Goal: Task Accomplishment & Management: Use online tool/utility

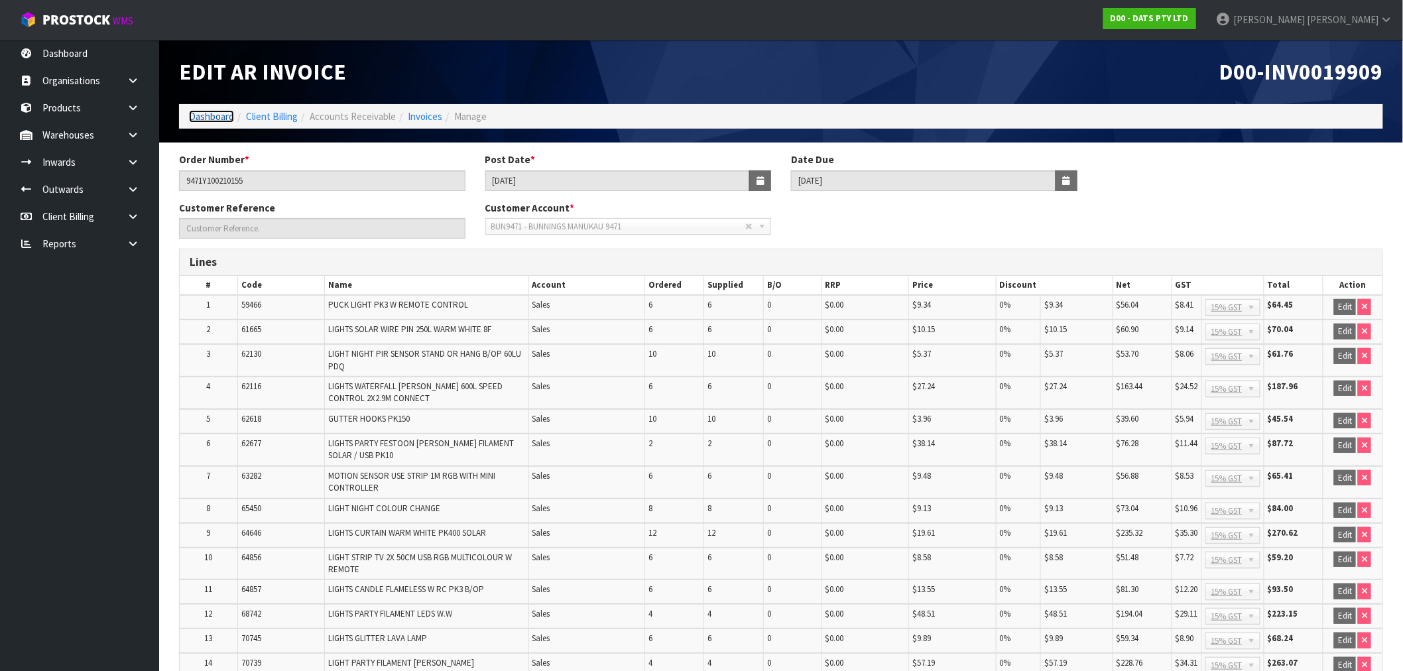
click at [223, 111] on link "Dashboard" at bounding box center [211, 116] width 45 height 13
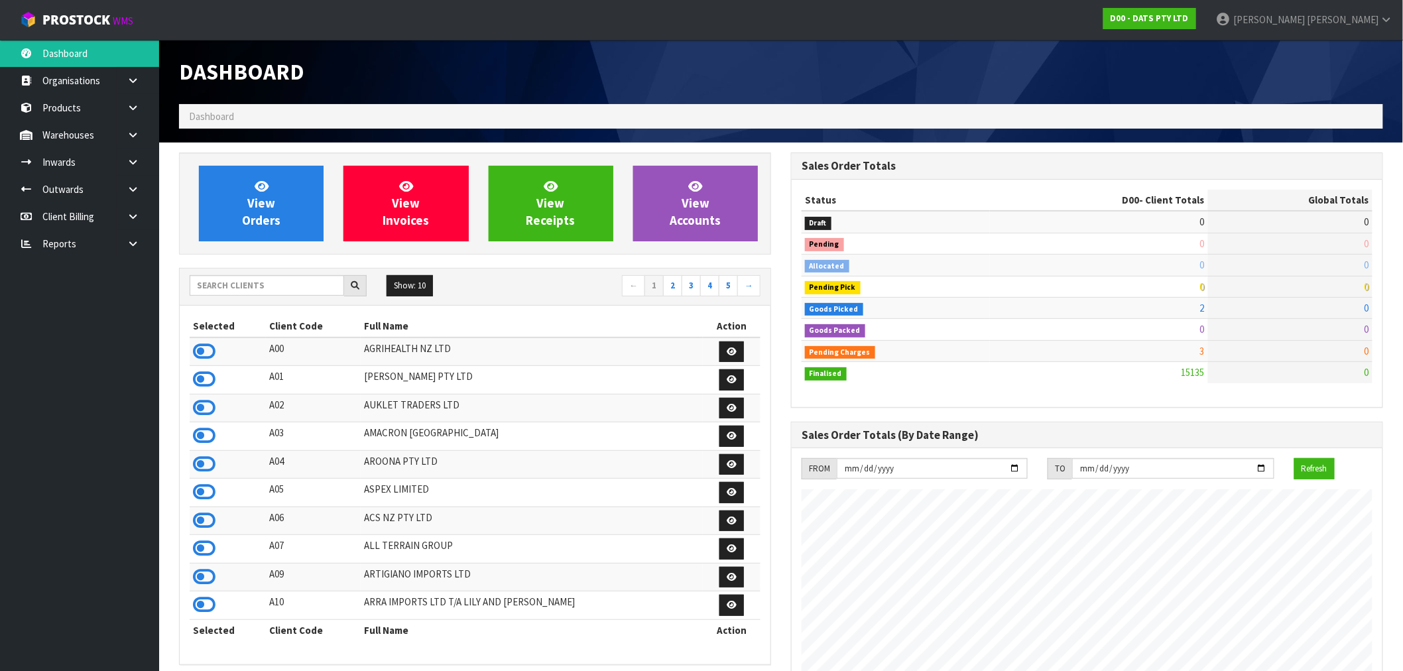
scroll to position [1005, 612]
click at [235, 284] on input "text" at bounding box center [267, 285] width 154 height 21
type input "F01"
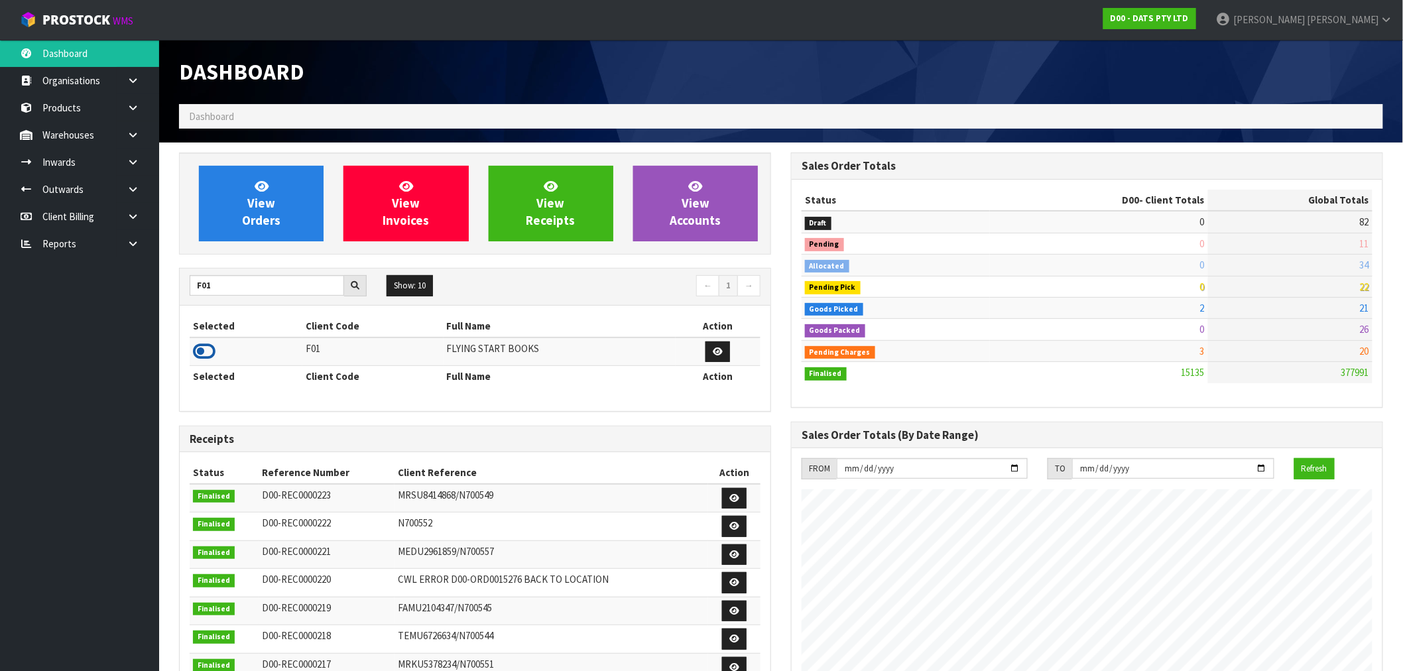
click at [208, 352] on icon at bounding box center [204, 351] width 23 height 20
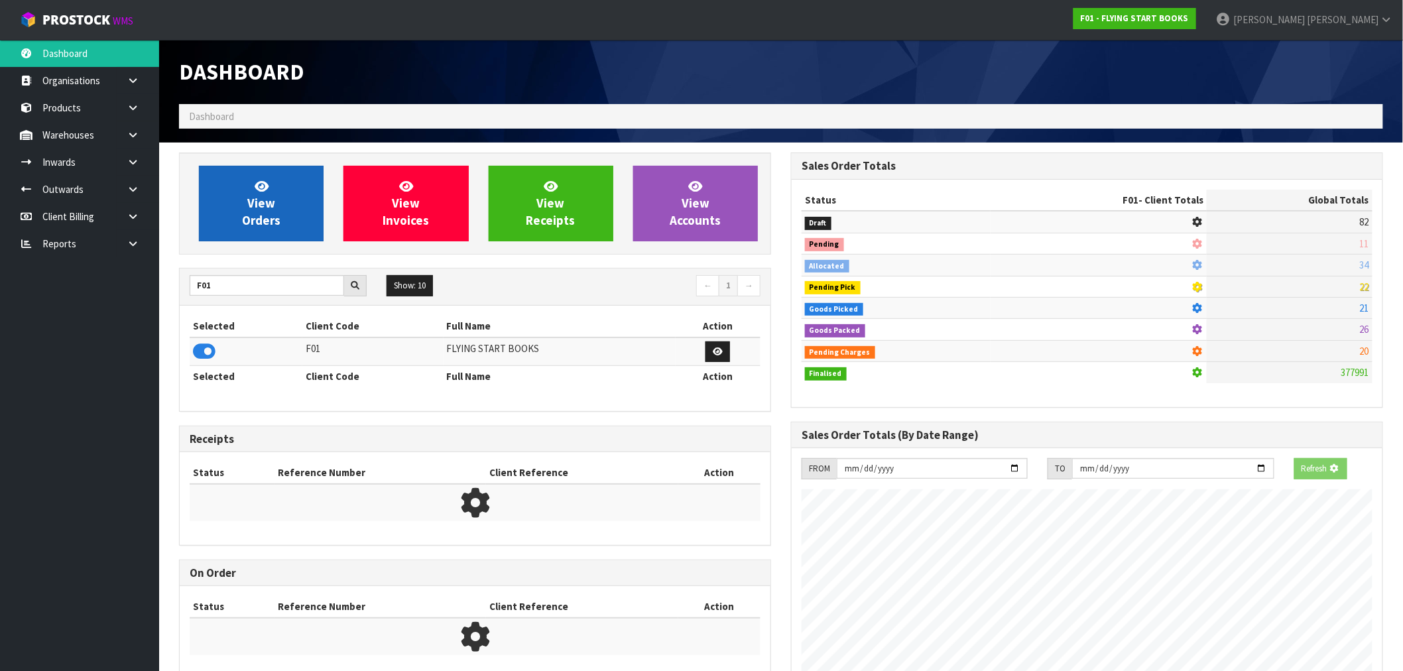
scroll to position [827, 612]
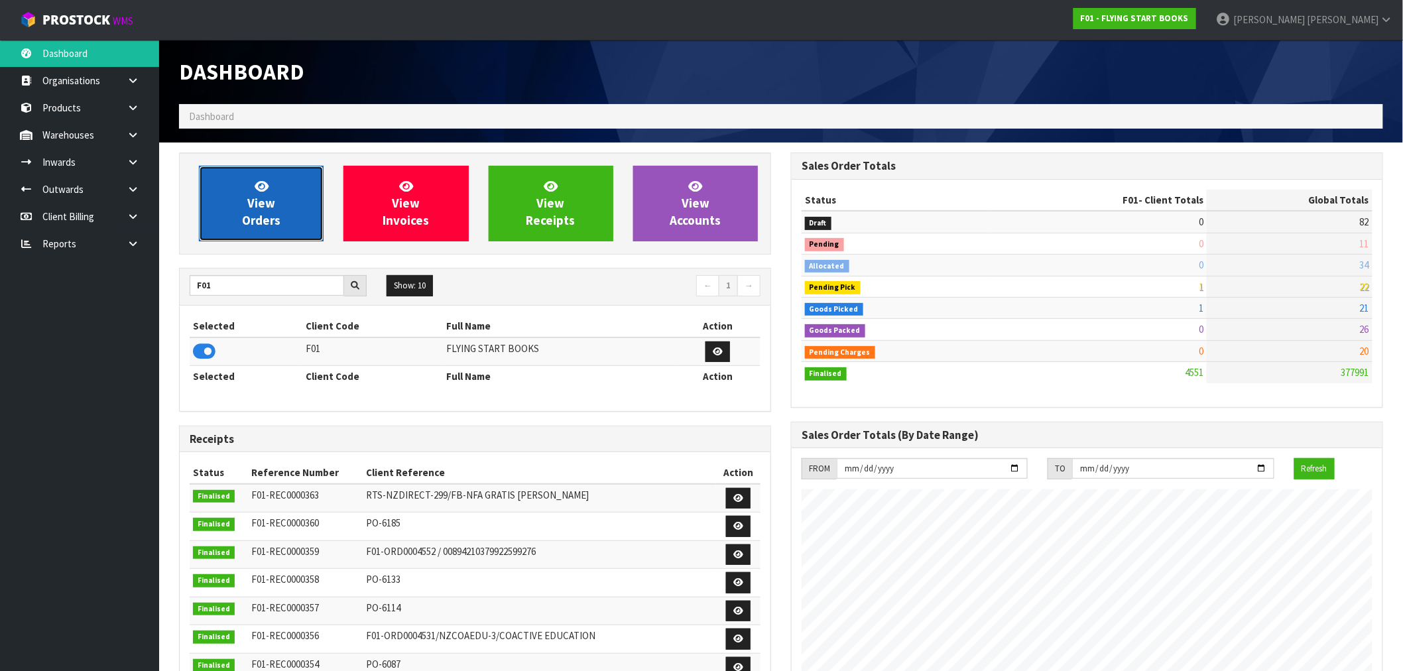
click at [290, 176] on link "View Orders" at bounding box center [261, 204] width 125 height 76
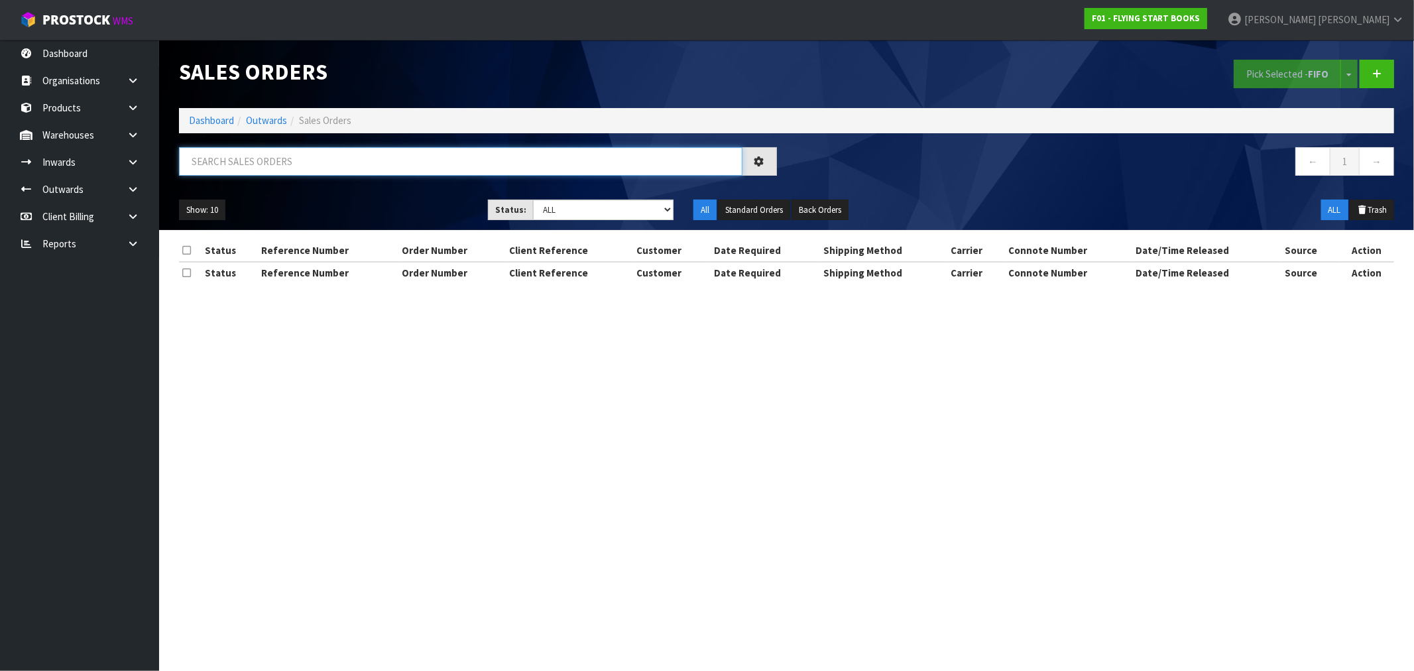
click at [281, 160] on input "text" at bounding box center [461, 161] width 564 height 29
paste input "ADVFLU3NFA"
type input "ADVFLU3NFA"
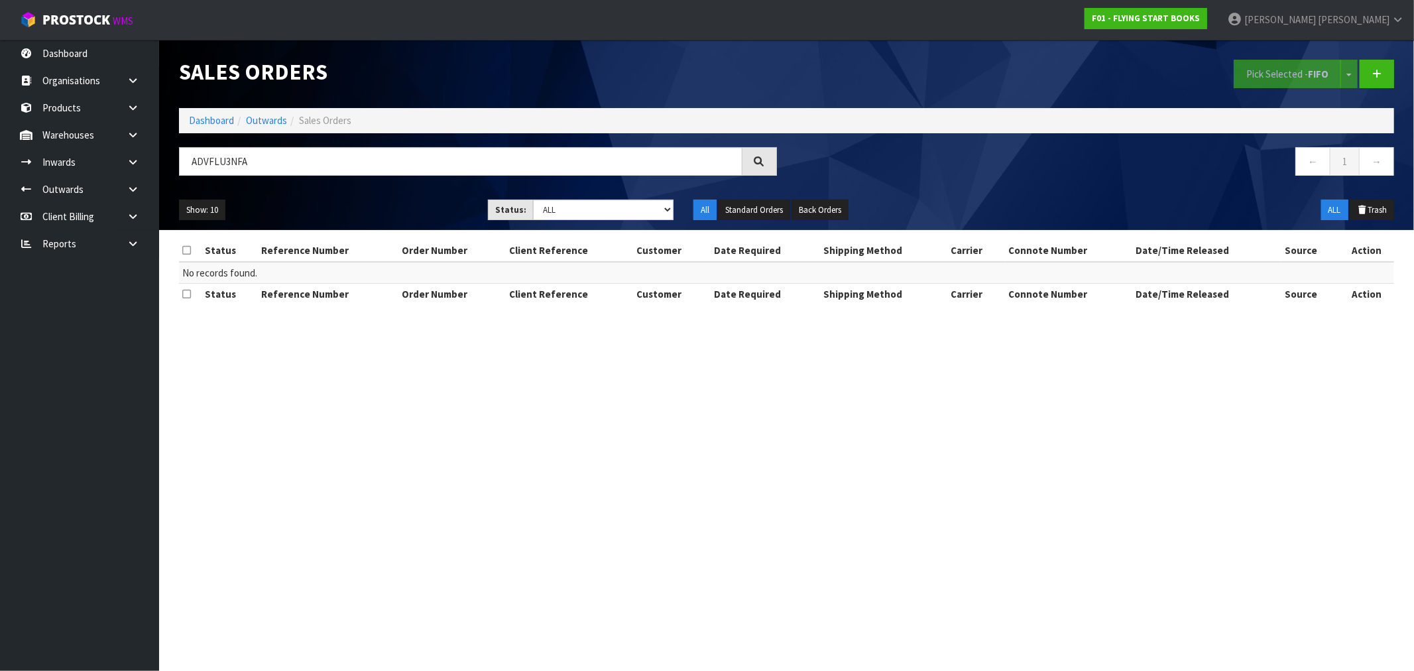
drag, startPoint x: 259, startPoint y: 182, endPoint x: 244, endPoint y: 173, distance: 17.5
click at [257, 180] on div "ADVFLU3NFA" at bounding box center [478, 166] width 618 height 38
click at [217, 158] on input "ADVFLU3NFA" at bounding box center [461, 161] width 564 height 29
click at [143, 133] on link at bounding box center [138, 134] width 42 height 27
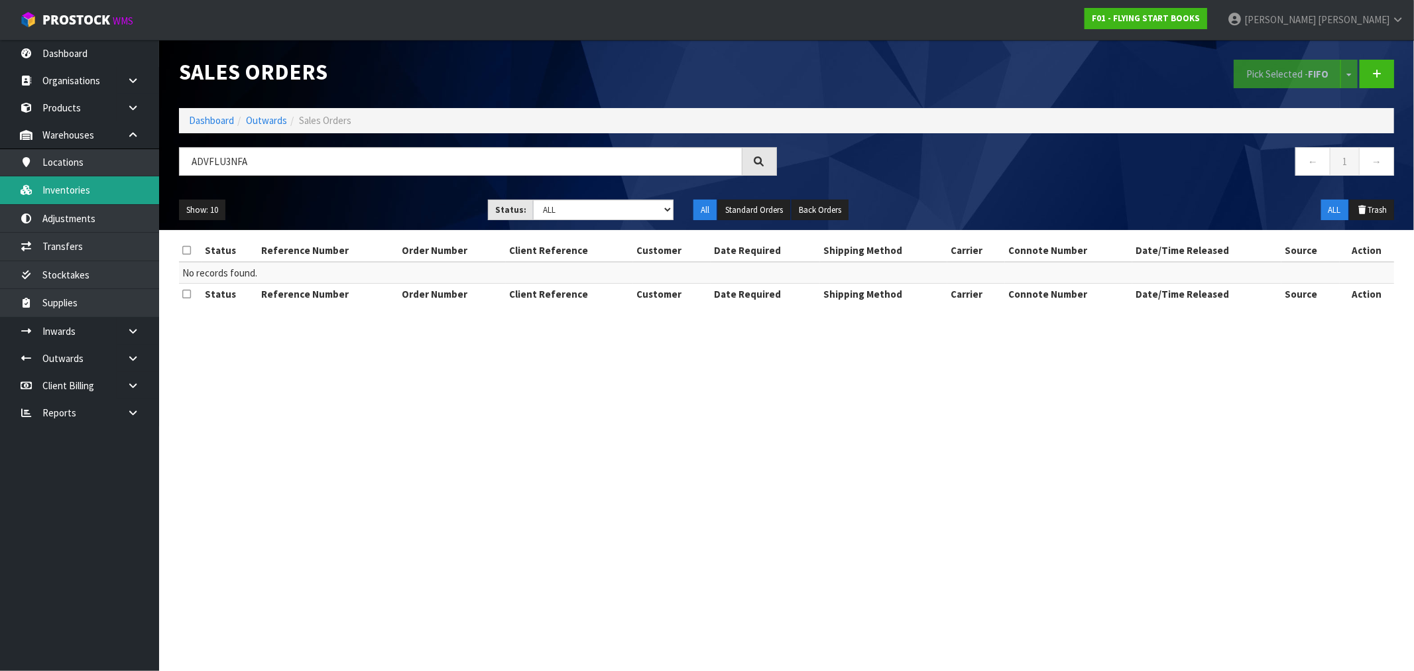
click at [101, 188] on link "Inventories" at bounding box center [79, 189] width 159 height 27
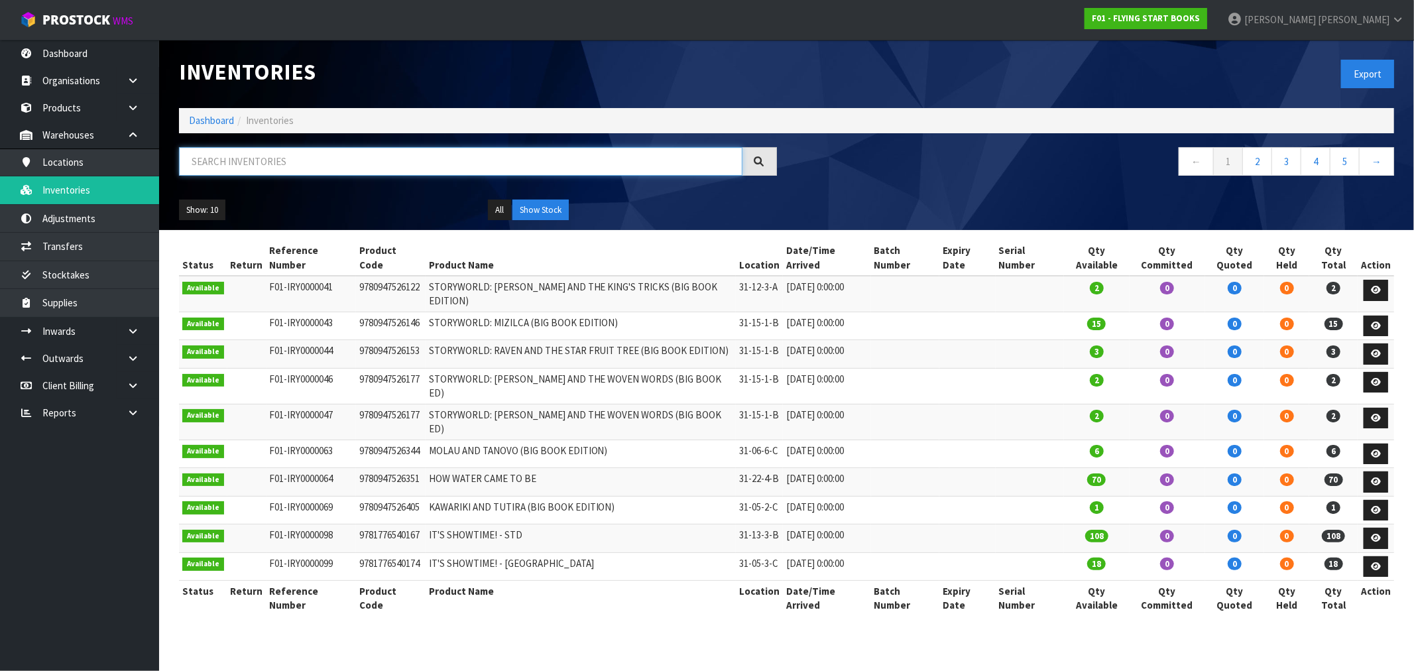
click at [263, 167] on input "text" at bounding box center [461, 161] width 564 height 29
paste input "ADVFLU3NFA"
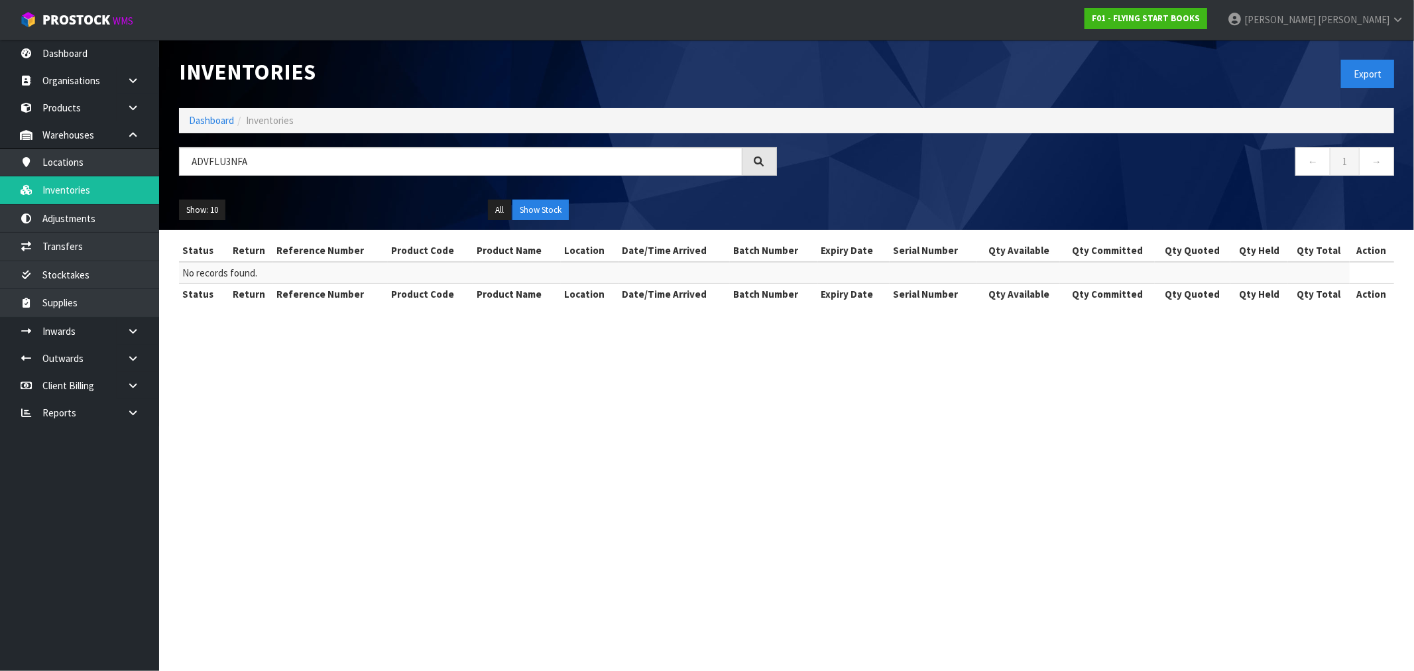
drag, startPoint x: 355, startPoint y: 176, endPoint x: 176, endPoint y: 176, distance: 179.0
click at [177, 176] on div "ADVFLU3NFA" at bounding box center [478, 166] width 618 height 38
click at [188, 163] on input "ADVFLU3NFA" at bounding box center [461, 161] width 564 height 29
paste input "9781776540440"
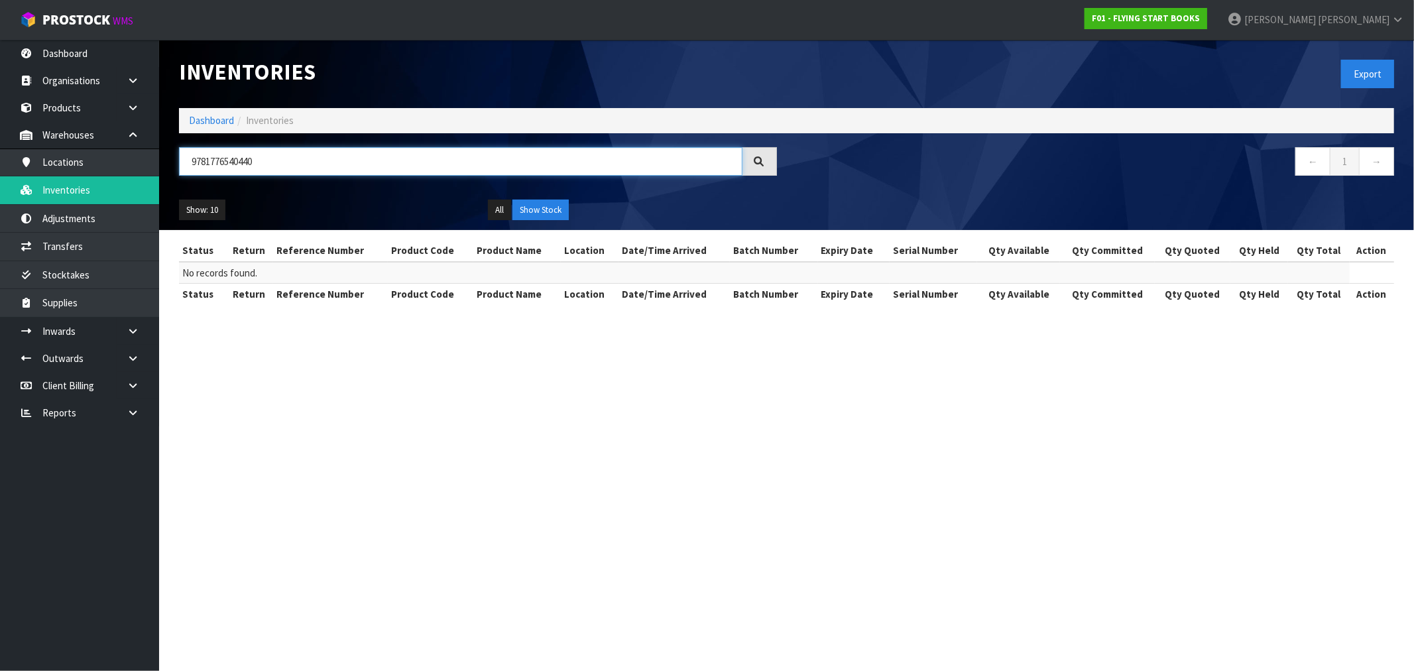
type input "9781776540440"
click at [69, 84] on link "Organisations" at bounding box center [79, 80] width 159 height 27
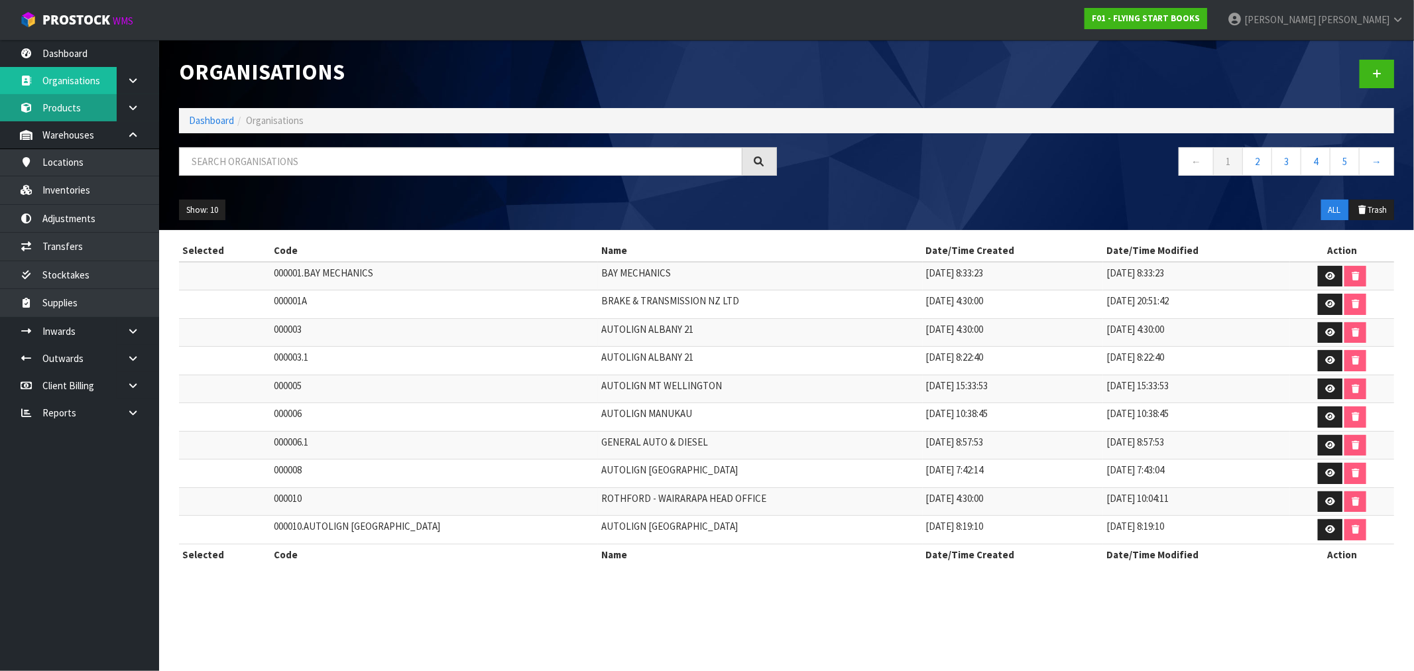
click at [70, 108] on link "Products" at bounding box center [79, 107] width 159 height 27
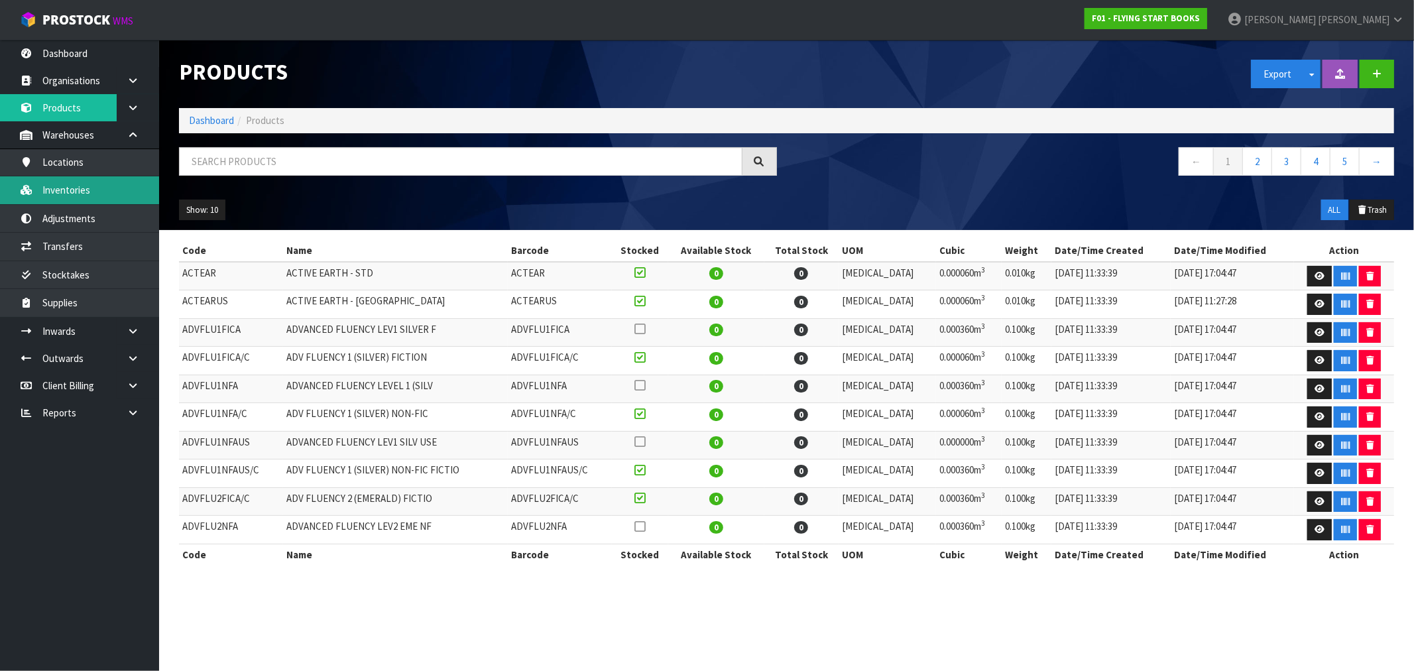
click at [82, 180] on link "Inventories" at bounding box center [79, 189] width 159 height 27
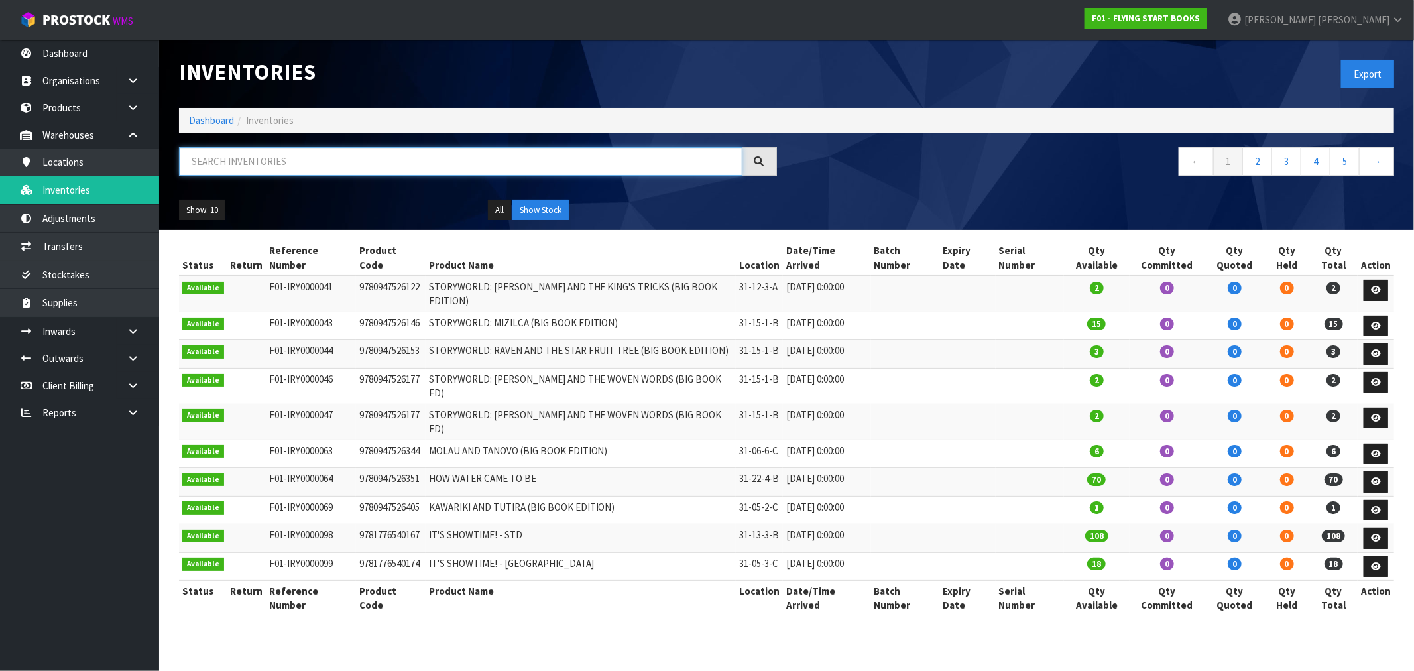
click at [220, 156] on input "text" at bounding box center [461, 161] width 564 height 29
paste input "9781776540440"
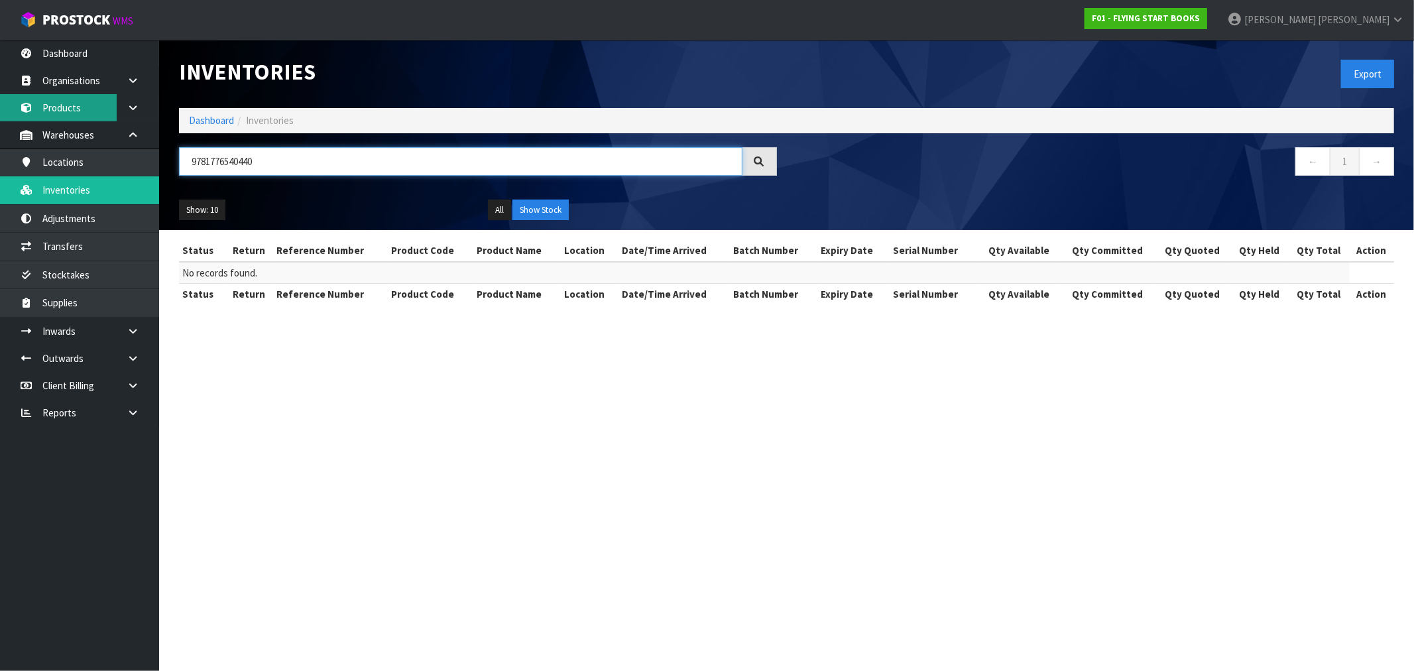
type input "9781776540440"
click at [82, 111] on link "Products" at bounding box center [79, 107] width 159 height 27
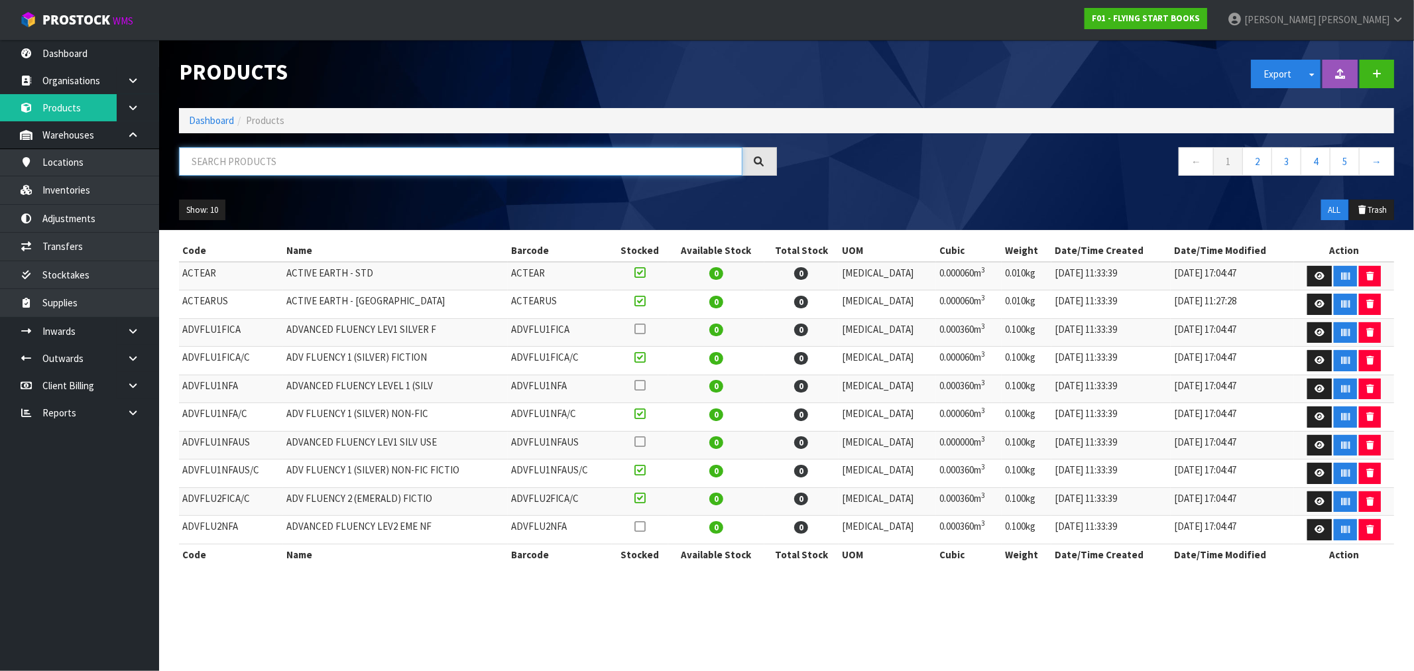
click at [215, 156] on input "text" at bounding box center [461, 161] width 564 height 29
paste input "9781776540440"
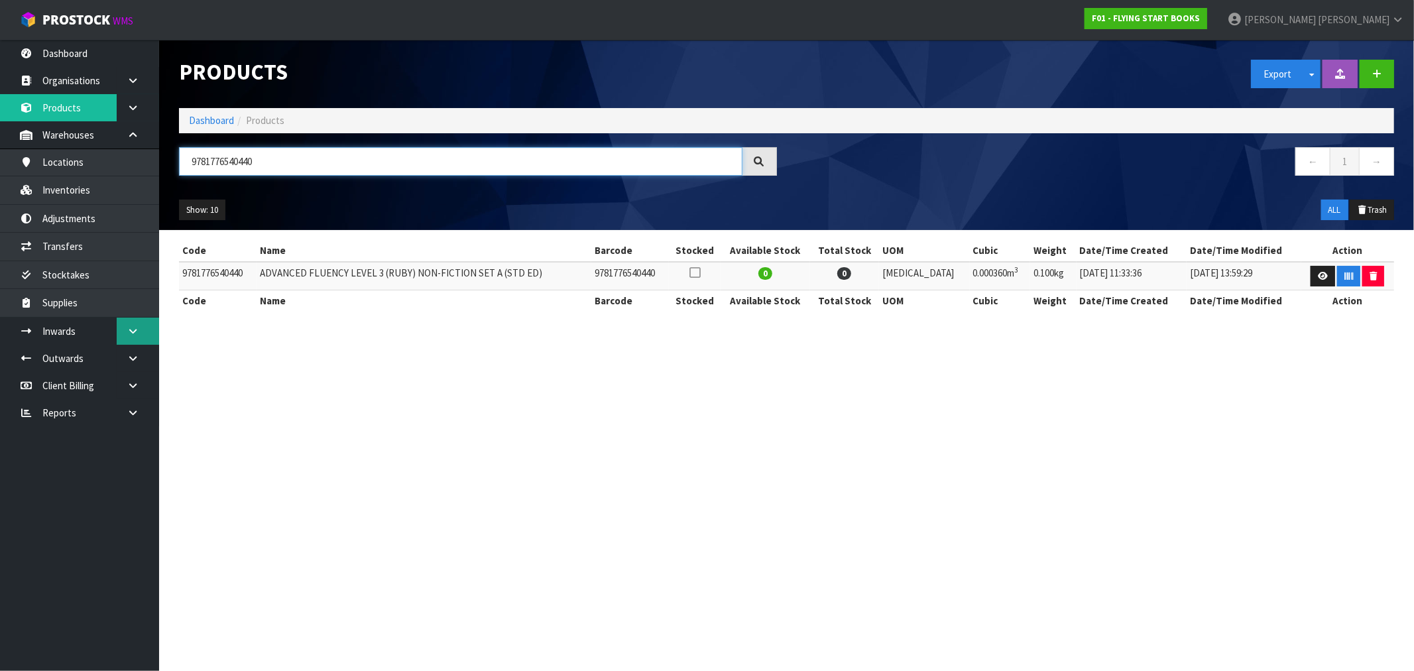
type input "9781776540440"
click at [135, 320] on link at bounding box center [138, 331] width 42 height 27
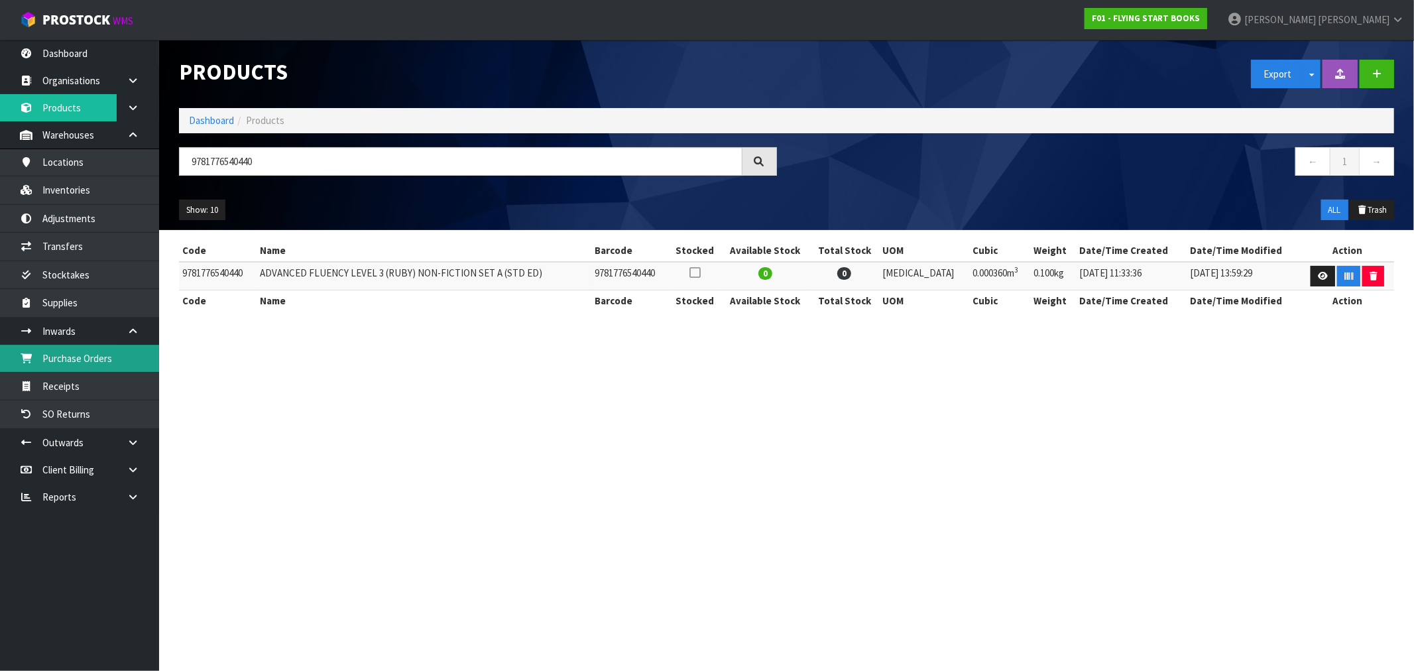
click at [107, 353] on link "Purchase Orders" at bounding box center [79, 358] width 159 height 27
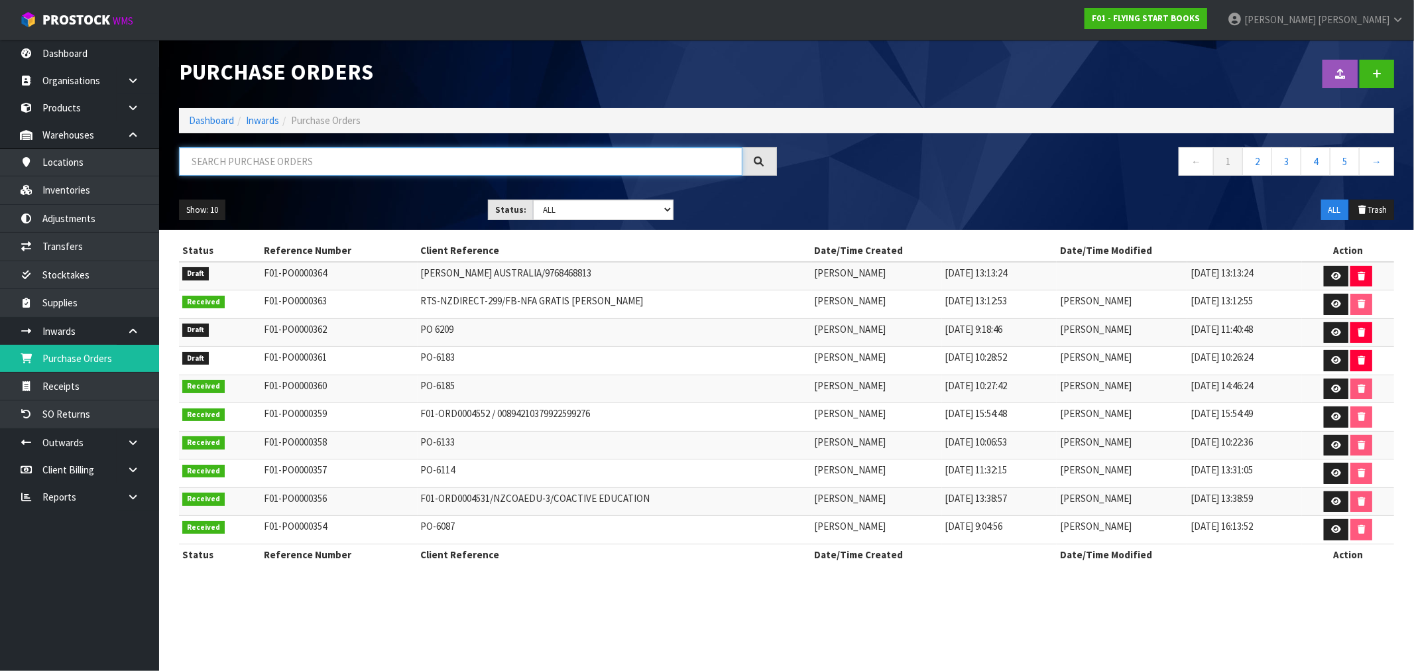
click at [250, 168] on input "text" at bounding box center [461, 161] width 564 height 29
paste input "9781776540440"
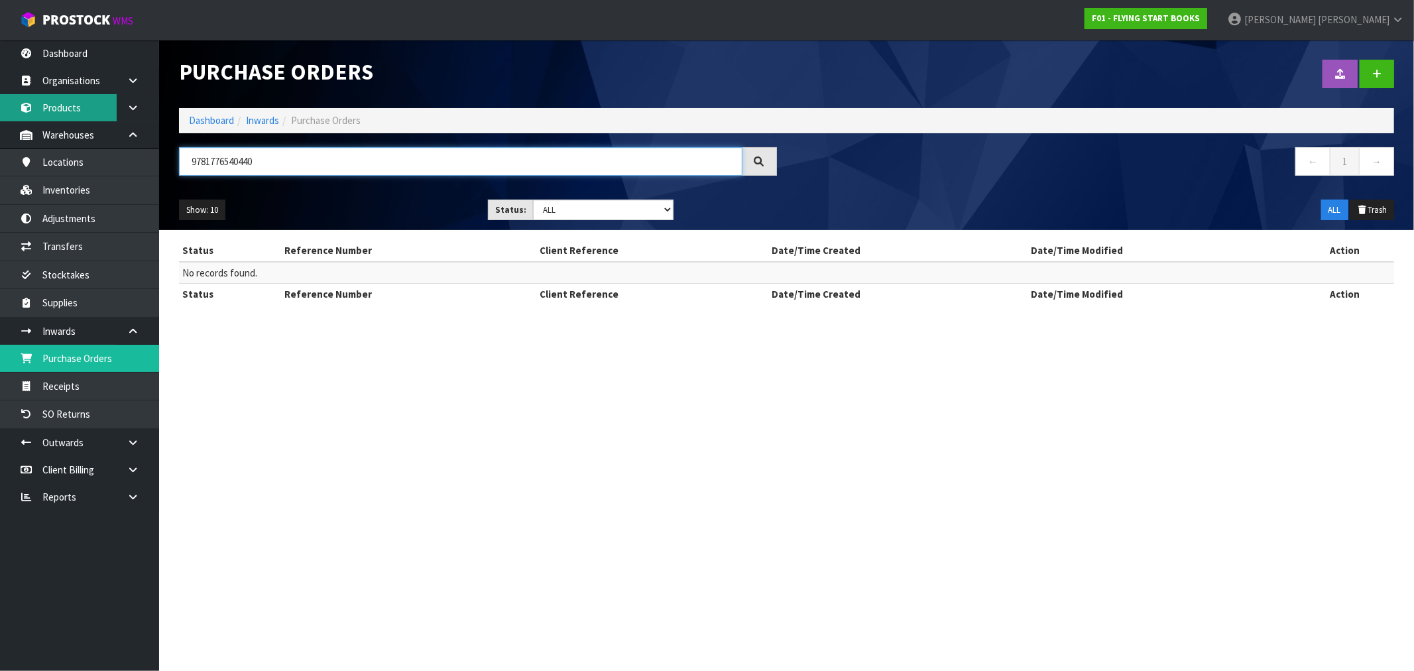
type input "9781776540440"
click at [88, 106] on link "Products" at bounding box center [79, 107] width 159 height 27
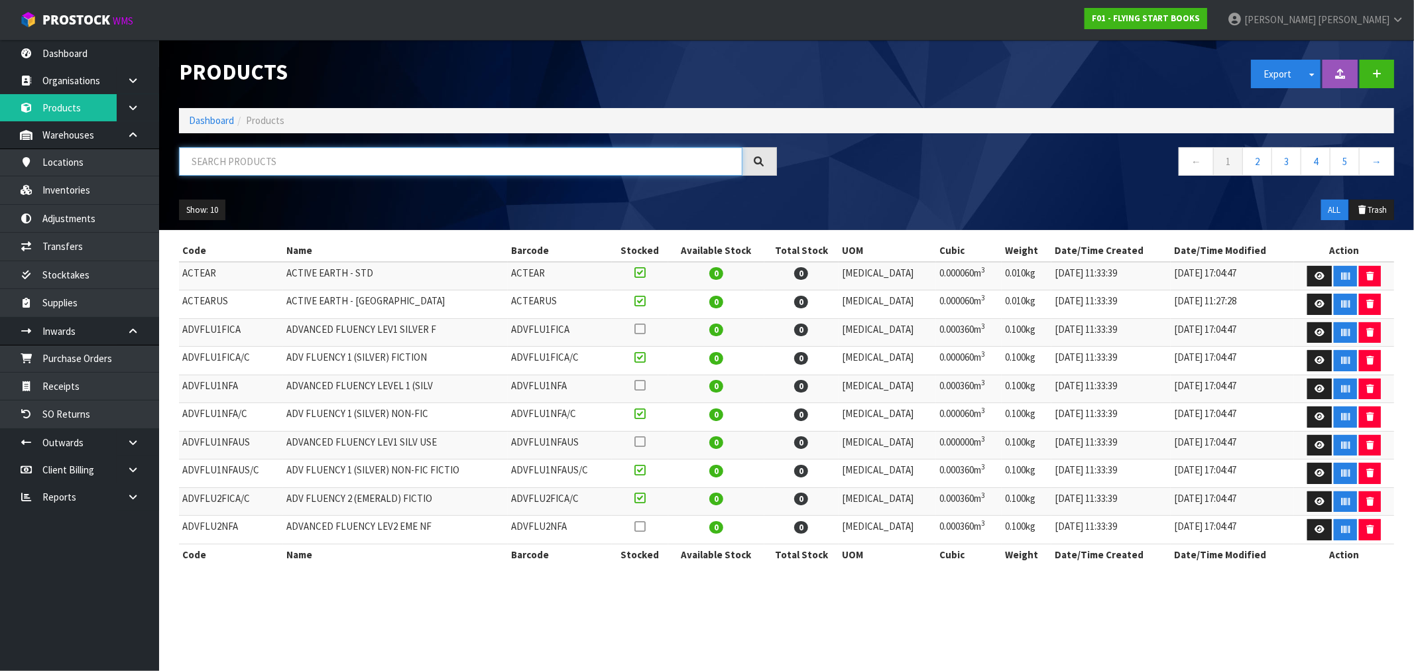
click at [247, 147] on input "text" at bounding box center [461, 161] width 564 height 29
paste input "9781776540440"
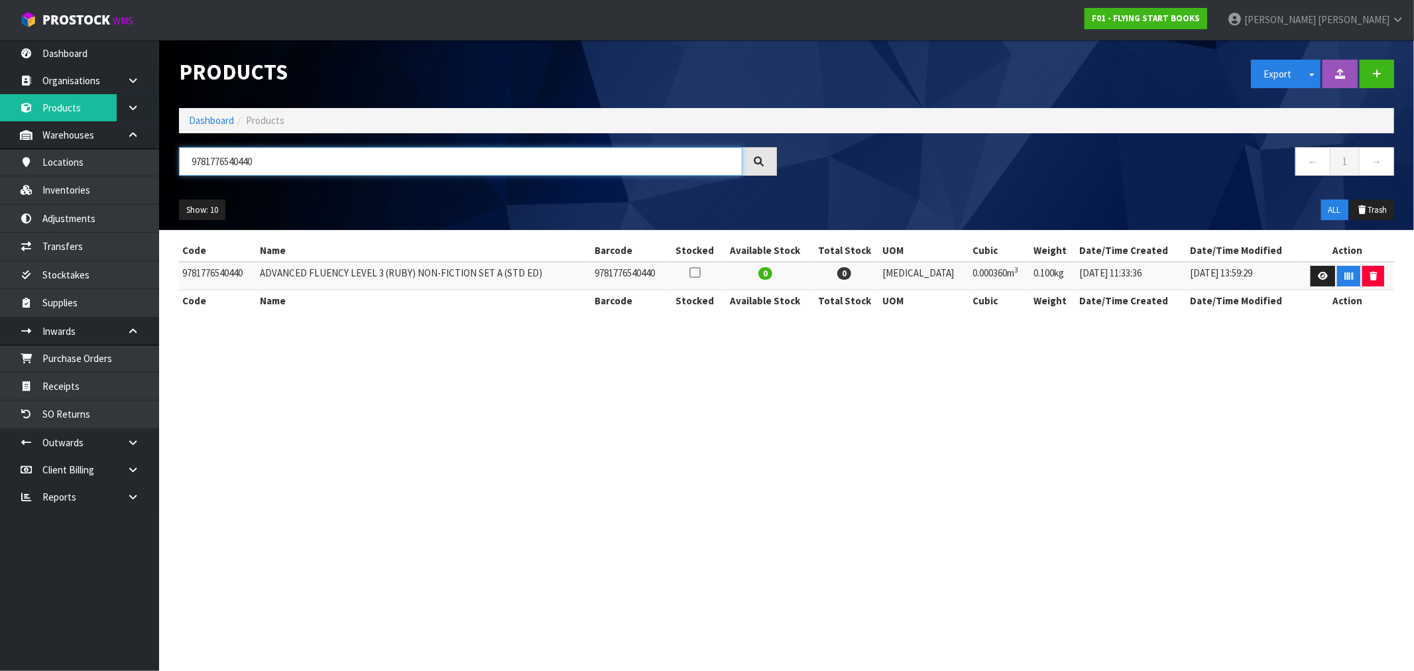
type input "9781776540440"
drag, startPoint x: 553, startPoint y: 270, endPoint x: 262, endPoint y: 269, distance: 291.1
click at [262, 269] on tr "9781776540440 ADVANCED FLUENCY LEVEL 3 (RUBY) NON-FICTION SET A (STD ED) 978177…" at bounding box center [786, 276] width 1215 height 29
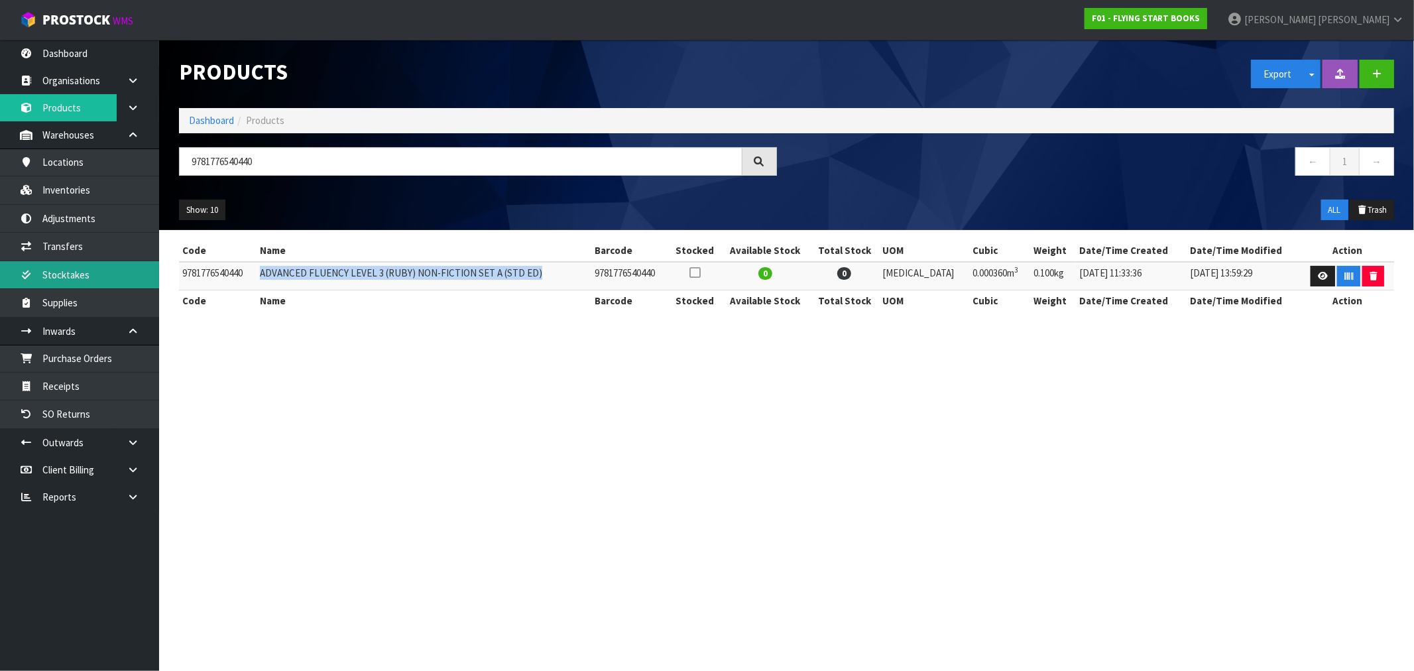
copy tr "ADVANCED FLUENCY LEVEL 3 (RUBY) NON-FICTION SET A (STD ED)"
click at [1321, 273] on icon at bounding box center [1323, 276] width 10 height 9
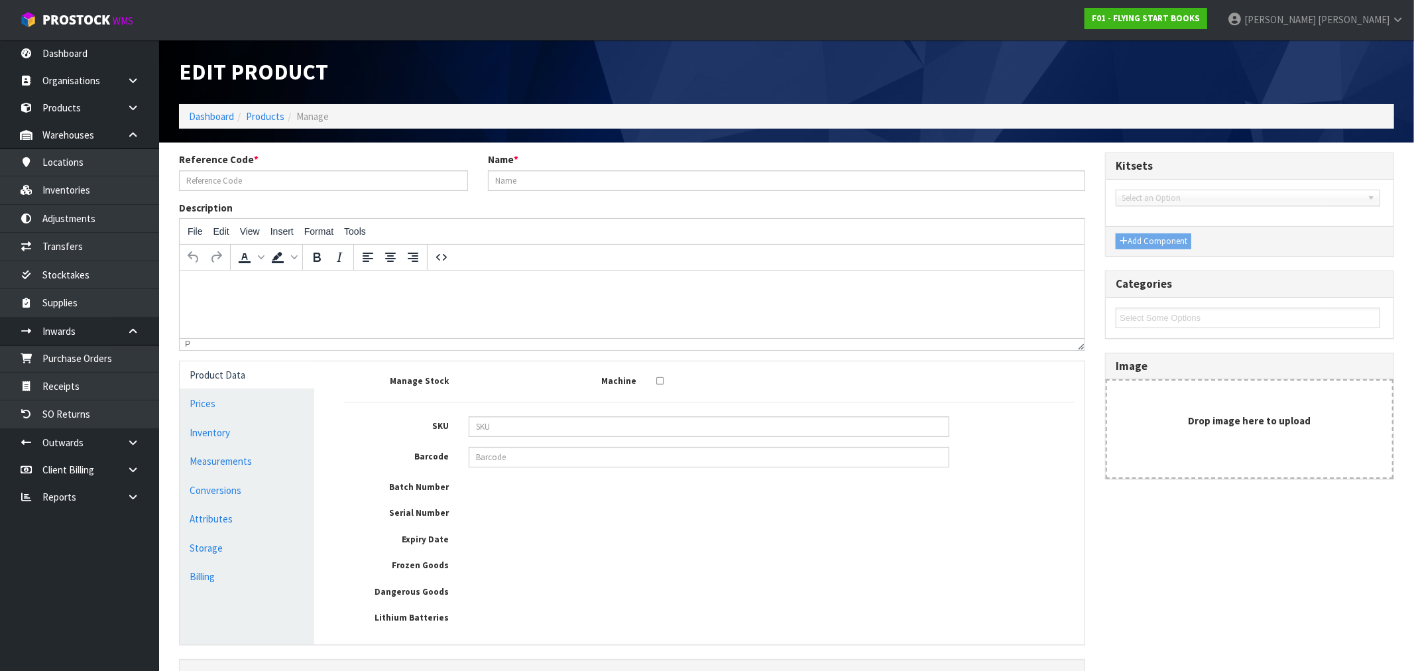
type input "9781776540440"
type input "ADVANCED FLUENCY LEVEL 3 (RUBY) NON-FICTION SET A (STD ED)"
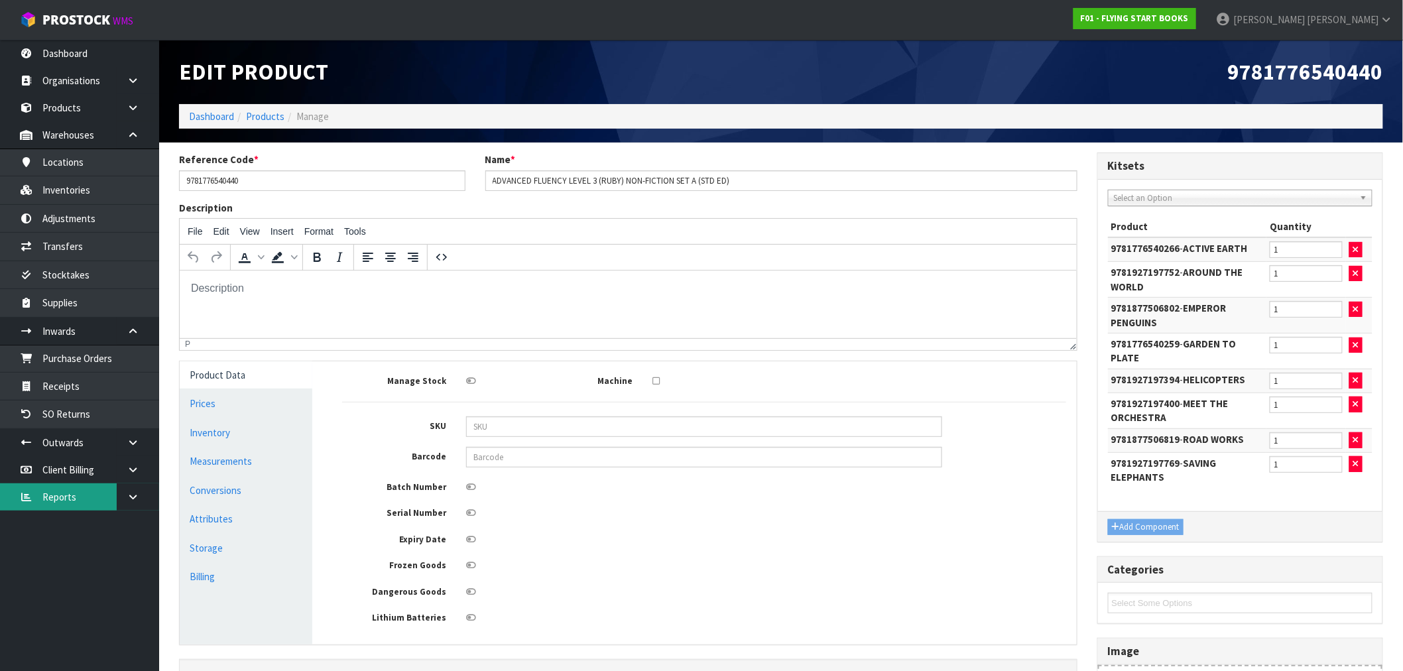
click at [81, 489] on link "Reports" at bounding box center [79, 496] width 159 height 27
click at [80, 497] on link "Reports" at bounding box center [79, 496] width 159 height 27
click at [134, 506] on link at bounding box center [138, 496] width 42 height 27
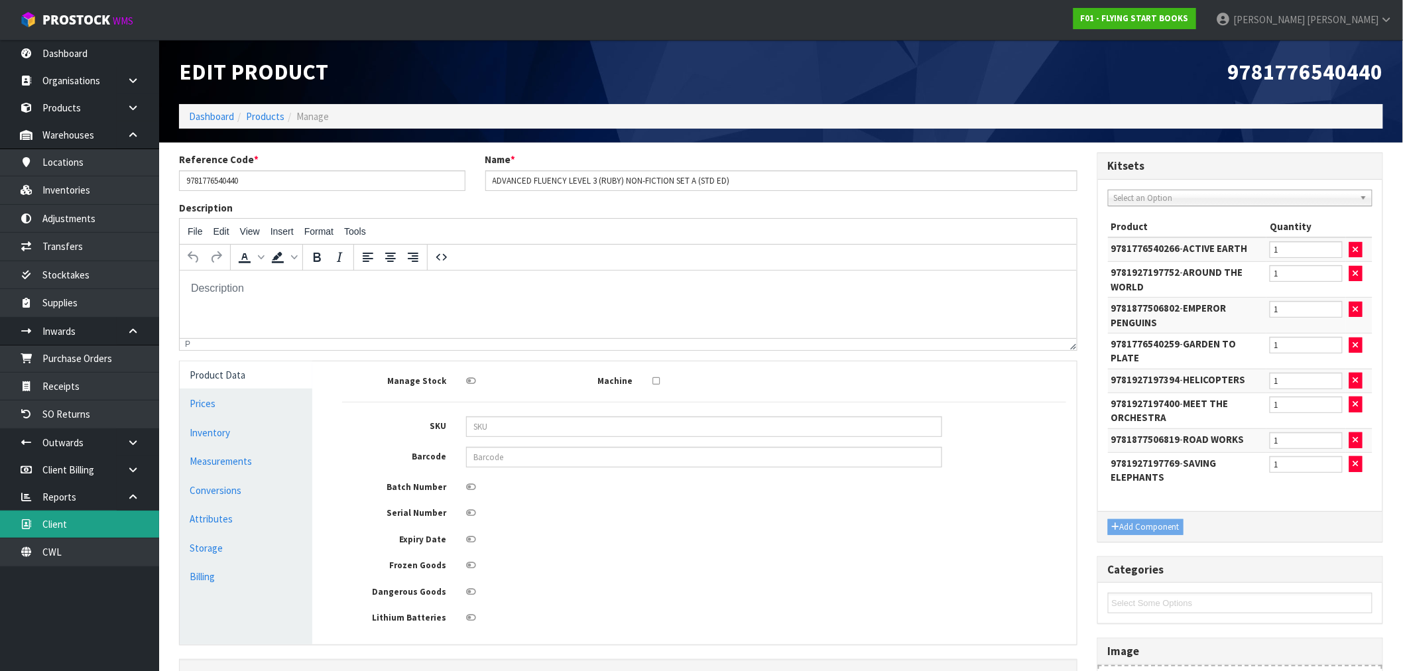
click at [113, 530] on link "Client" at bounding box center [79, 524] width 159 height 27
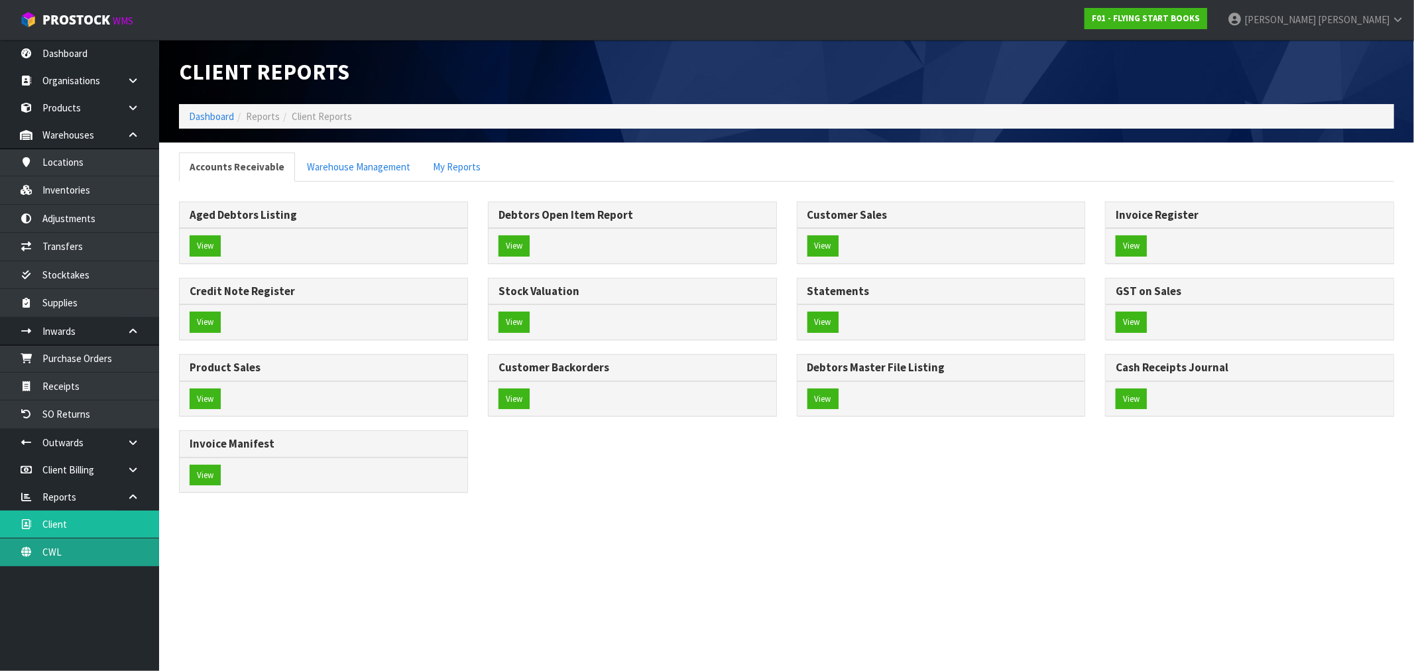
click at [101, 545] on link "CWL" at bounding box center [79, 551] width 159 height 27
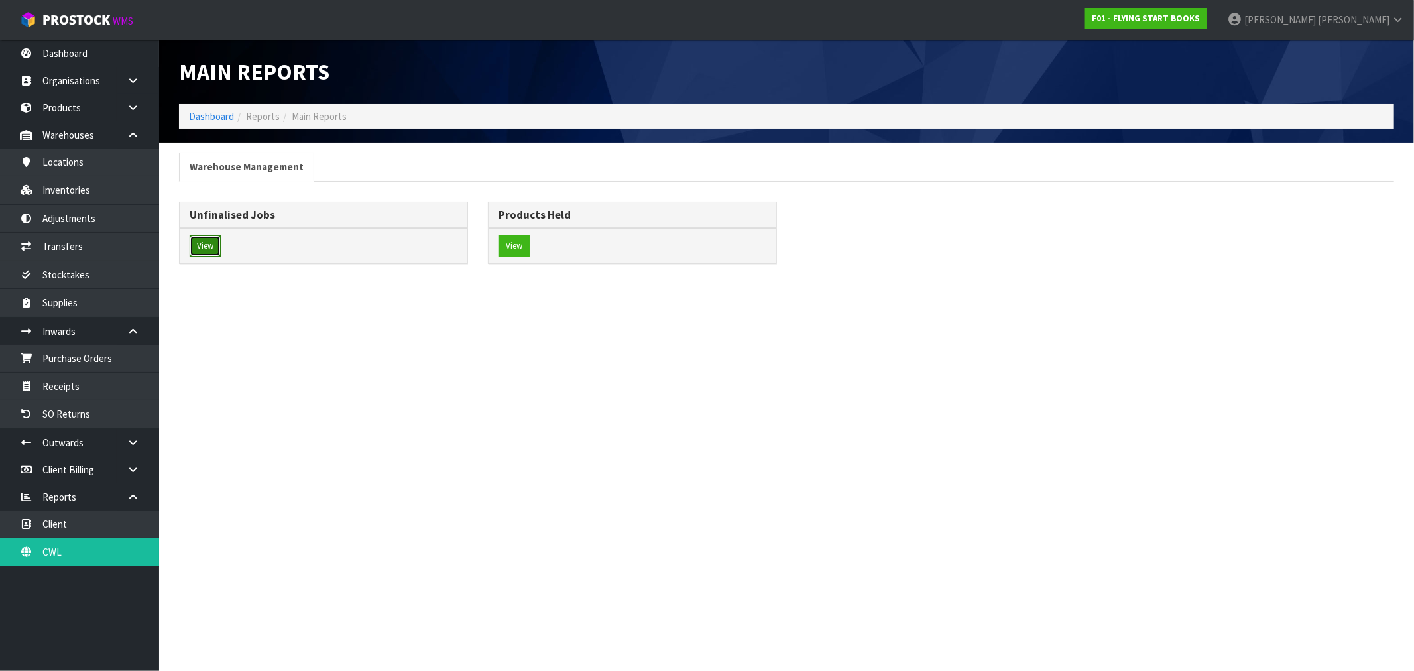
click at [207, 243] on button "View" at bounding box center [205, 245] width 31 height 21
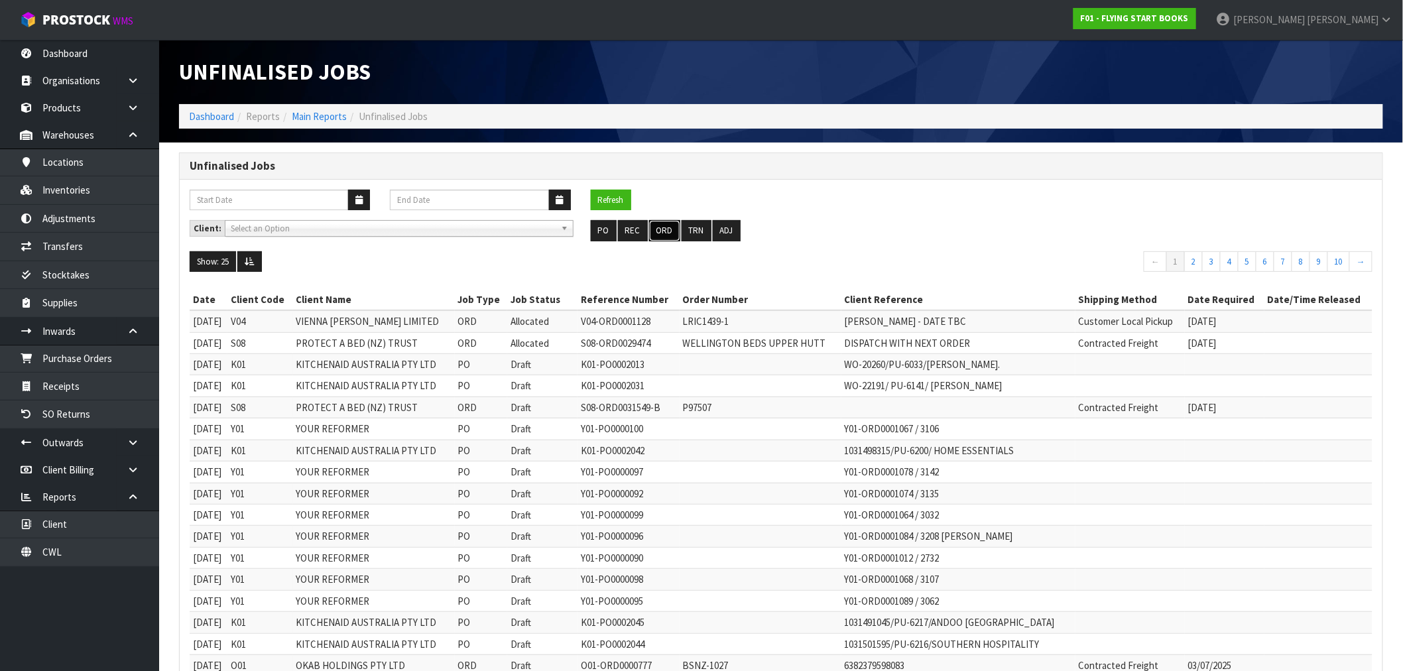
click at [657, 233] on button "ORD" at bounding box center [664, 230] width 31 height 21
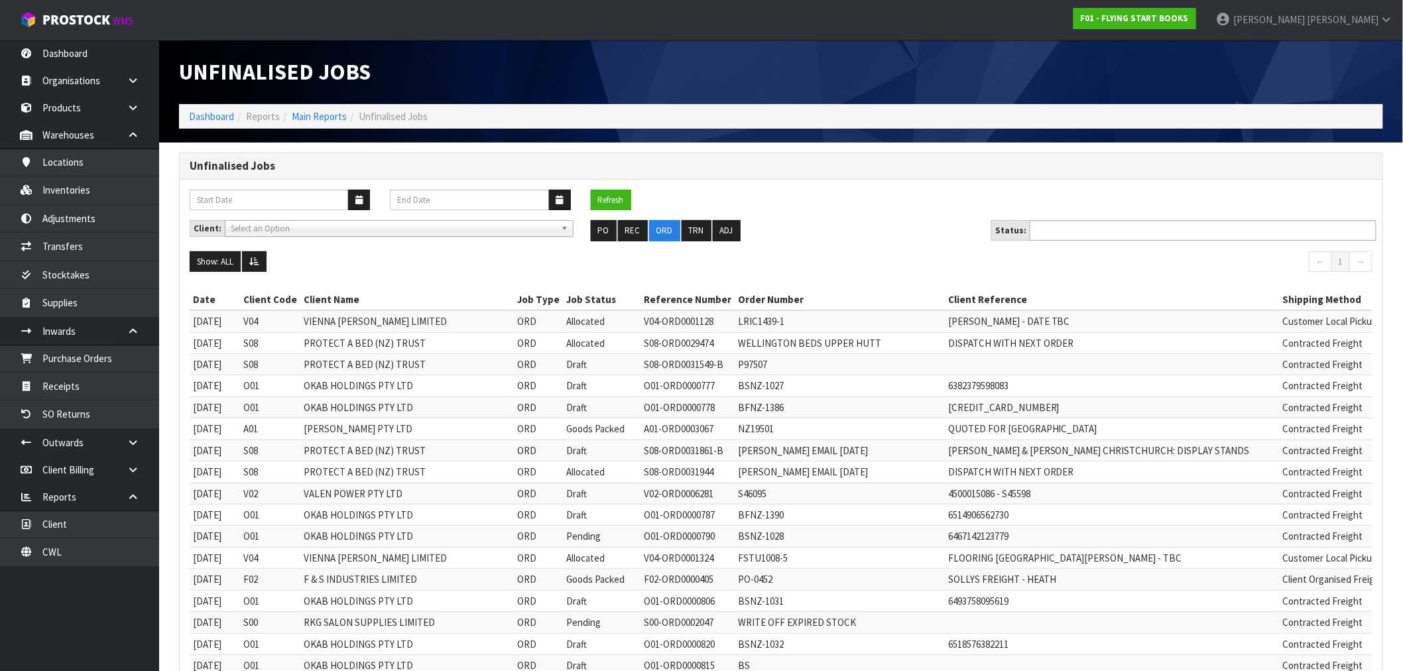
click at [1129, 231] on ul at bounding box center [1203, 230] width 347 height 21
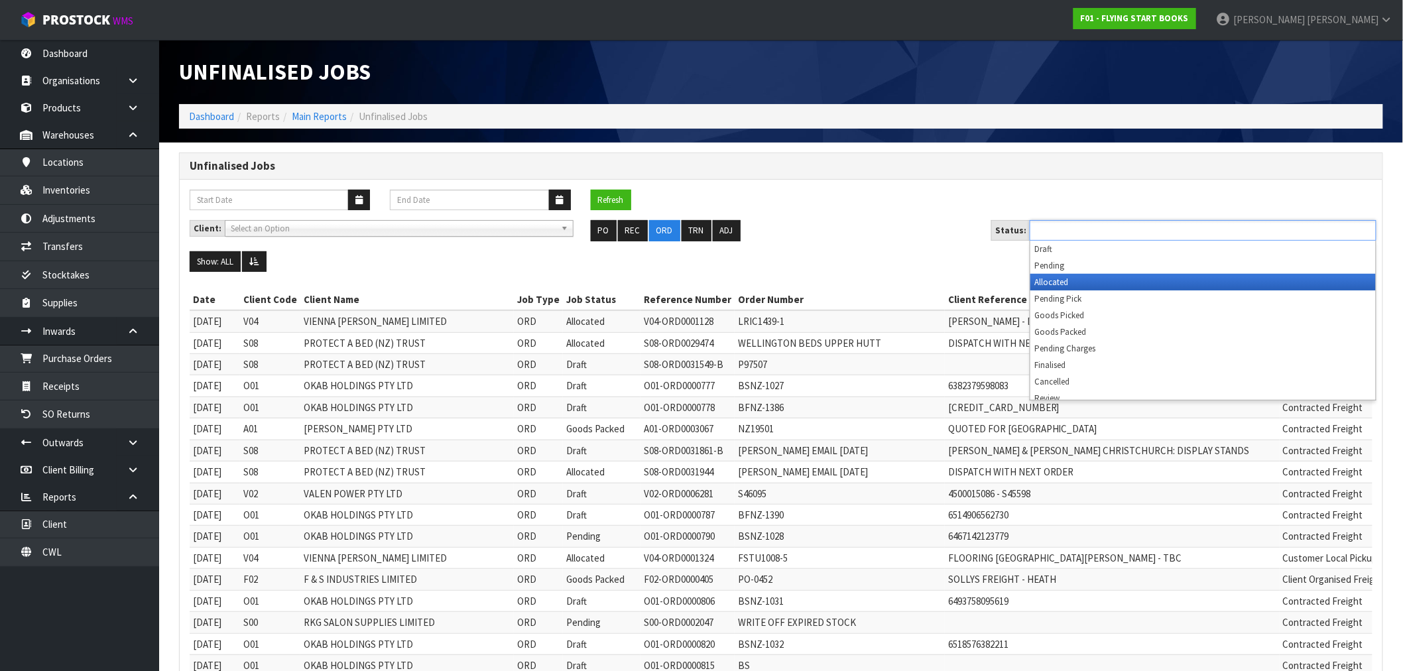
click at [1066, 284] on li "Allocated" at bounding box center [1202, 282] width 345 height 17
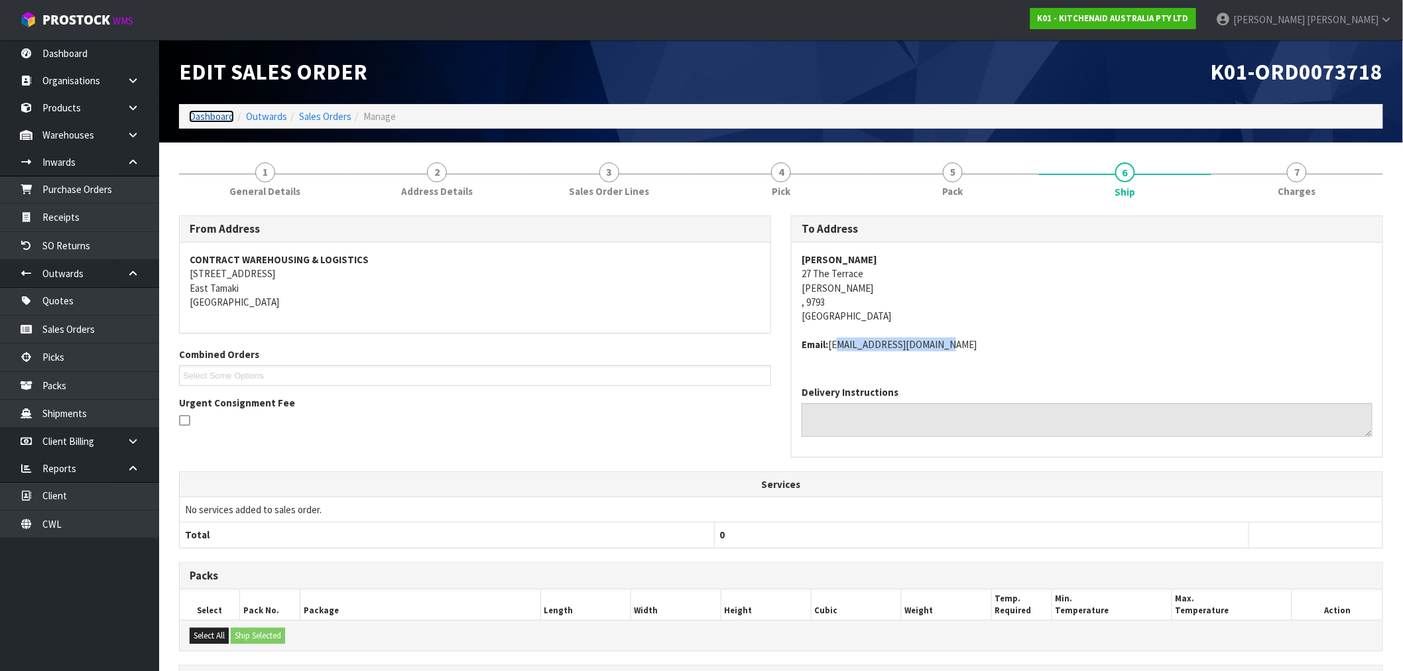
click at [217, 110] on link "Dashboard" at bounding box center [211, 116] width 45 height 13
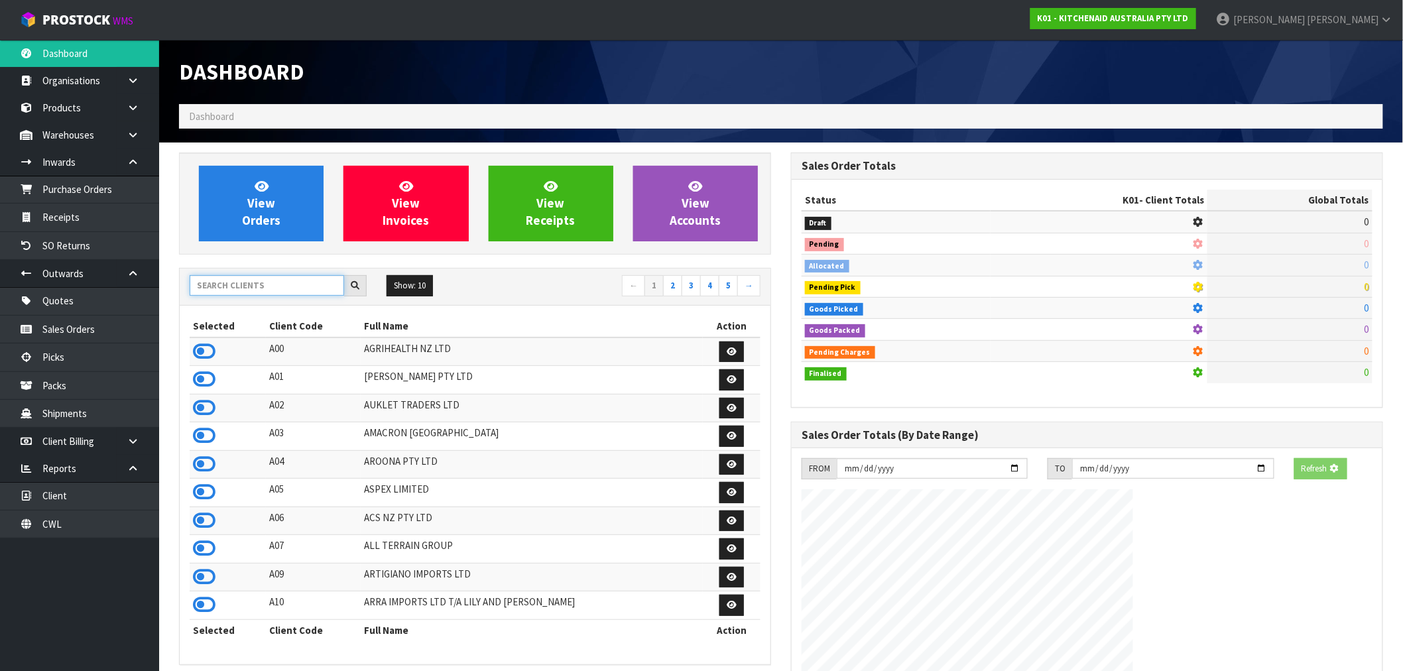
click at [247, 288] on input "text" at bounding box center [267, 285] width 154 height 21
type input "V05"
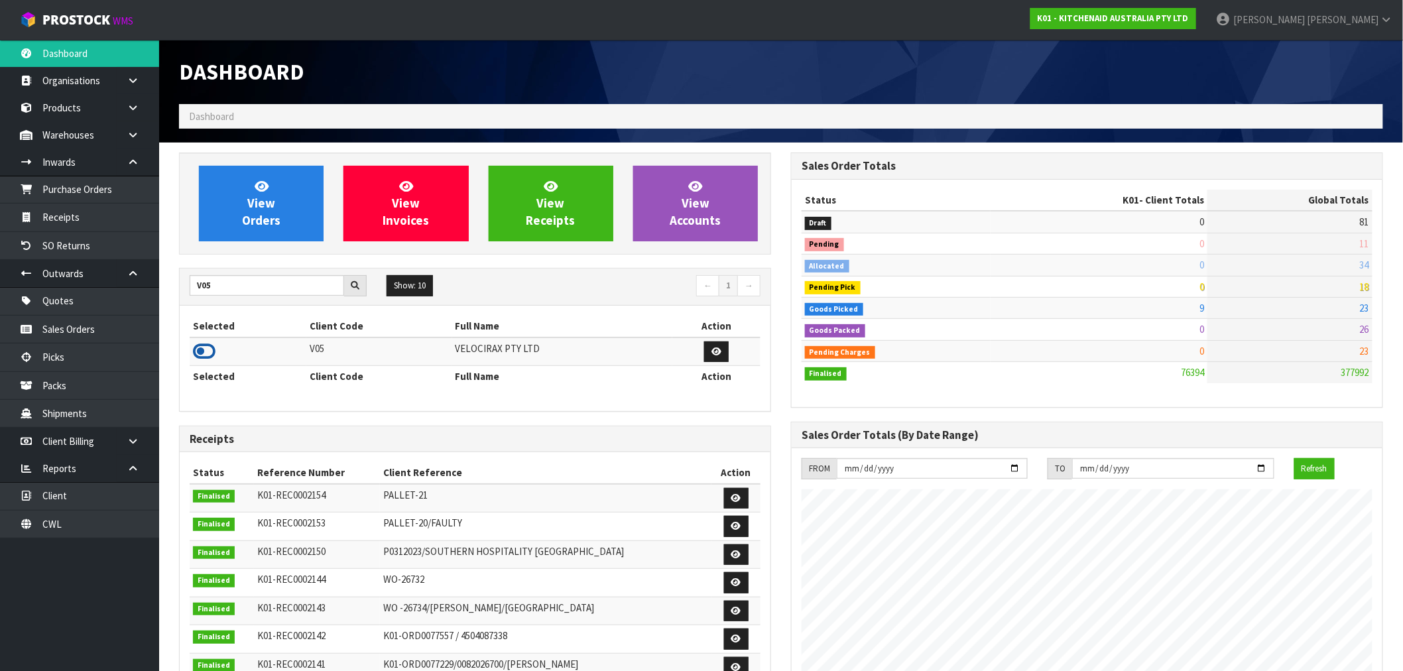
click at [209, 349] on icon at bounding box center [204, 351] width 23 height 20
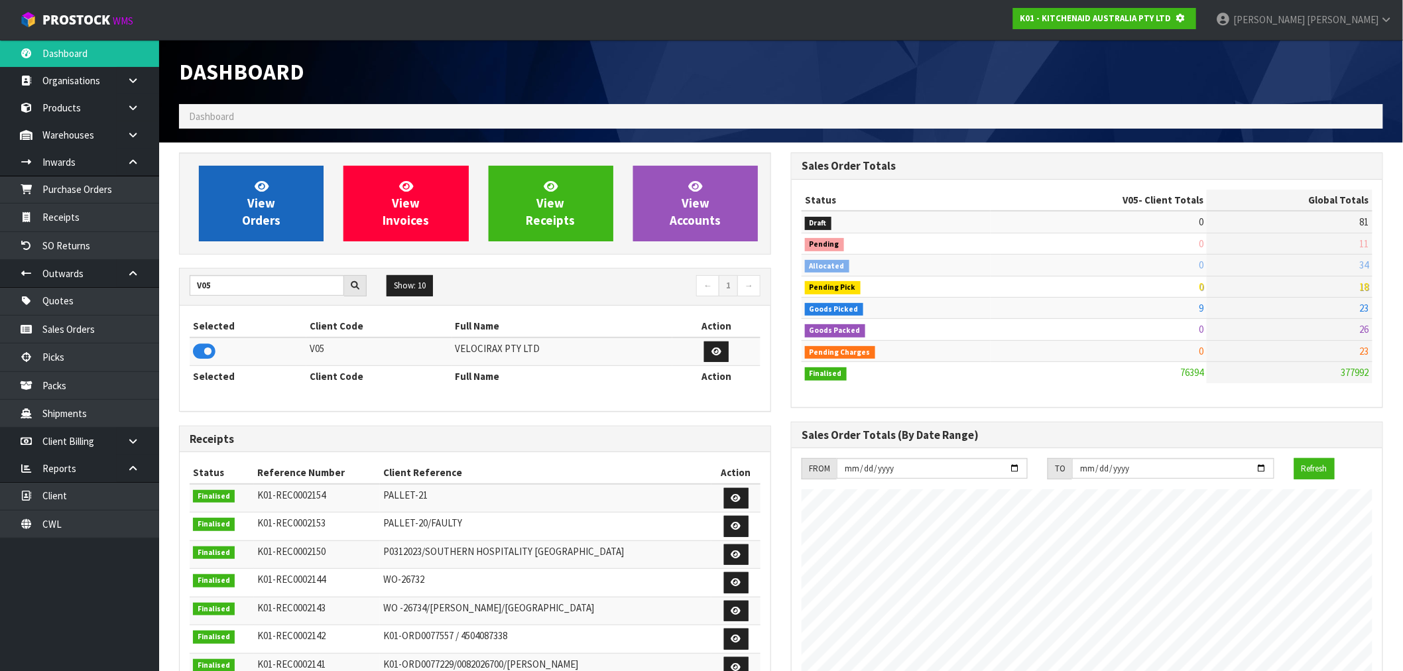
scroll to position [827, 612]
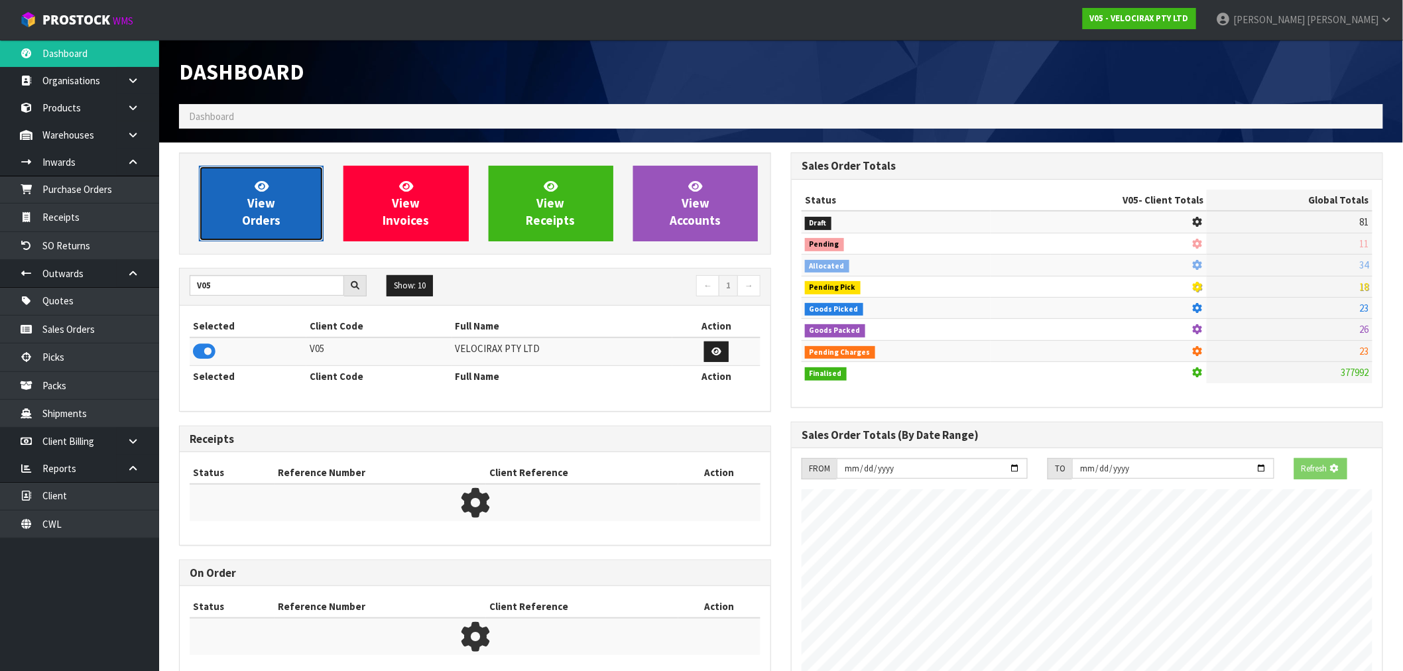
click at [254, 202] on span "View Orders" at bounding box center [261, 203] width 38 height 50
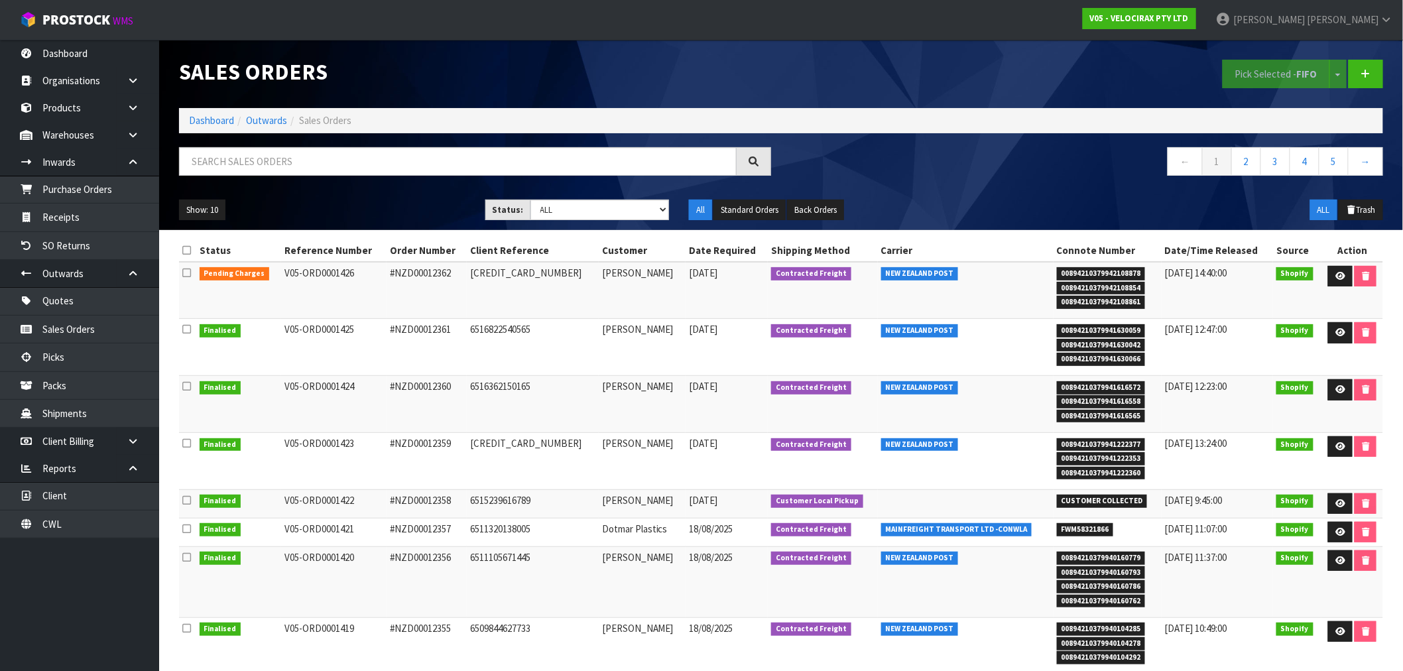
click at [188, 108] on ol "Dashboard Outwards Sales Orders" at bounding box center [781, 120] width 1204 height 25
click at [202, 118] on link "Dashboard" at bounding box center [211, 120] width 45 height 13
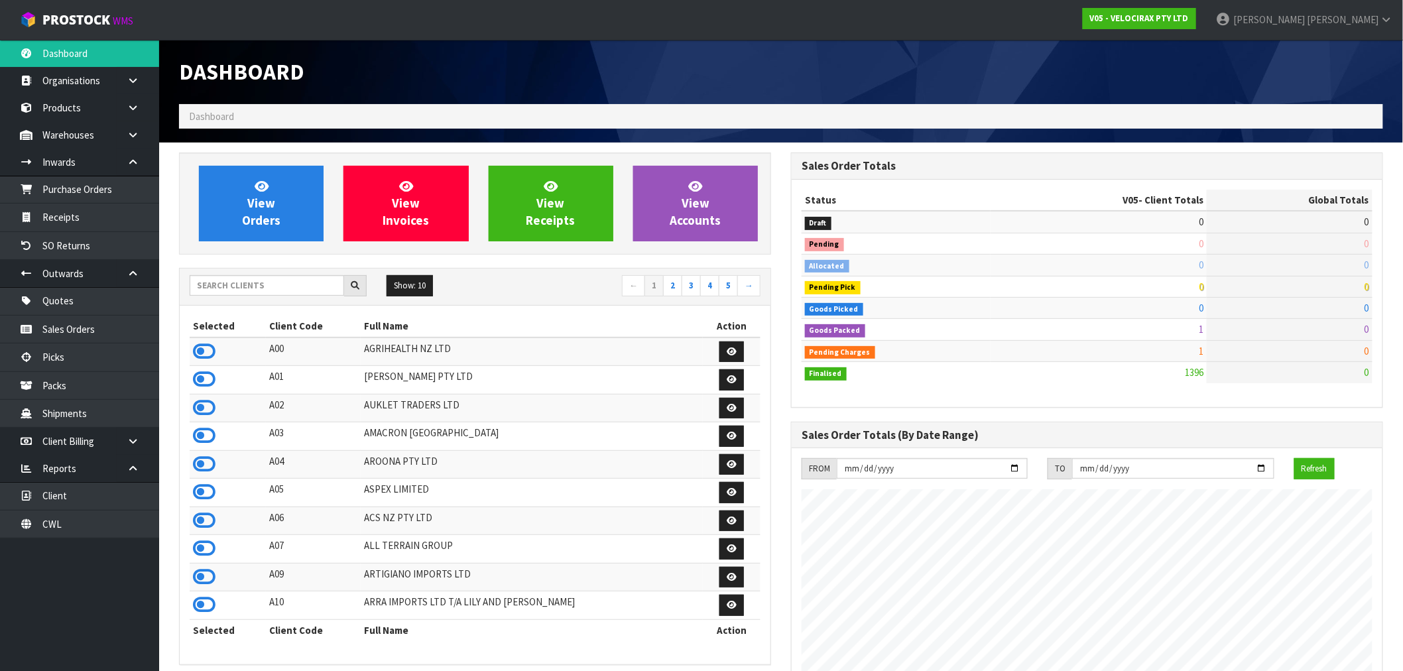
scroll to position [1005, 612]
click at [260, 286] on input "text" at bounding box center [267, 285] width 154 height 21
type input "V05"
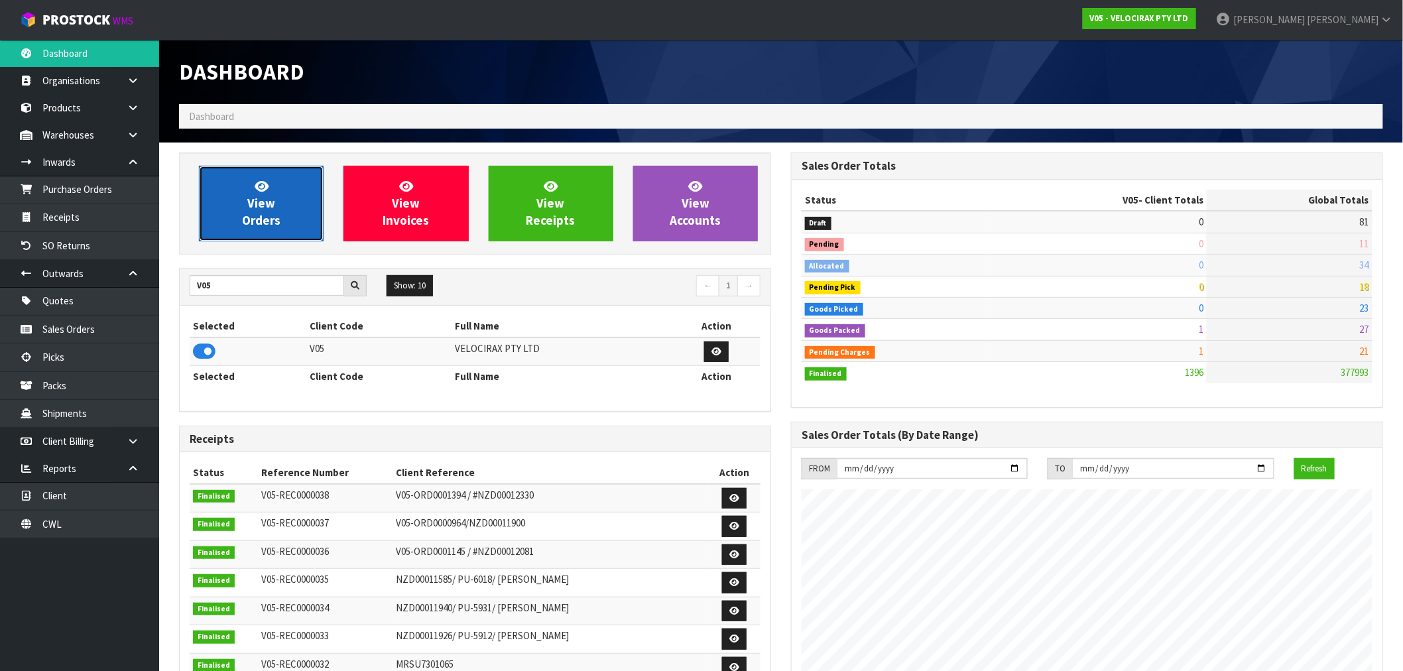
click at [254, 217] on span "View Orders" at bounding box center [261, 203] width 38 height 50
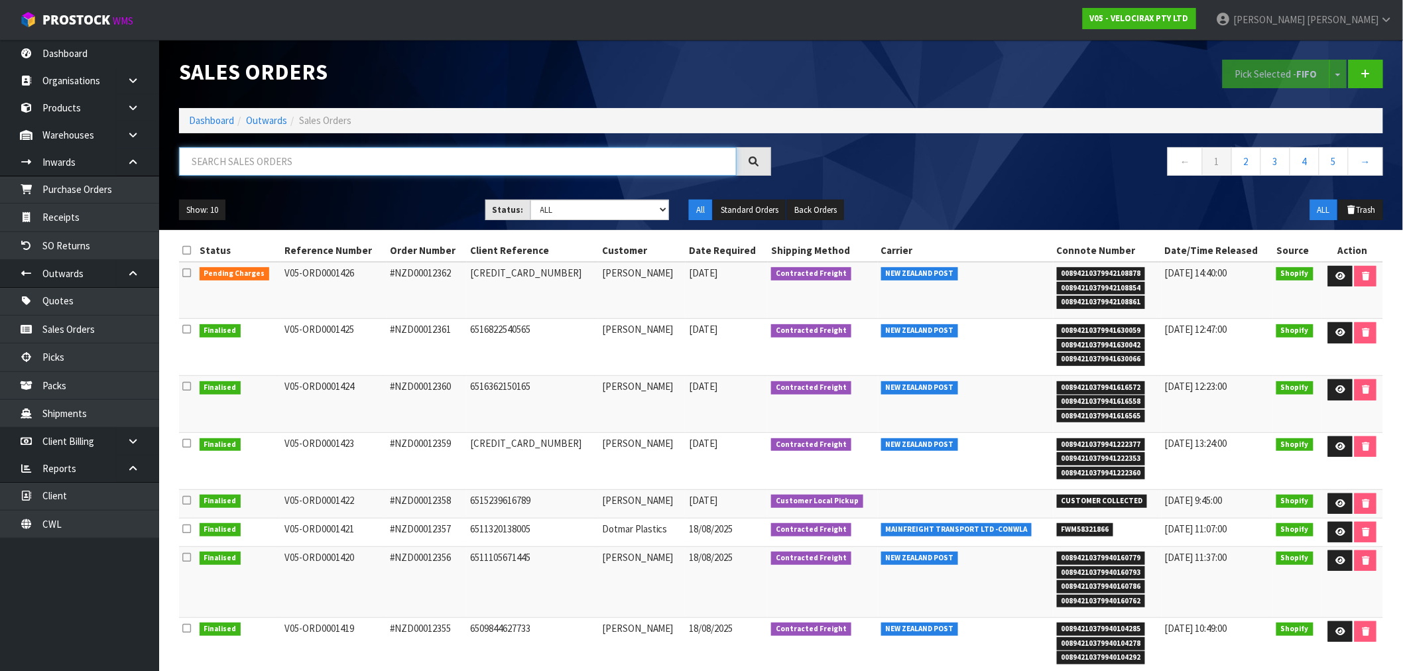
click at [337, 166] on input "text" at bounding box center [458, 161] width 558 height 29
type input "1415"
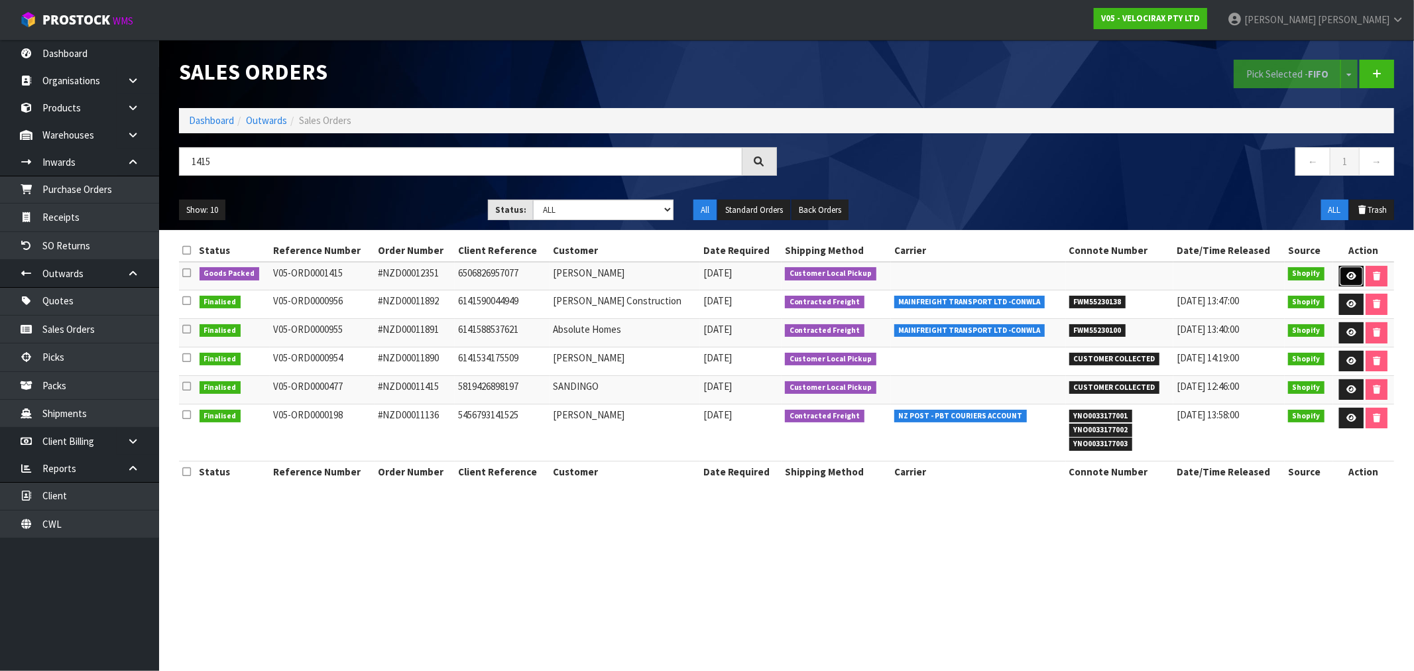
click at [1348, 273] on icon at bounding box center [1352, 276] width 10 height 9
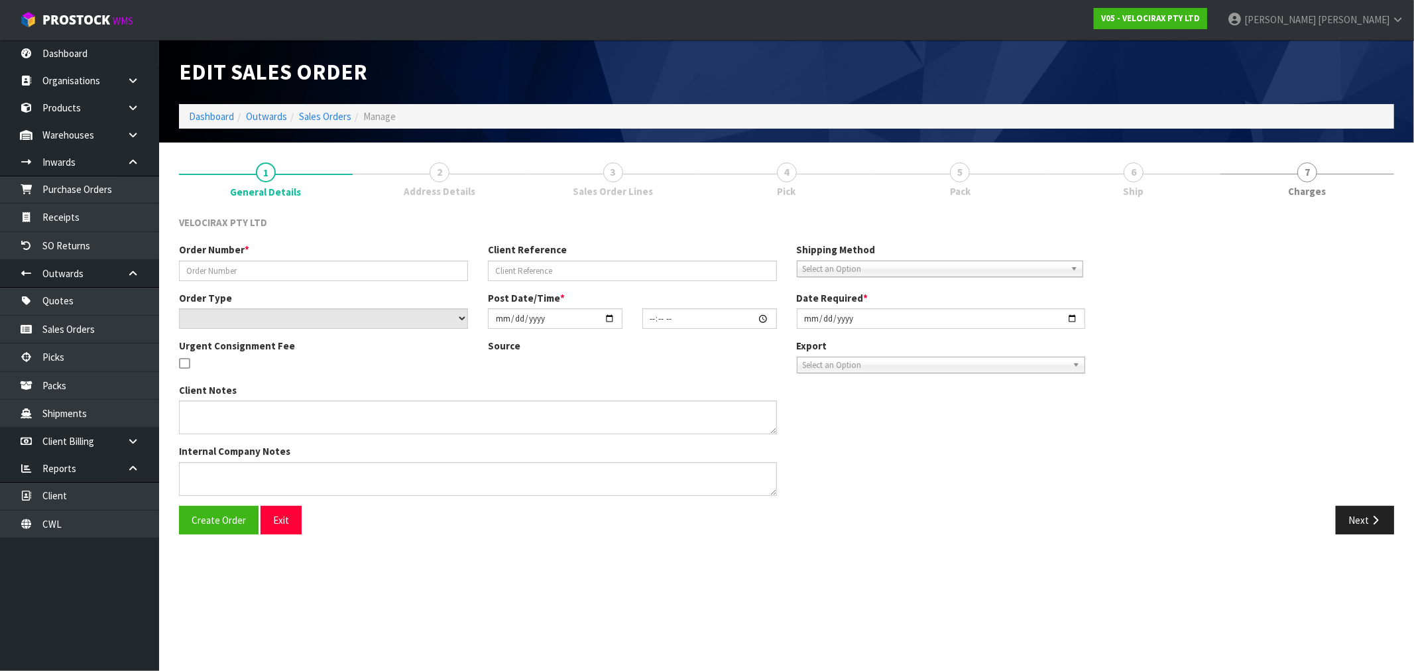
type input "#NZD00012351"
type input "6506826957077"
select select "number:0"
type input "[DATE]"
type input "11:33:44.000"
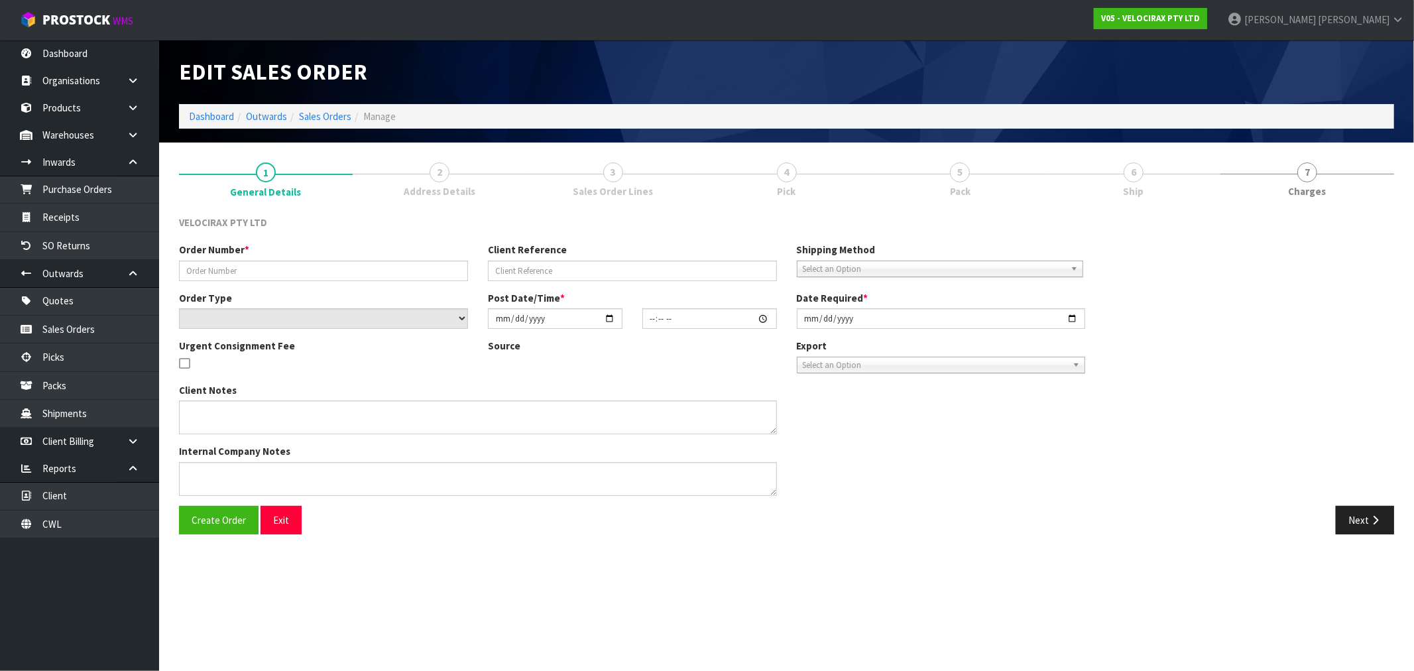
type input "[DATE]"
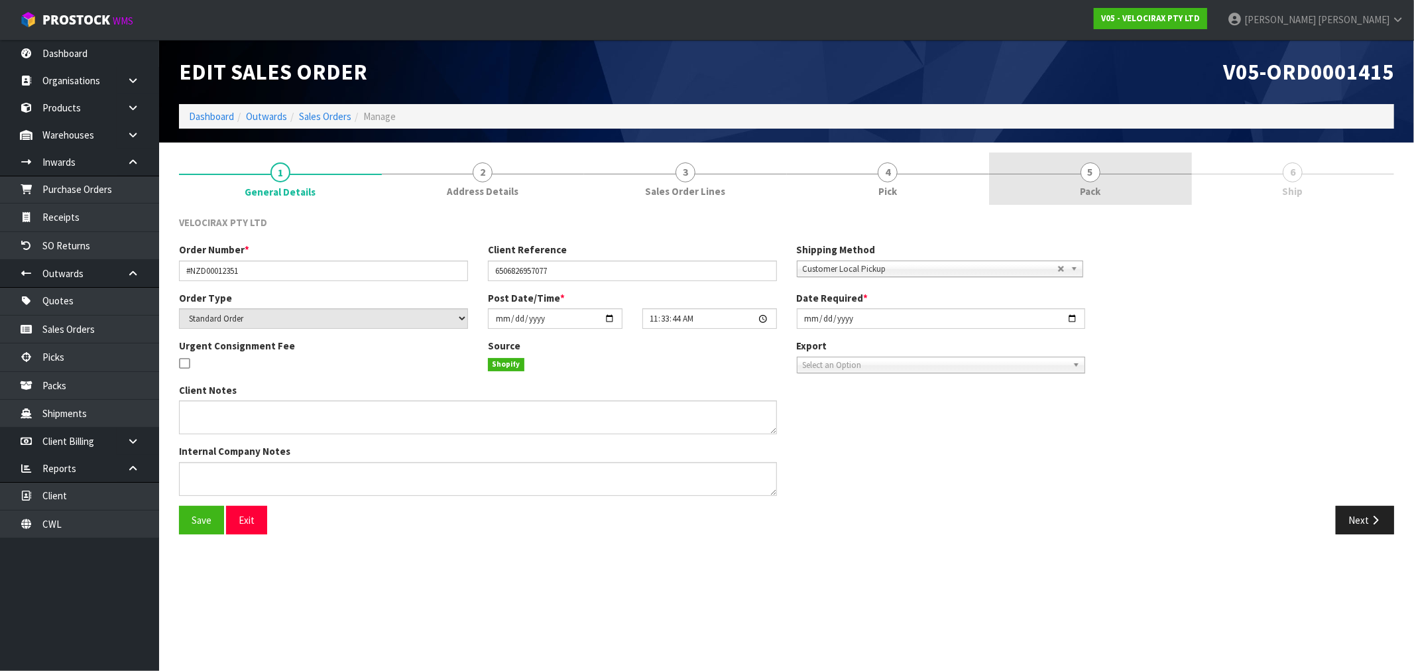
click at [1143, 184] on link "5 Pack" at bounding box center [1090, 179] width 203 height 52
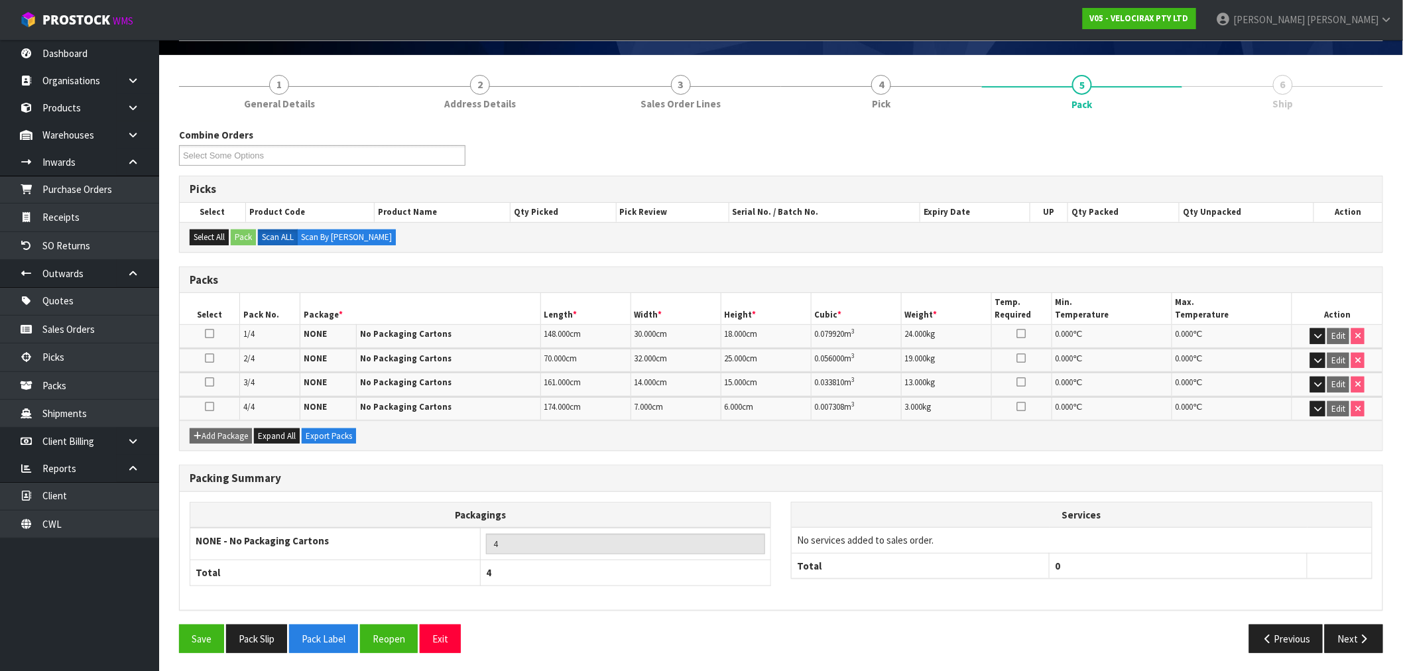
scroll to position [88, 0]
click at [1363, 634] on icon "button" at bounding box center [1364, 638] width 13 height 10
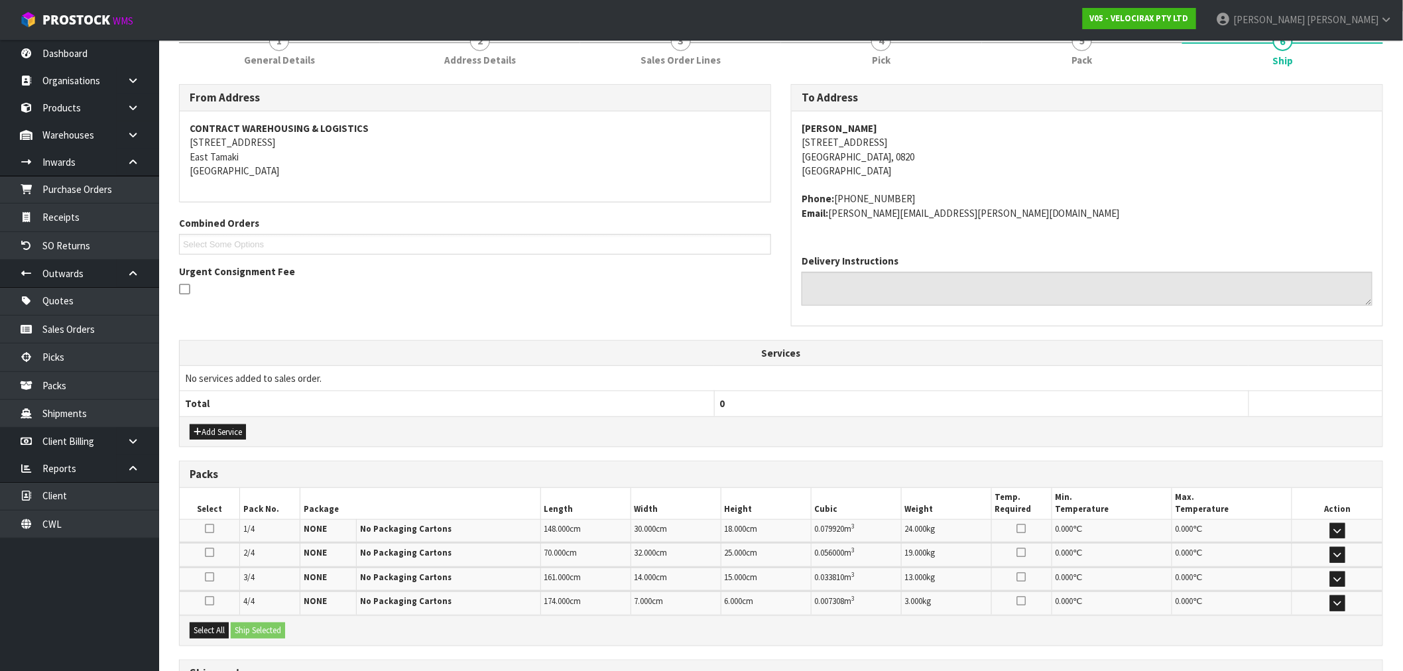
scroll to position [247, 0]
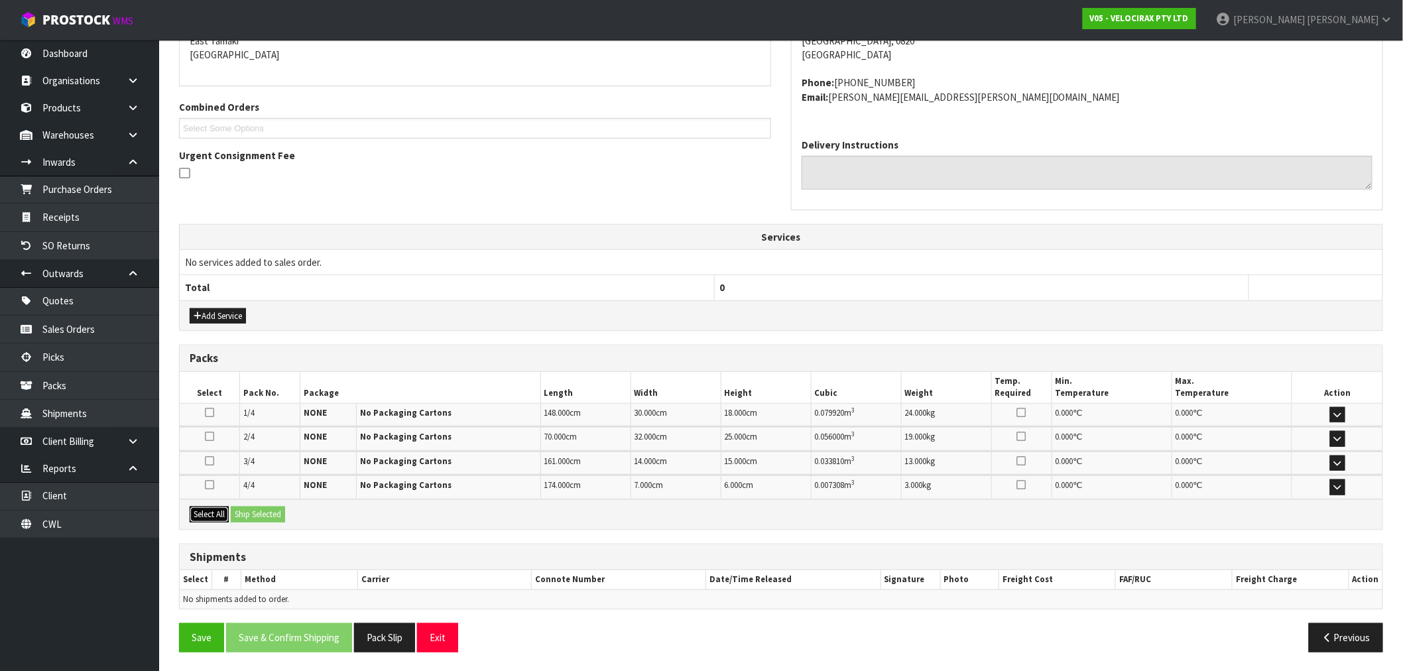
click at [214, 520] on button "Select All" at bounding box center [209, 515] width 39 height 16
click at [265, 511] on button "Ship Selected" at bounding box center [258, 515] width 54 height 16
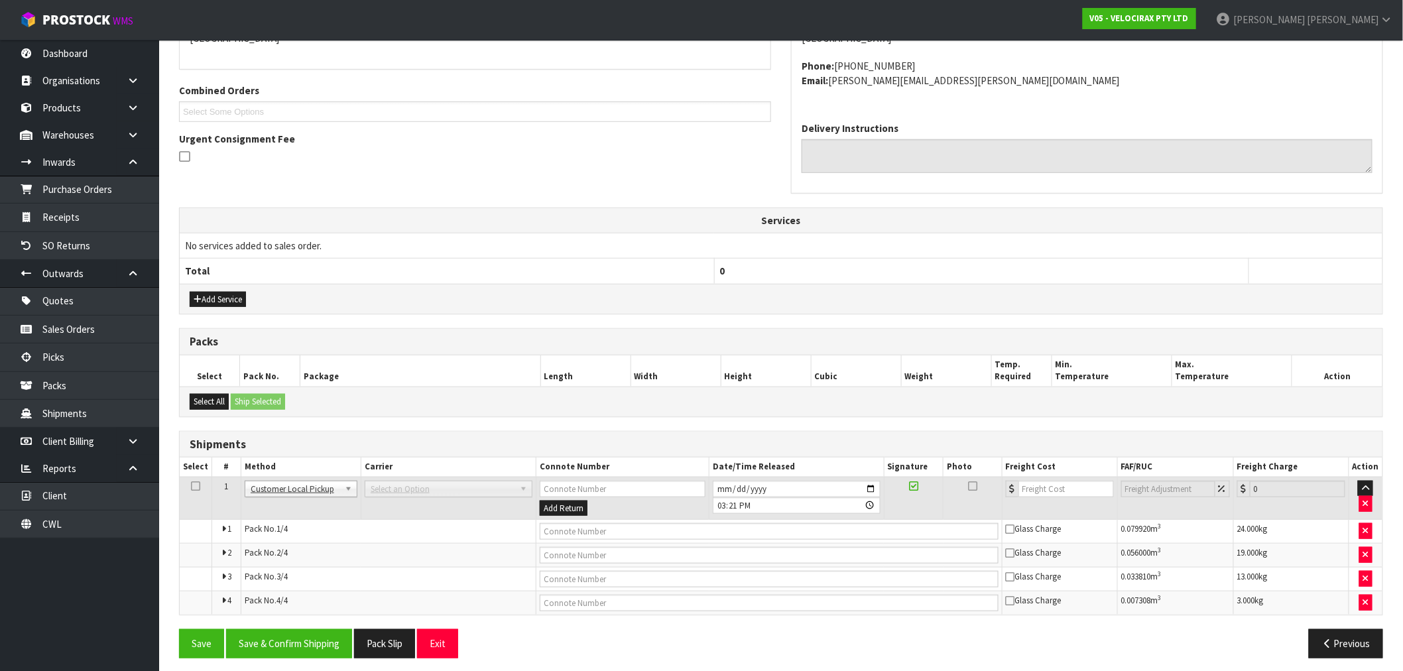
scroll to position [272, 0]
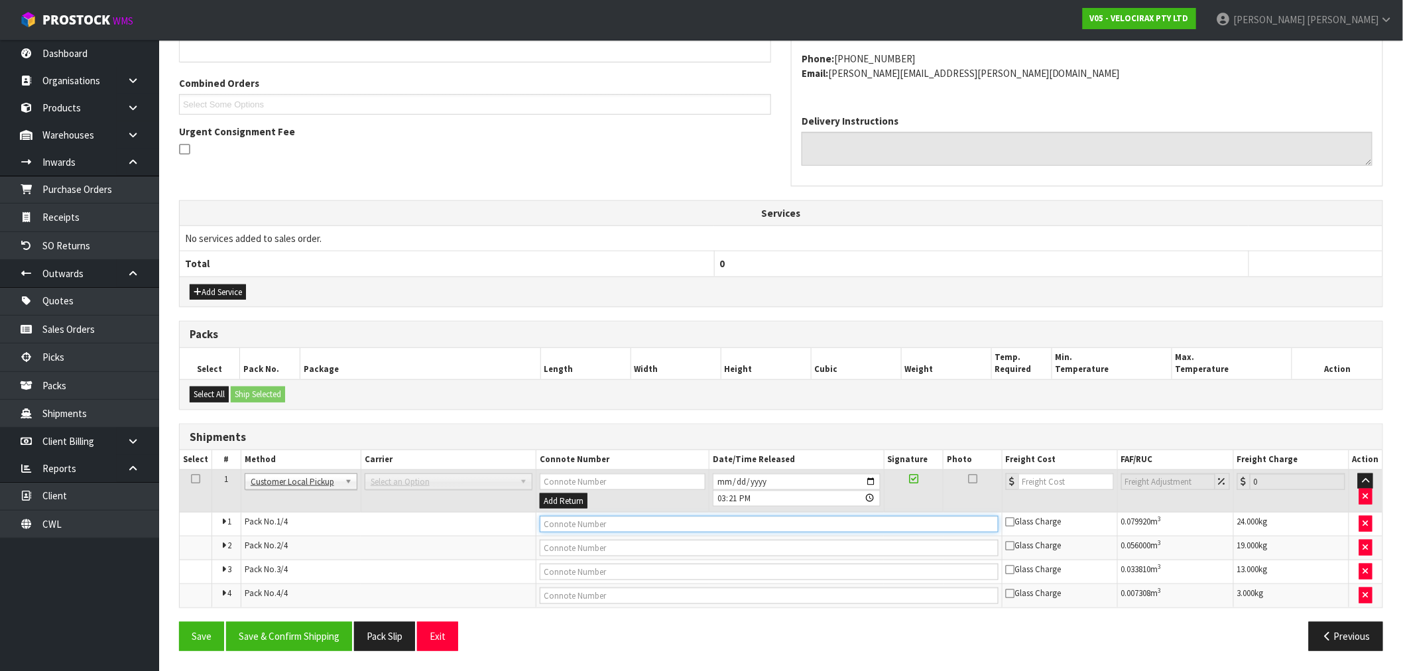
click at [602, 528] on input "text" at bounding box center [769, 524] width 459 height 17
drag, startPoint x: 589, startPoint y: 528, endPoint x: 597, endPoint y: 528, distance: 8.0
click at [597, 528] on input "COLLECTED 22/08" at bounding box center [769, 524] width 459 height 17
type input "COLLECTED 21/08"
click at [179, 622] on button "Save" at bounding box center [201, 636] width 45 height 29
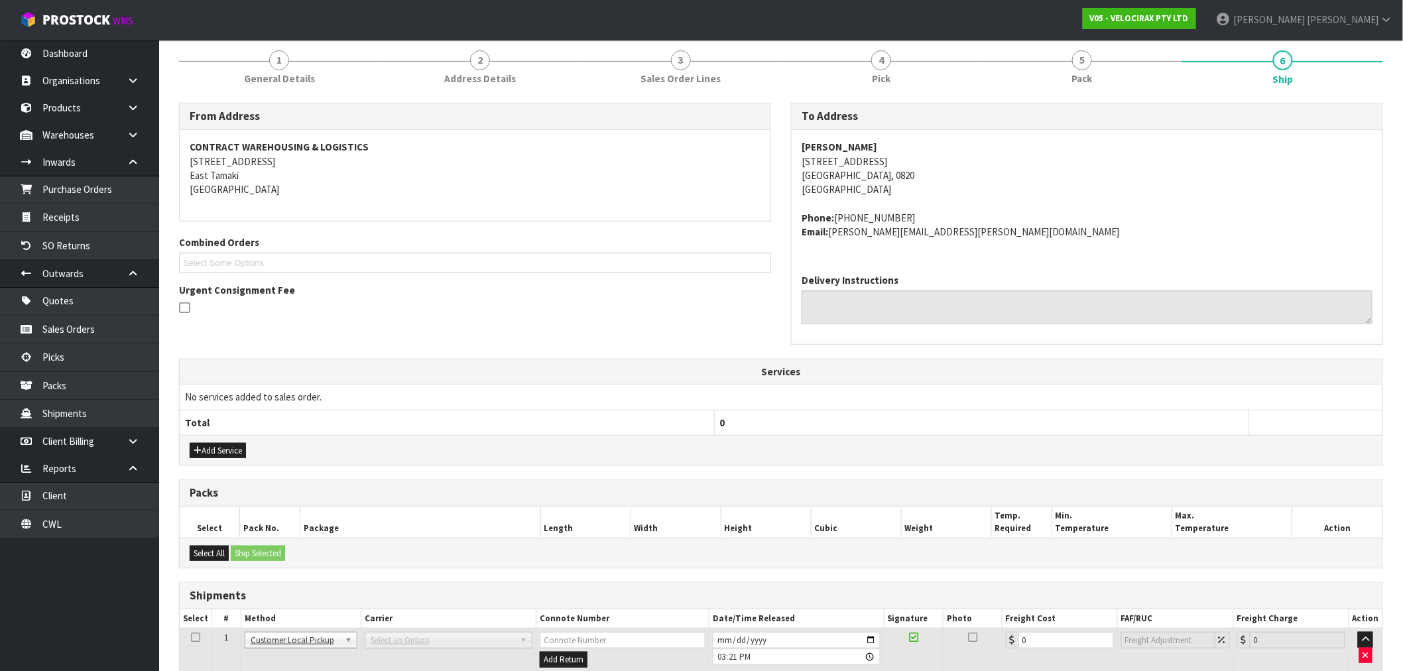
scroll to position [320, 0]
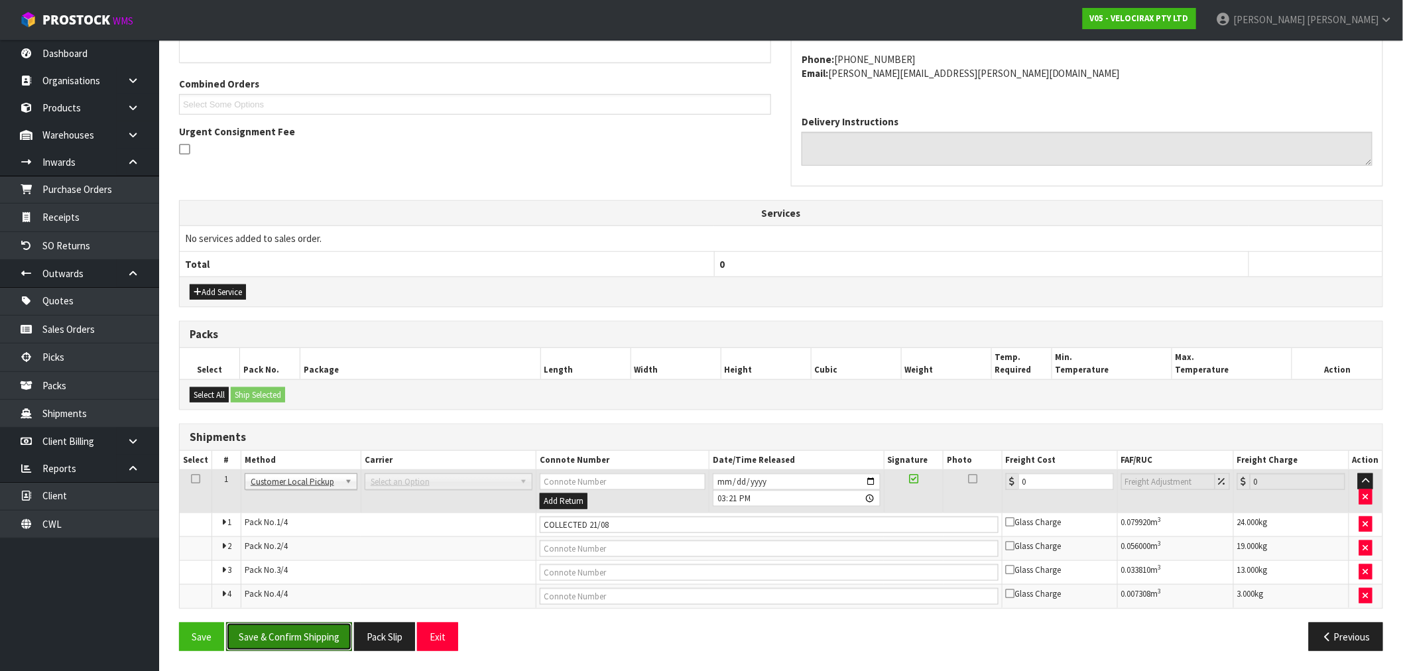
drag, startPoint x: 264, startPoint y: 641, endPoint x: 727, endPoint y: 501, distance: 483.7
click at [723, 518] on div "From Address CONTRACT WAREHOUSING & LOGISTICS [STREET_ADDRESS] Combined Orders …" at bounding box center [781, 302] width 1204 height 717
click at [723, 478] on input "[DATE]" at bounding box center [797, 481] width 168 height 17
type input "[DATE]"
click at [179, 623] on button "Save" at bounding box center [201, 637] width 45 height 29
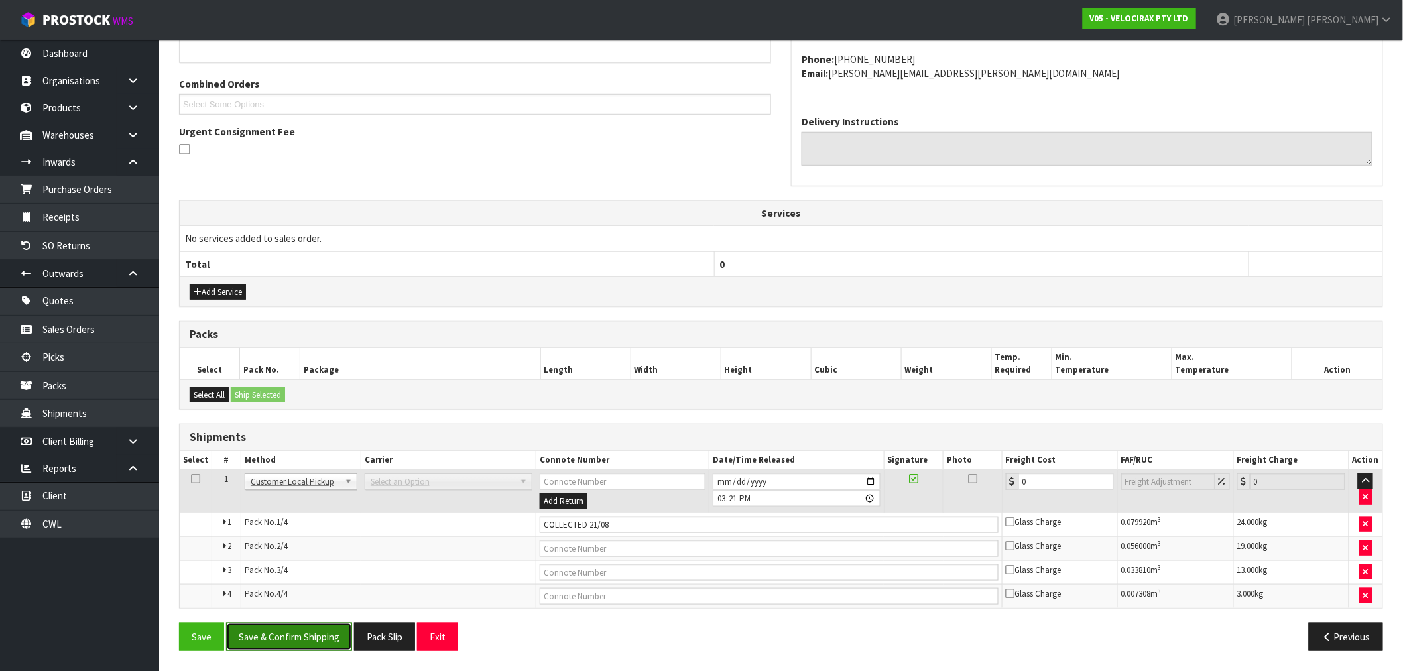
click at [304, 635] on button "Save & Confirm Shipping" at bounding box center [289, 637] width 126 height 29
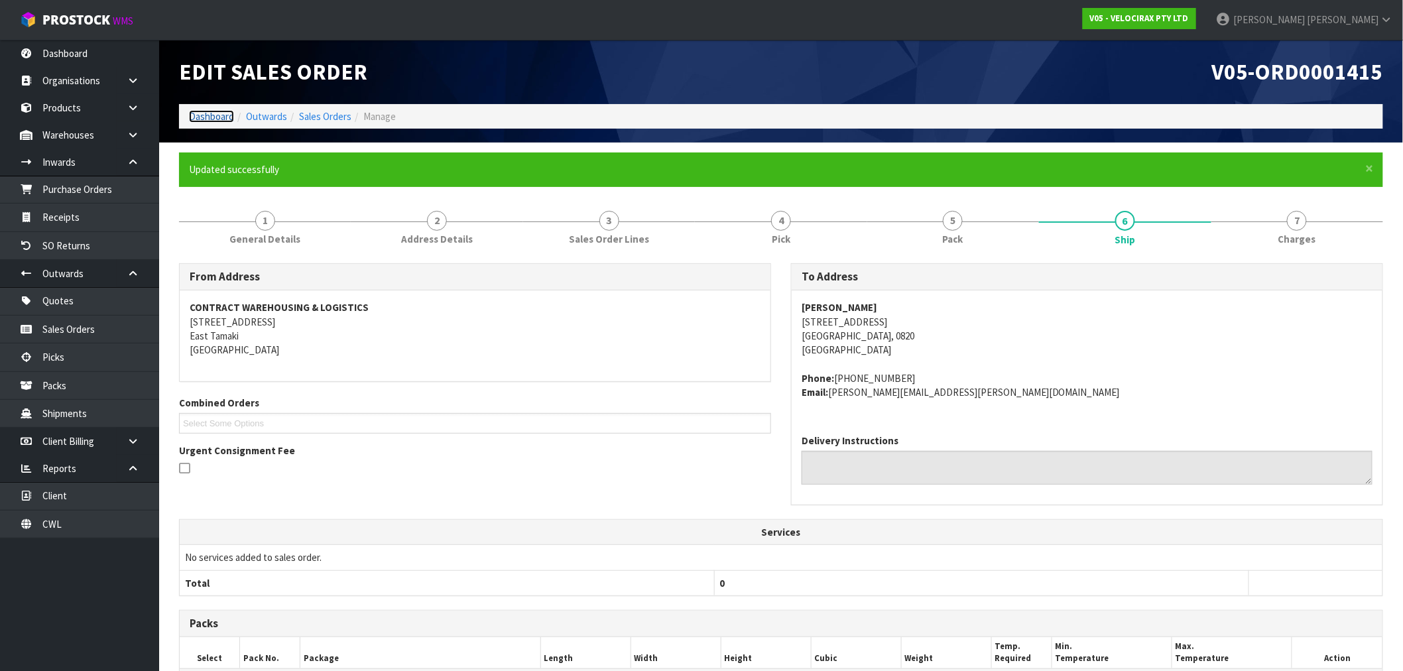
click at [198, 113] on link "Dashboard" at bounding box center [211, 116] width 45 height 13
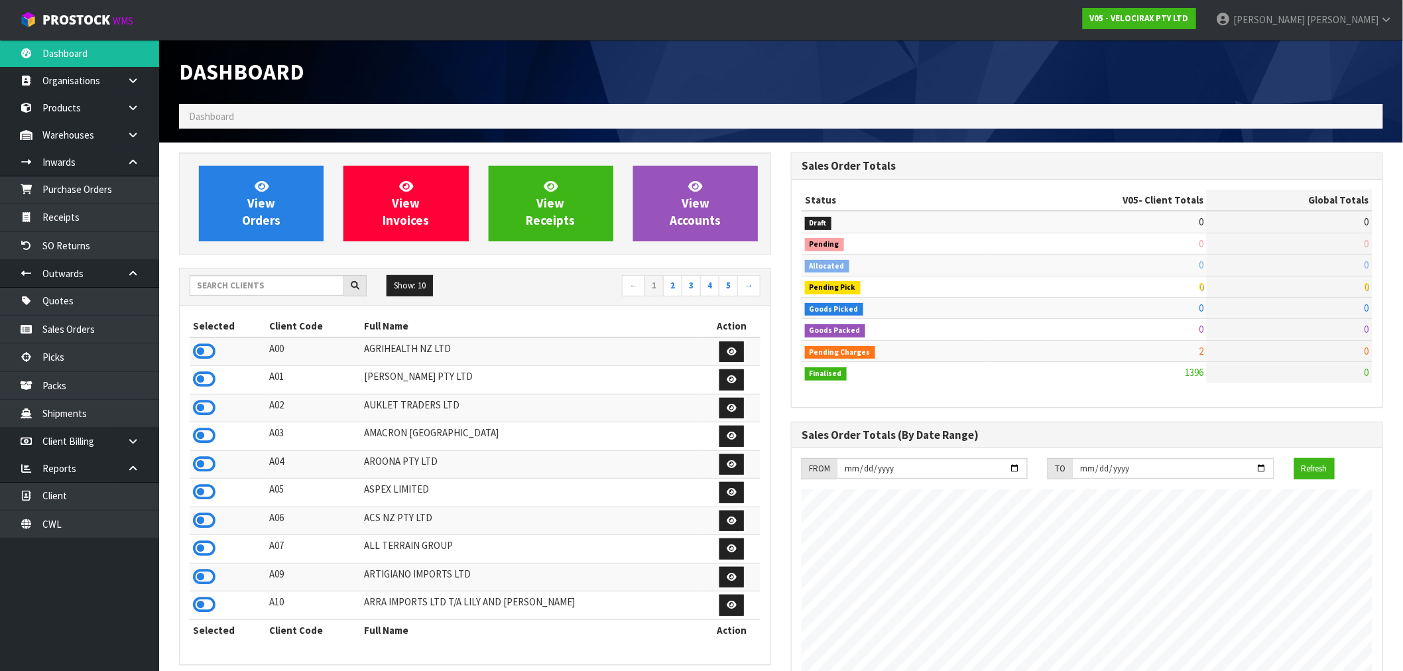
scroll to position [1005, 612]
click at [307, 181] on link "View Orders" at bounding box center [261, 204] width 125 height 76
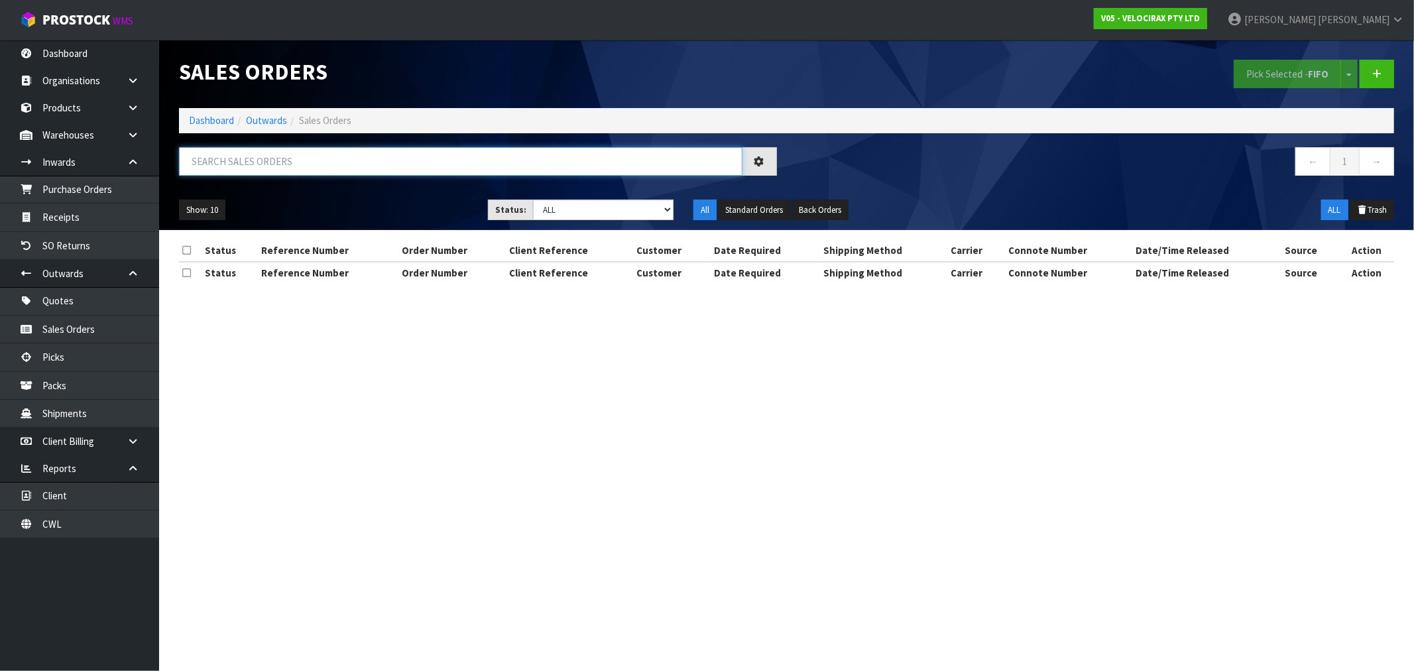
click at [340, 163] on input "text" at bounding box center [461, 161] width 564 height 29
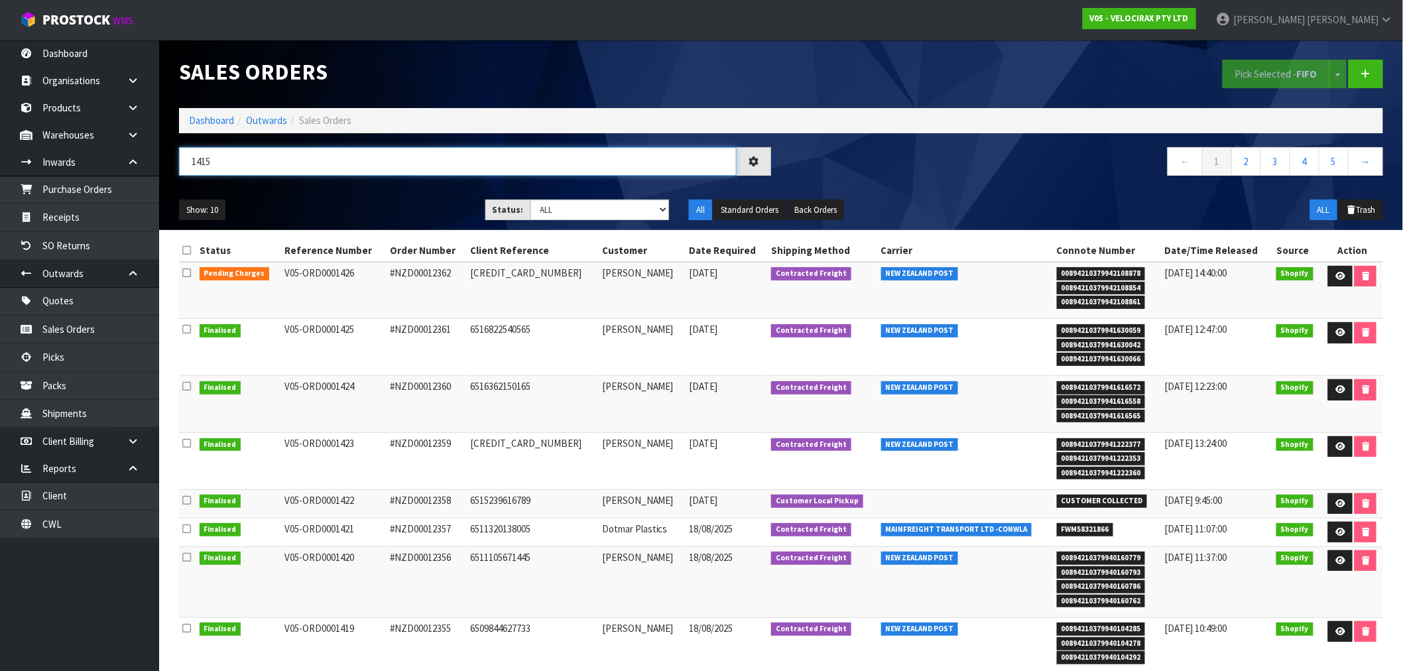
type input "1415"
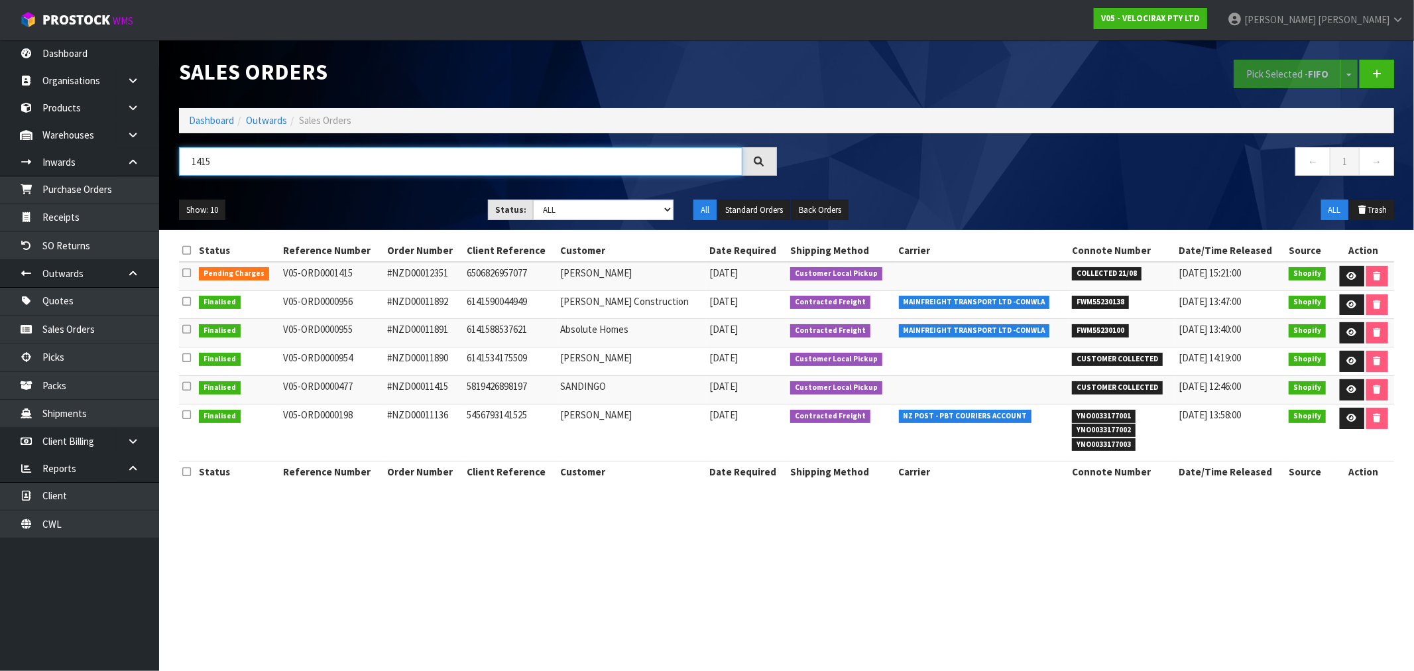
drag, startPoint x: 273, startPoint y: 168, endPoint x: 280, endPoint y: 172, distance: 8.9
click at [273, 168] on input "1415" at bounding box center [461, 161] width 564 height 29
click at [1343, 274] on link at bounding box center [1352, 276] width 25 height 21
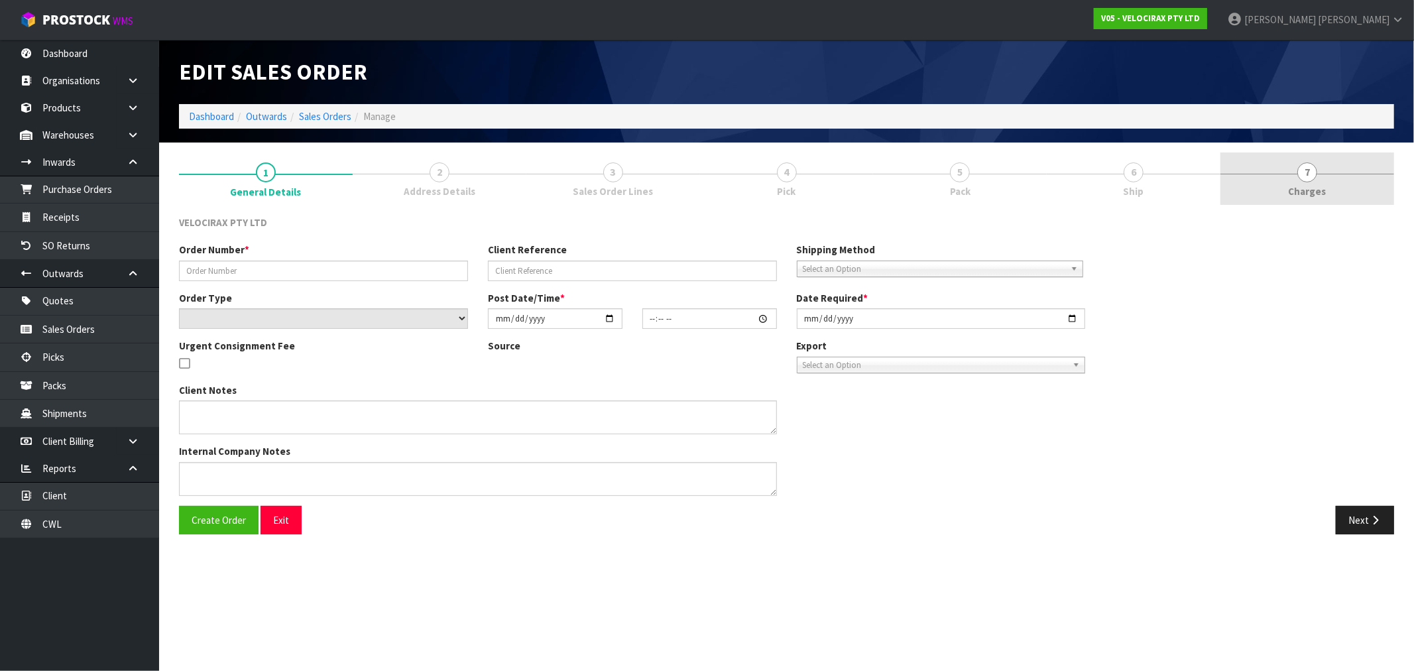
click at [1314, 171] on span "7" at bounding box center [1308, 172] width 20 height 20
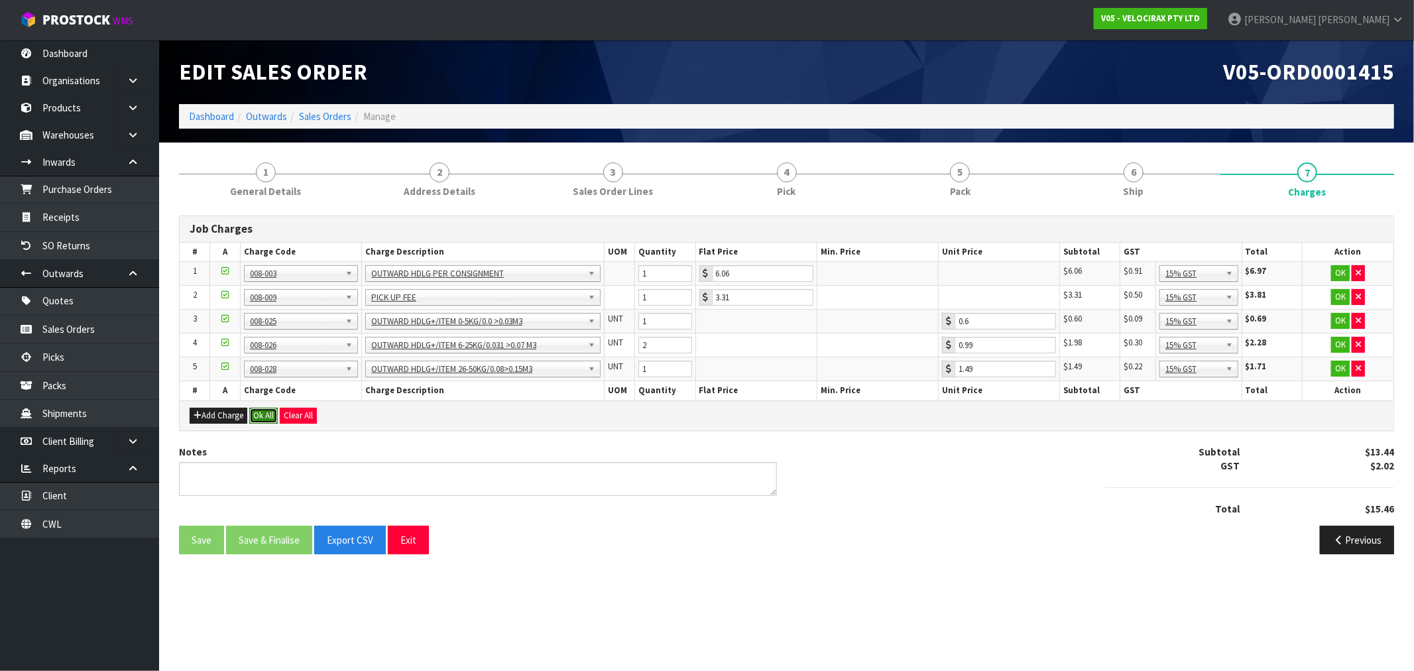
click at [265, 416] on button "Ok All" at bounding box center [263, 416] width 29 height 16
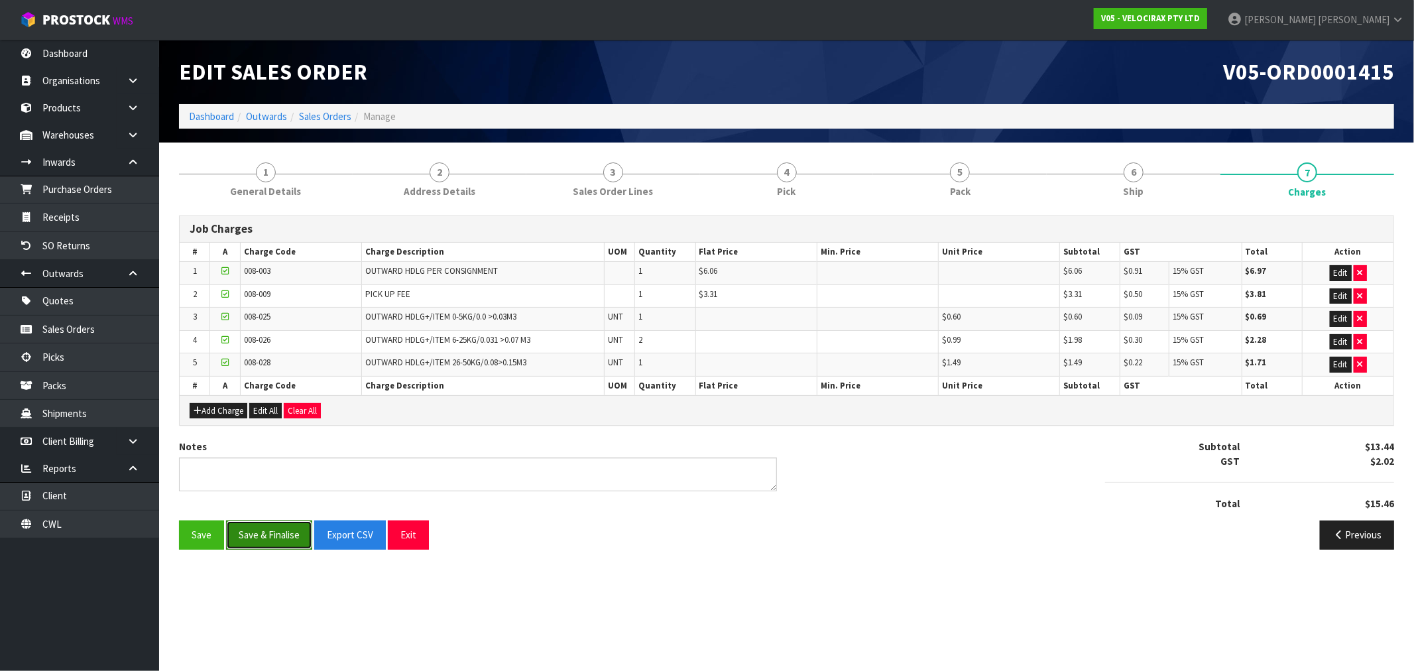
click at [244, 544] on button "Save & Finalise" at bounding box center [269, 535] width 86 height 29
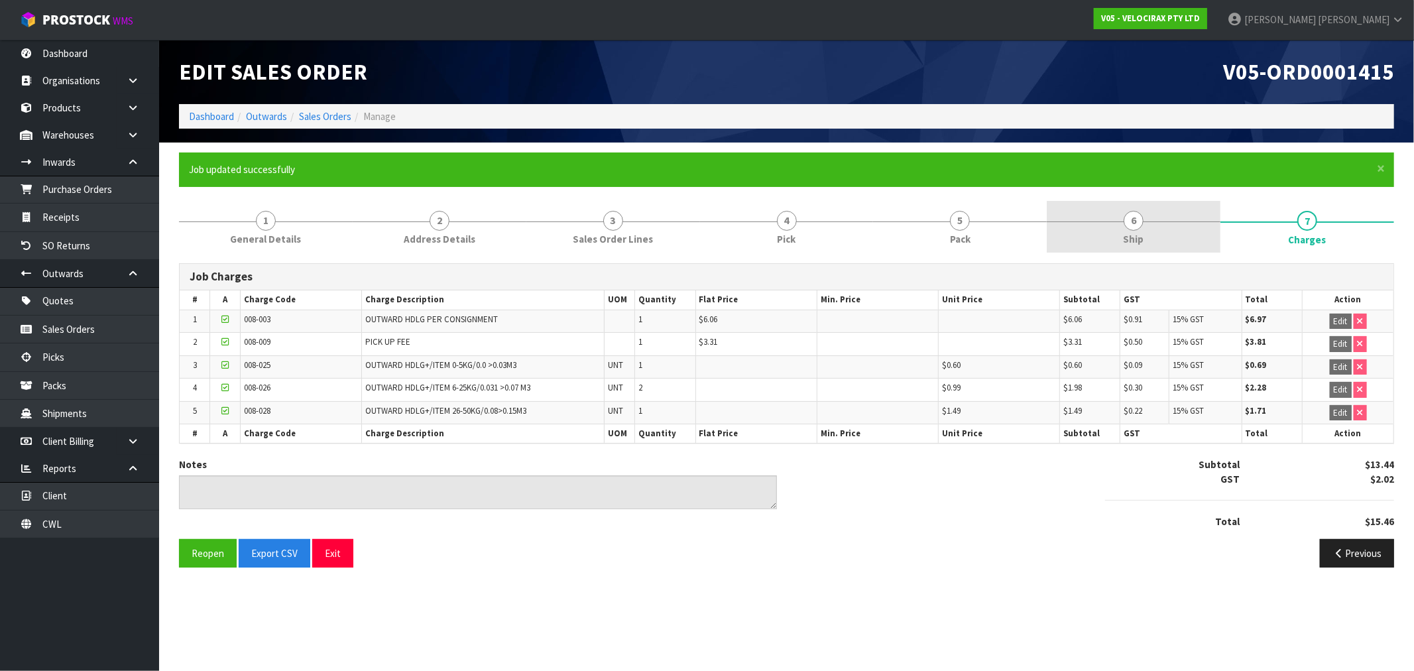
click at [1097, 243] on link "6 Ship" at bounding box center [1134, 227] width 174 height 52
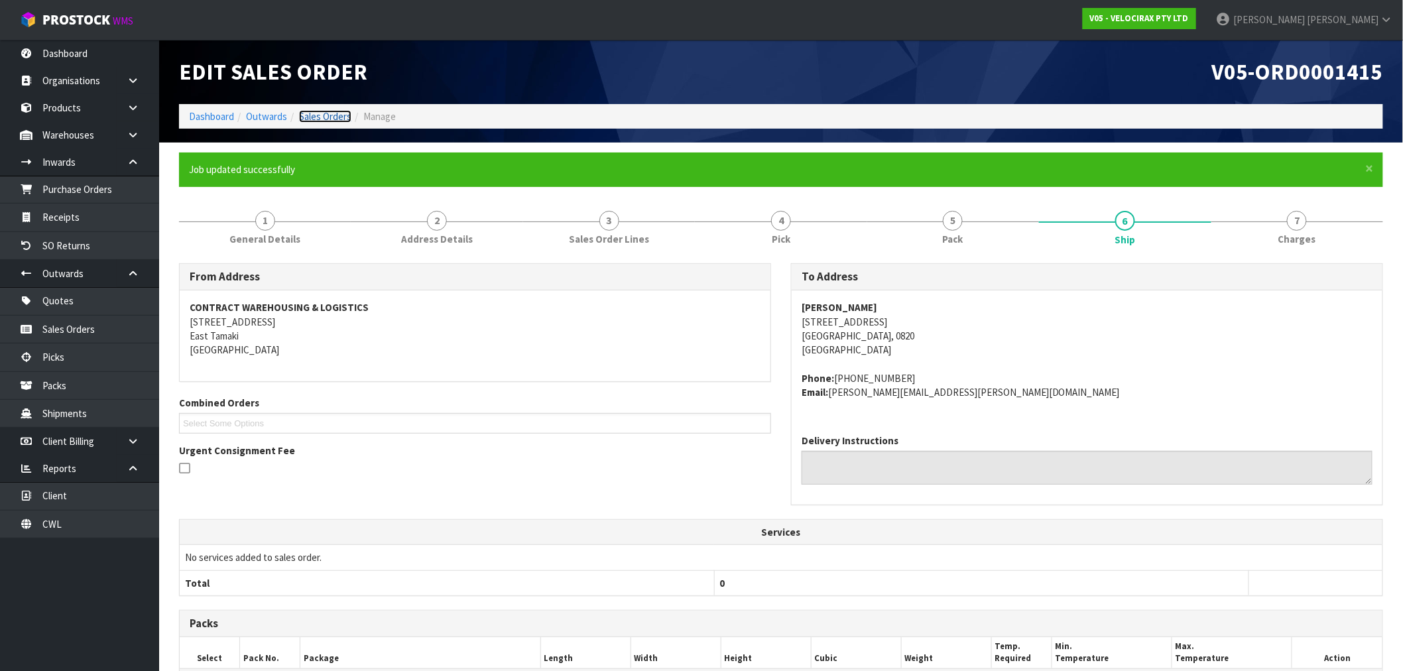
click at [326, 117] on link "Sales Orders" at bounding box center [325, 116] width 52 height 13
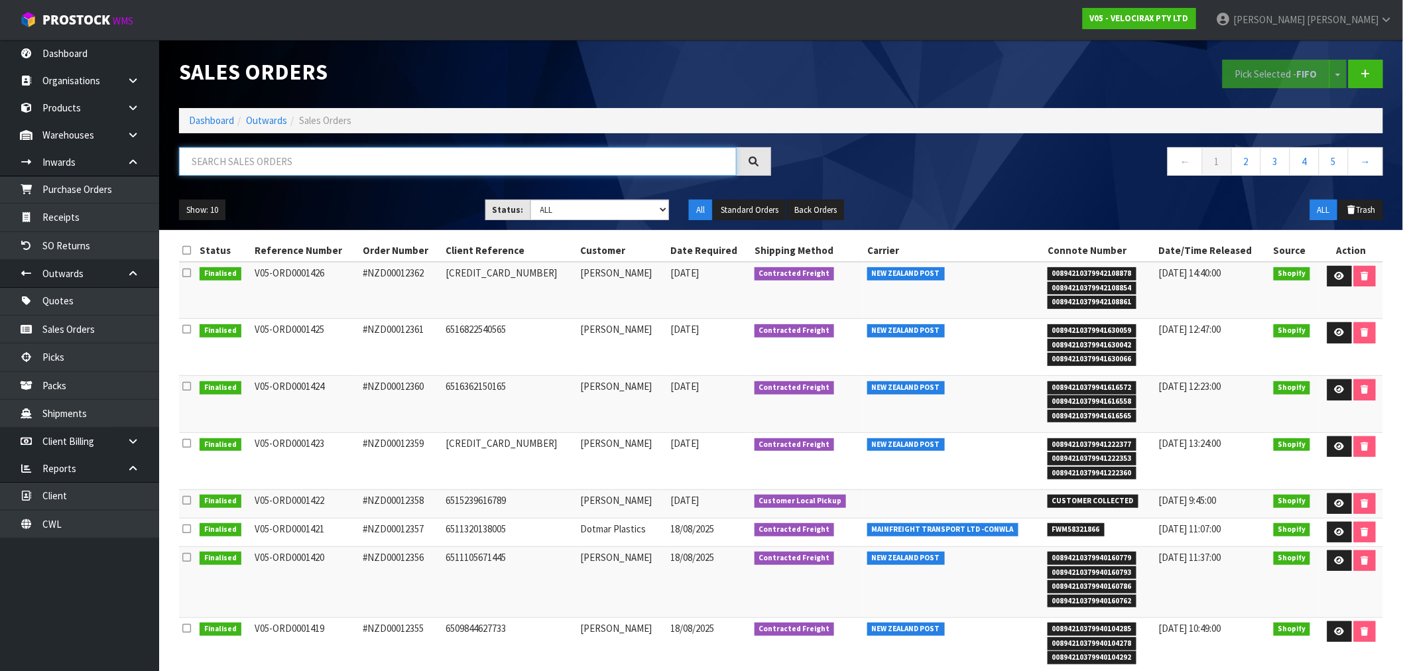
click at [408, 162] on input "text" at bounding box center [458, 161] width 558 height 29
type input "1422"
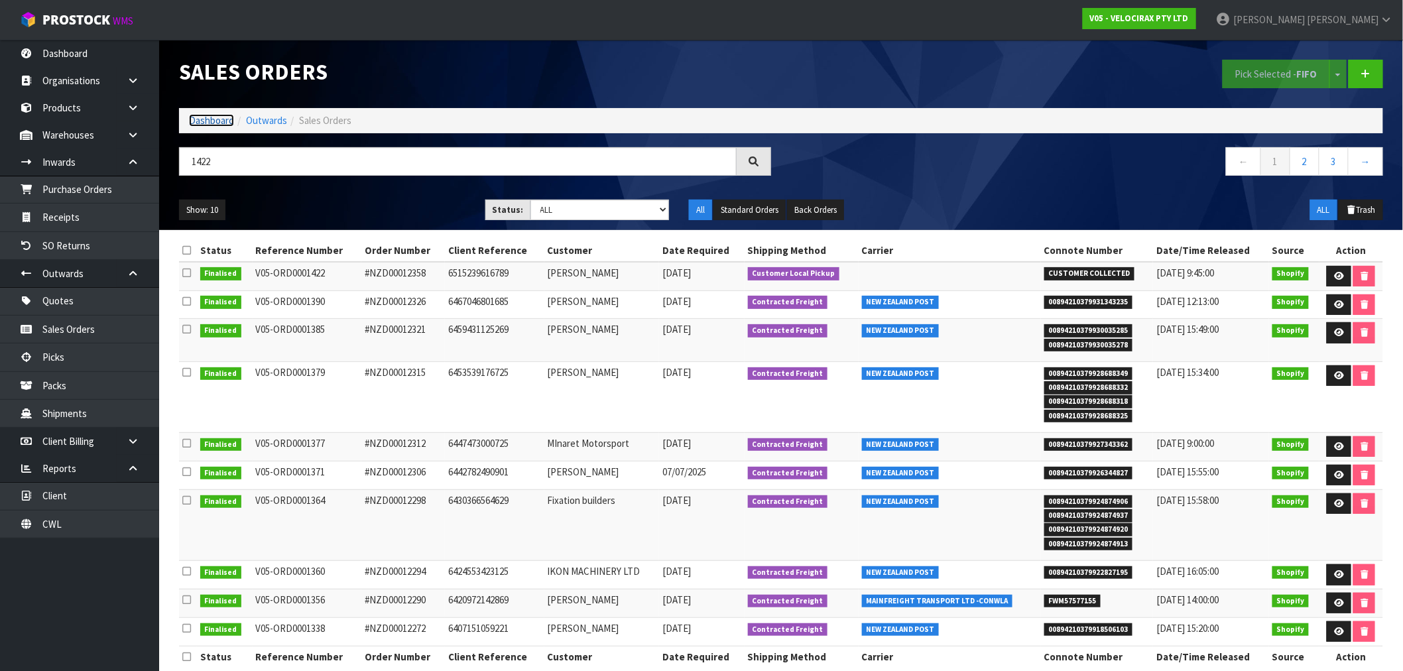
click at [204, 114] on link "Dashboard" at bounding box center [211, 120] width 45 height 13
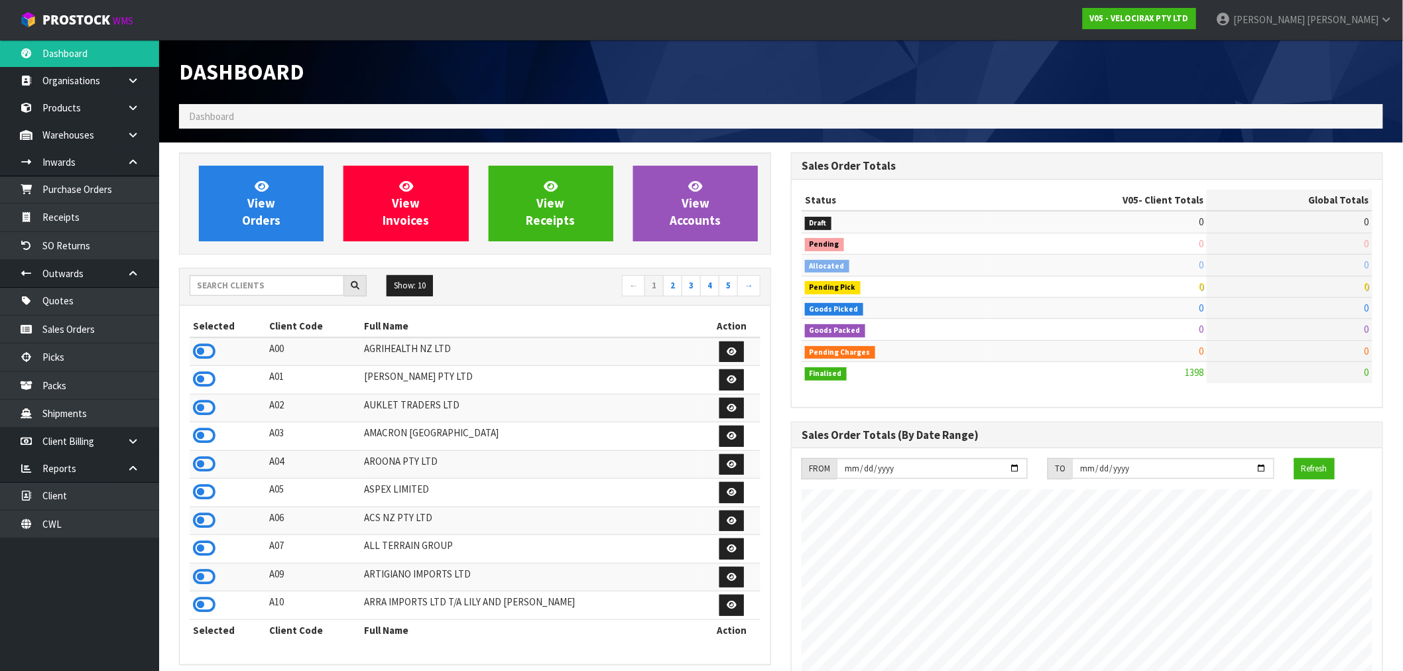
scroll to position [1005, 612]
click at [290, 283] on input "text" at bounding box center [267, 285] width 154 height 21
type input "E04"
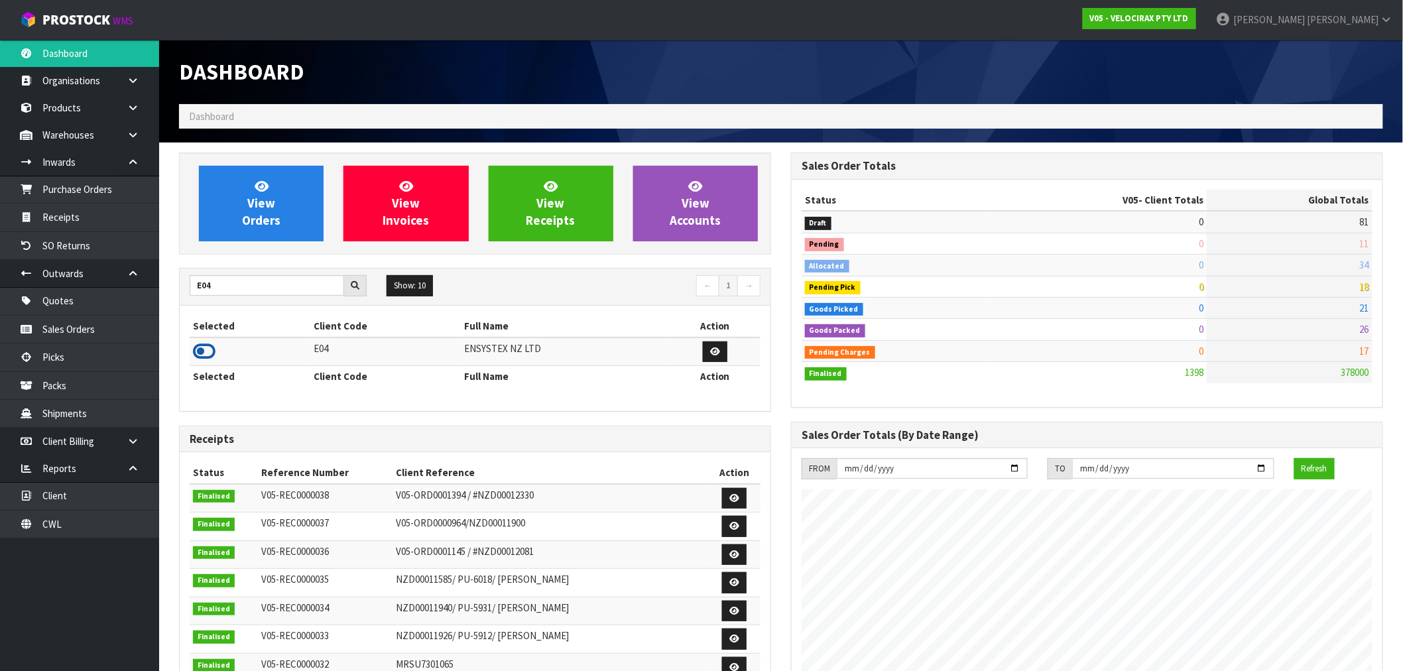
click at [200, 346] on icon at bounding box center [204, 351] width 23 height 20
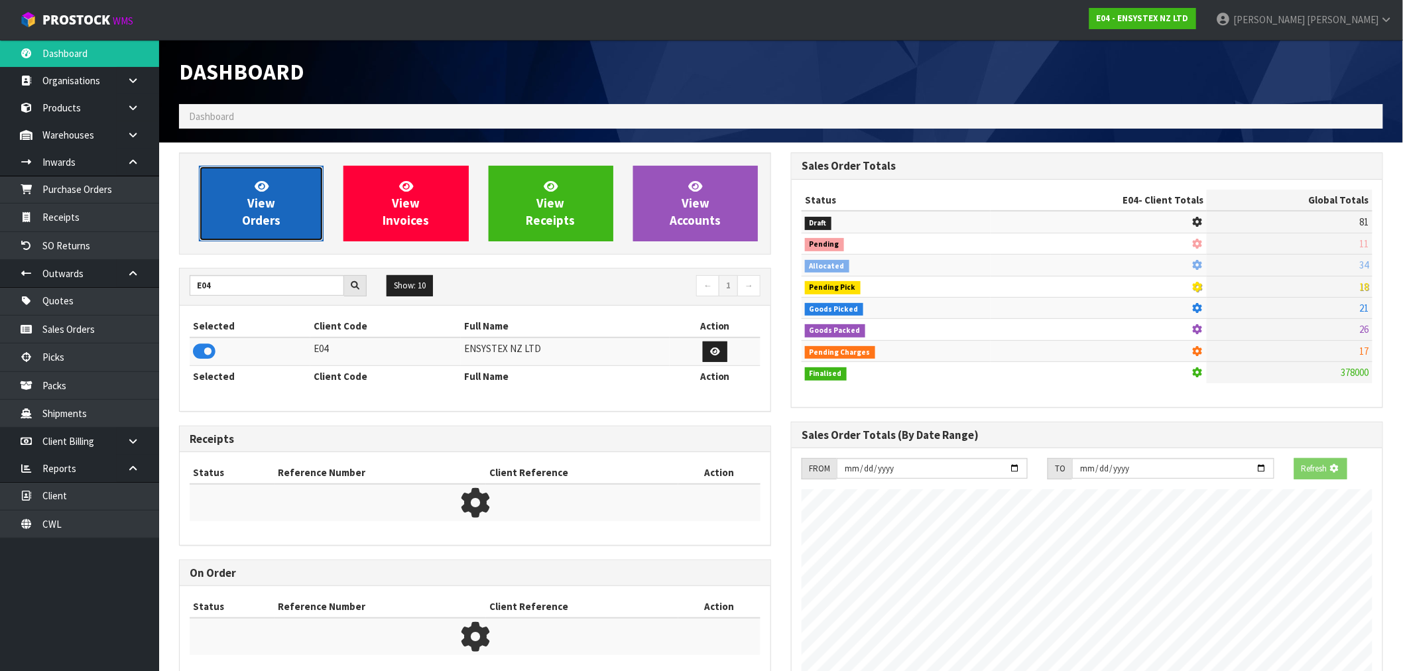
scroll to position [662237, 662451]
click at [259, 235] on link "View Orders" at bounding box center [261, 204] width 125 height 76
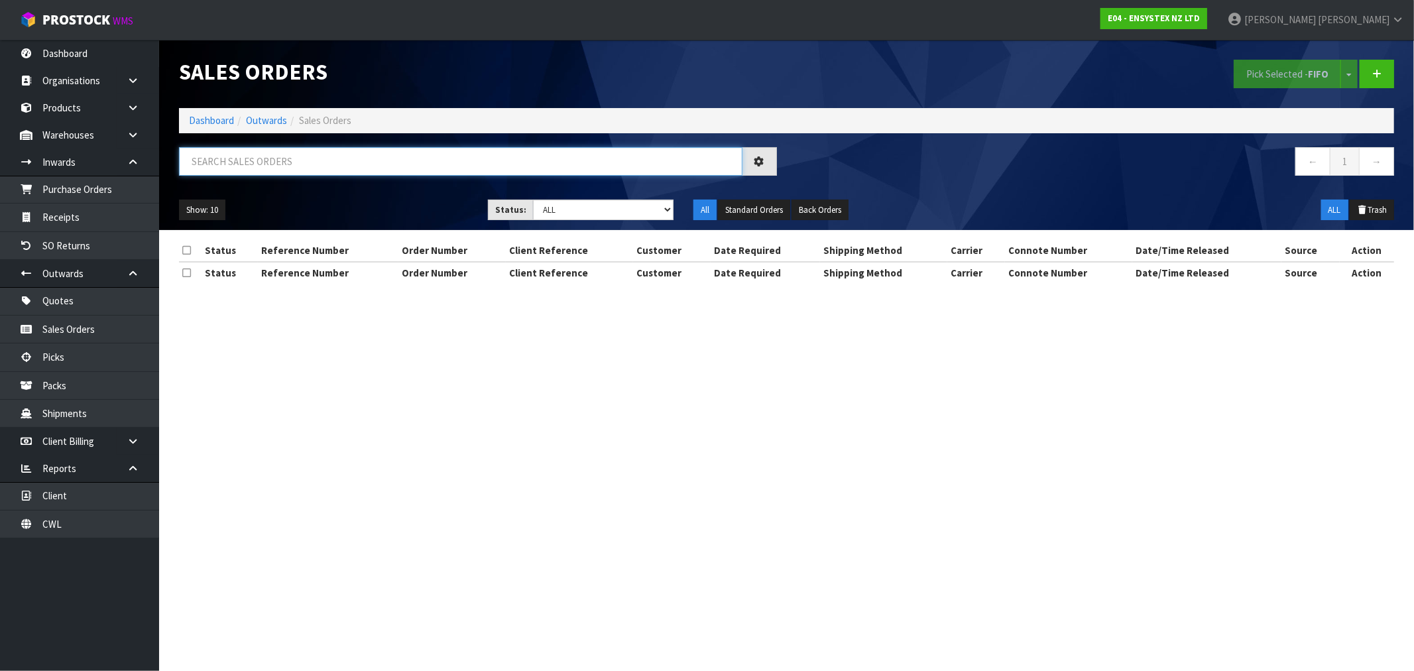
click at [351, 162] on input "text" at bounding box center [461, 161] width 564 height 29
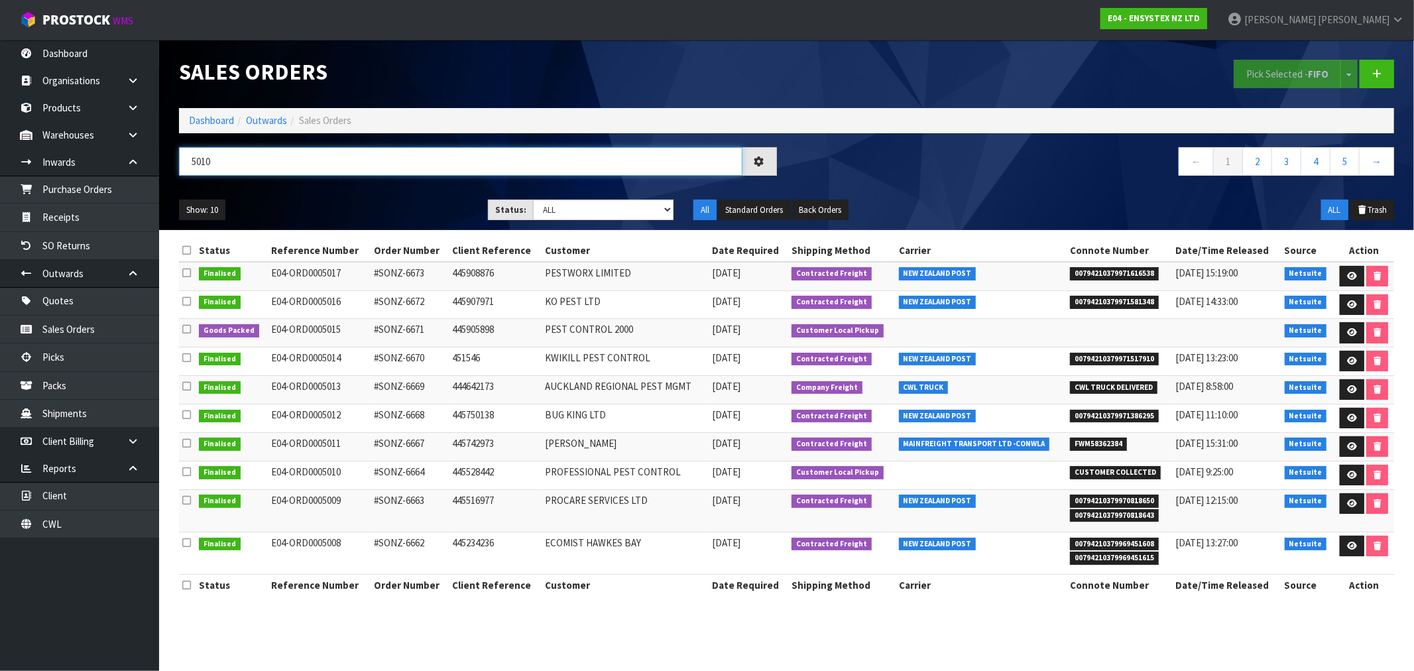
type input "5010"
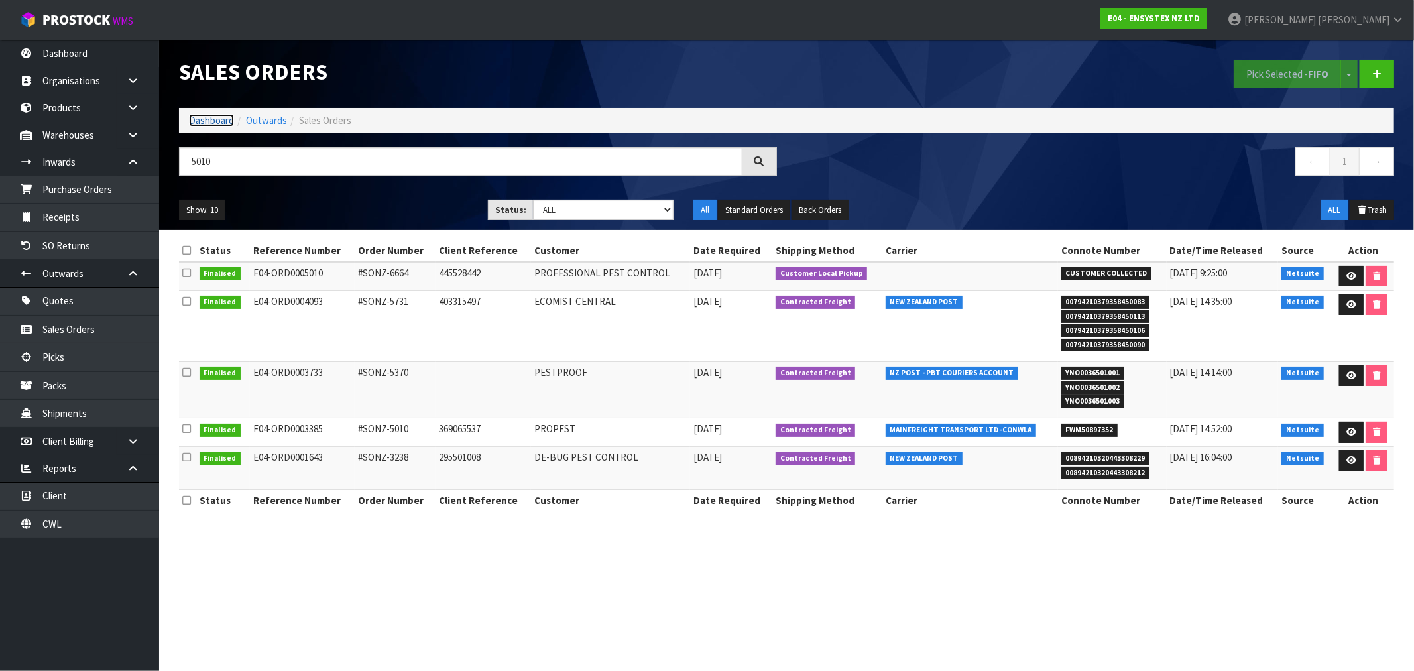
click at [211, 117] on link "Dashboard" at bounding box center [211, 120] width 45 height 13
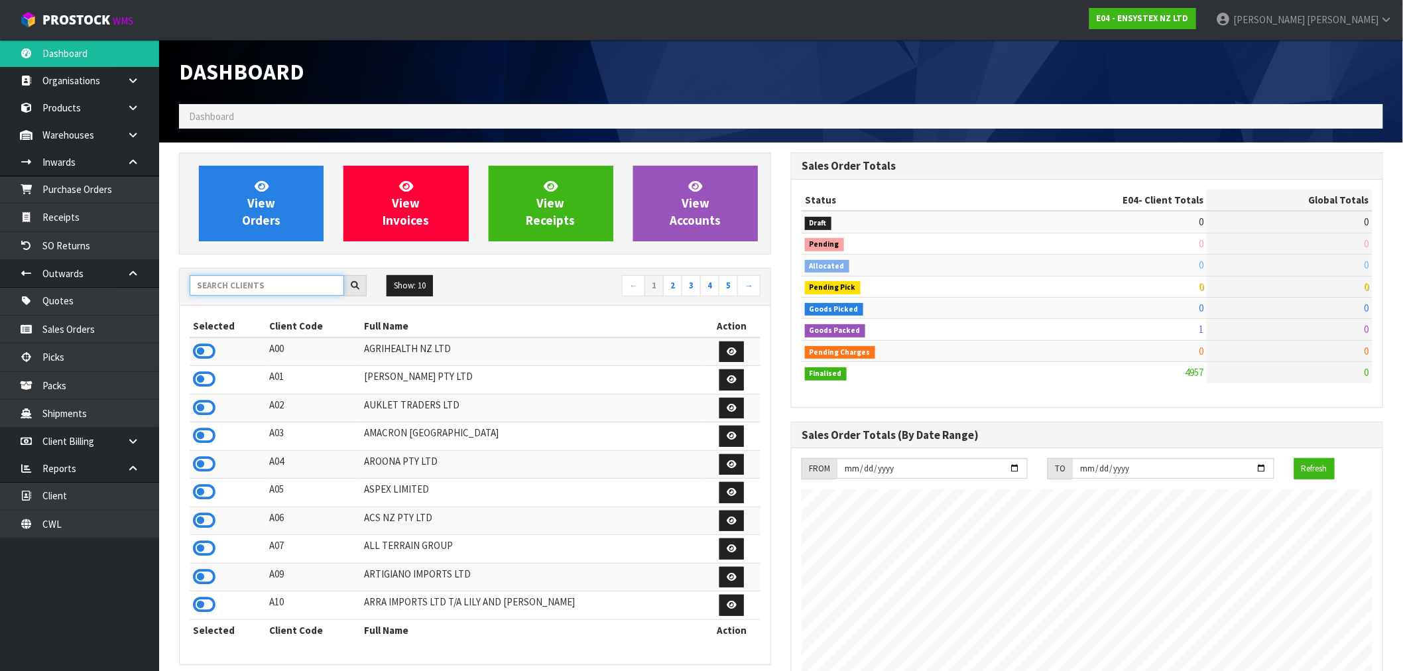
click at [269, 285] on input "text" at bounding box center [267, 285] width 154 height 21
type input "V04"
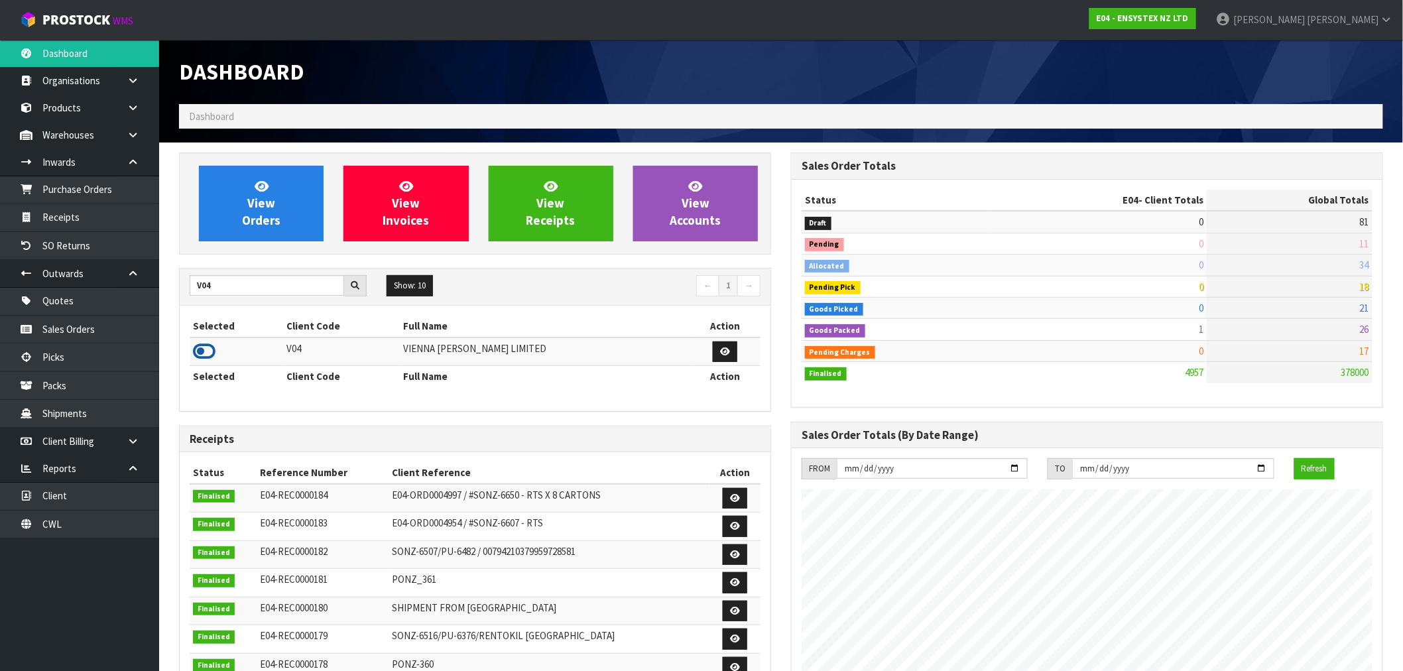
click at [208, 347] on icon at bounding box center [204, 351] width 23 height 20
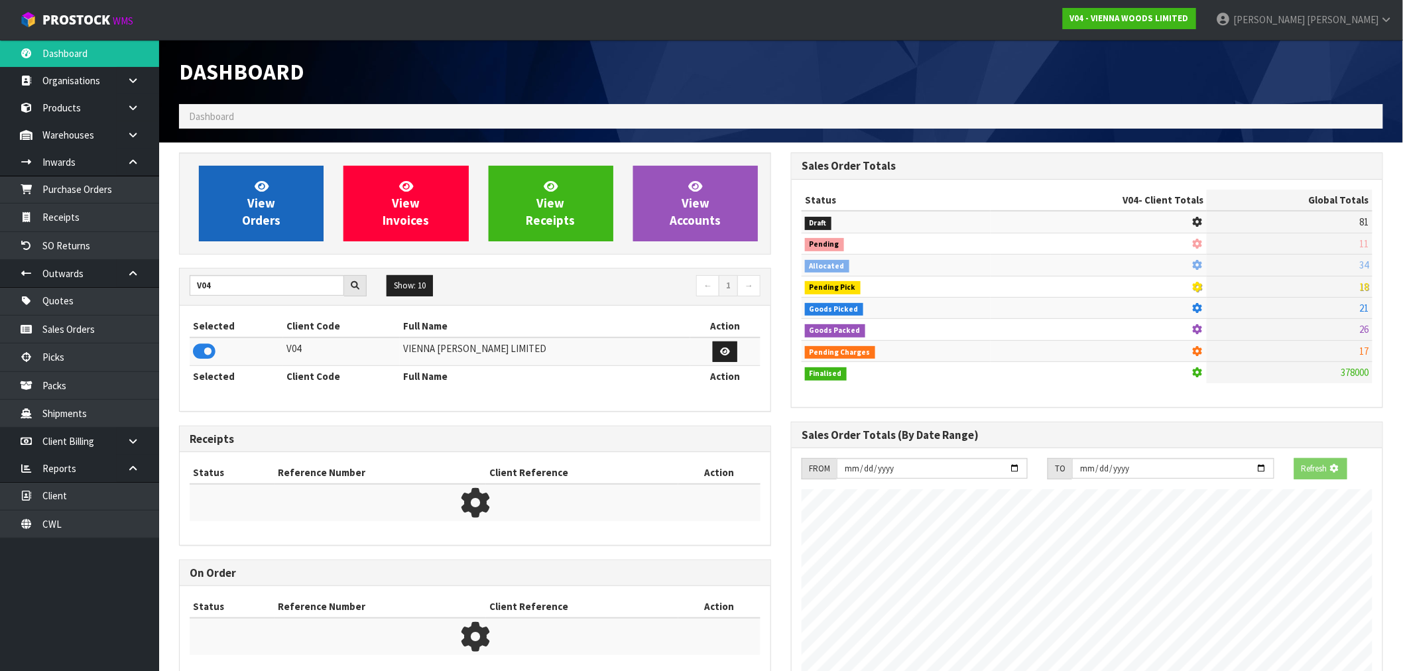
scroll to position [662237, 662451]
click at [252, 217] on span "View Orders" at bounding box center [261, 203] width 38 height 50
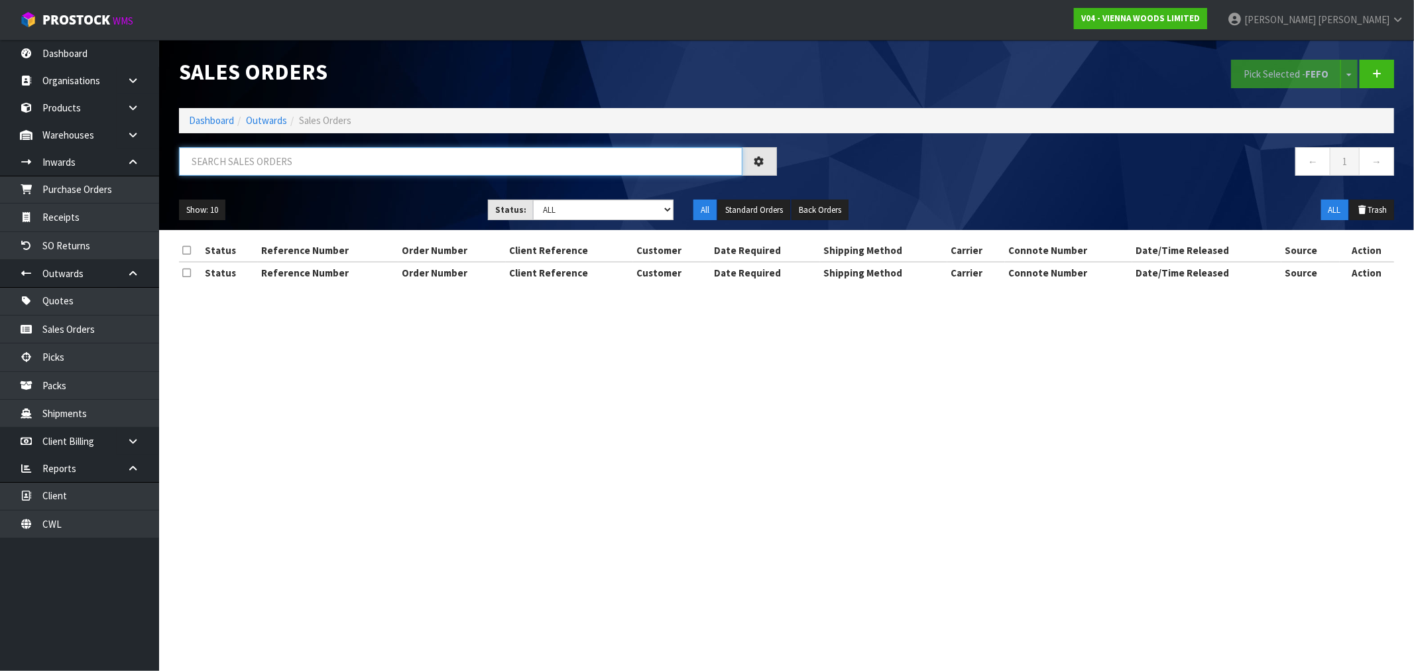
click at [336, 158] on input "text" at bounding box center [461, 161] width 564 height 29
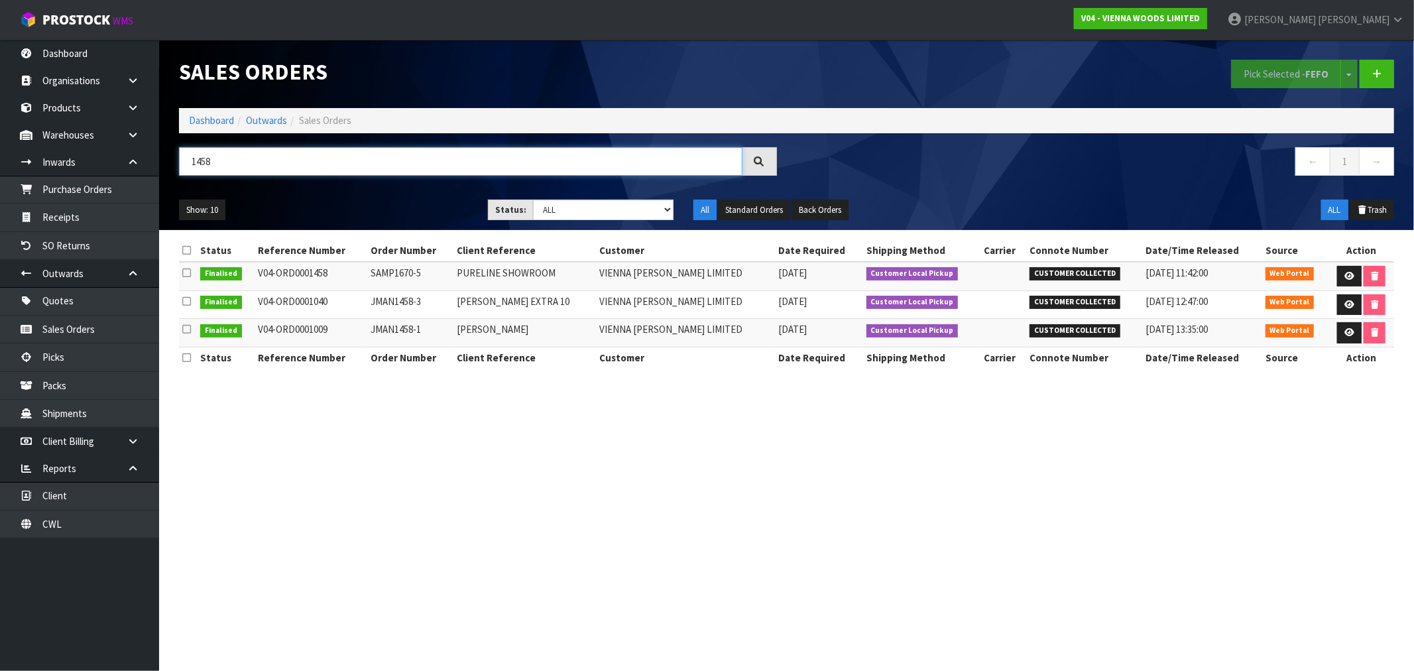
drag, startPoint x: 227, startPoint y: 163, endPoint x: 177, endPoint y: 156, distance: 50.2
click at [177, 156] on div "1458" at bounding box center [478, 166] width 618 height 38
type input "1433"
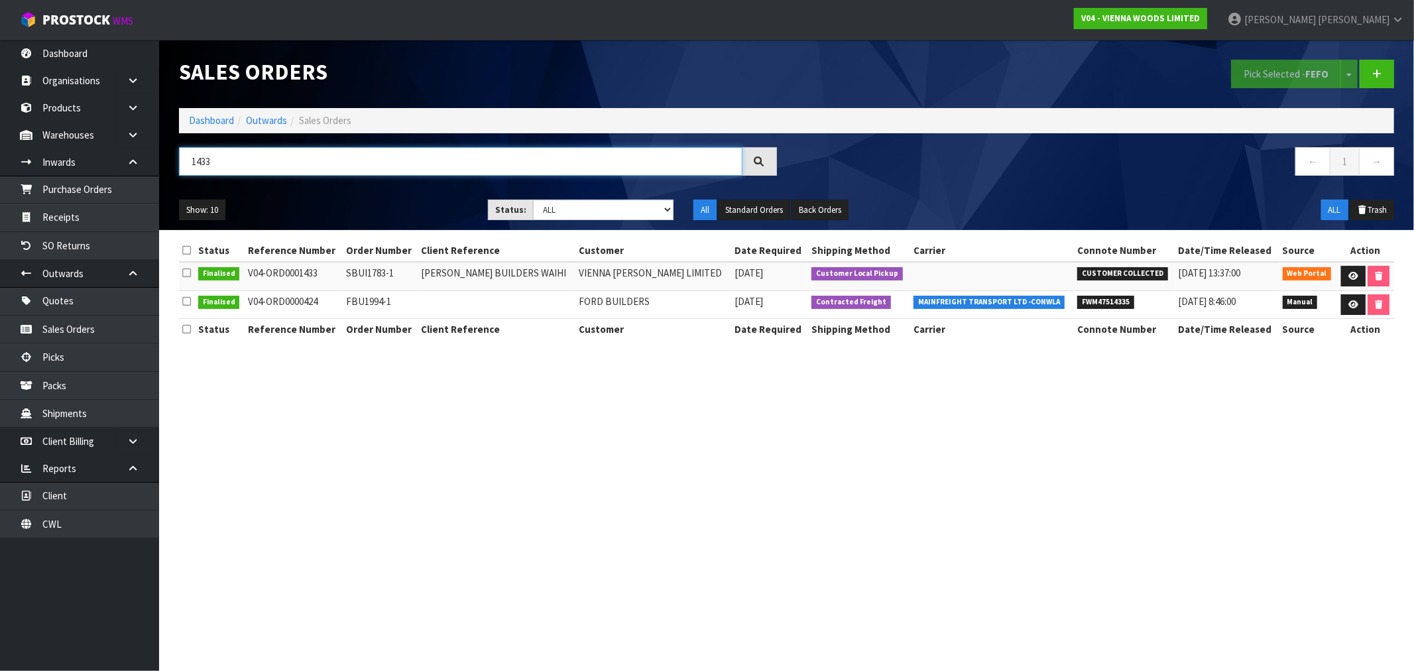
click at [190, 162] on input "1433" at bounding box center [461, 161] width 564 height 29
click at [191, 161] on input "1433" at bounding box center [461, 161] width 564 height 29
click at [210, 117] on link "Dashboard" at bounding box center [211, 120] width 45 height 13
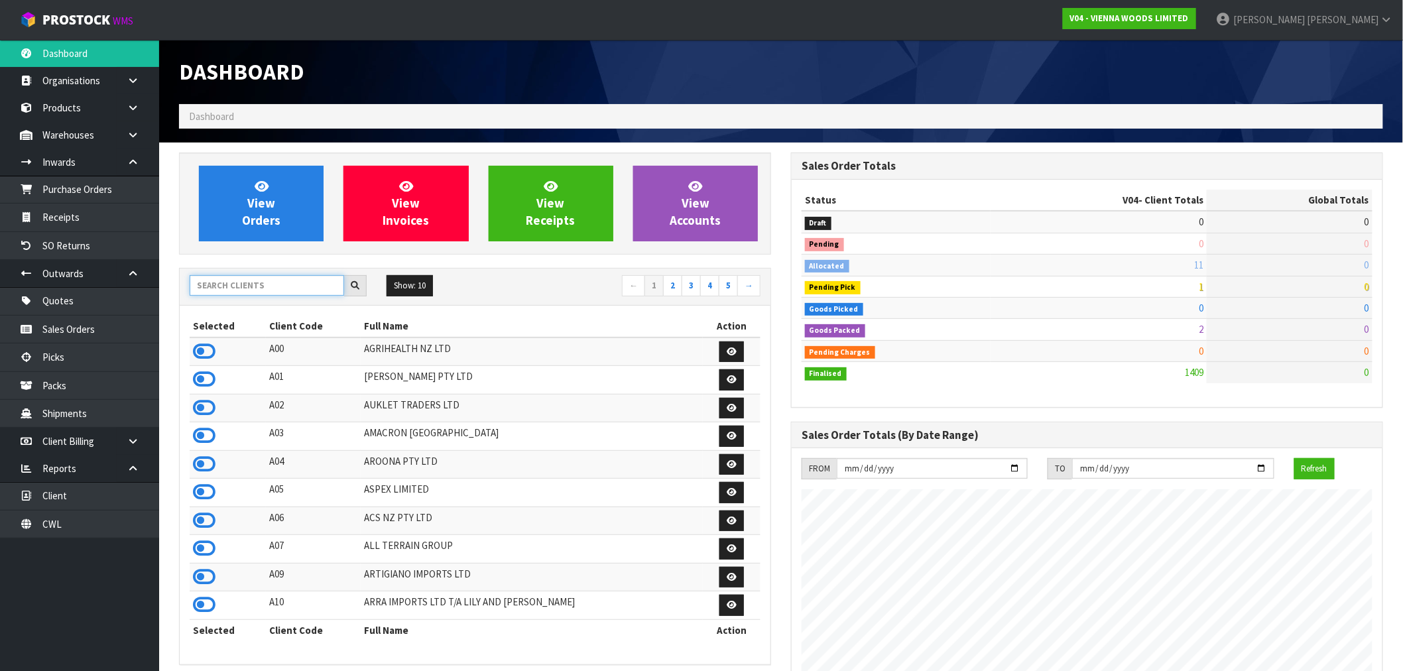
scroll to position [919, 612]
click at [253, 290] on input "text" at bounding box center [267, 285] width 154 height 21
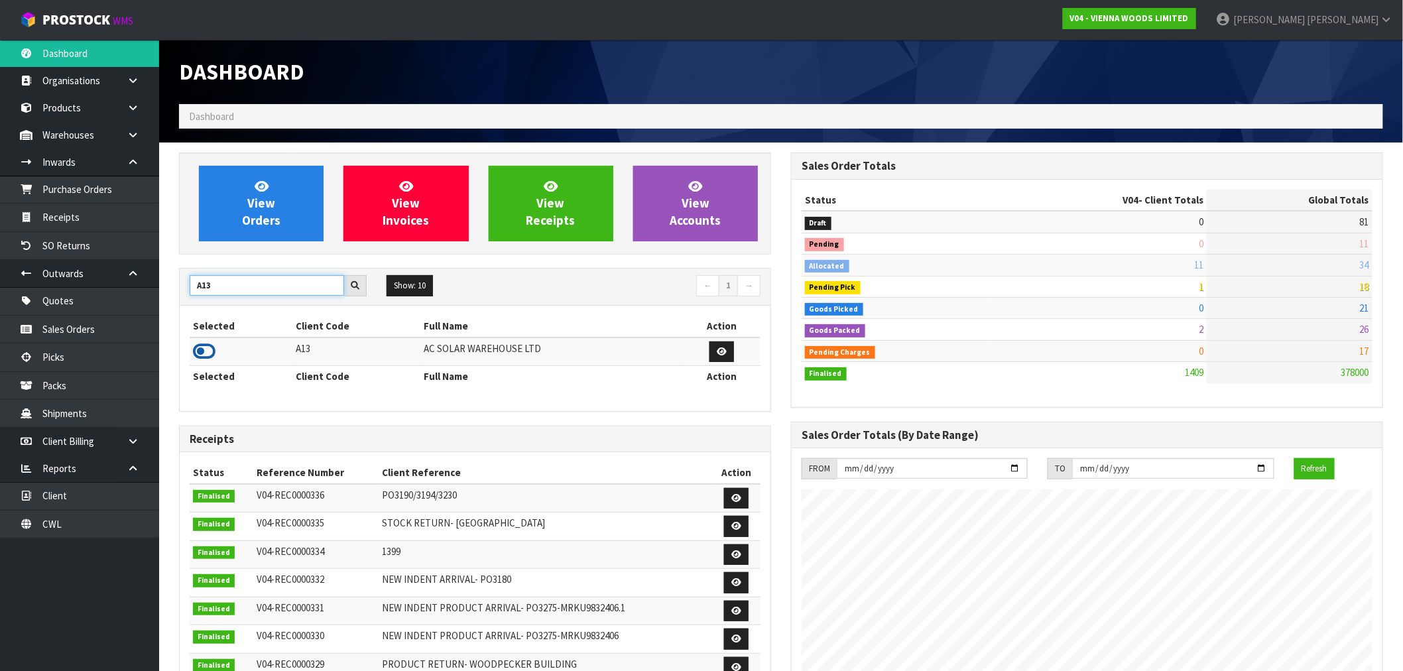
type input "A13"
click at [213, 359] on icon at bounding box center [204, 351] width 23 height 20
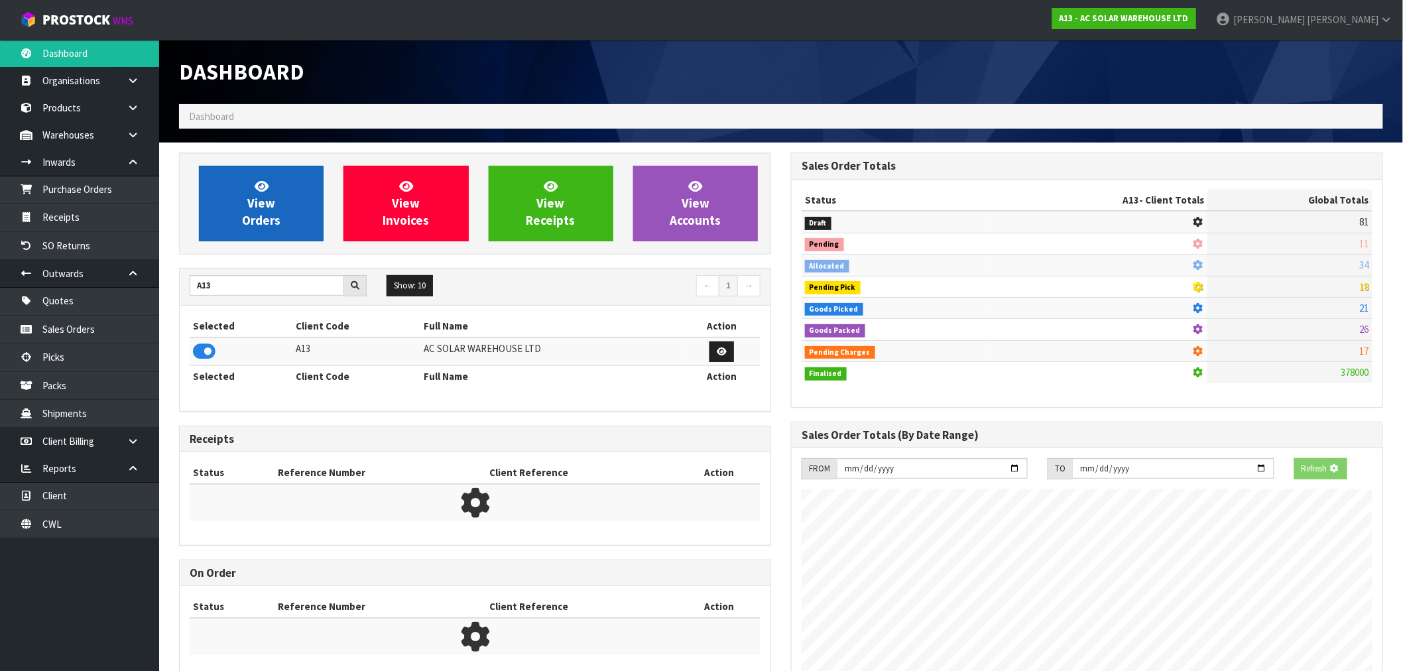
scroll to position [827, 612]
click at [269, 236] on link "View Orders" at bounding box center [261, 204] width 125 height 76
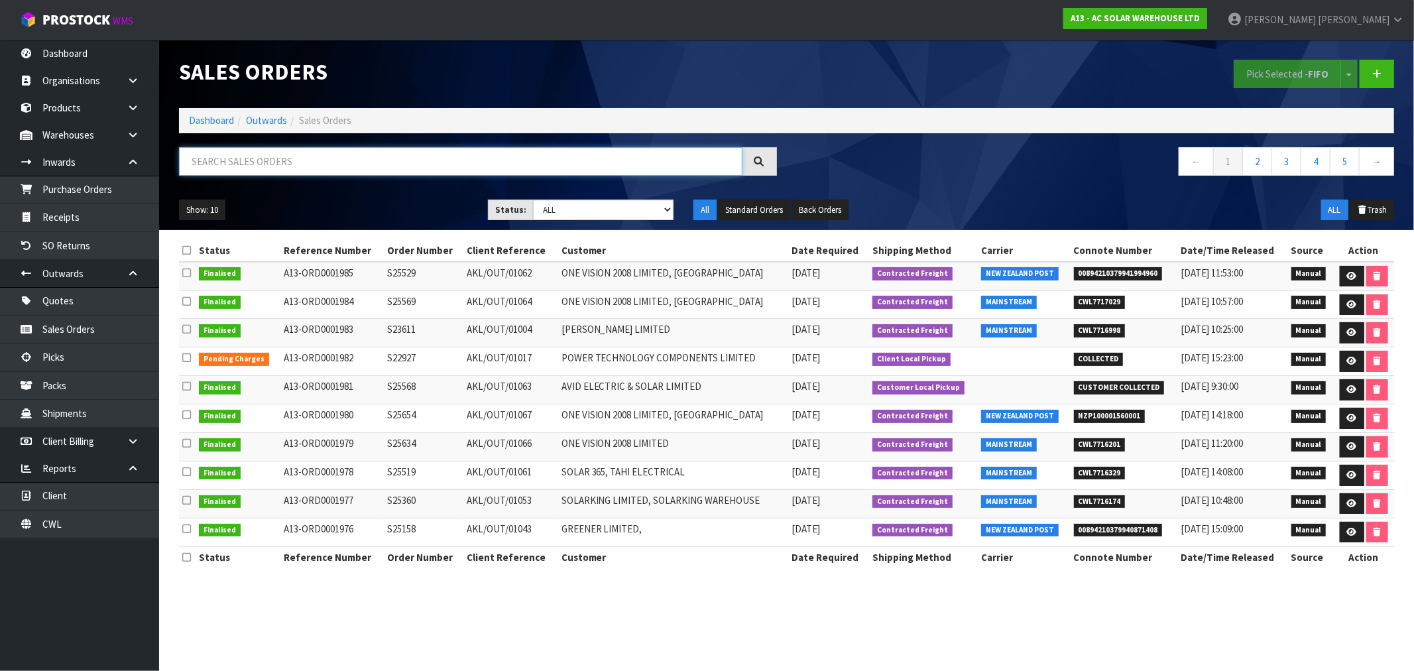
click at [257, 160] on input "text" at bounding box center [461, 161] width 564 height 29
type input "01981"
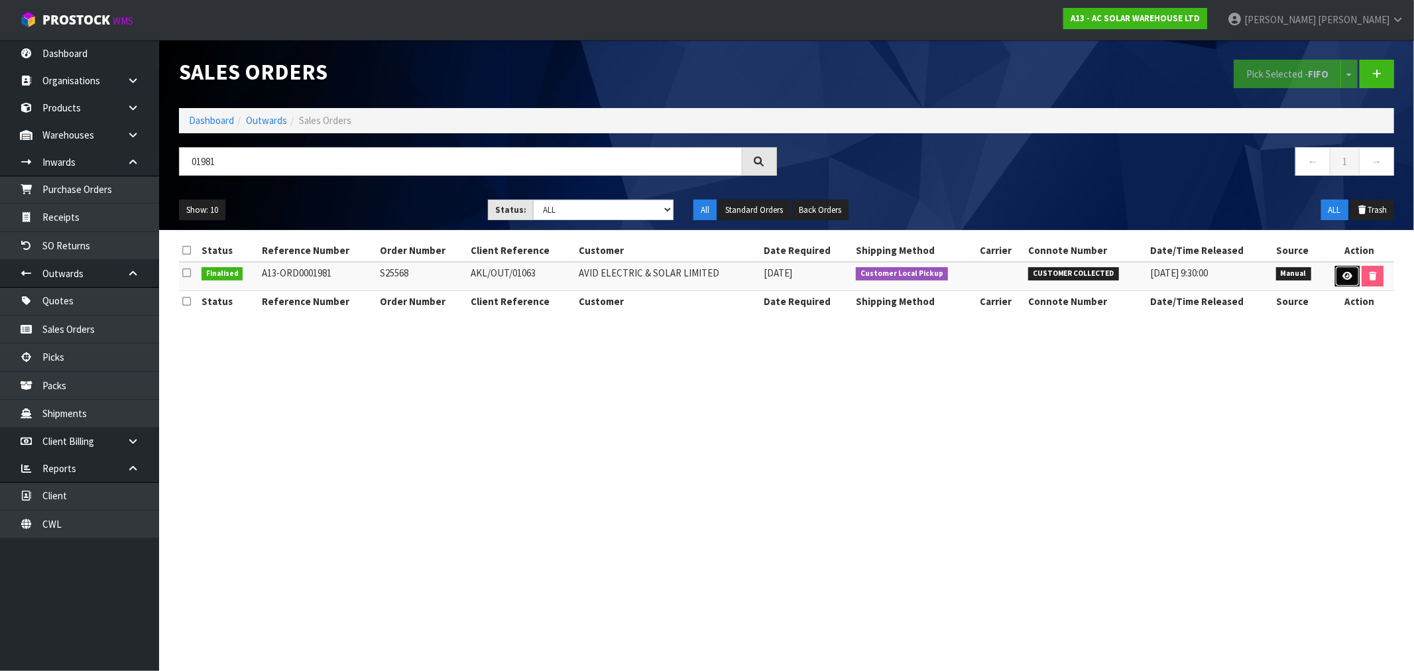
click at [1344, 277] on icon at bounding box center [1348, 276] width 10 height 9
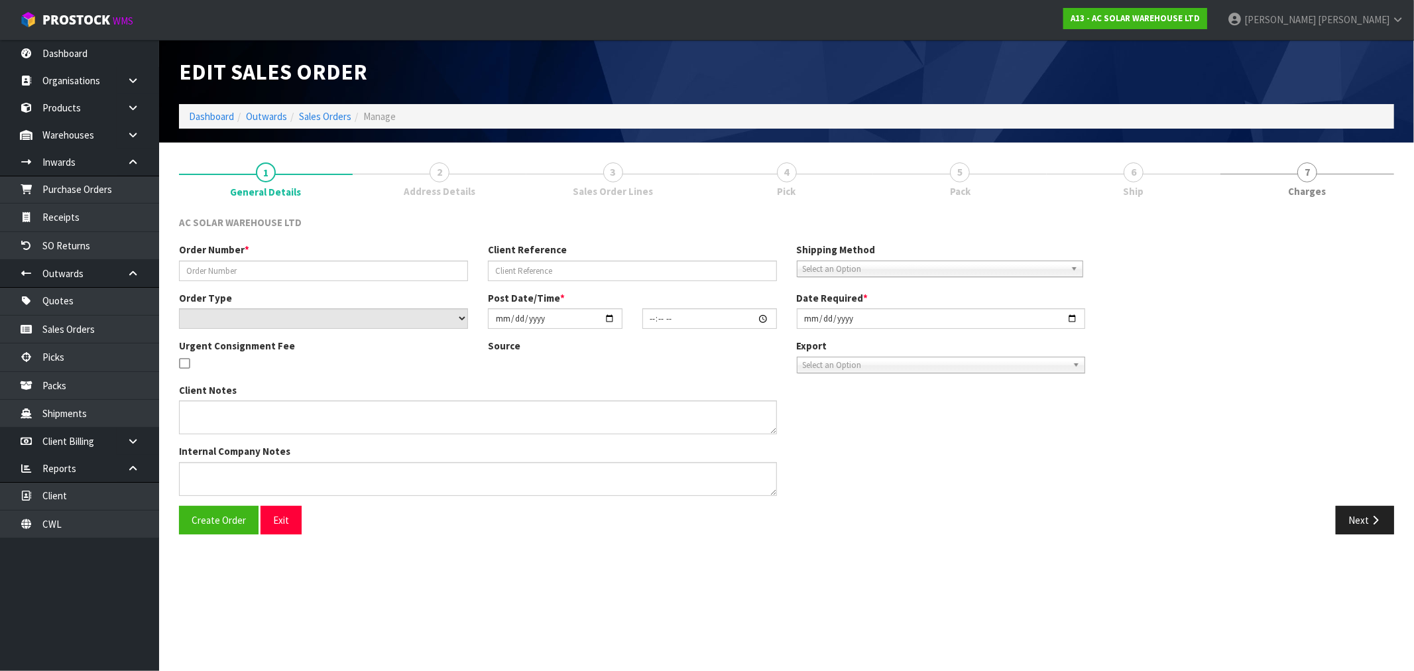
type input "S25568"
type input "AKL/OUT/01063"
select select "number:0"
type input "2025-08-20"
type input "11:31:00.000"
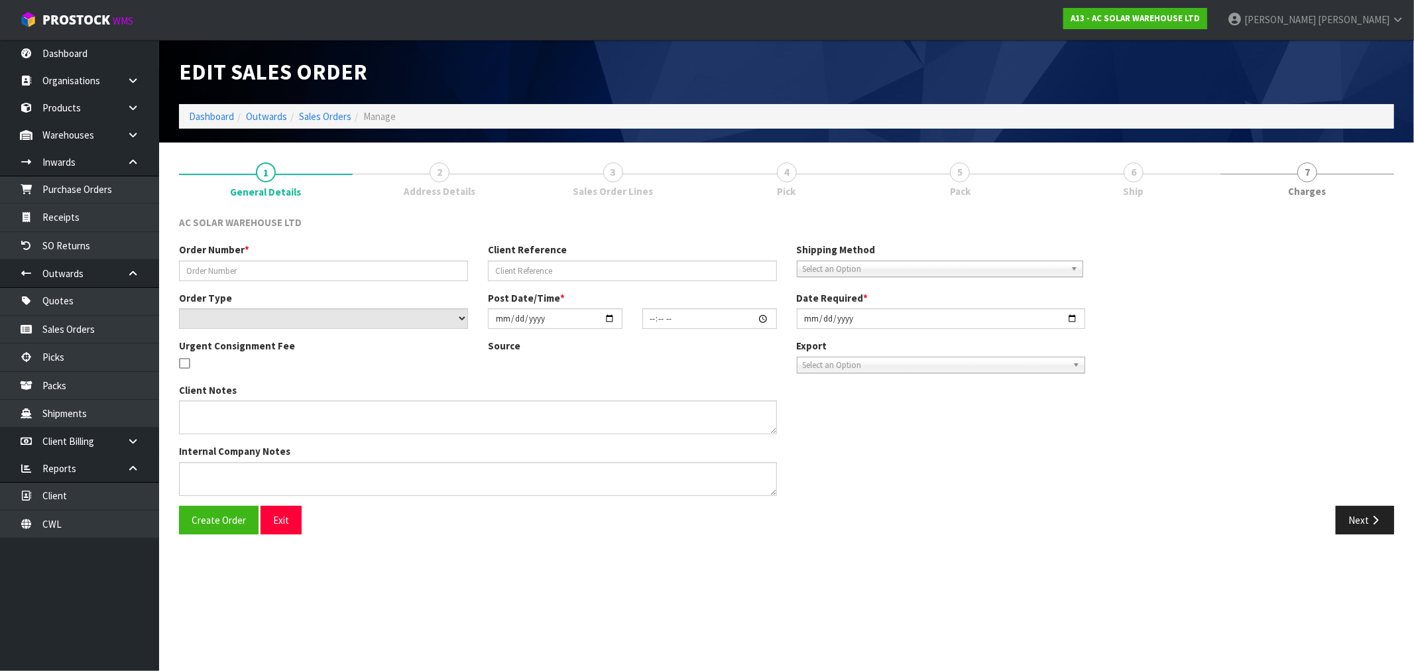
type input "2025-08-20"
type textarea "CUSTOMER TO COLLECT THURSDAY 21ST AUGUST @ 7:30AM DOES NOT NEED TO BE PACKED/ST…"
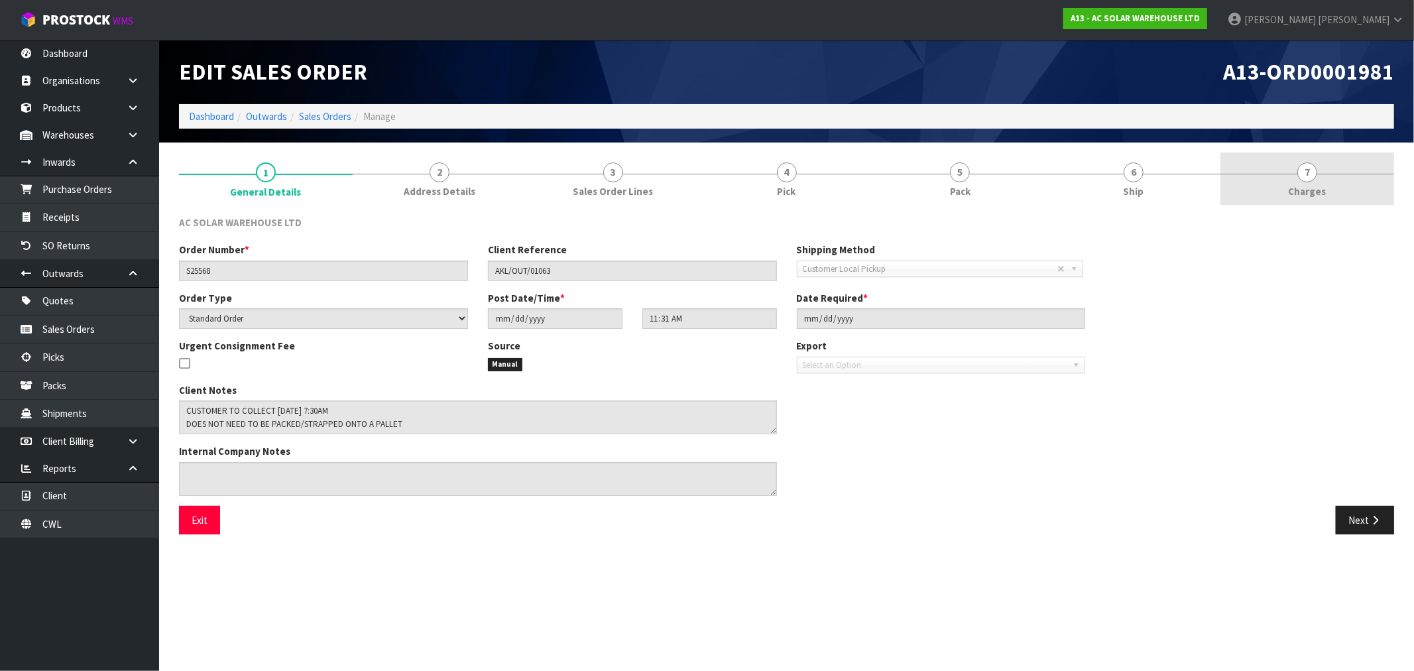
click at [1328, 182] on link "7 Charges" at bounding box center [1308, 179] width 174 height 52
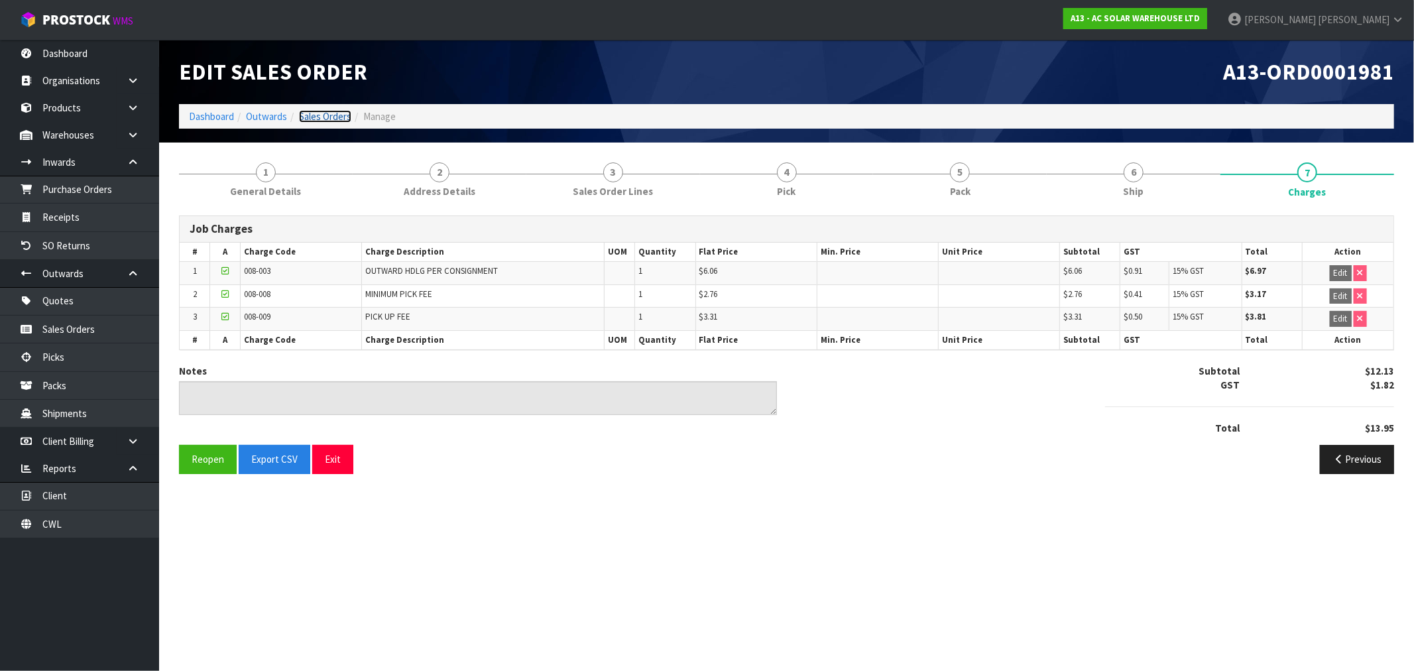
click at [314, 115] on link "Sales Orders" at bounding box center [325, 116] width 52 height 13
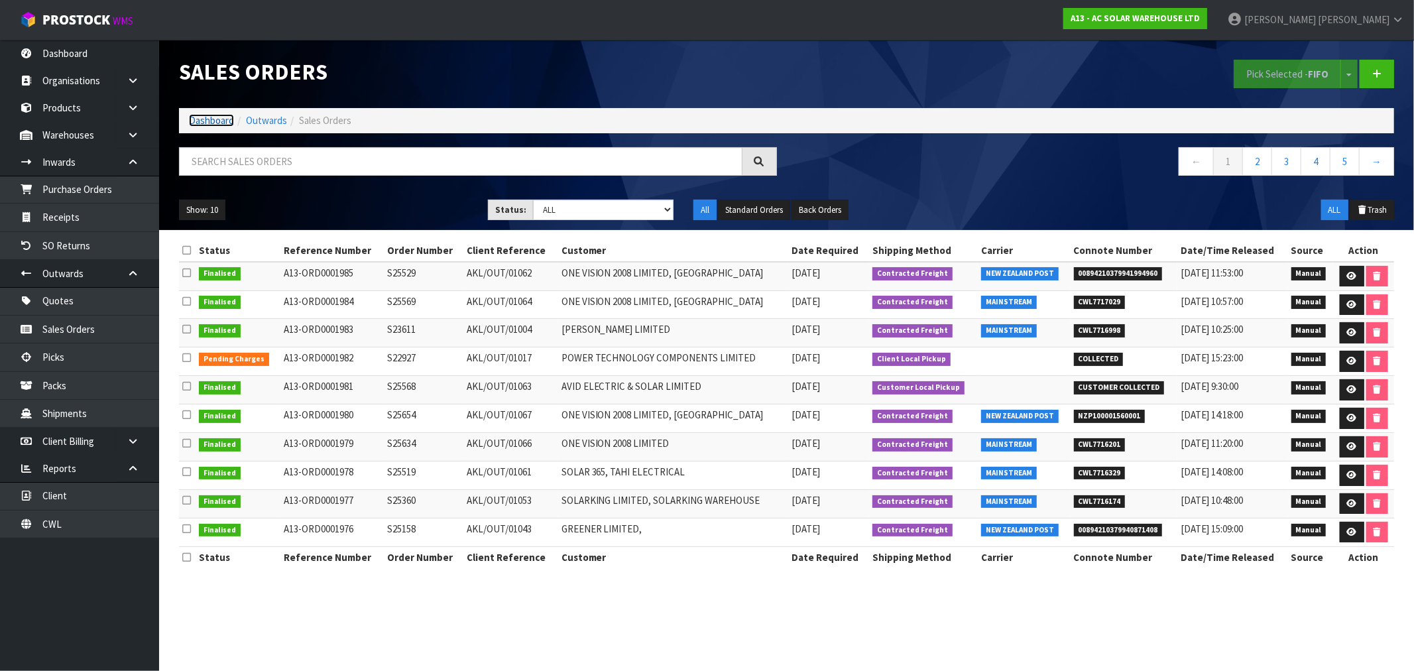
click at [221, 120] on link "Dashboard" at bounding box center [211, 120] width 45 height 13
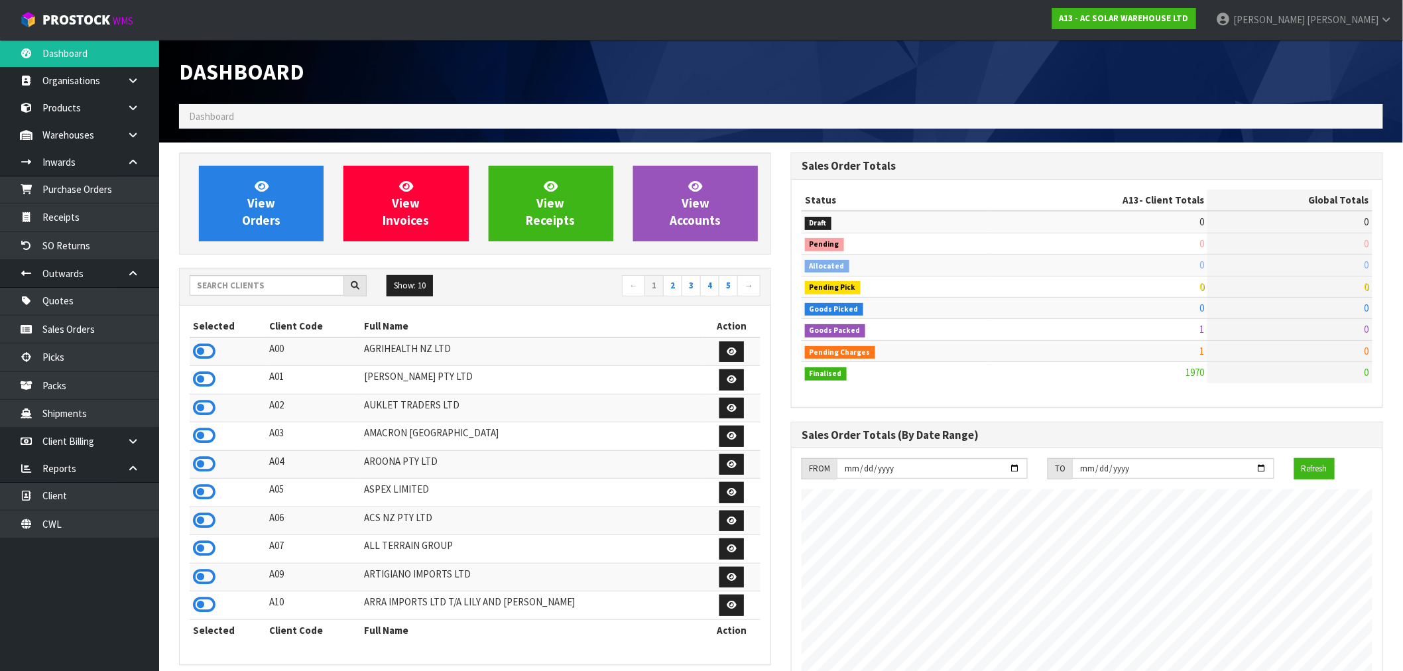
scroll to position [1062, 612]
click at [259, 292] on input "text" at bounding box center [267, 285] width 154 height 21
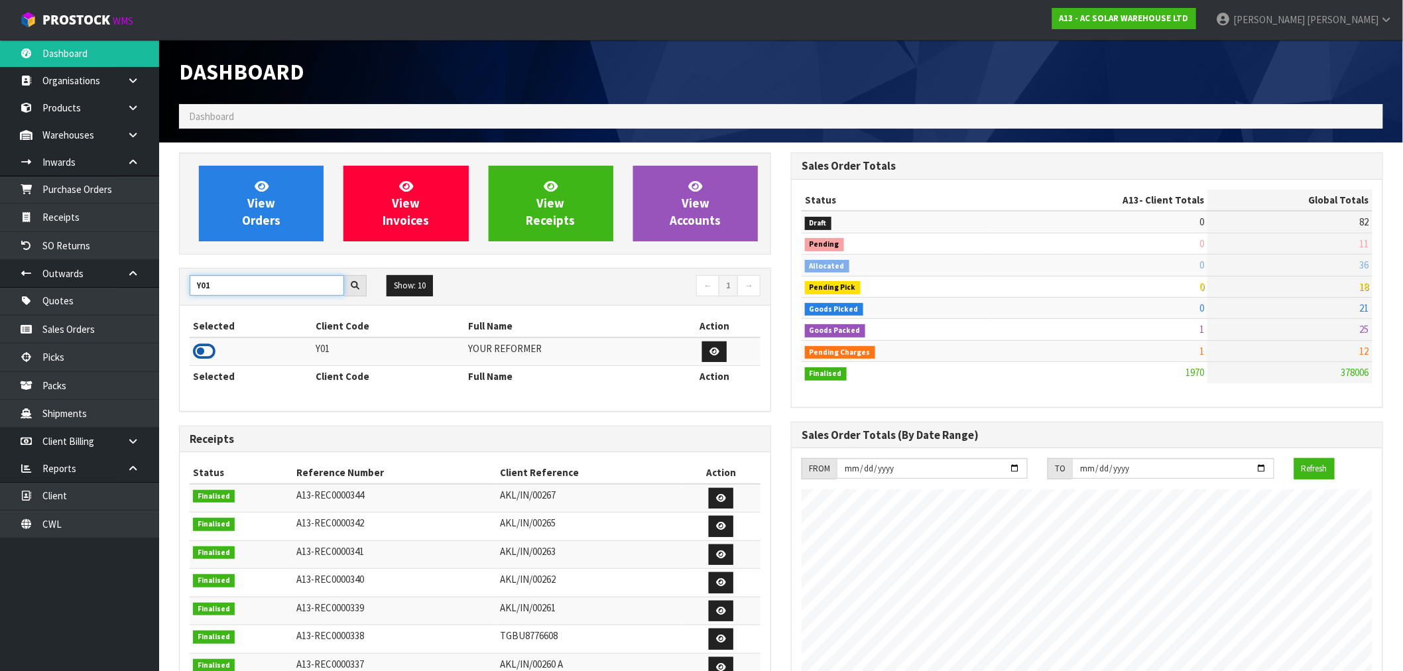
type input "Y01"
click at [211, 355] on icon at bounding box center [204, 351] width 23 height 20
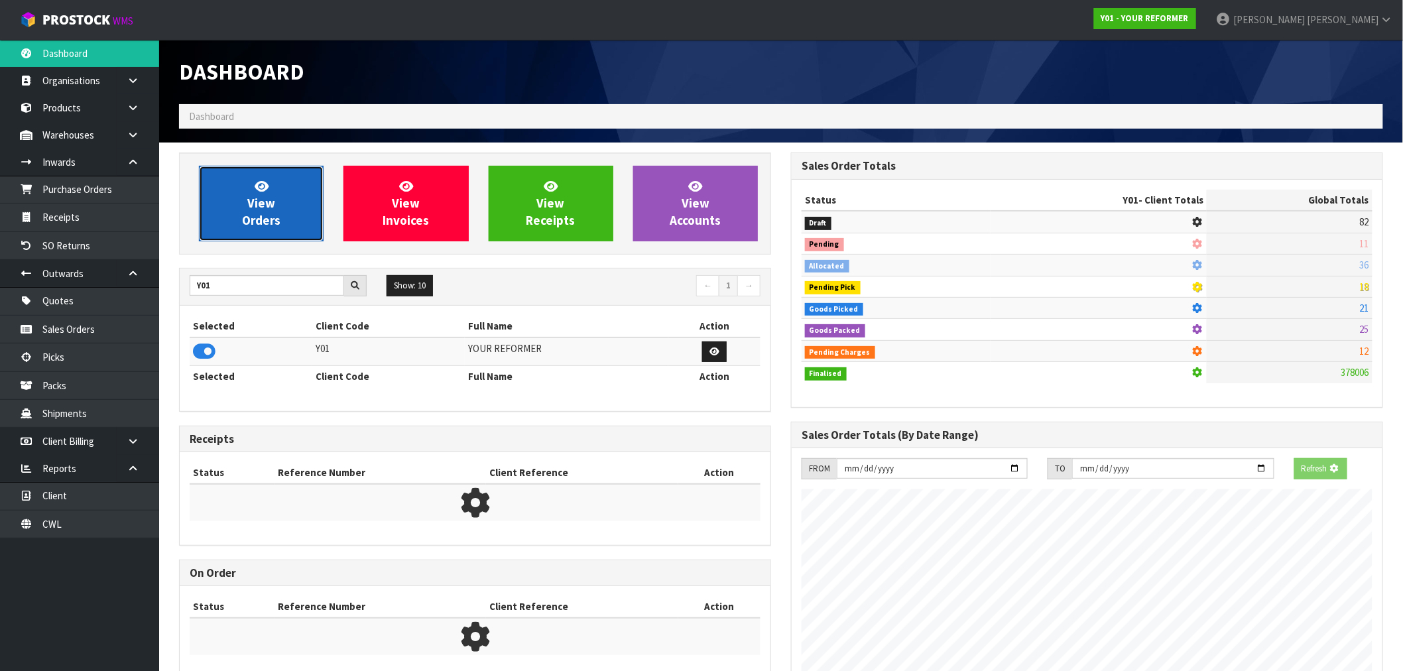
click at [239, 237] on link "View Orders" at bounding box center [261, 204] width 125 height 76
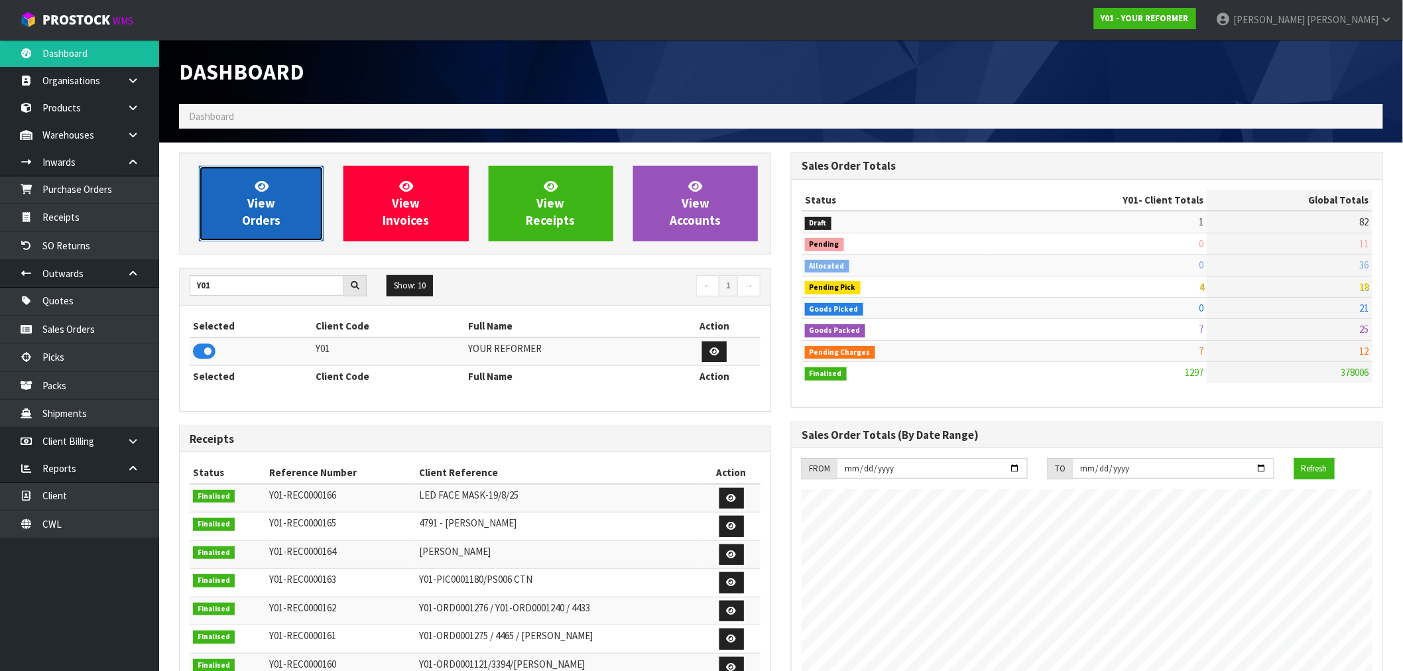
scroll to position [1005, 612]
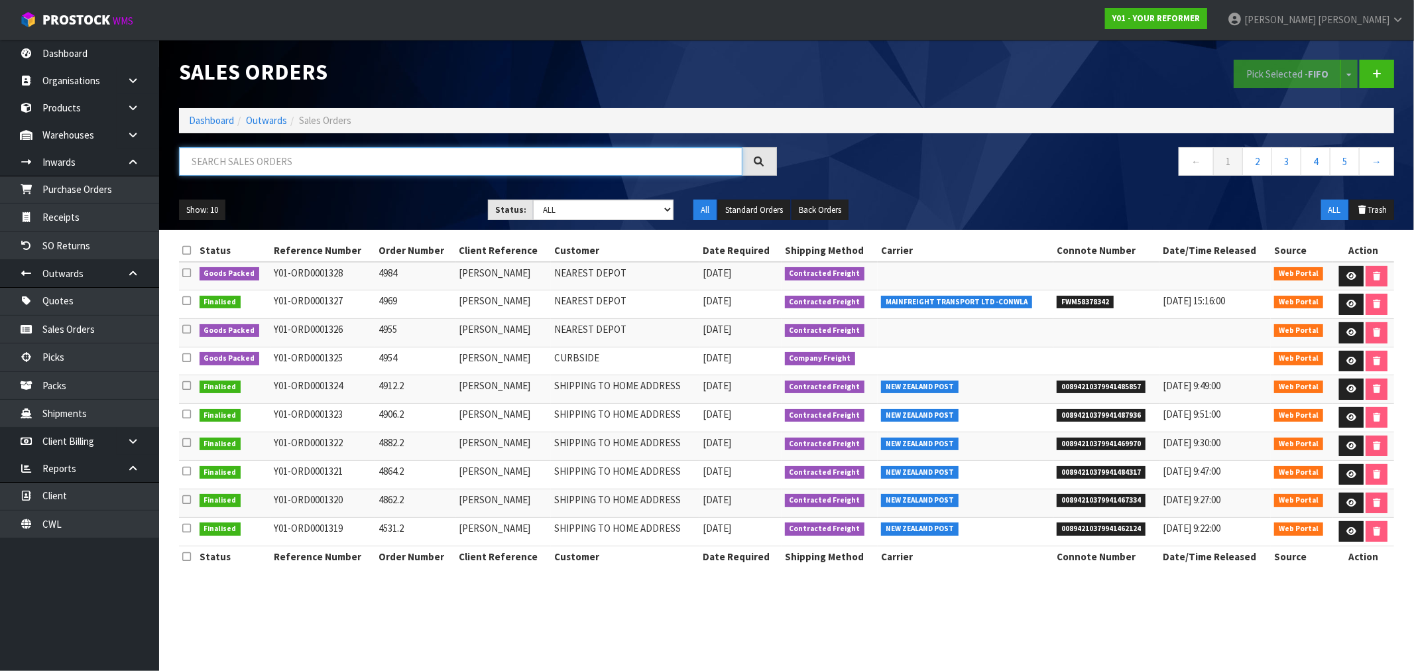
click at [389, 164] on input "text" at bounding box center [461, 161] width 564 height 29
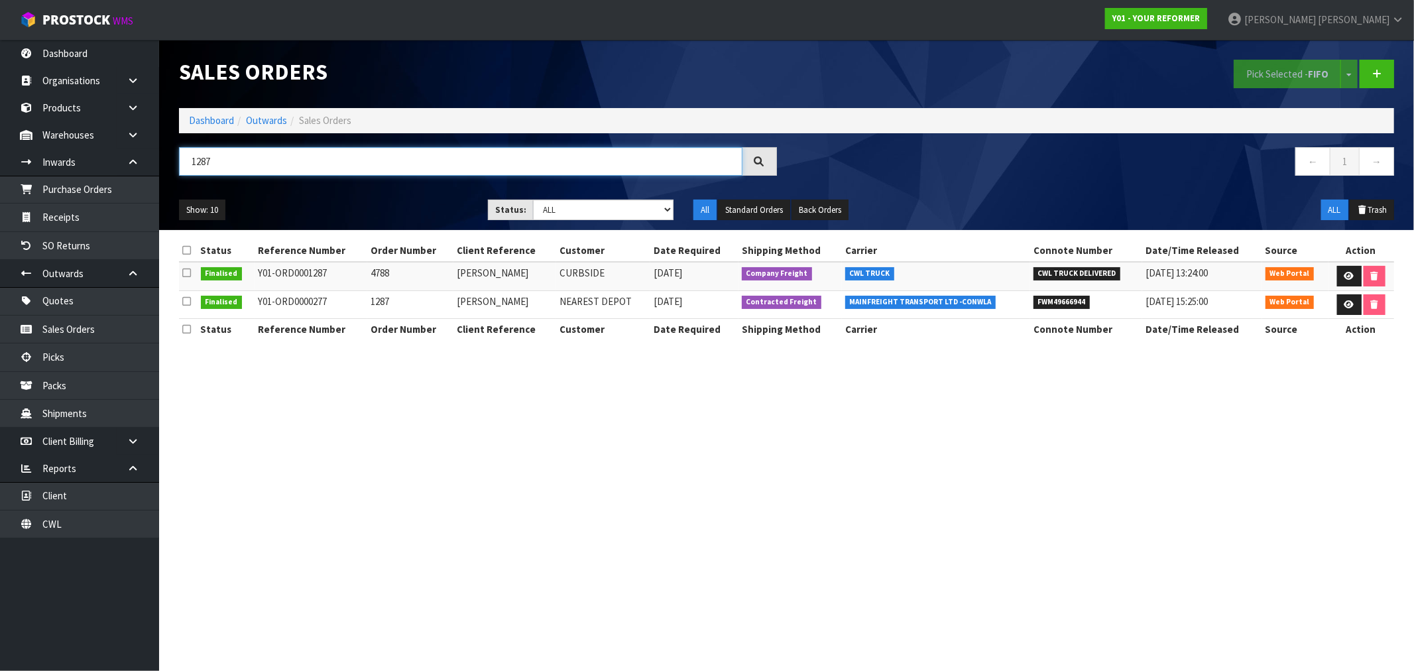
click at [389, 164] on input "1287" at bounding box center [461, 161] width 564 height 29
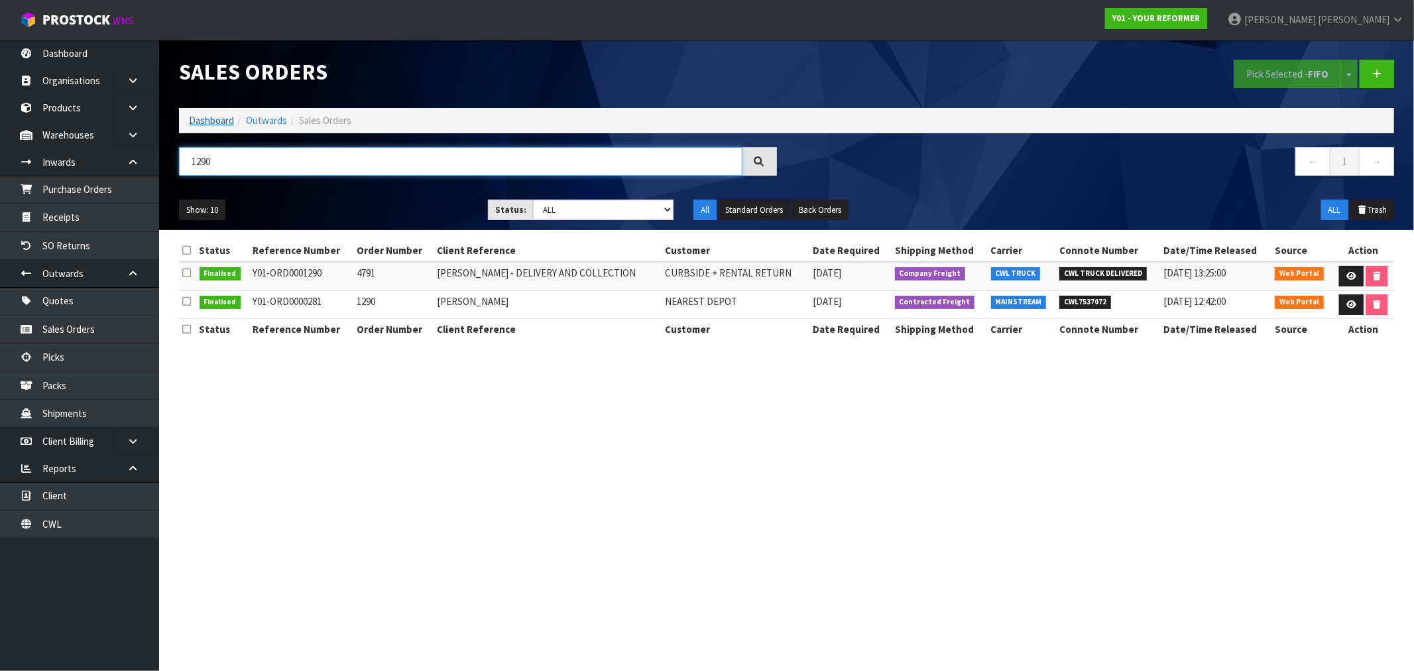
type input "1290"
click at [214, 126] on link "Dashboard" at bounding box center [211, 120] width 45 height 13
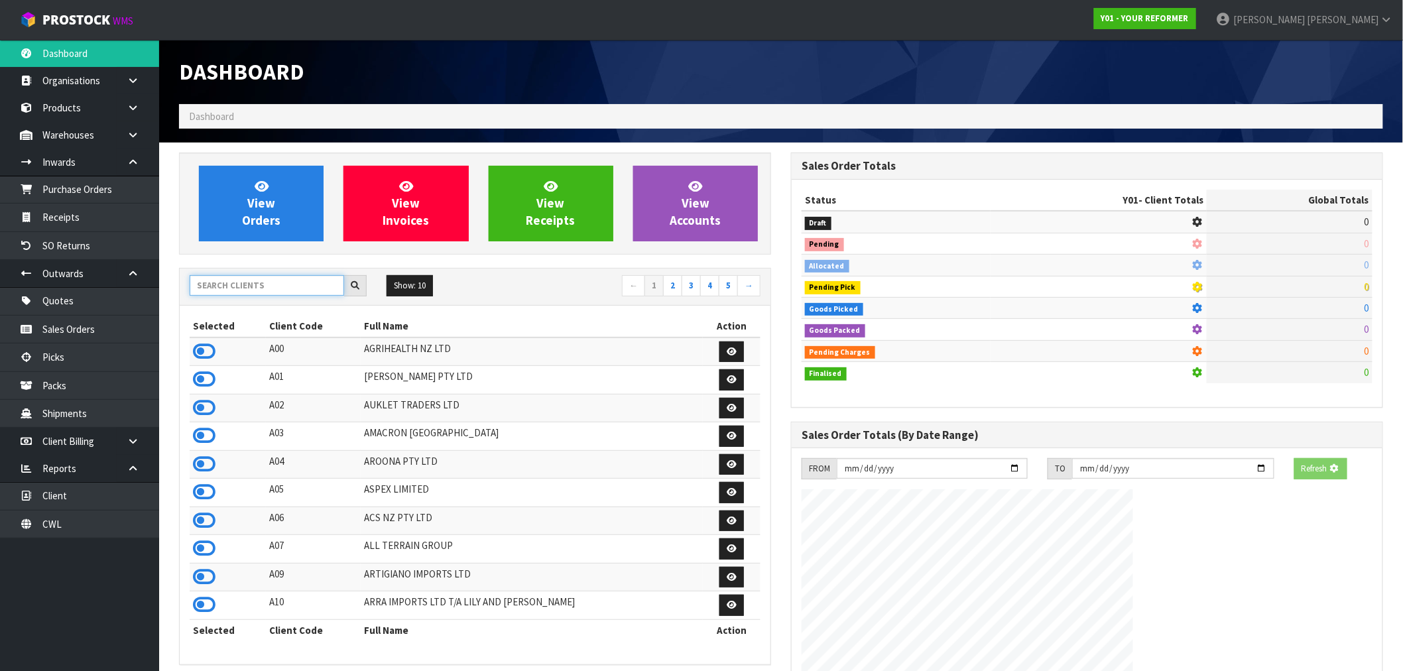
click at [234, 294] on input "text" at bounding box center [267, 285] width 154 height 21
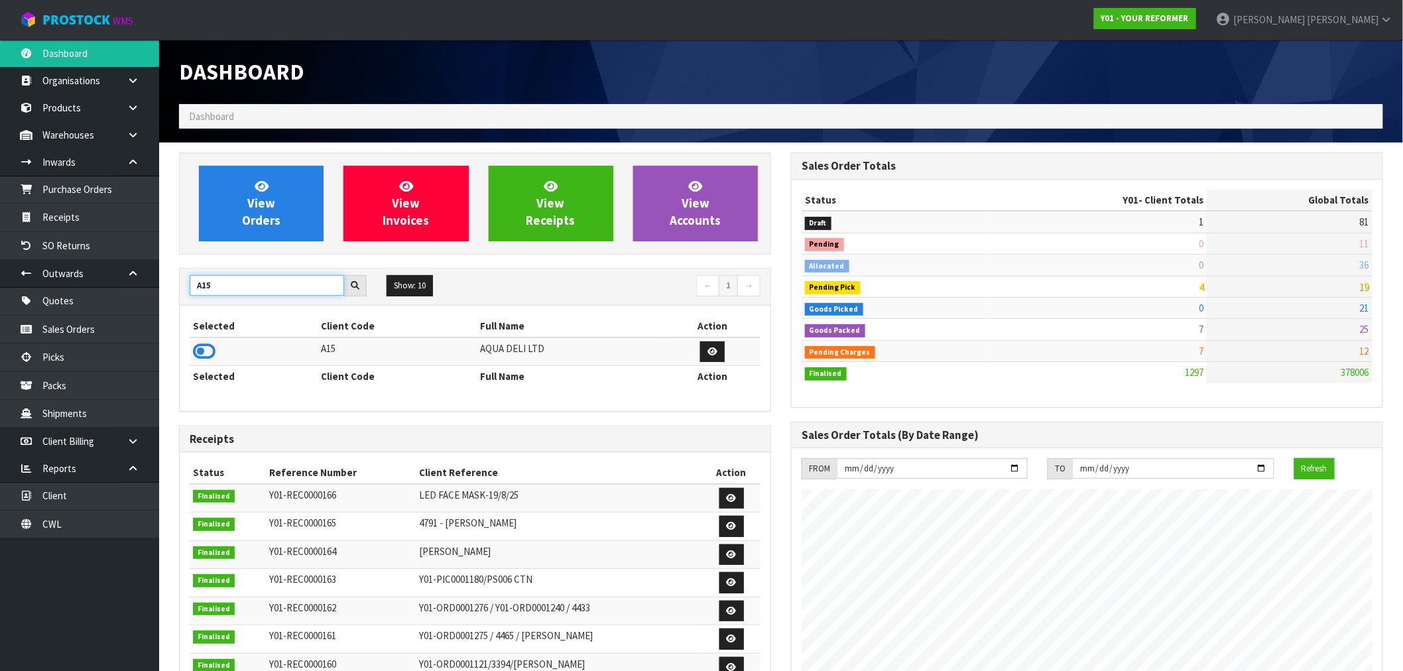
type input "A15"
click at [202, 349] on icon at bounding box center [204, 351] width 23 height 20
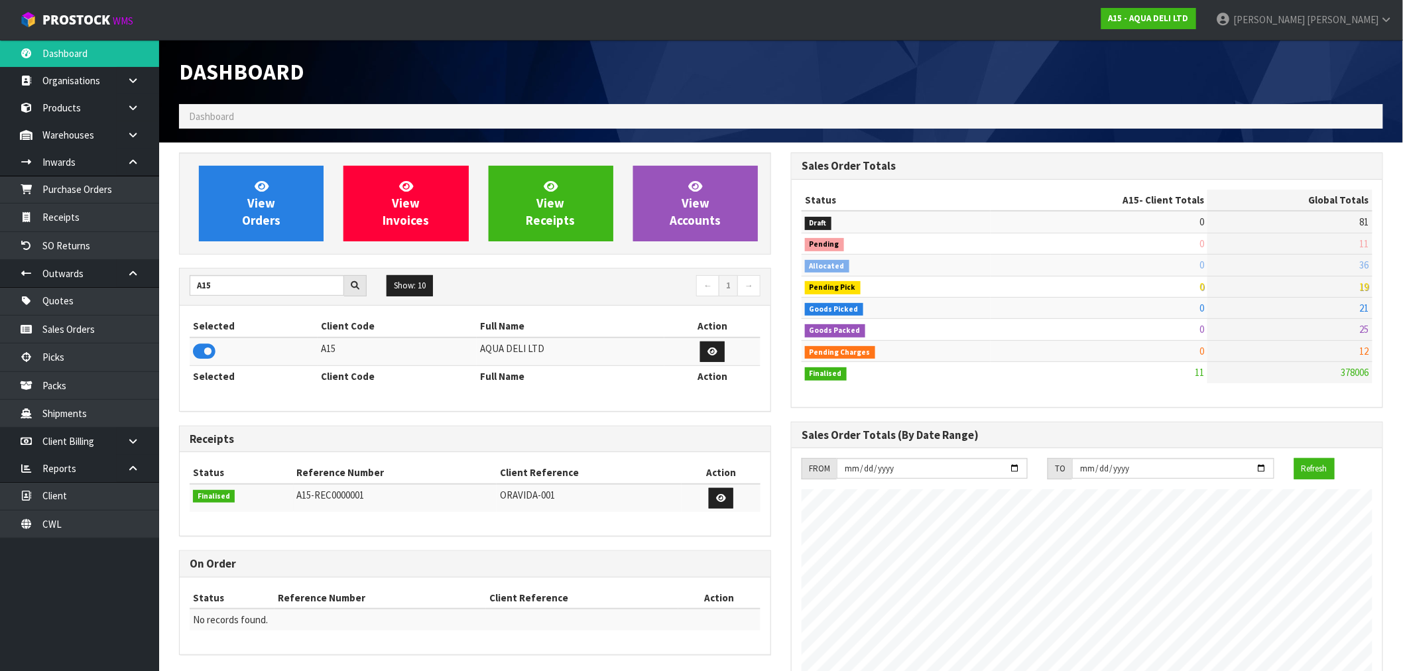
scroll to position [662253, 662451]
click at [283, 198] on link "View Orders" at bounding box center [261, 204] width 125 height 76
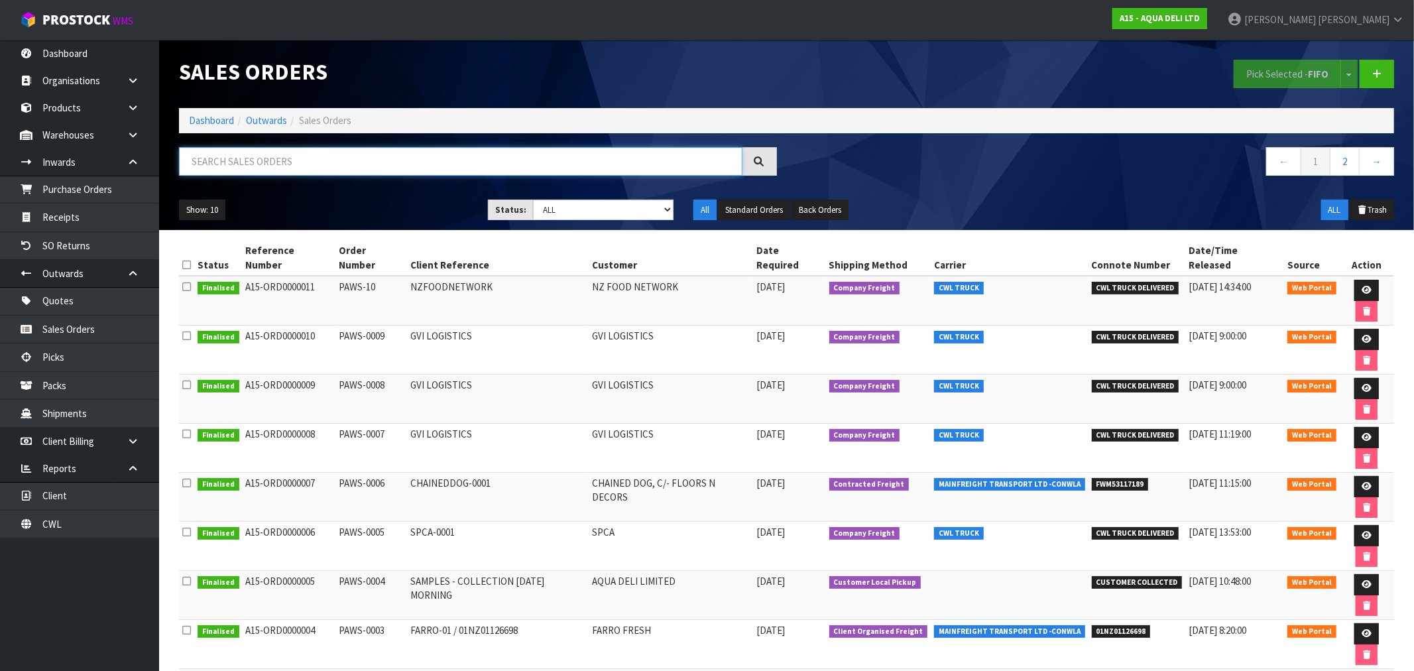
click at [295, 164] on input "text" at bounding box center [461, 161] width 564 height 29
click at [208, 111] on ol "Dashboard Outwards Sales Orders" at bounding box center [786, 120] width 1215 height 25
click at [210, 123] on link "Dashboard" at bounding box center [211, 120] width 45 height 13
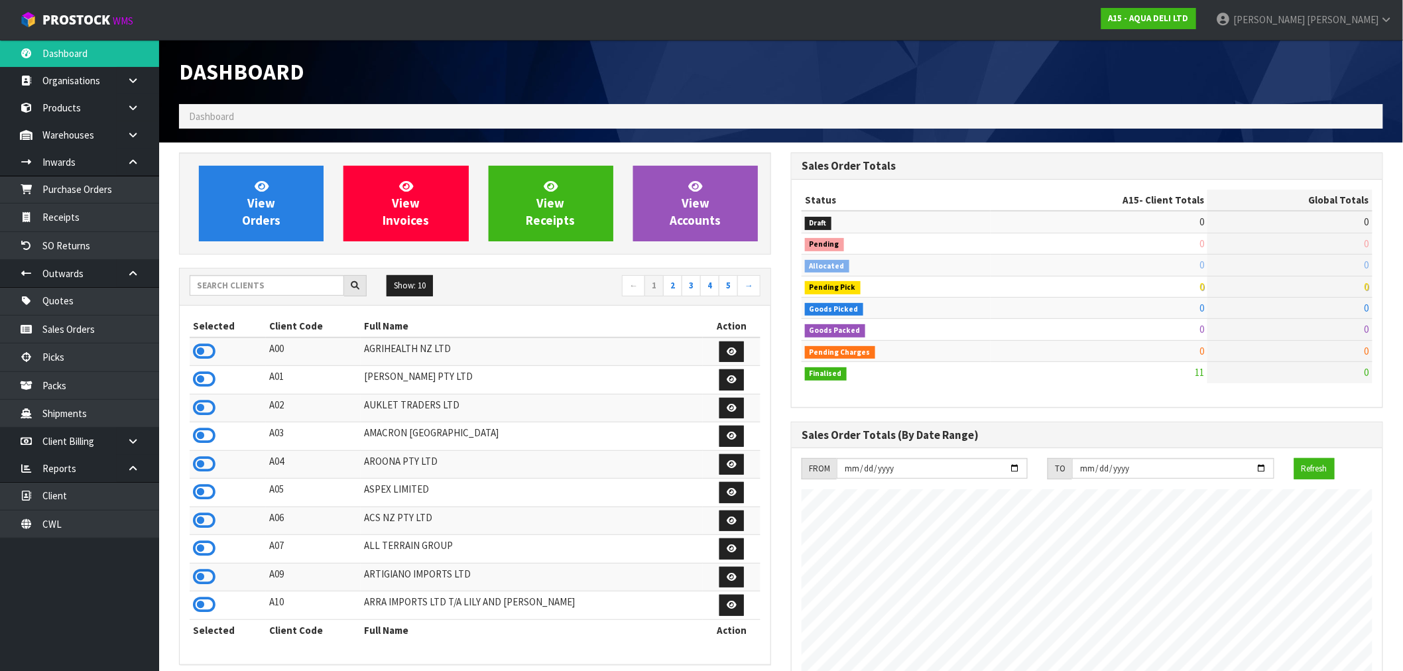
scroll to position [811, 612]
click at [206, 355] on icon at bounding box center [204, 351] width 23 height 20
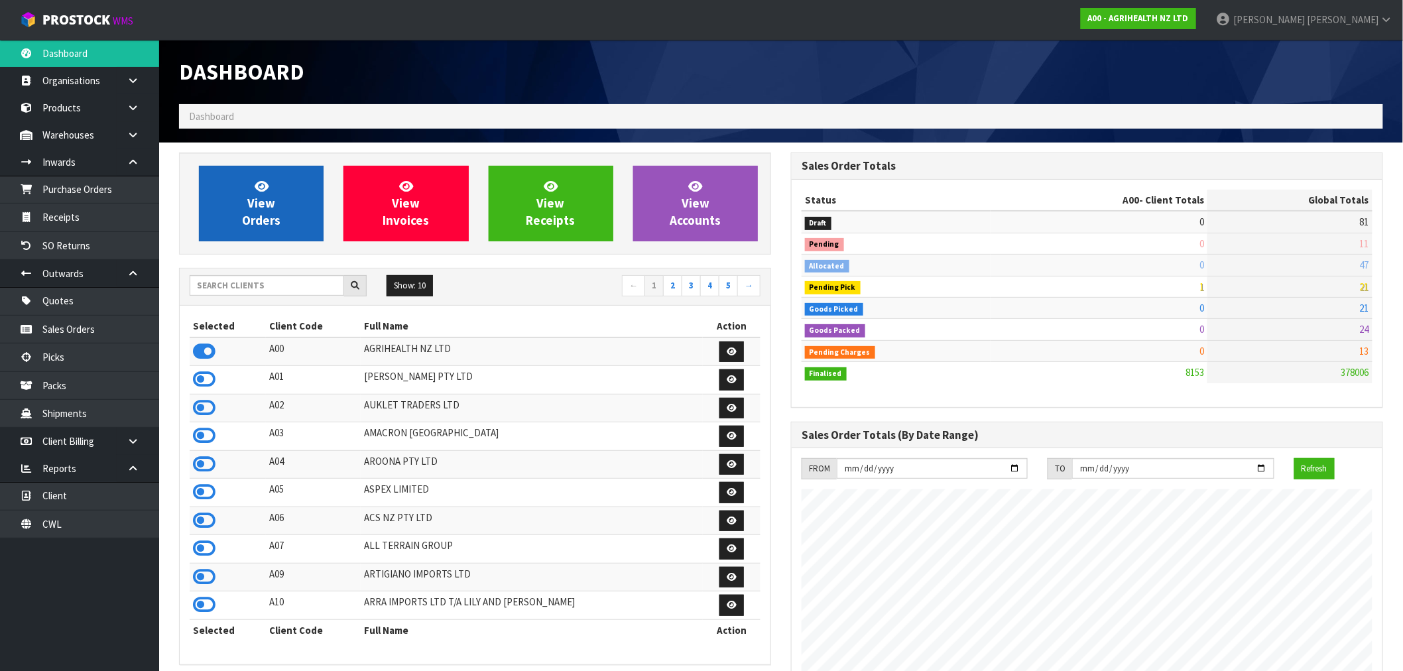
scroll to position [1005, 612]
click at [260, 210] on span "View Orders" at bounding box center [261, 203] width 38 height 50
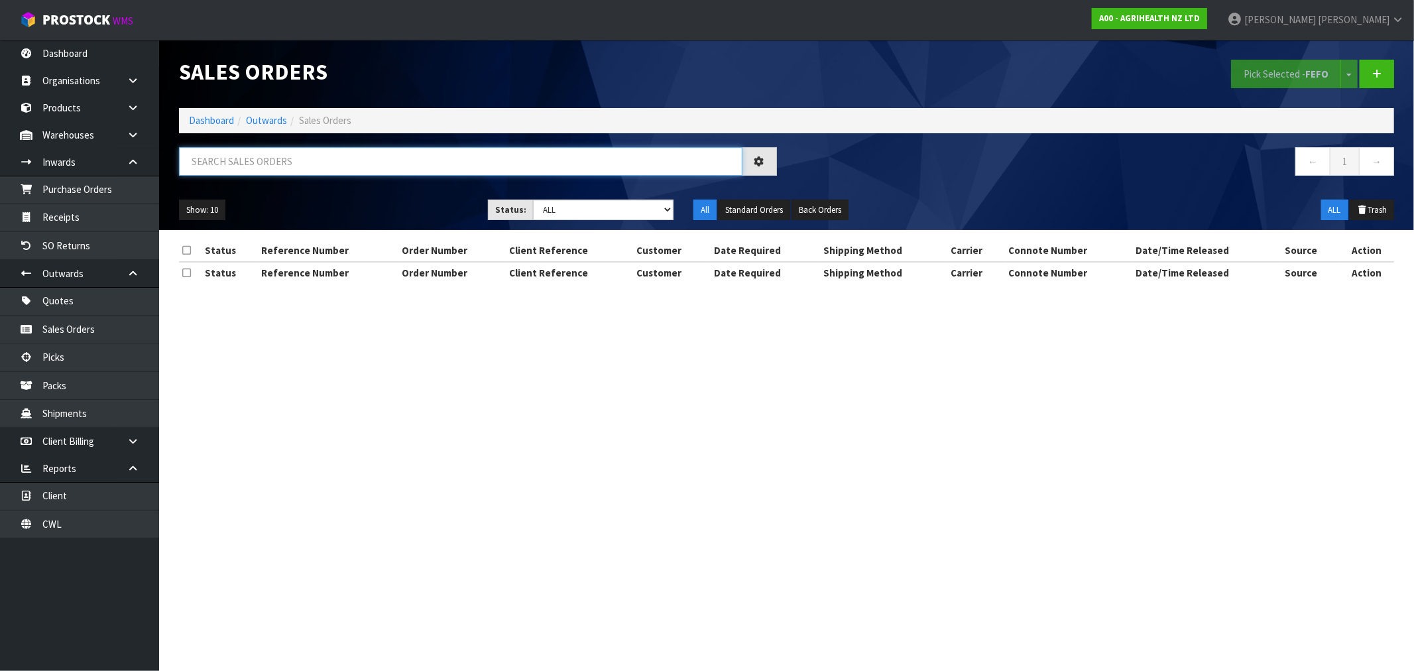
click at [265, 163] on input "text" at bounding box center [461, 161] width 564 height 29
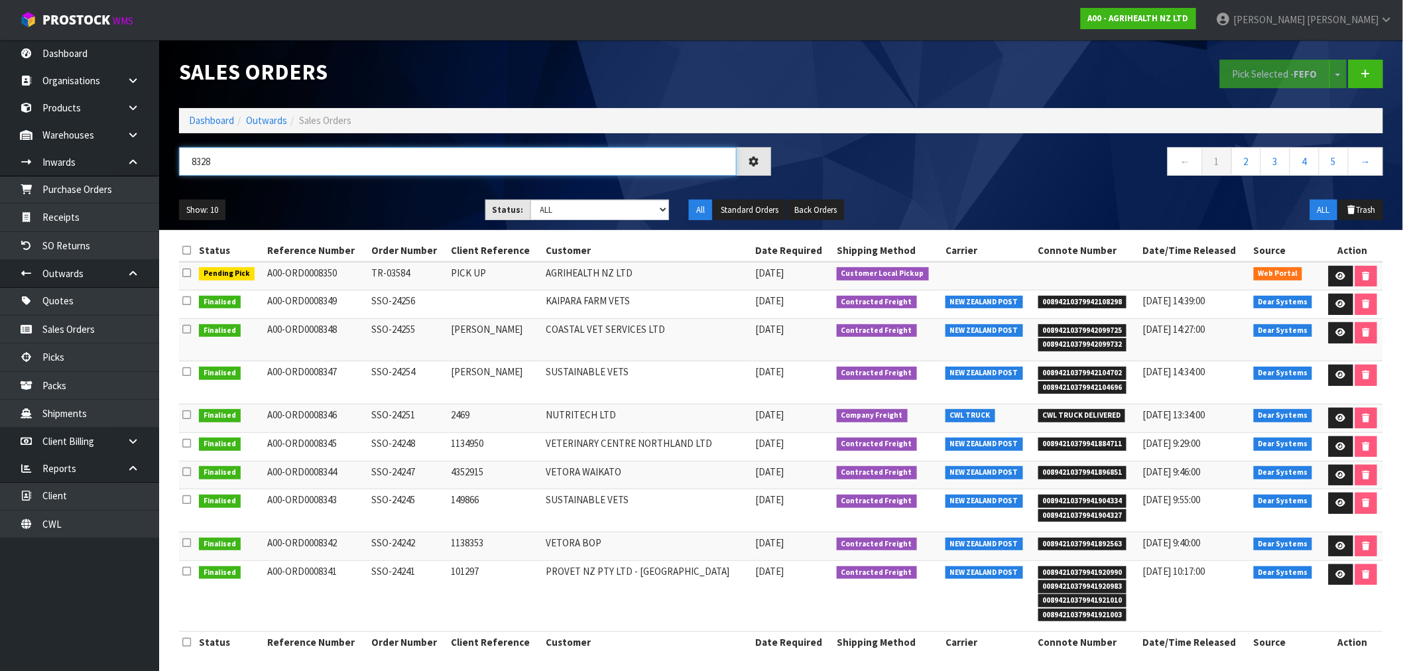
type input "8328"
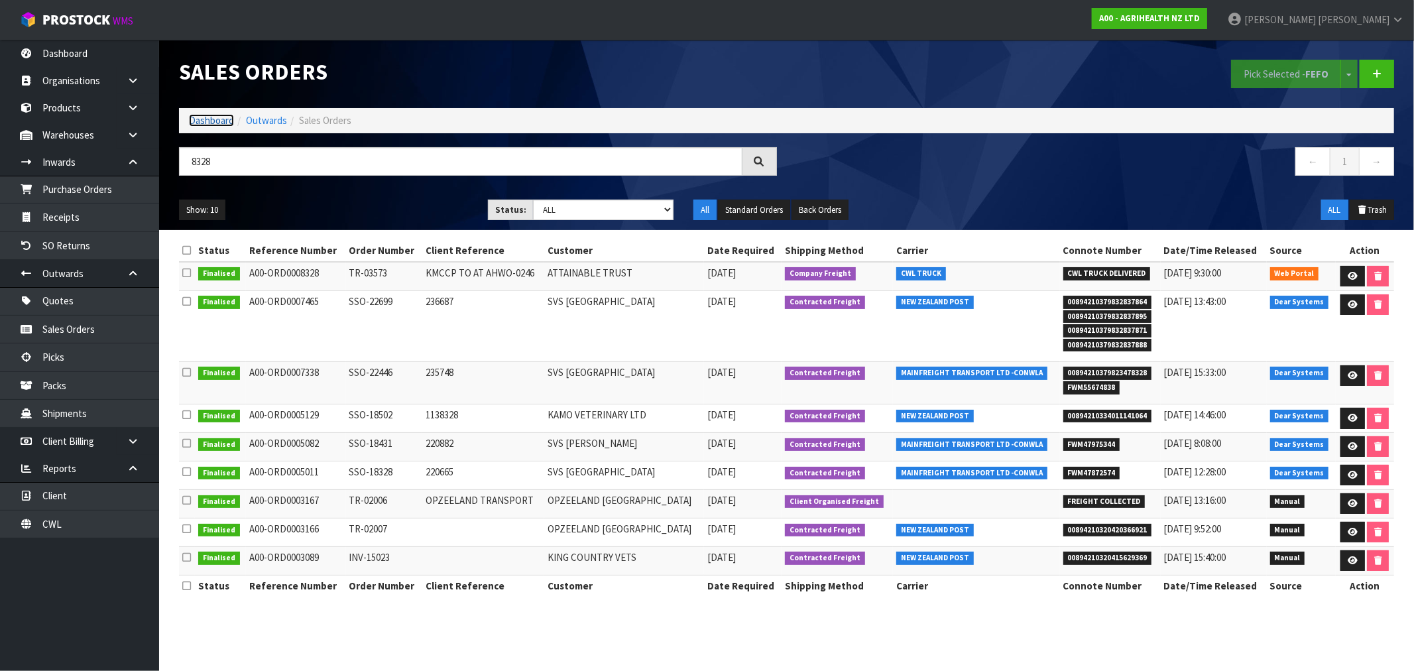
click at [203, 121] on link "Dashboard" at bounding box center [211, 120] width 45 height 13
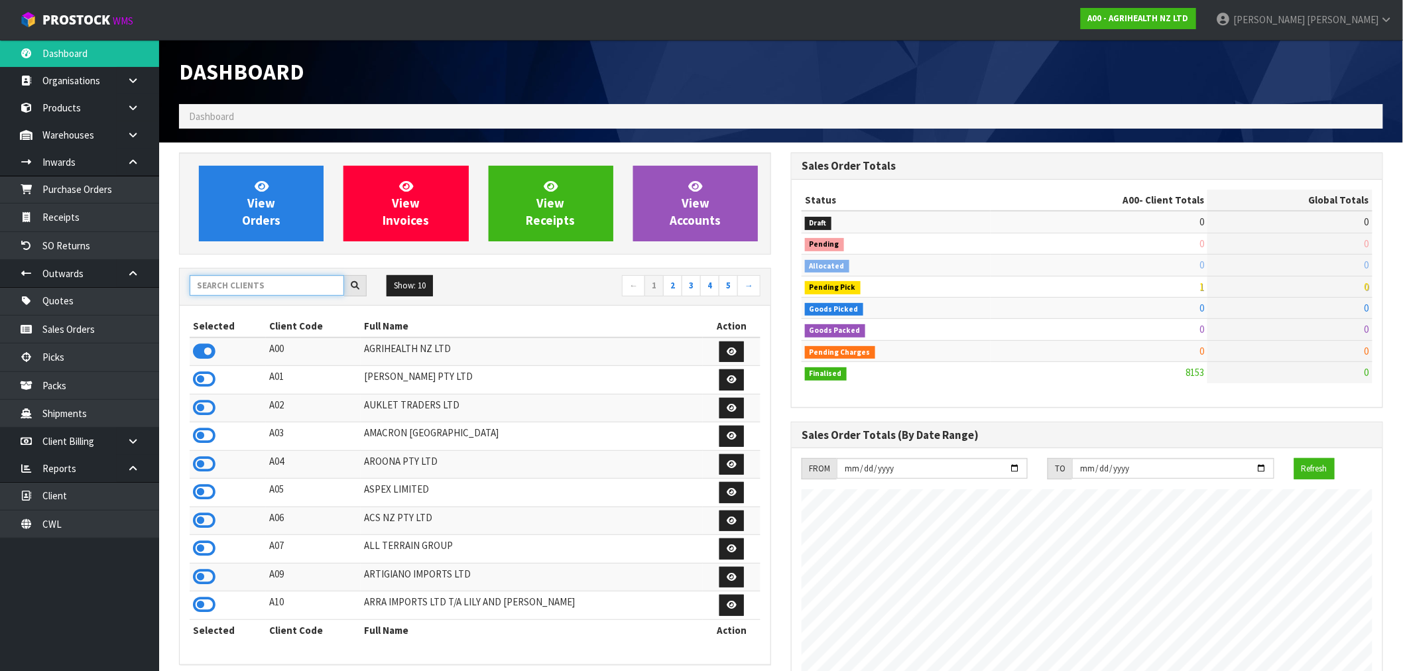
click at [270, 280] on input "text" at bounding box center [267, 285] width 154 height 21
type input "T01"
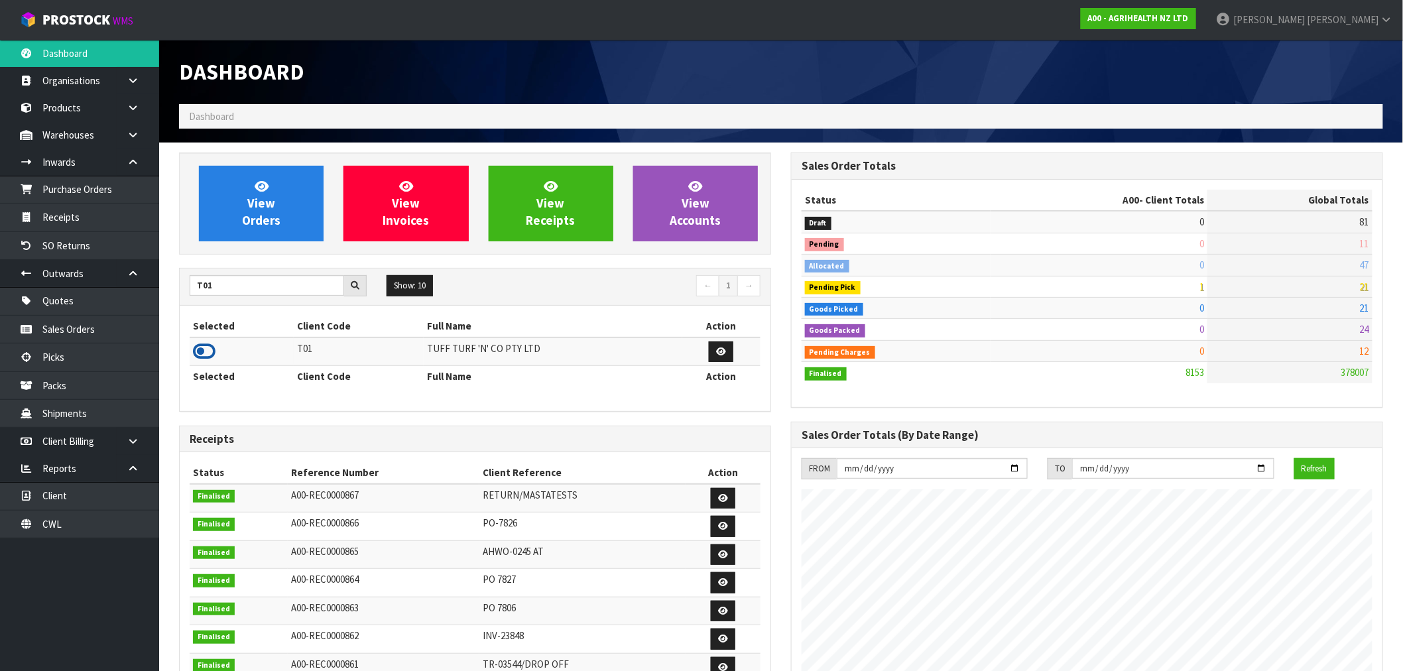
click at [206, 355] on icon at bounding box center [204, 351] width 23 height 20
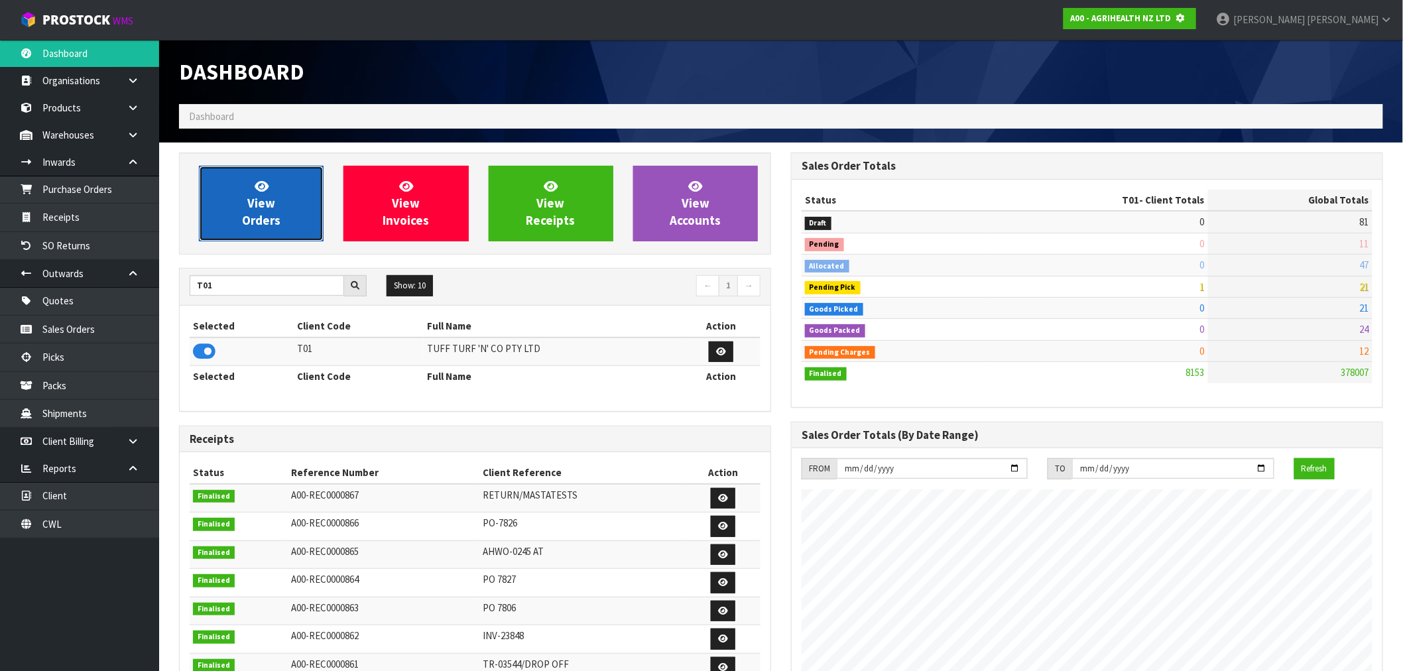
scroll to position [662237, 662451]
click at [251, 201] on span "View Orders" at bounding box center [261, 203] width 38 height 50
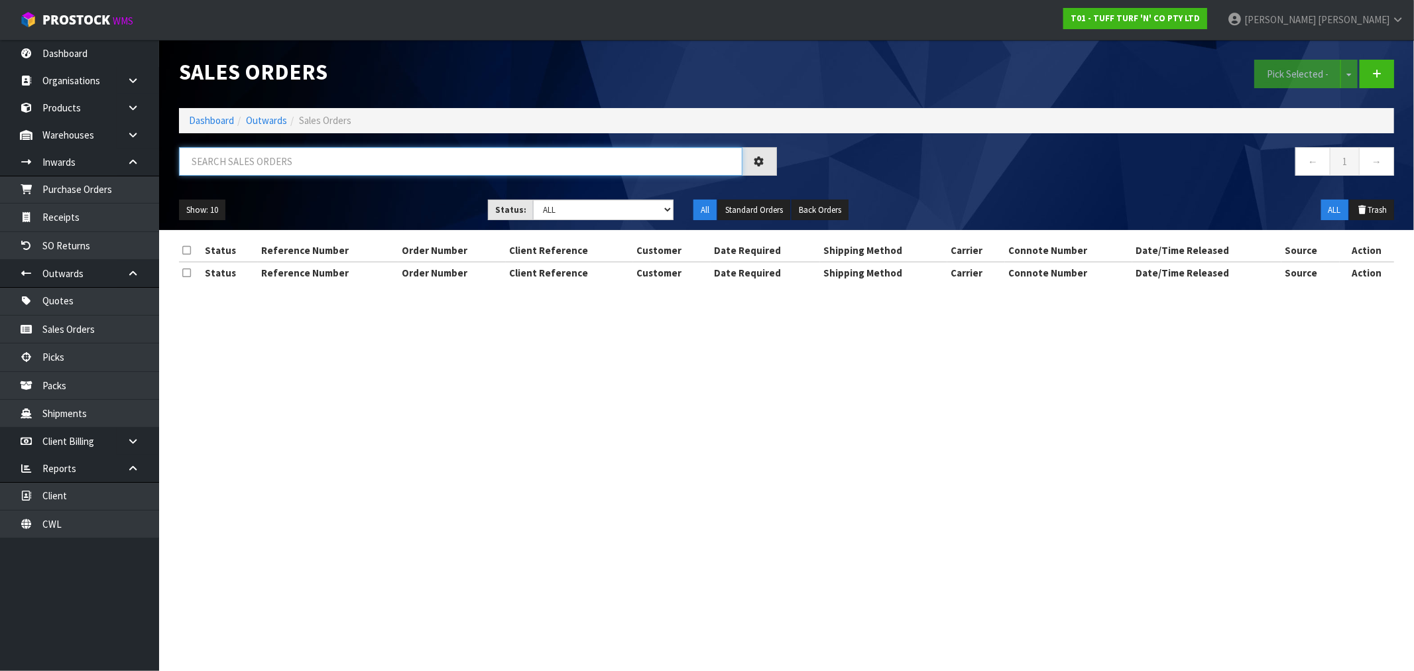
click at [284, 154] on input "text" at bounding box center [461, 161] width 564 height 29
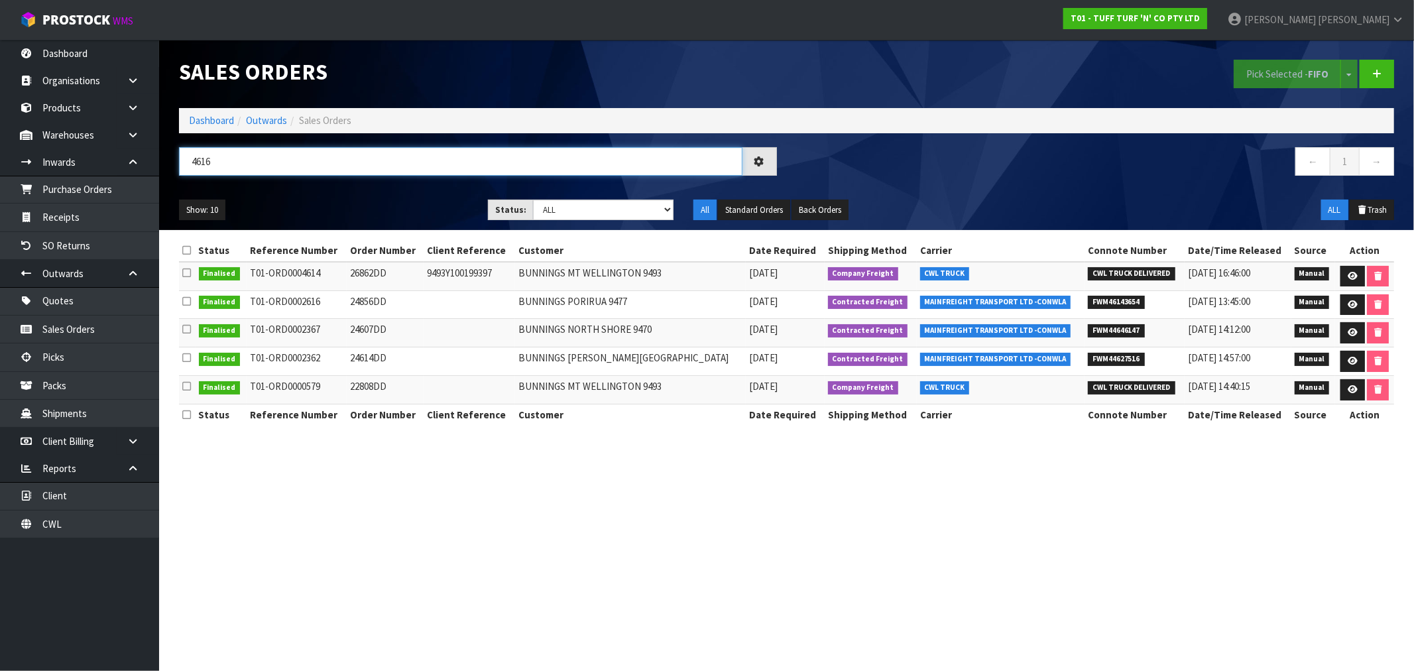
type input "4616"
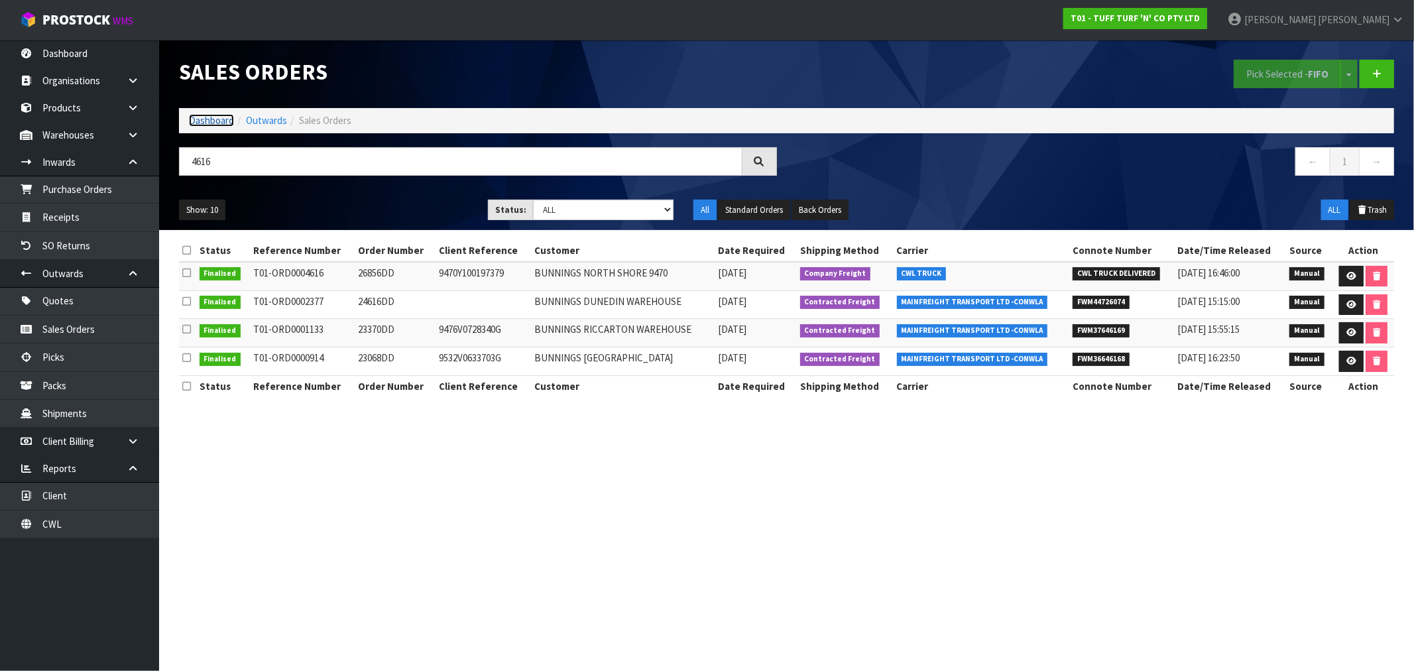
click at [196, 122] on link "Dashboard" at bounding box center [211, 120] width 45 height 13
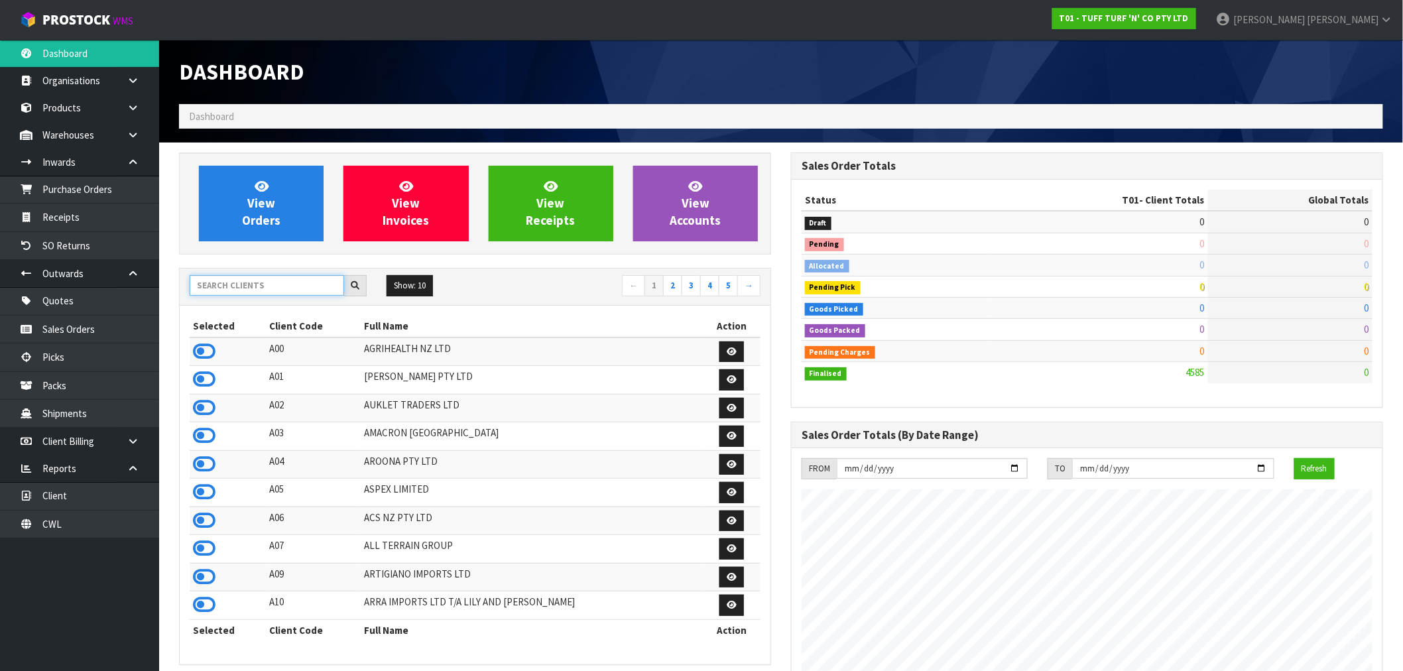
click at [268, 292] on input "text" at bounding box center [267, 285] width 154 height 21
type input "K01"
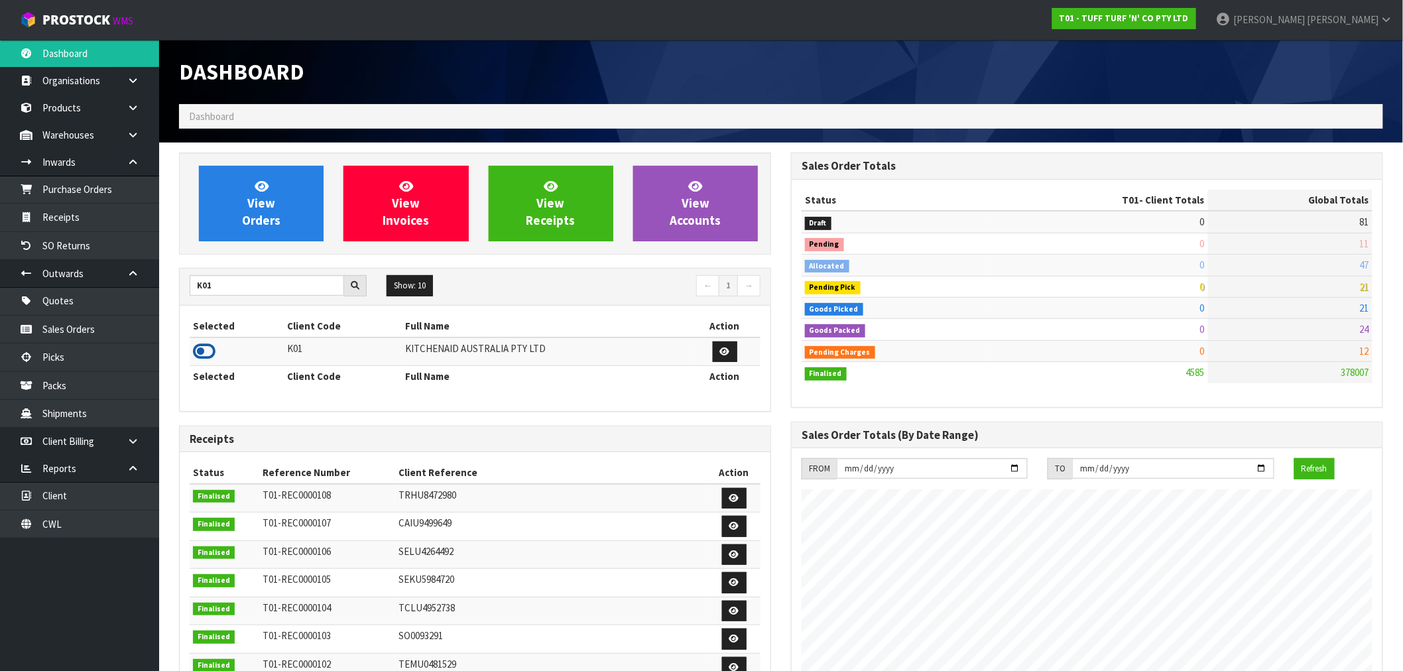
click at [201, 358] on icon at bounding box center [204, 351] width 23 height 20
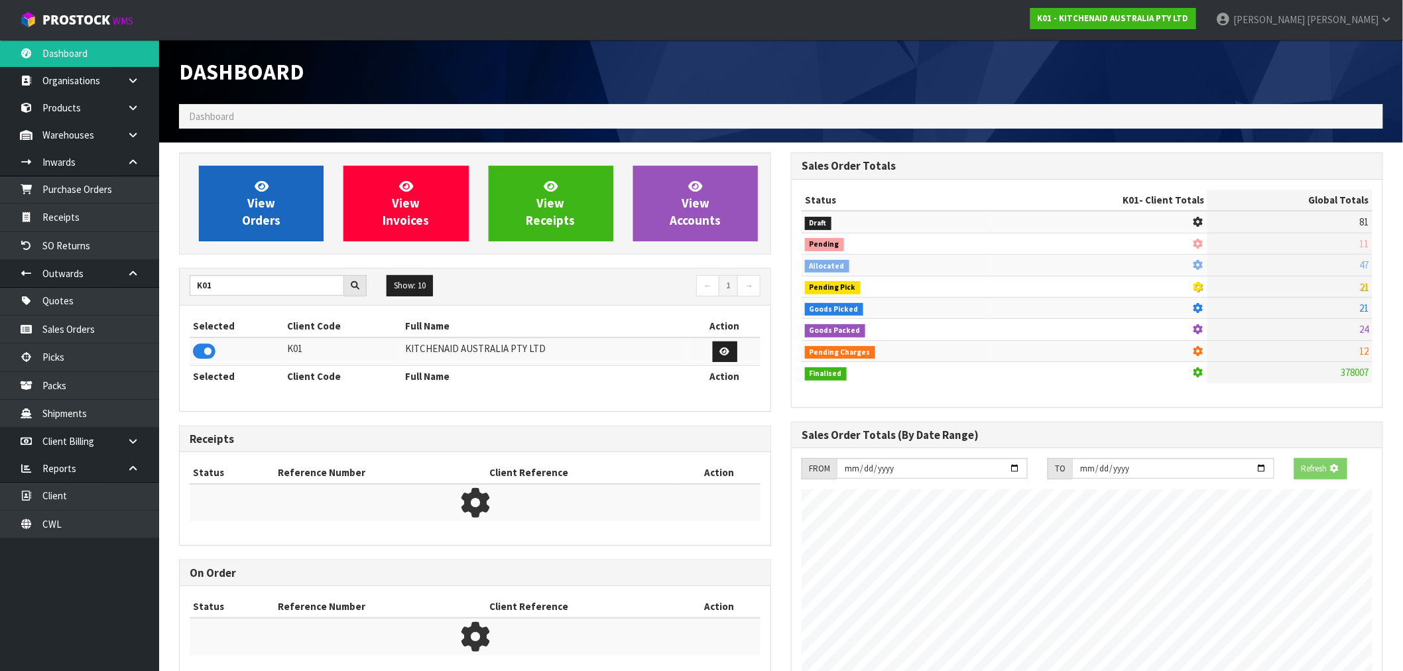
scroll to position [662237, 662451]
click at [241, 225] on link "View Orders" at bounding box center [261, 204] width 125 height 76
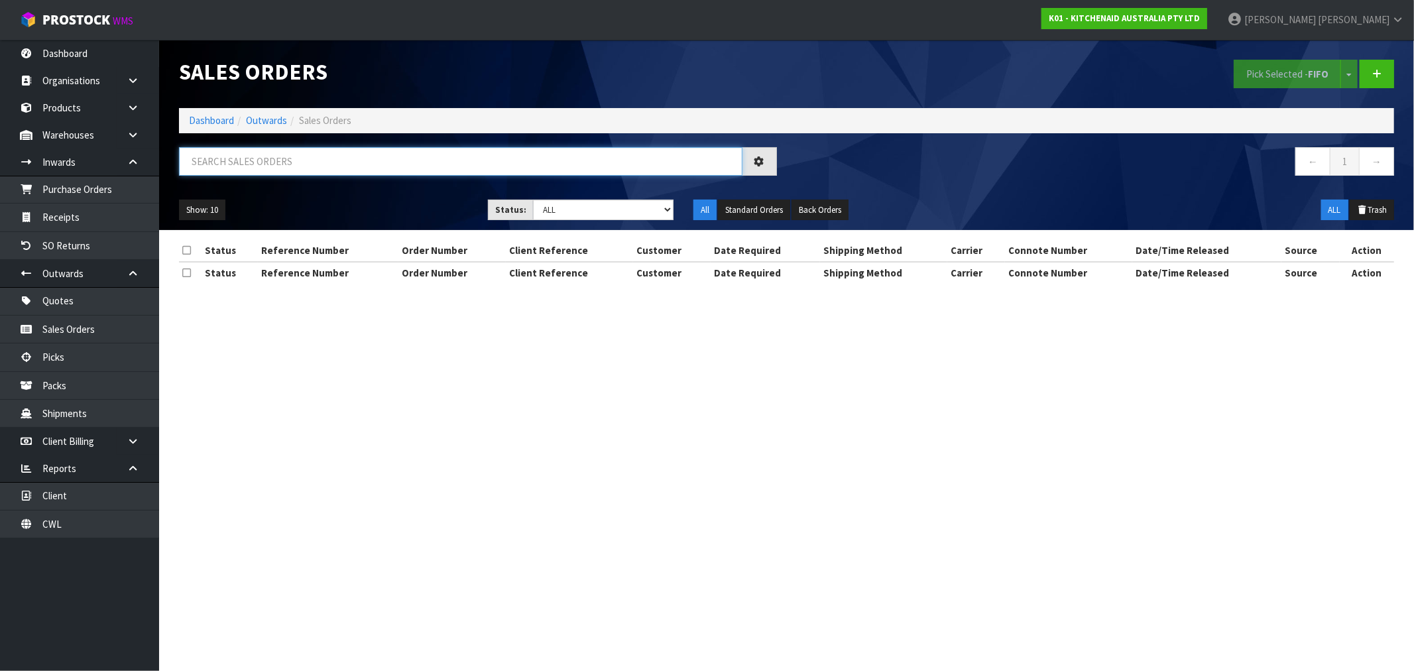
click at [261, 173] on input "text" at bounding box center [461, 161] width 564 height 29
type input "77835"
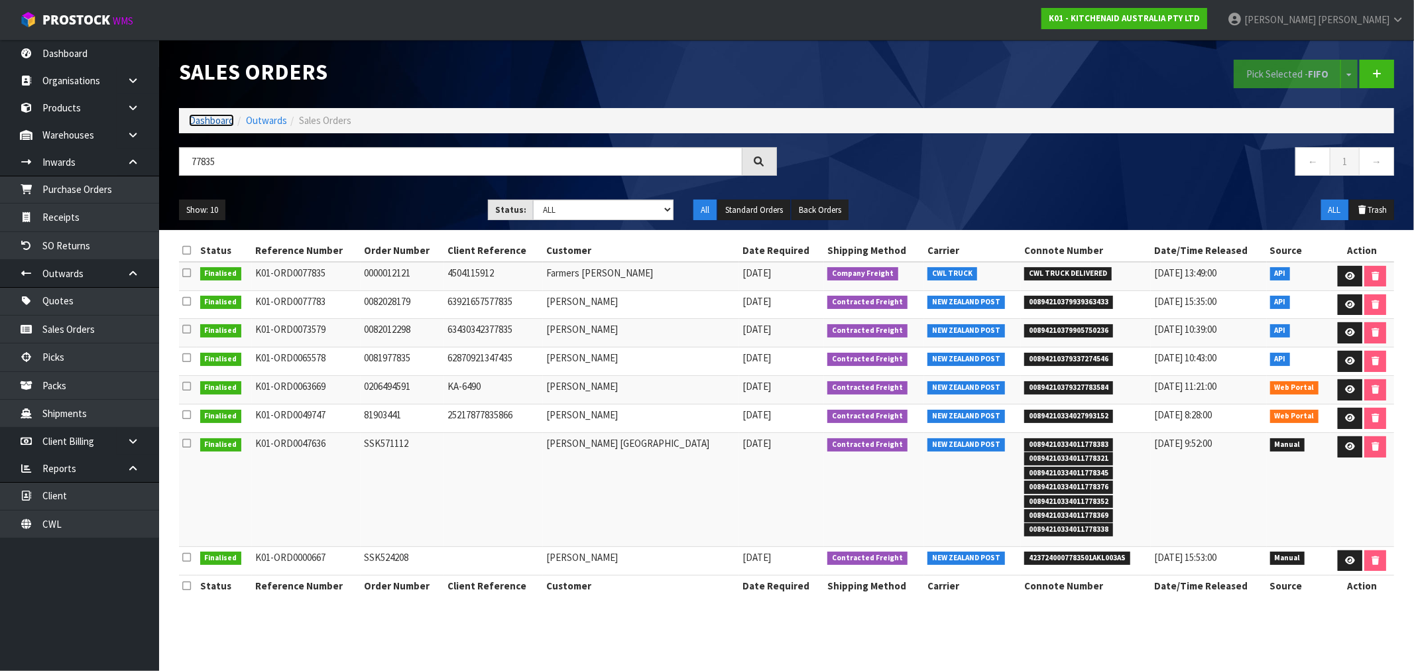
click at [210, 120] on link "Dashboard" at bounding box center [211, 120] width 45 height 13
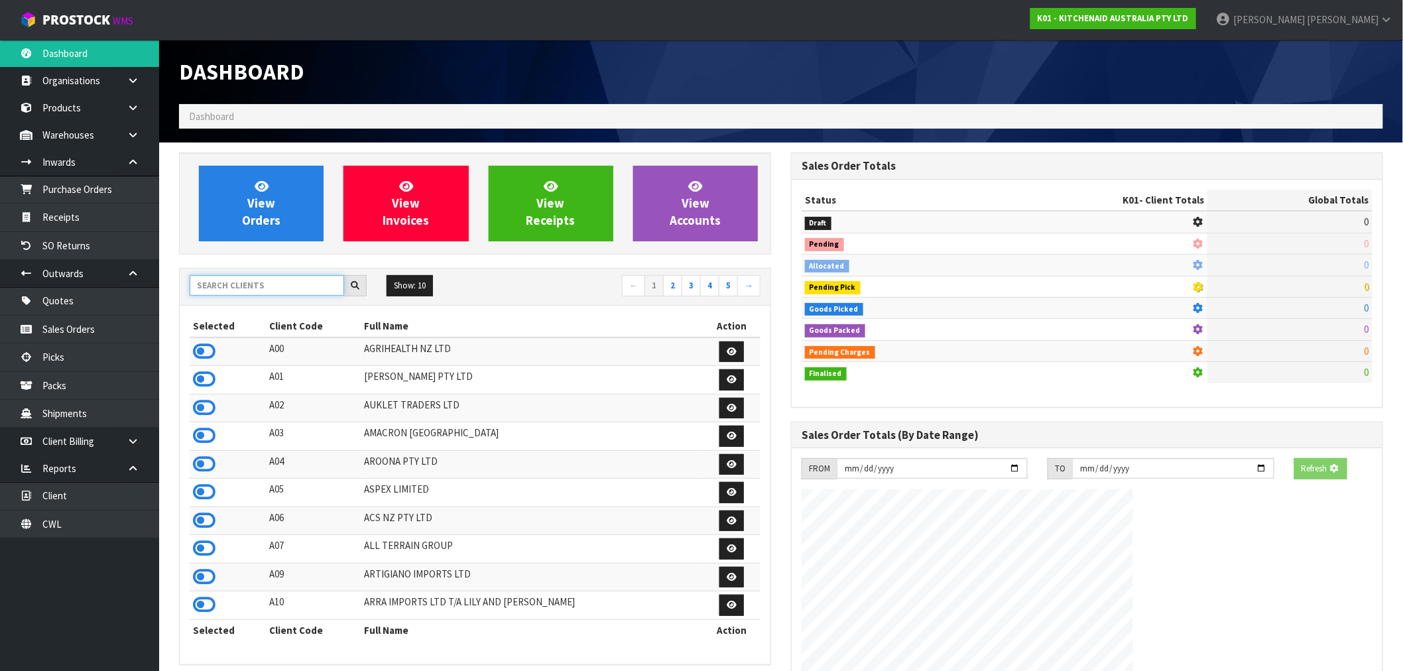
click at [237, 283] on input "text" at bounding box center [267, 285] width 154 height 21
type input "N04"
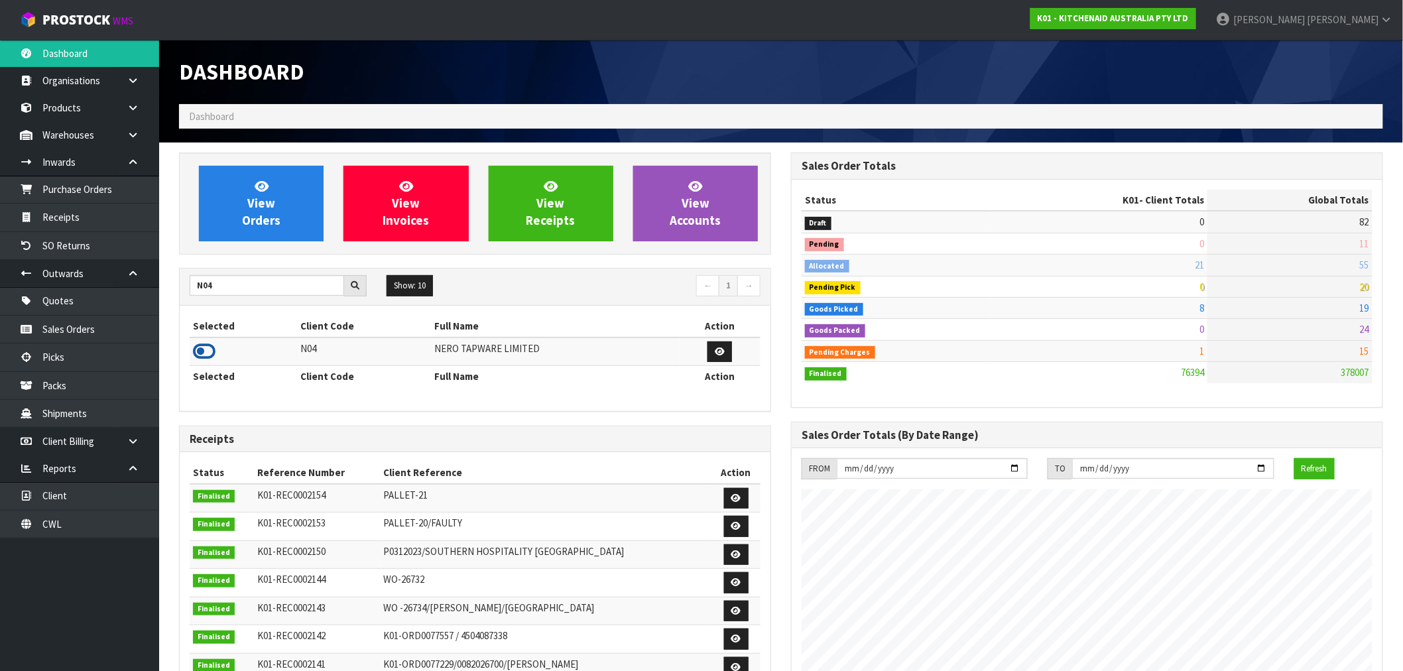
click at [210, 349] on icon at bounding box center [204, 351] width 23 height 20
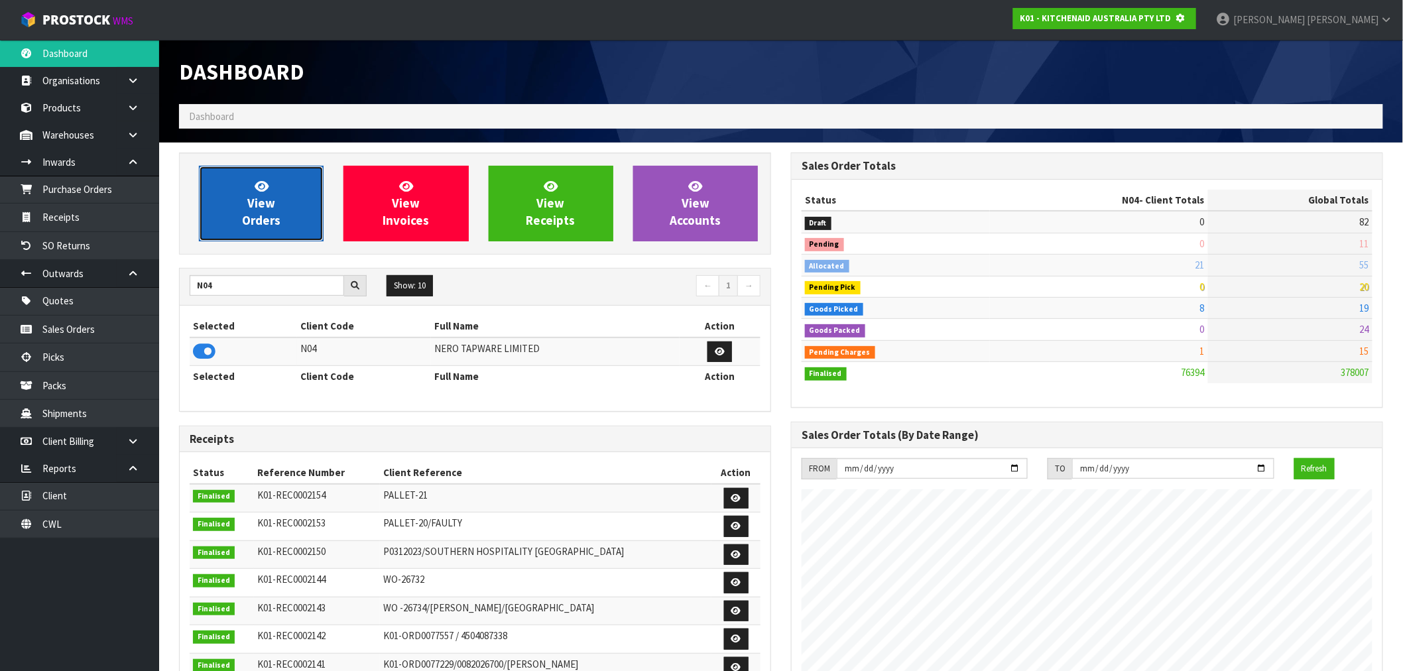
scroll to position [662237, 662451]
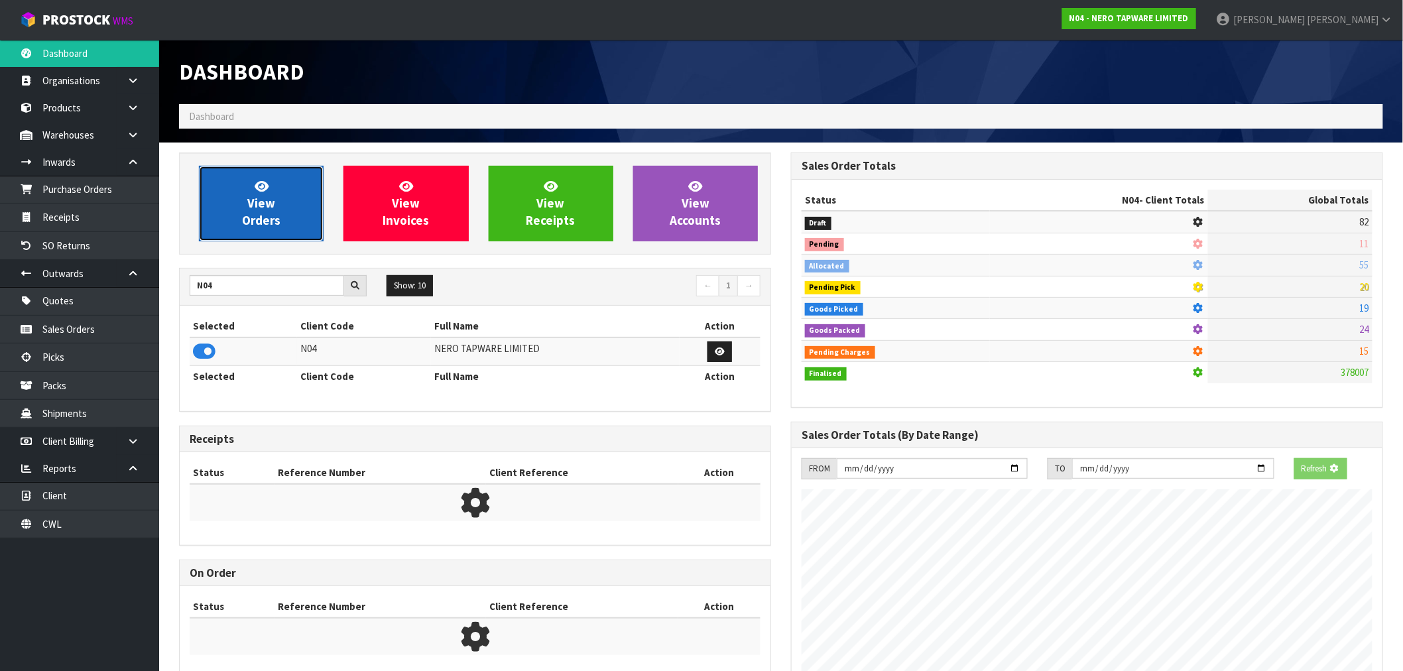
click at [243, 221] on span "View Orders" at bounding box center [261, 203] width 38 height 50
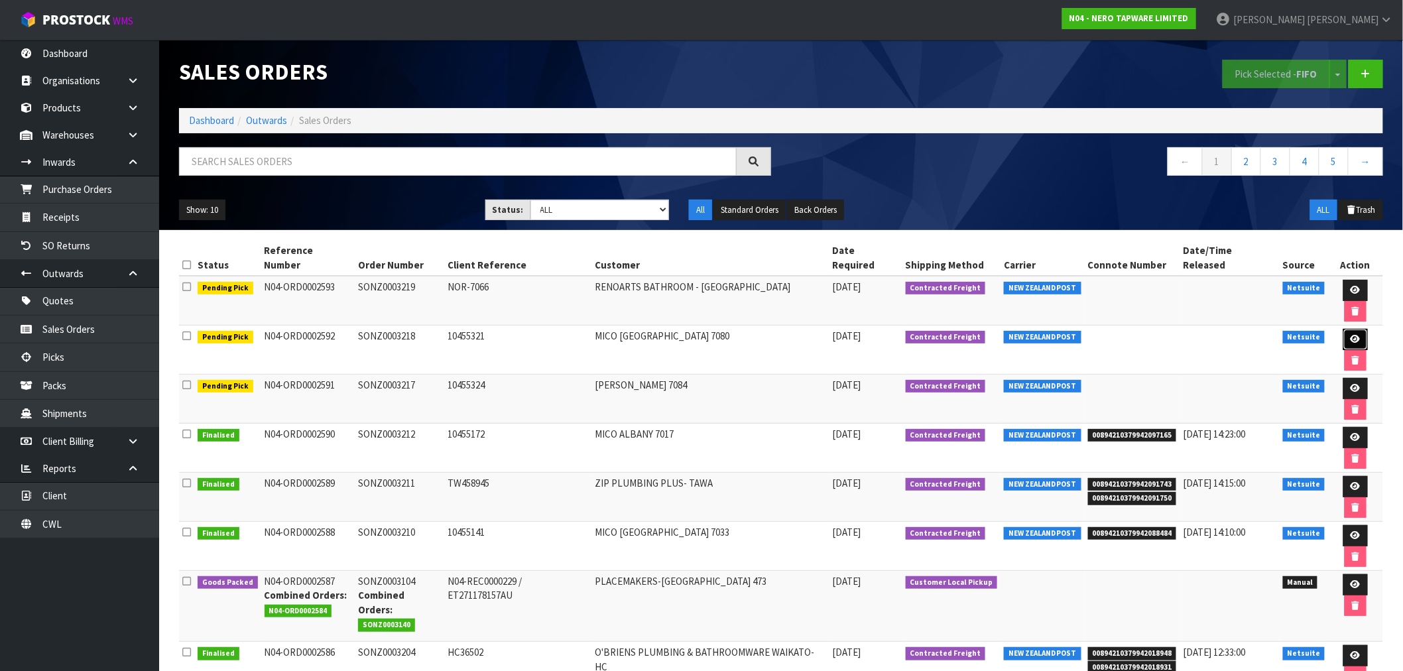
click at [1351, 335] on icon at bounding box center [1356, 339] width 10 height 9
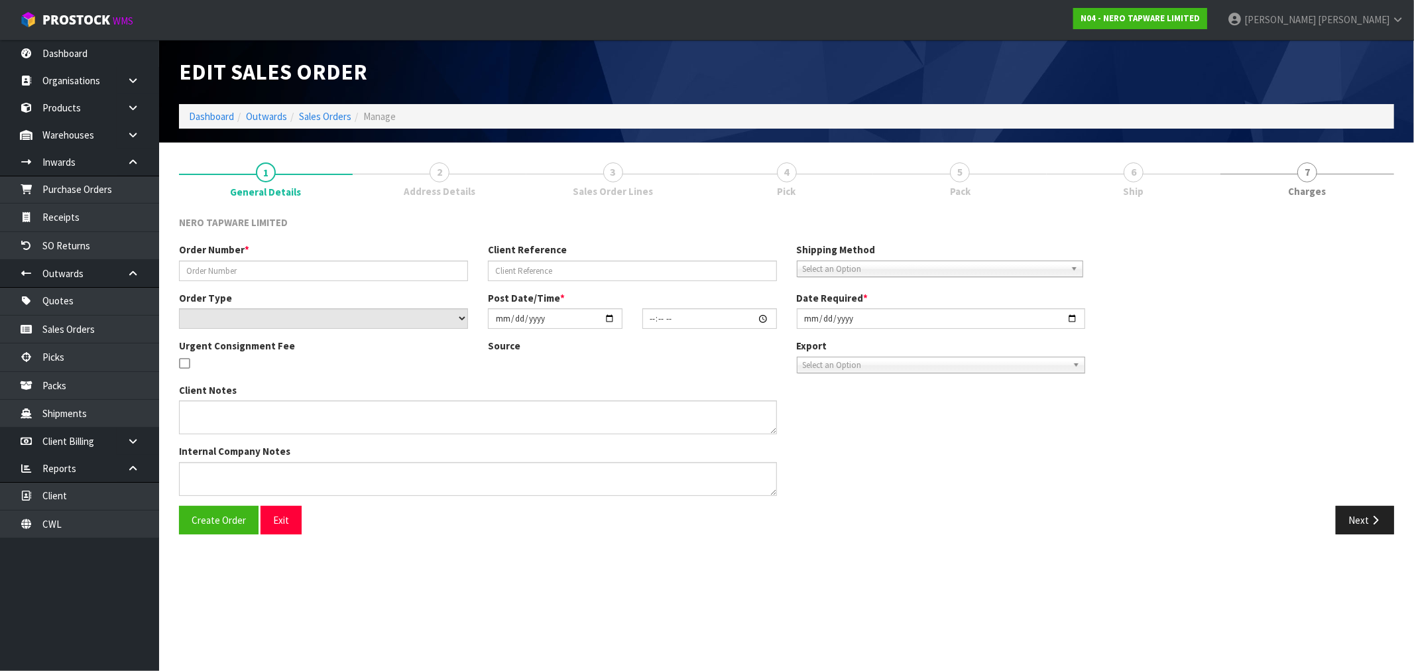
type input "SONZ0003218"
type input "10455321"
select select "number:0"
type input "2025-08-22"
type input "15:30:05.000"
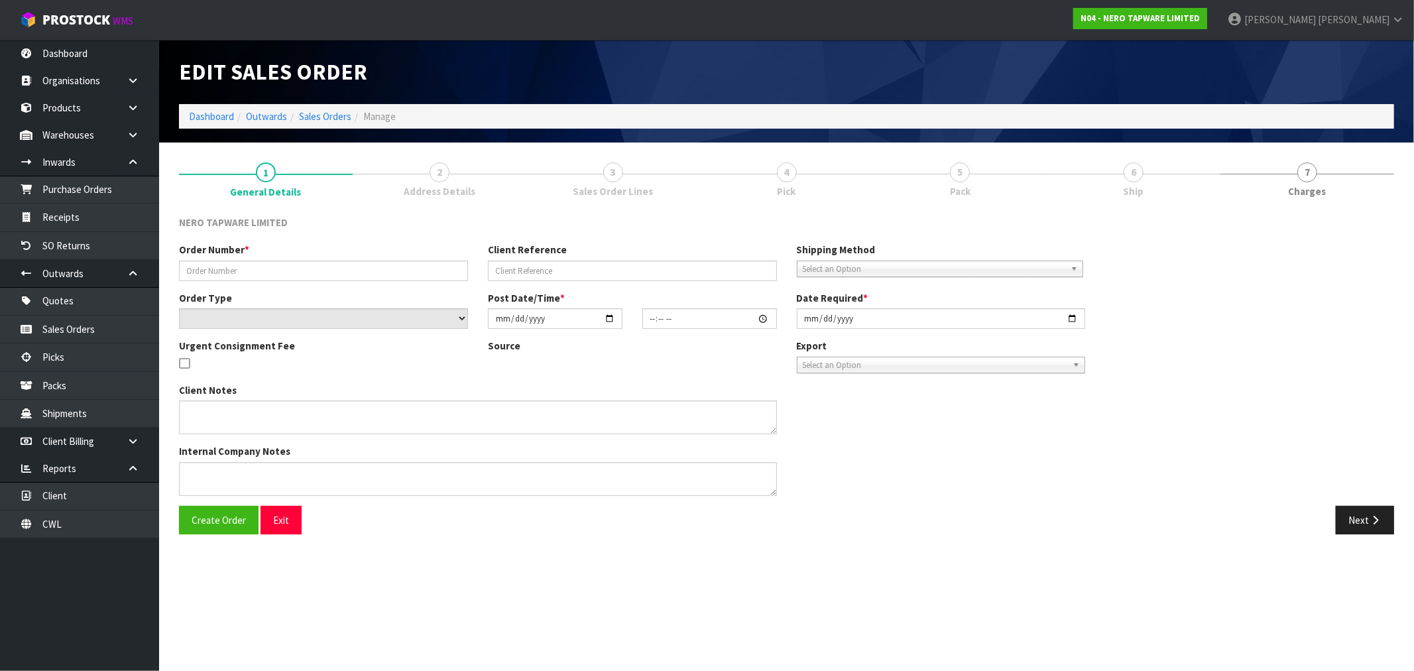
type input "2025-08-25"
type textarea "urgent pls dispatch asap"
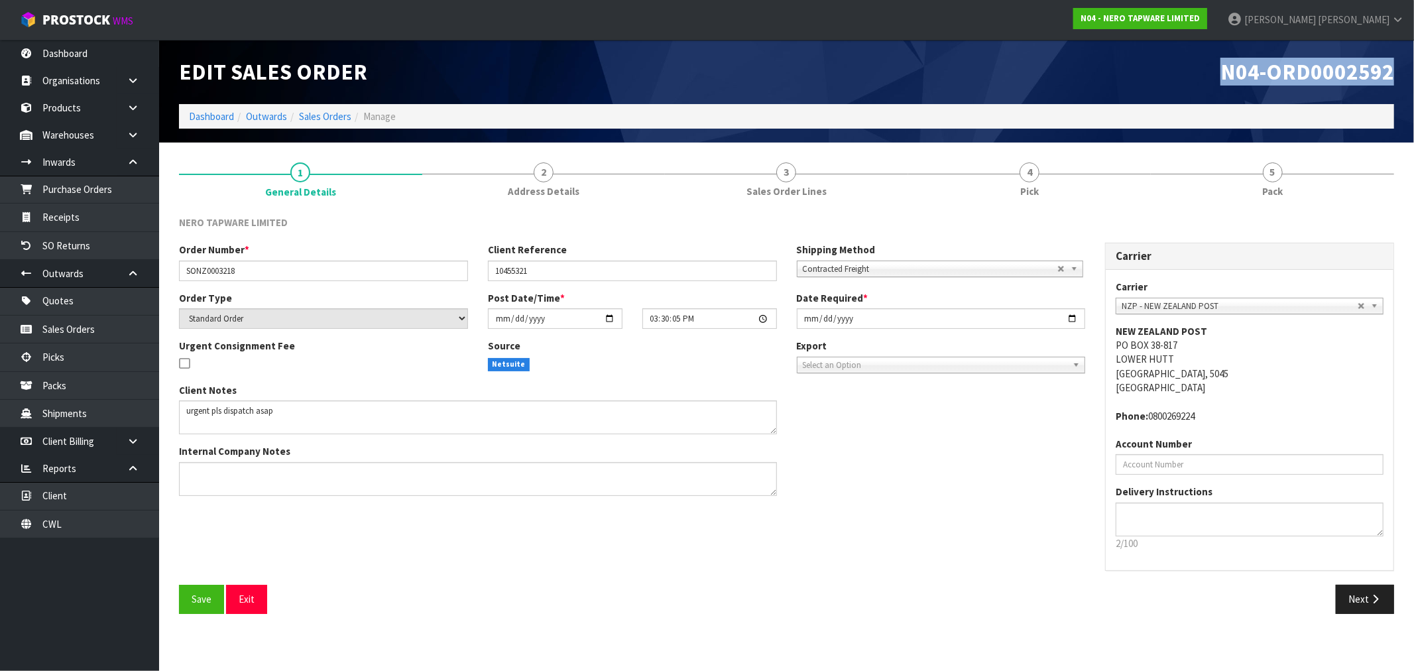
drag, startPoint x: 1400, startPoint y: 70, endPoint x: 1163, endPoint y: 86, distance: 237.3
click at [1163, 86] on div "N04-ORD0002592" at bounding box center [1096, 72] width 618 height 64
copy span "N04-ORD0002592"
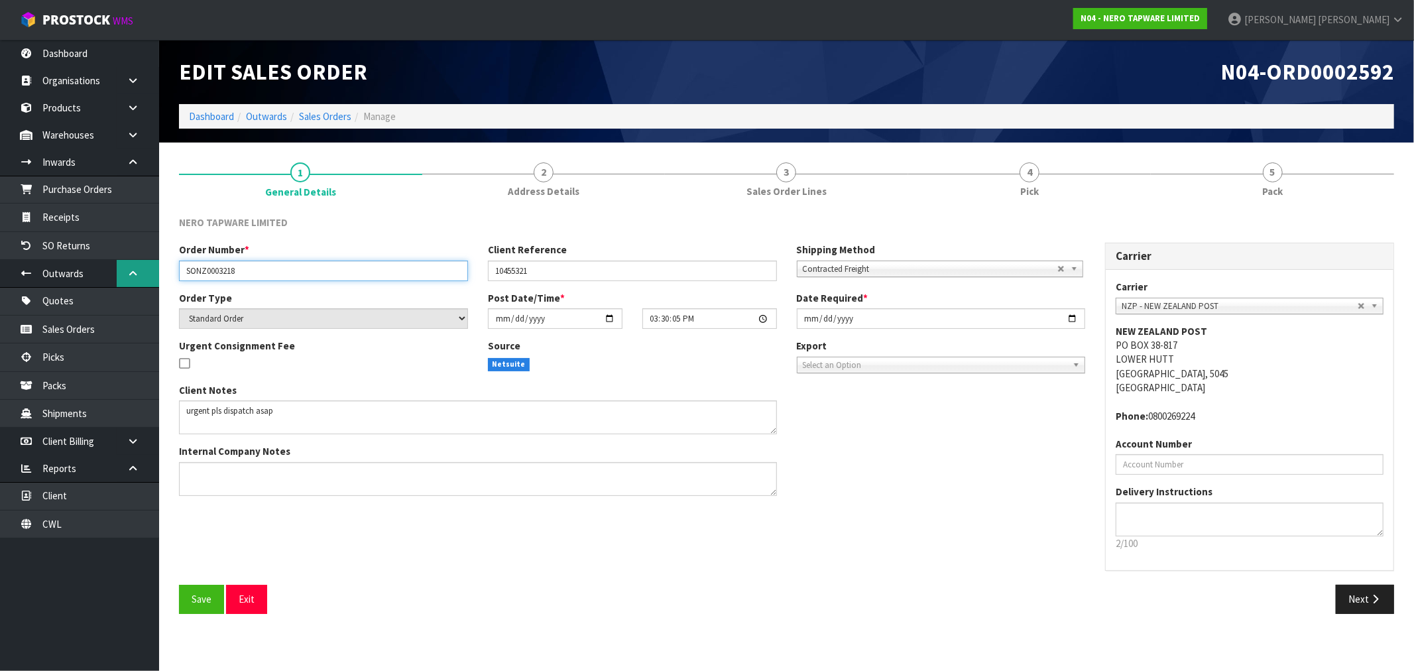
drag, startPoint x: 260, startPoint y: 273, endPoint x: 9, endPoint y: 256, distance: 251.2
click at [137, 270] on body "Toggle navigation ProStock WMS N04 - NERO TAPWARE LIMITED Rocio Lopez Logout Da…" at bounding box center [707, 335] width 1414 height 671
drag, startPoint x: 217, startPoint y: 414, endPoint x: 180, endPoint y: 412, distance: 37.2
click at [180, 412] on textarea at bounding box center [478, 417] width 598 height 34
click at [220, 414] on textarea at bounding box center [478, 417] width 598 height 34
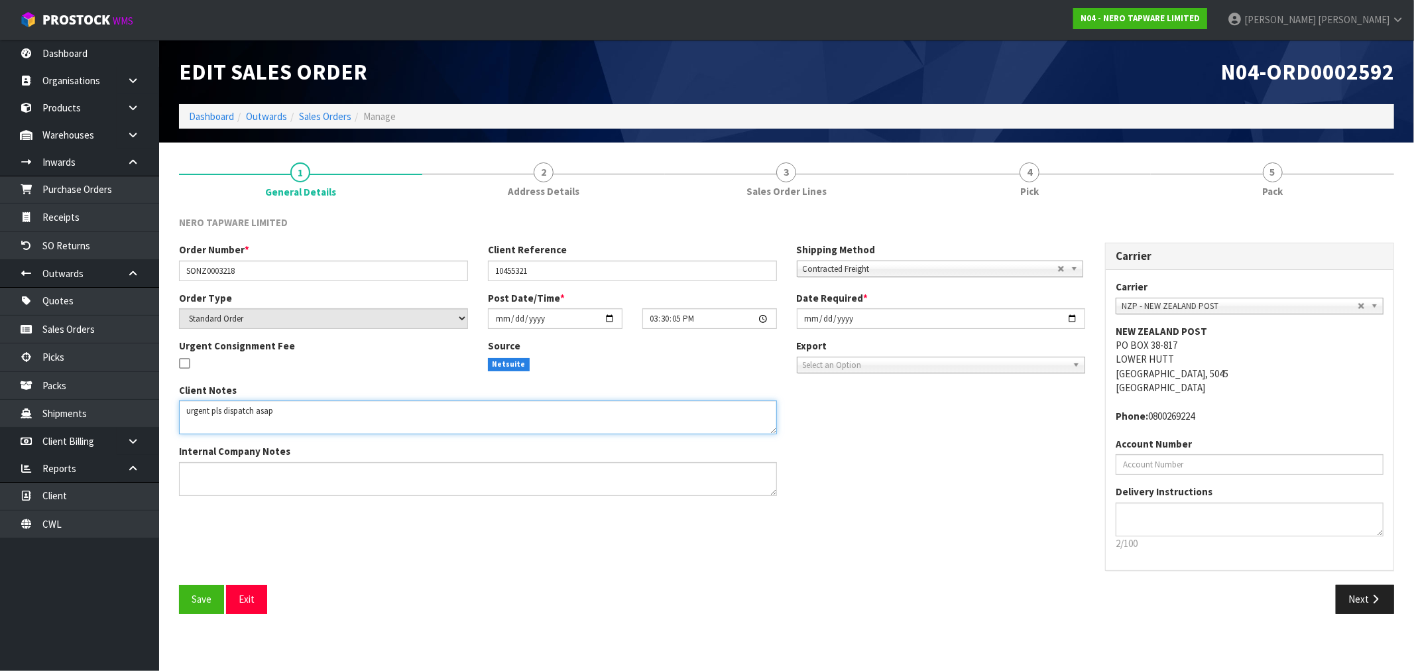
drag, startPoint x: 222, startPoint y: 412, endPoint x: 162, endPoint y: 408, distance: 59.9
click at [183, 411] on textarea at bounding box center [478, 417] width 598 height 34
click at [206, 111] on link "Dashboard" at bounding box center [211, 116] width 45 height 13
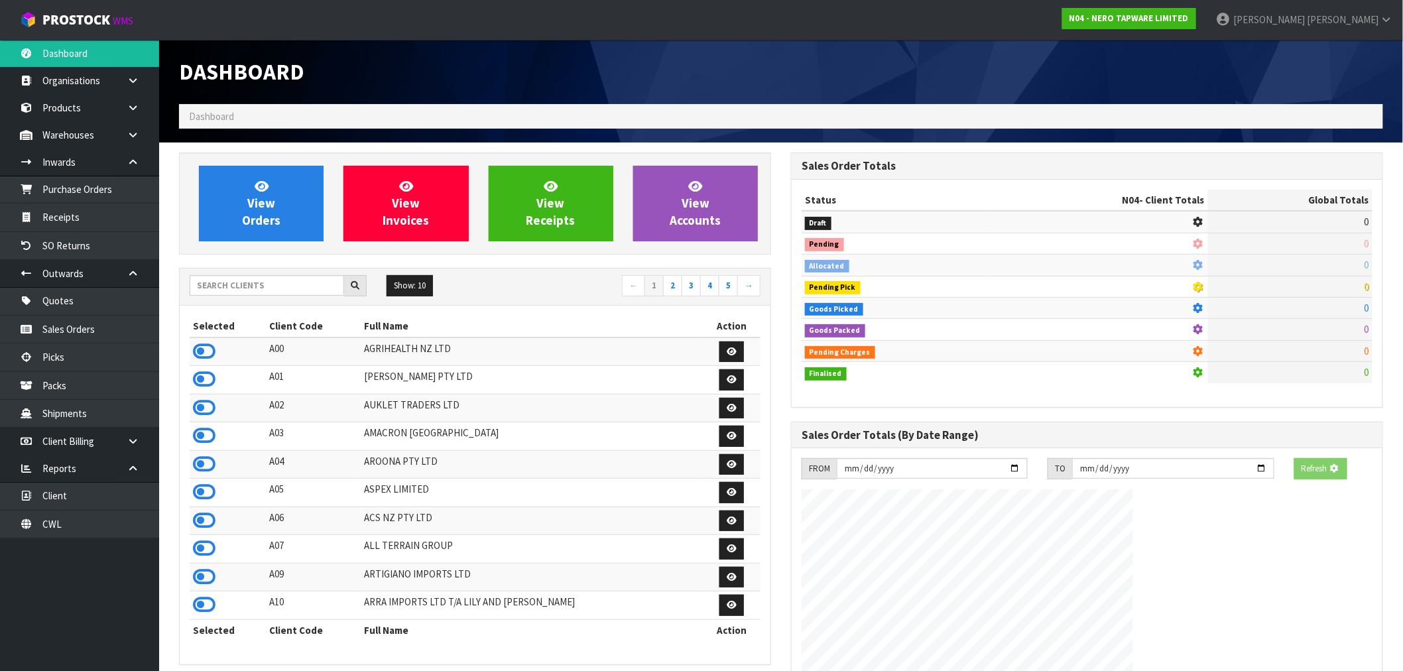
click at [213, 296] on div "Show: 10 5 10 25 50 ← 1 2 3 4 5 →" at bounding box center [475, 286] width 591 height 23
click at [211, 283] on input "text" at bounding box center [267, 285] width 154 height 21
type input "N04"
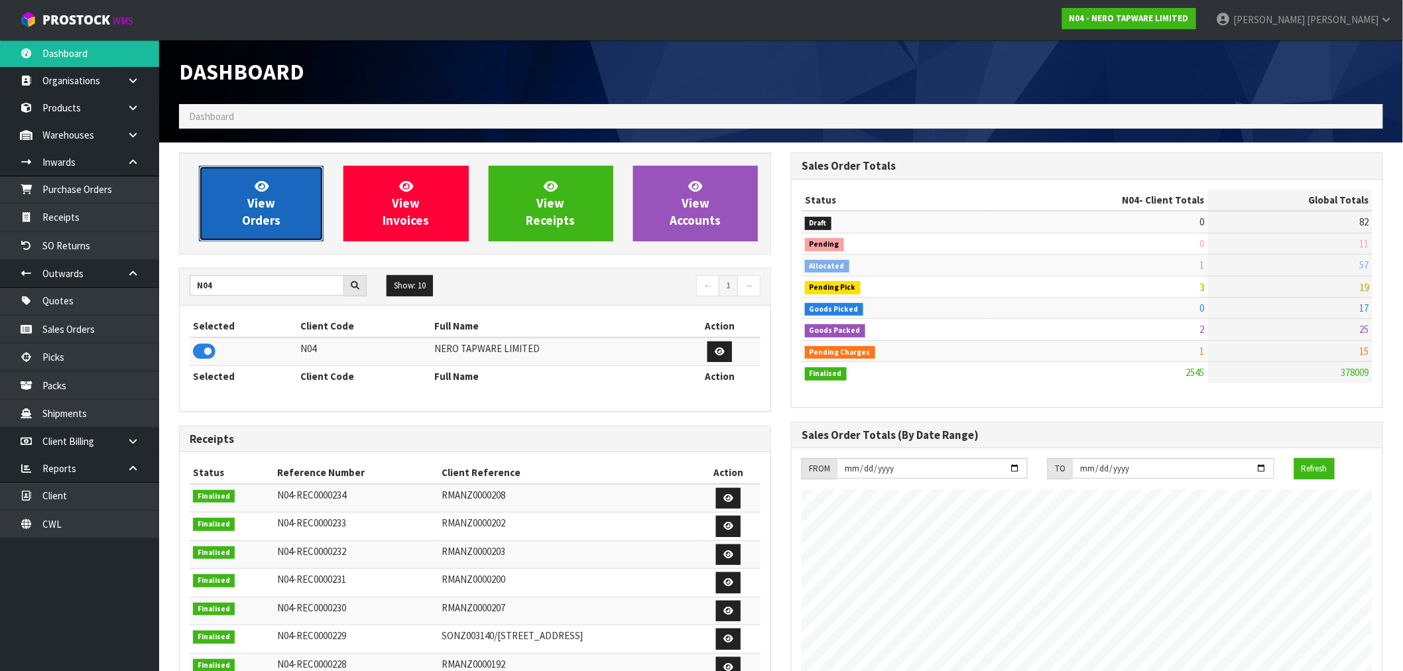
click at [235, 225] on link "View Orders" at bounding box center [261, 204] width 125 height 76
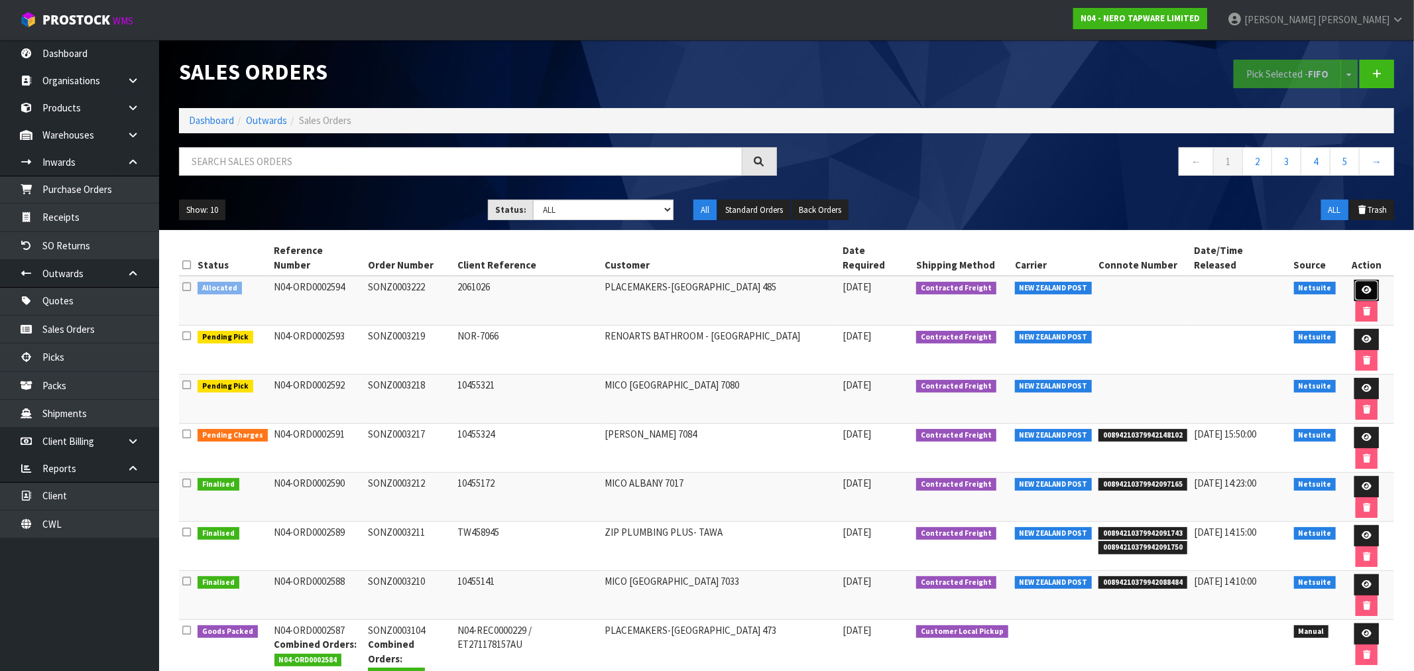
click at [1355, 280] on link at bounding box center [1367, 290] width 25 height 21
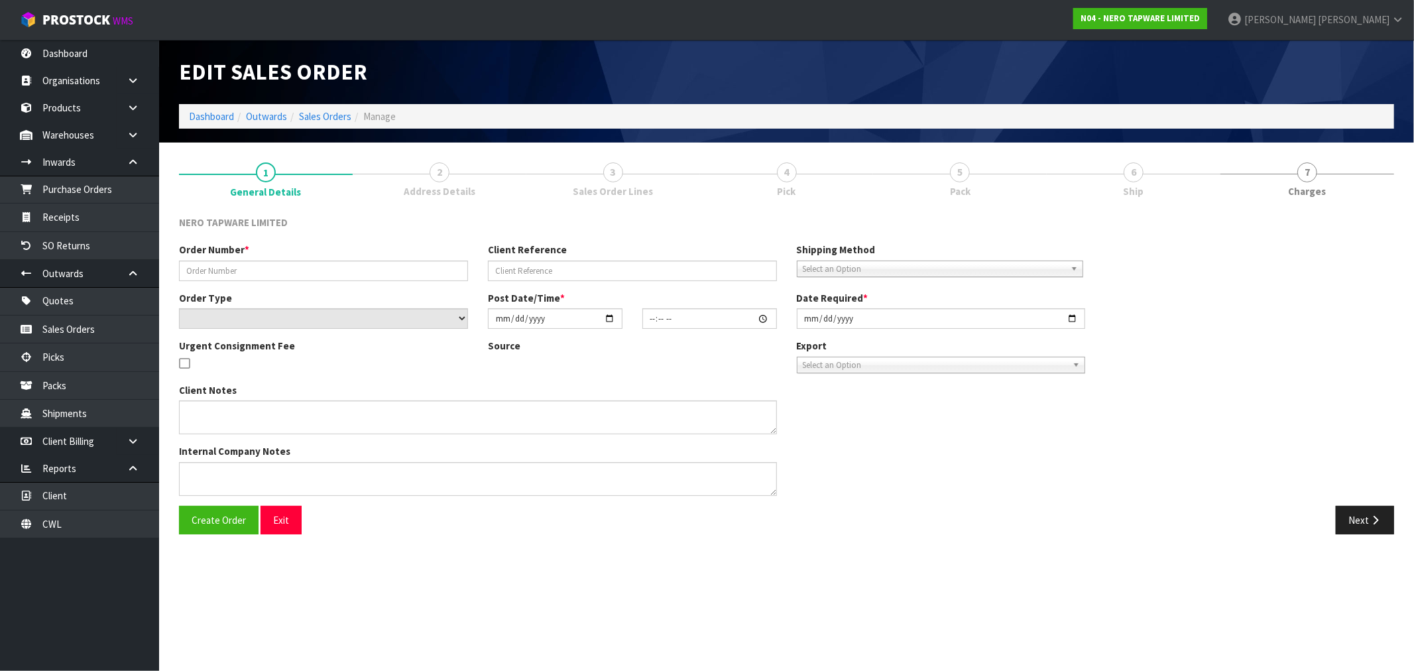
type input "SONZ0003222"
type input "2061026"
select select "number:0"
type input "2025-08-22"
type input "15:45:05.000"
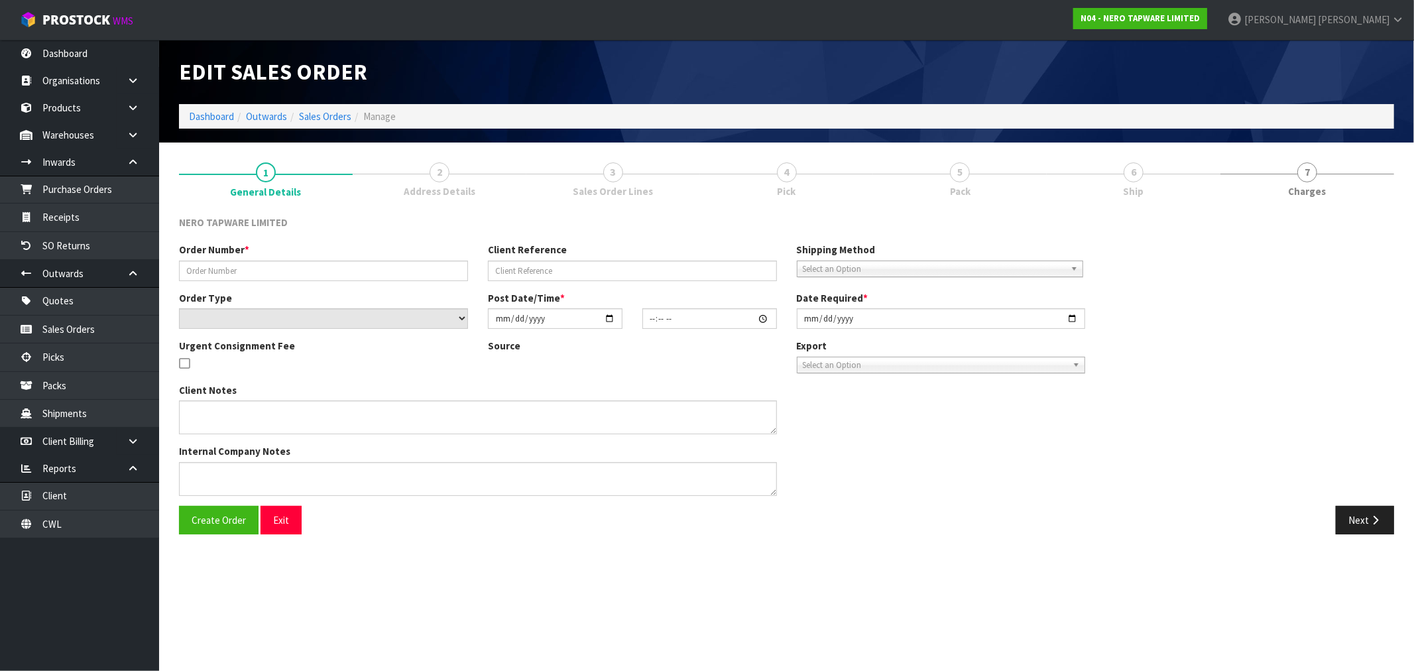
type input "2025-08-22"
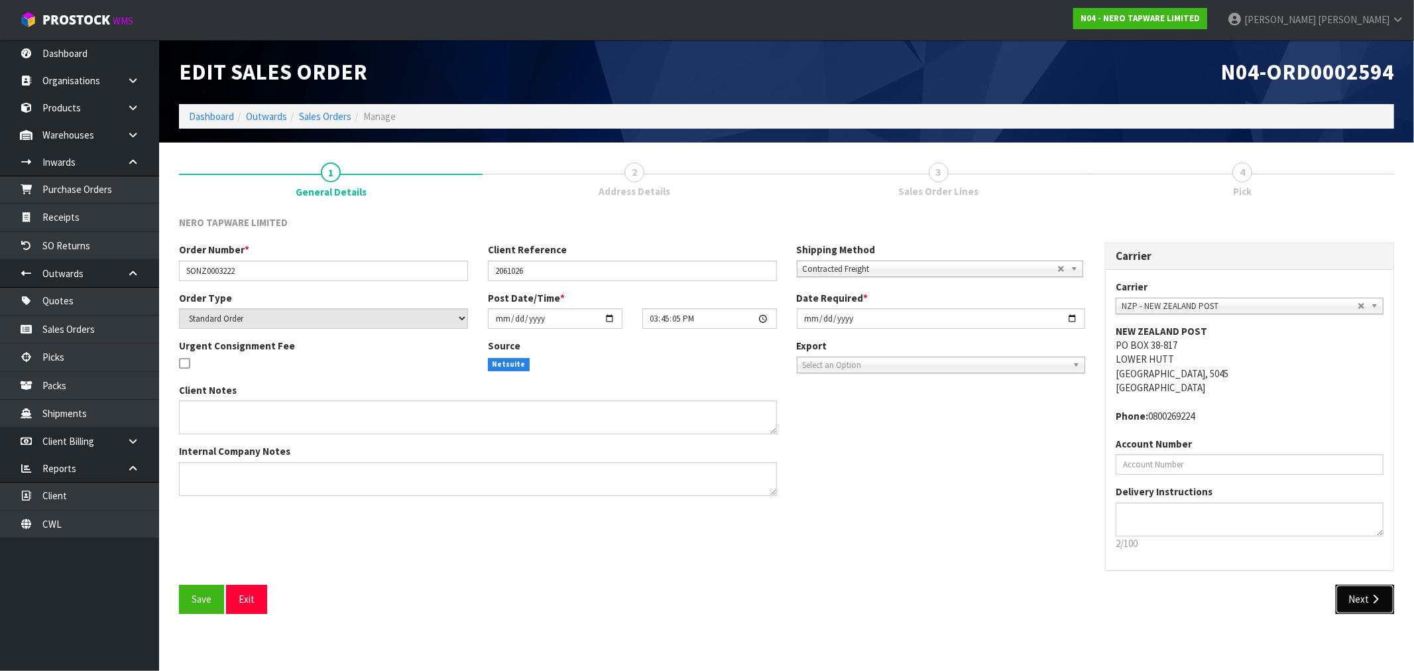
click at [1359, 598] on button "Next" at bounding box center [1365, 599] width 58 height 29
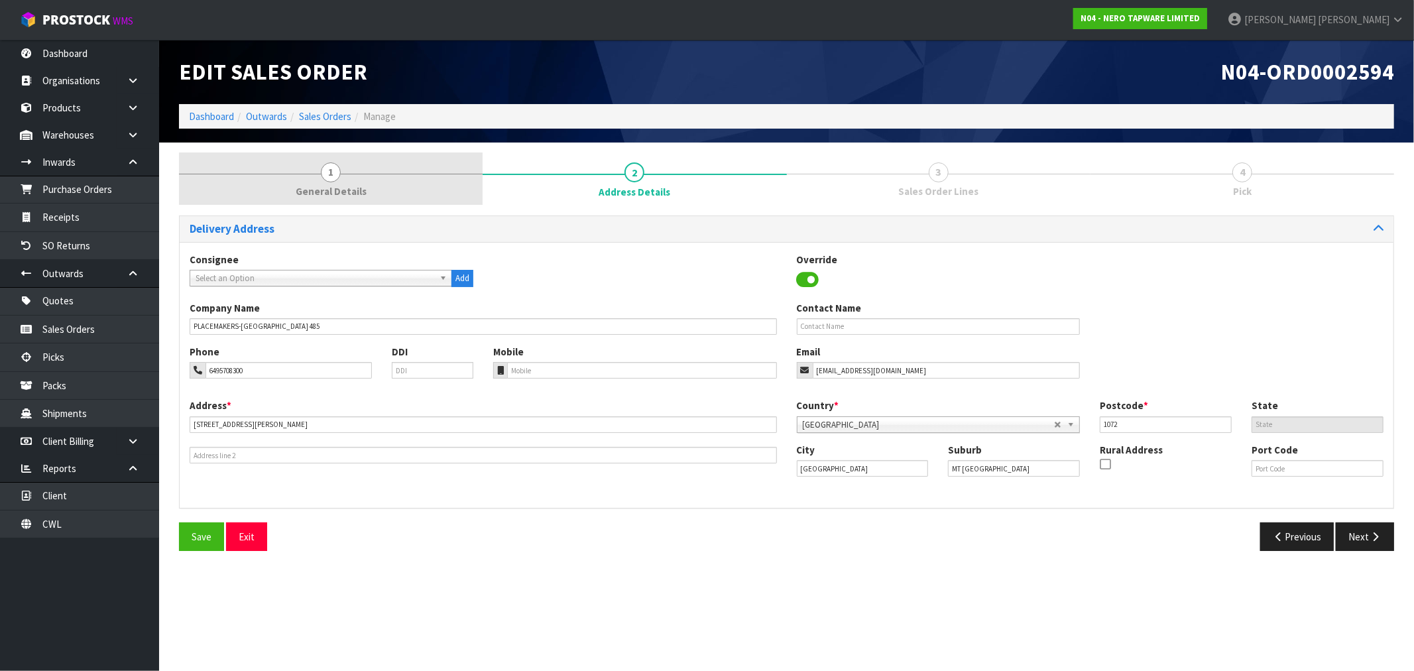
click at [339, 178] on link "1 General Details" at bounding box center [331, 179] width 304 height 52
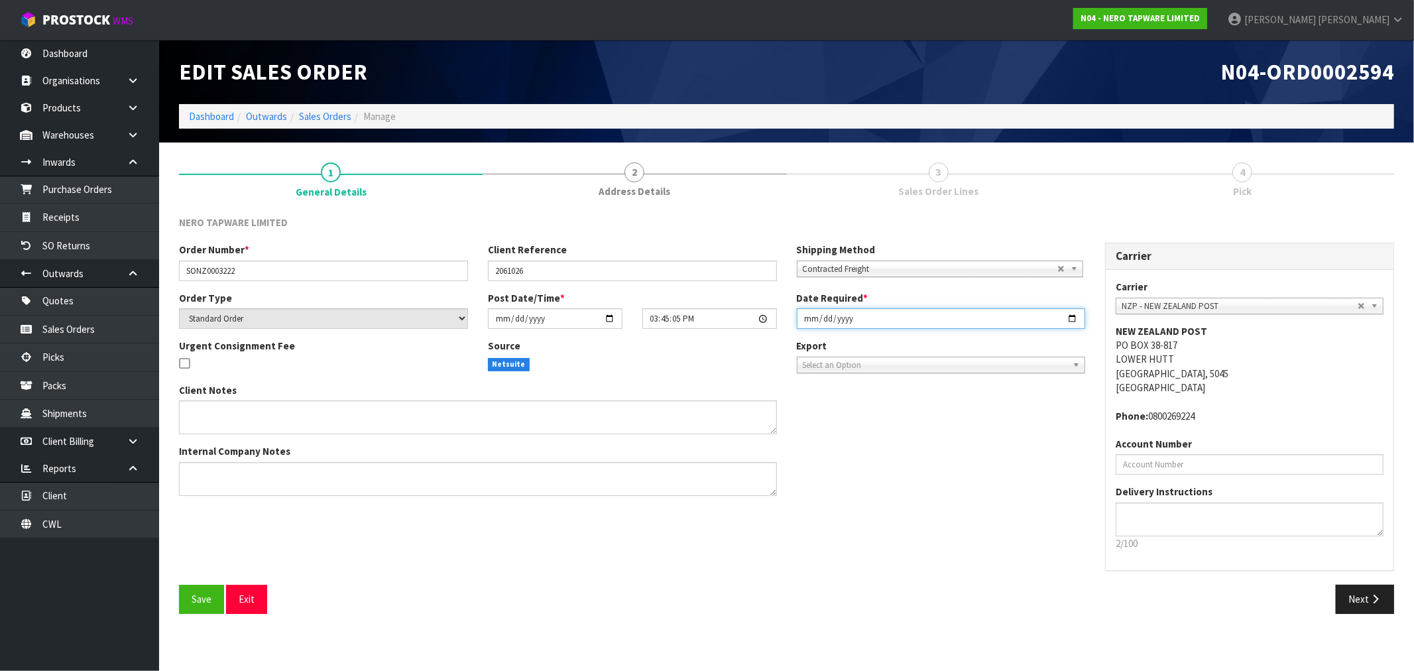
click at [812, 322] on input "2025-08-22" at bounding box center [941, 318] width 289 height 21
type input "2025-08-25"
click at [179, 585] on button "Save" at bounding box center [201, 599] width 45 height 29
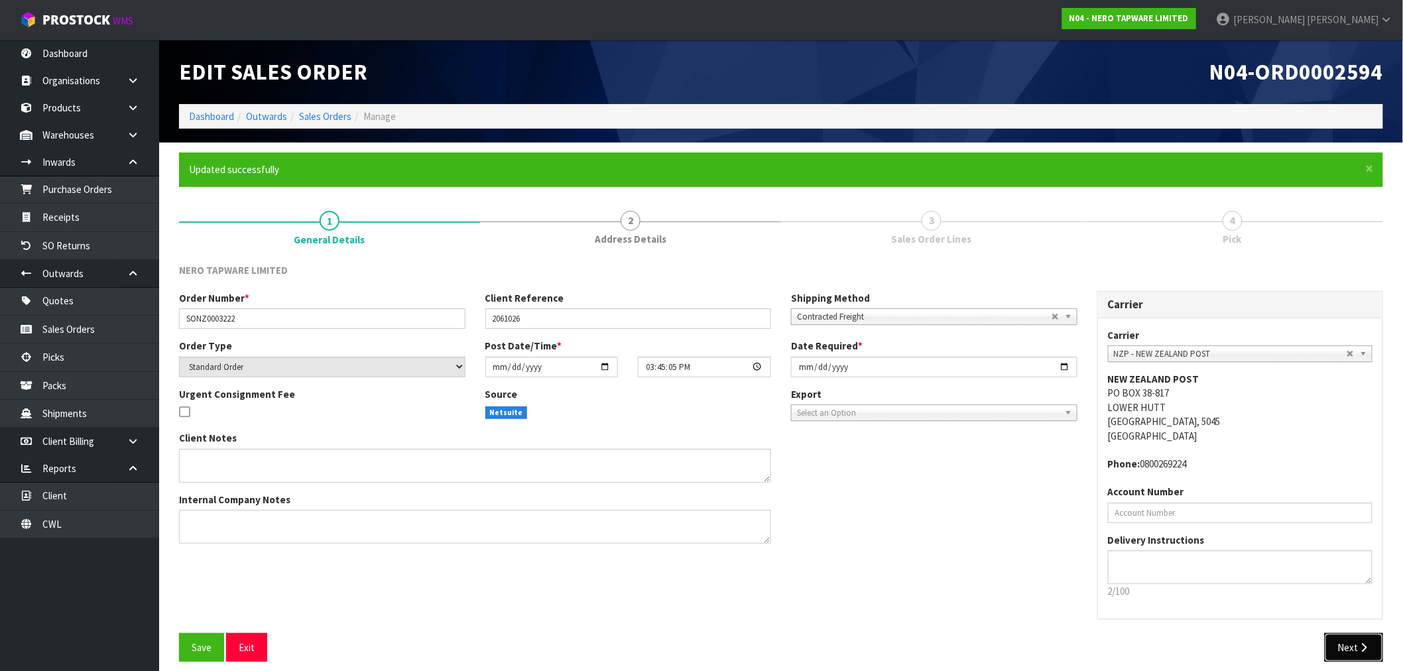
click at [1366, 646] on icon "button" at bounding box center [1364, 648] width 13 height 10
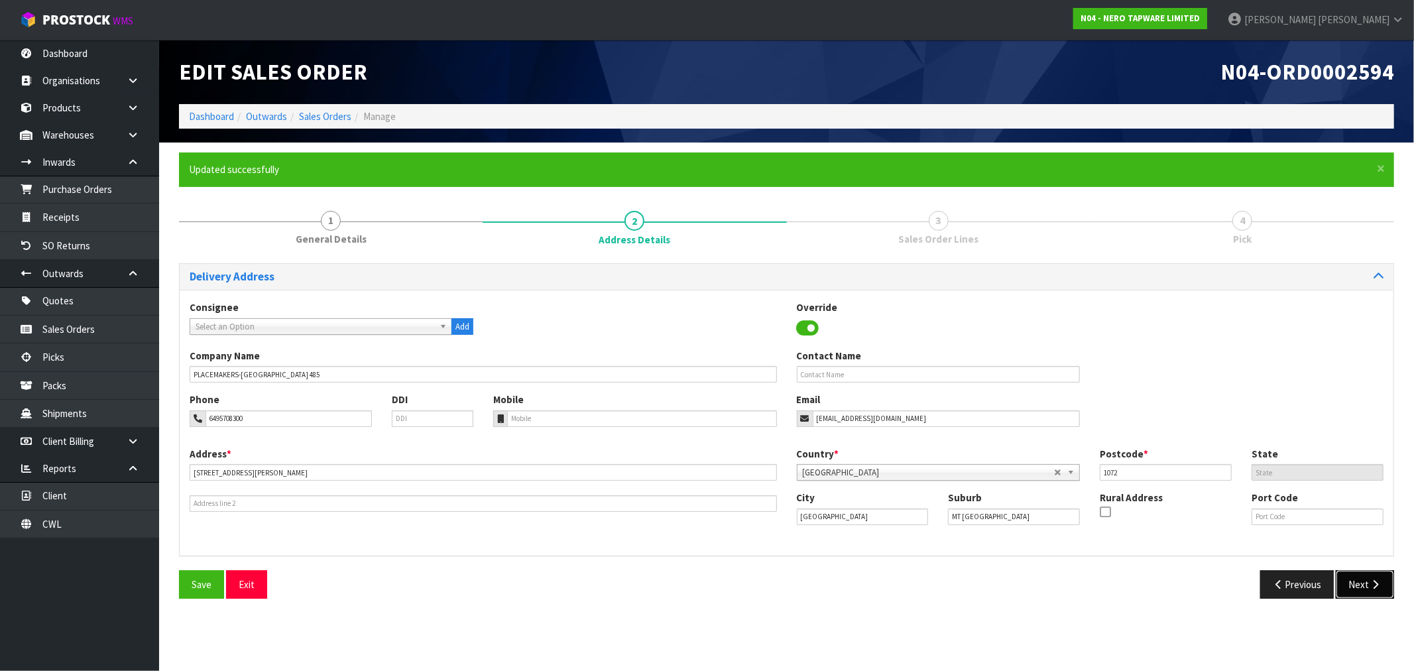
click at [1377, 576] on button "Next" at bounding box center [1365, 584] width 58 height 29
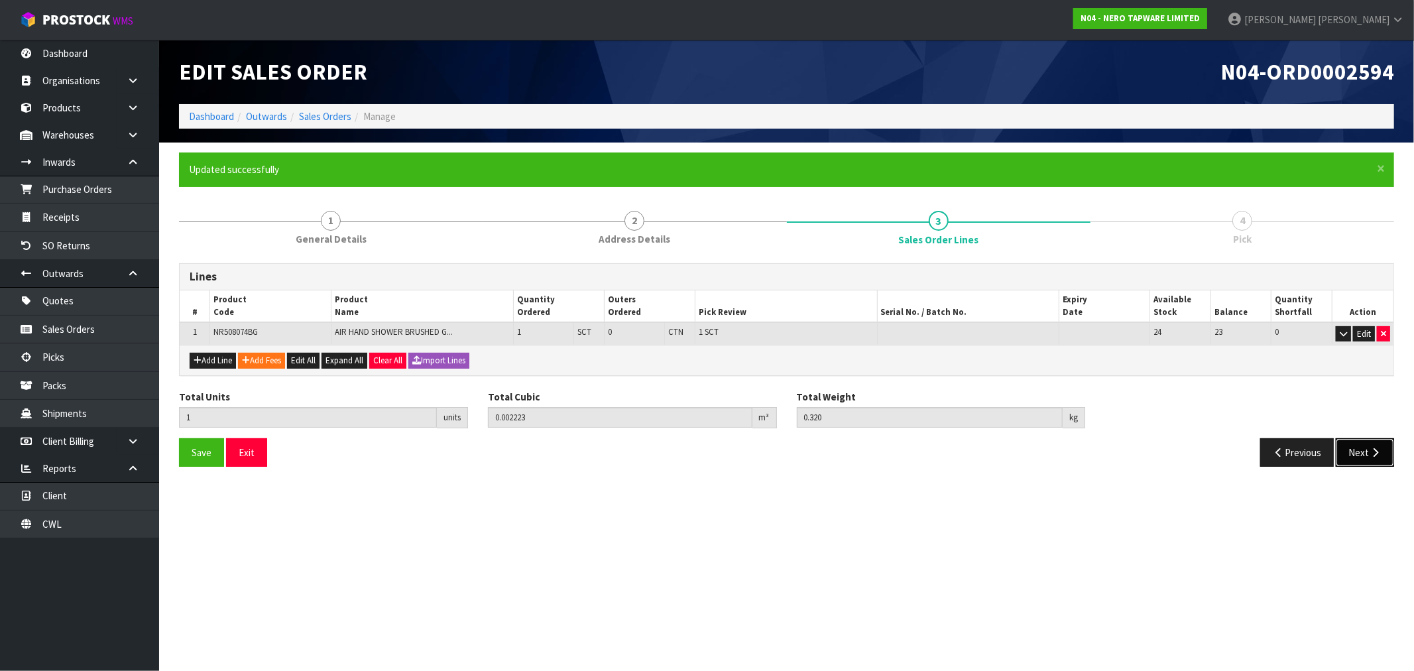
click at [1363, 446] on button "Next" at bounding box center [1365, 452] width 58 height 29
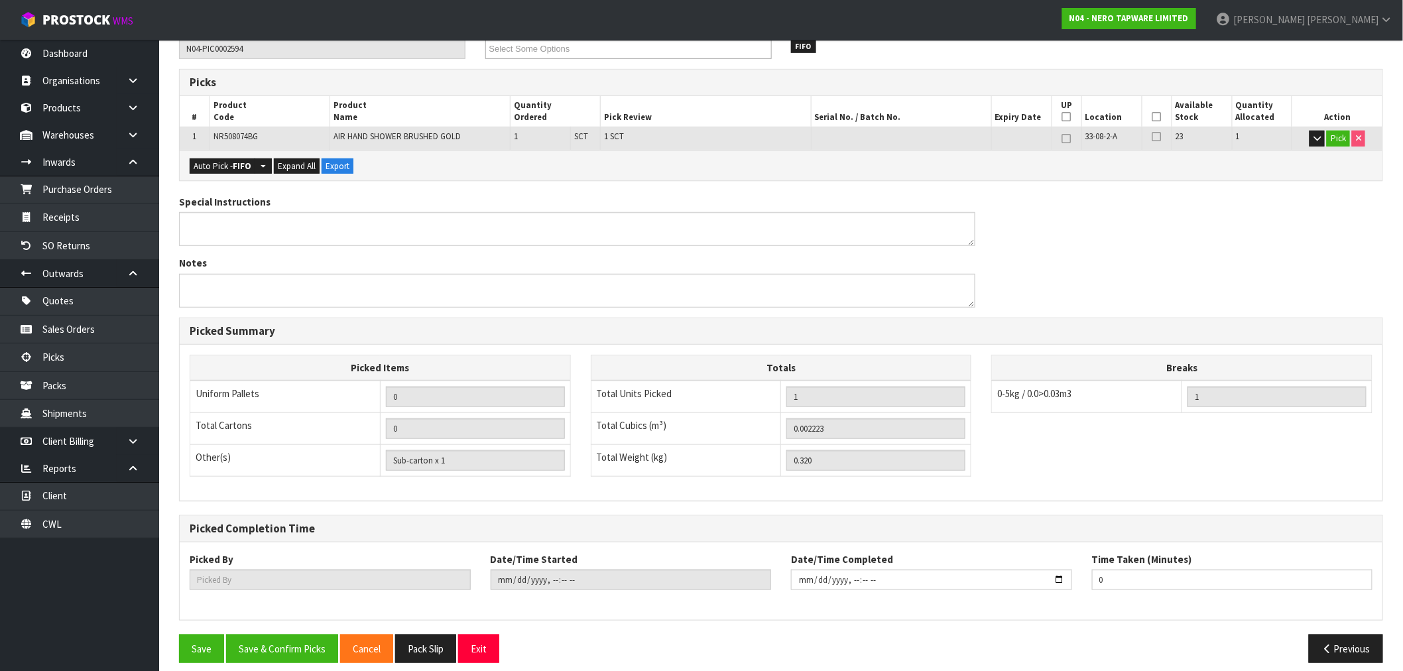
scroll to position [255, 0]
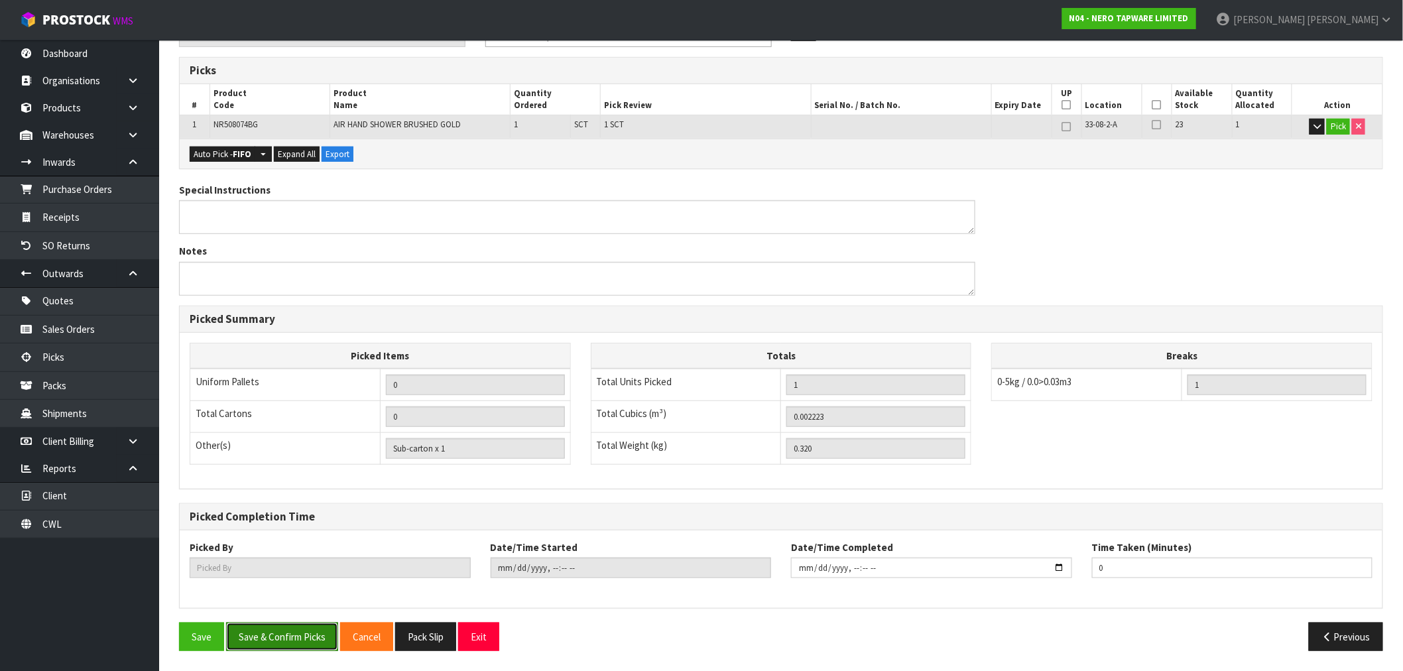
click at [302, 629] on button "Save & Confirm Picks" at bounding box center [282, 637] width 112 height 29
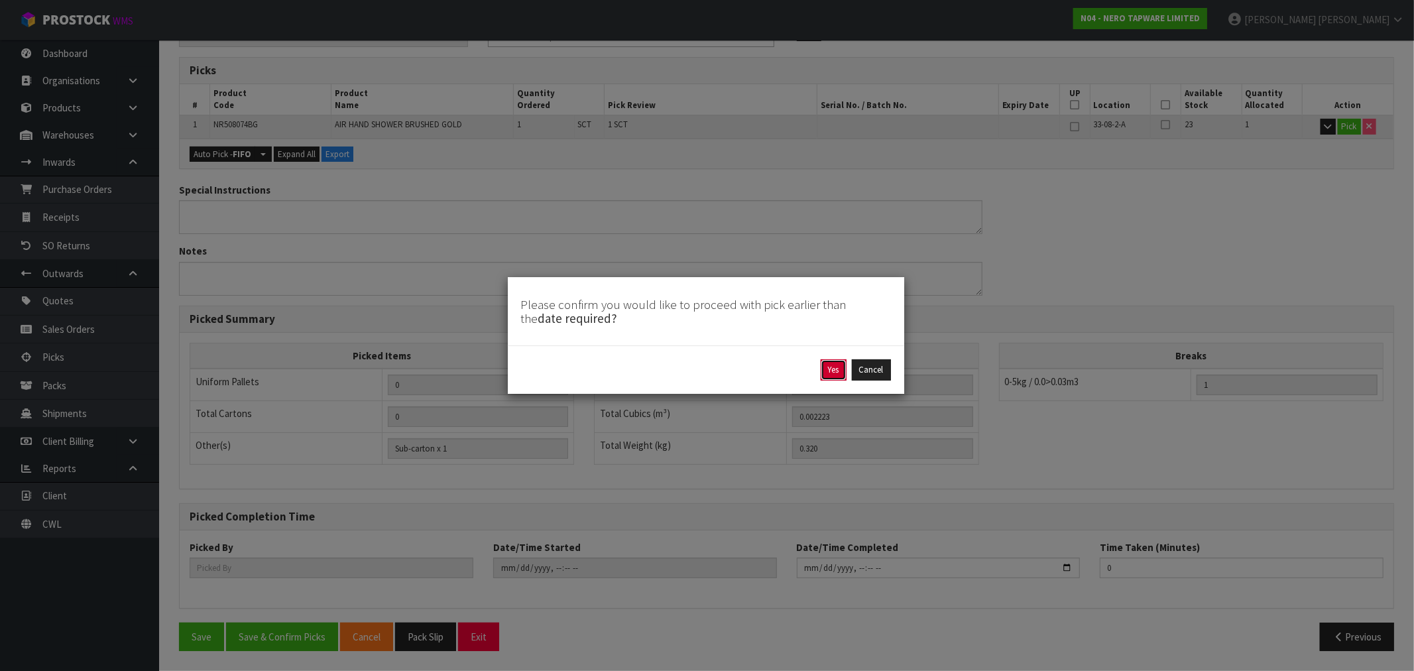
click at [825, 367] on button "Yes" at bounding box center [834, 369] width 26 height 21
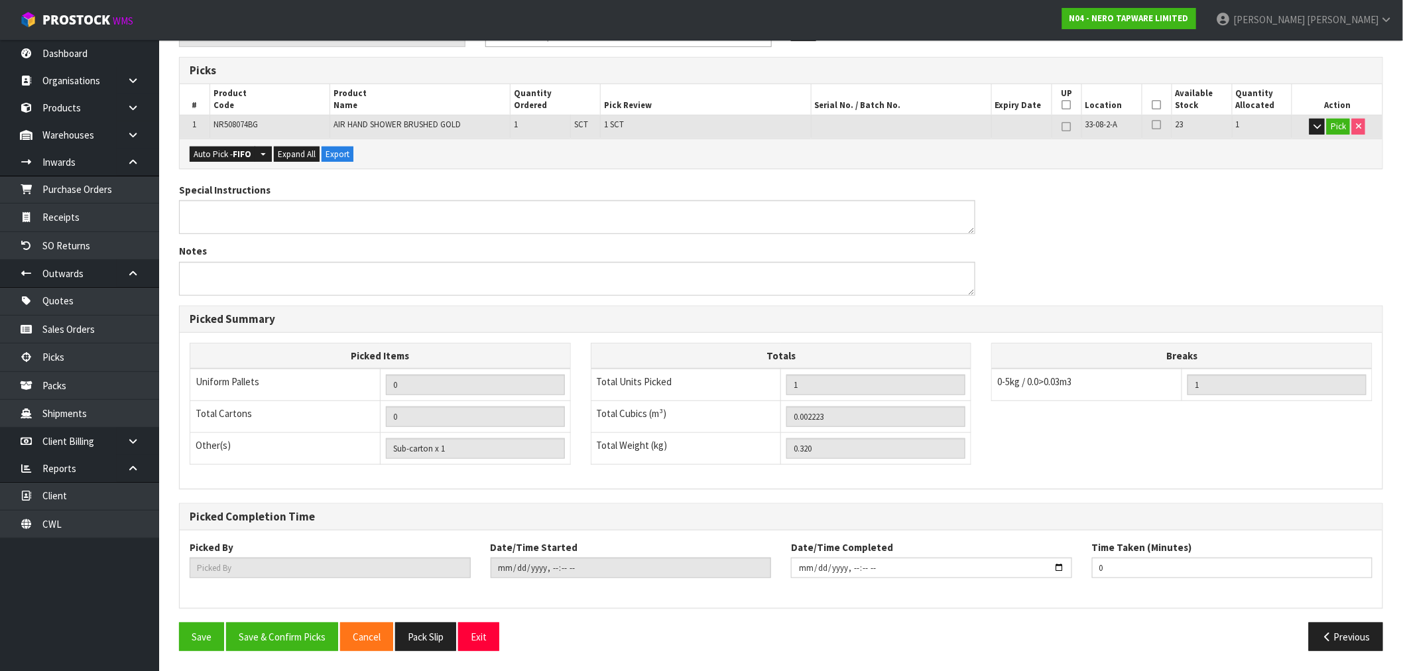
scroll to position [0, 0]
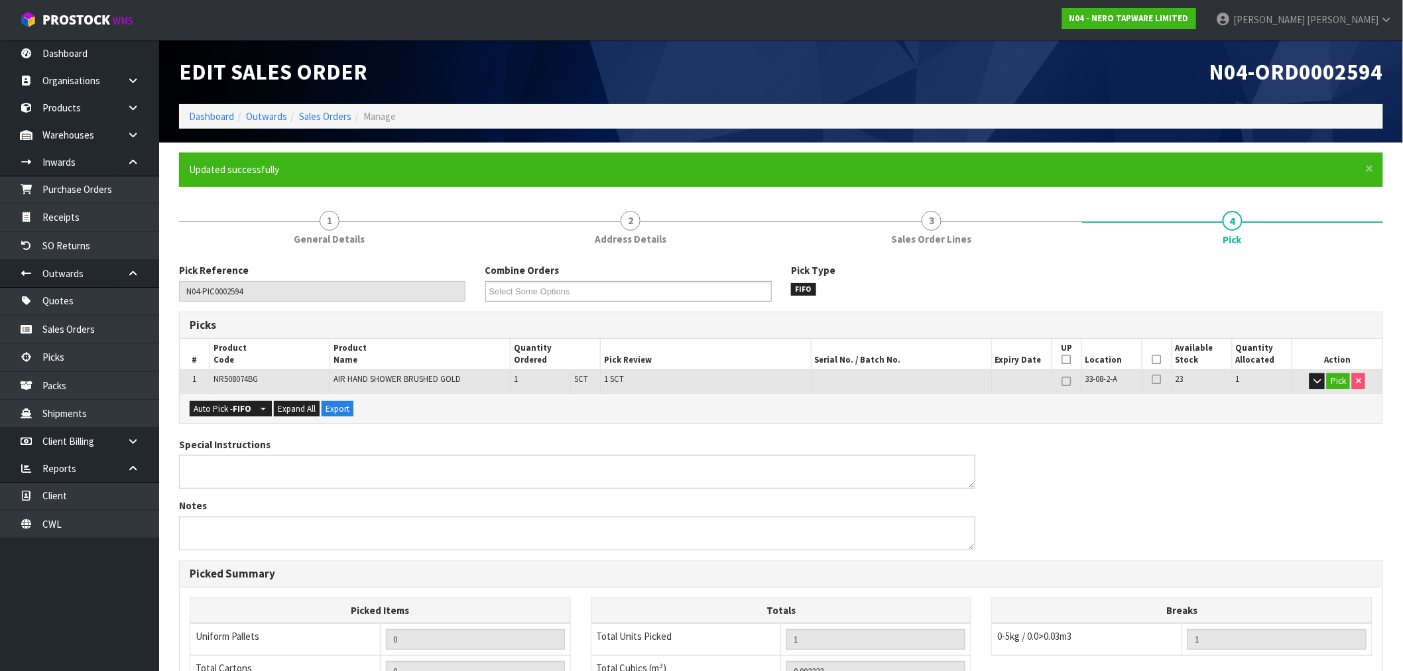
type input "Rocio Lopez"
type input "2025-08-22T15:53:20"
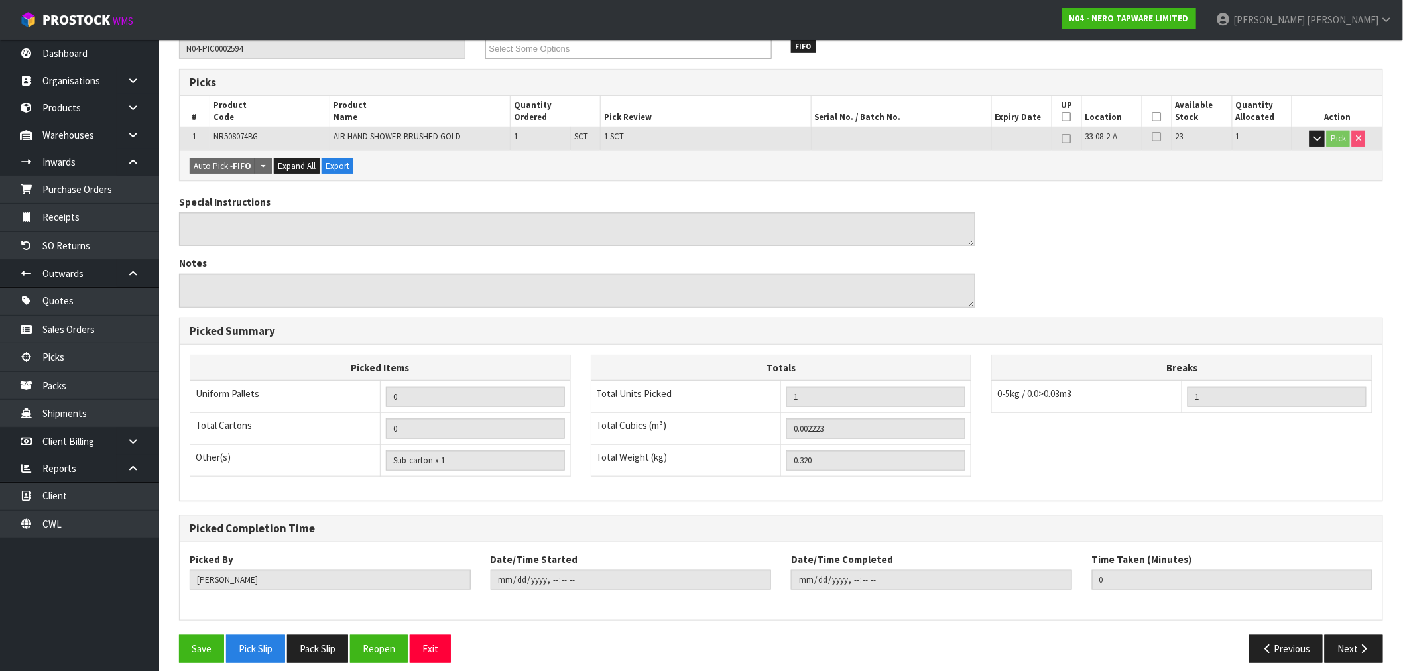
scroll to position [255, 0]
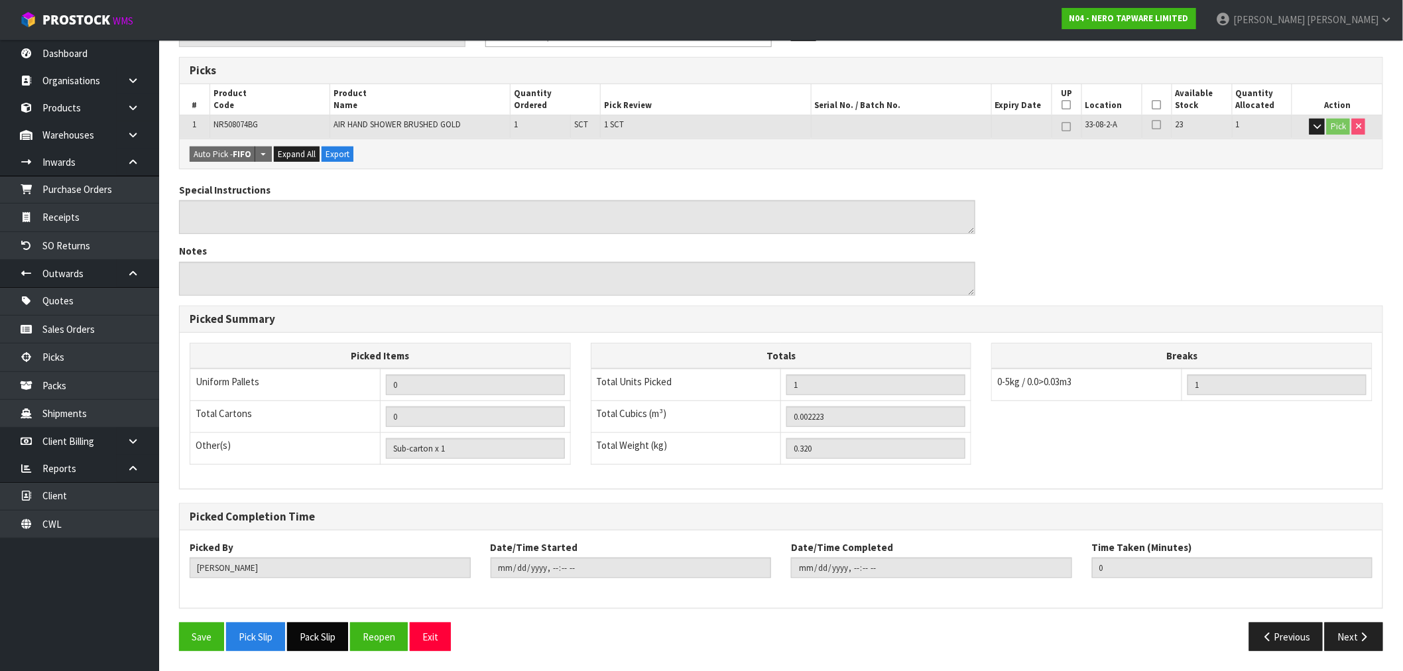
click at [315, 633] on button "Pack Slip" at bounding box center [317, 637] width 61 height 29
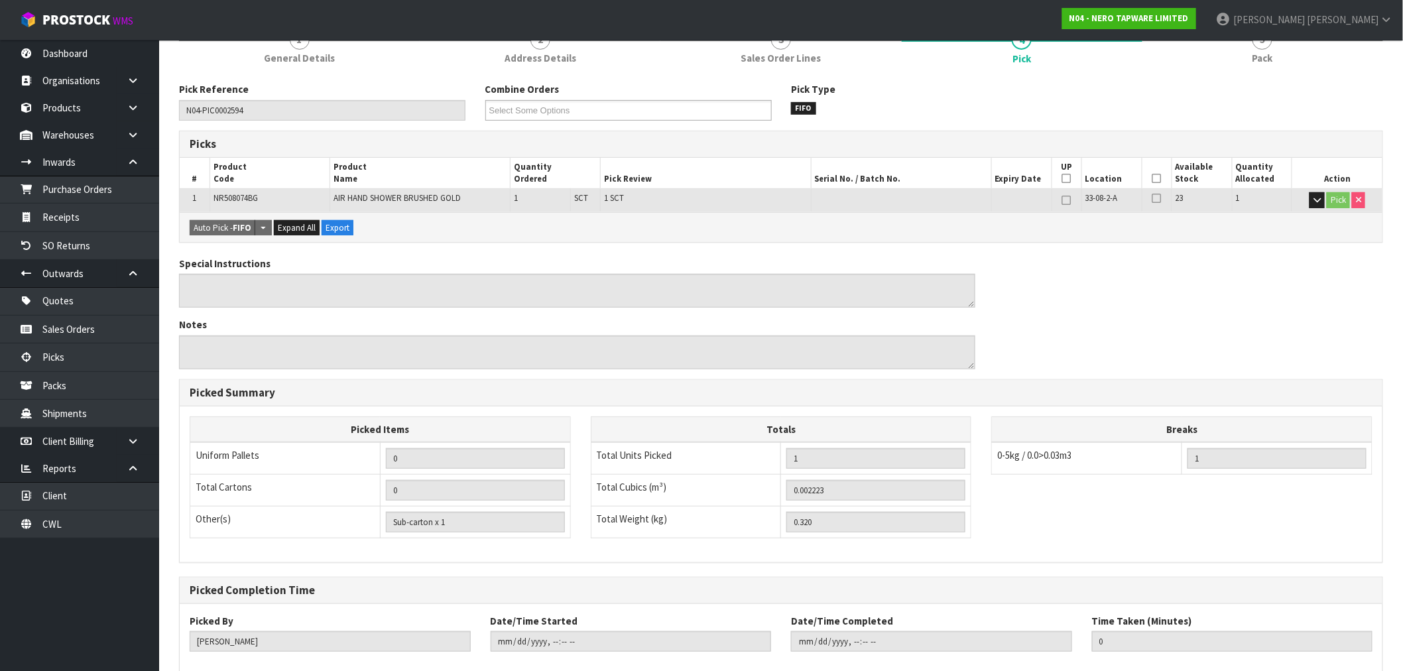
scroll to position [0, 0]
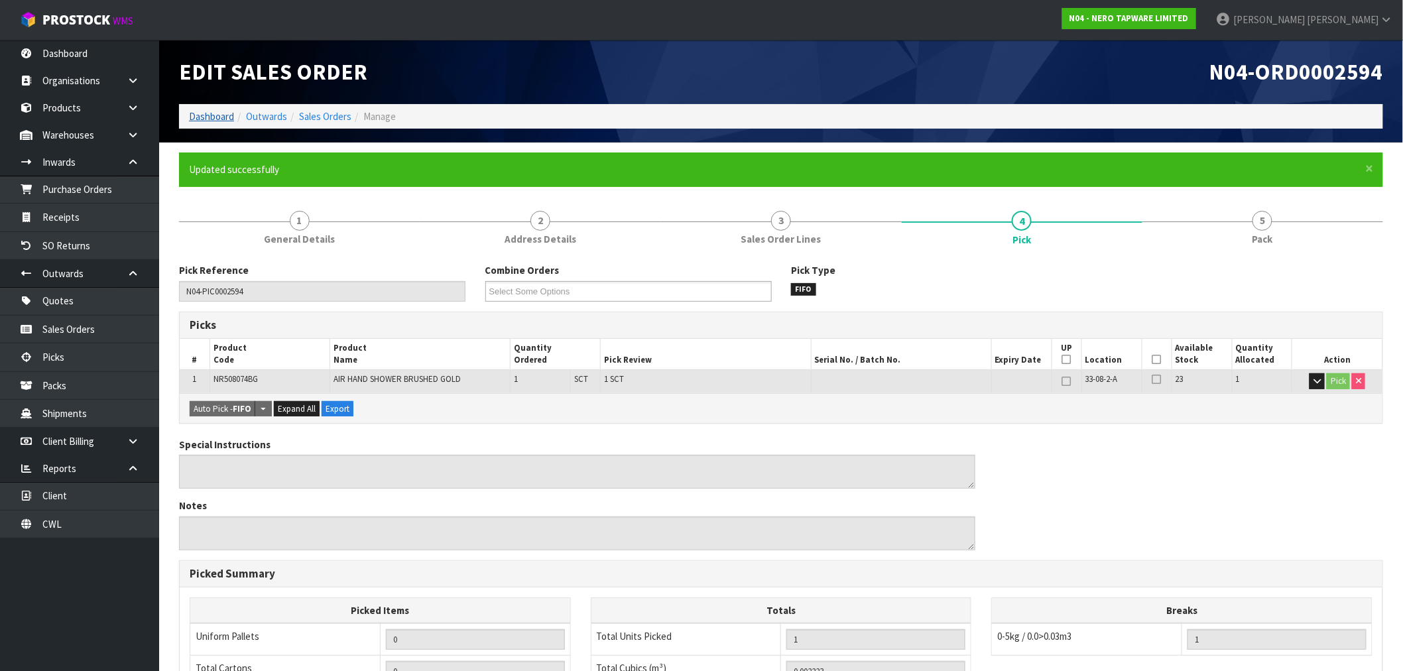
click at [200, 109] on li "Dashboard" at bounding box center [211, 116] width 45 height 14
click at [194, 113] on link "Dashboard" at bounding box center [211, 116] width 45 height 13
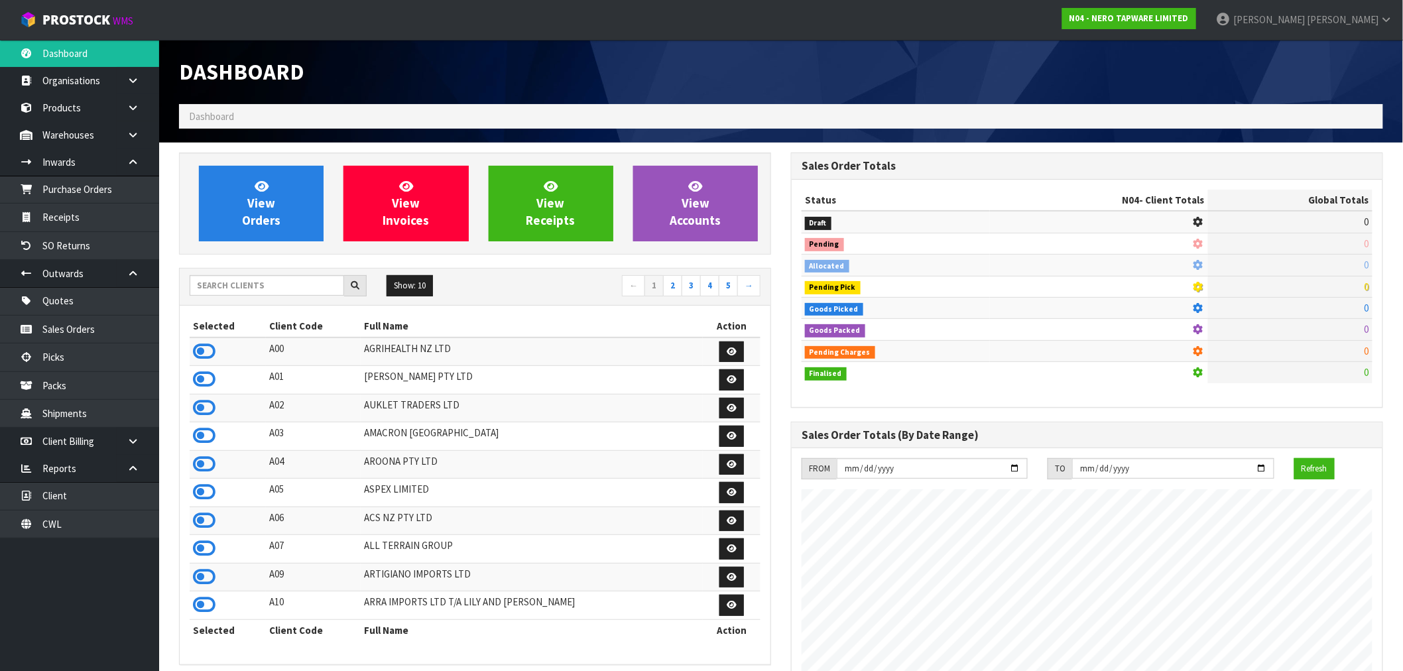
scroll to position [1005, 612]
drag, startPoint x: 327, startPoint y: 288, endPoint x: 312, endPoint y: 259, distance: 33.5
click at [327, 288] on input "text" at bounding box center [267, 285] width 154 height 21
click at [265, 283] on input "text" at bounding box center [267, 285] width 154 height 21
type input "V04"
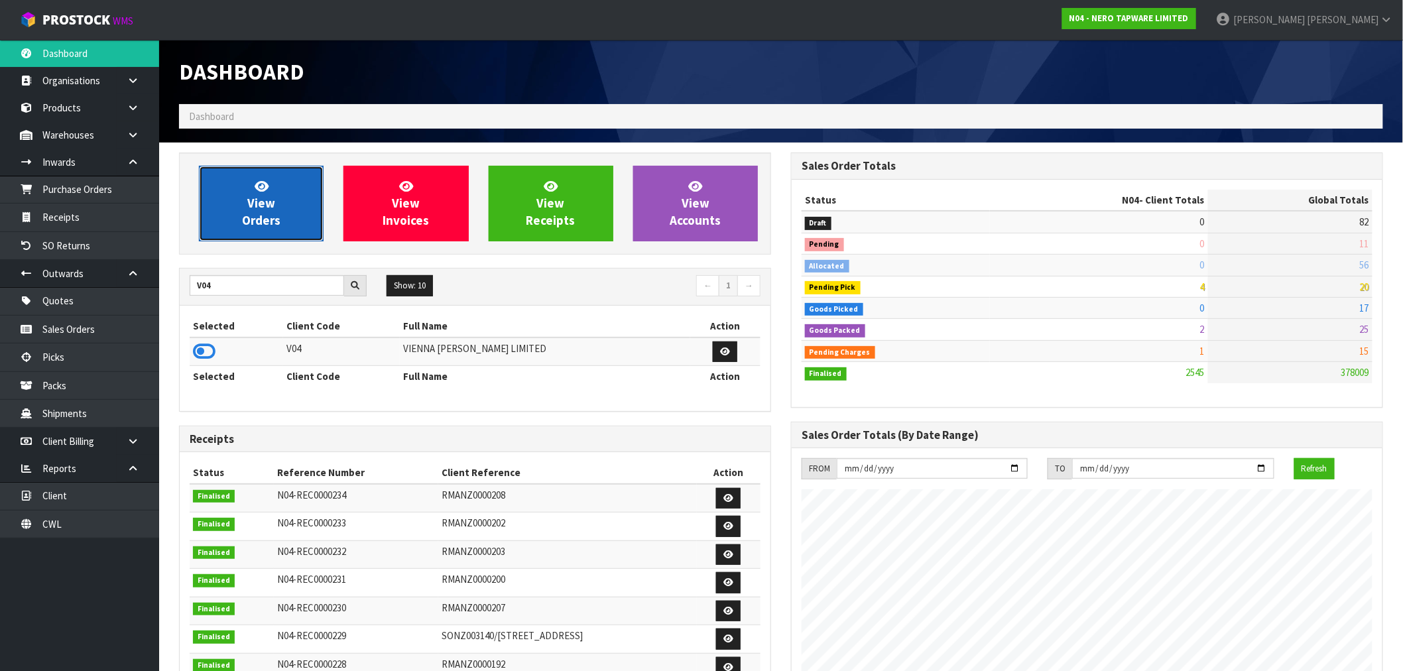
click at [249, 196] on span "View Orders" at bounding box center [261, 203] width 38 height 50
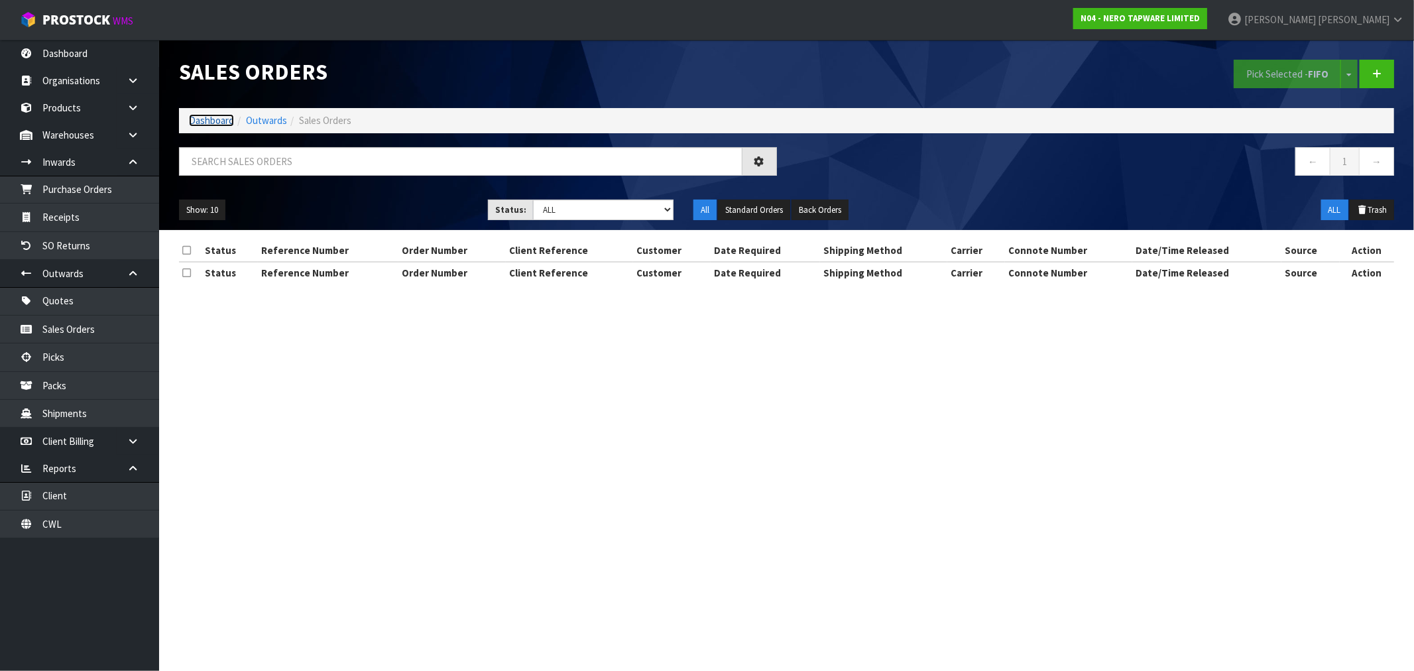
click at [214, 122] on link "Dashboard" at bounding box center [211, 120] width 45 height 13
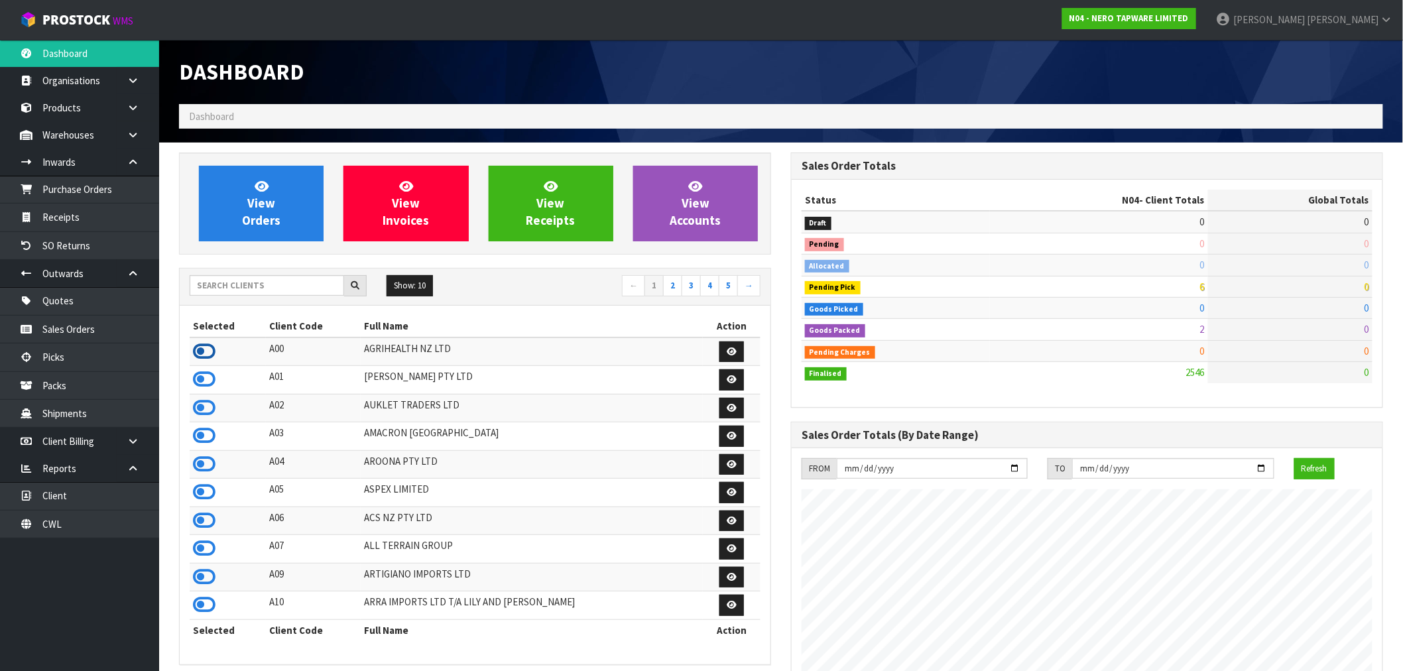
scroll to position [1005, 612]
drag, startPoint x: 235, startPoint y: 261, endPoint x: 241, endPoint y: 282, distance: 22.0
click at [239, 273] on div "View Orders View Invoices View Receipts View Accounts Show: 10 5 10 25" at bounding box center [475, 665] width 612 height 1024
click at [241, 287] on input "text" at bounding box center [267, 285] width 154 height 21
type input "V04"
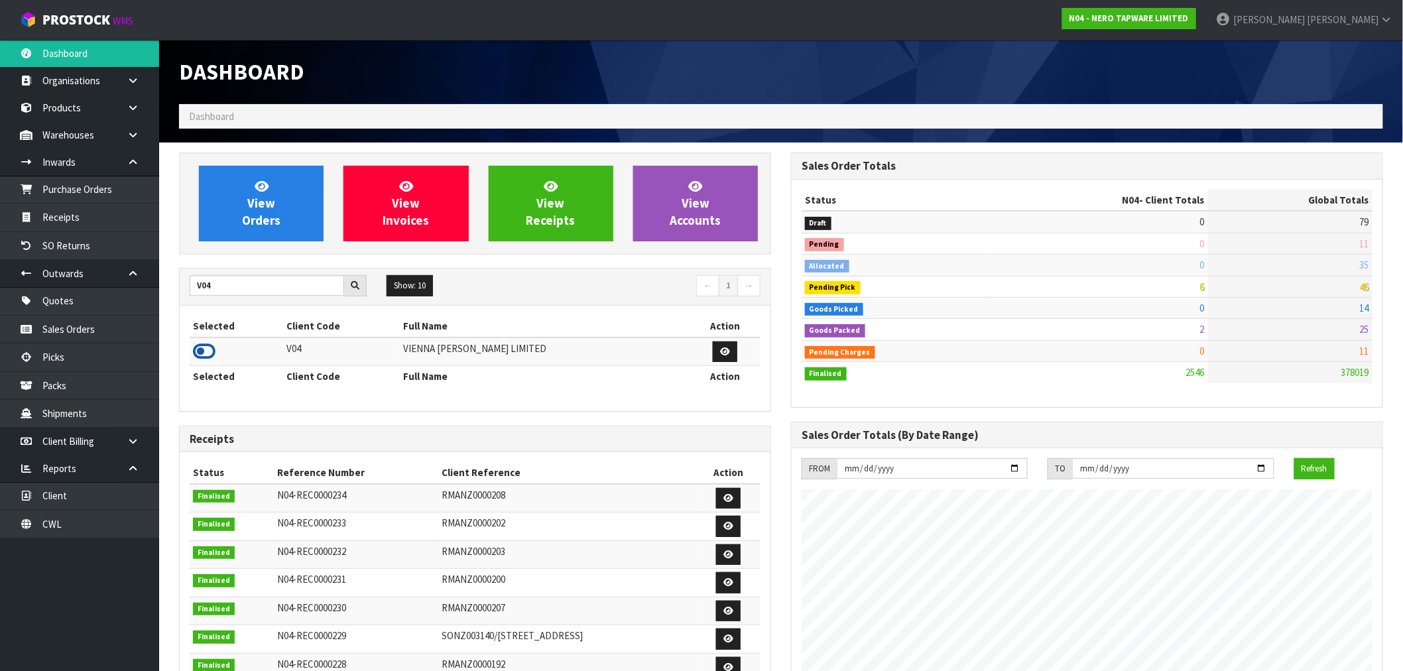
click at [200, 347] on icon at bounding box center [204, 351] width 23 height 20
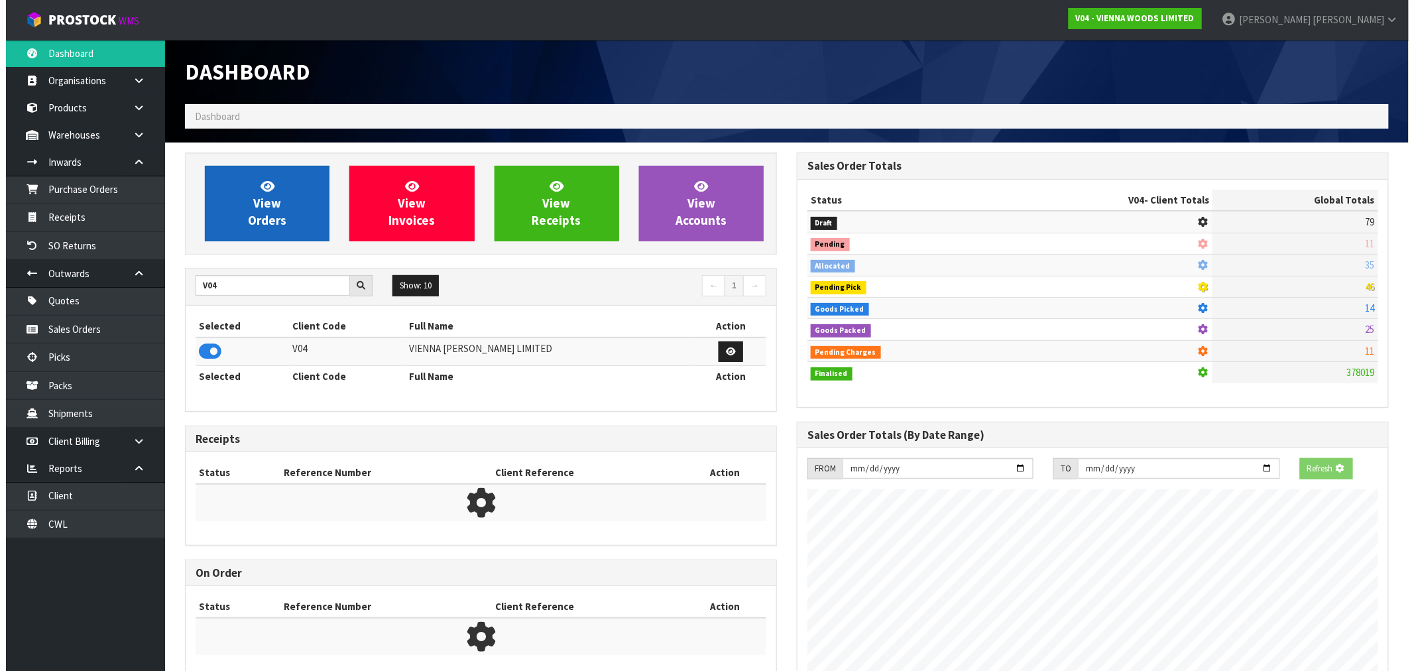
scroll to position [919, 612]
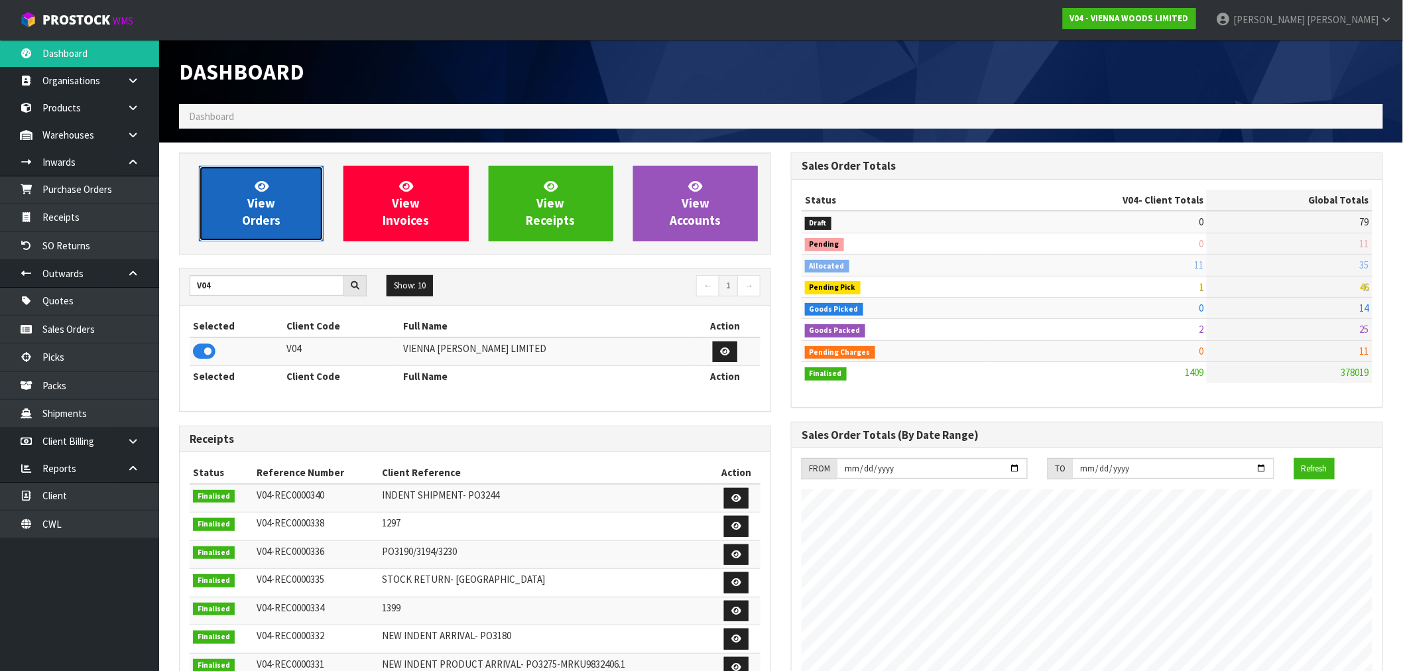
click at [249, 200] on span "View Orders" at bounding box center [261, 203] width 38 height 50
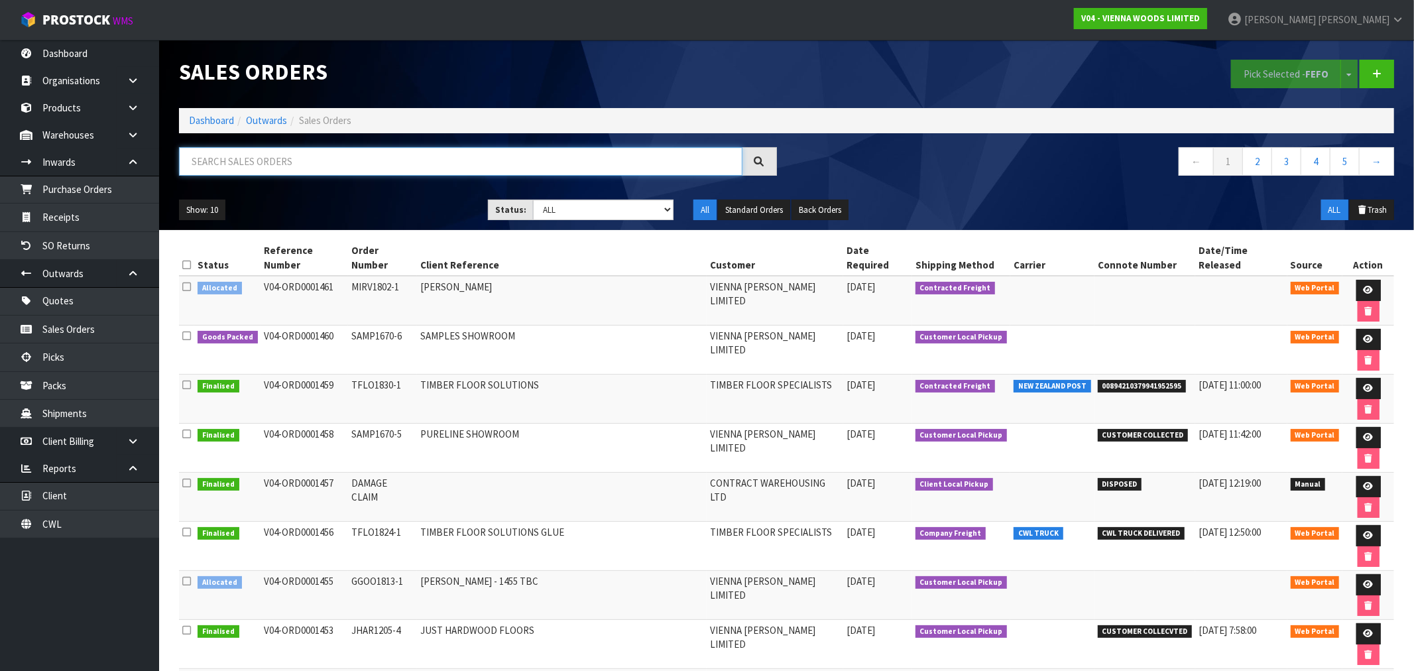
click at [271, 167] on input "text" at bounding box center [461, 161] width 564 height 29
type input "1250"
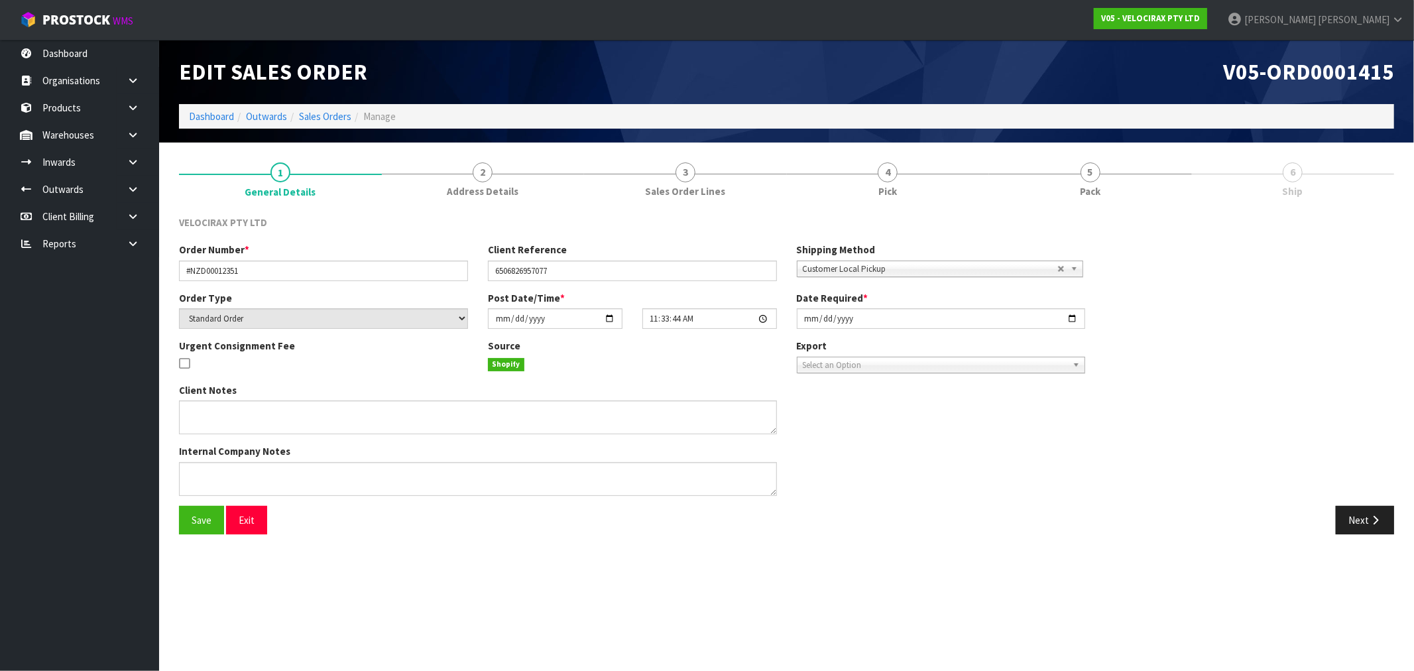
click at [227, 127] on ol "Dashboard Outwards Sales Orders Manage" at bounding box center [786, 116] width 1215 height 25
click at [217, 117] on link "Dashboard" at bounding box center [211, 116] width 45 height 13
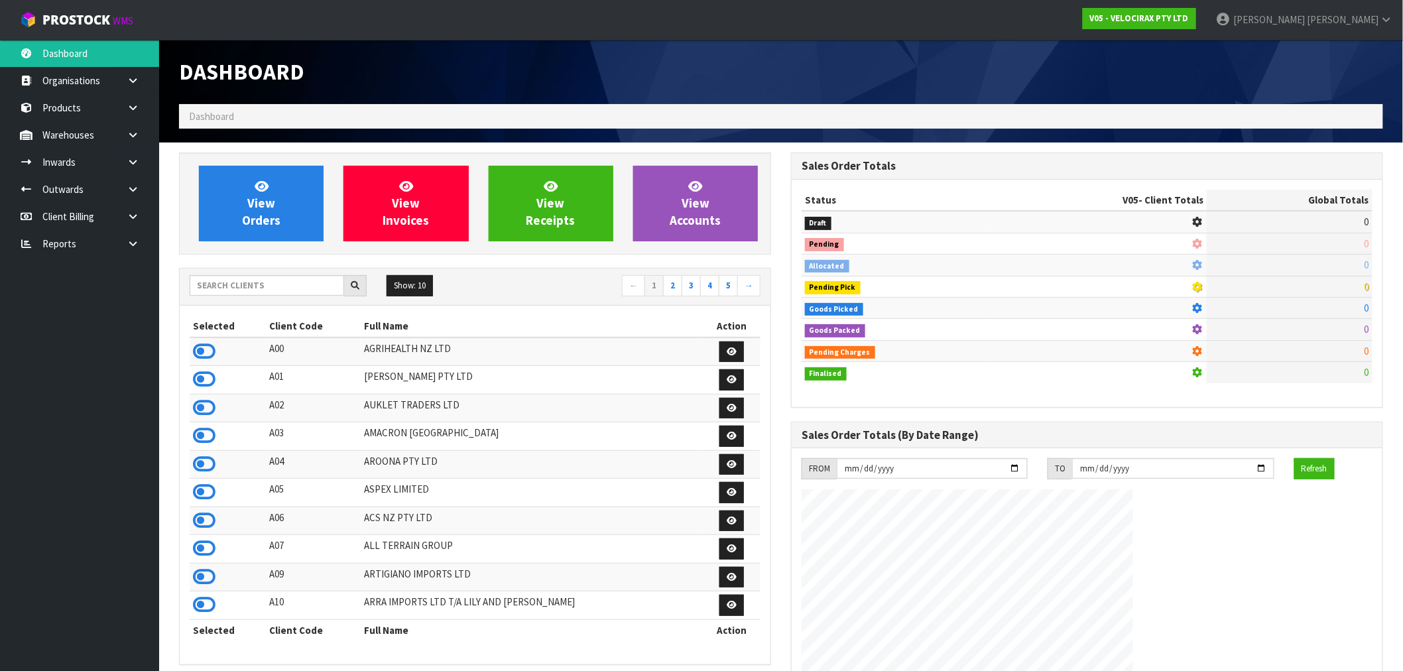
scroll to position [1005, 612]
click at [263, 277] on input "text" at bounding box center [267, 285] width 154 height 21
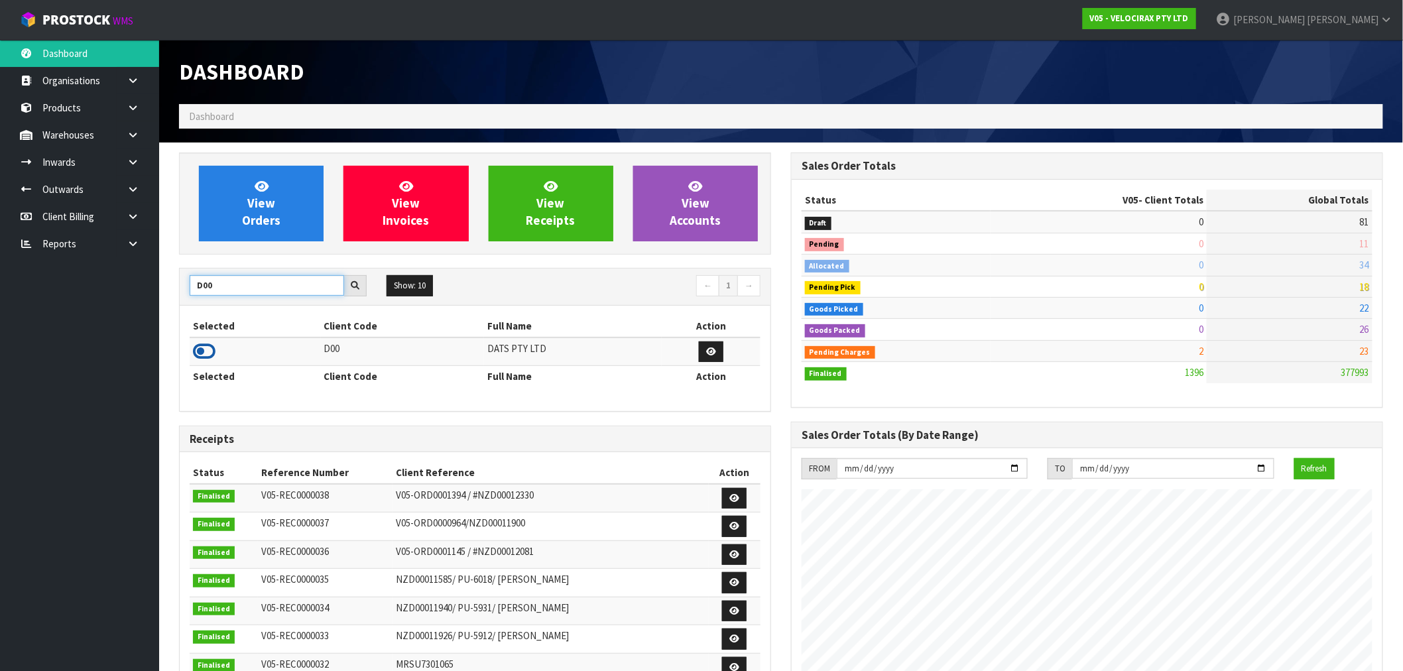
type input "D00"
click at [212, 361] on icon at bounding box center [204, 351] width 23 height 20
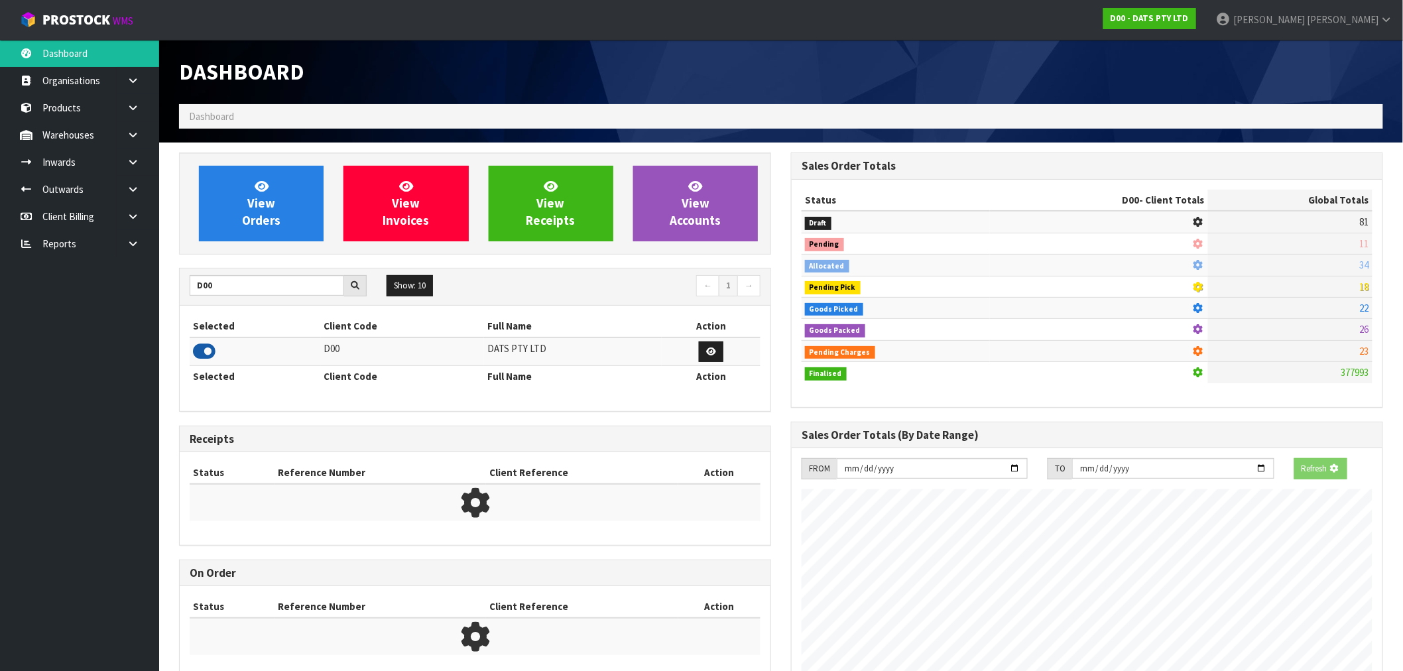
click at [208, 355] on icon at bounding box center [204, 351] width 23 height 20
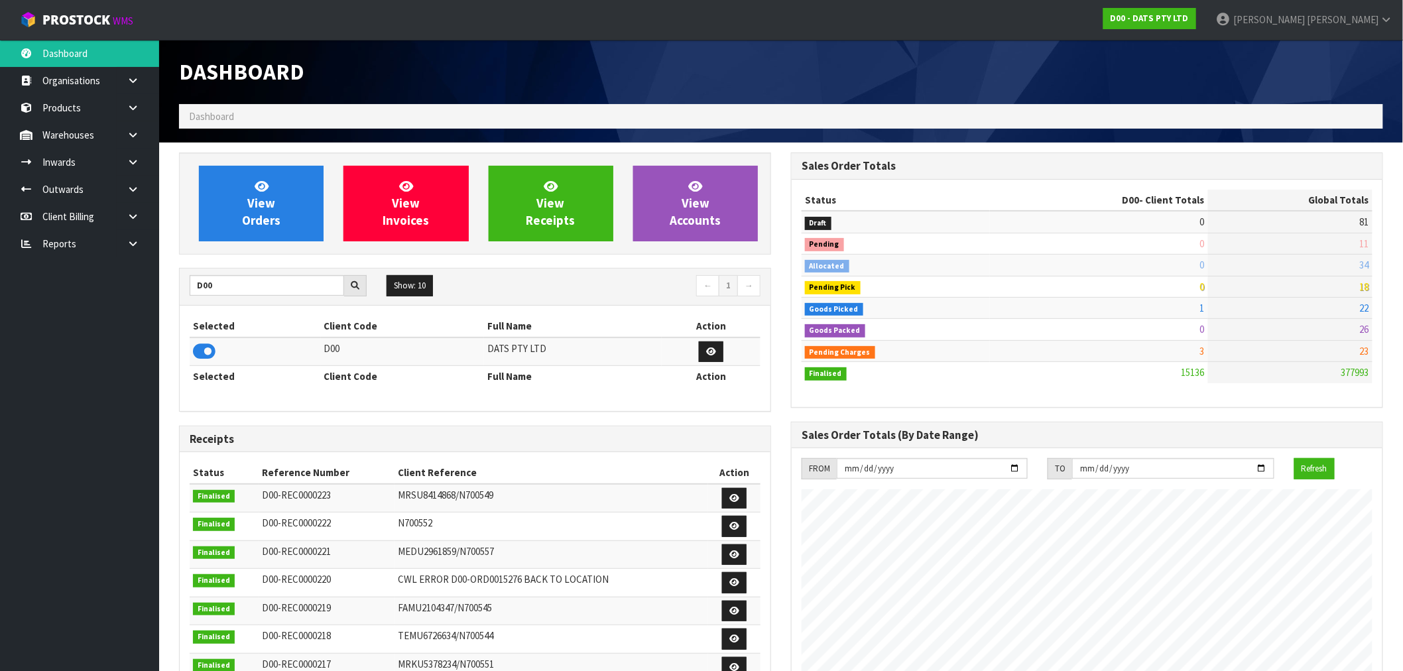
scroll to position [1005, 612]
click at [261, 192] on icon at bounding box center [262, 186] width 14 height 13
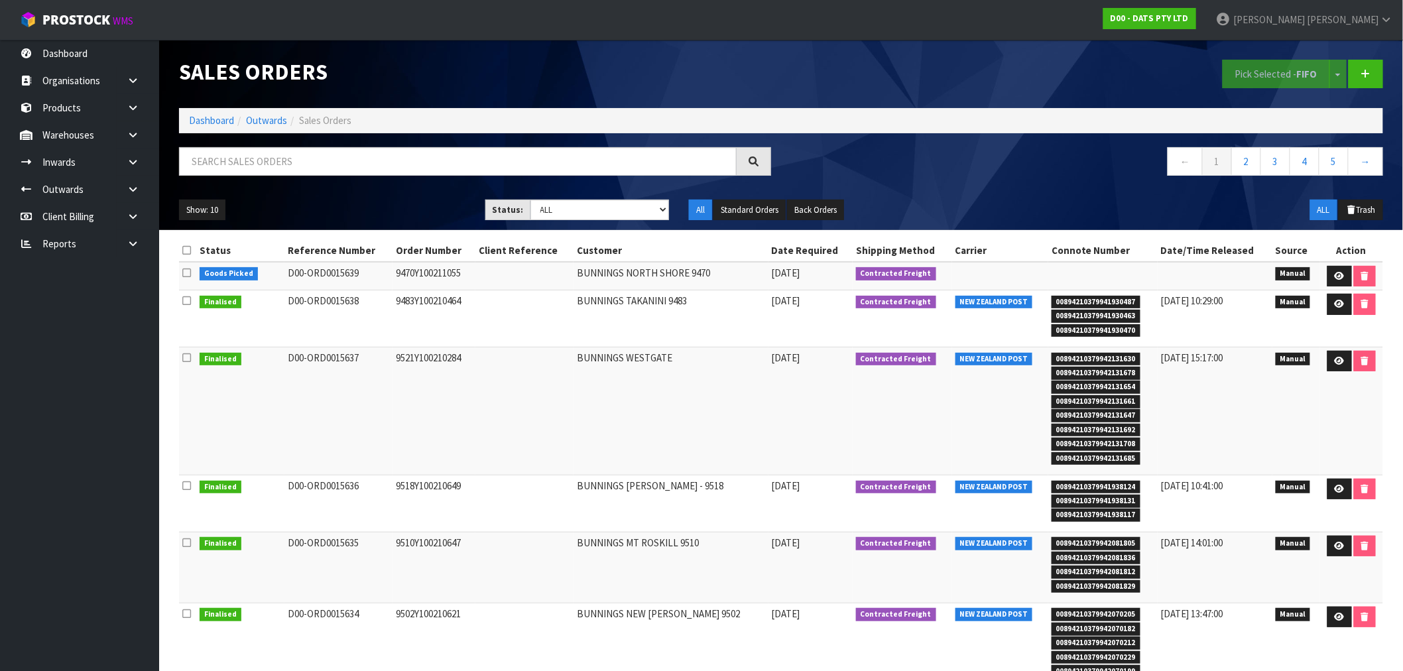
click at [215, 127] on li "Dashboard" at bounding box center [211, 120] width 45 height 14
click at [211, 115] on link "Dashboard" at bounding box center [211, 120] width 45 height 13
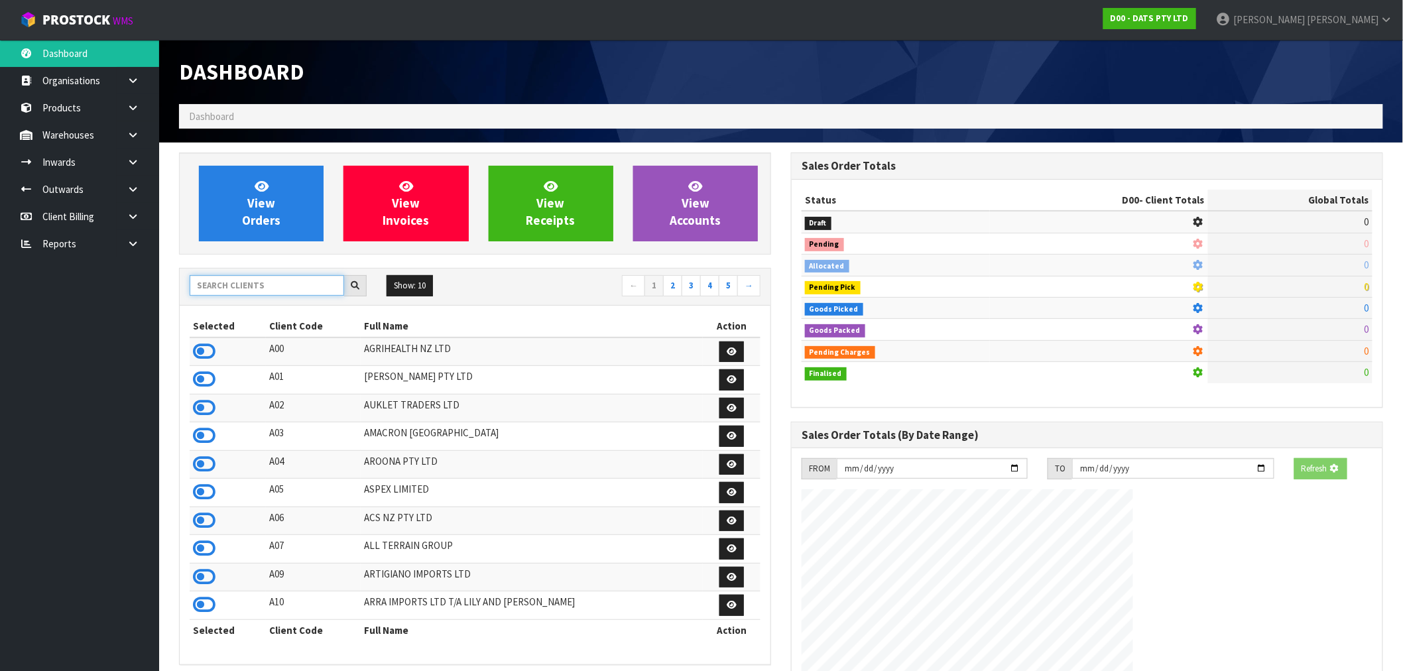
click at [239, 282] on input "text" at bounding box center [267, 285] width 154 height 21
type input "N04"
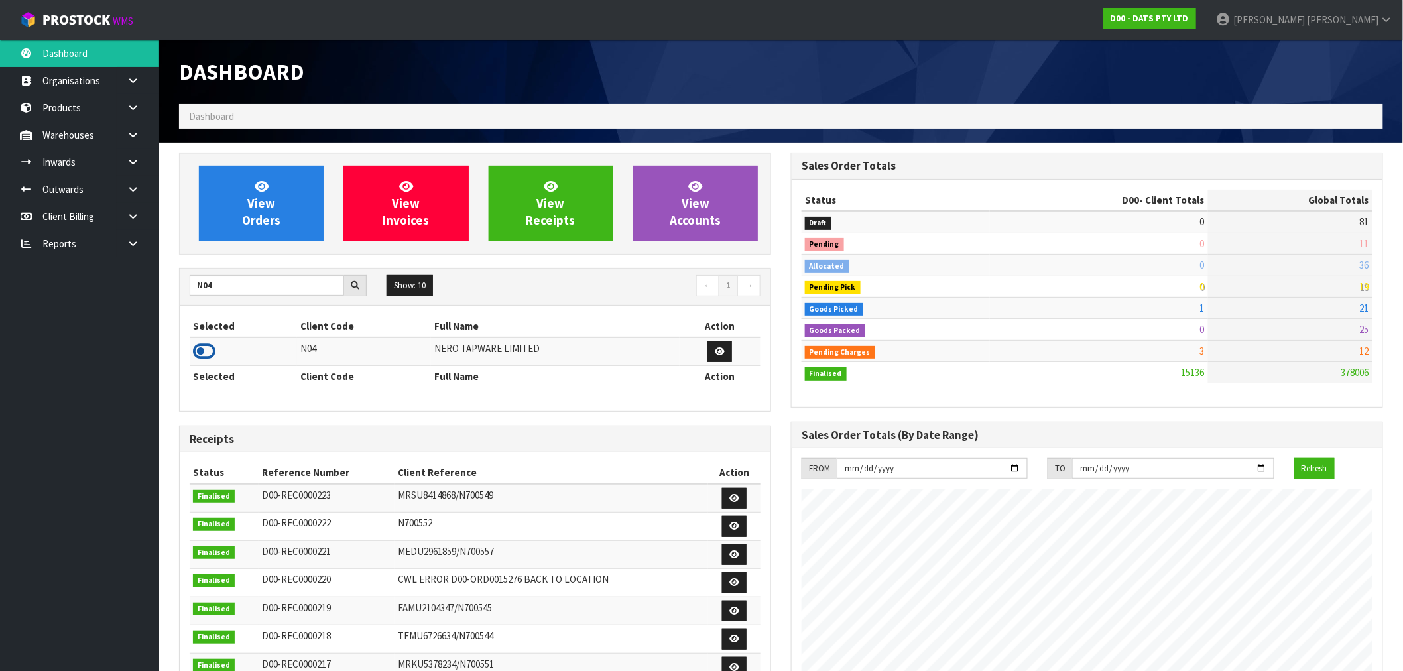
click at [206, 352] on icon at bounding box center [204, 351] width 23 height 20
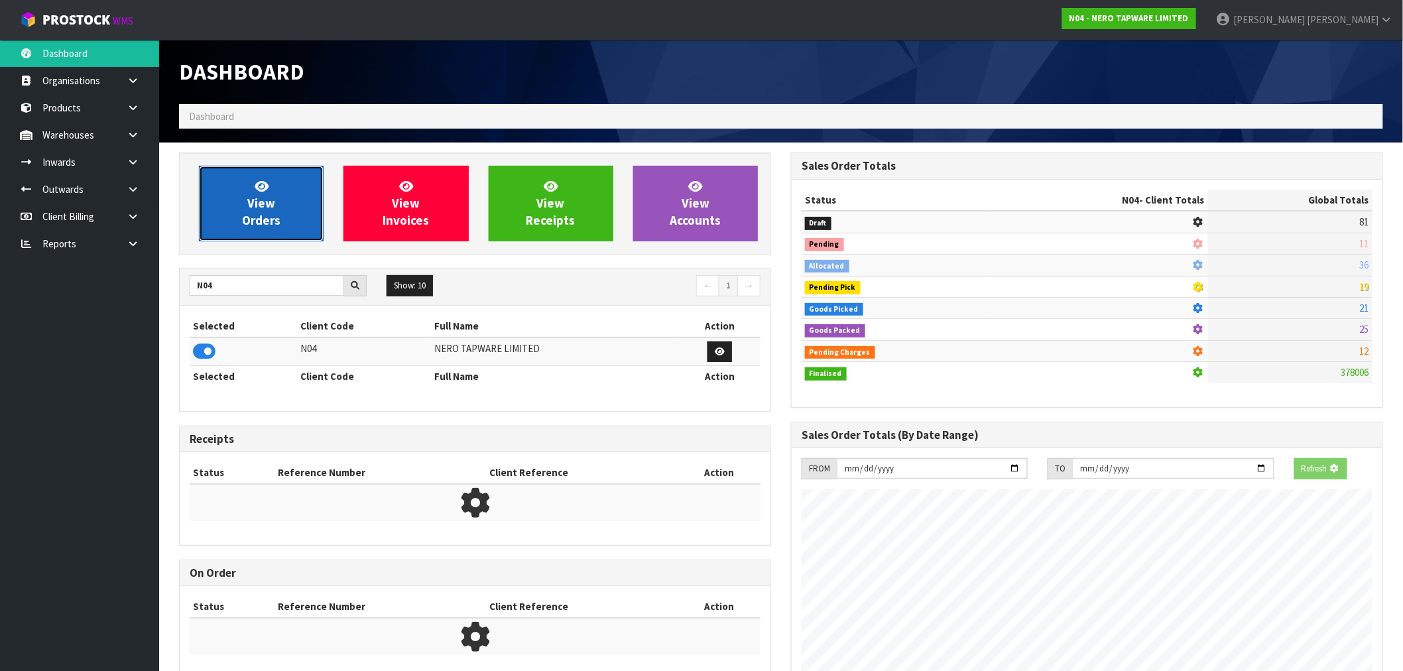
scroll to position [662237, 662451]
click at [249, 239] on link "View Orders" at bounding box center [261, 204] width 125 height 76
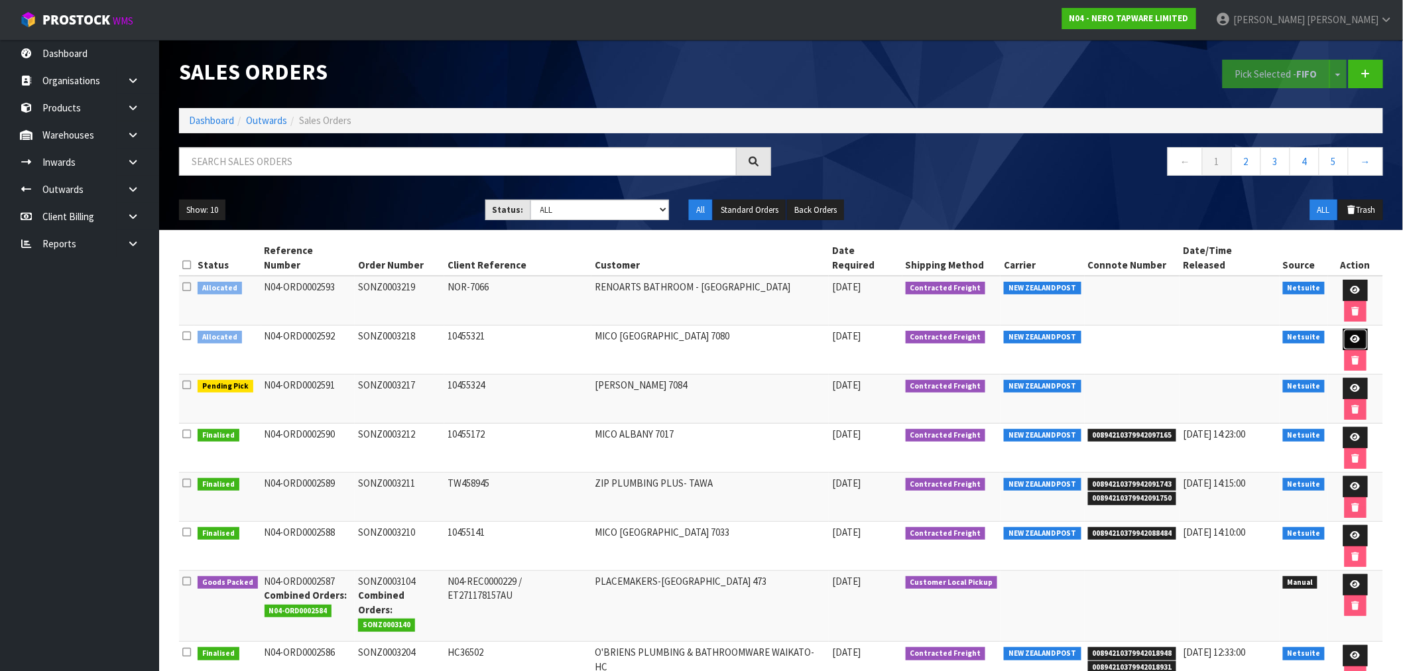
click at [1351, 335] on icon at bounding box center [1356, 339] width 10 height 9
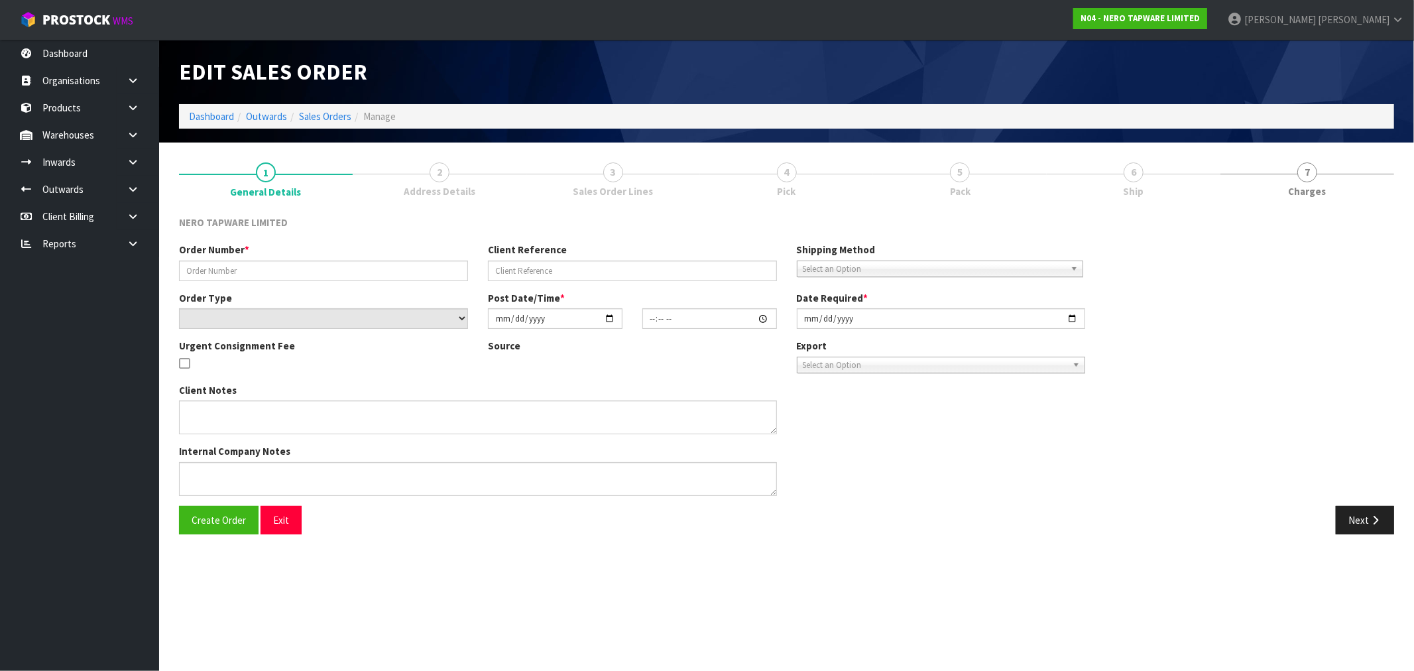
type input "SONZ0003218"
type input "10455321"
select select "number:0"
type input "[DATE]"
type input "15:30:05.000"
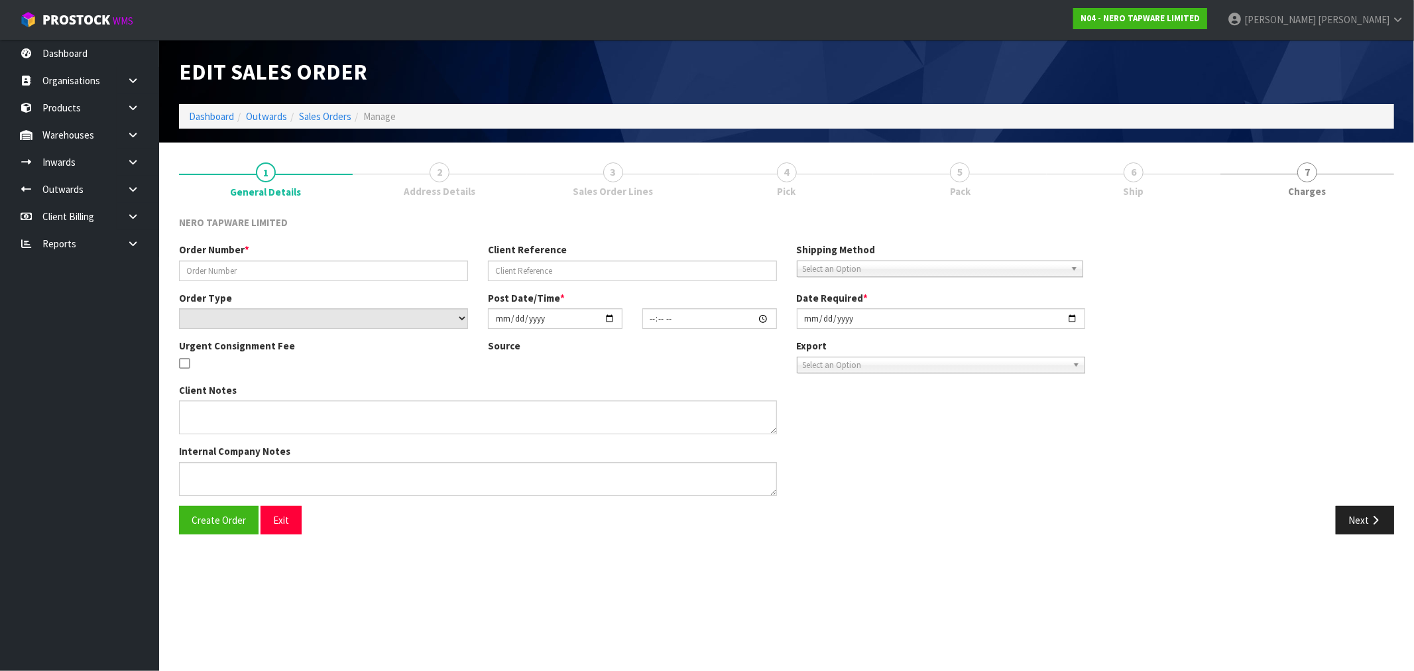
type input "[DATE]"
type textarea "urgent pls dispatch asap"
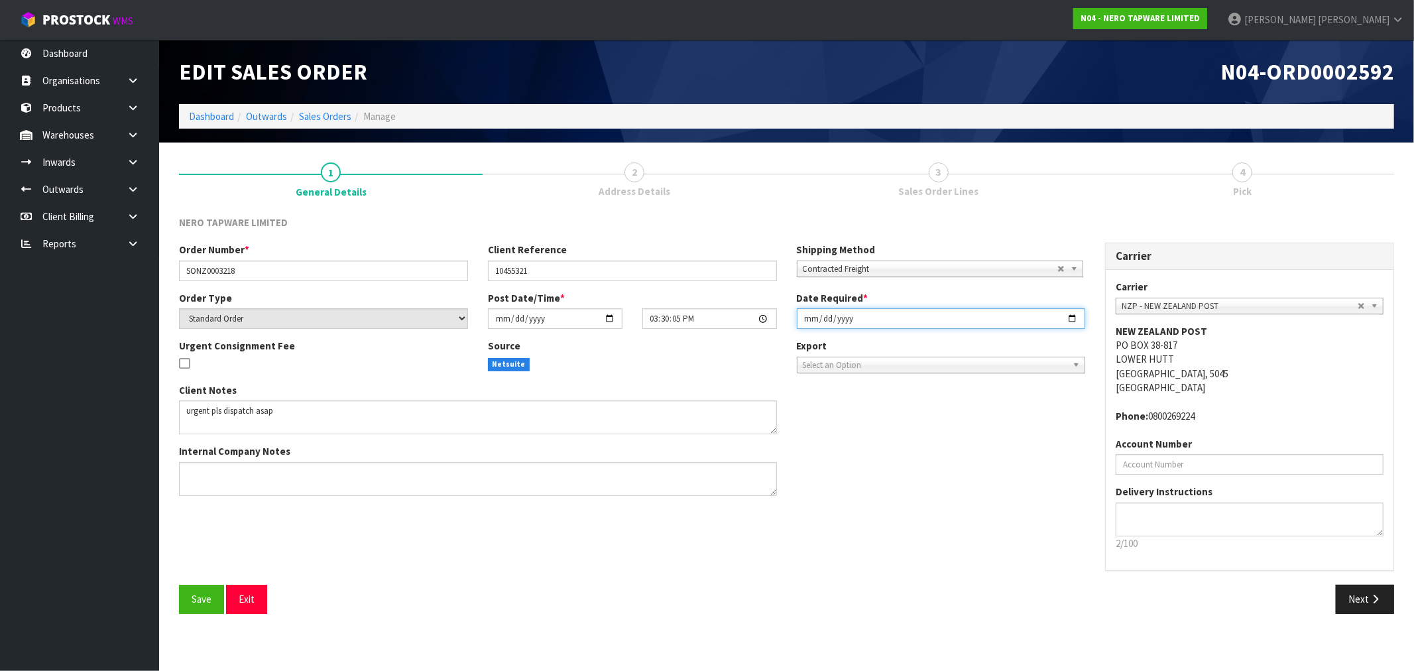
click at [813, 320] on input "[DATE]" at bounding box center [941, 318] width 289 height 21
type input "[DATE]"
click at [179, 585] on button "Save" at bounding box center [201, 599] width 45 height 29
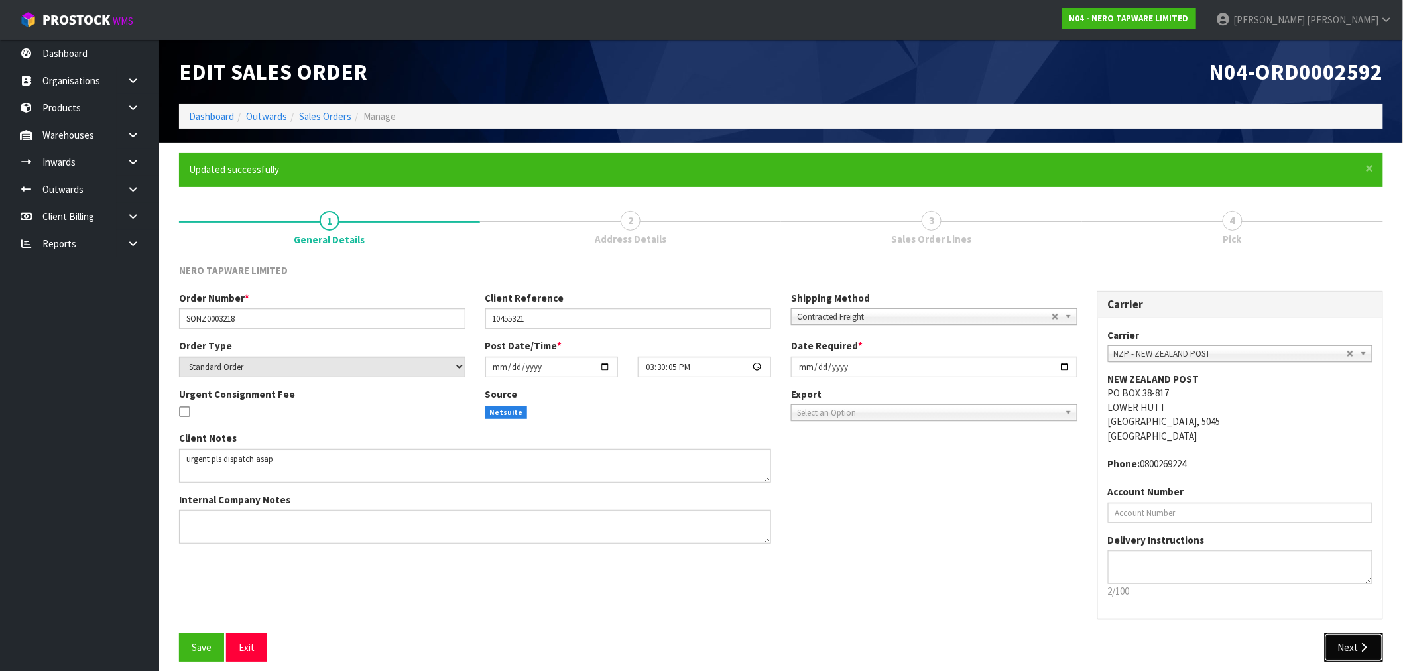
click at [1353, 644] on button "Next" at bounding box center [1354, 647] width 58 height 29
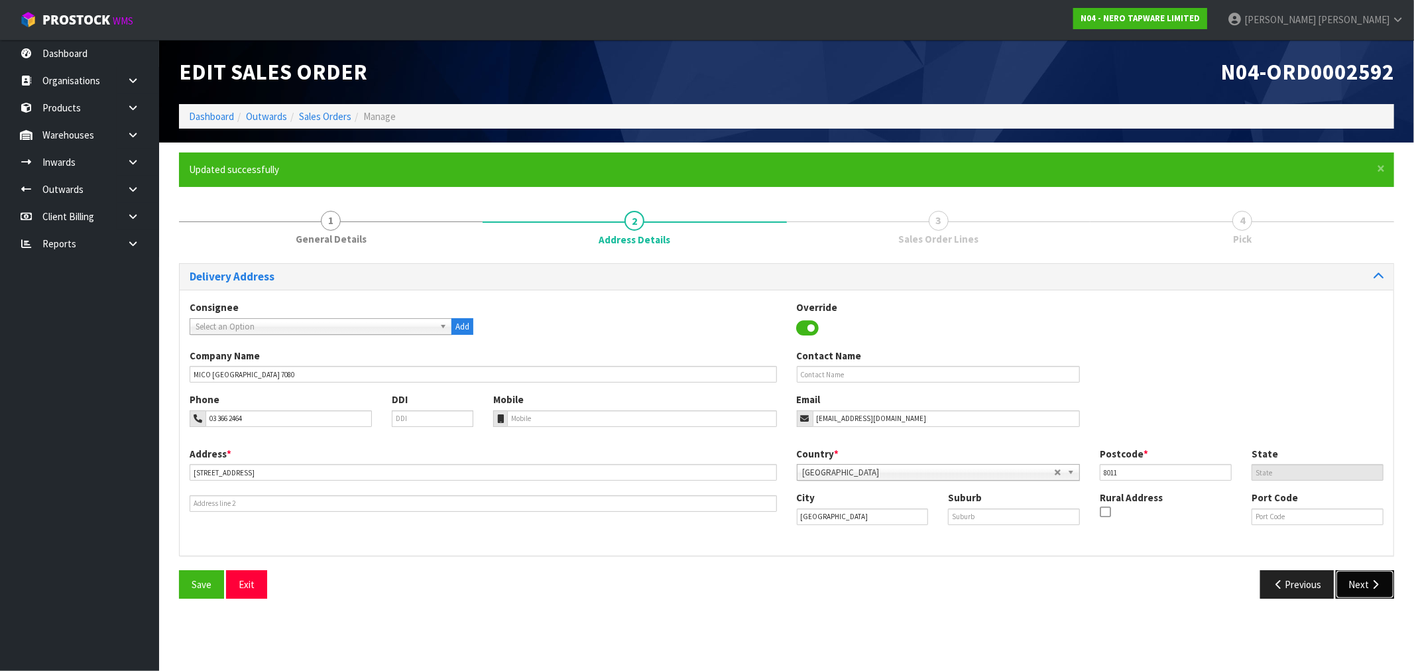
click at [1364, 586] on button "Next" at bounding box center [1365, 584] width 58 height 29
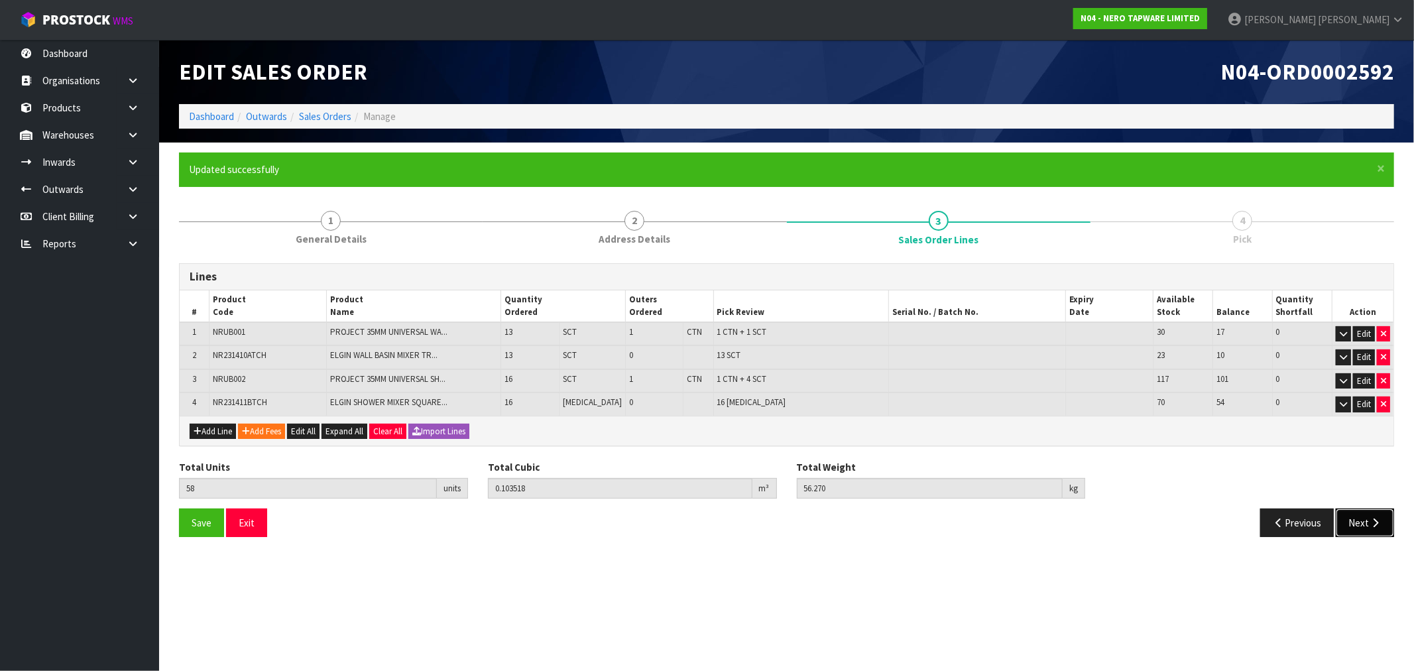
click at [1384, 522] on button "Next" at bounding box center [1365, 523] width 58 height 29
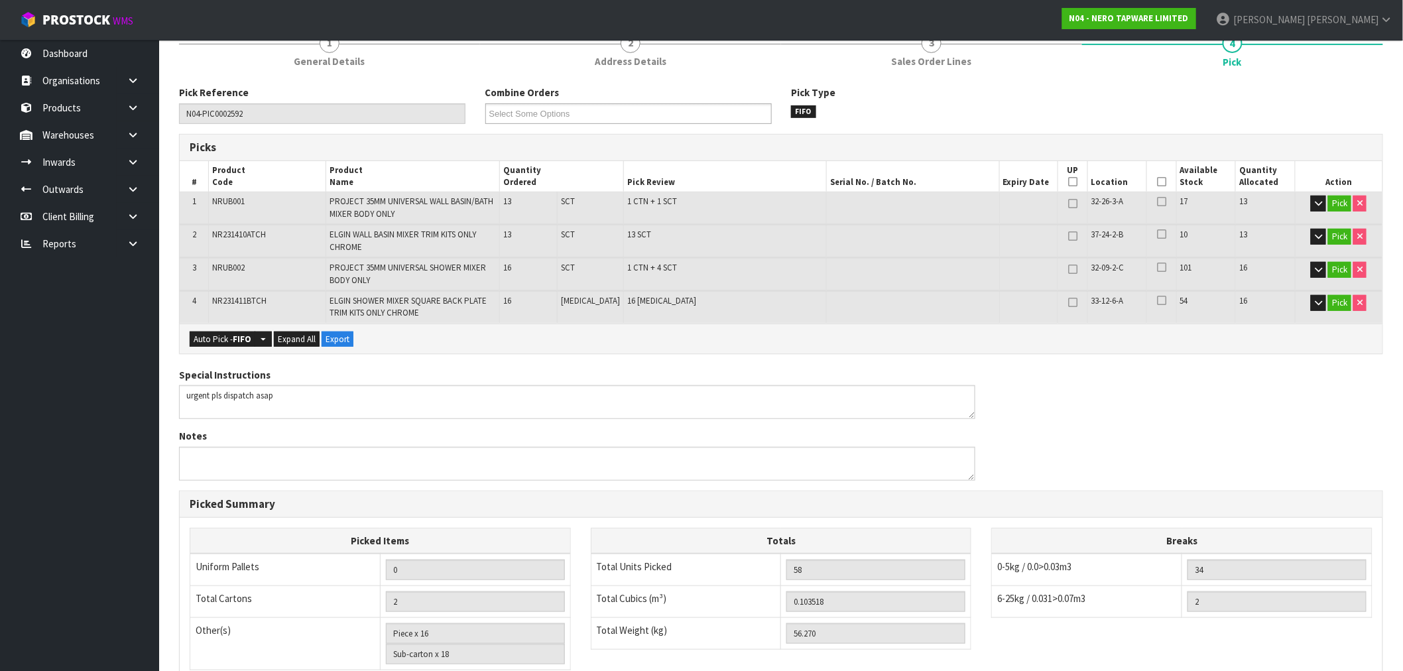
scroll to position [368, 0]
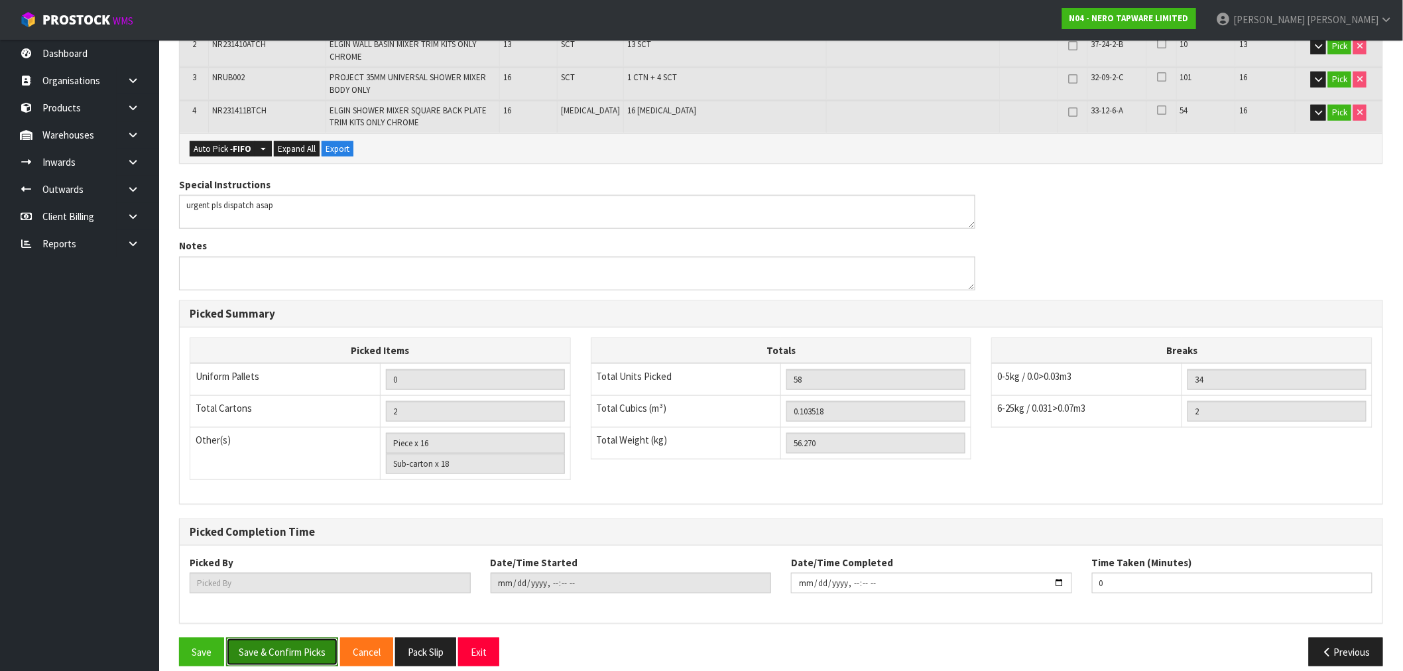
click at [279, 643] on button "Save & Confirm Picks" at bounding box center [282, 652] width 112 height 29
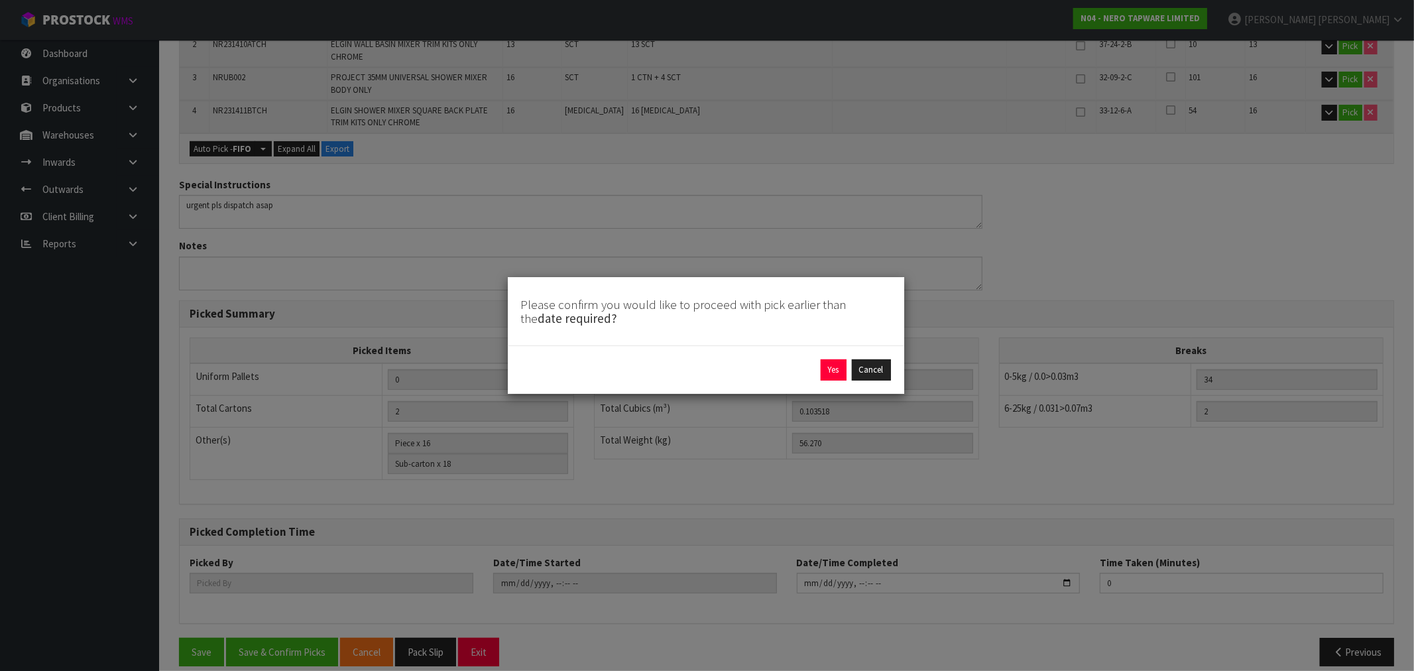
click at [814, 376] on div "Yes Cancel" at bounding box center [706, 369] width 370 height 21
click at [825, 375] on button "Yes" at bounding box center [834, 369] width 26 height 21
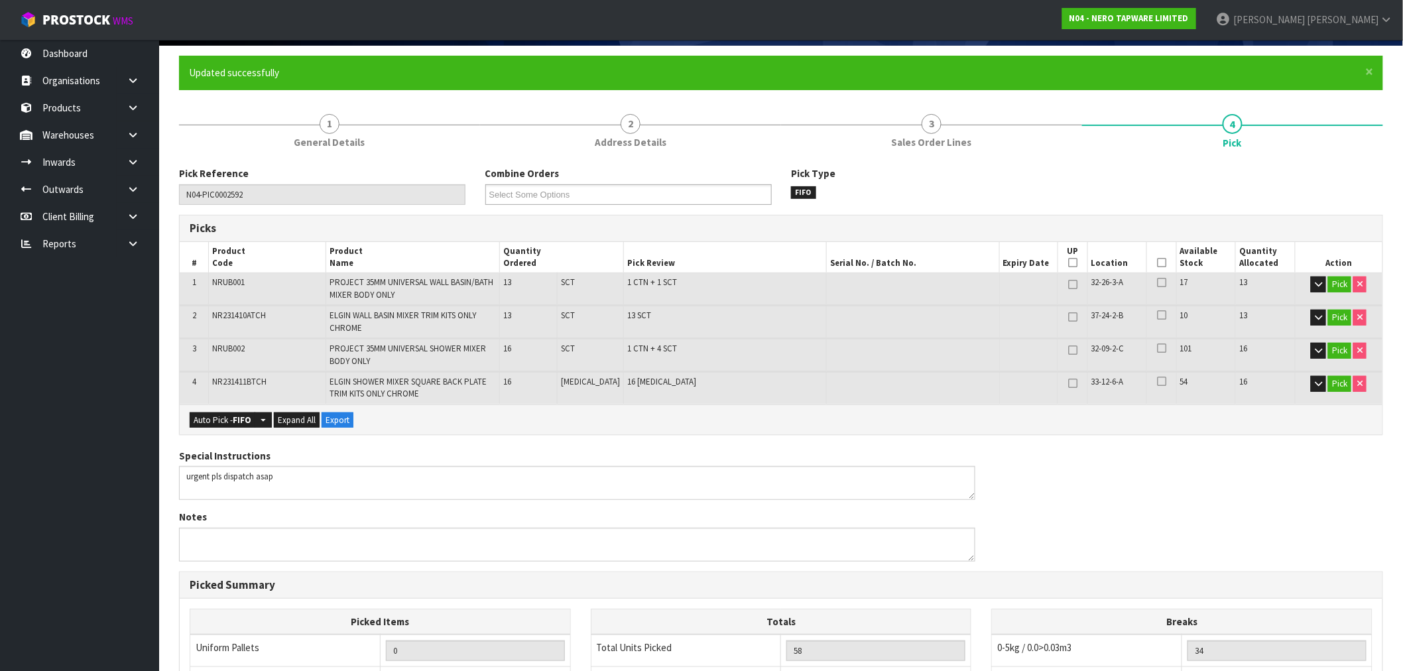
type input "[PERSON_NAME]"
type input "2025-08-22T15:31:43"
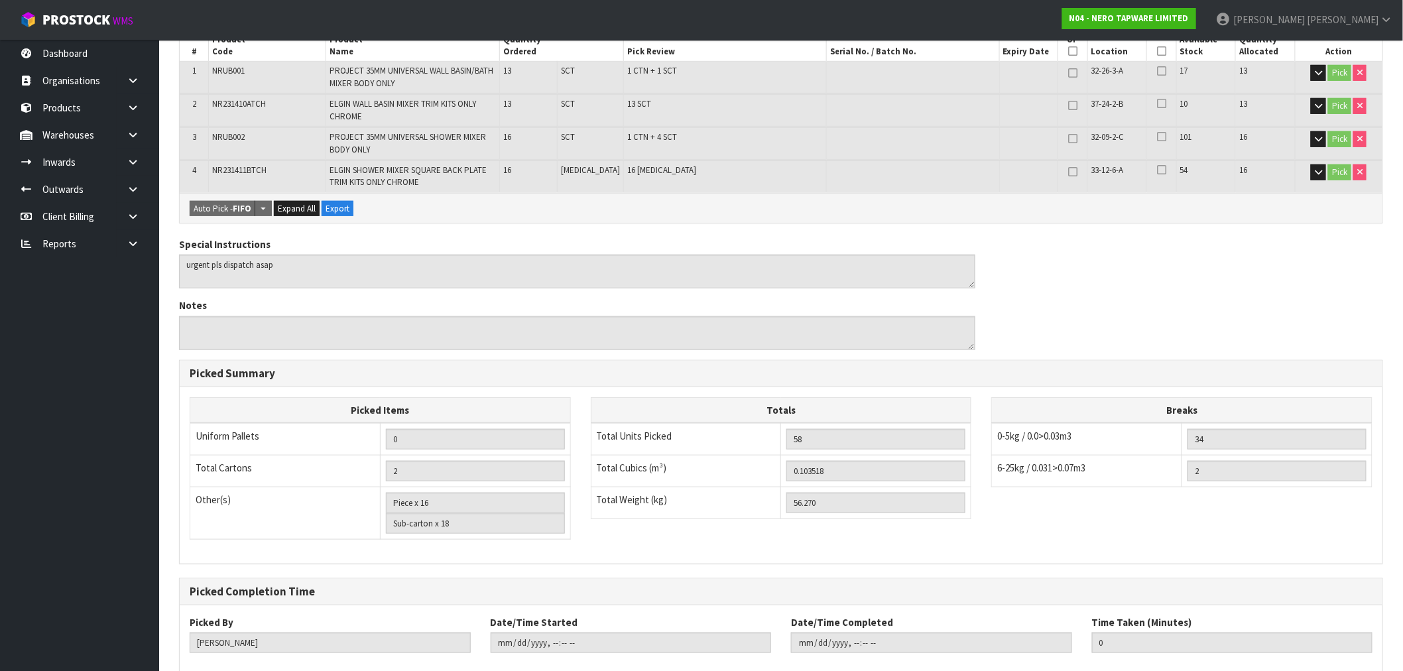
scroll to position [381, 0]
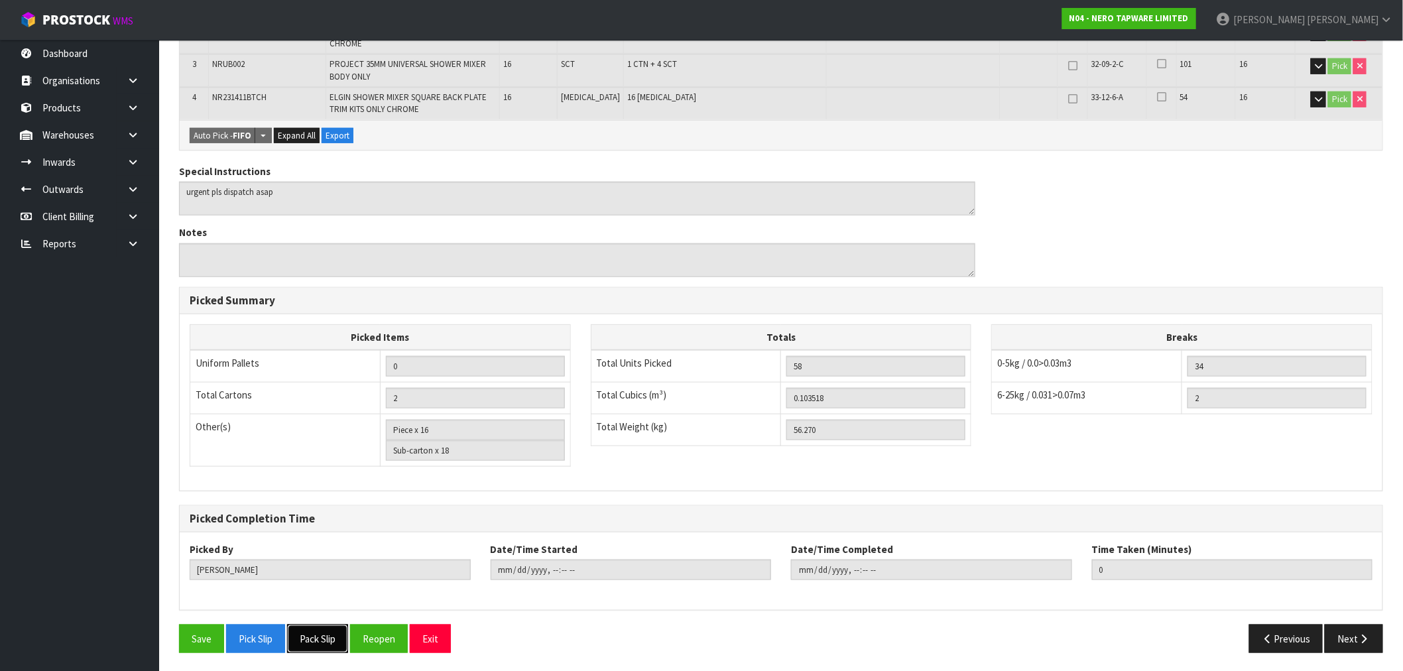
click at [328, 640] on button "Pack Slip" at bounding box center [317, 639] width 61 height 29
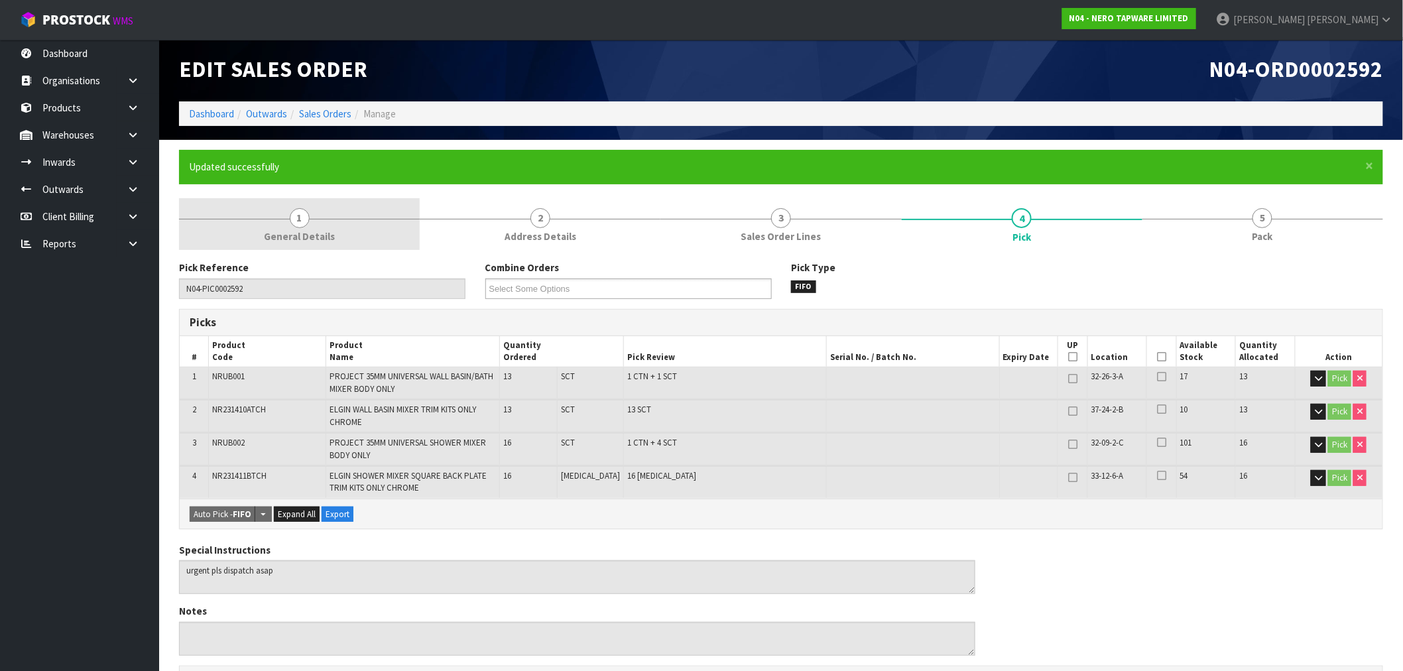
scroll to position [0, 0]
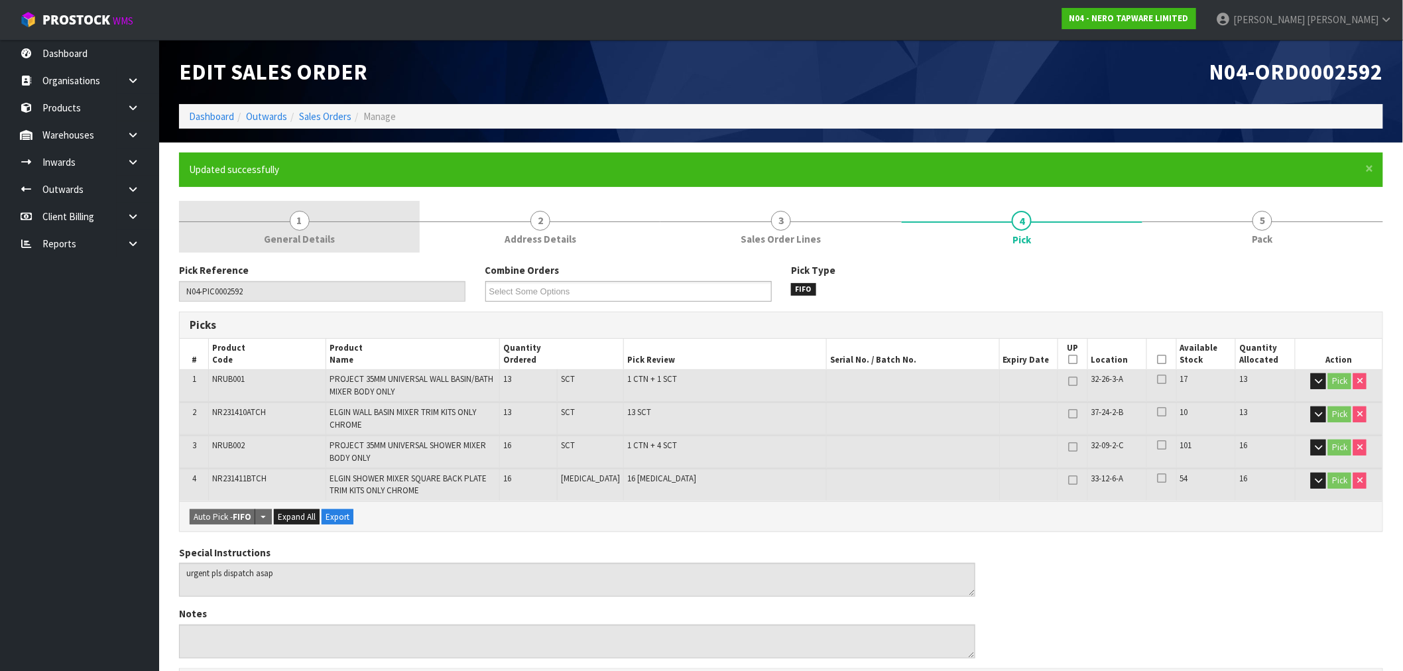
click at [319, 236] on span "General Details" at bounding box center [299, 239] width 71 height 14
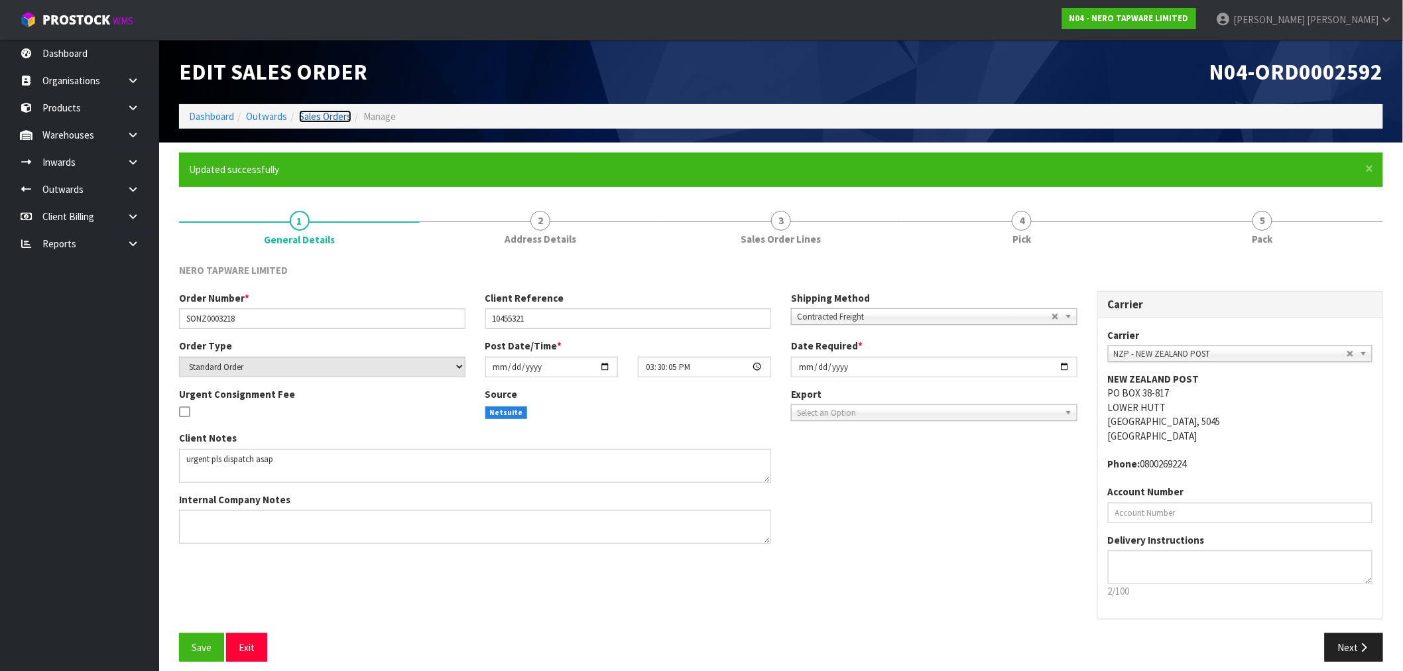
click at [333, 116] on link "Sales Orders" at bounding box center [325, 116] width 52 height 13
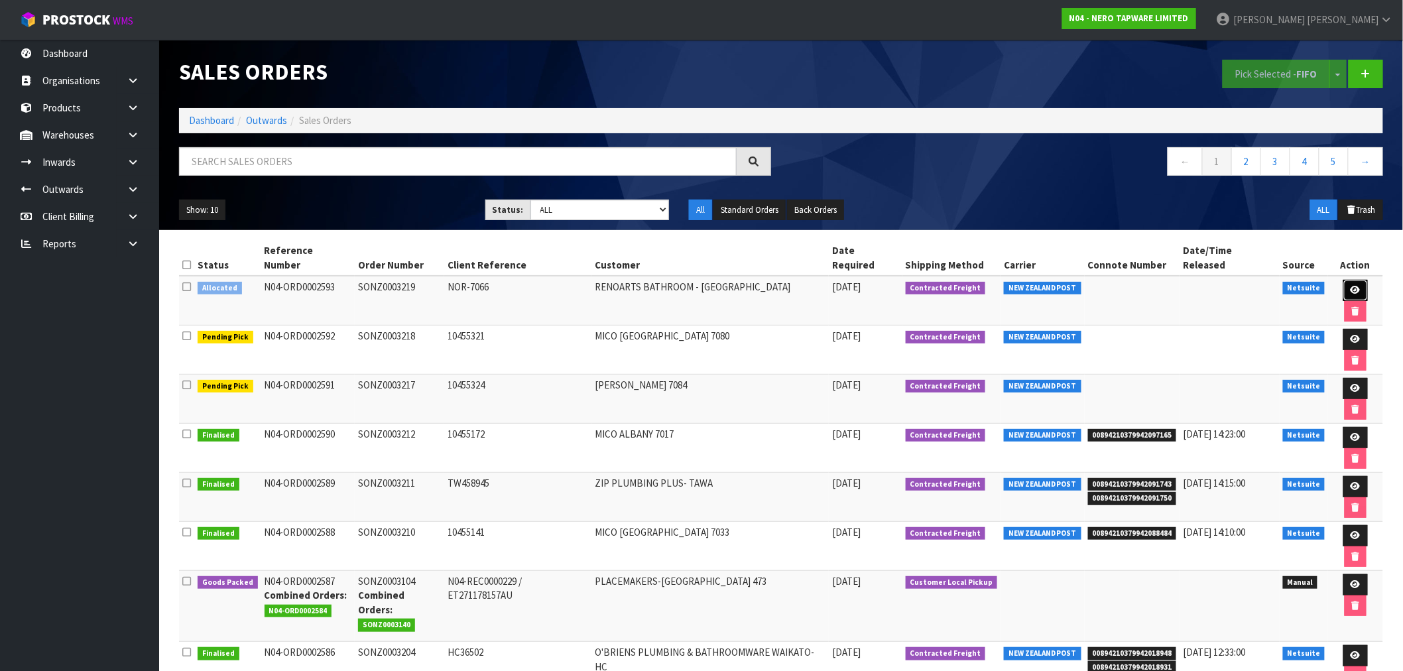
click at [1351, 286] on icon at bounding box center [1356, 290] width 10 height 9
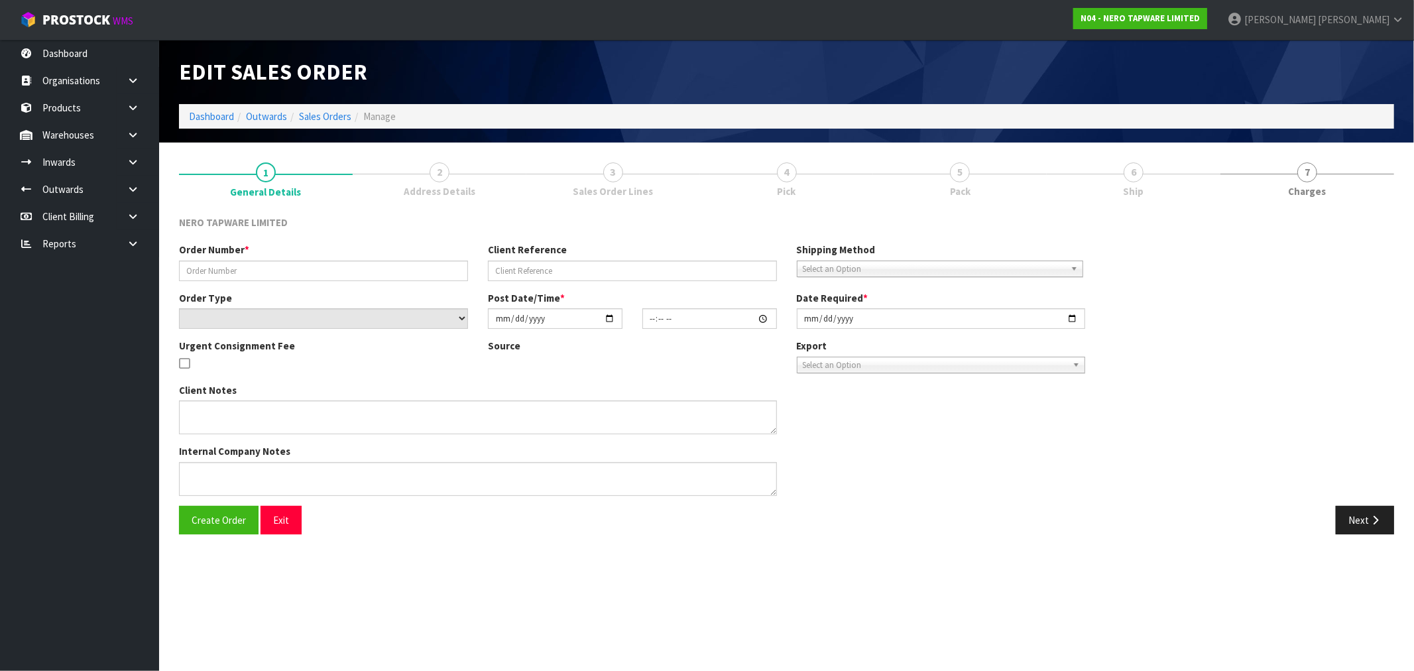
type input "SONZ0003219"
type input "NOR-7066"
select select "number:0"
type input "[DATE]"
type input "15:30:08.000"
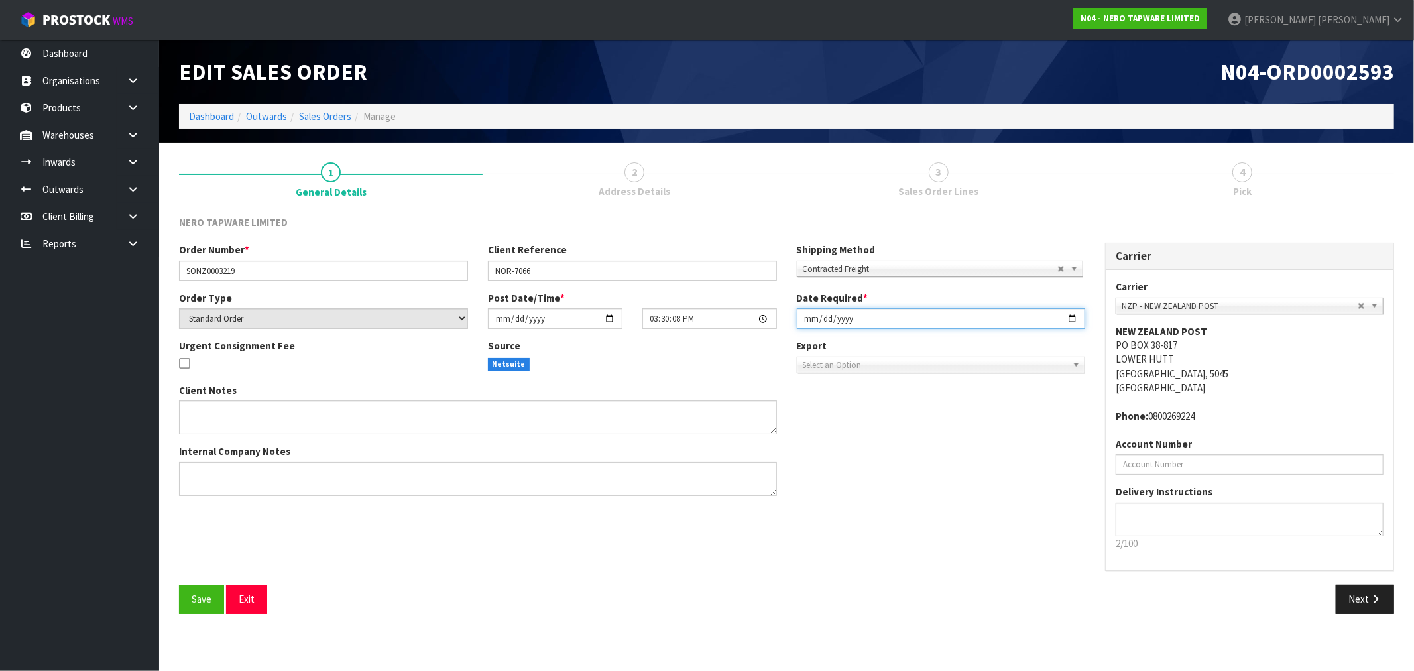
click at [804, 321] on input "[DATE]" at bounding box center [941, 318] width 289 height 21
type input "[DATE]"
click at [179, 585] on button "Save" at bounding box center [201, 599] width 45 height 29
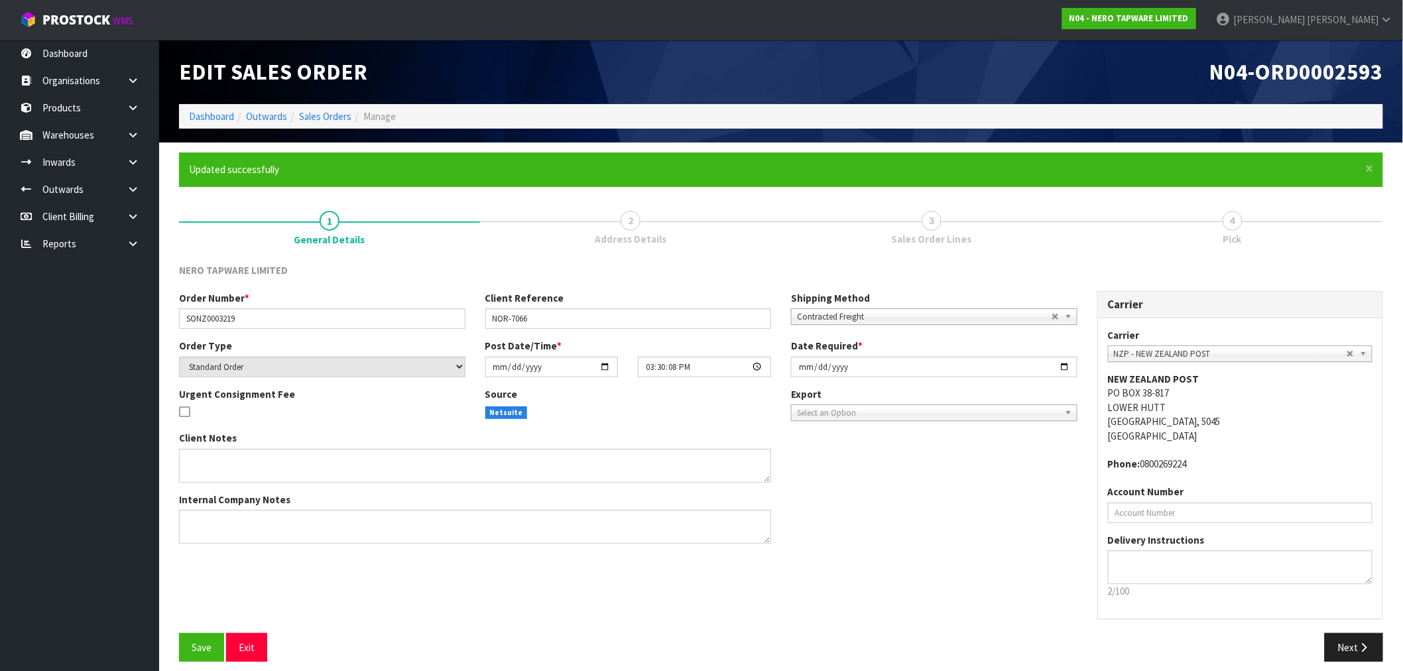
click at [1366, 624] on div "Carrier Carrier ANGEL - ANGEL TRANSPORT CONROY - CONROY REMOVALS DEAEXPAKL - DE…" at bounding box center [1240, 462] width 306 height 342
click at [1367, 635] on button "Next" at bounding box center [1354, 647] width 58 height 29
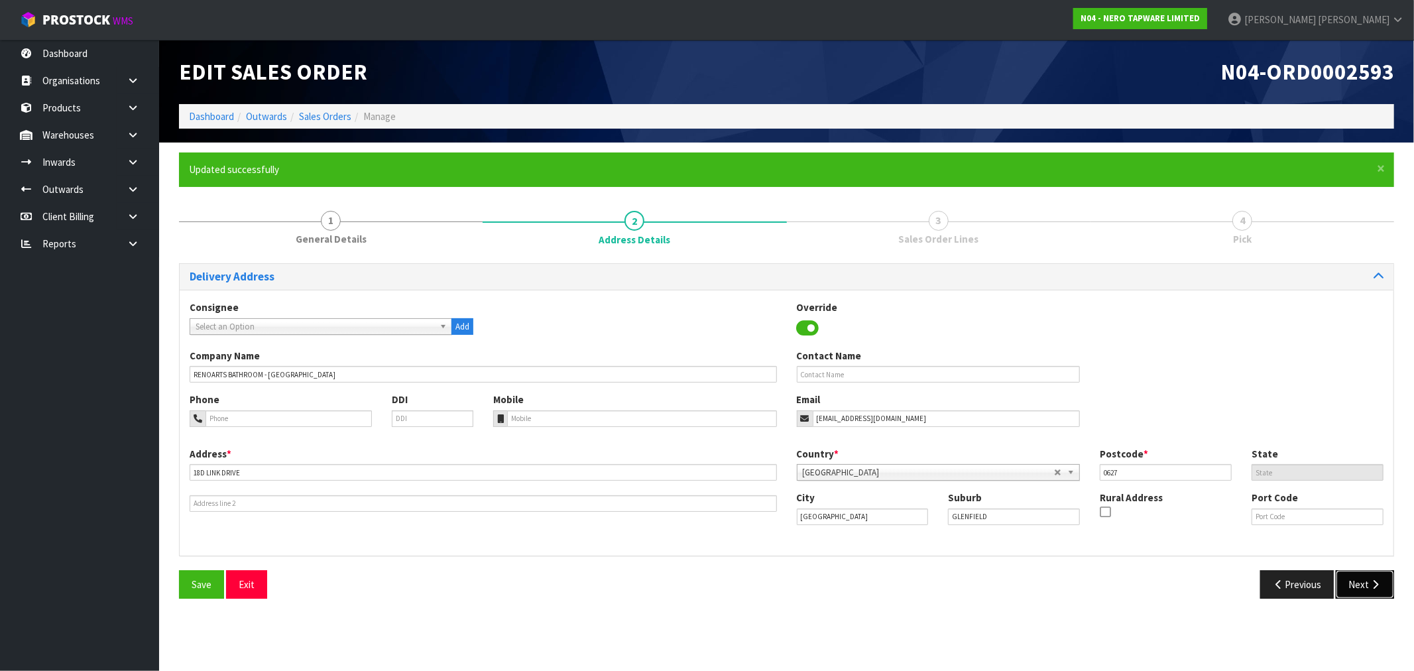
click at [1362, 582] on button "Next" at bounding box center [1365, 584] width 58 height 29
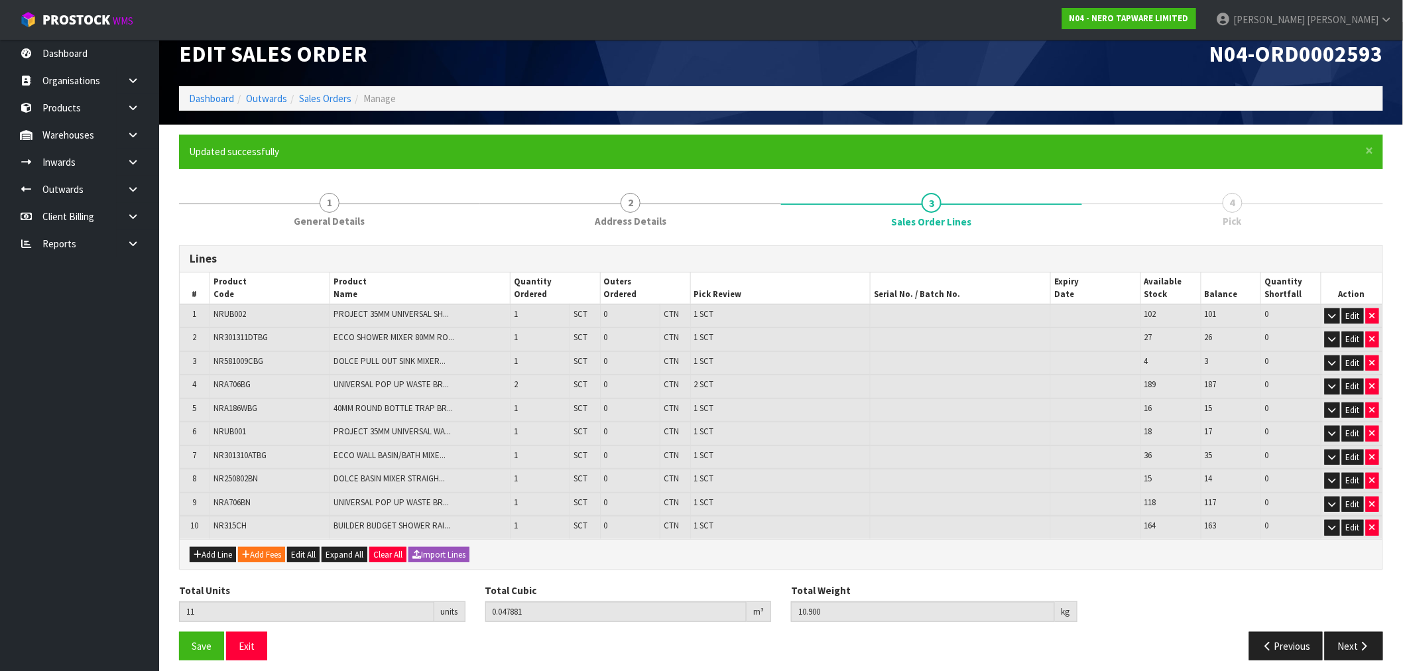
scroll to position [22, 0]
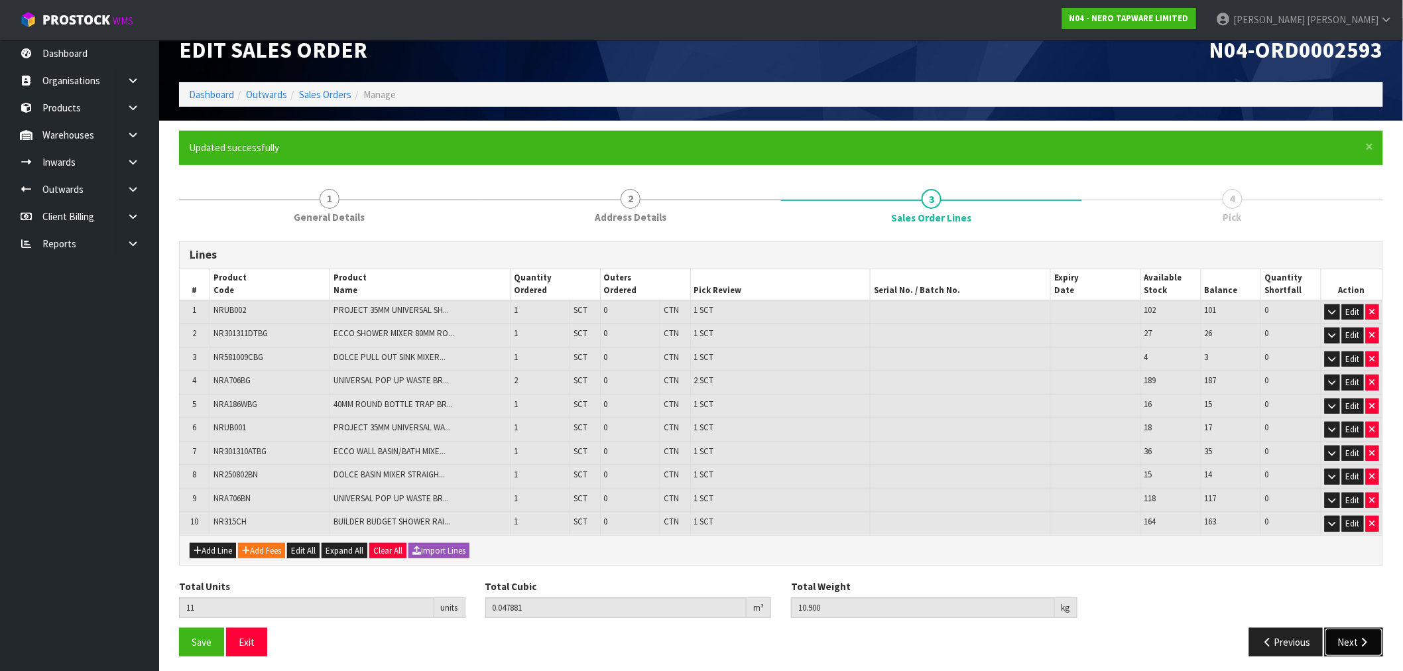
drag, startPoint x: 1367, startPoint y: 633, endPoint x: 991, endPoint y: 546, distance: 386.5
click at [1367, 637] on icon "button" at bounding box center [1364, 642] width 13 height 10
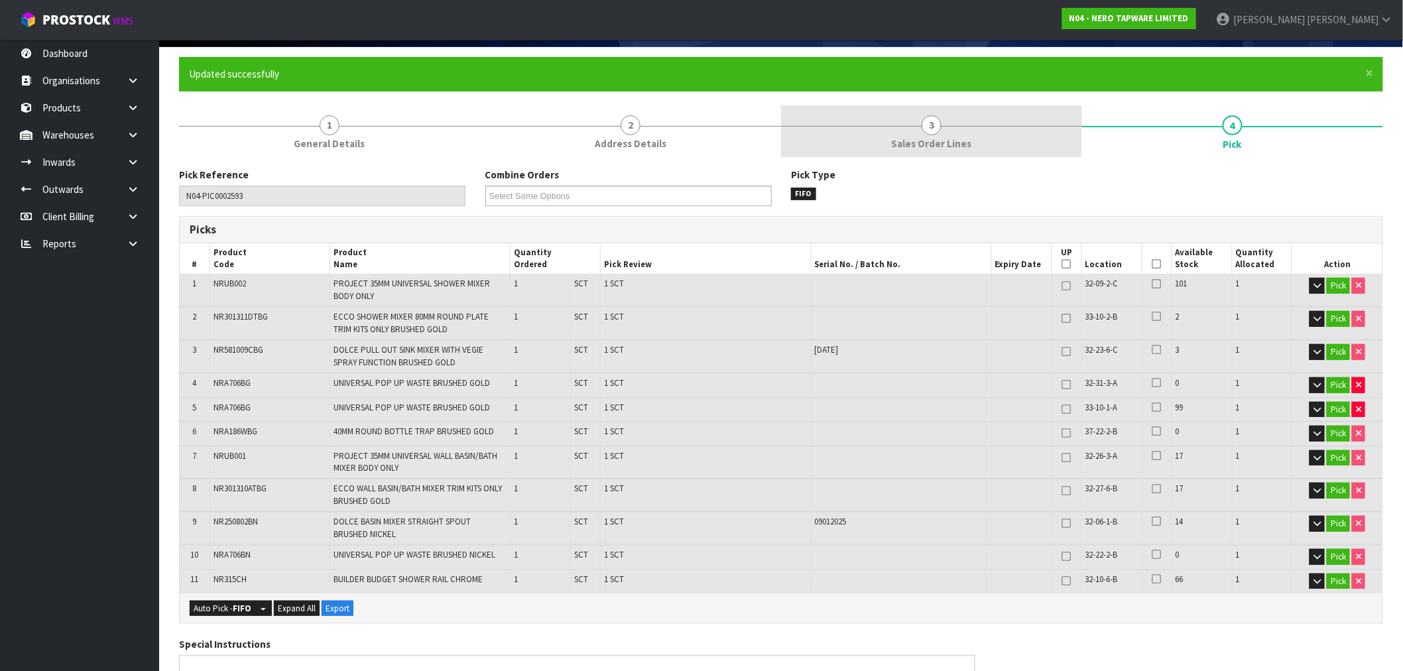
click at [896, 143] on span "Sales Order Lines" at bounding box center [932, 144] width 80 height 14
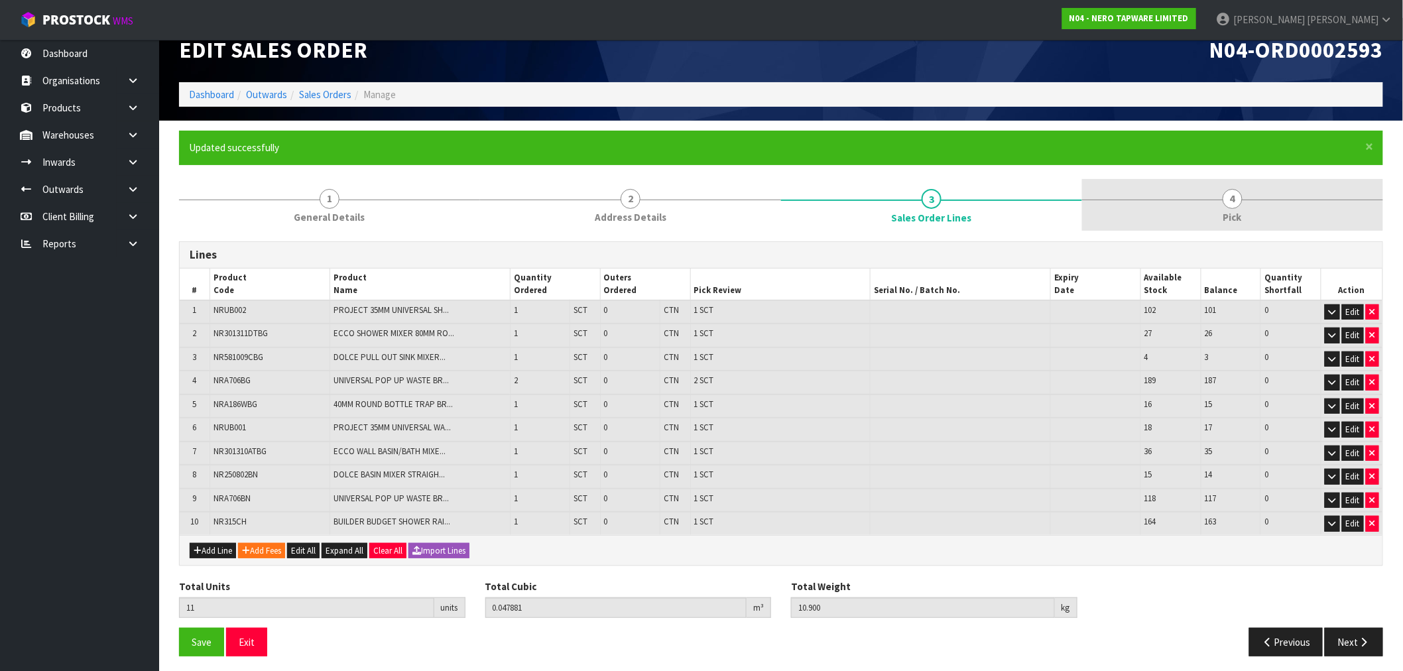
click at [1248, 182] on link "4 Pick" at bounding box center [1232, 205] width 301 height 52
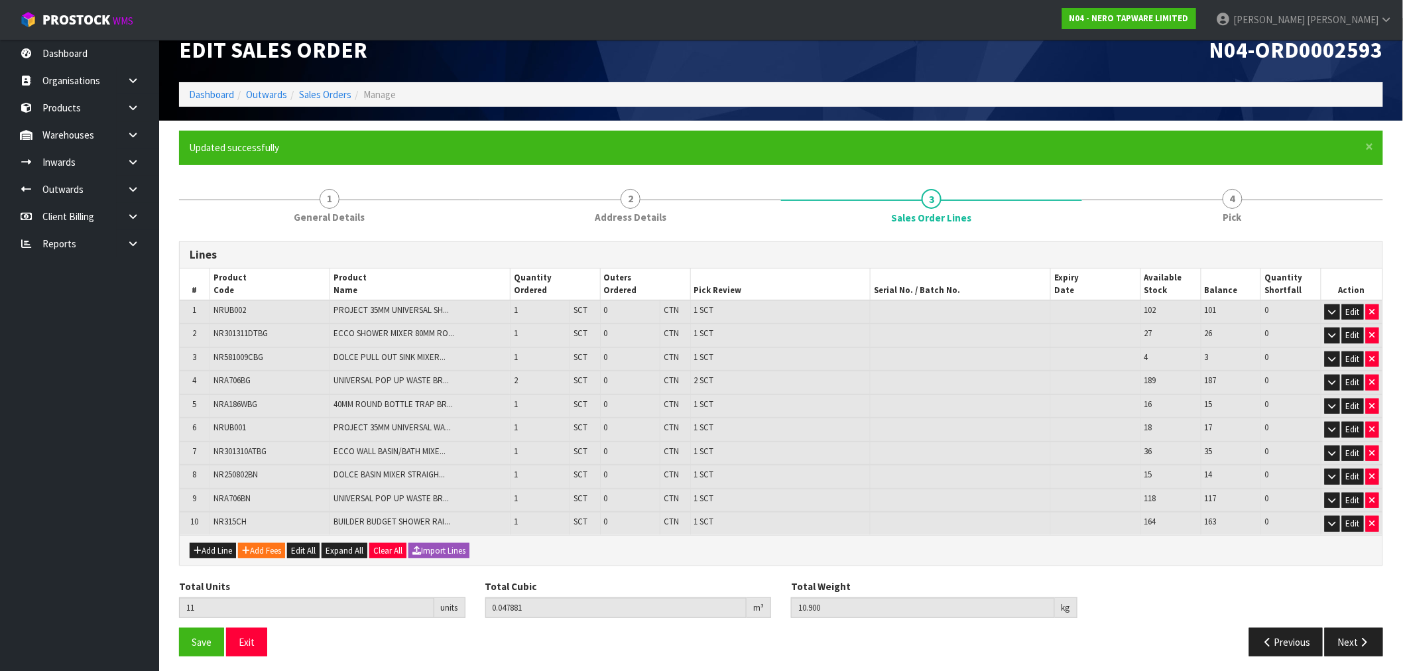
scroll to position [95, 0]
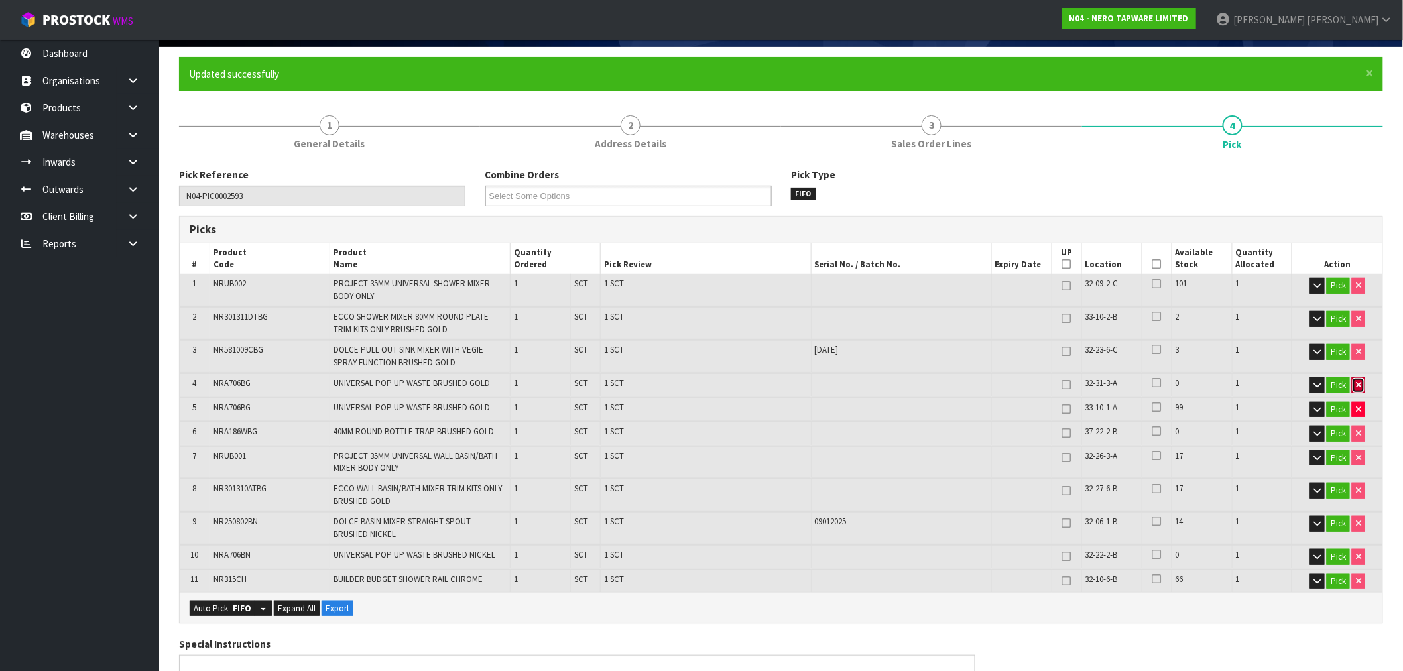
click at [1356, 381] on icon "button" at bounding box center [1358, 385] width 5 height 9
type input "10"
type input "0.047375"
type input "10.58"
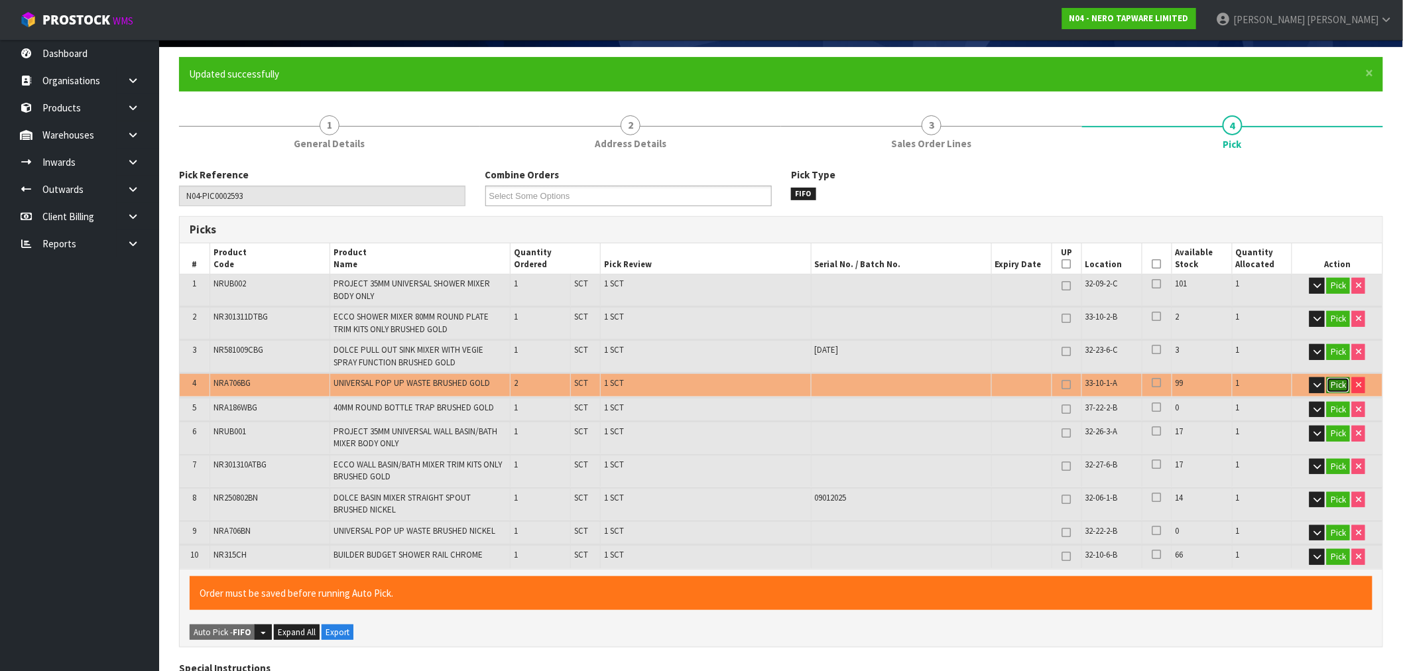
click at [1343, 385] on button "Pick" at bounding box center [1338, 385] width 23 height 16
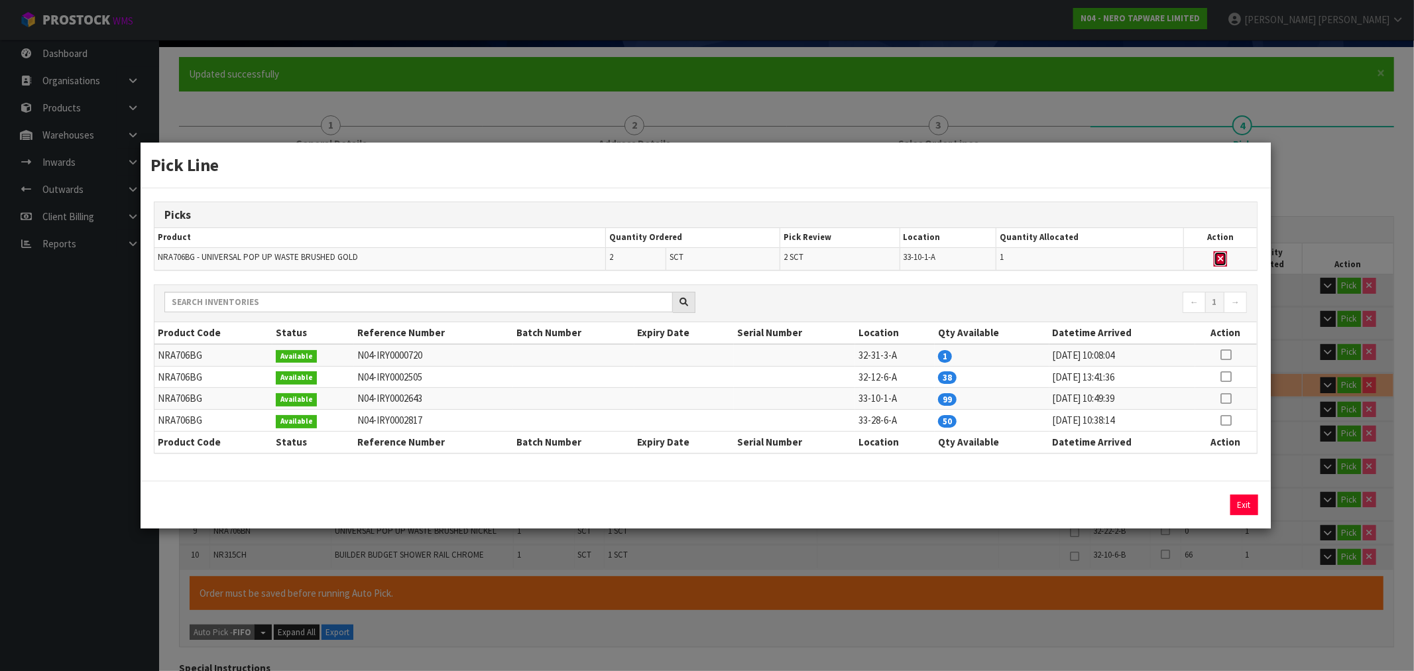
click at [1223, 255] on icon "button" at bounding box center [1220, 259] width 5 height 9
type input "Sub-carton x 10"
type input "9"
type input "0.046869"
type input "10.26"
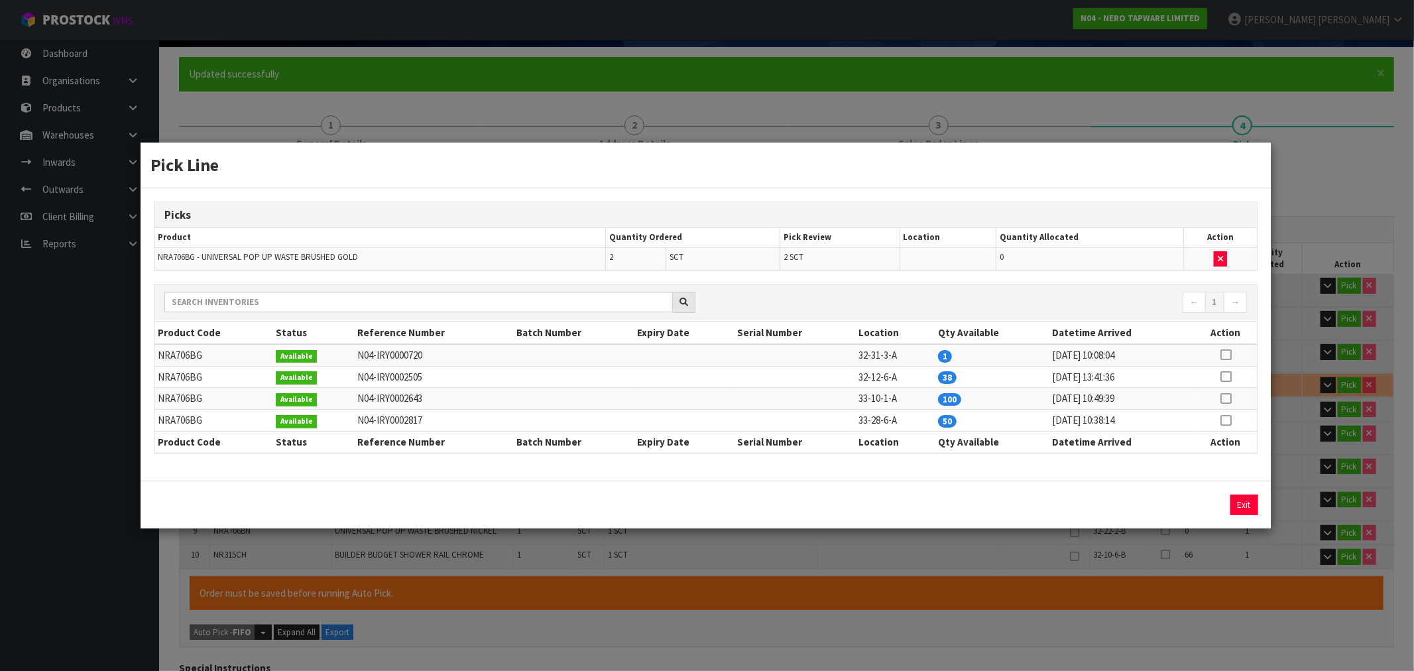
click at [1218, 373] on td at bounding box center [1227, 377] width 62 height 22
click at [1225, 377] on icon at bounding box center [1226, 377] width 11 height 1
drag, startPoint x: 1213, startPoint y: 493, endPoint x: 1209, endPoint y: 505, distance: 12.0
click at [1209, 505] on div "2 Assign Pick Exit" at bounding box center [706, 505] width 1130 height 48
click at [1208, 508] on button "Assign Pick" at bounding box center [1199, 505] width 54 height 21
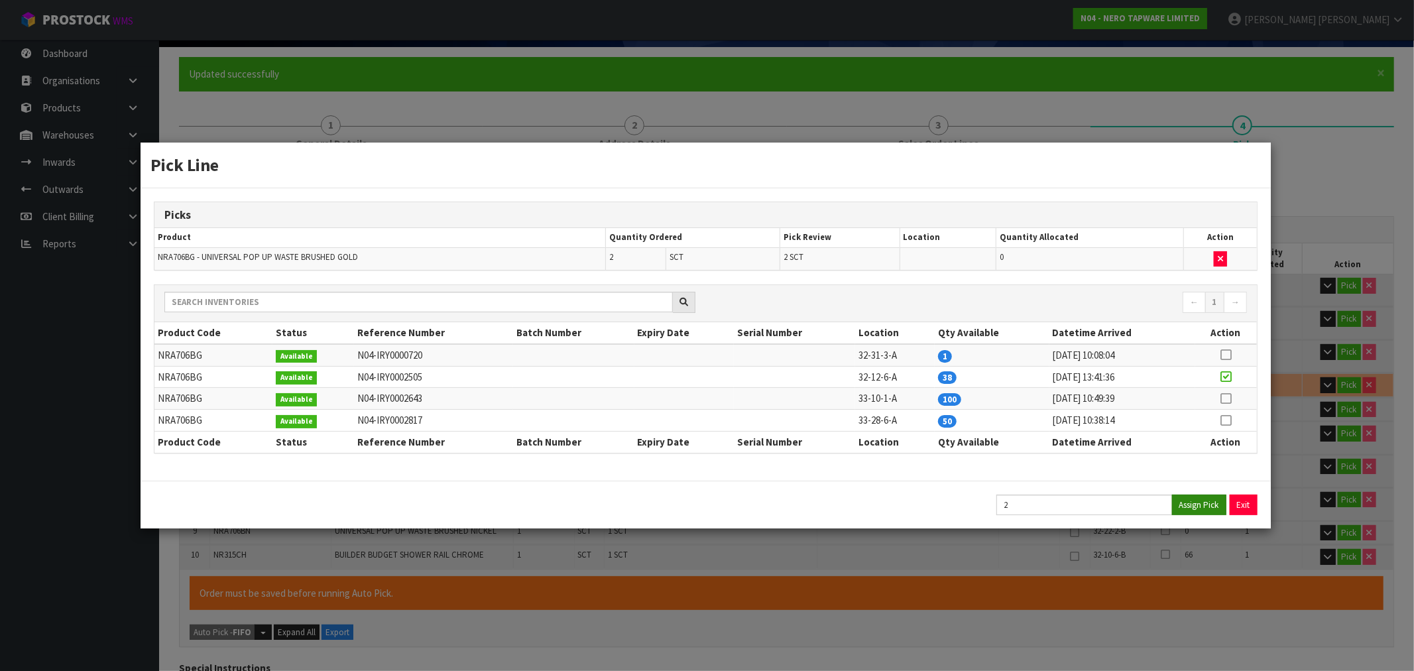
type input "Sub-carton x 12"
type input "11"
type input "0.047881"
type input "10.9"
click at [1247, 502] on button "Exit" at bounding box center [1245, 505] width 28 height 21
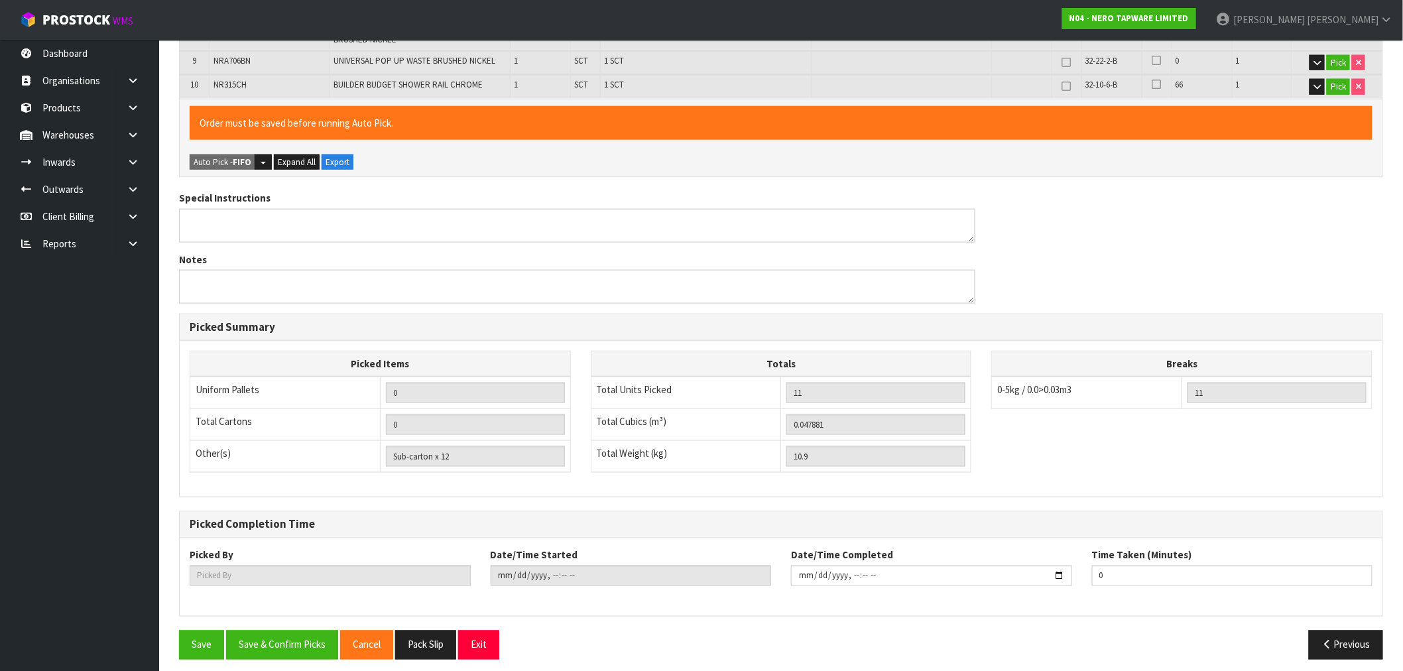
scroll to position [569, 0]
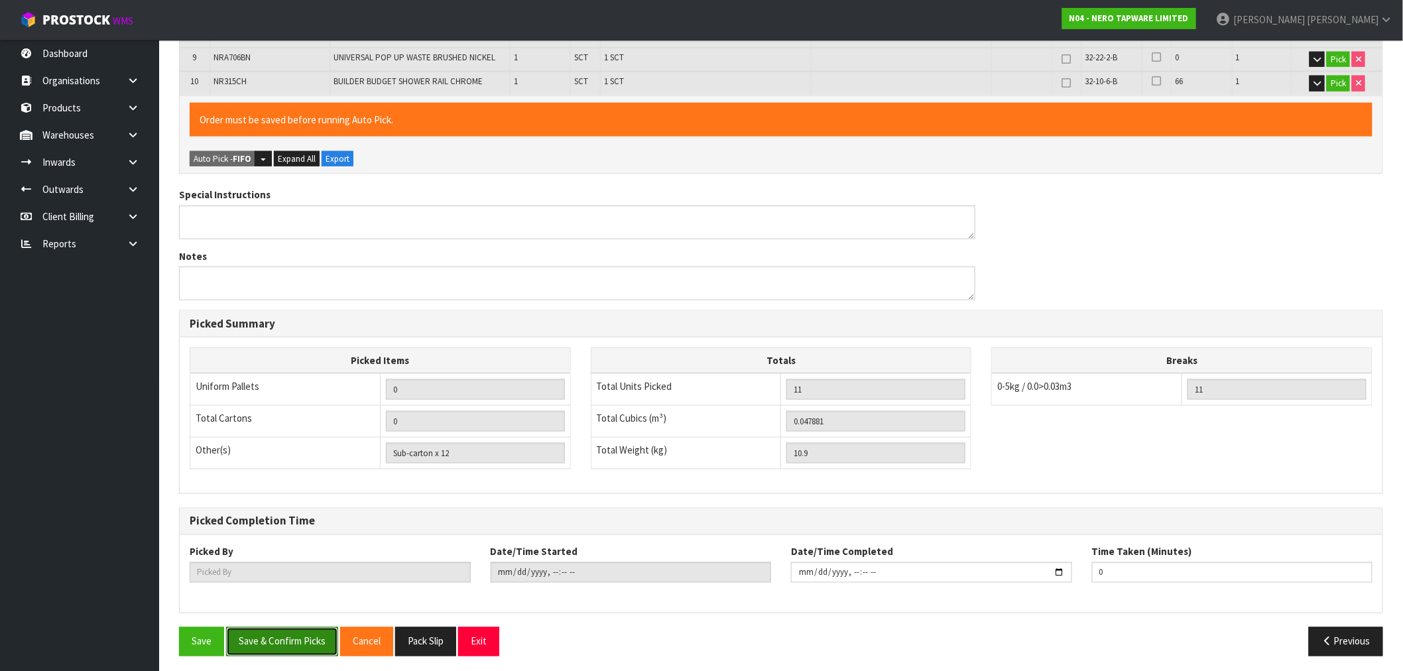
click at [270, 647] on button "Save & Confirm Picks" at bounding box center [282, 641] width 112 height 29
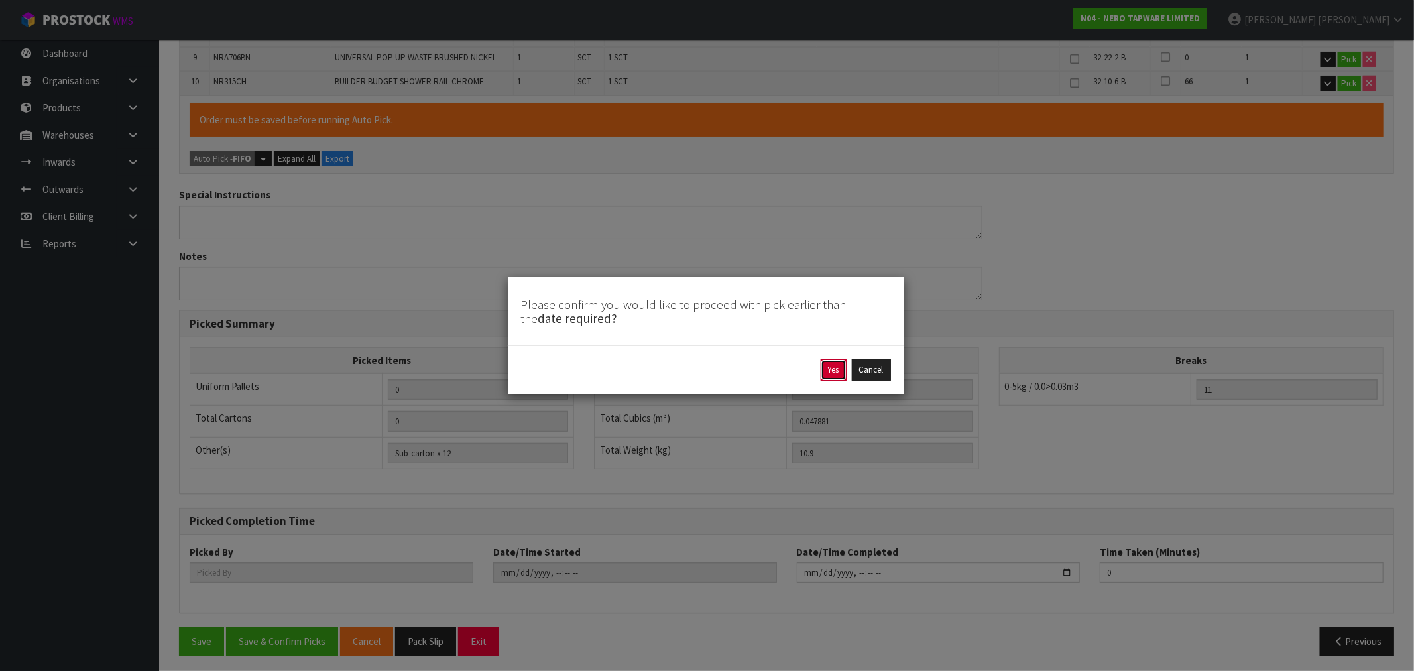
click at [843, 367] on button "Yes" at bounding box center [834, 369] width 26 height 21
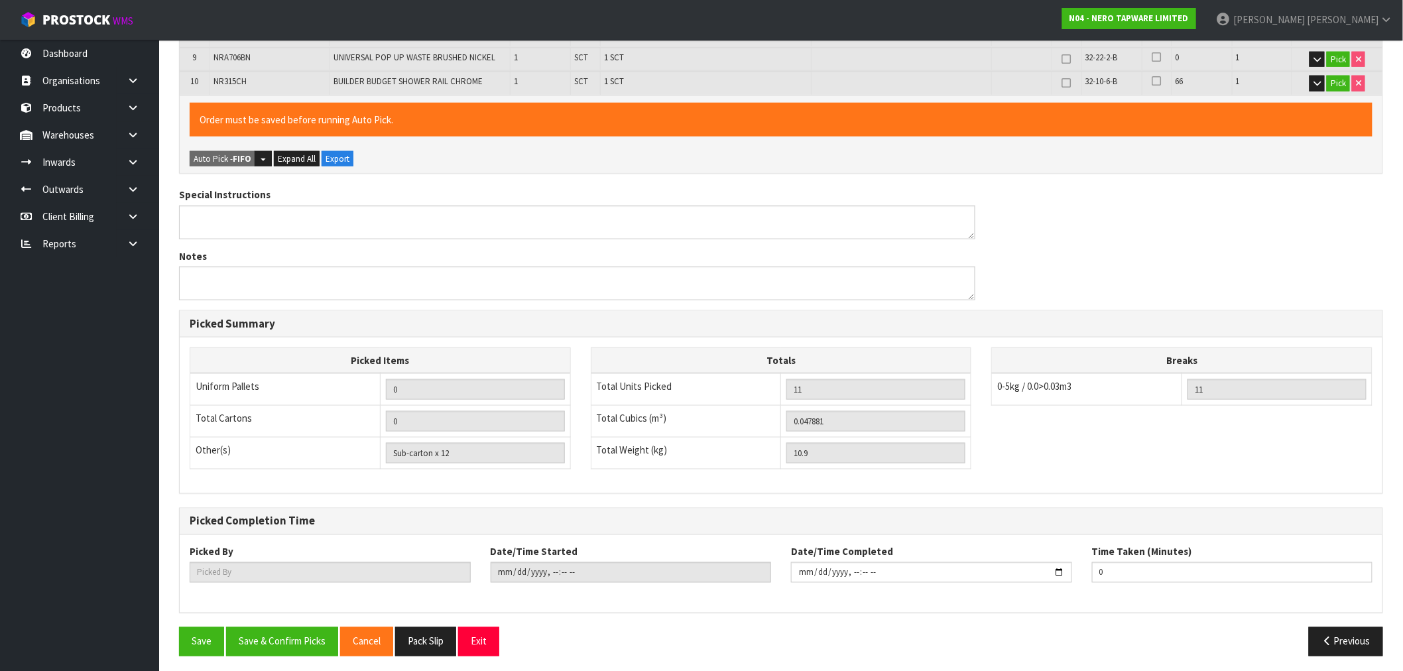
scroll to position [0, 0]
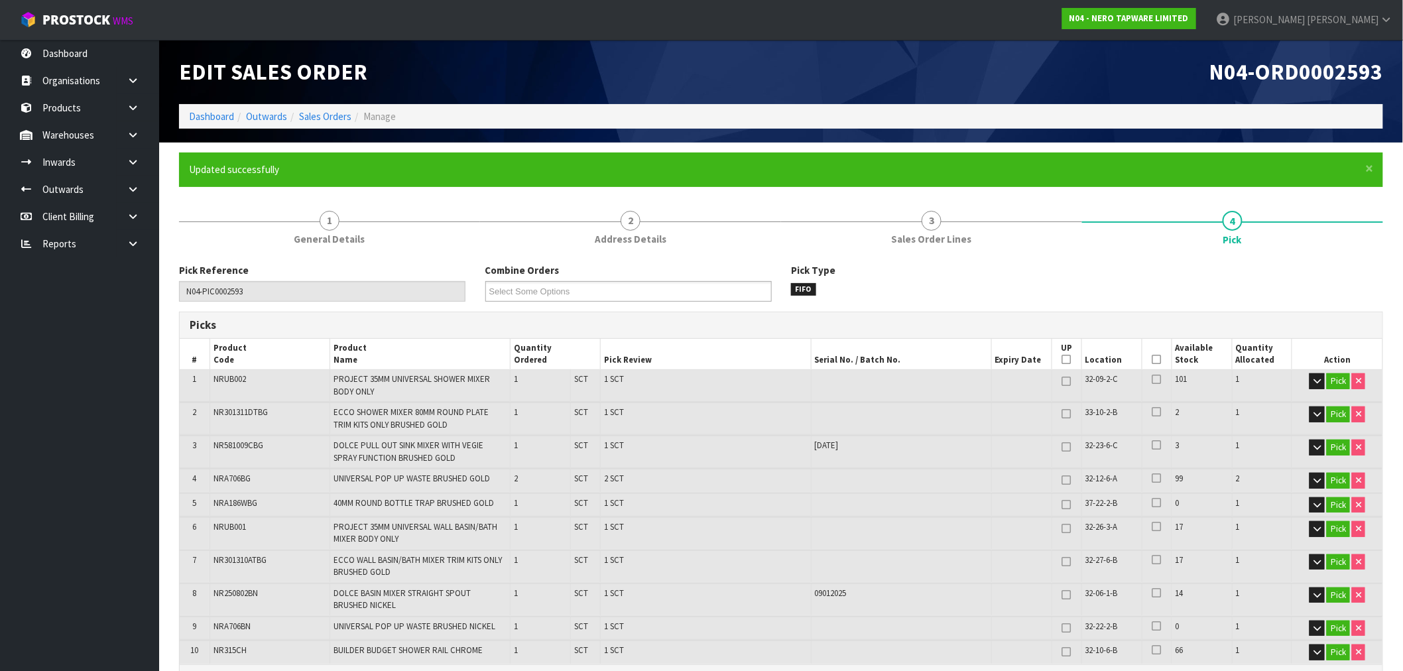
type input "Sub-carton x 11"
type input "Rocio Lopez"
type input "2025-08-22T15:32:20"
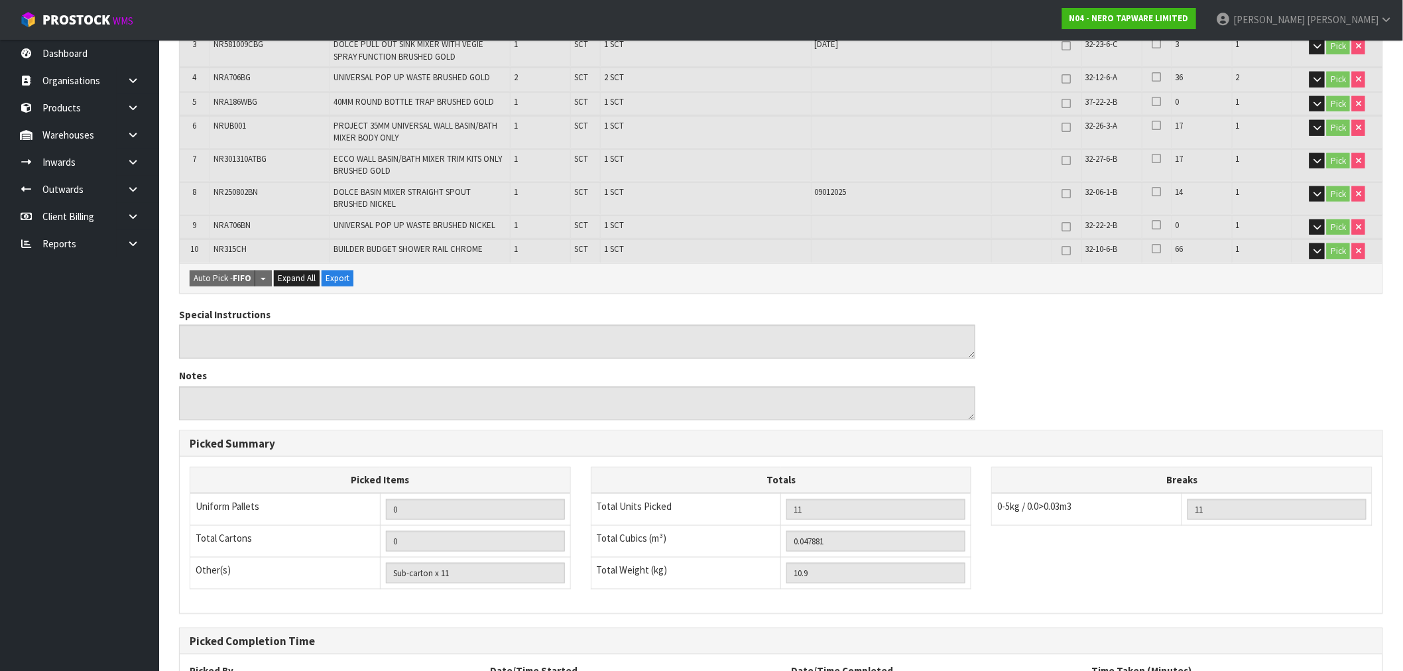
scroll to position [521, 0]
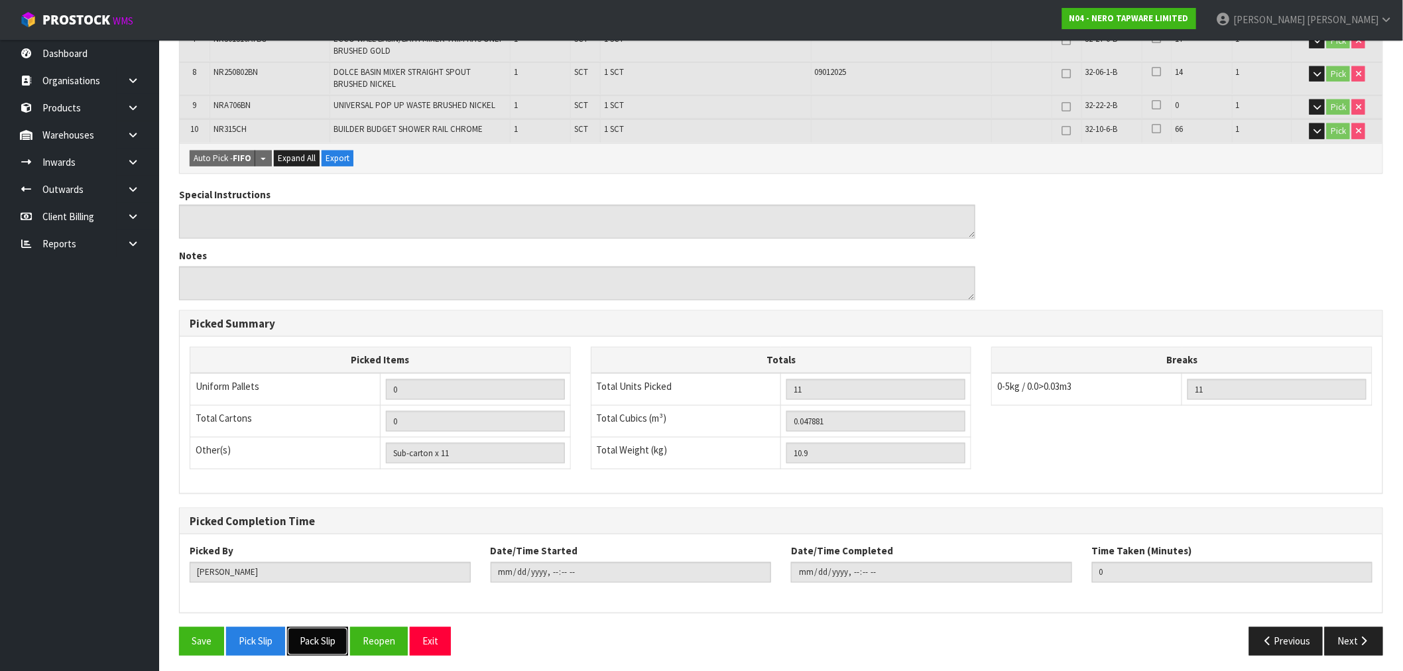
click at [309, 633] on button "Pack Slip" at bounding box center [317, 641] width 61 height 29
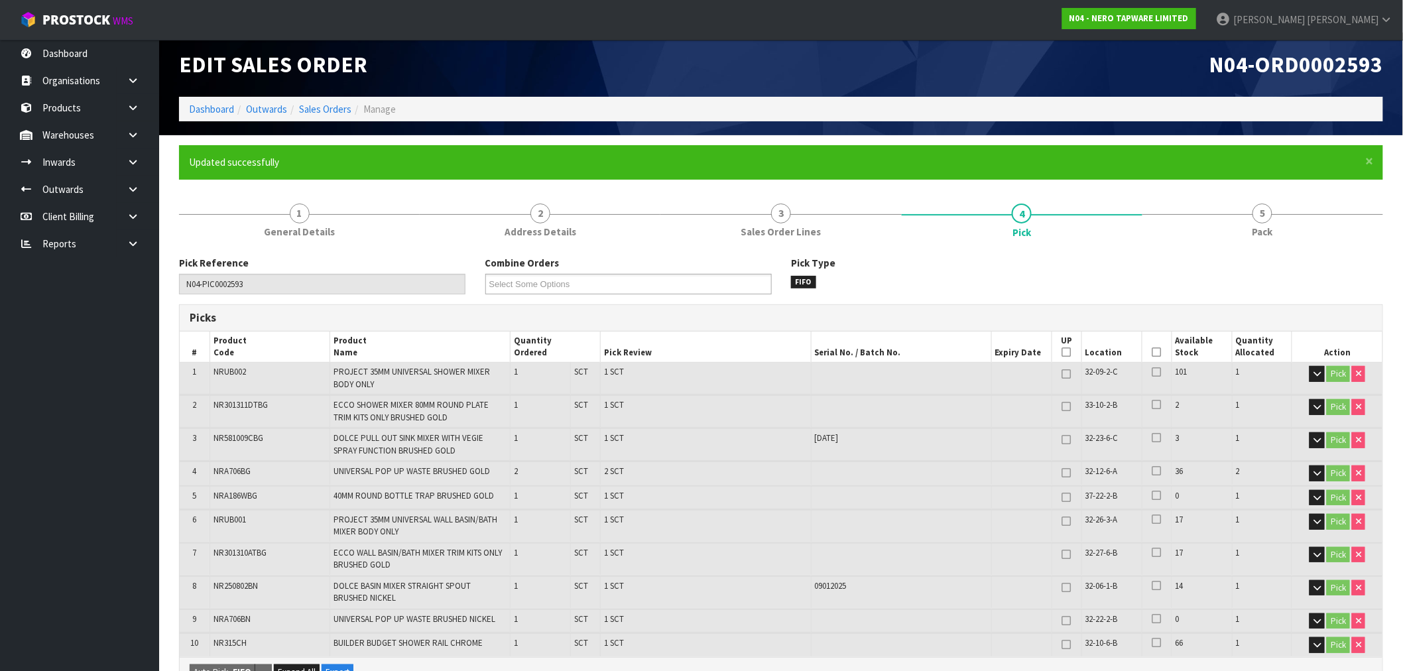
scroll to position [0, 0]
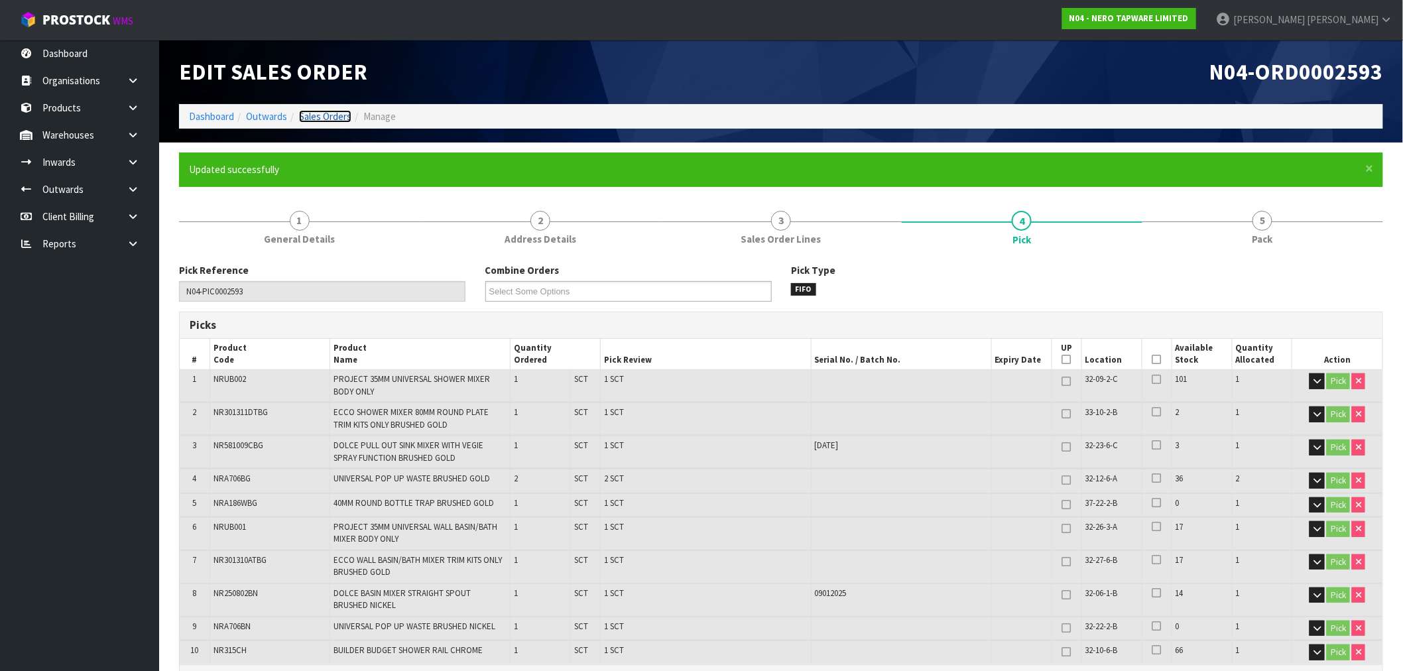
click at [326, 111] on link "Sales Orders" at bounding box center [325, 116] width 52 height 13
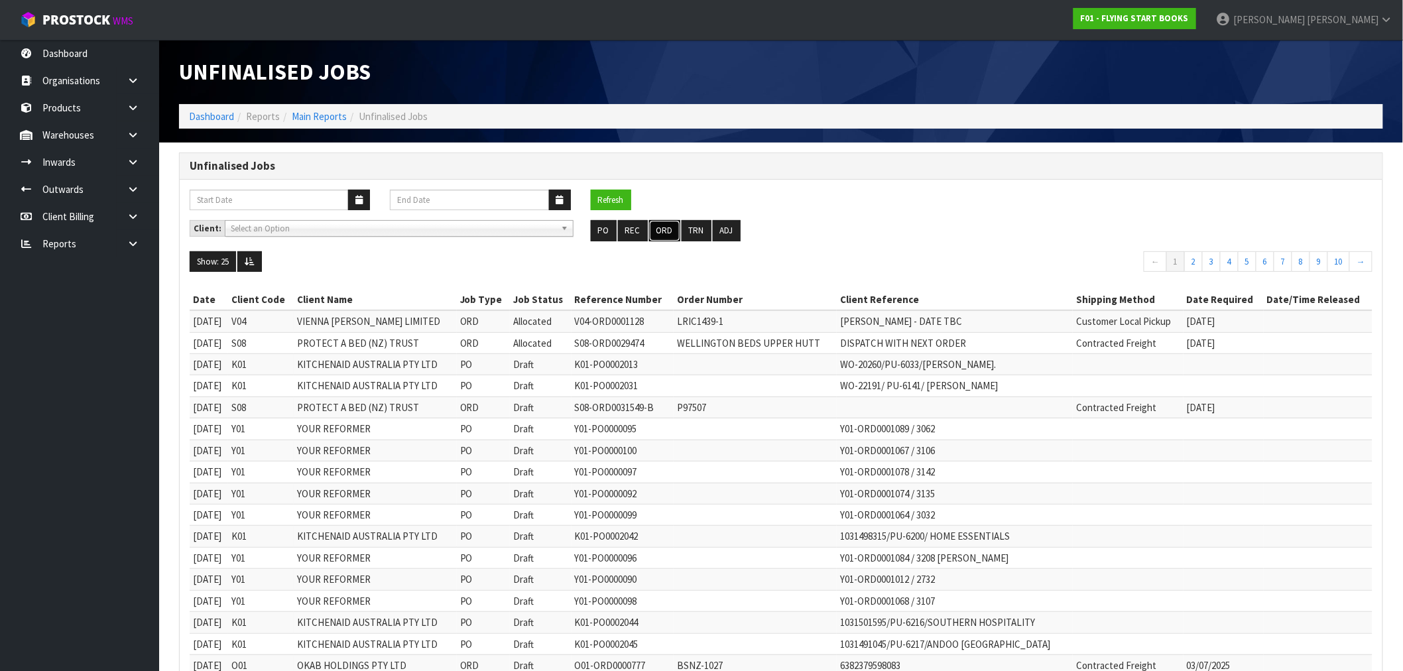
click at [674, 220] on button "ORD" at bounding box center [664, 230] width 31 height 21
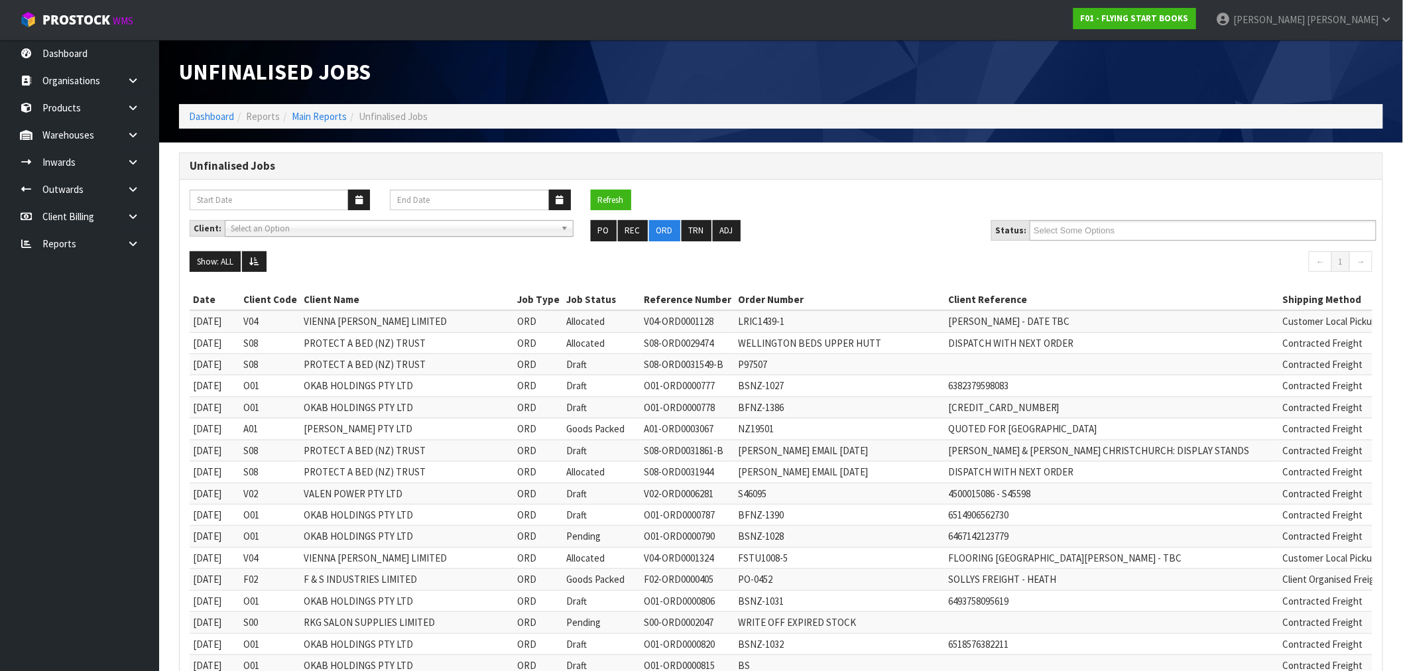
click at [1085, 241] on div "Client: A00 - AGRIHEALTH NZ LTD A01 - AGAIN FASTER PTY LTD A02 - AUKLET TRADERS…" at bounding box center [781, 235] width 1203 height 31
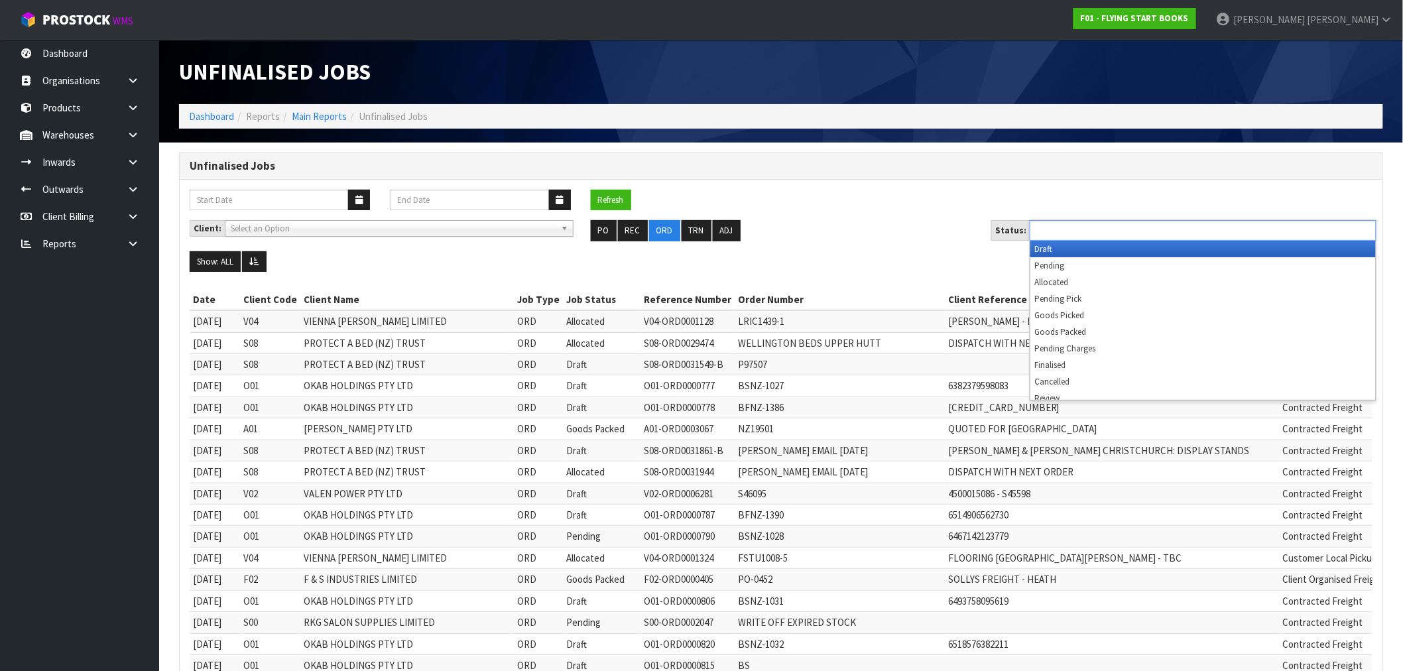
click at [1081, 227] on input "text" at bounding box center [1082, 230] width 97 height 17
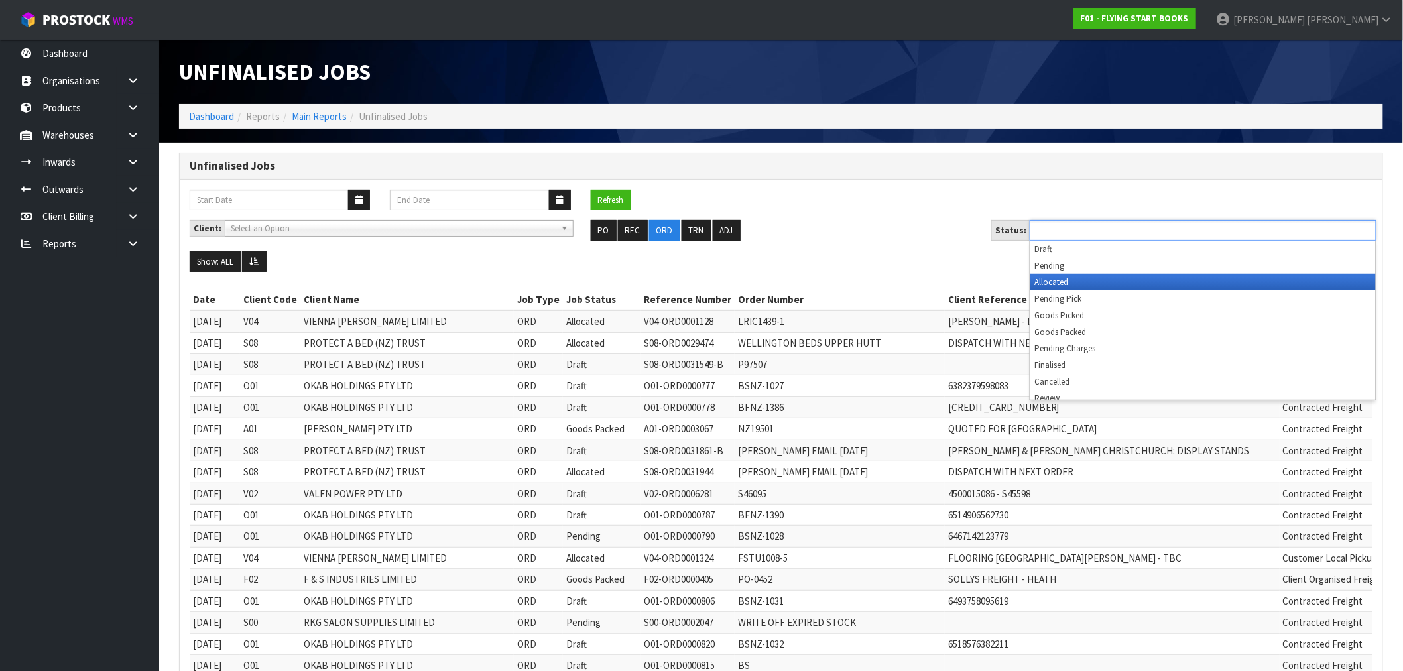
click at [1089, 280] on li "Allocated" at bounding box center [1202, 282] width 345 height 17
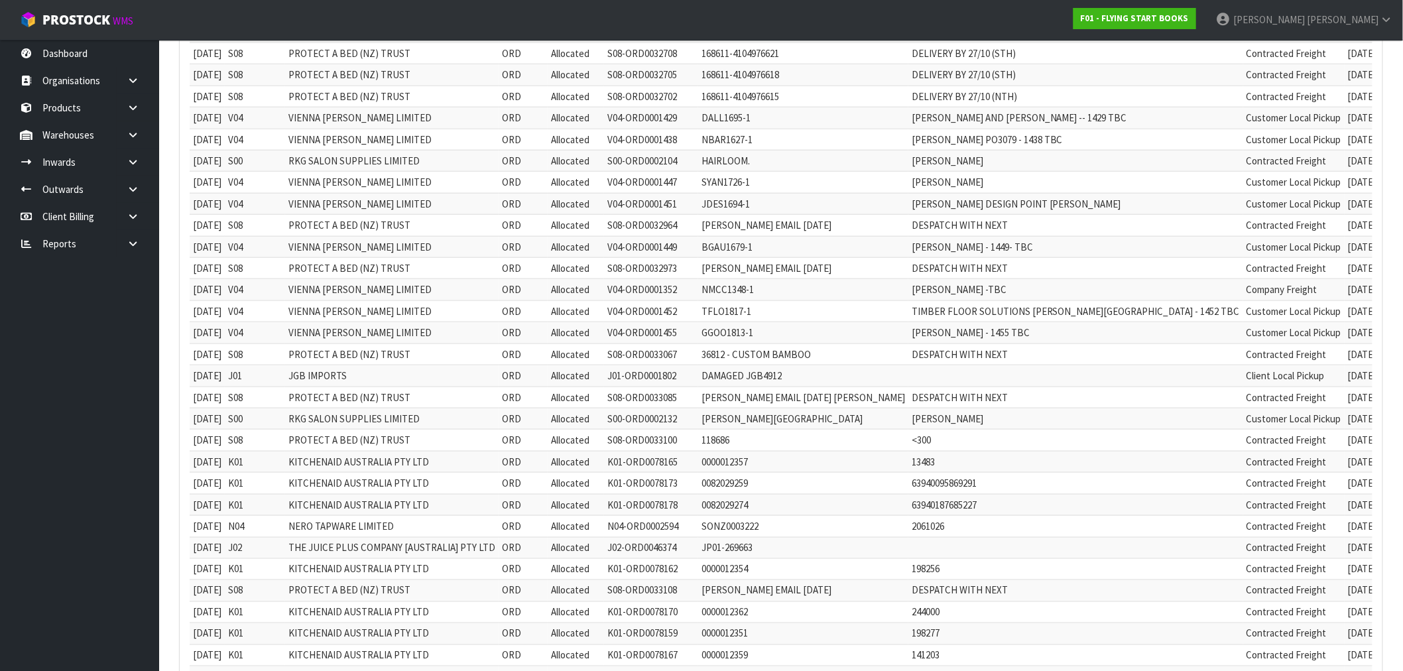
scroll to position [617, 0]
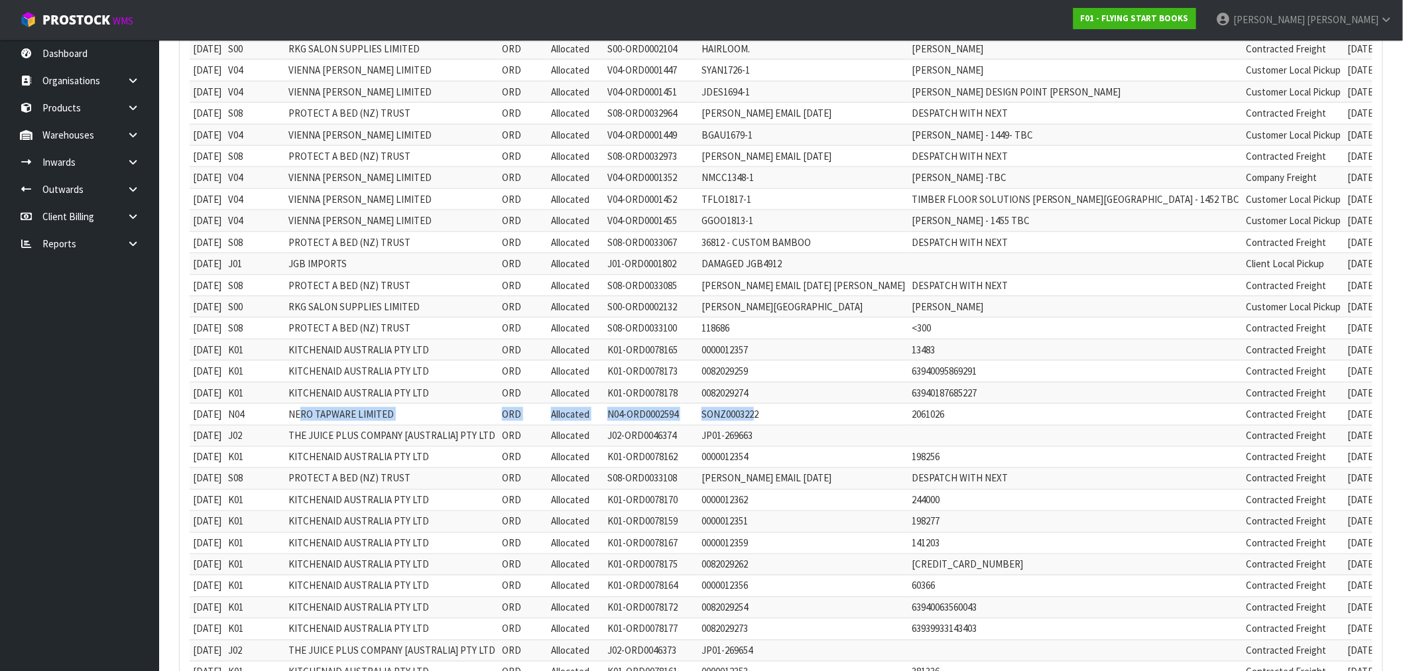
drag, startPoint x: 314, startPoint y: 426, endPoint x: 746, endPoint y: 421, distance: 431.7
click at [746, 421] on tr "22/08/2025 N04 NERO TAPWARE LIMITED ORD Allocated N04-ORD0002594 SONZ0003222 20…" at bounding box center [854, 414] width 1329 height 21
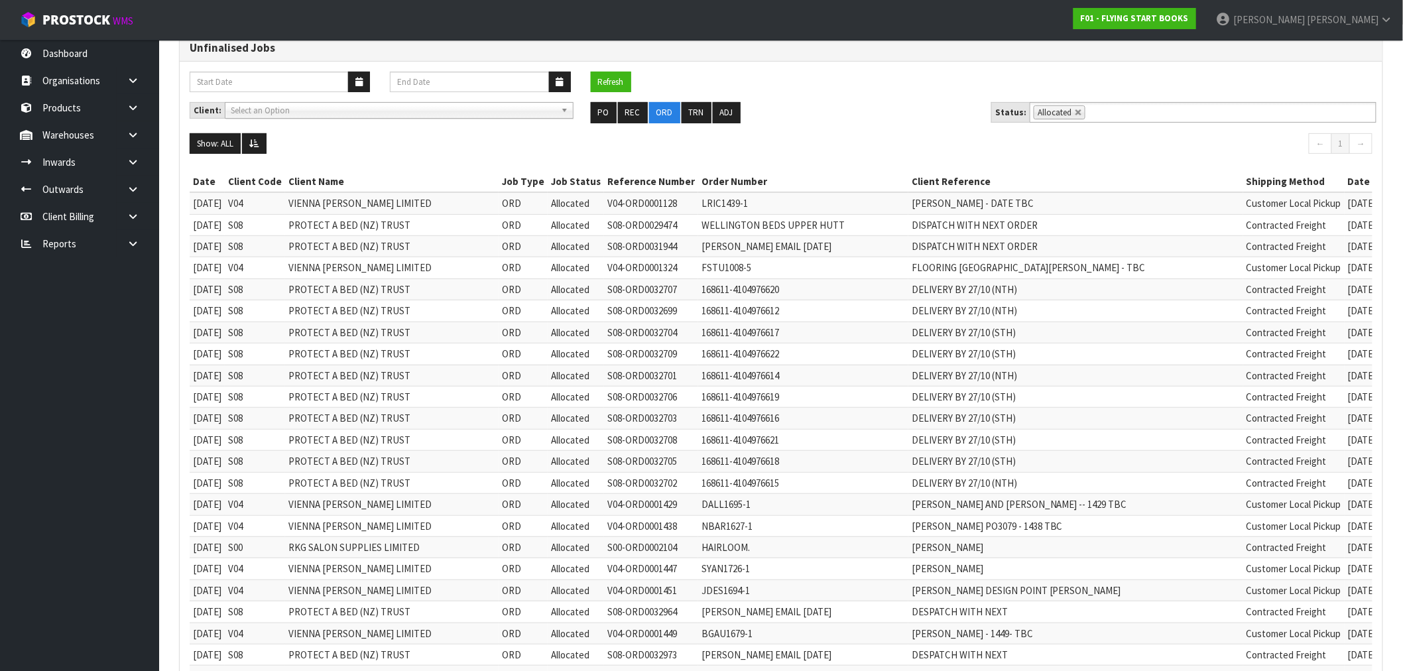
scroll to position [27, 0]
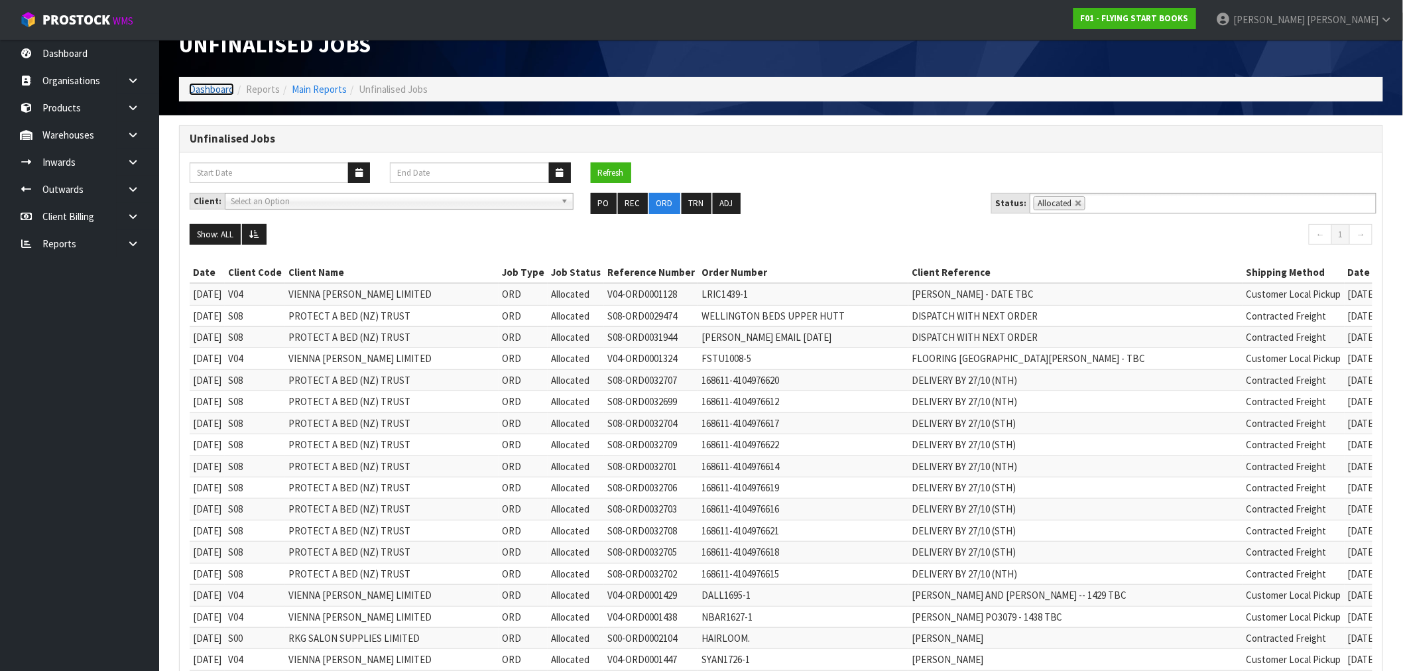
click at [196, 88] on link "Dashboard" at bounding box center [211, 89] width 45 height 13
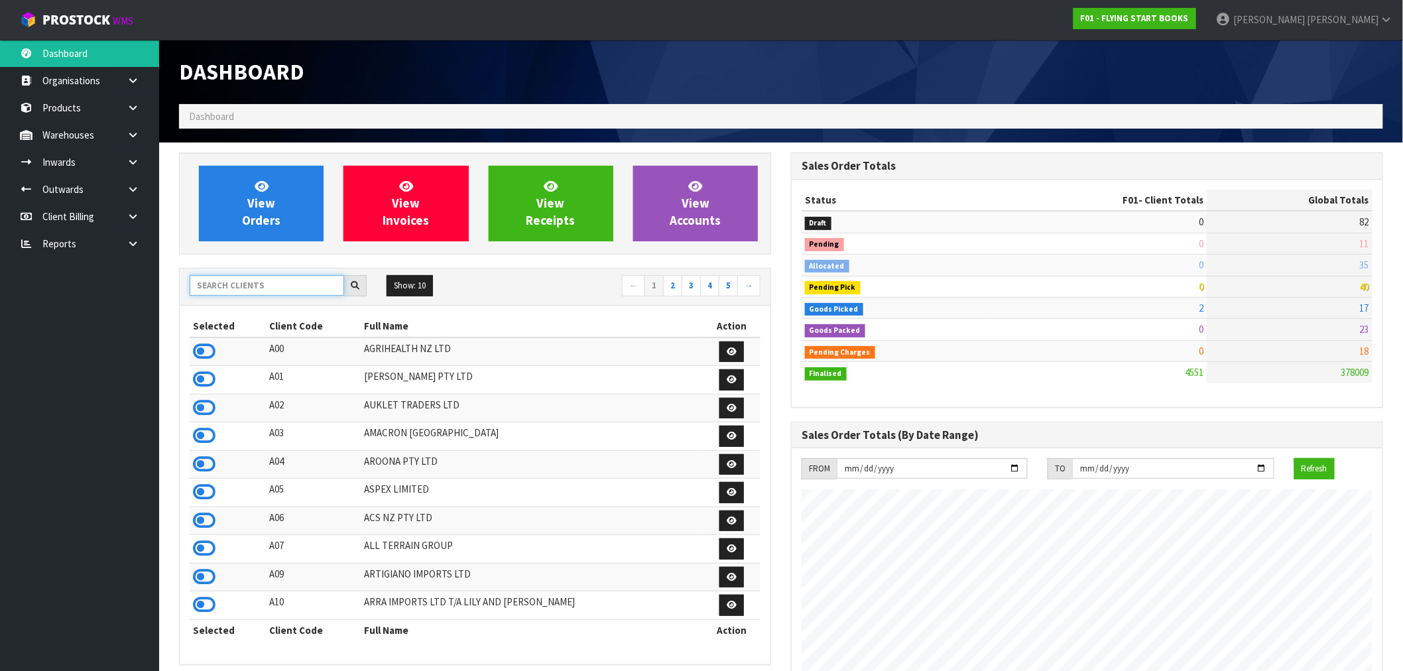
click at [227, 292] on input "text" at bounding box center [267, 285] width 154 height 21
type input "D00"
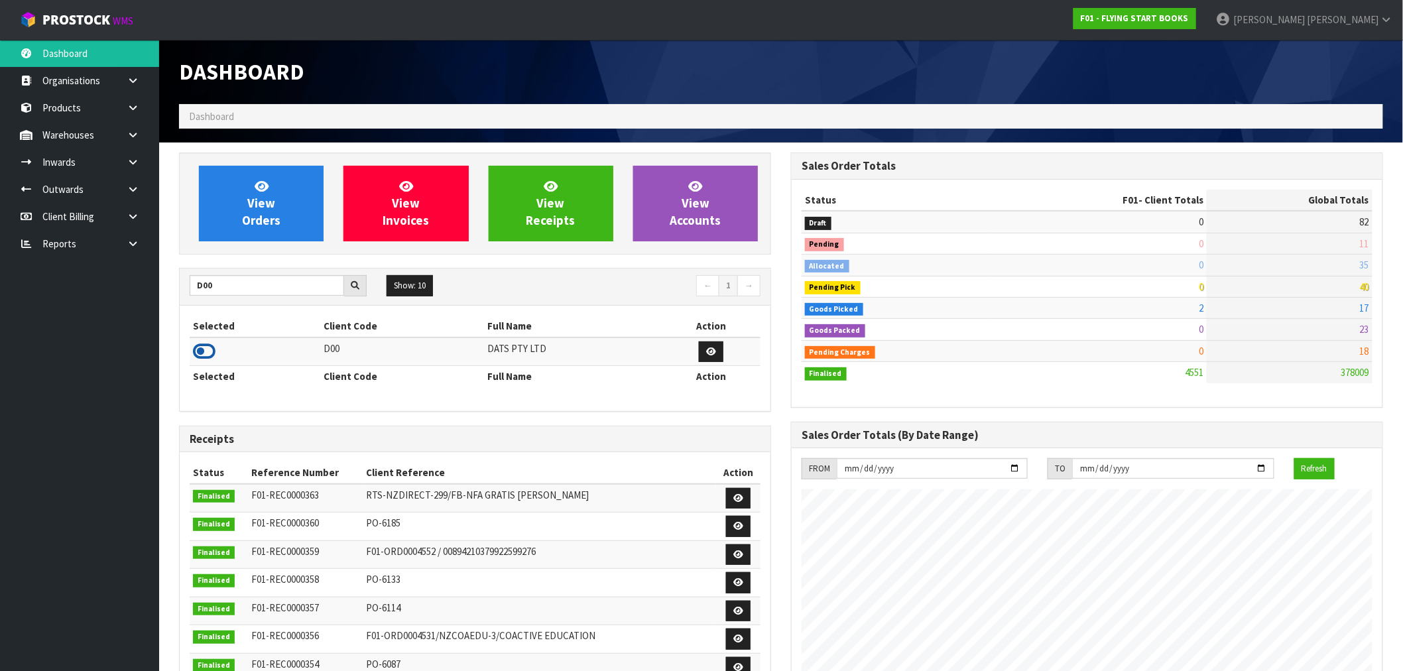
click at [210, 347] on icon at bounding box center [204, 351] width 23 height 20
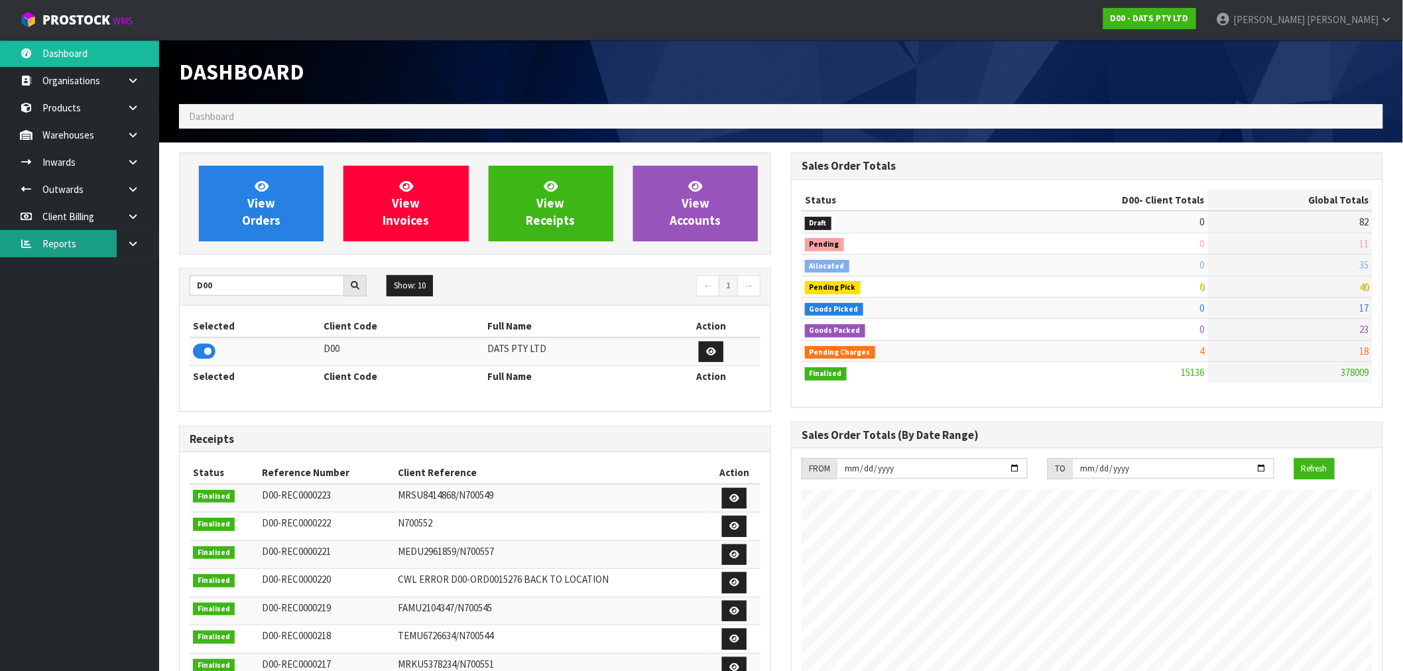
scroll to position [1005, 612]
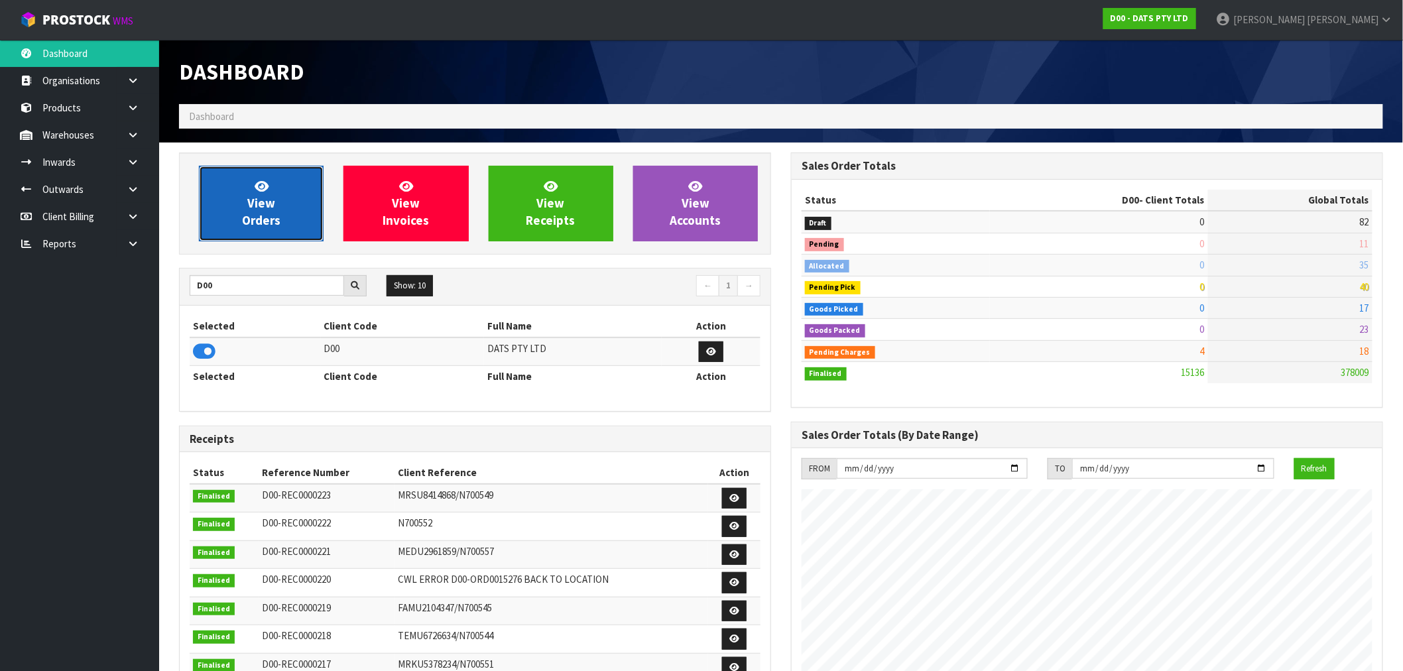
click at [251, 200] on span "View Orders" at bounding box center [261, 203] width 38 height 50
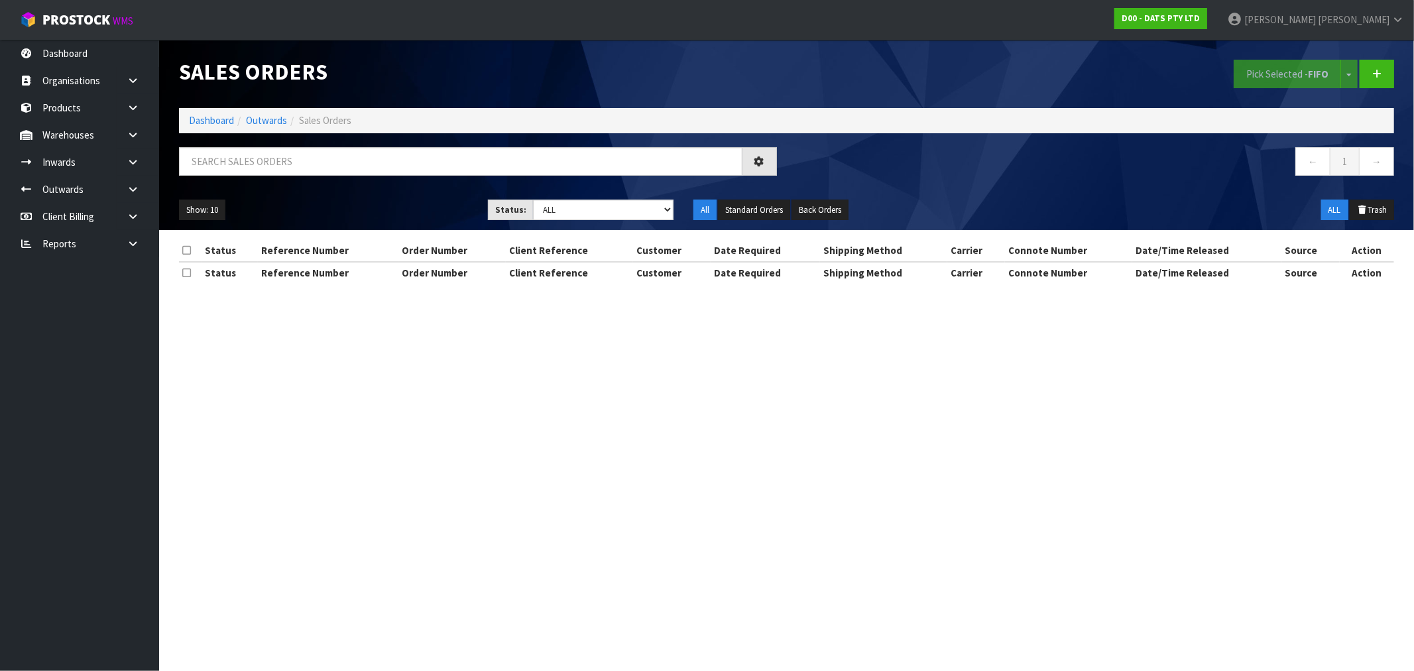
click at [246, 146] on div "Sales Orders Pick Selected - FIFO Split button! FIFO - First In First Out FEFO …" at bounding box center [786, 135] width 1235 height 190
click at [249, 157] on input "text" at bounding box center [461, 161] width 564 height 29
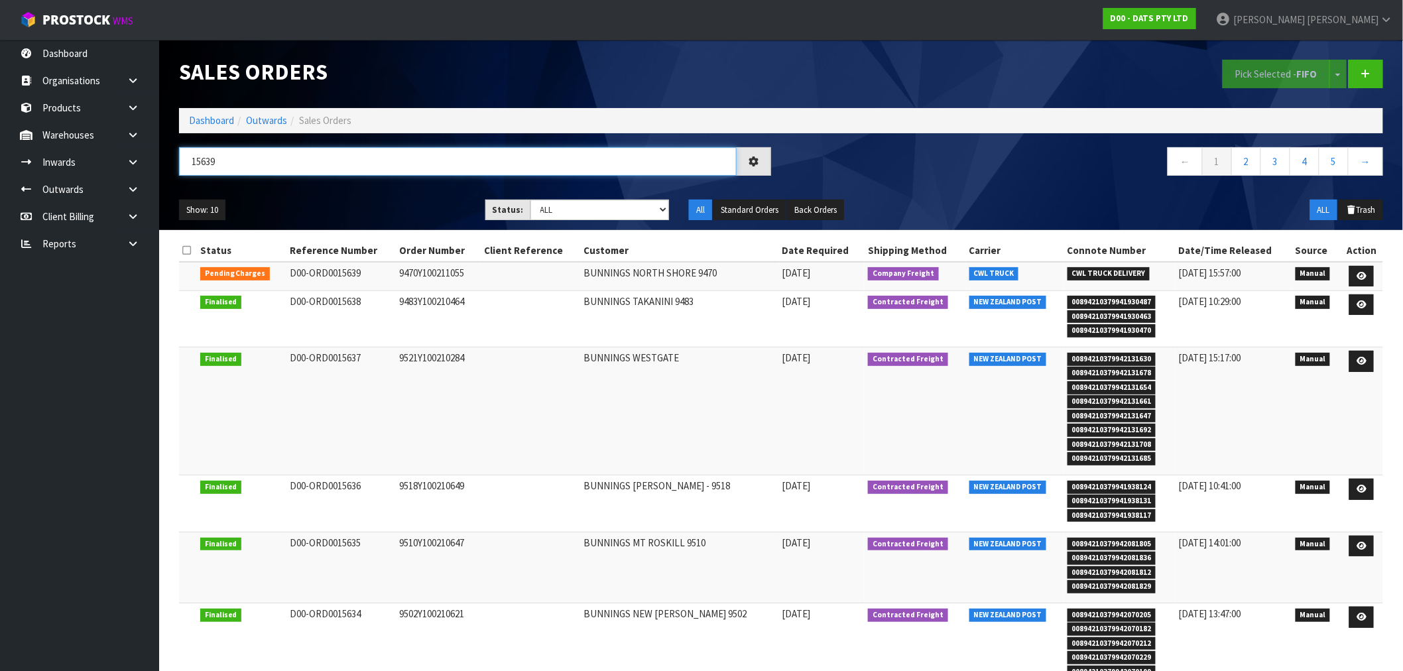
type input "15639"
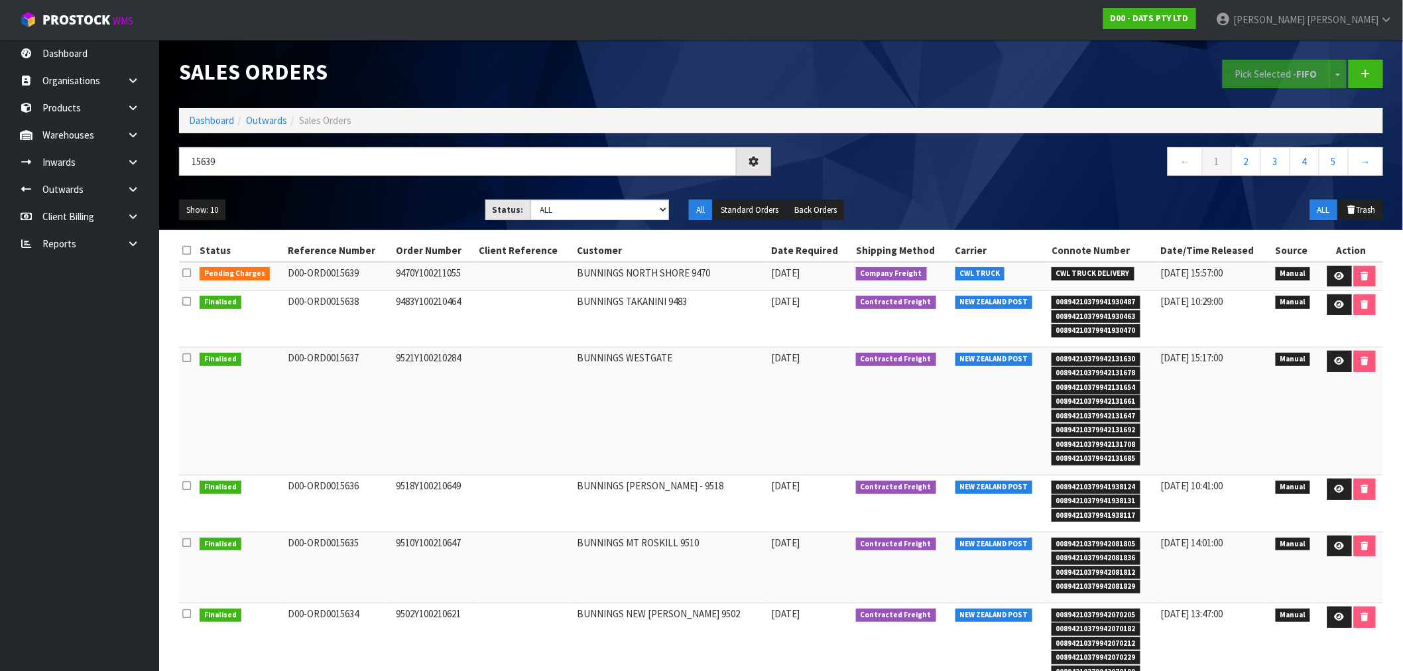
click at [381, 267] on td "D00-ORD0015639" at bounding box center [338, 276] width 108 height 29
click at [443, 270] on td "9470Y100211055" at bounding box center [434, 276] width 83 height 29
copy td "9470Y100211055"
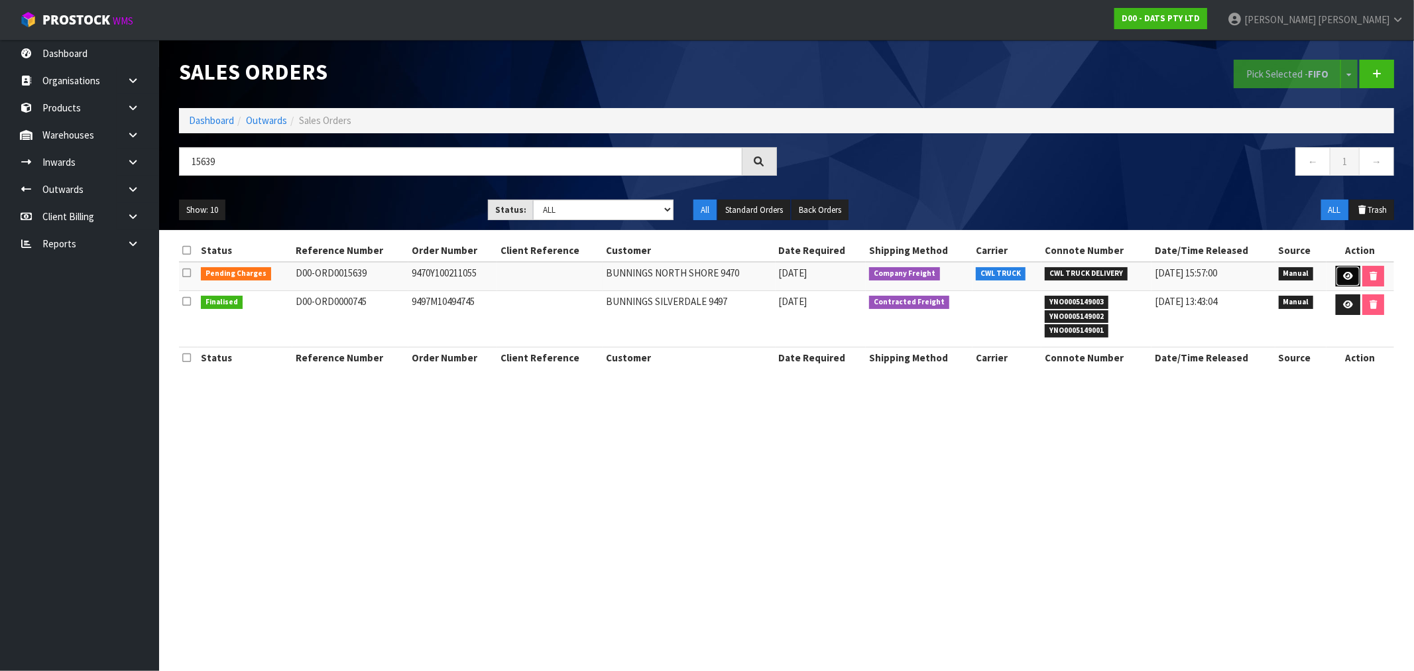
click at [1347, 275] on icon at bounding box center [1348, 276] width 10 height 9
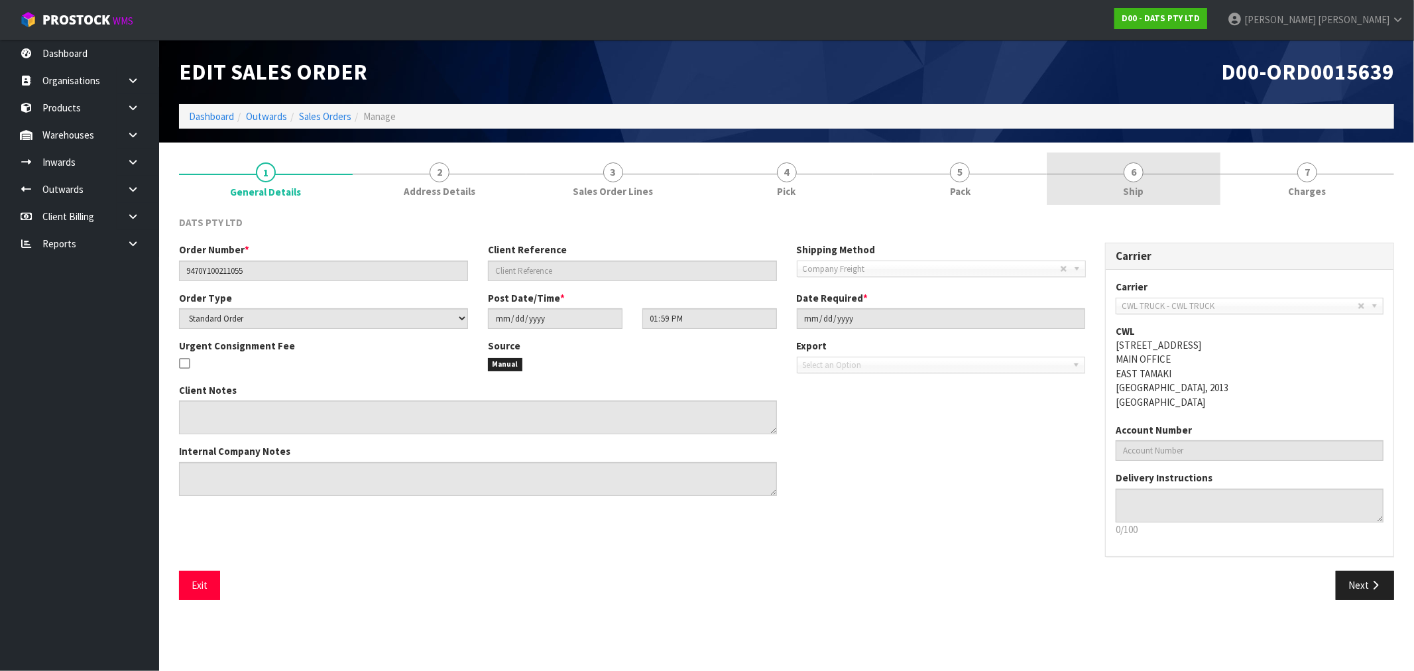
click at [1098, 186] on link "6 Ship" at bounding box center [1134, 179] width 174 height 52
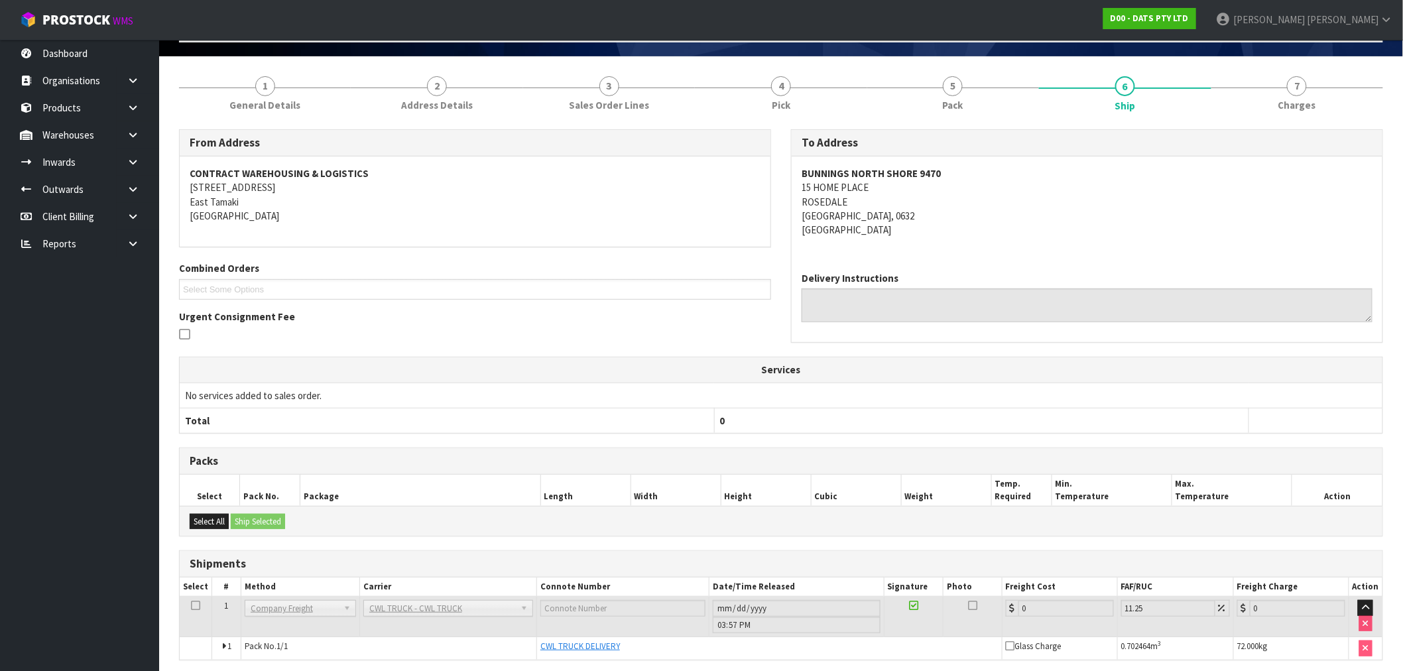
scroll to position [138, 0]
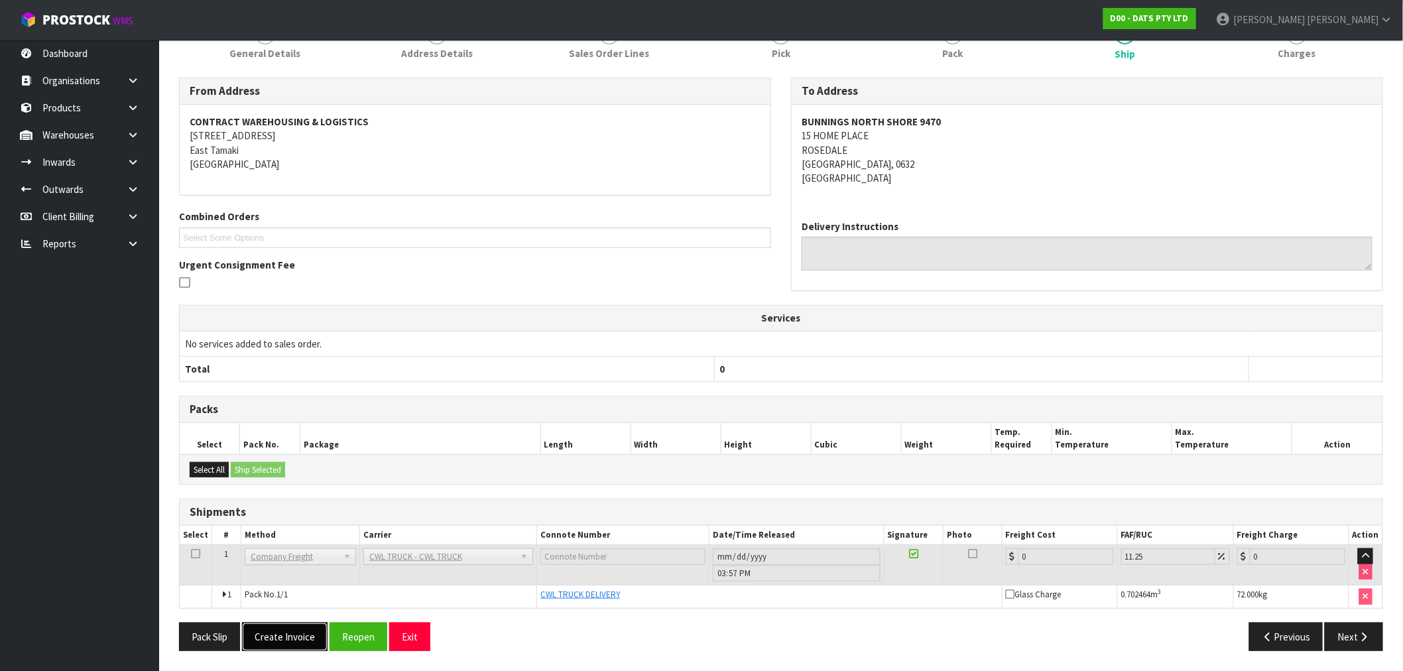
click at [259, 633] on button "Create Invoice" at bounding box center [285, 637] width 86 height 29
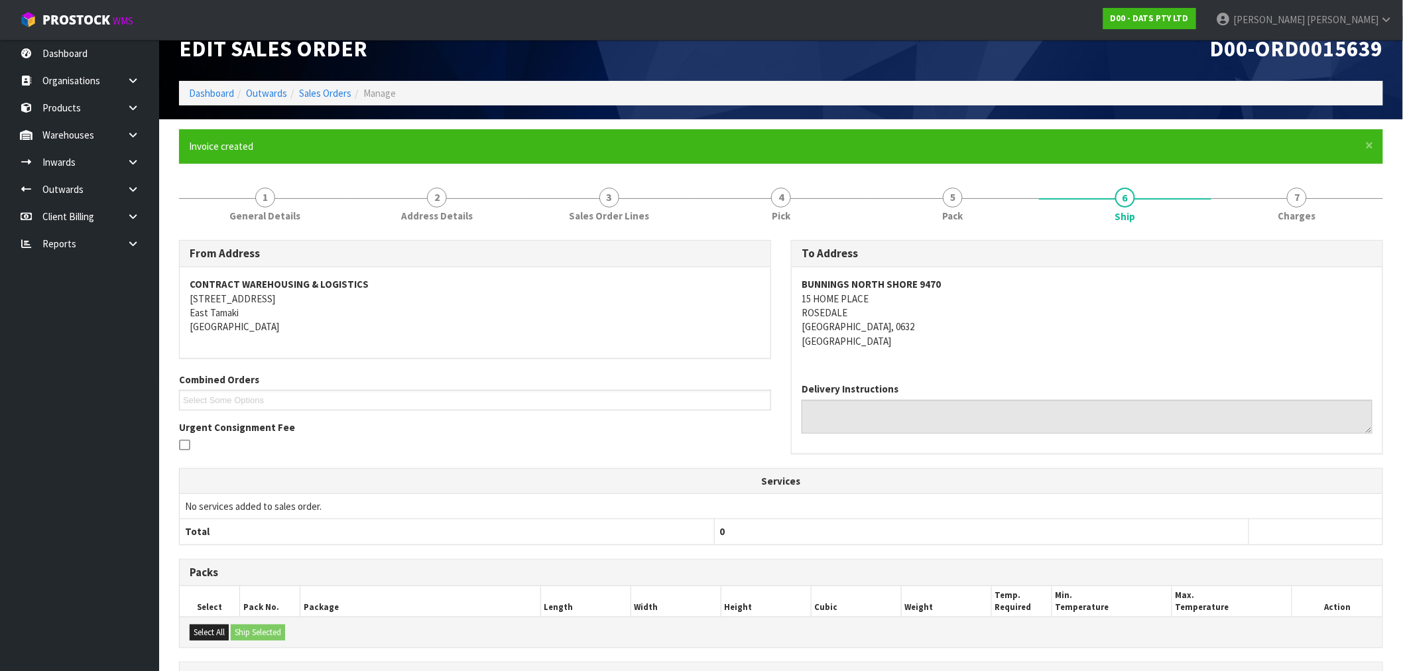
scroll to position [0, 0]
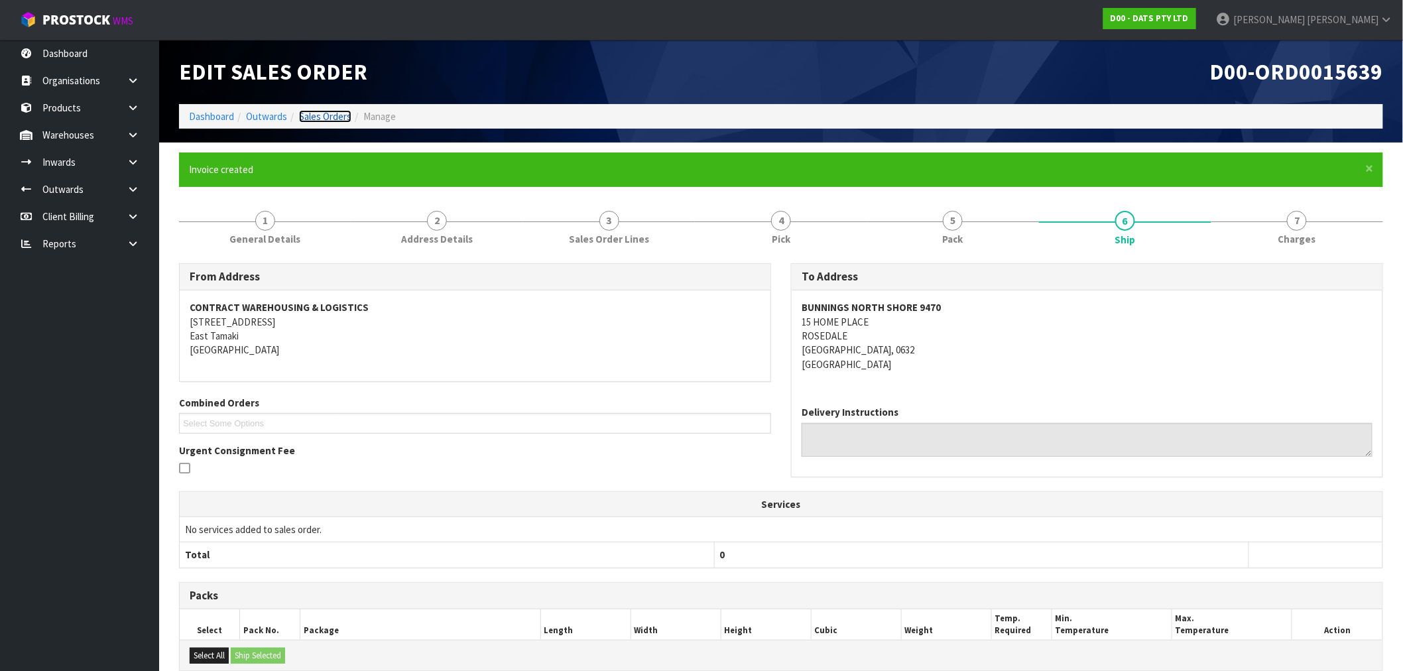
click at [322, 116] on link "Sales Orders" at bounding box center [325, 116] width 52 height 13
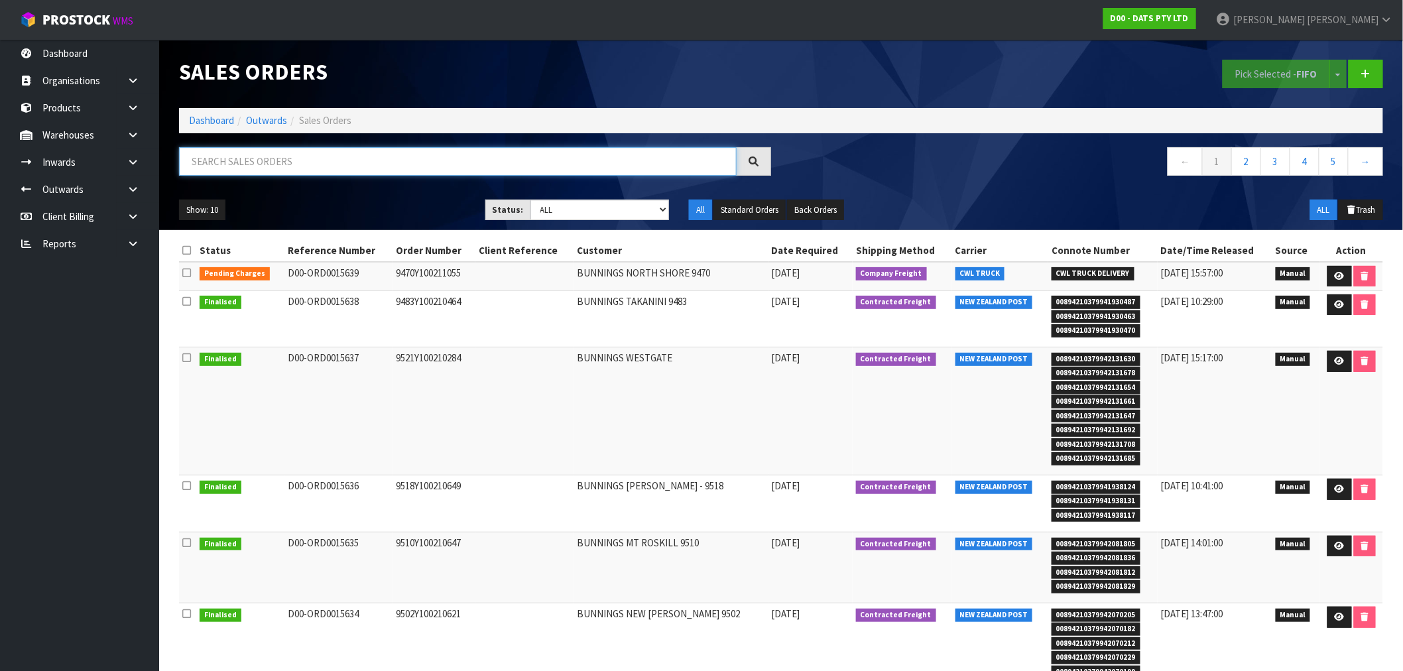
click at [288, 162] on input "text" at bounding box center [458, 161] width 558 height 29
click at [332, 275] on td "D00-ORD0015639" at bounding box center [338, 276] width 108 height 29
copy td "ORD0015639"
click at [434, 275] on td "9470Y100211055" at bounding box center [434, 276] width 83 height 29
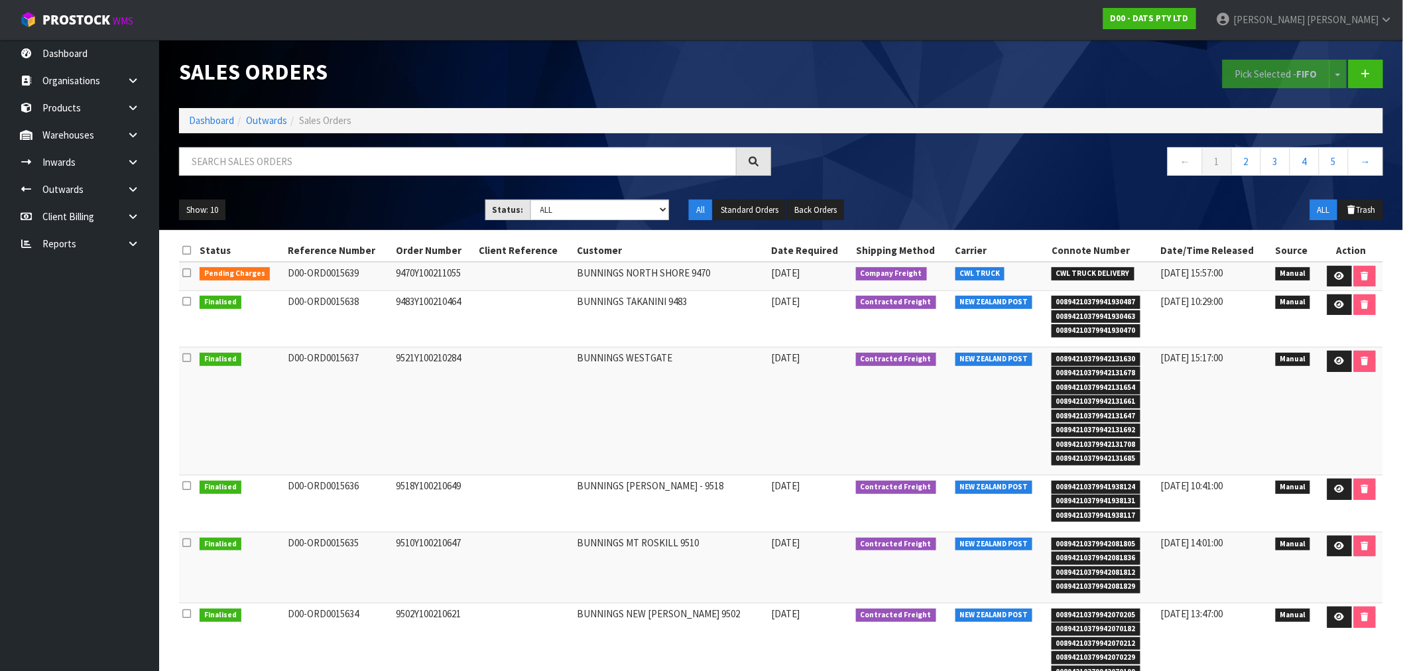
click at [434, 275] on td "9470Y100211055" at bounding box center [434, 276] width 83 height 29
copy td "9470Y100211055"
click at [1331, 280] on link at bounding box center [1339, 276] width 25 height 21
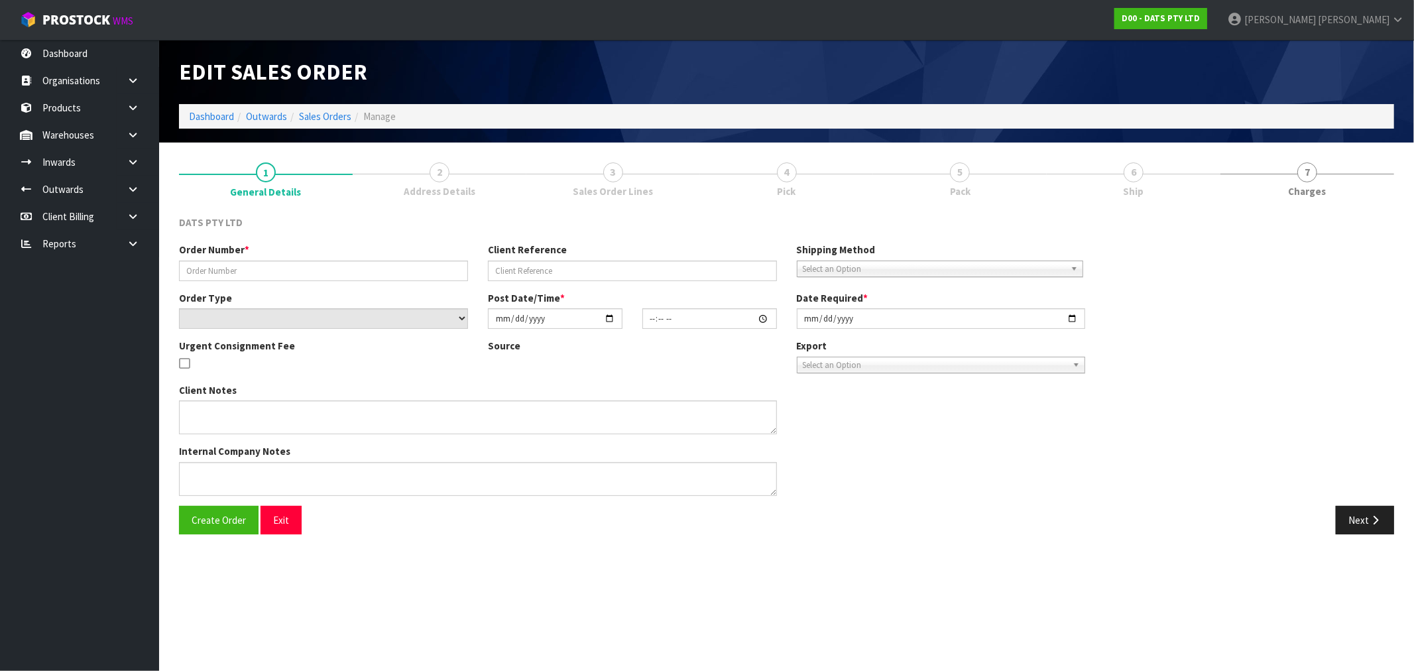
type input "9470Y100211055"
select select "number:0"
type input "2025-08-22"
type input "13:59:00.000"
type input "2025-08-25"
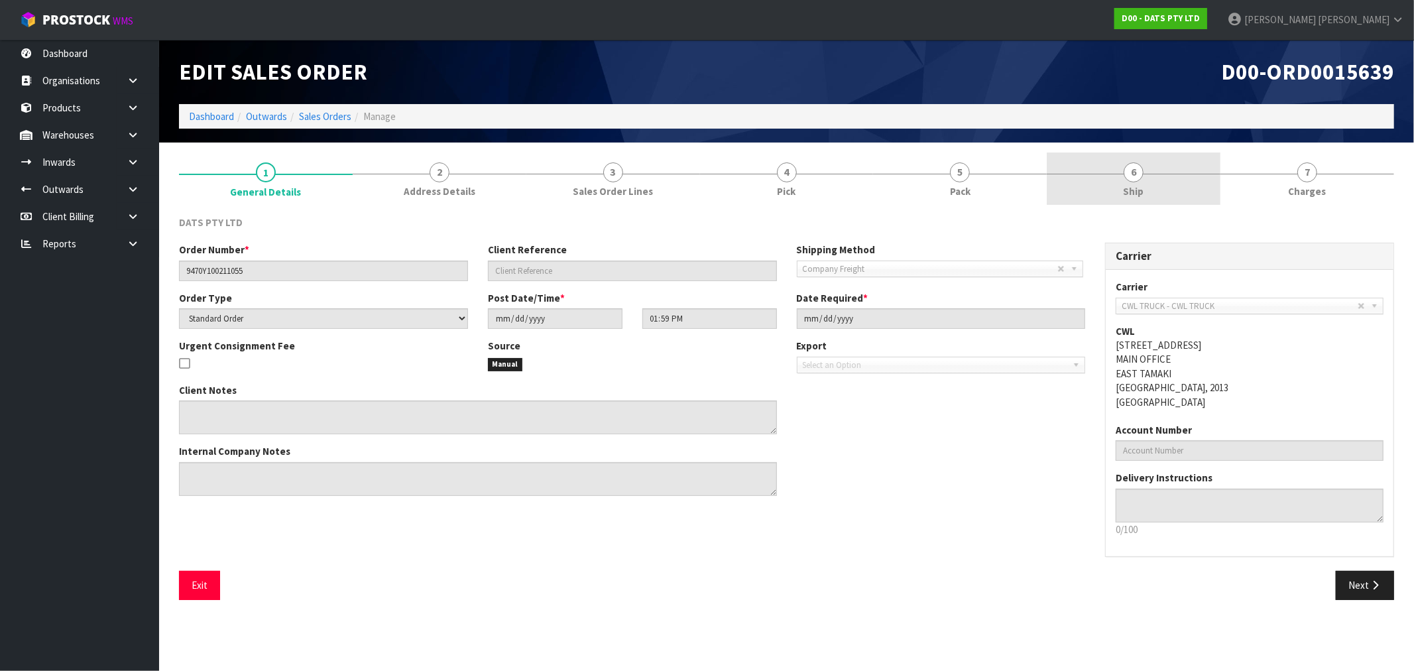
click at [1135, 189] on span "Ship" at bounding box center [1134, 191] width 21 height 14
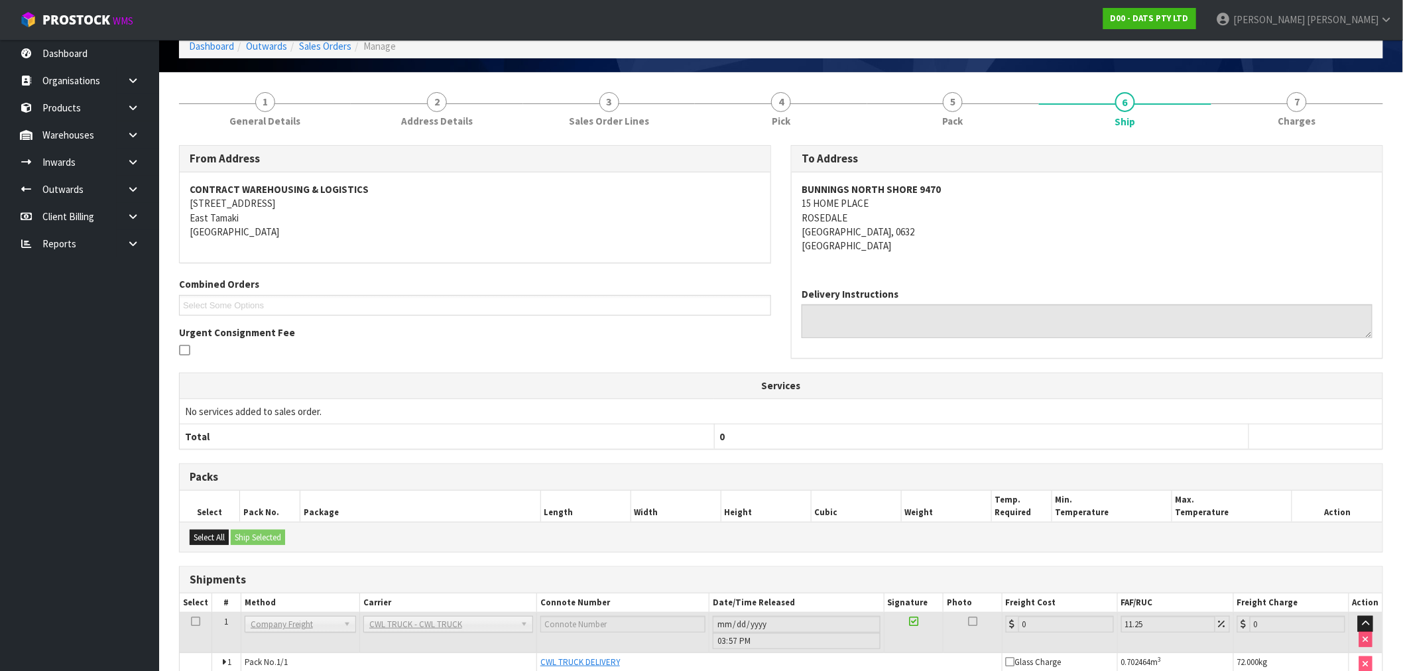
scroll to position [138, 0]
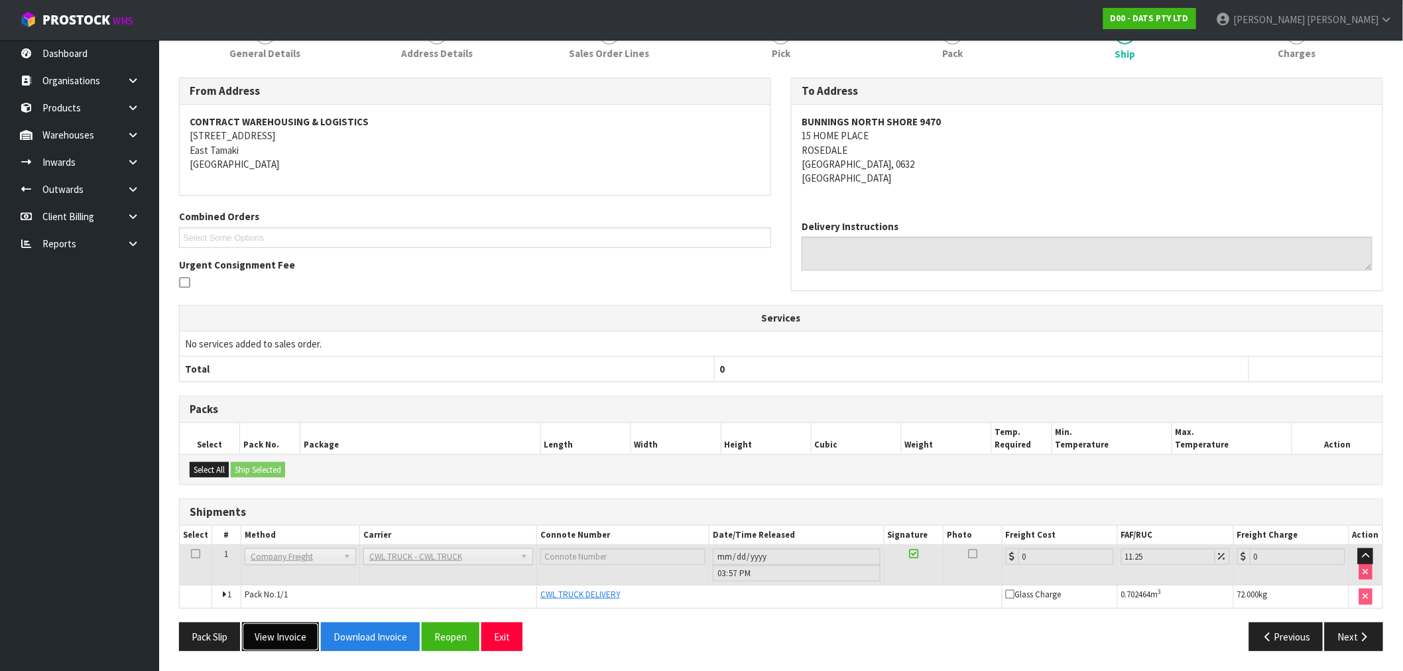
click at [296, 639] on button "View Invoice" at bounding box center [280, 637] width 77 height 29
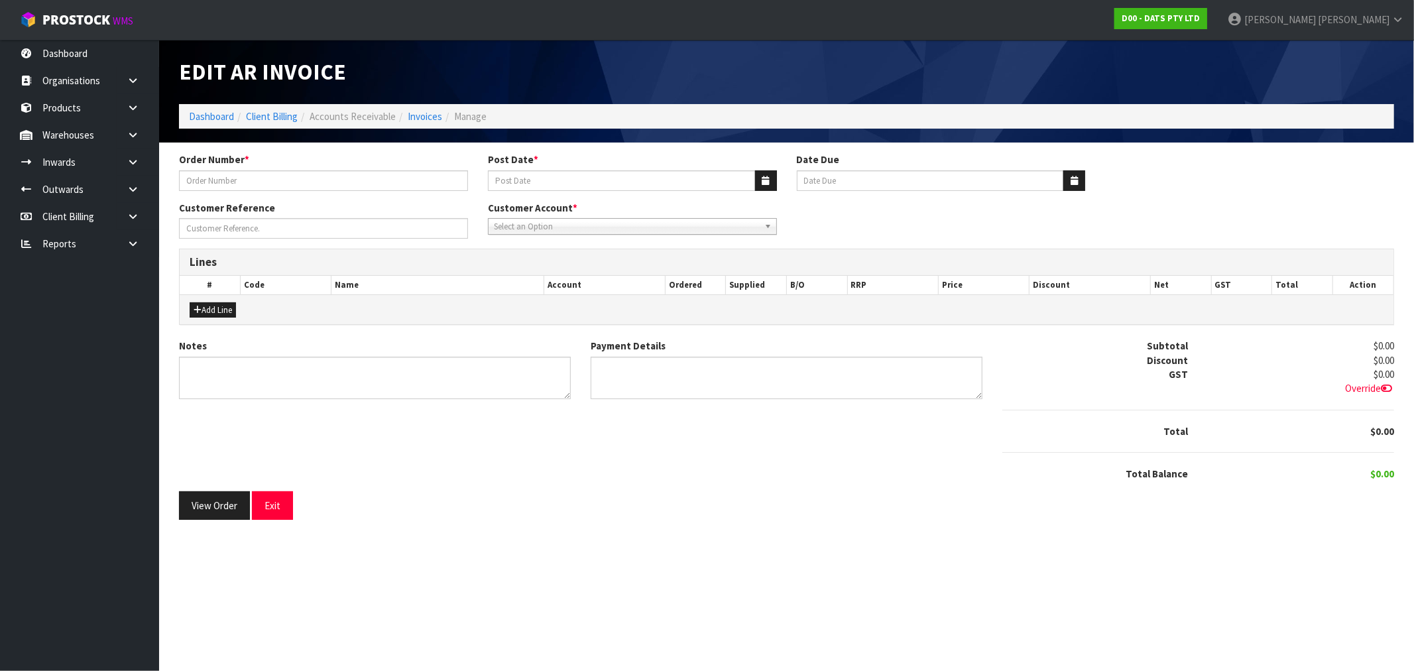
type input "9470Y100211055"
type input "[DATE]"
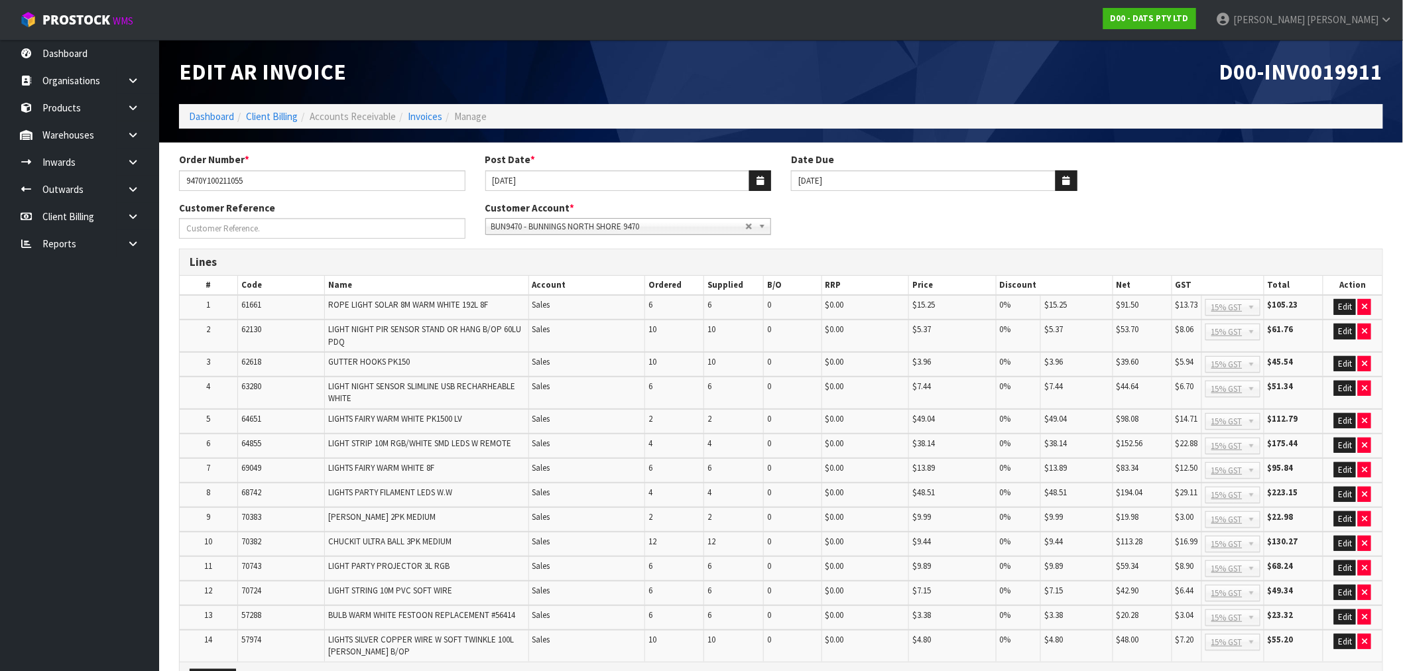
click at [1353, 75] on span "D00-INV0019911" at bounding box center [1301, 72] width 164 height 28
copy span "INV0019911"
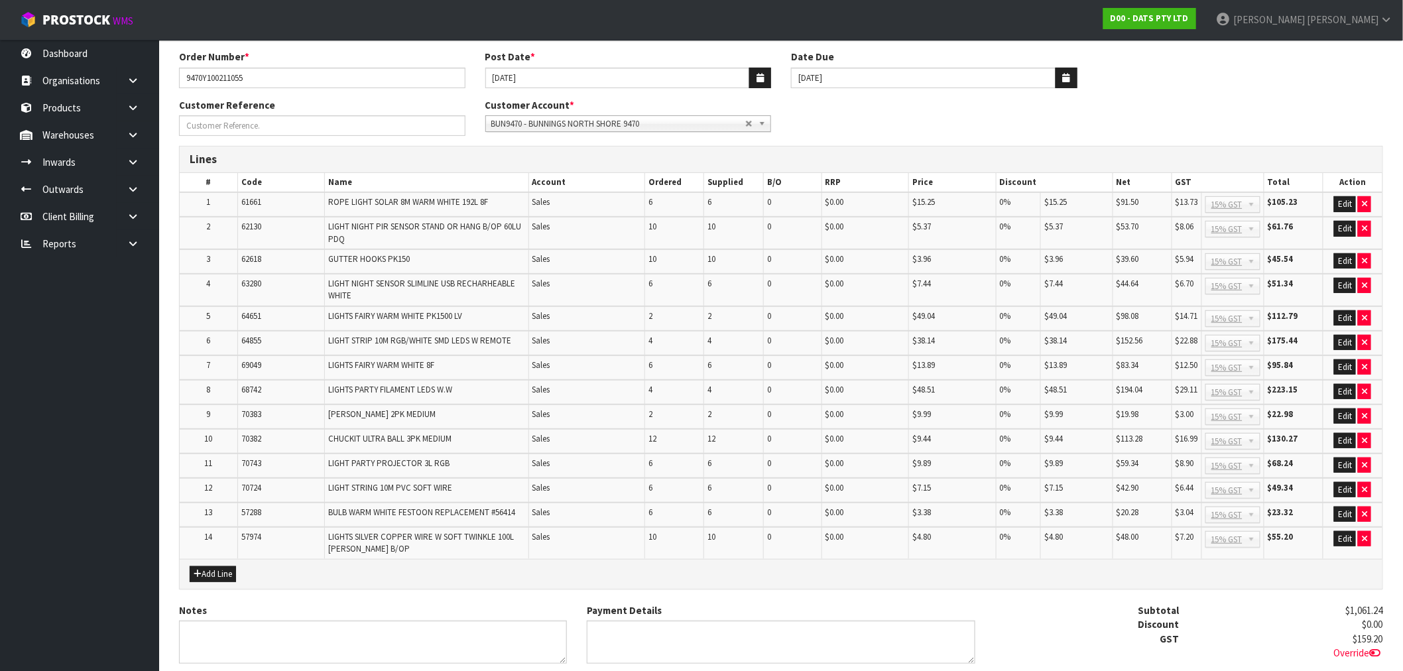
scroll to position [227, 0]
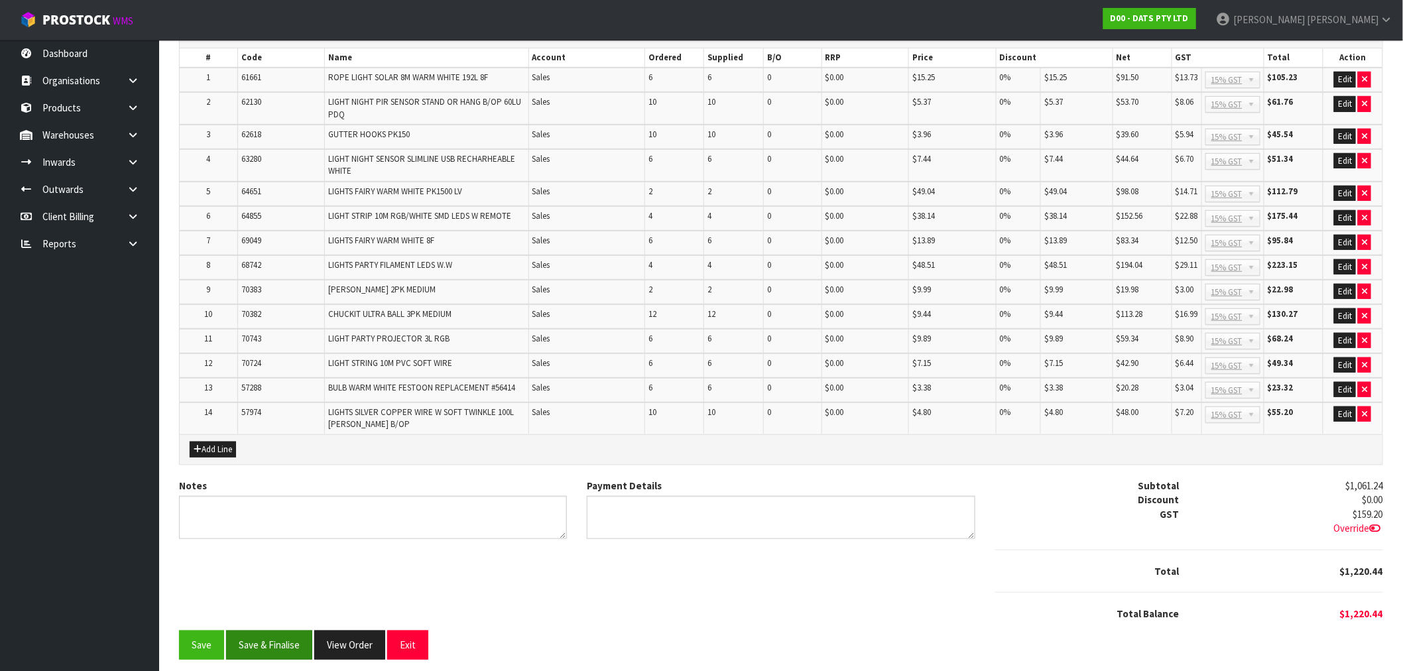
click at [296, 633] on button "Save & Finalise" at bounding box center [269, 645] width 86 height 29
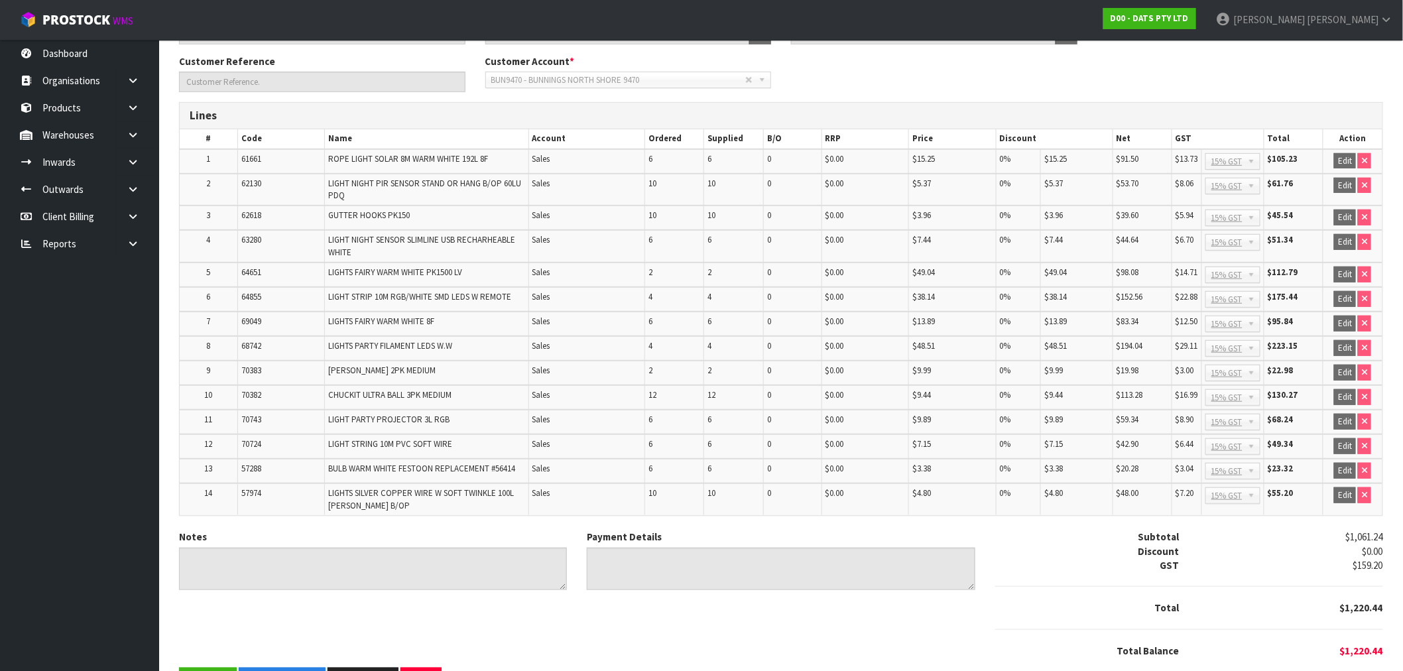
scroll to position [232, 0]
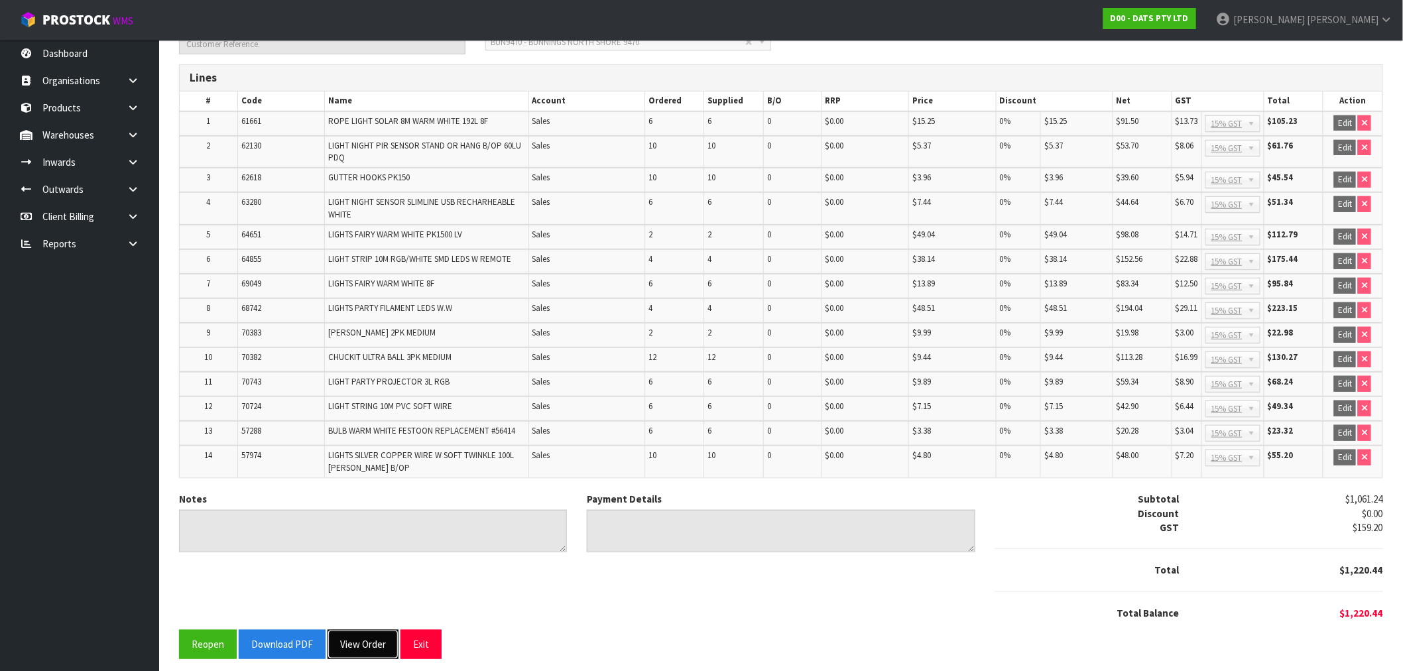
click at [381, 634] on button "View Order" at bounding box center [363, 644] width 71 height 29
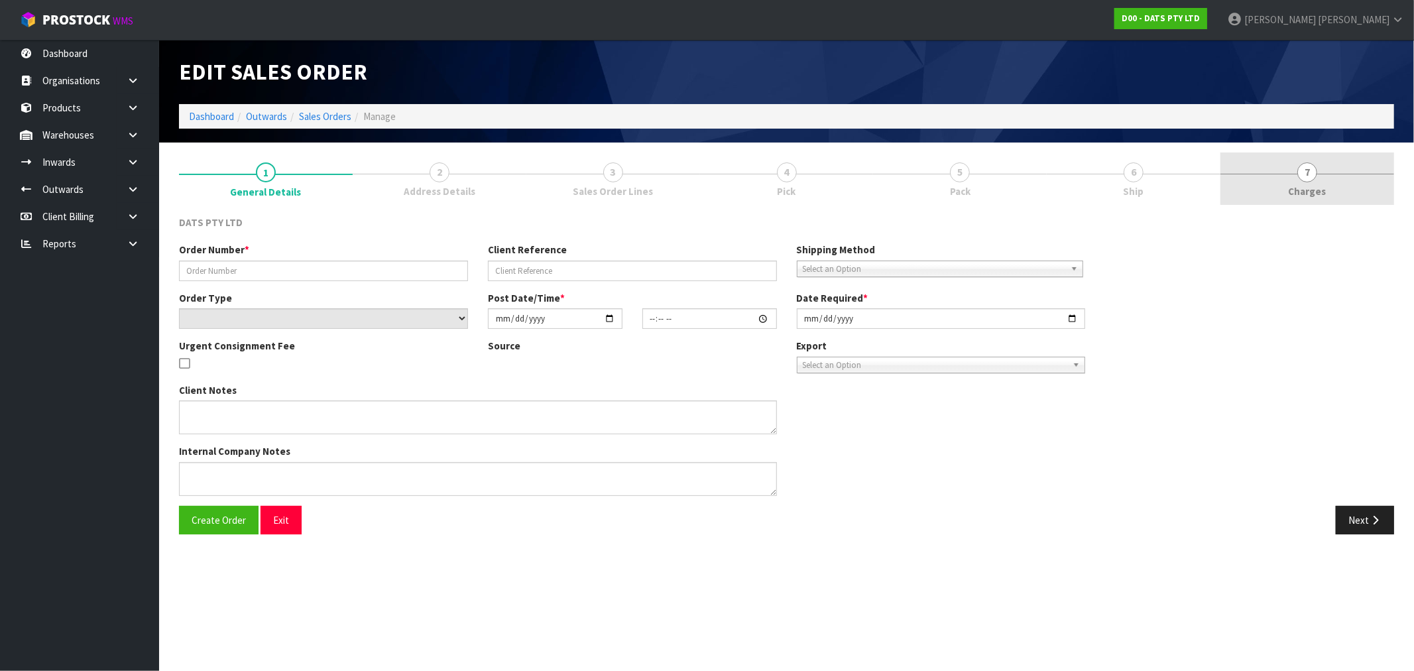
type input "9470Y100211055"
select select "number:0"
type input "2025-08-22"
type input "13:59:00.000"
type input "2025-08-25"
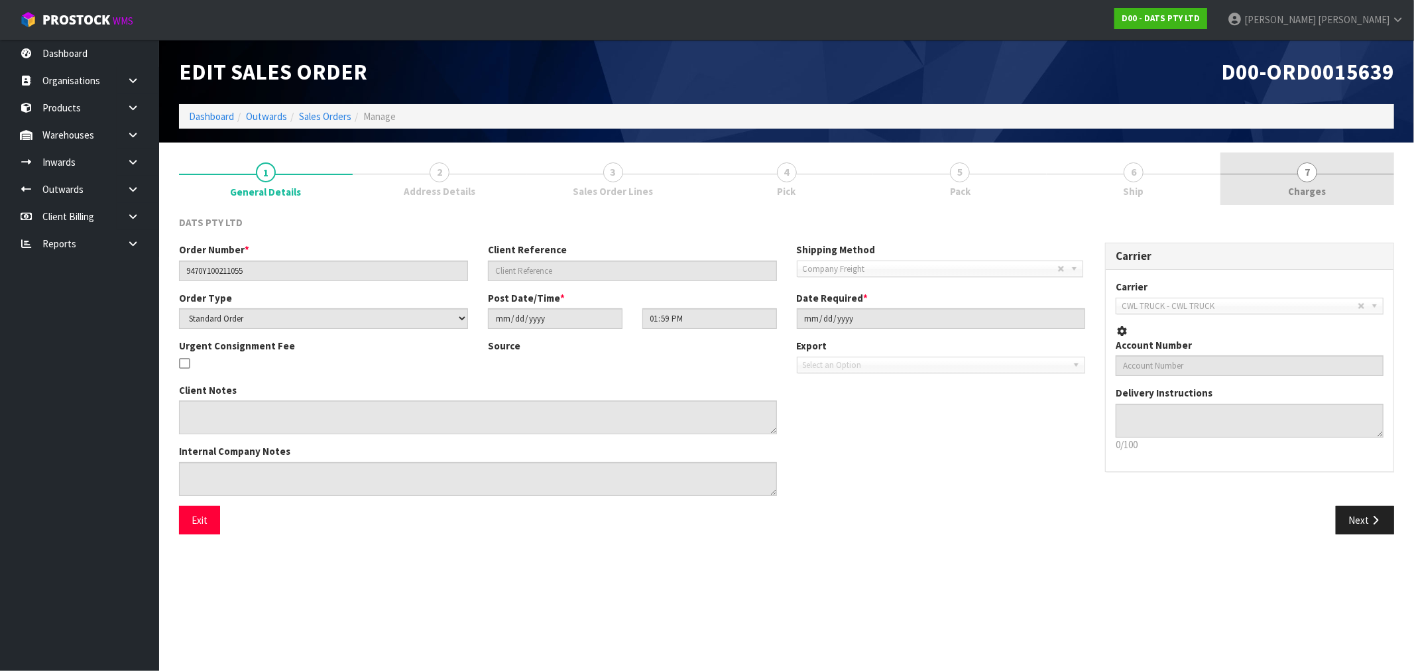
click at [1311, 176] on span "7" at bounding box center [1308, 172] width 20 height 20
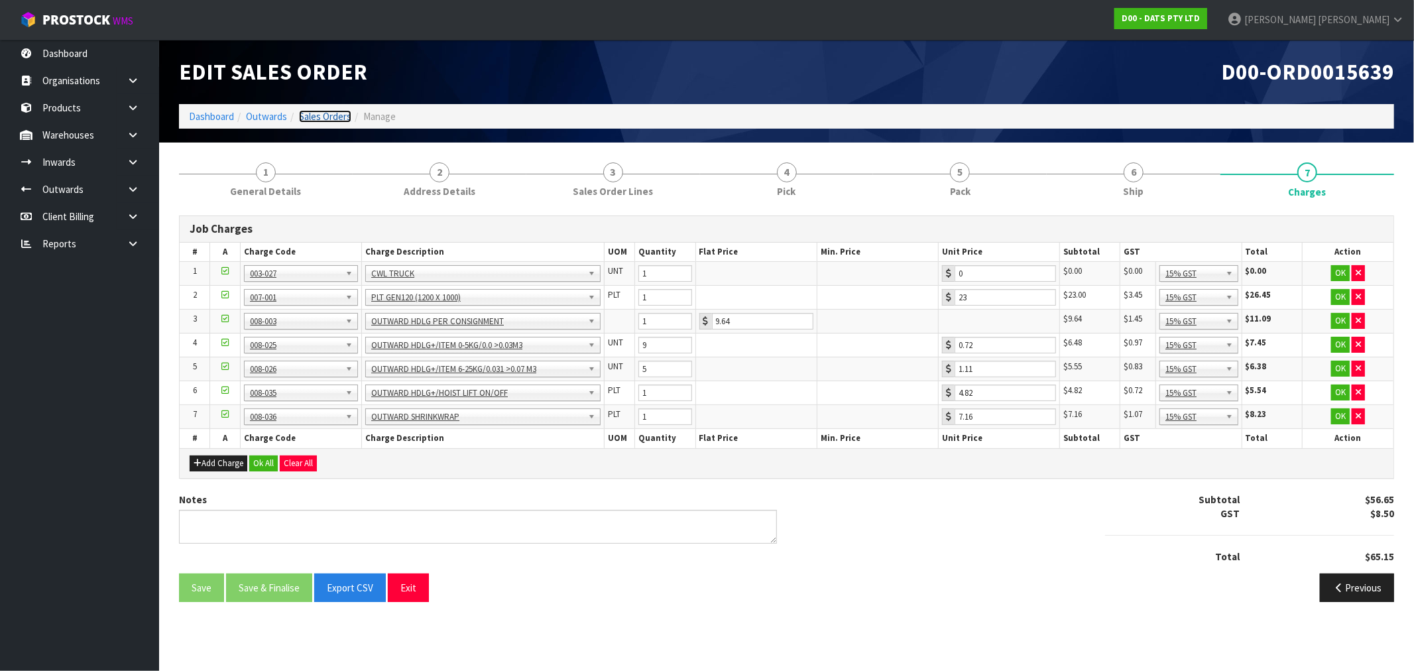
click at [316, 115] on link "Sales Orders" at bounding box center [325, 116] width 52 height 13
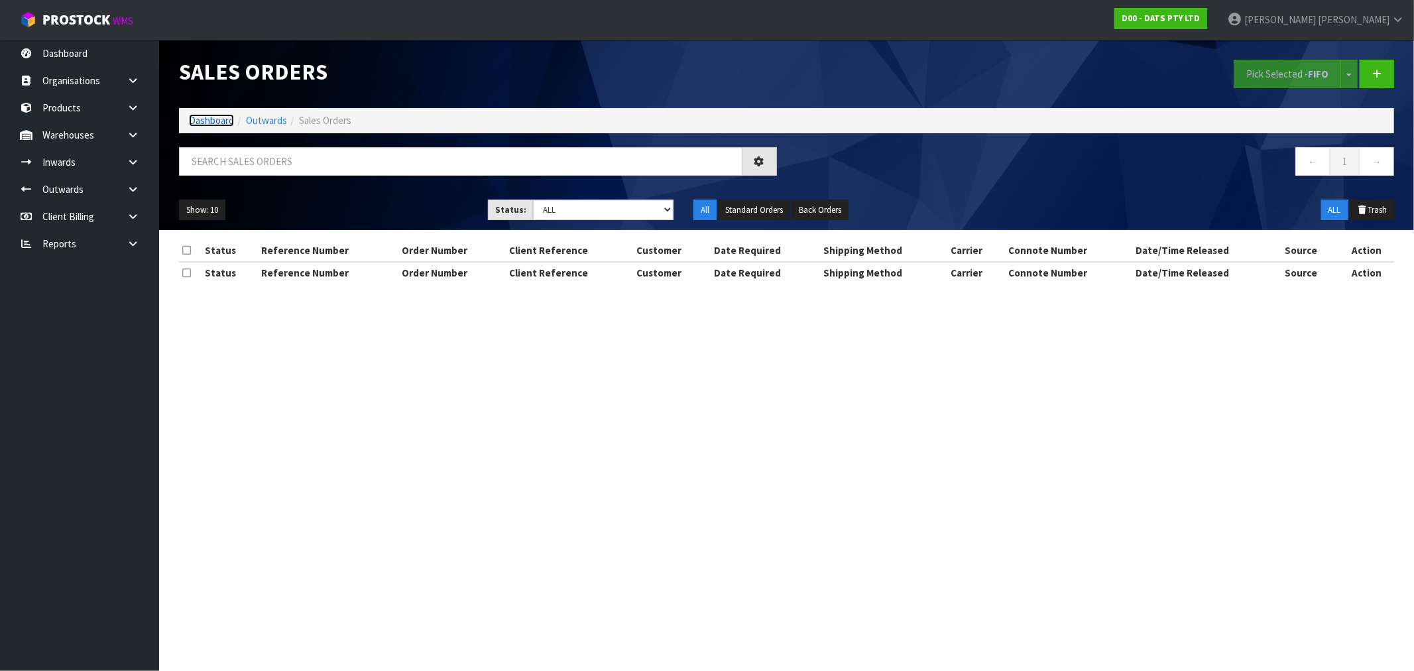
click at [192, 119] on link "Dashboard" at bounding box center [211, 120] width 45 height 13
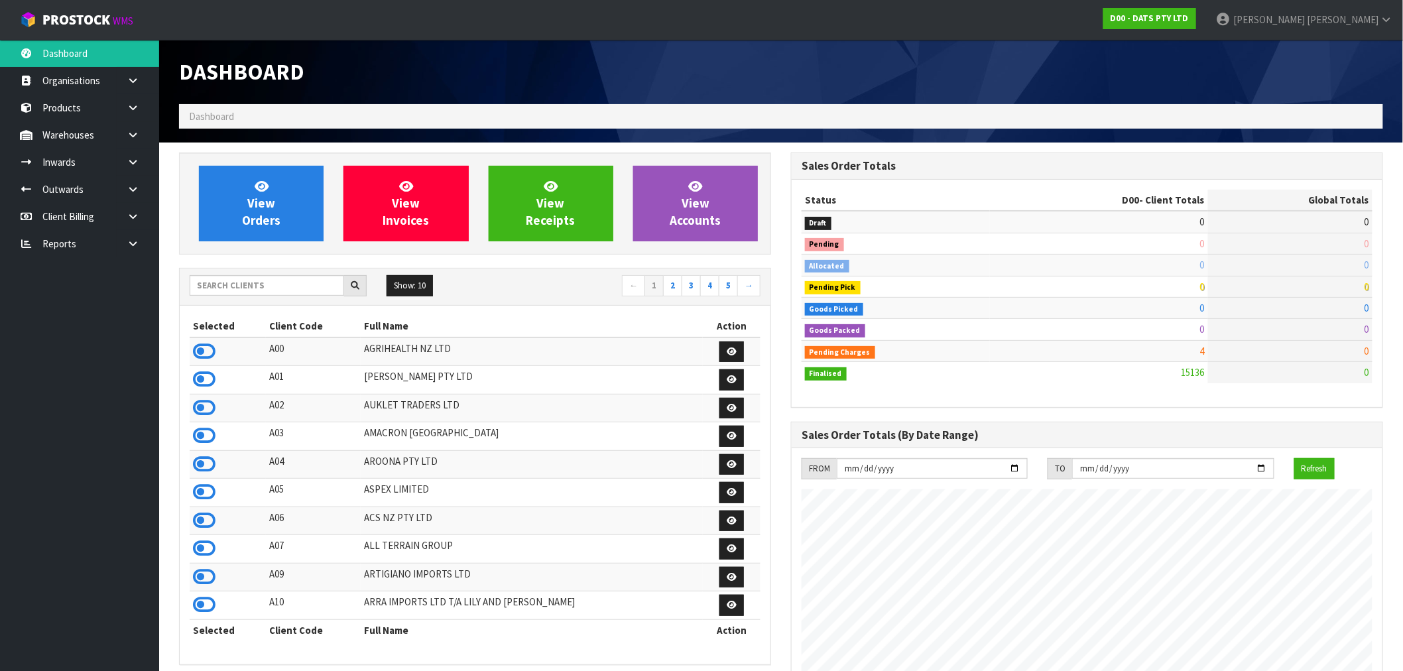
scroll to position [1005, 612]
click at [247, 206] on link "View Orders" at bounding box center [261, 204] width 125 height 76
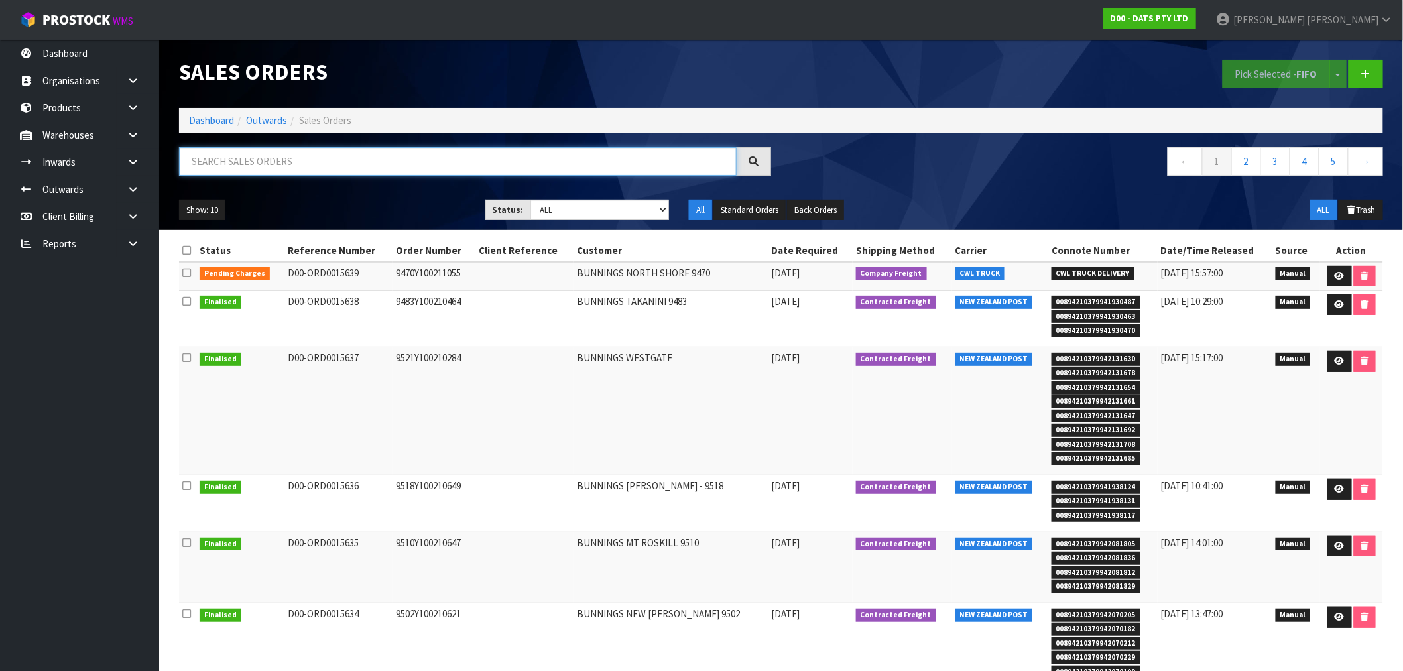
click at [478, 162] on input "text" at bounding box center [458, 161] width 558 height 29
paste input "9518Y100210649"
type input "9518Y100210649"
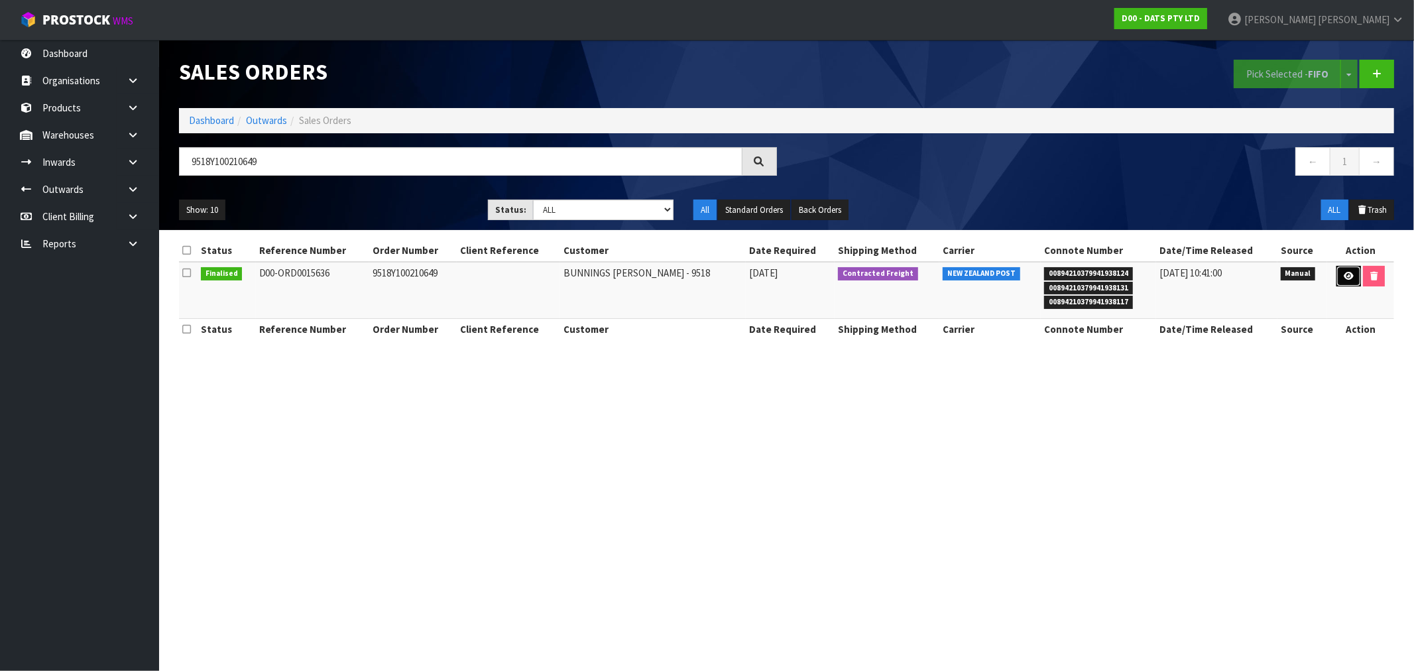
click at [1351, 277] on link at bounding box center [1349, 276] width 25 height 21
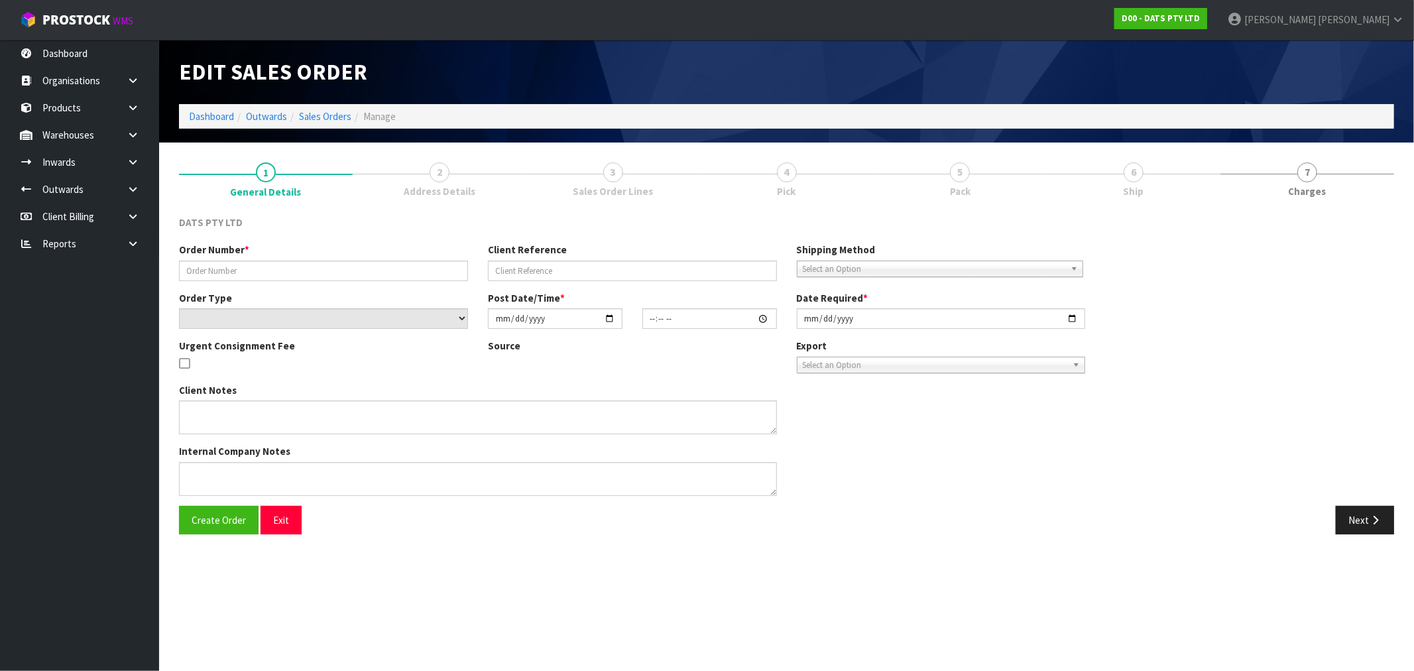
type input "9518Y100210649"
select select "number:0"
type input "2025-08-22"
type input "09:01:00.000"
type input "2025-08-22"
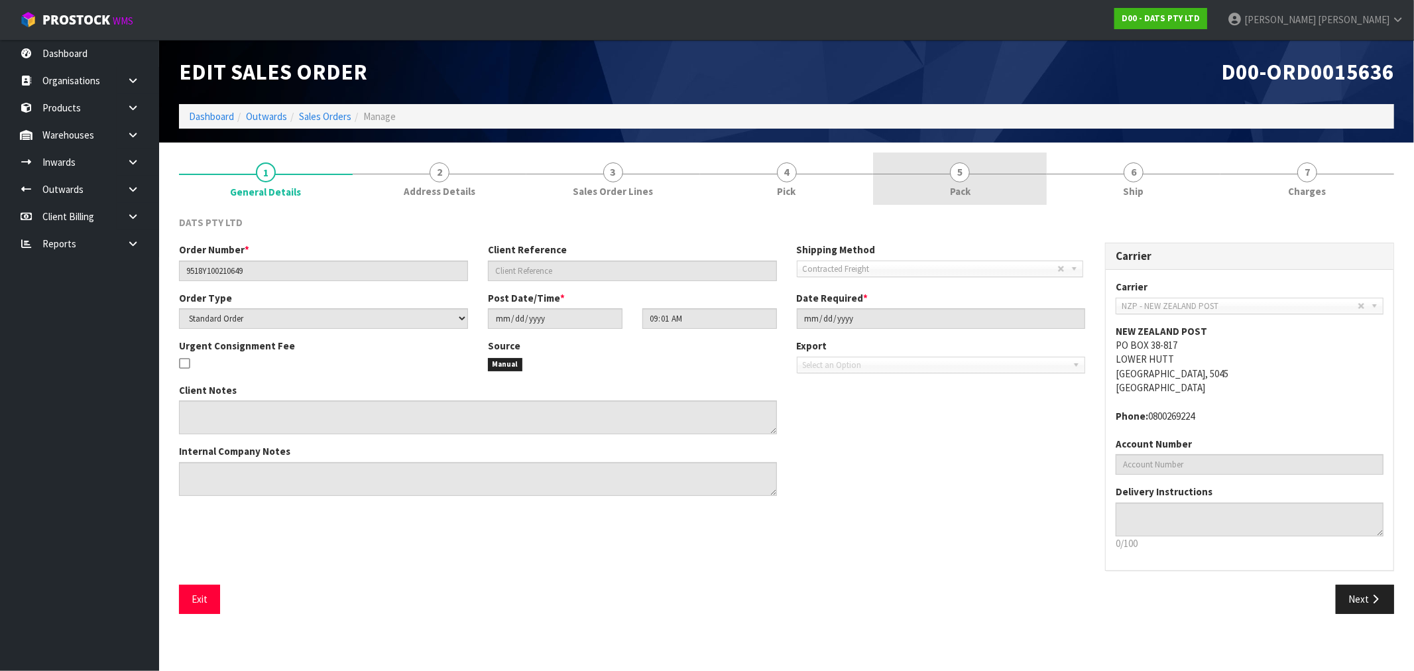
click at [950, 196] on span "Pack" at bounding box center [960, 191] width 21 height 14
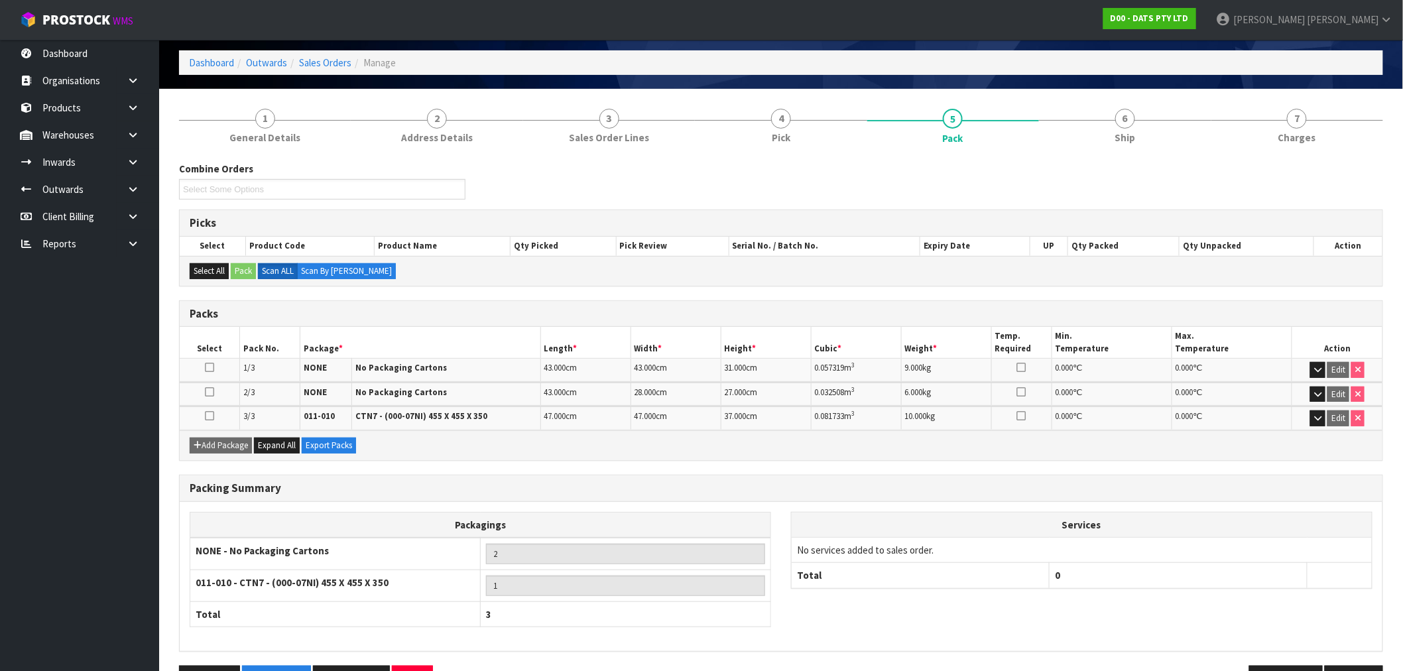
scroll to position [96, 0]
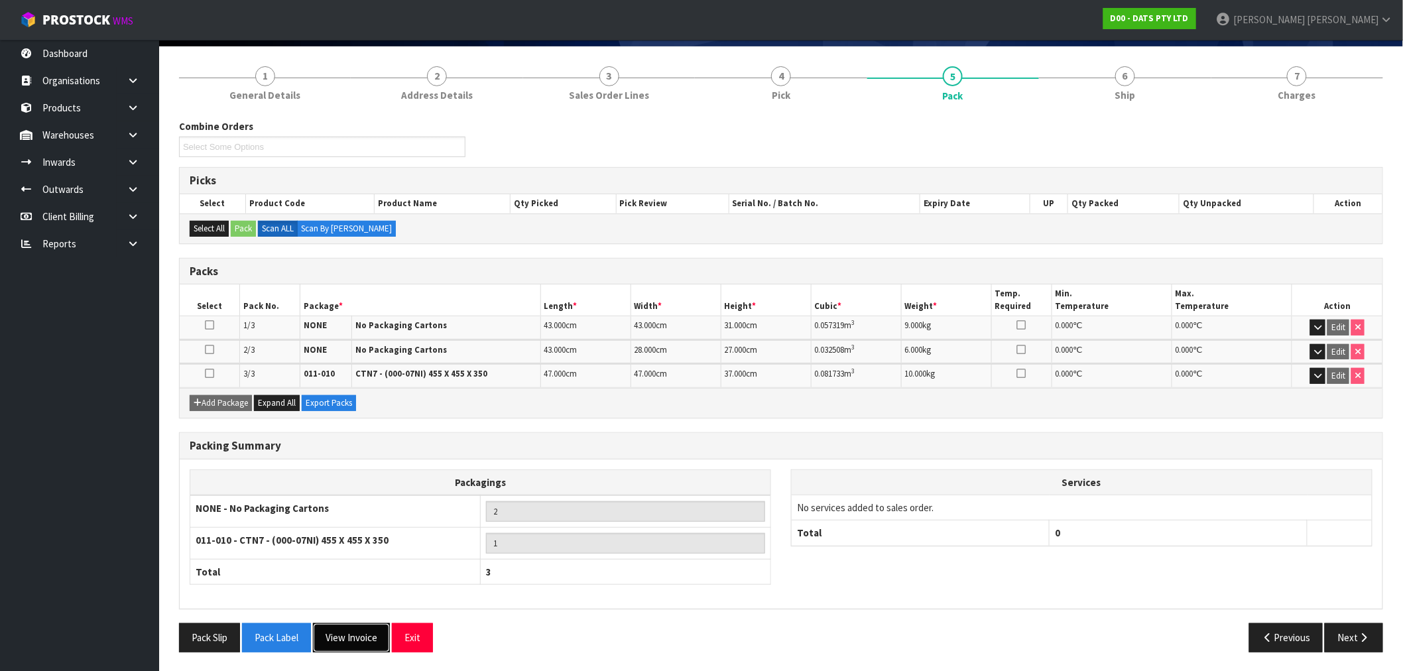
click at [345, 637] on button "View Invoice" at bounding box center [351, 637] width 77 height 29
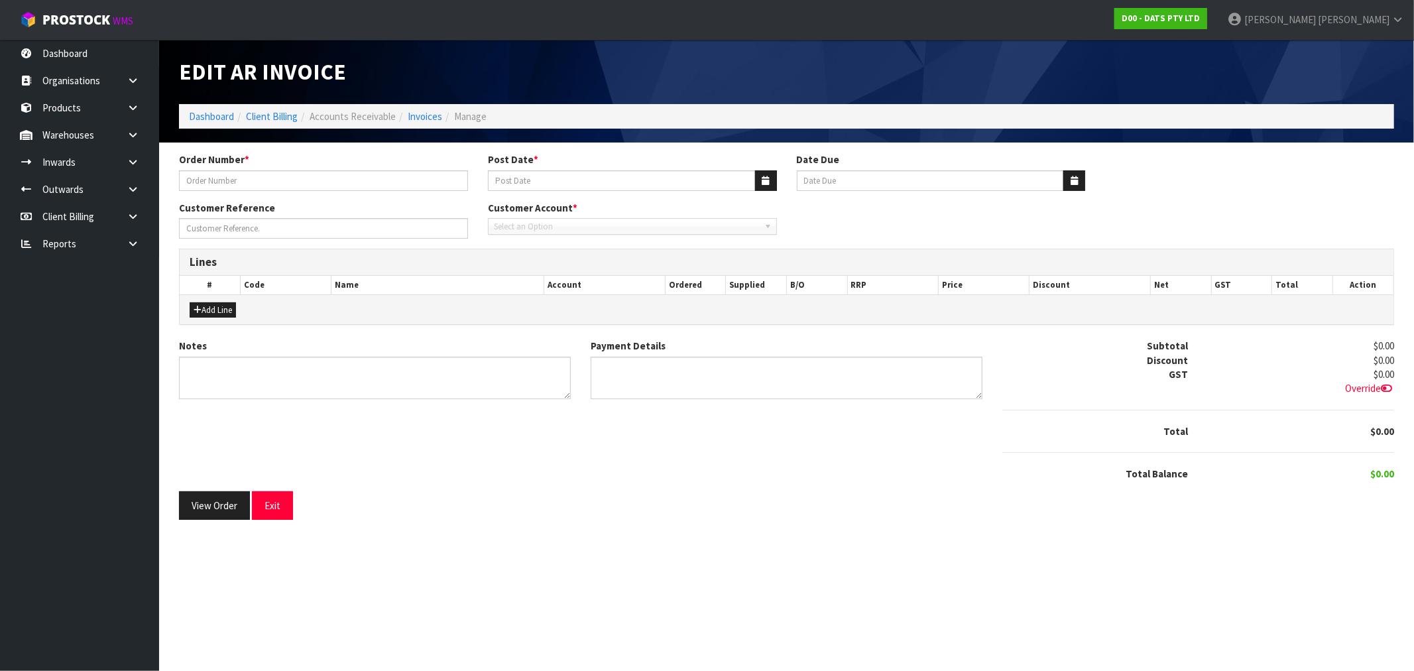
type input "9518Y100210649"
type input "[DATE]"
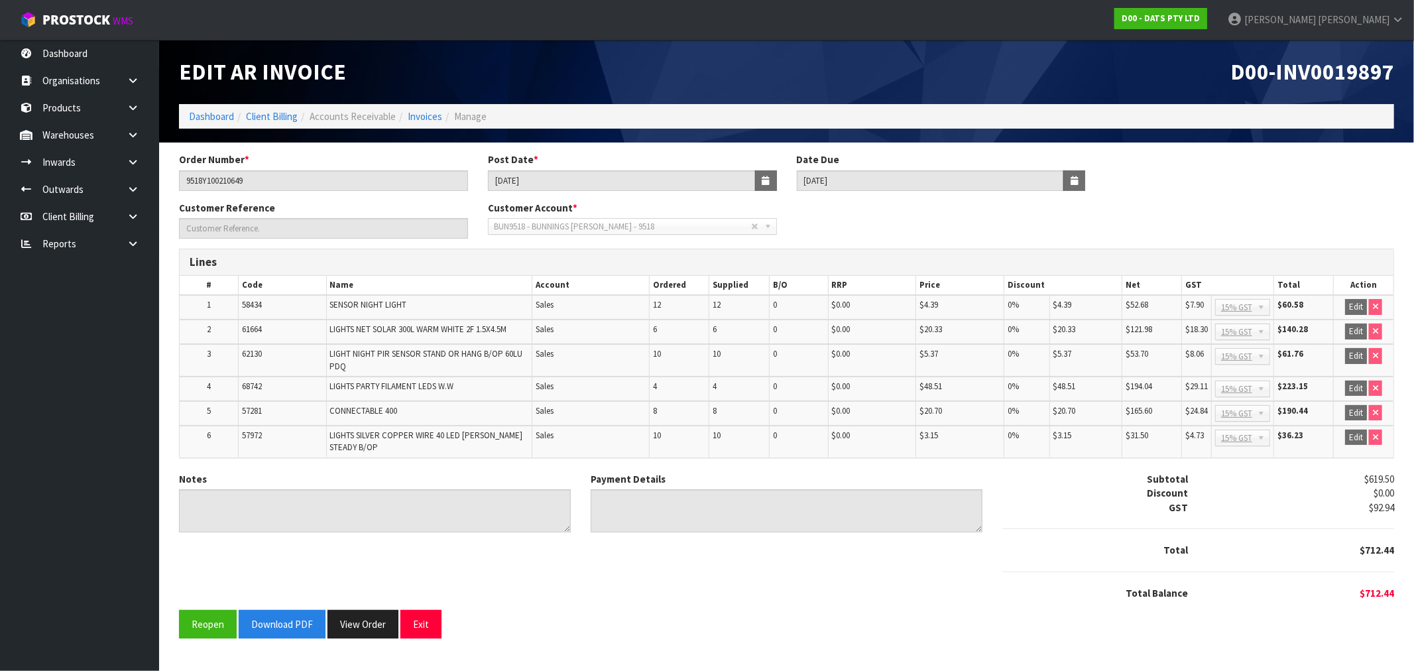
click at [1337, 72] on span "D00-INV0019897" at bounding box center [1313, 72] width 164 height 28
drag, startPoint x: 1337, startPoint y: 72, endPoint x: 1205, endPoint y: 125, distance: 141.6
click at [1335, 74] on span "D00-INV0019897" at bounding box center [1313, 72] width 164 height 28
copy span "INV0019897"
click at [377, 622] on button "View Order" at bounding box center [363, 624] width 71 height 29
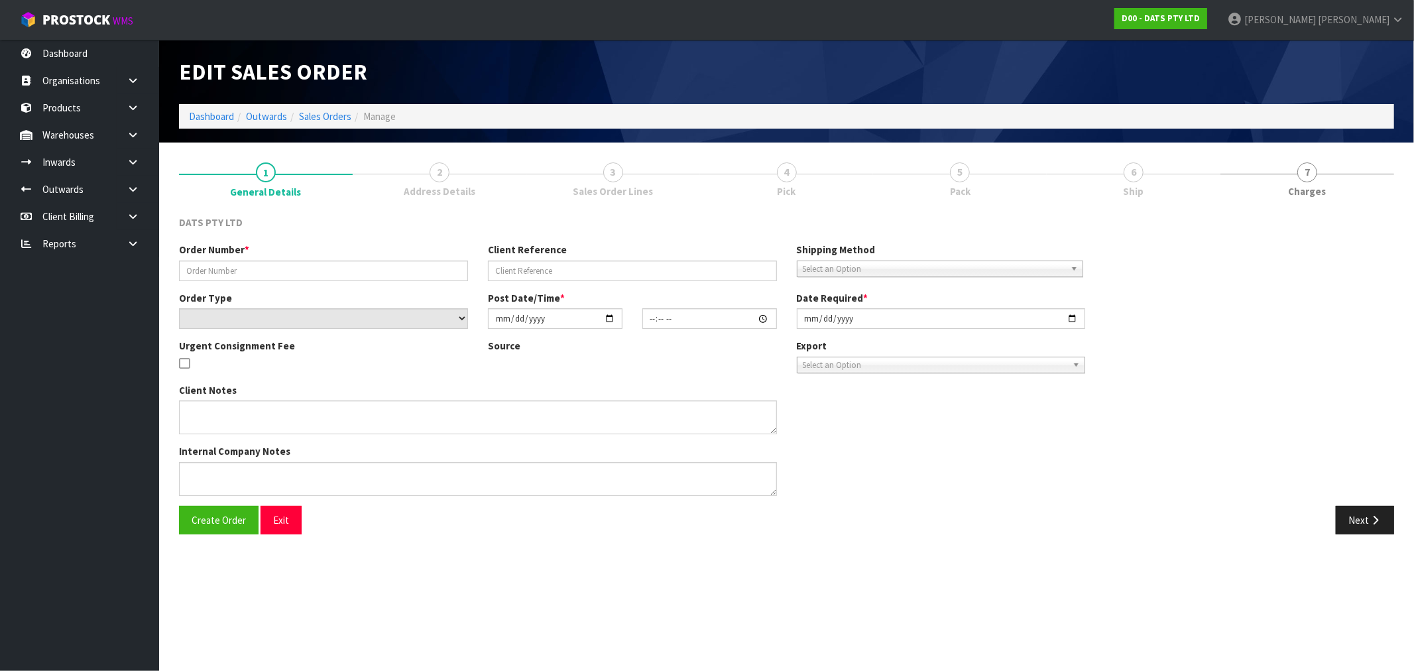
type input "9518Y100210649"
select select "number:0"
type input "2025-08-22"
type input "09:01:00.000"
type input "2025-08-22"
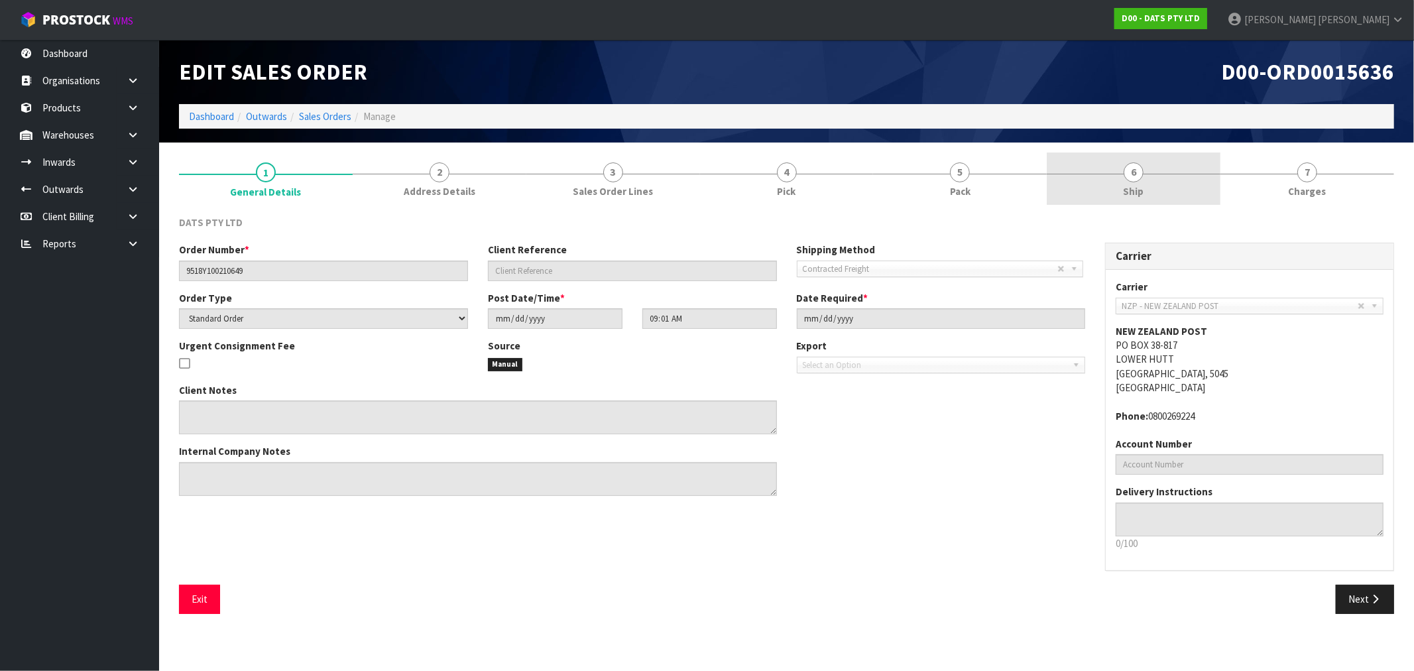
click at [1124, 189] on span "Ship" at bounding box center [1134, 191] width 21 height 14
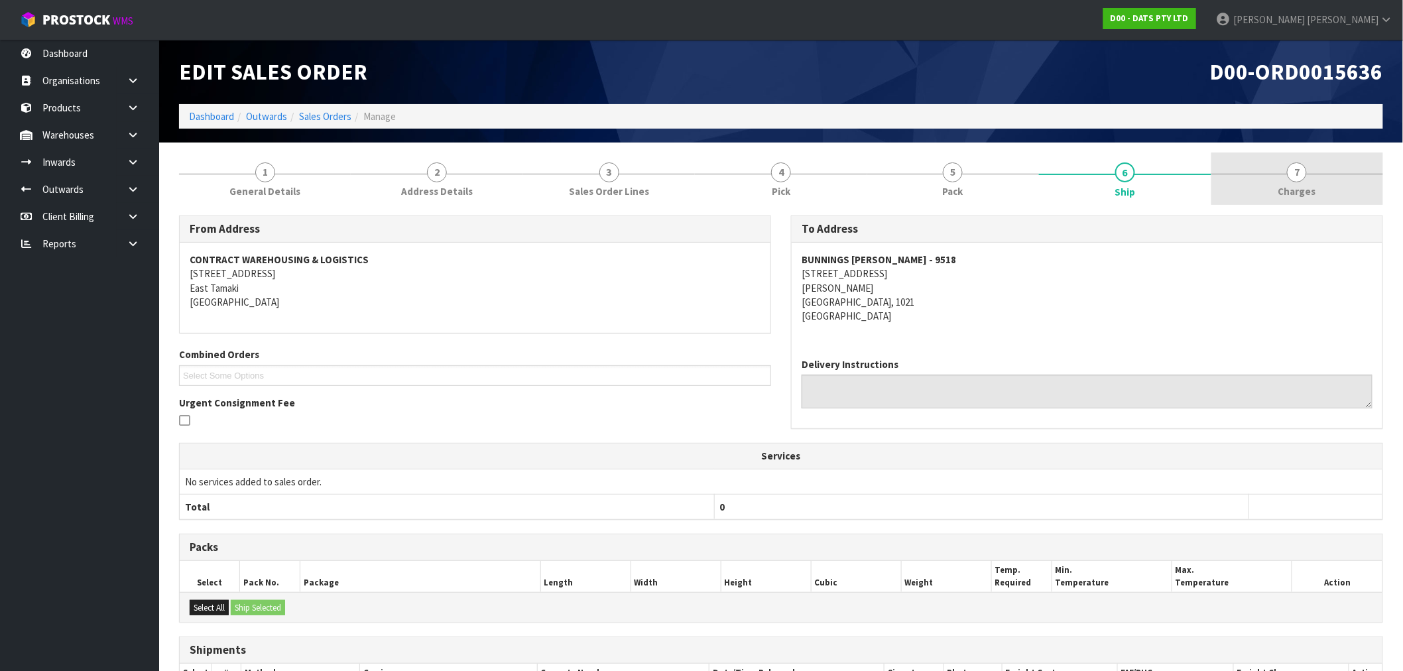
click at [1262, 191] on link "7 Charges" at bounding box center [1297, 179] width 172 height 52
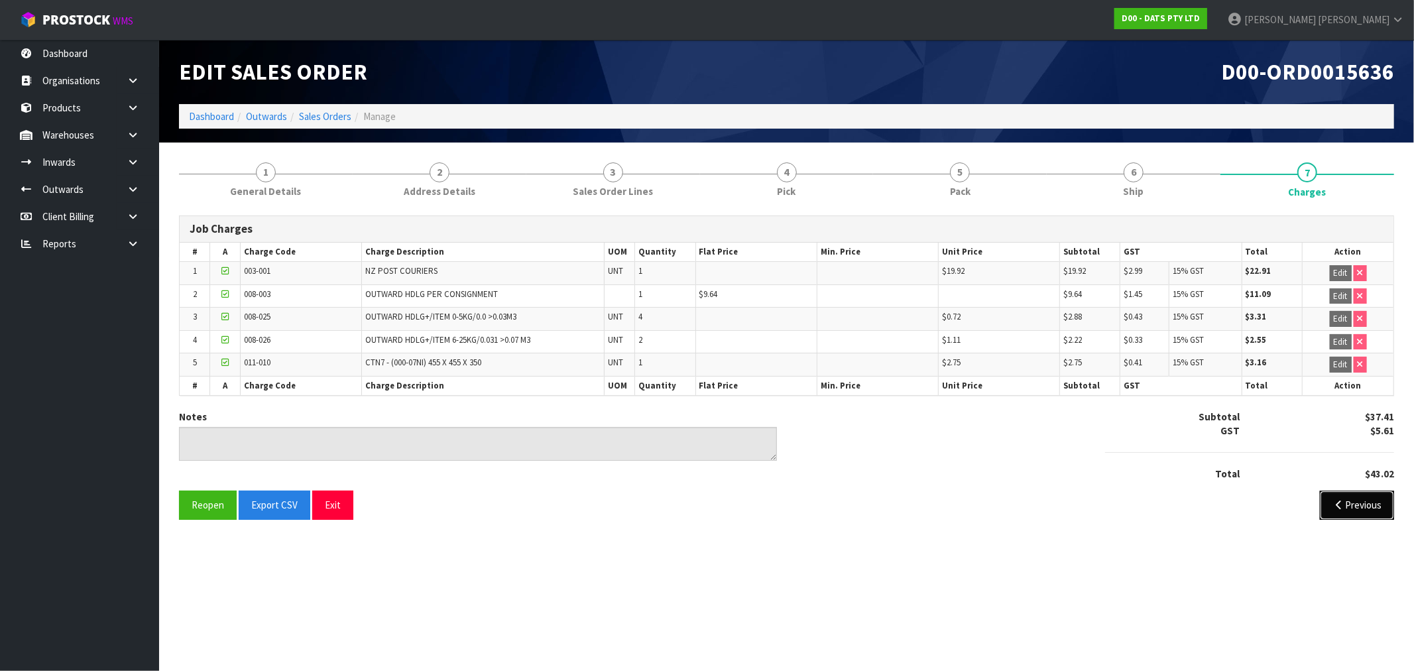
click at [1386, 500] on button "Previous" at bounding box center [1357, 505] width 74 height 29
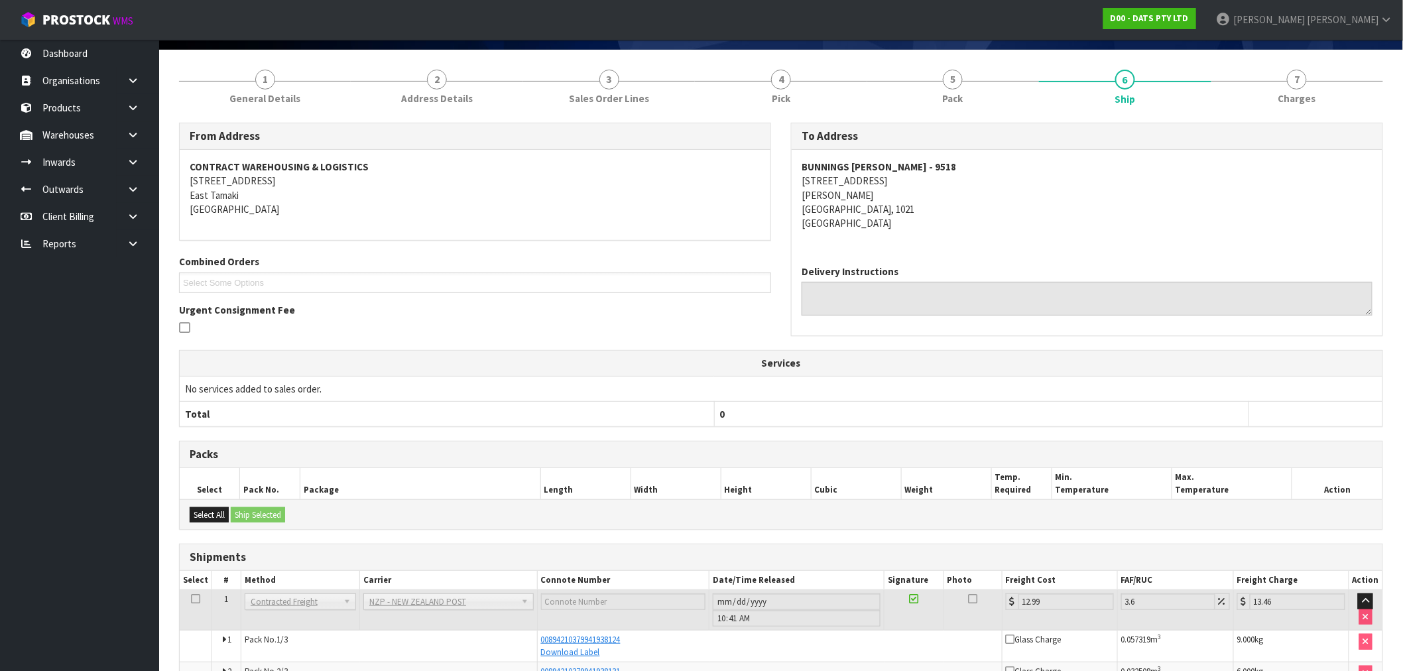
scroll to position [193, 0]
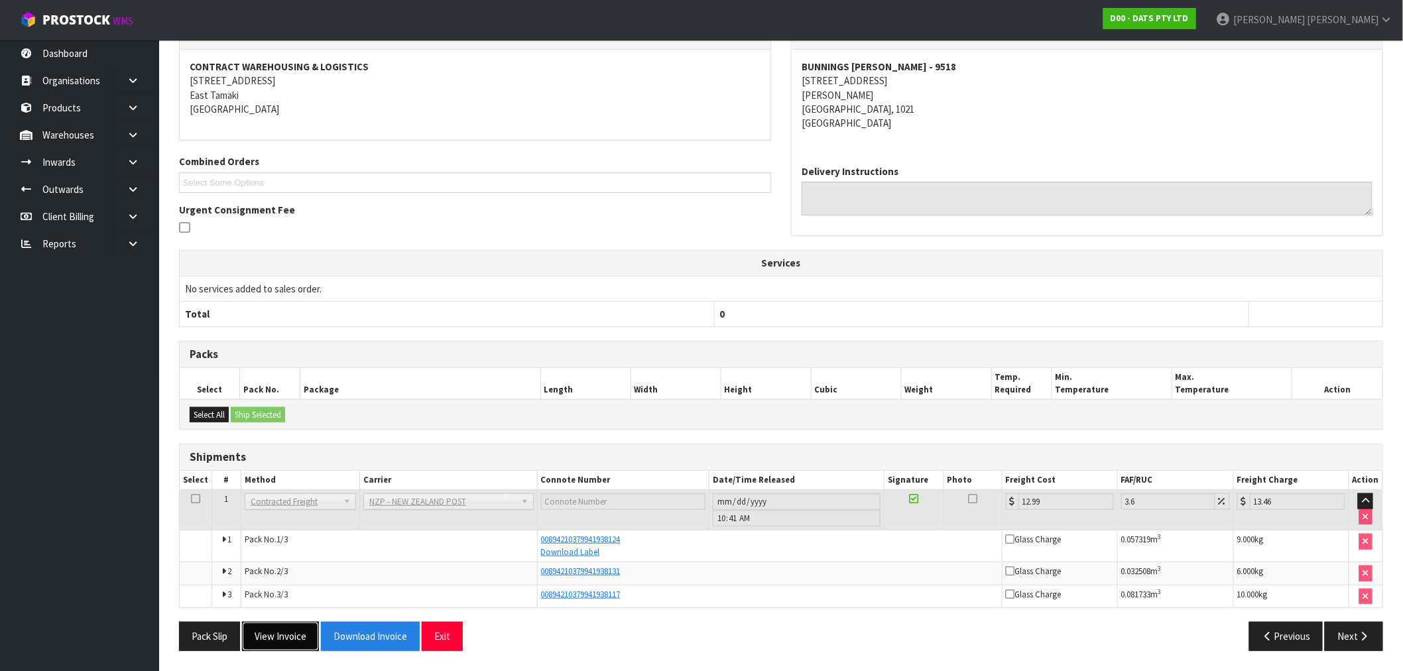
click at [282, 645] on button "View Invoice" at bounding box center [280, 636] width 77 height 29
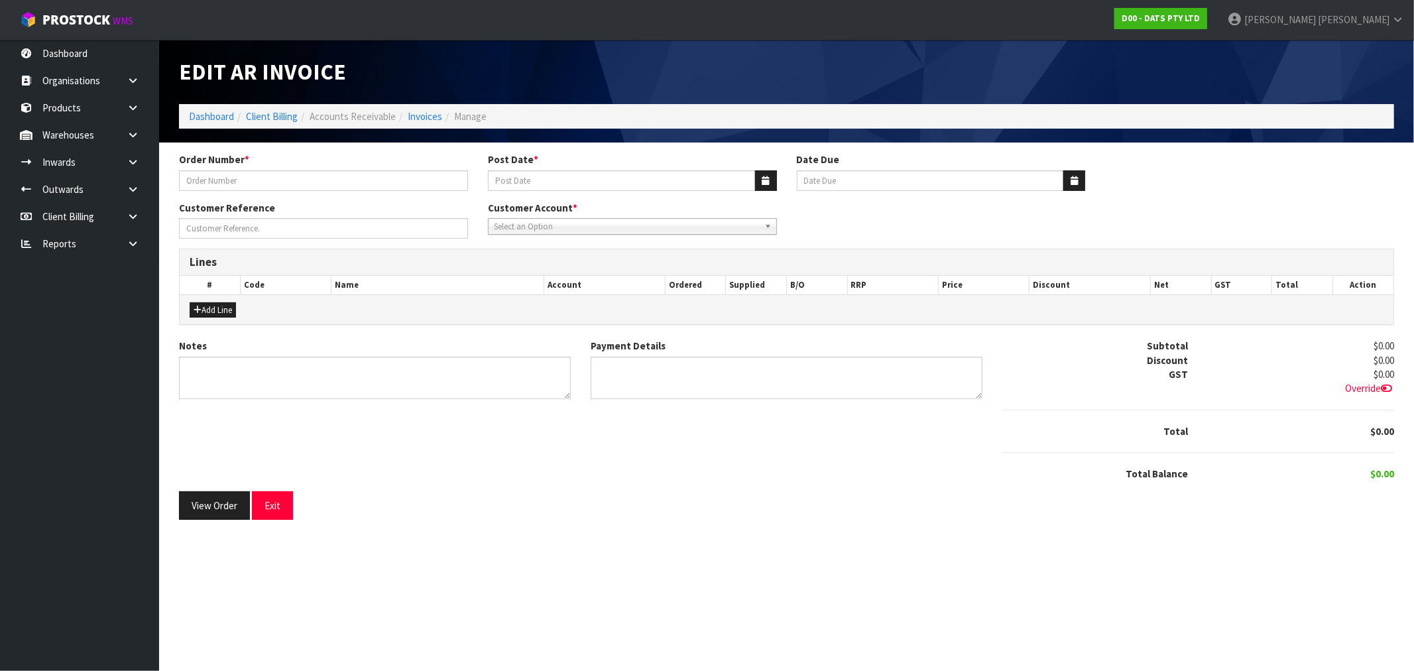
type input "9518Y100210649"
type input "[DATE]"
type input "20/09/2025"
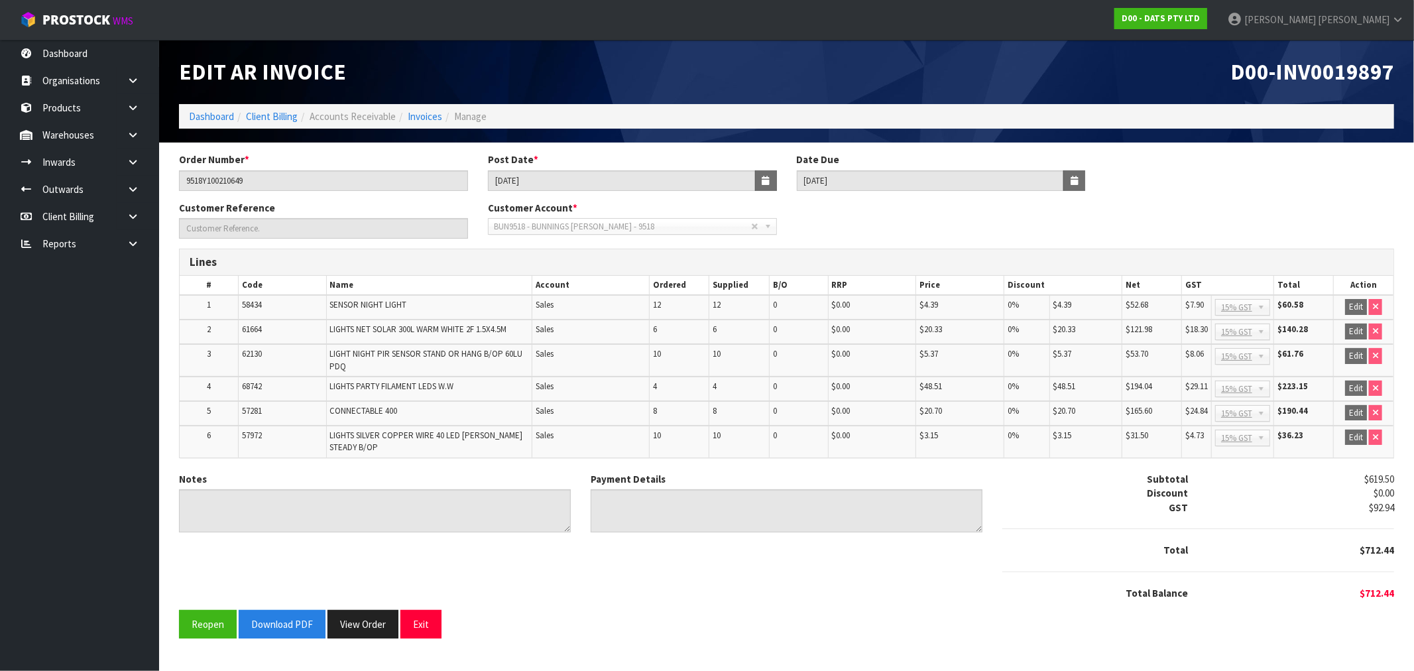
click at [1320, 76] on span "D00-INV0019897" at bounding box center [1313, 72] width 164 height 28
click at [1319, 76] on span "D00-INV0019897" at bounding box center [1313, 72] width 164 height 28
copy span "INV0019897"
drag, startPoint x: 347, startPoint y: 619, endPoint x: 361, endPoint y: 615, distance: 14.3
click at [348, 619] on button "View Order" at bounding box center [363, 624] width 71 height 29
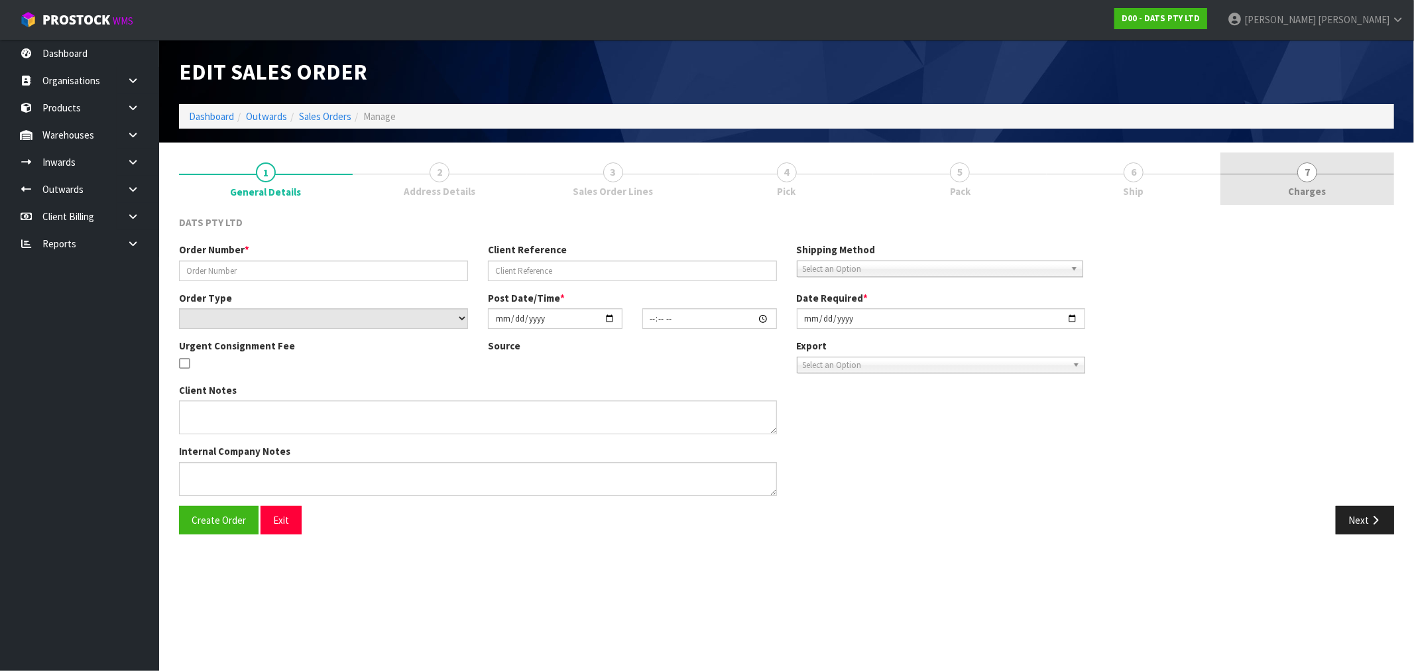
type input "9518Y100210649"
select select "number:0"
type input "2025-08-22"
type input "09:01:00.000"
type input "2025-08-22"
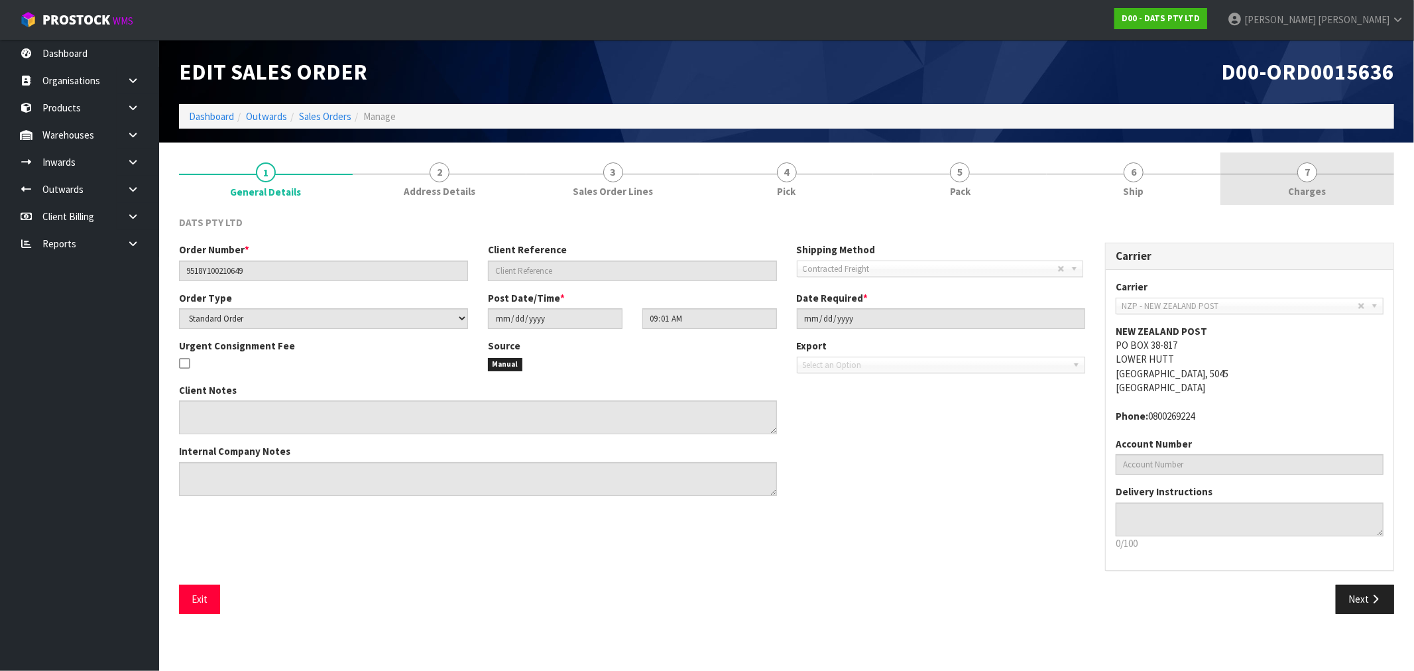
click at [1325, 174] on div at bounding box center [1308, 174] width 174 height 1
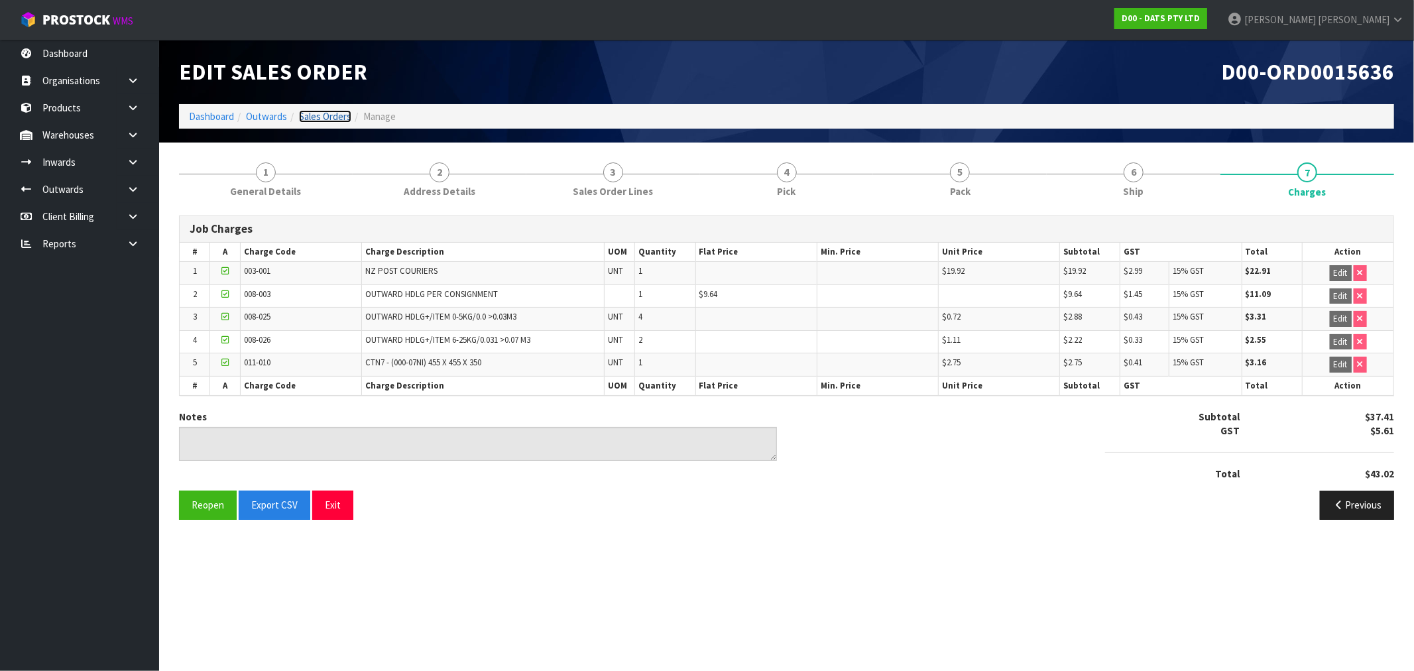
click at [322, 110] on link "Sales Orders" at bounding box center [325, 116] width 52 height 13
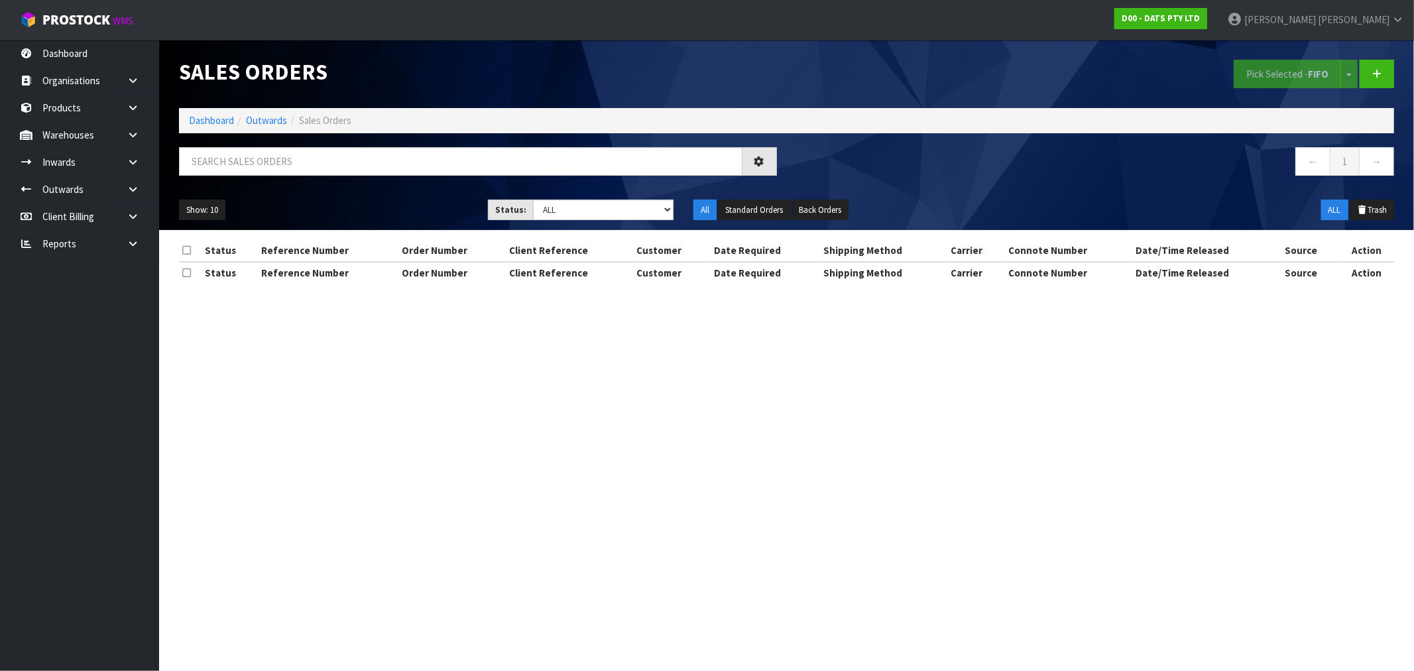
click at [217, 109] on ol "Dashboard Outwards Sales Orders" at bounding box center [786, 120] width 1215 height 25
click at [217, 116] on link "Dashboard" at bounding box center [211, 120] width 45 height 13
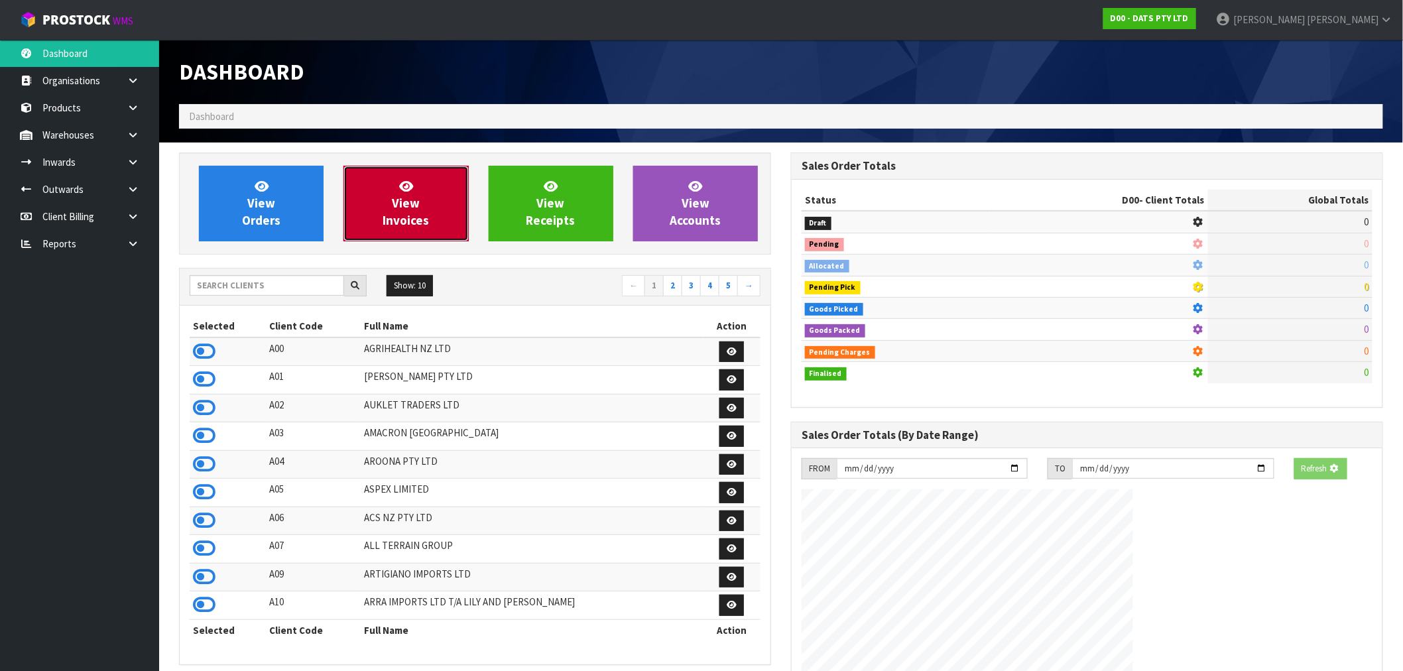
click at [416, 215] on span "View Invoices" at bounding box center [406, 203] width 46 height 50
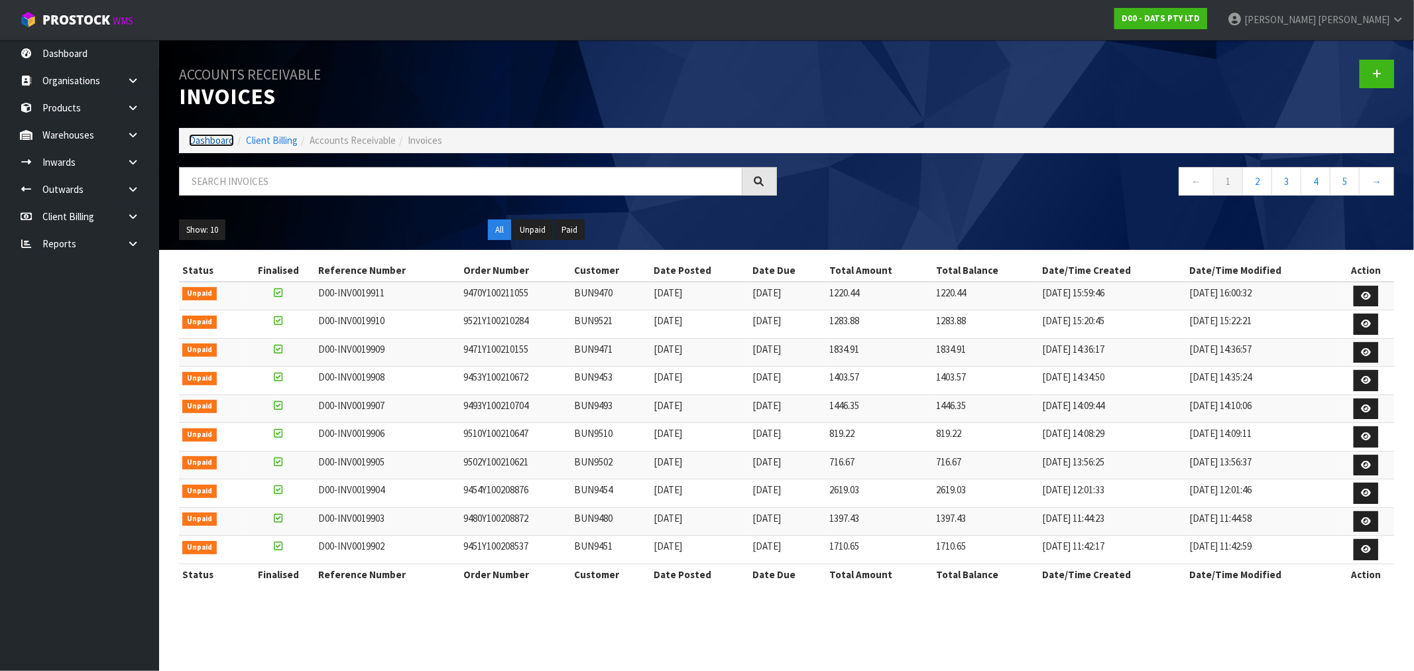
click at [216, 136] on link "Dashboard" at bounding box center [211, 140] width 45 height 13
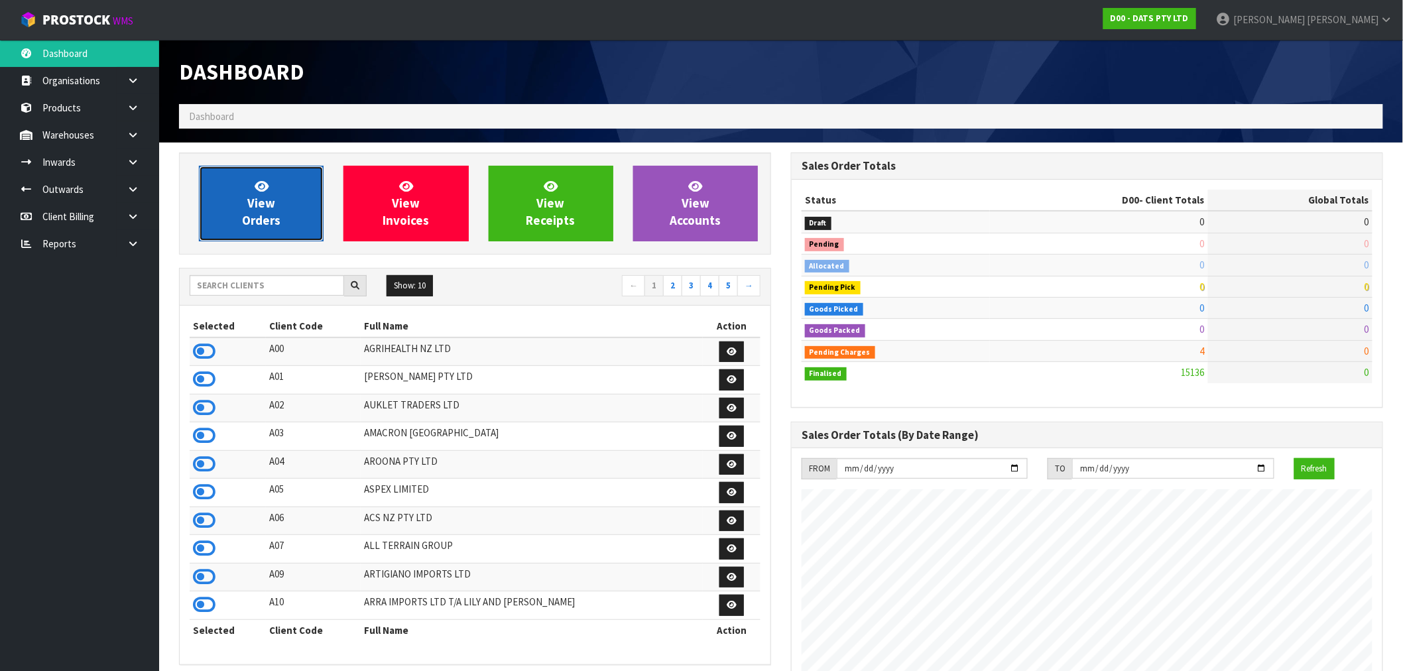
scroll to position [827, 612]
click at [252, 222] on span "View Orders" at bounding box center [261, 203] width 38 height 50
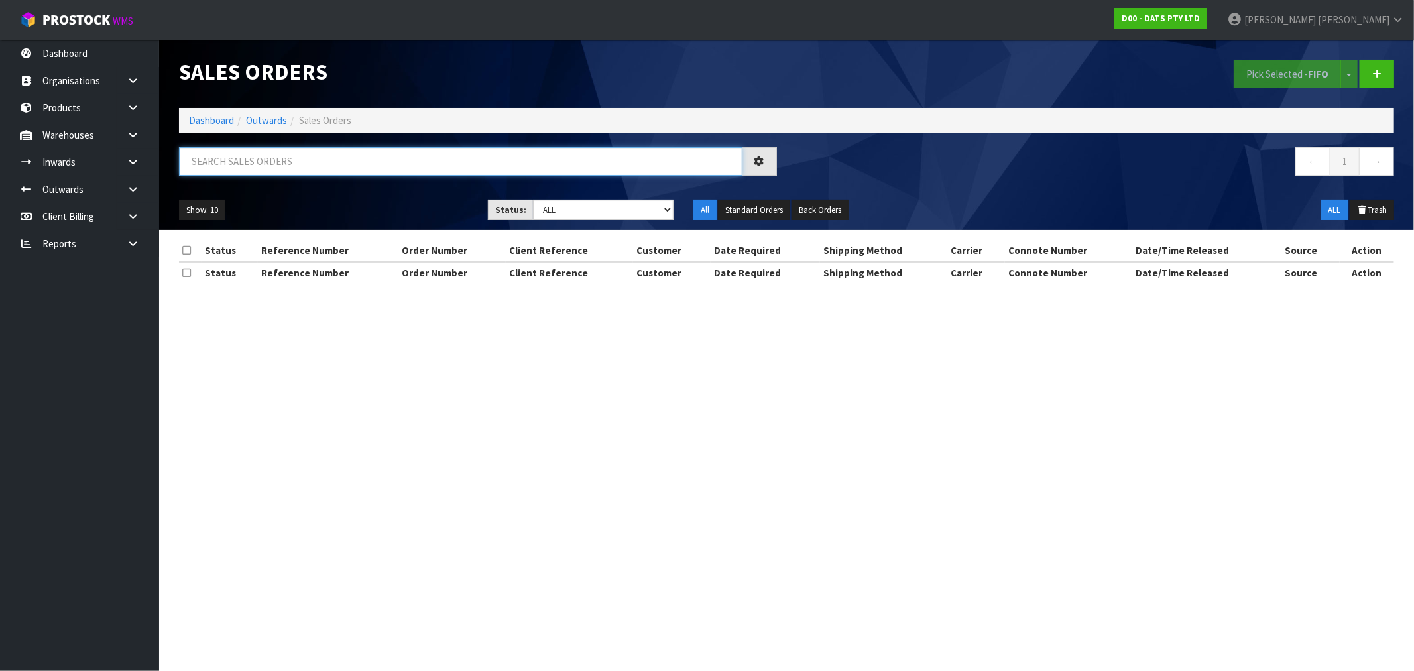
click at [276, 149] on input "text" at bounding box center [461, 161] width 564 height 29
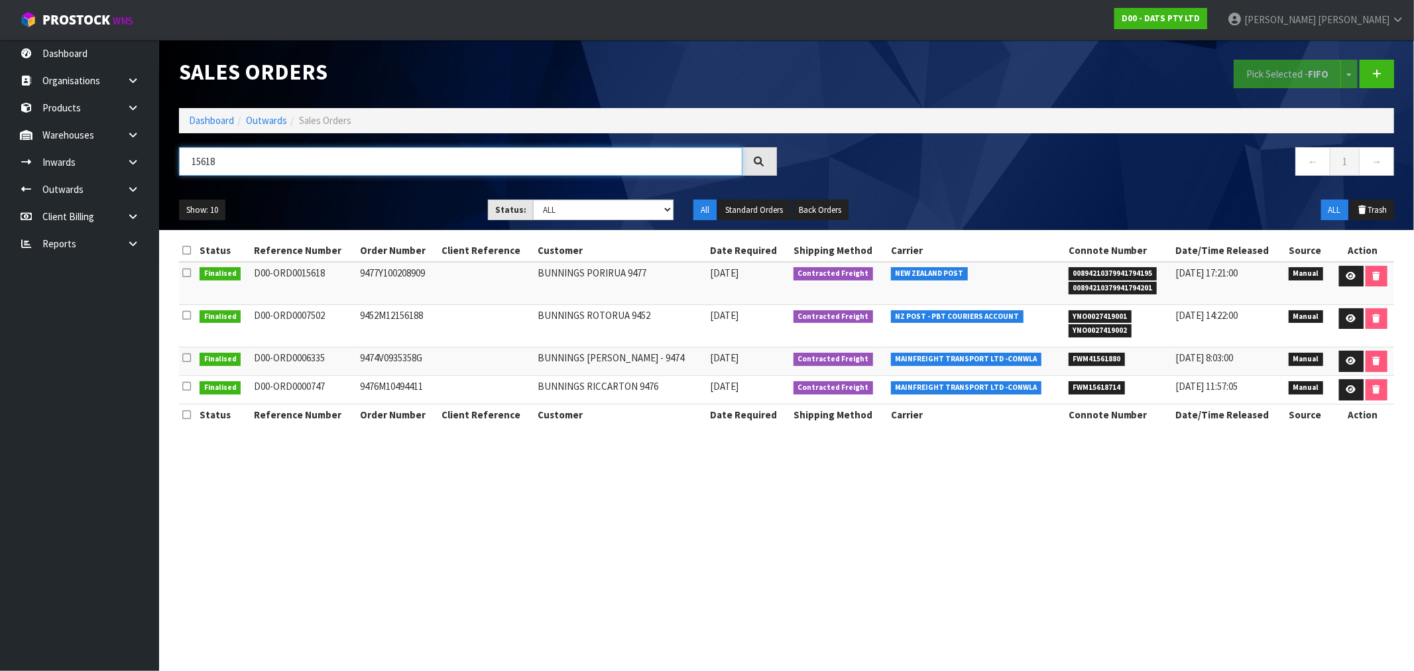
click at [252, 162] on input "15618" at bounding box center [461, 161] width 564 height 29
type input "15621"
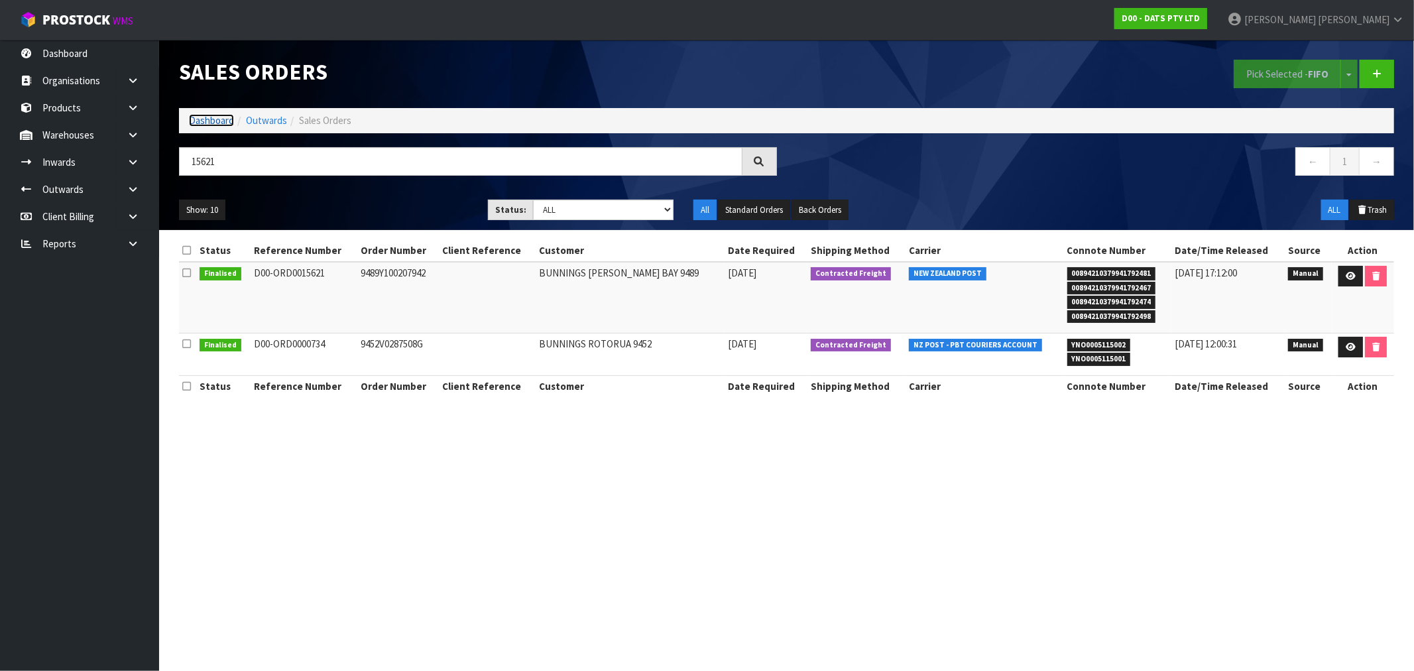
click at [208, 122] on link "Dashboard" at bounding box center [211, 120] width 45 height 13
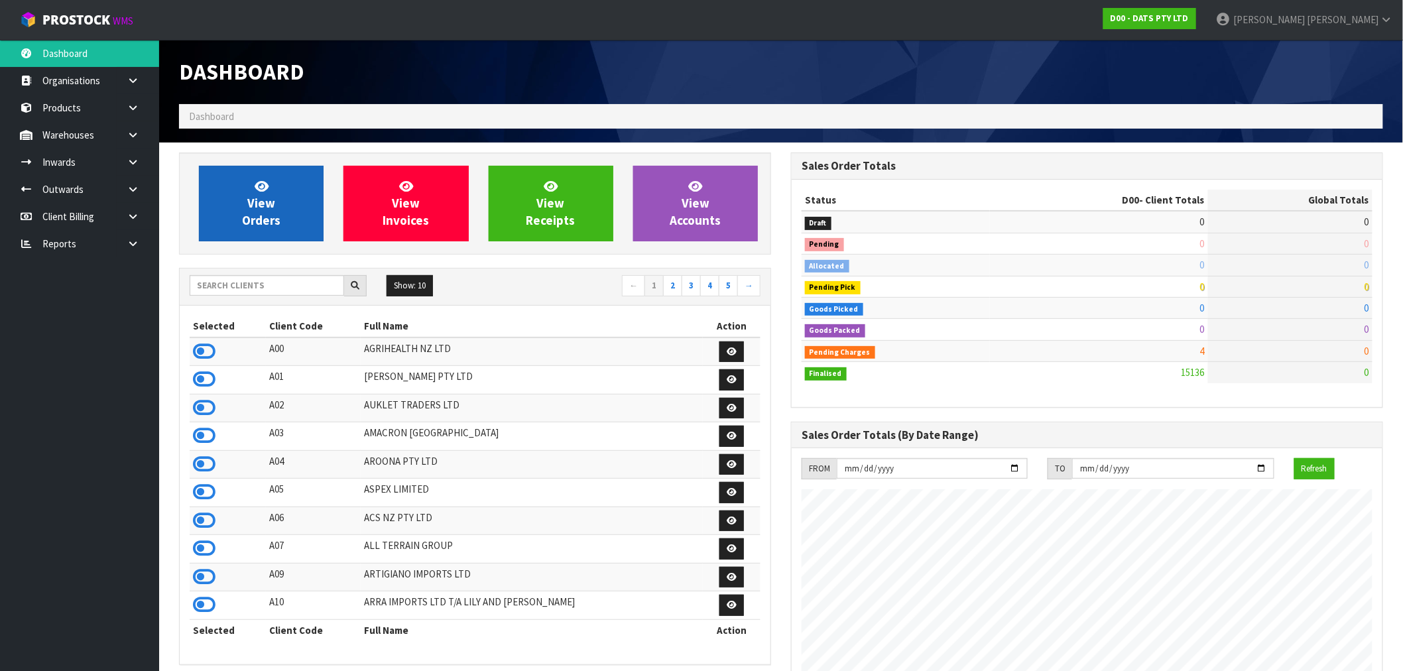
scroll to position [1005, 612]
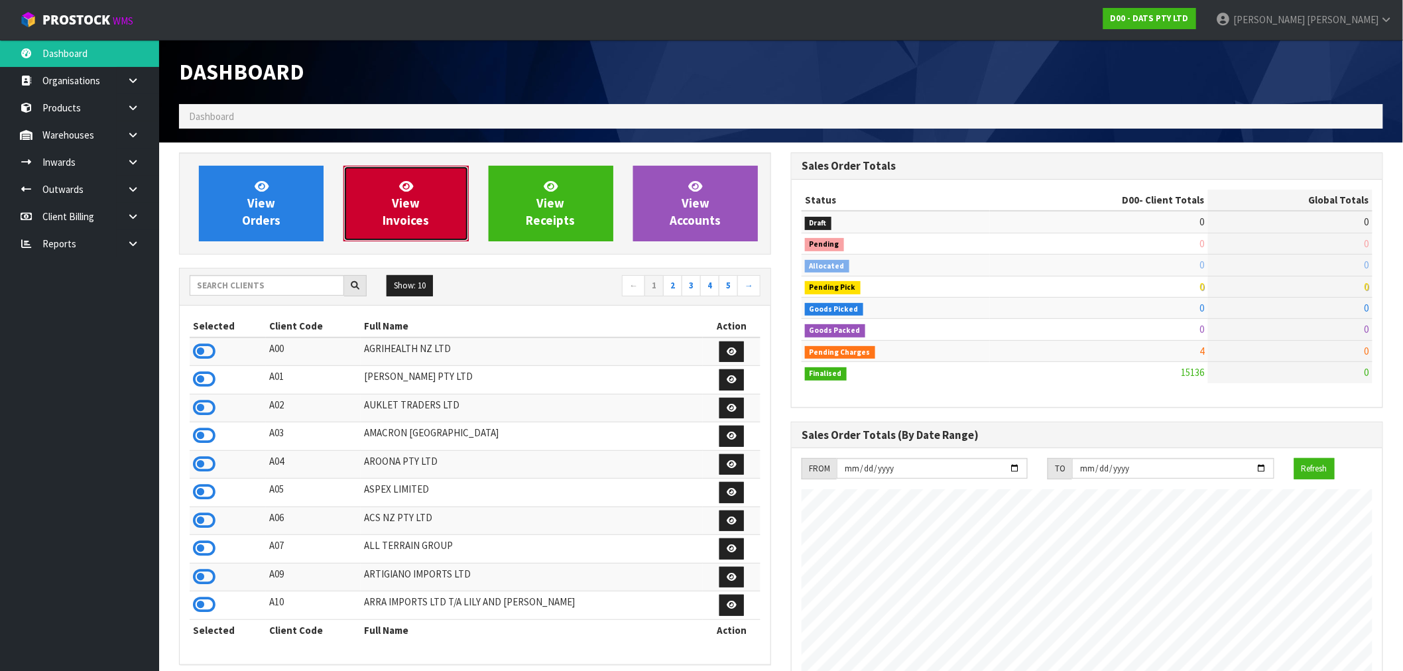
click at [402, 208] on span "View Invoices" at bounding box center [406, 203] width 46 height 50
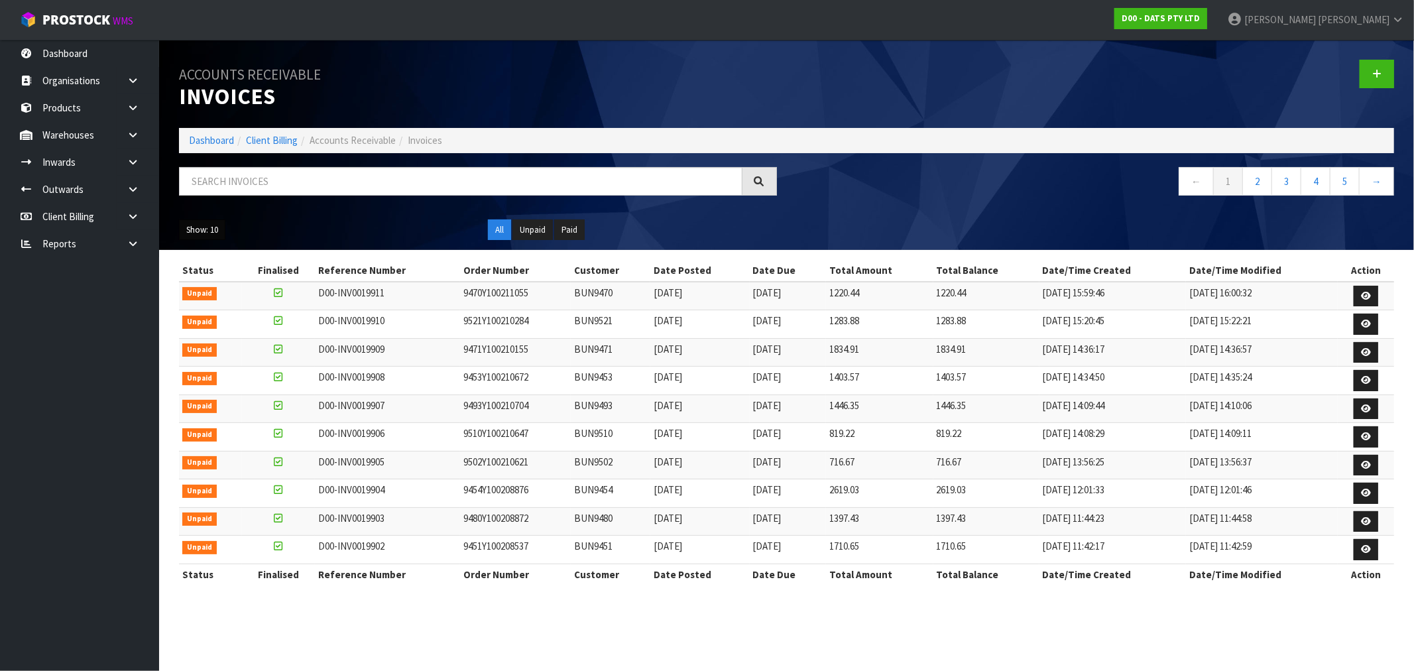
click at [207, 232] on button "Show: 10" at bounding box center [202, 229] width 46 height 21
click at [217, 309] on link "50" at bounding box center [232, 309] width 105 height 18
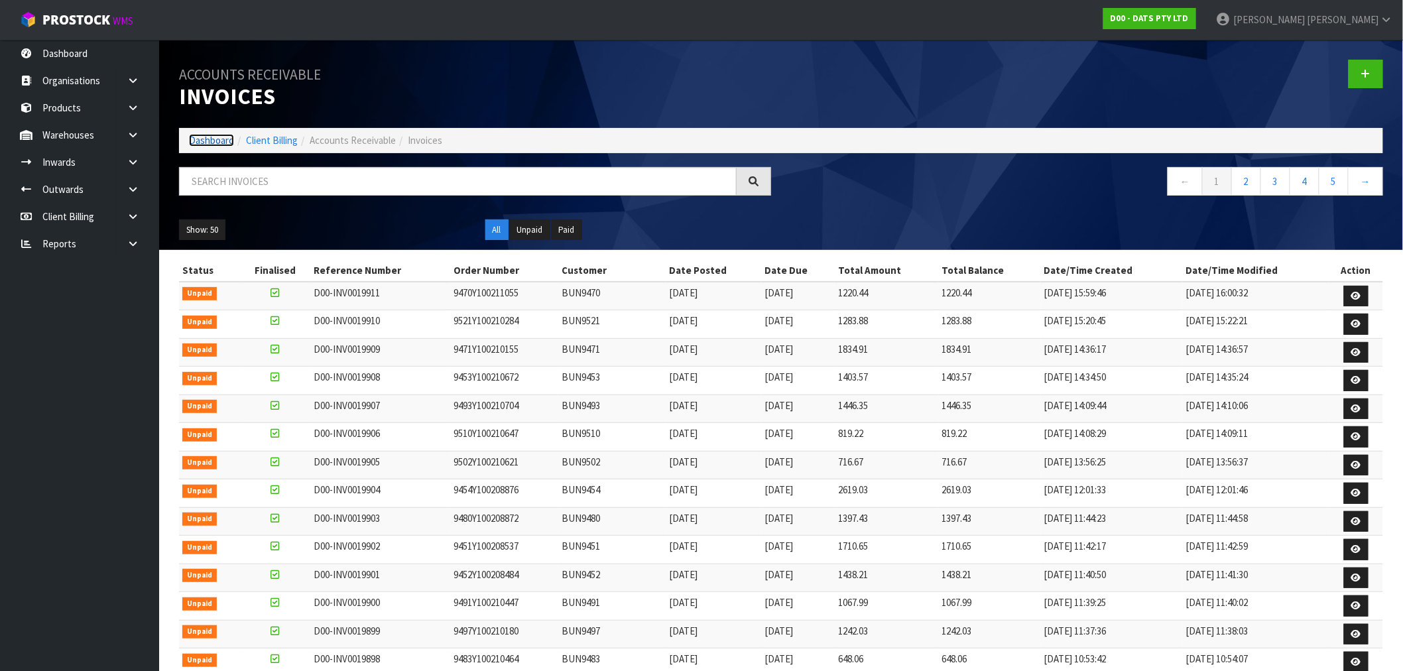
click at [210, 135] on link "Dashboard" at bounding box center [211, 140] width 45 height 13
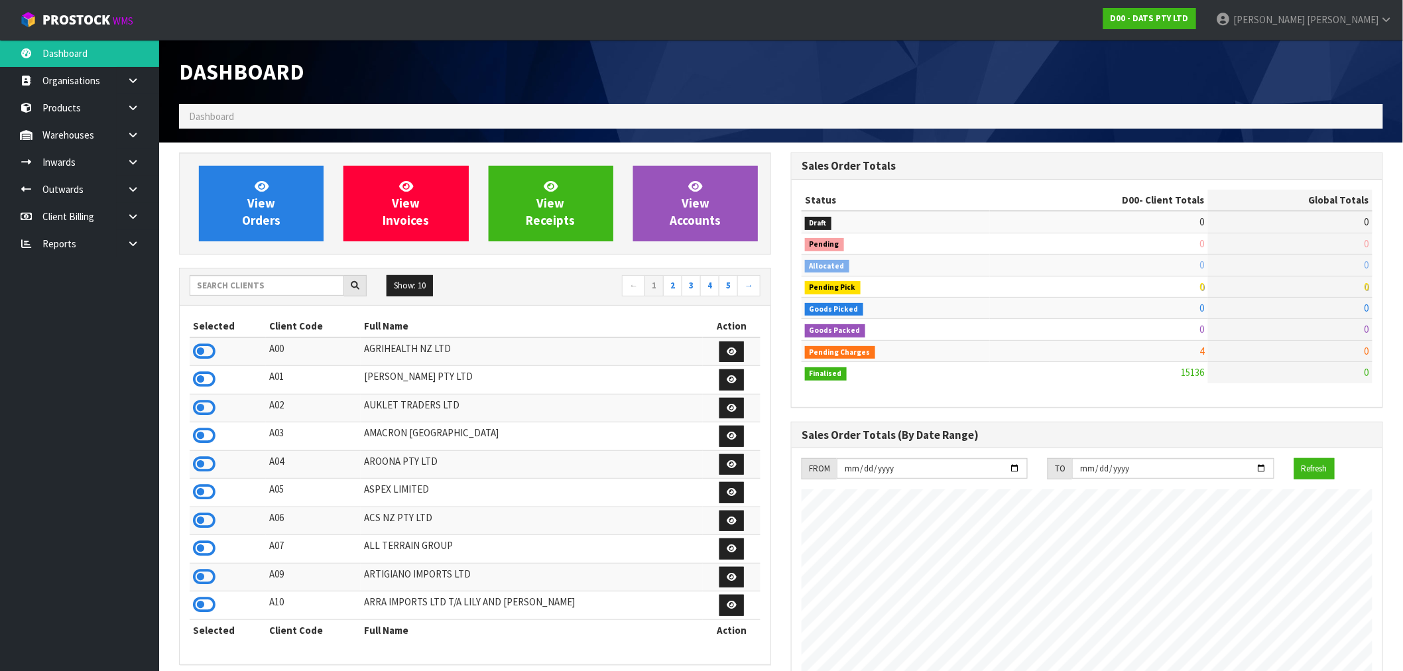
scroll to position [827, 612]
click at [135, 248] on link at bounding box center [138, 243] width 42 height 27
click at [78, 296] on link "CWL" at bounding box center [79, 298] width 159 height 27
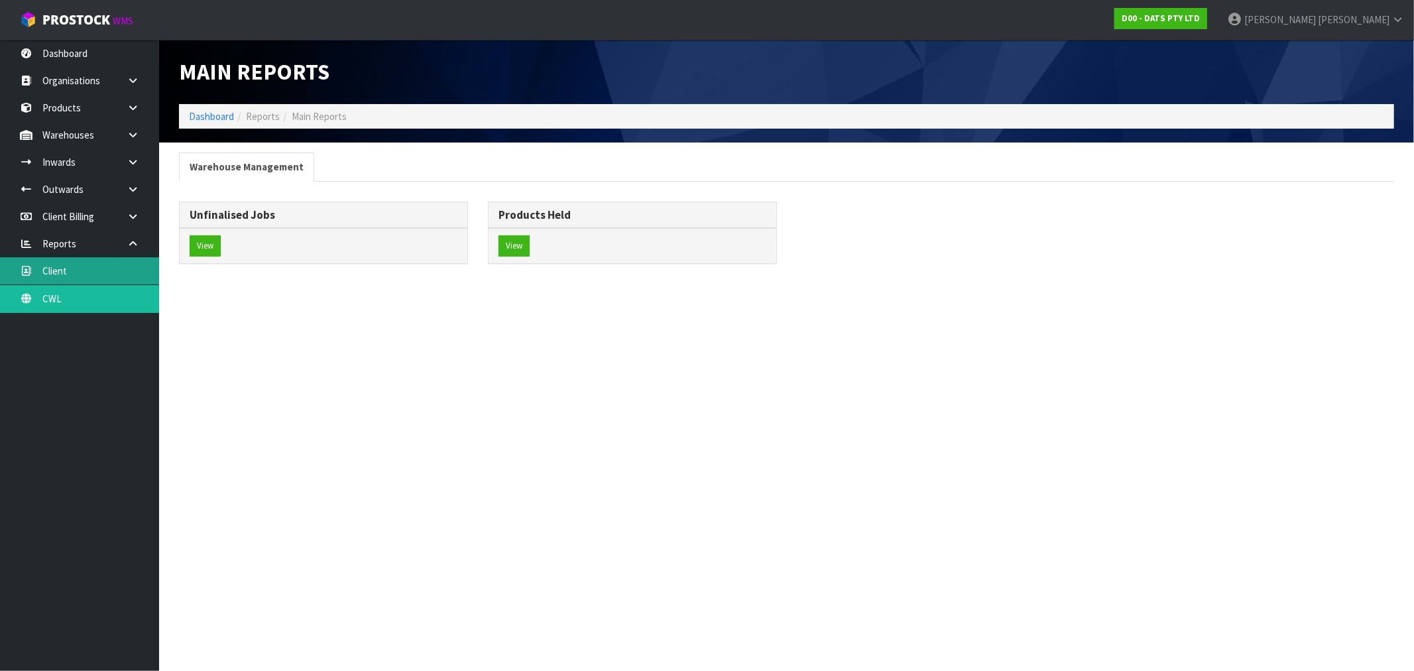
click at [75, 273] on body "Toggle navigation ProStock WMS D00 - DATS PTY LTD Rocio Lopez Logout Dashboard …" at bounding box center [707, 335] width 1414 height 671
click at [227, 248] on div "View" at bounding box center [324, 245] width 288 height 35
click at [202, 249] on button "View" at bounding box center [205, 245] width 31 height 21
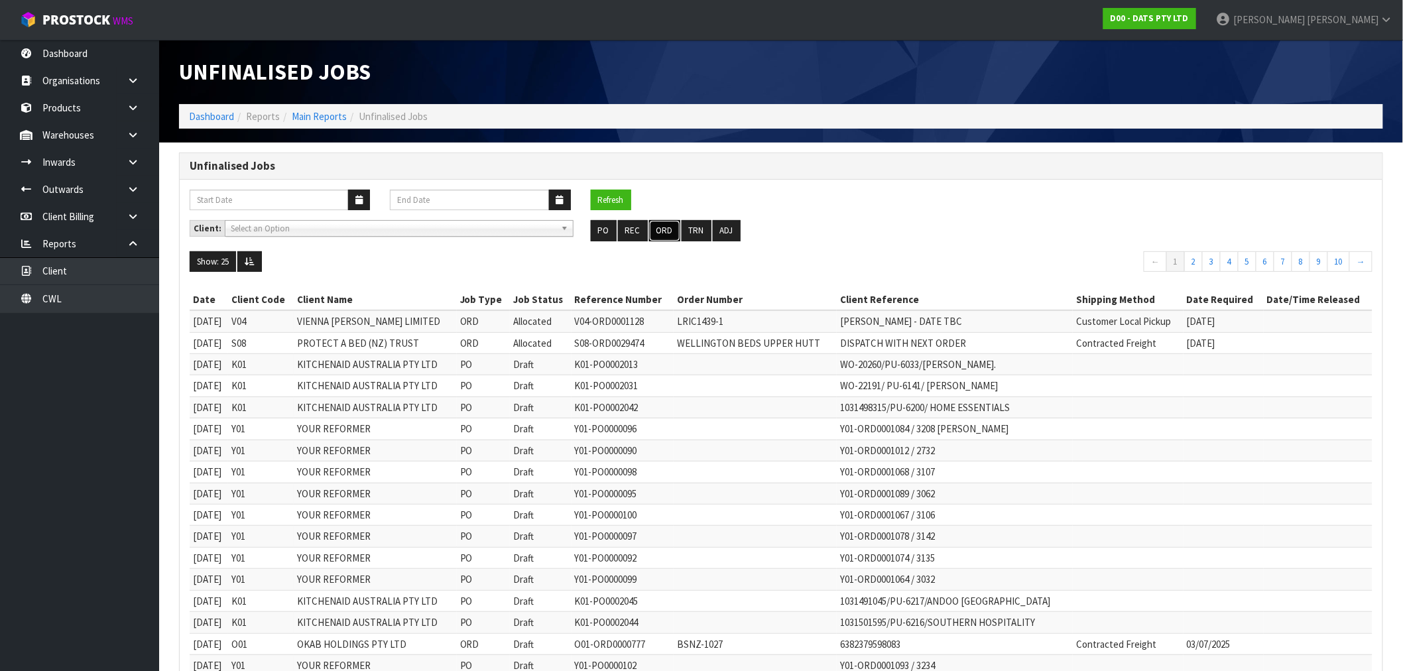
click at [663, 225] on button "ORD" at bounding box center [664, 230] width 31 height 21
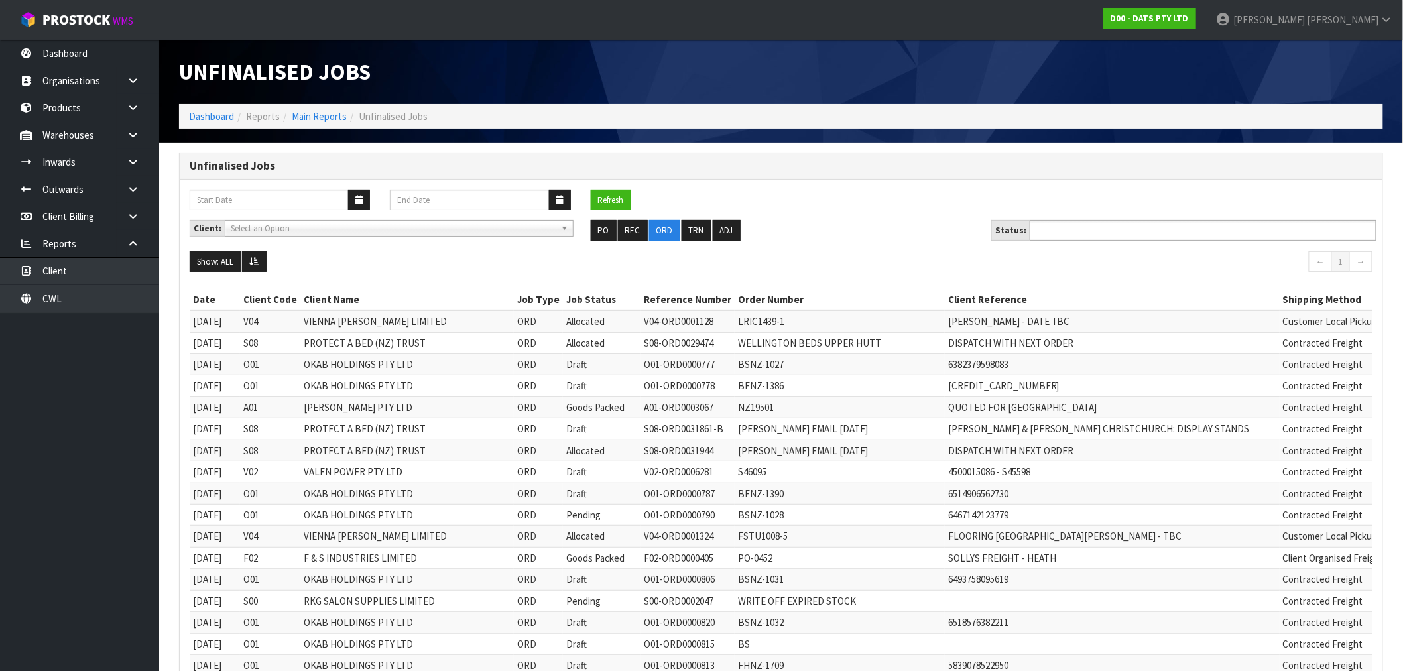
click at [1030, 241] on div at bounding box center [1203, 230] width 347 height 21
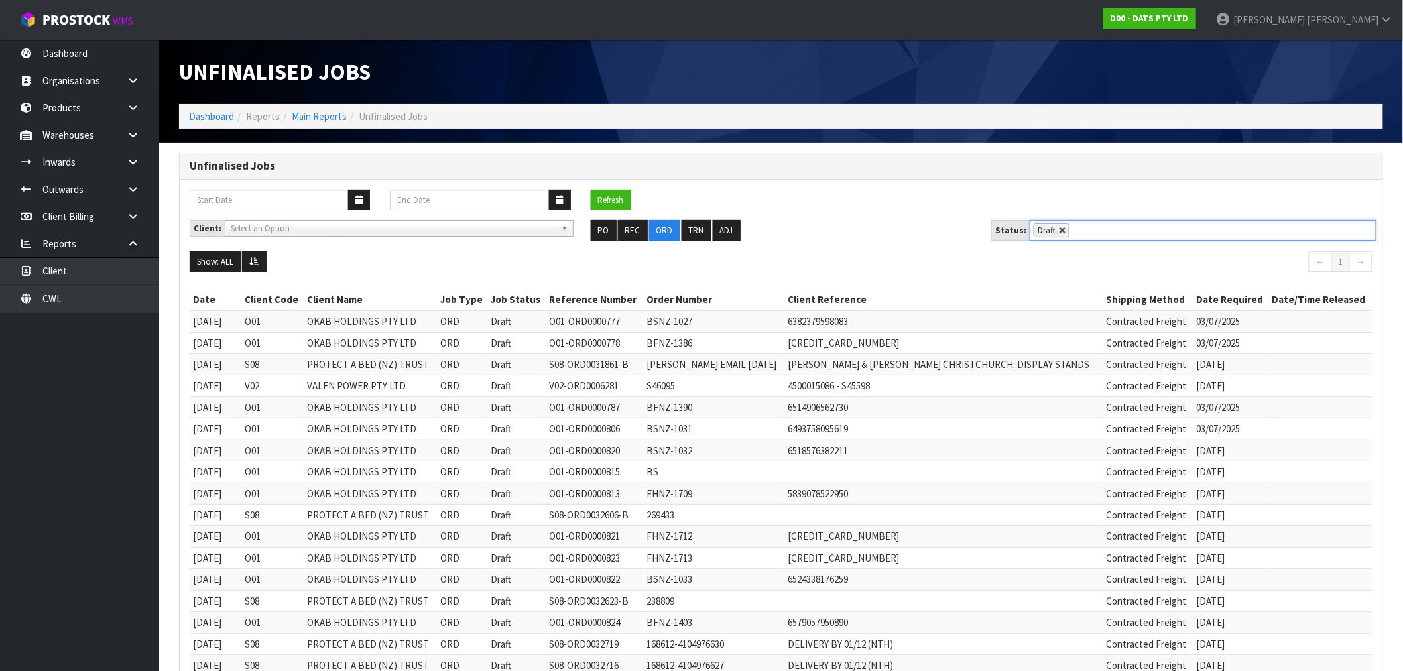
click at [1059, 231] on link at bounding box center [1063, 231] width 8 height 8
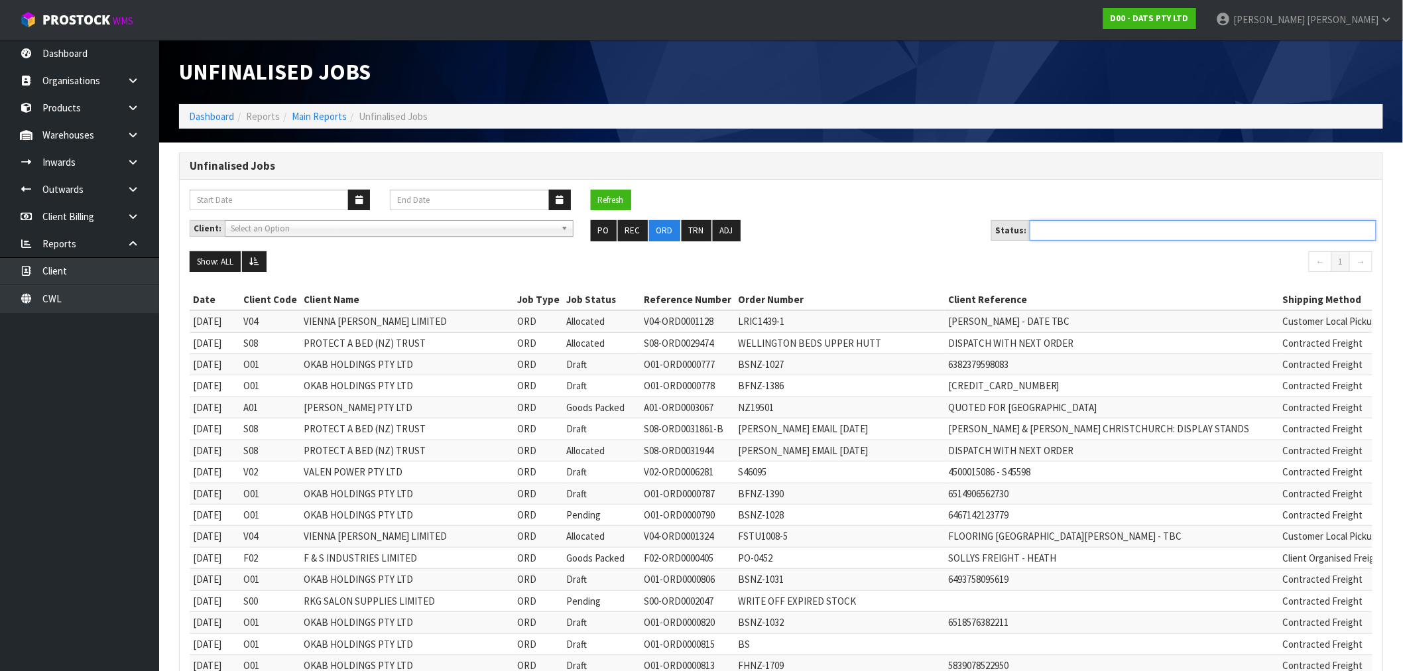
click at [1070, 232] on ul at bounding box center [1203, 230] width 347 height 21
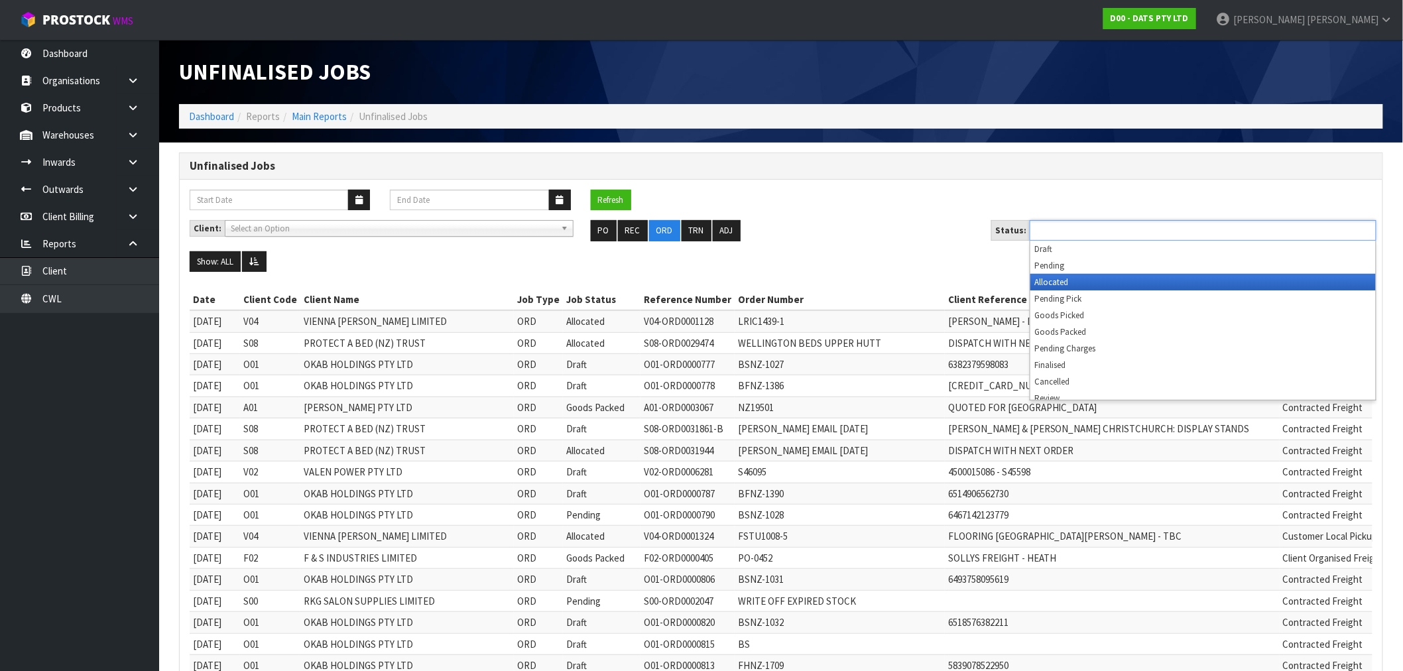
click at [1057, 283] on li "Allocated" at bounding box center [1202, 282] width 345 height 17
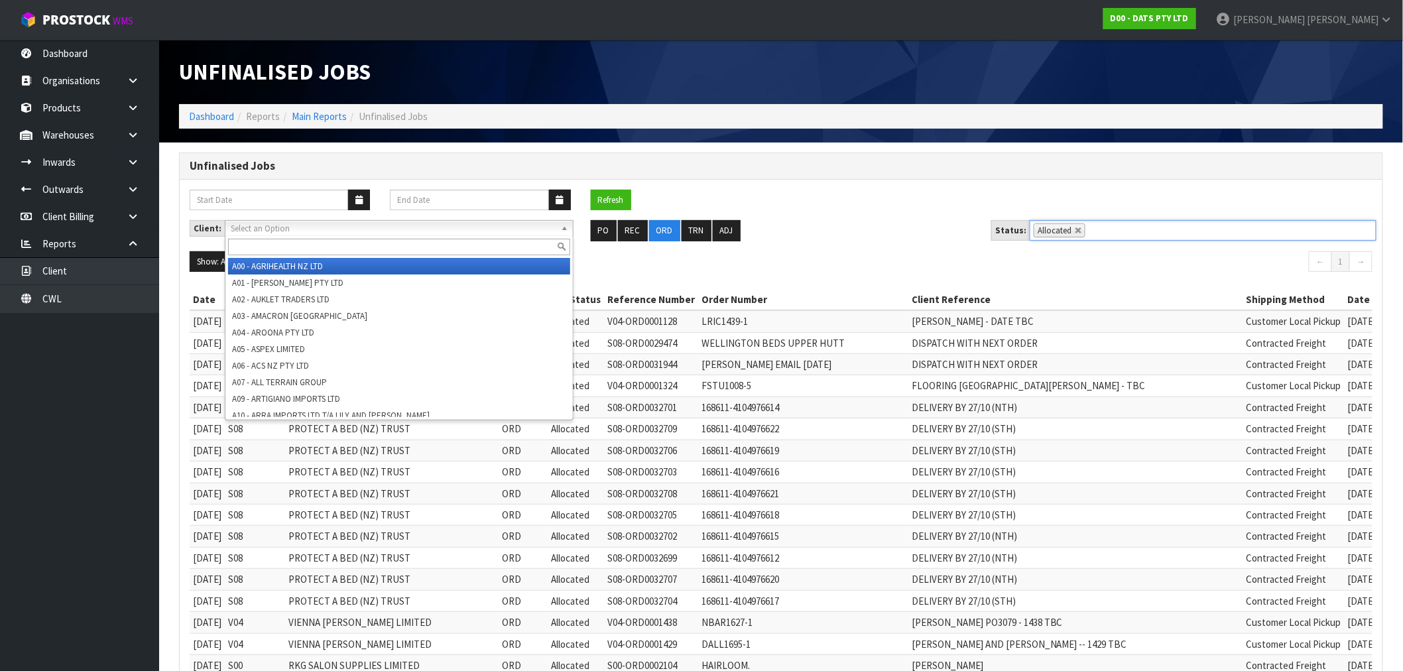
click at [440, 229] on span "Select an Option" at bounding box center [393, 229] width 325 height 16
type input "v04"
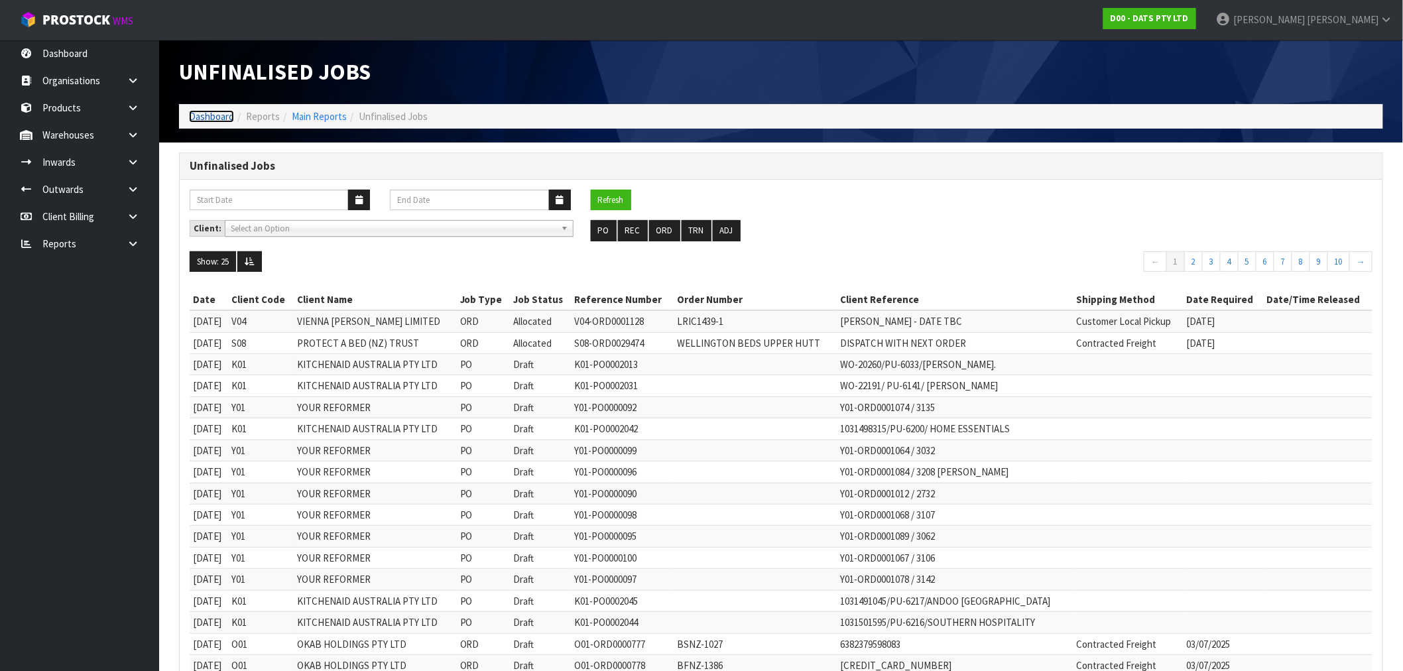
click at [199, 118] on link "Dashboard" at bounding box center [211, 116] width 45 height 13
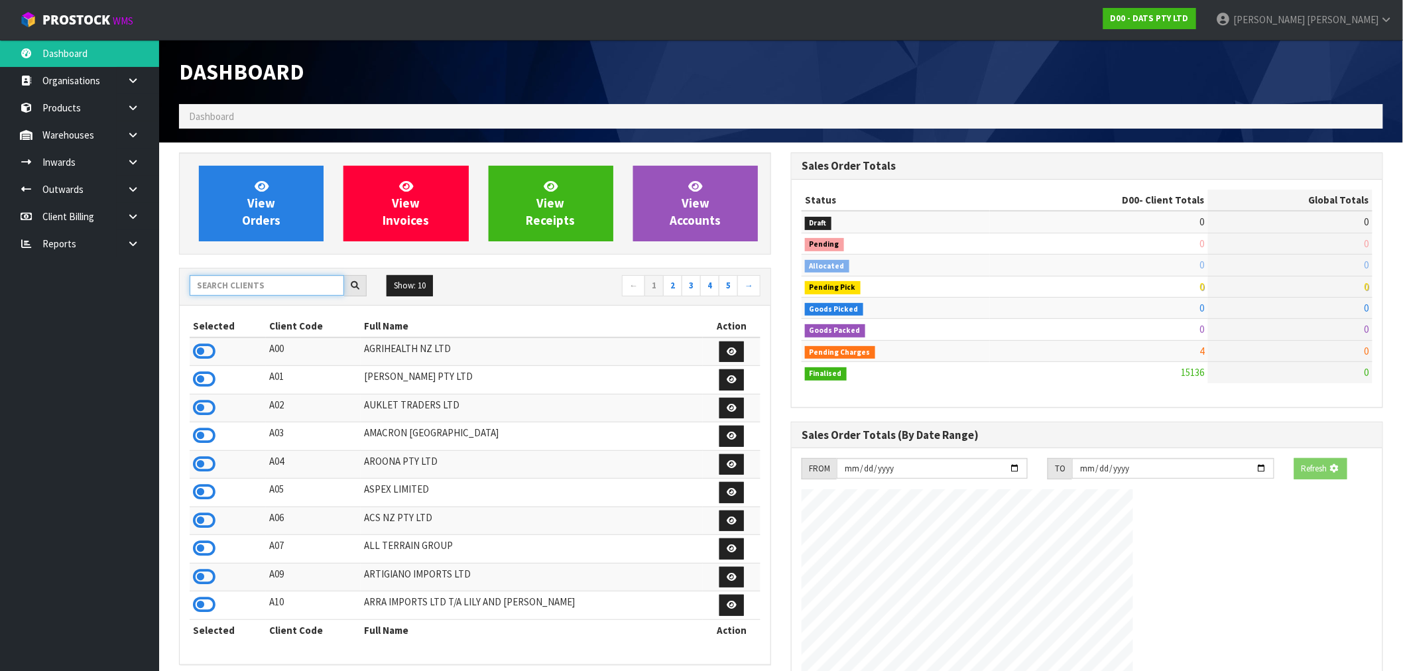
click at [253, 282] on input "text" at bounding box center [267, 285] width 154 height 21
type input "E04"
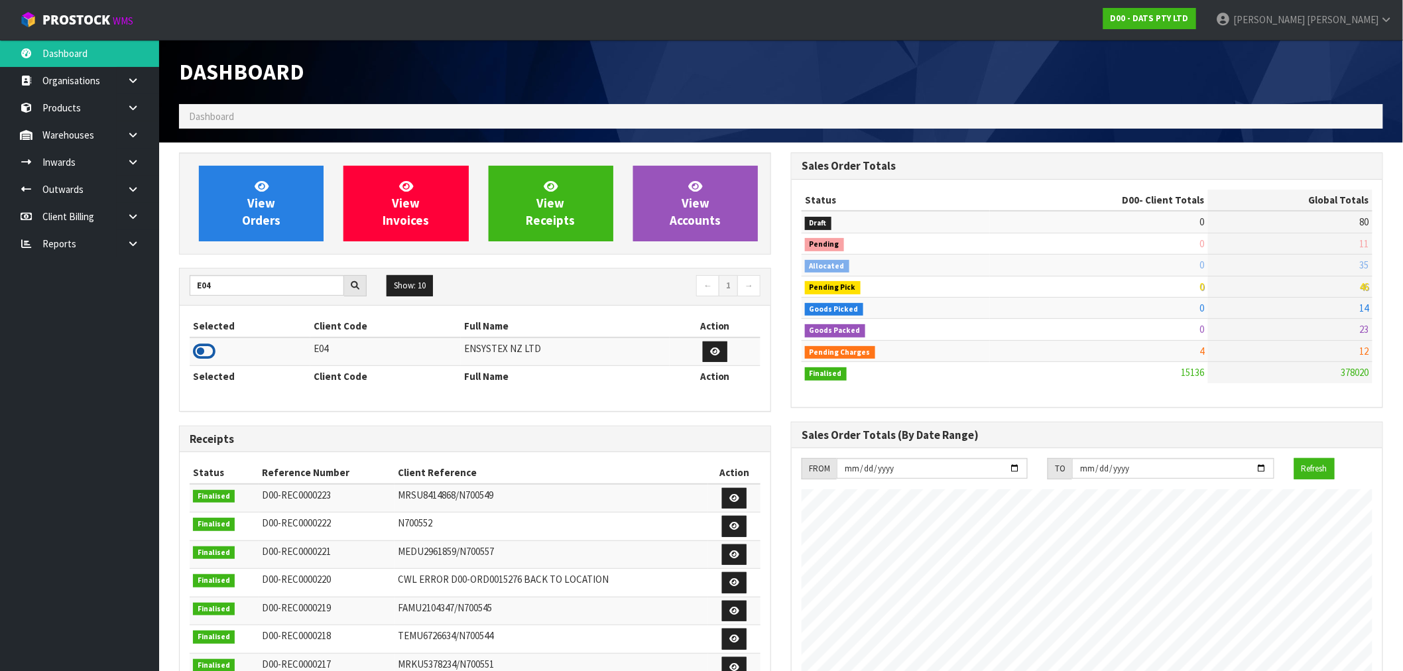
click at [202, 354] on icon at bounding box center [204, 351] width 23 height 20
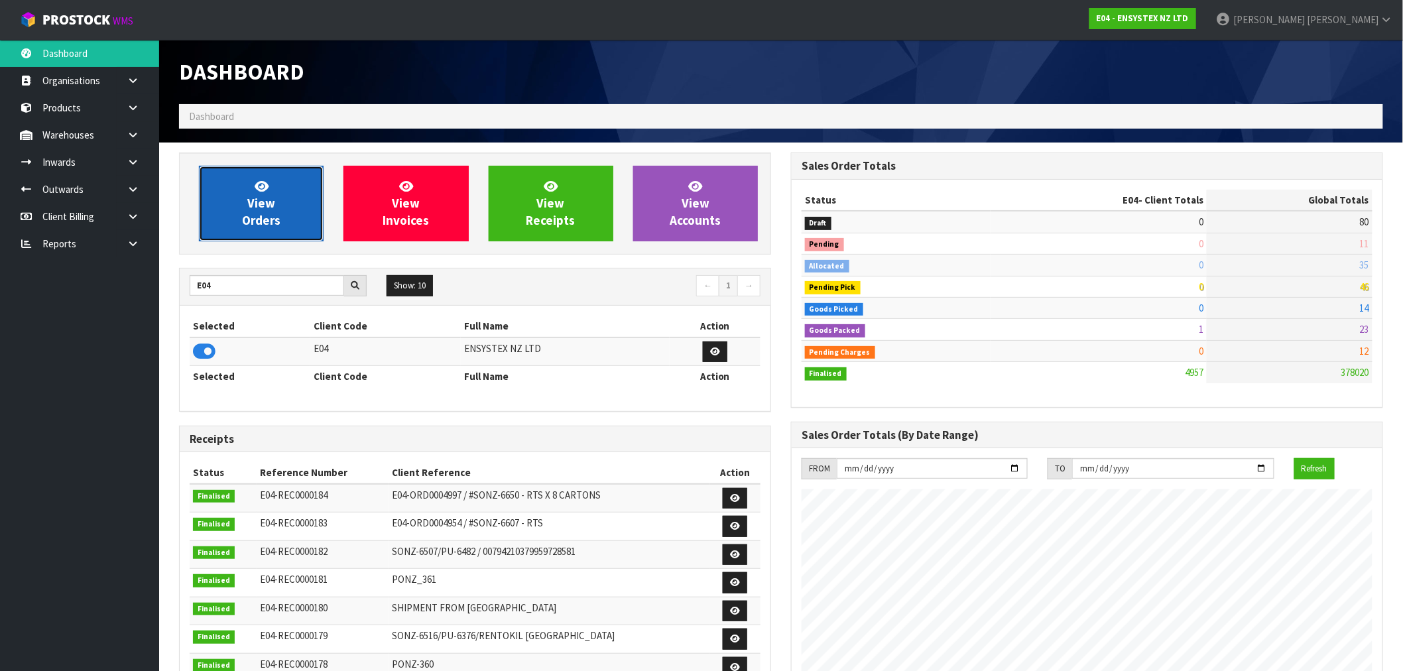
click at [239, 215] on link "View Orders" at bounding box center [261, 204] width 125 height 76
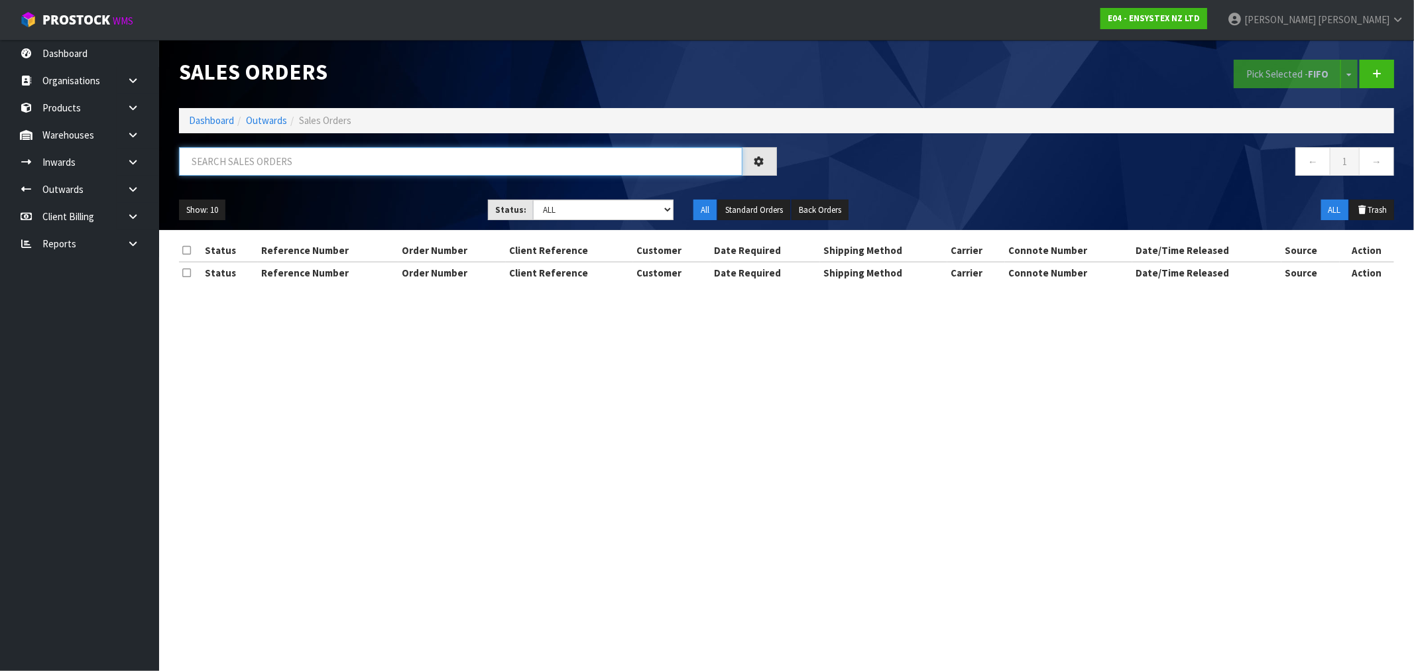
click at [274, 168] on input "text" at bounding box center [461, 161] width 564 height 29
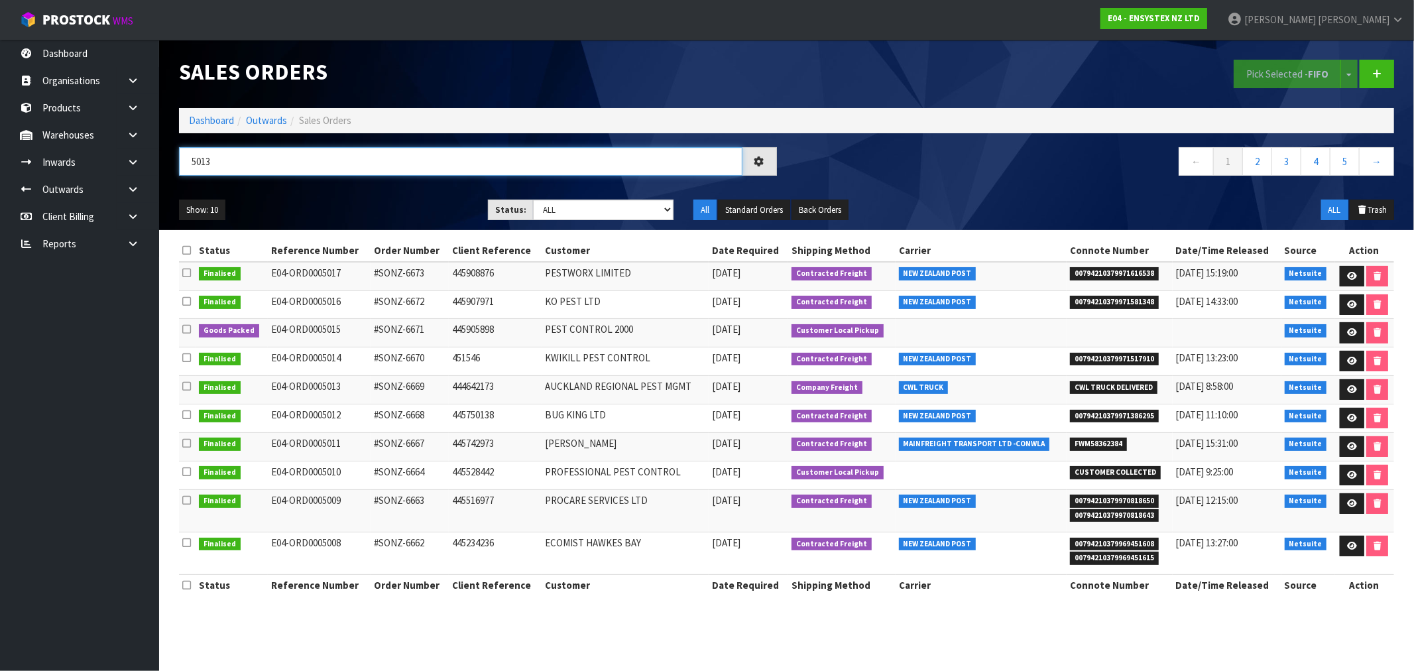
type input "5013"
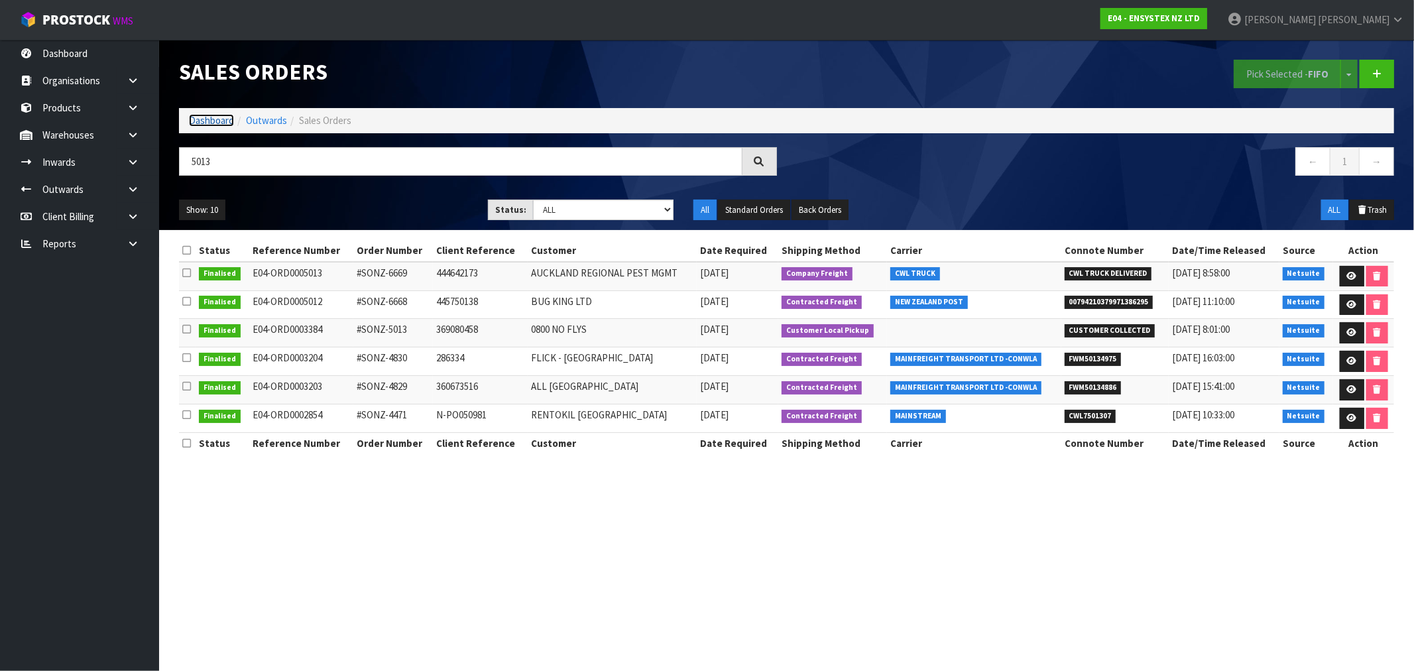
click at [210, 118] on link "Dashboard" at bounding box center [211, 120] width 45 height 13
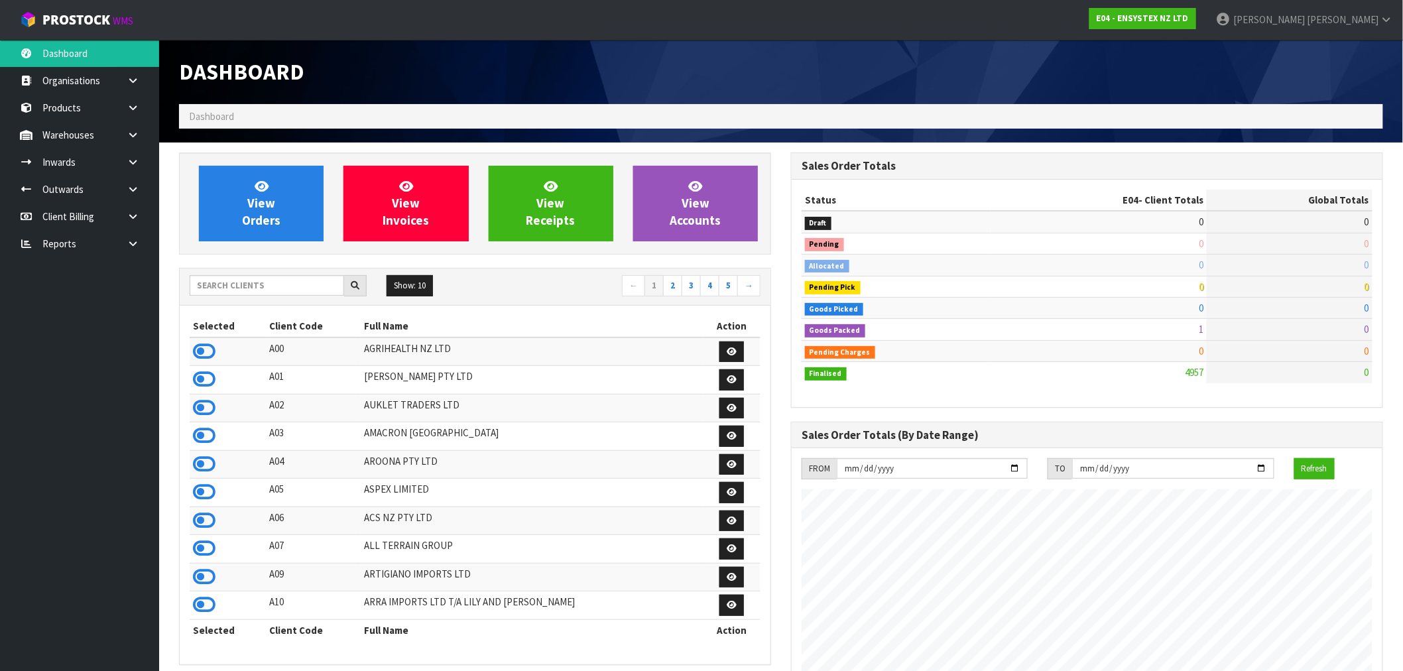
scroll to position [1005, 612]
click at [261, 293] on input "text" at bounding box center [267, 285] width 154 height 21
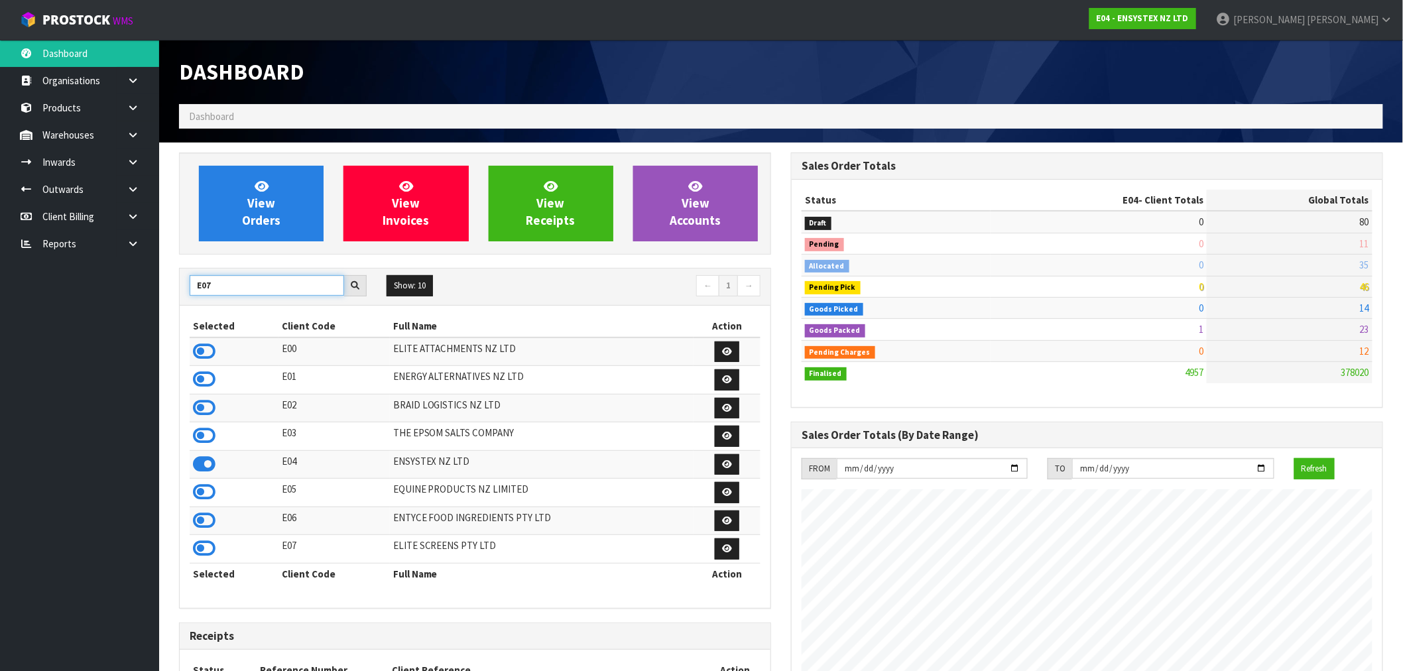
type input "E07"
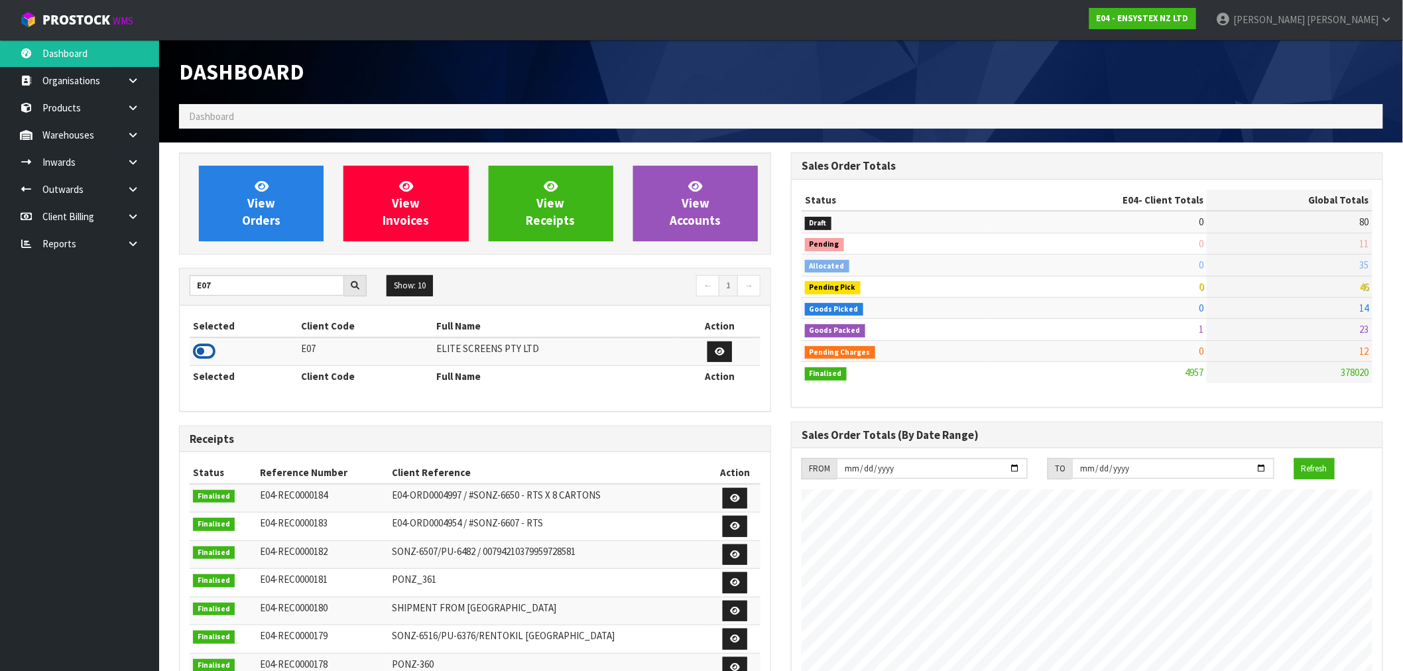
click at [209, 357] on icon at bounding box center [204, 351] width 23 height 20
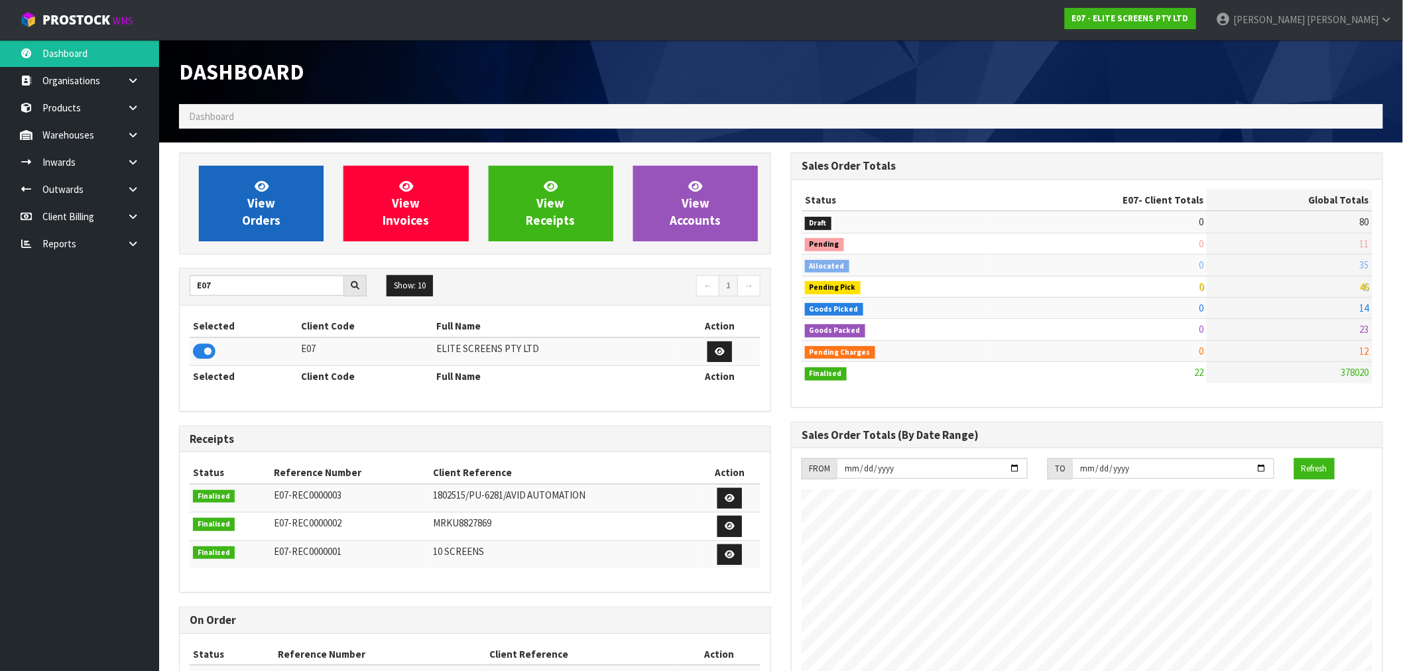
scroll to position [833, 612]
click at [254, 223] on span "View Orders" at bounding box center [261, 203] width 38 height 50
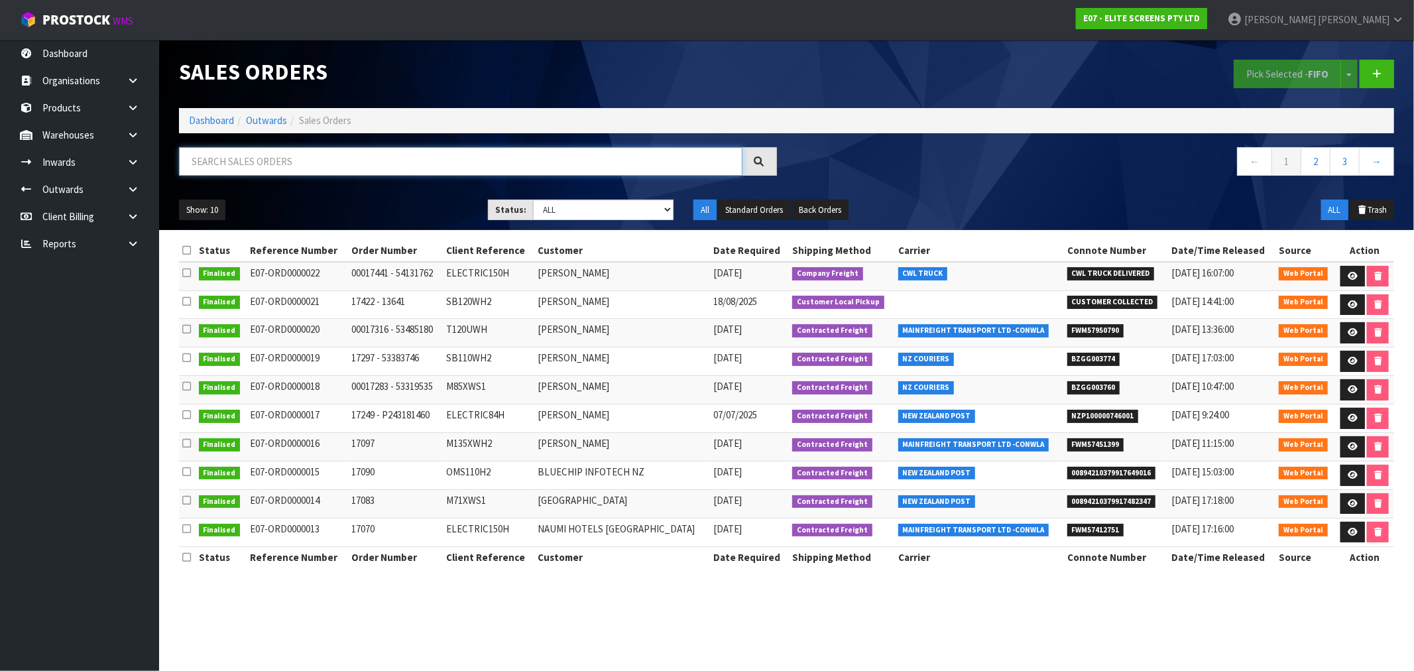
click at [329, 166] on input "text" at bounding box center [461, 161] width 564 height 29
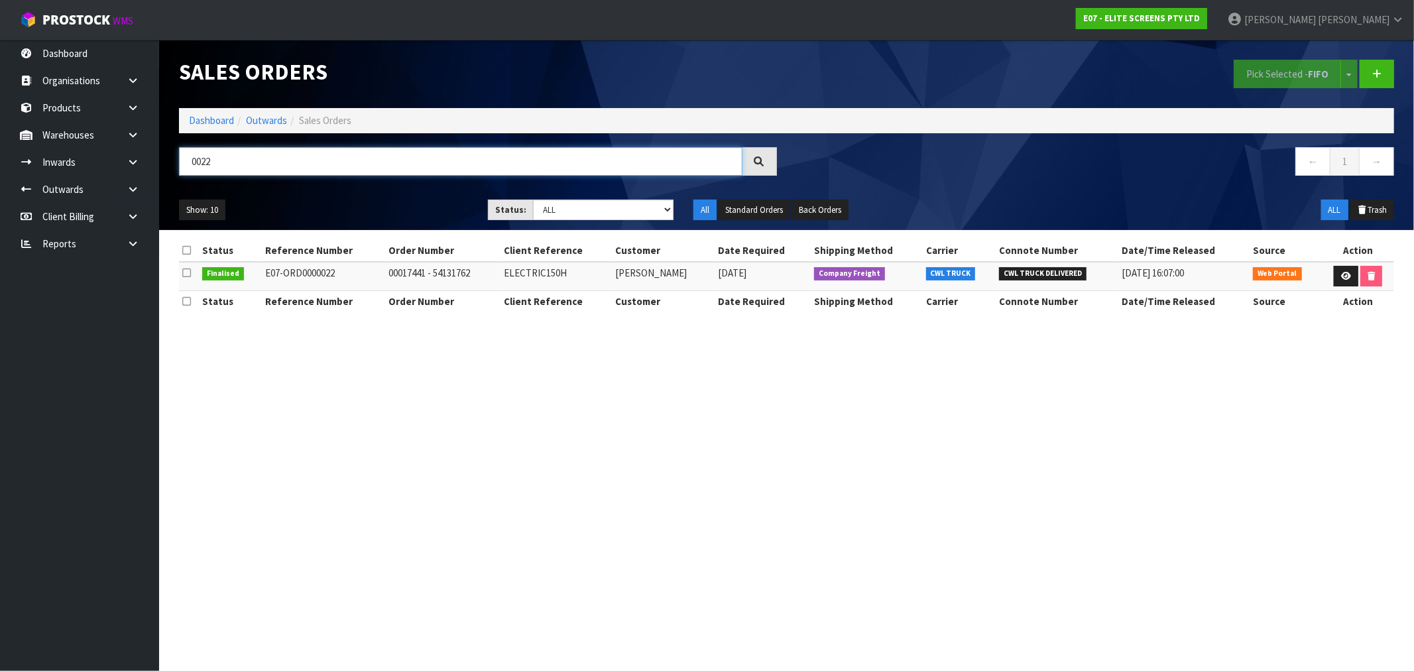
type input "0022"
click at [217, 123] on link "Dashboard" at bounding box center [211, 120] width 45 height 13
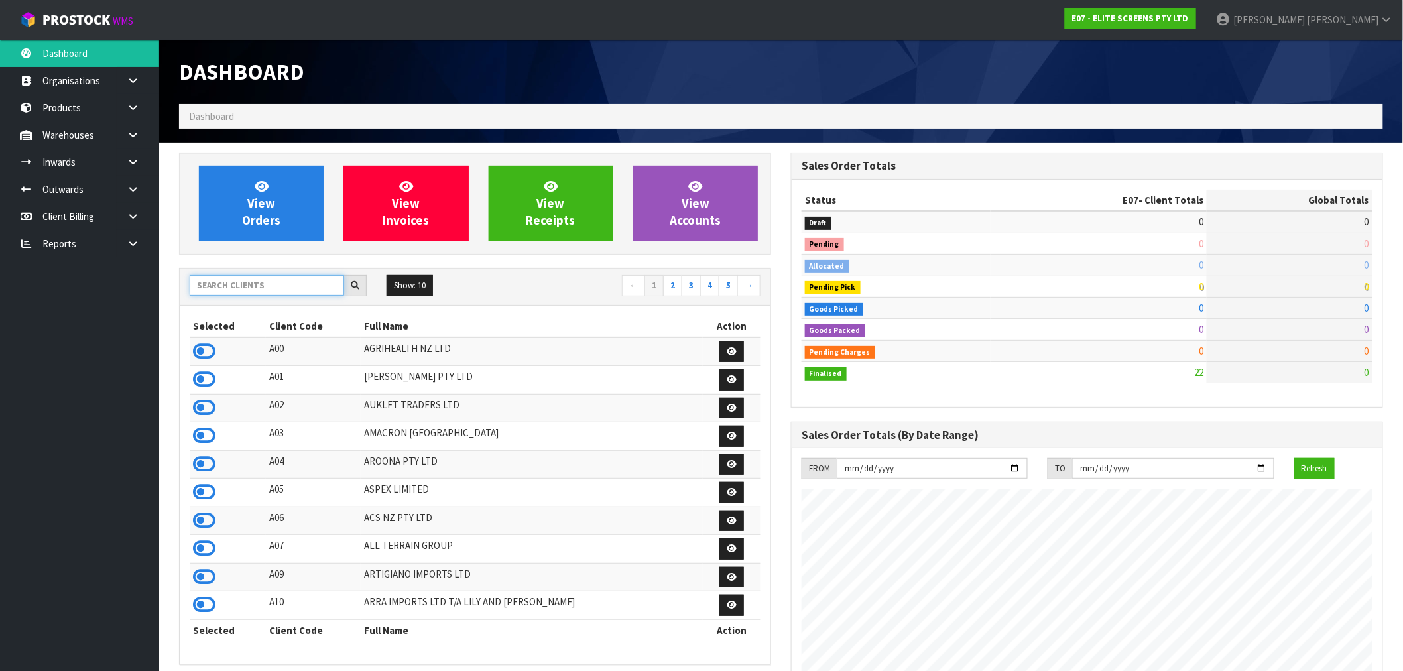
click at [273, 286] on input "text" at bounding box center [267, 285] width 154 height 21
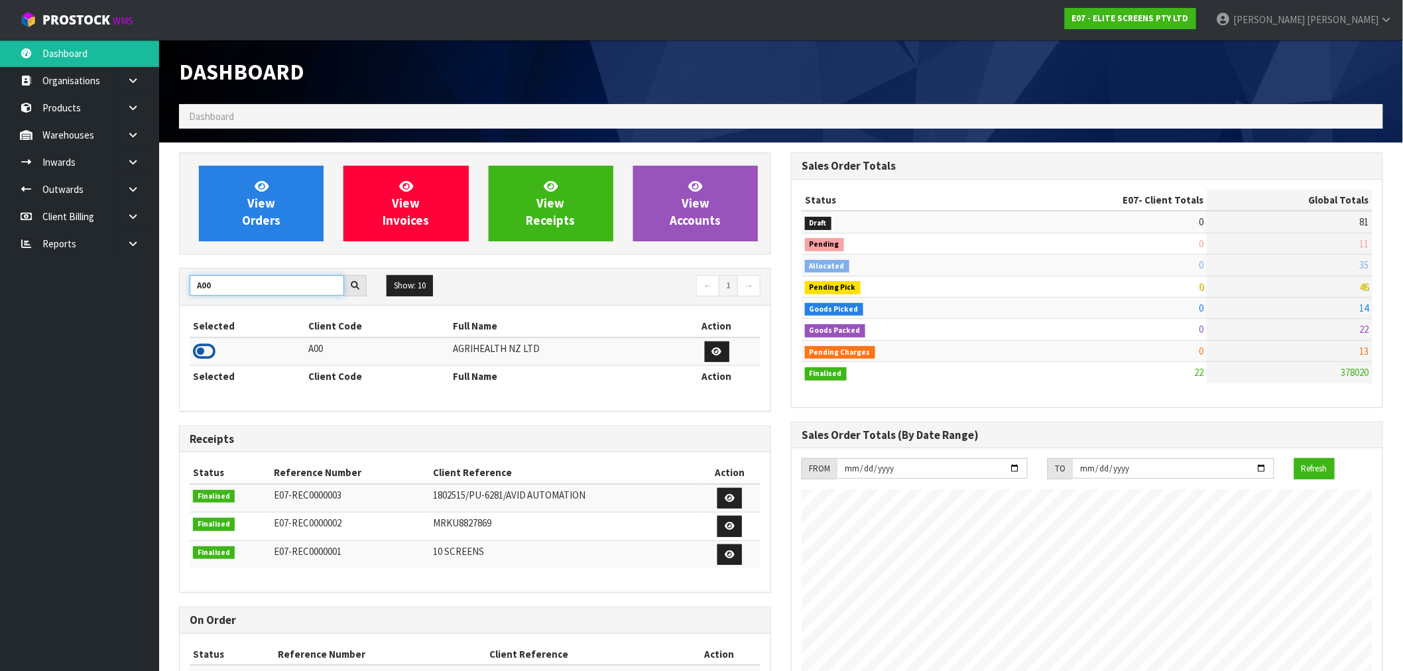
type input "A00"
click at [196, 349] on icon at bounding box center [204, 351] width 23 height 20
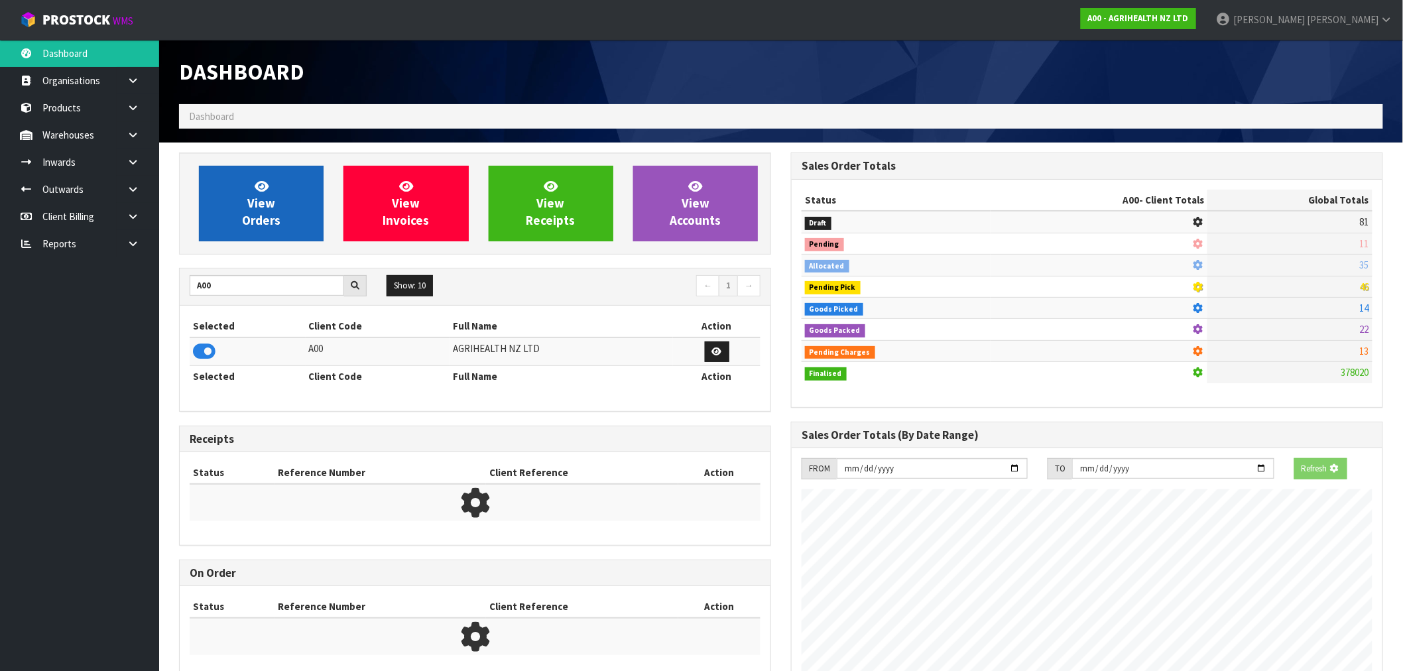
scroll to position [662237, 662451]
click at [251, 231] on link "View Orders" at bounding box center [261, 204] width 125 height 76
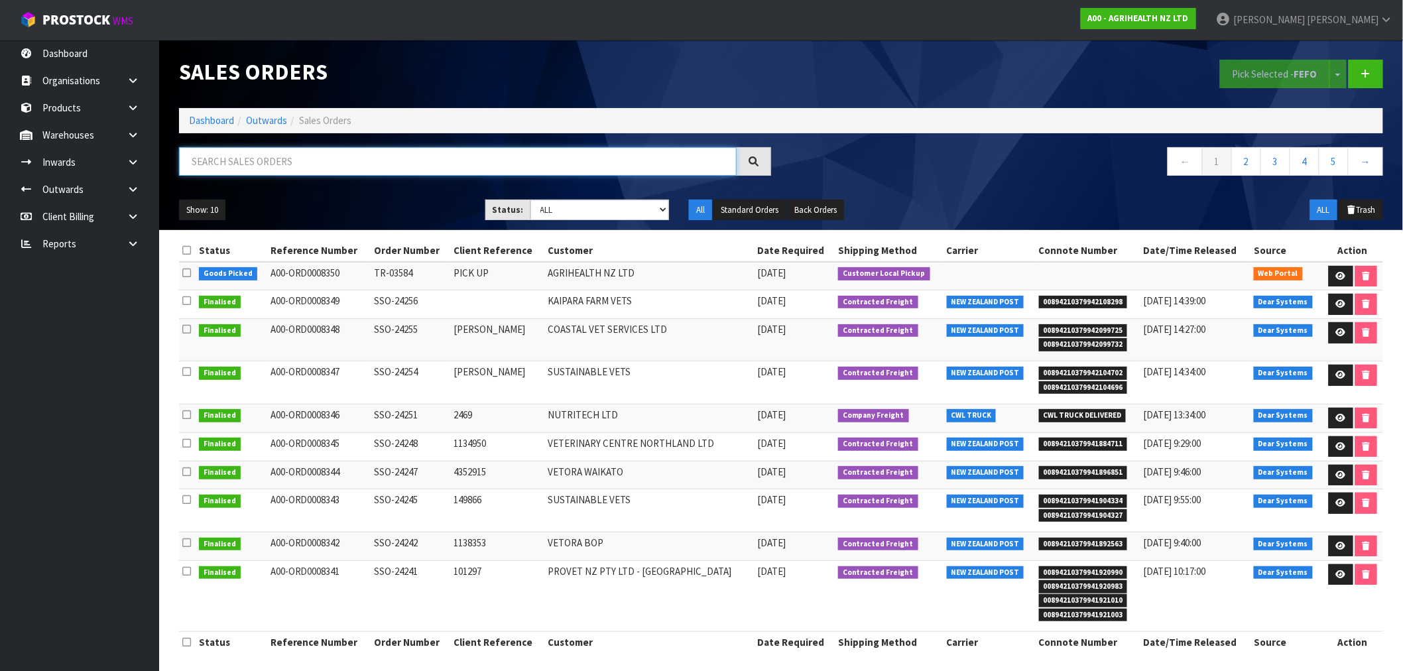
click at [292, 157] on input "text" at bounding box center [458, 161] width 558 height 29
type input "8333"
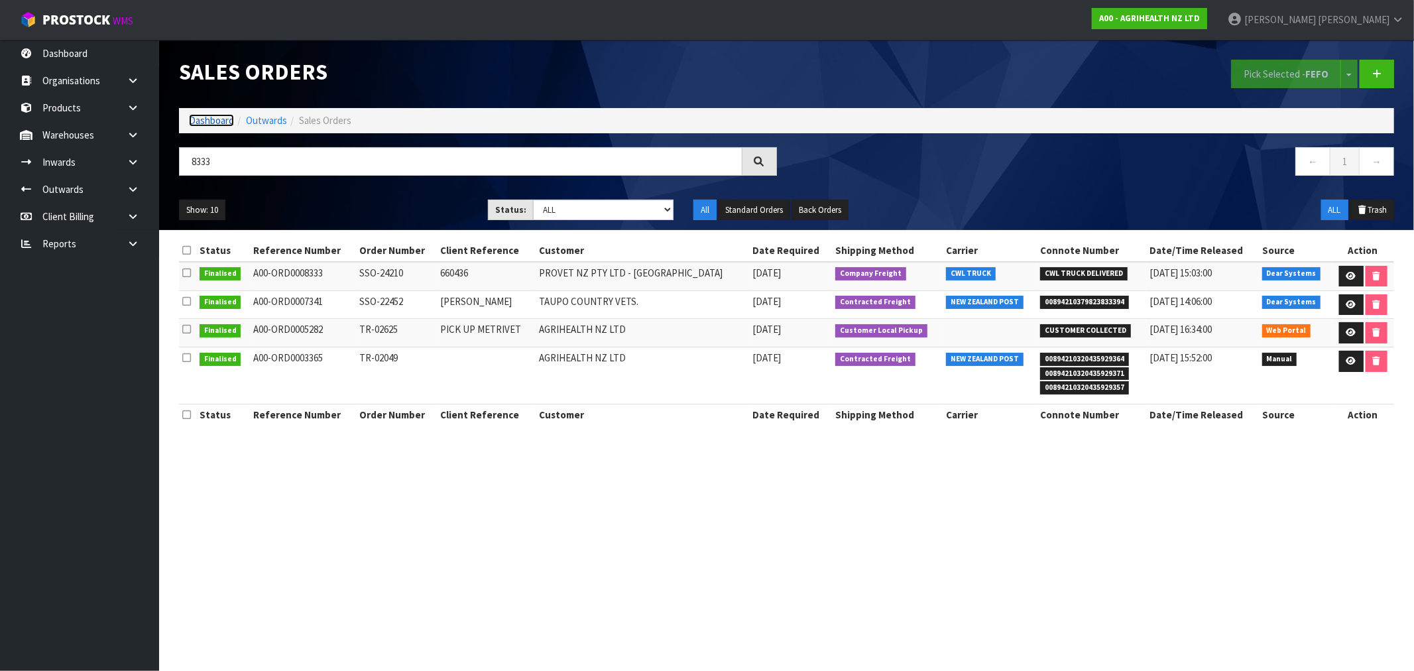
click at [225, 117] on link "Dashboard" at bounding box center [211, 120] width 45 height 13
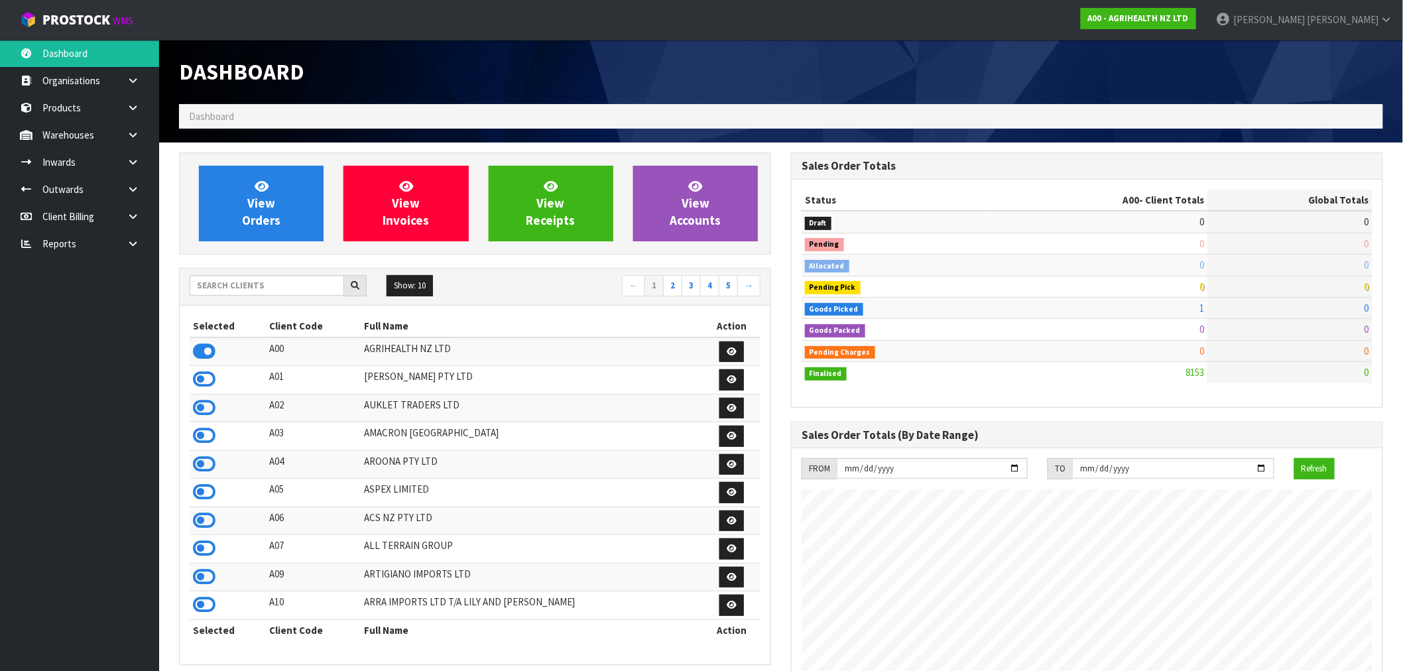
scroll to position [1005, 612]
click at [233, 277] on input "text" at bounding box center [267, 285] width 154 height 21
type input "Y01"
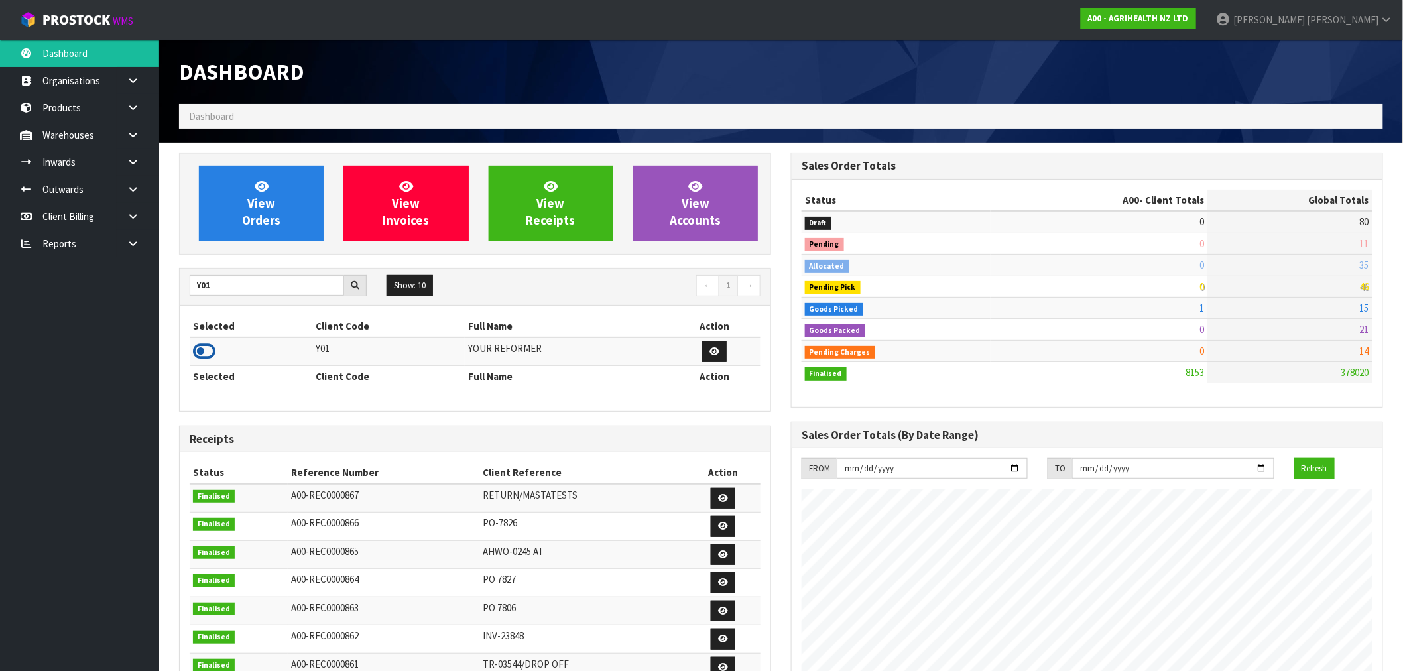
click at [213, 347] on td at bounding box center [251, 351] width 123 height 29
click at [206, 349] on icon at bounding box center [204, 351] width 23 height 20
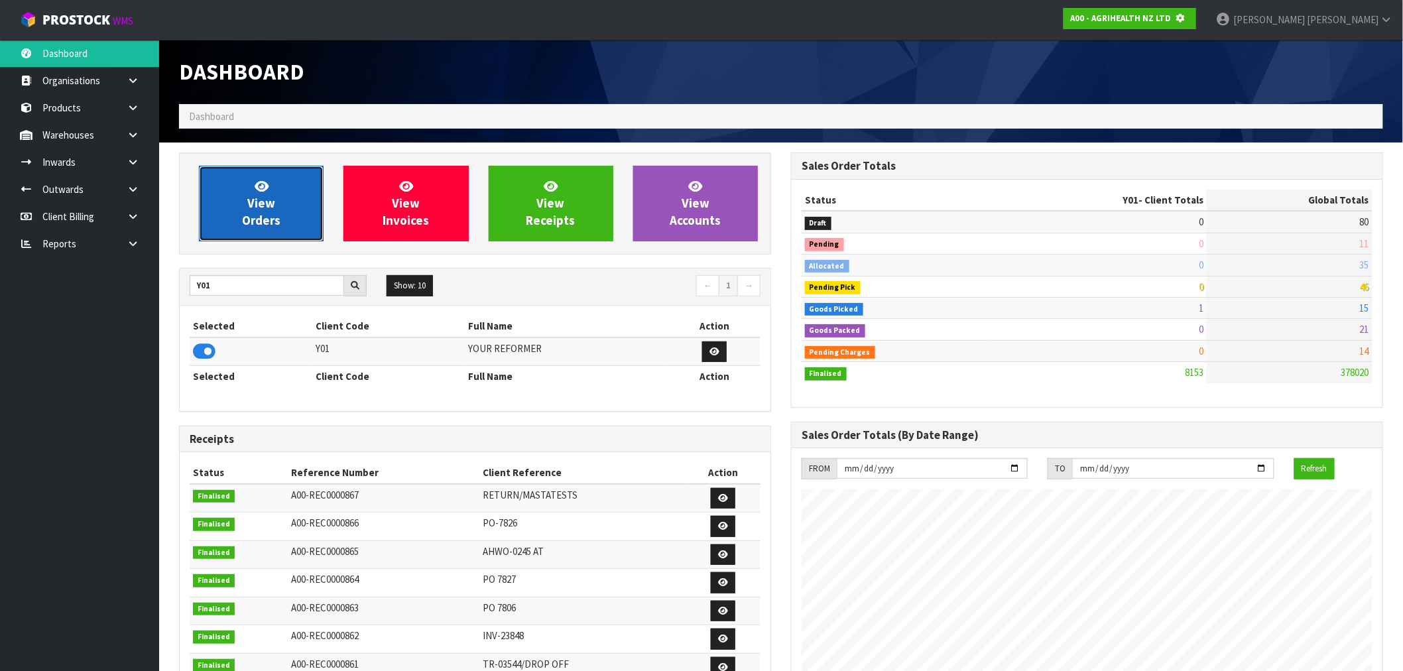
scroll to position [662237, 662451]
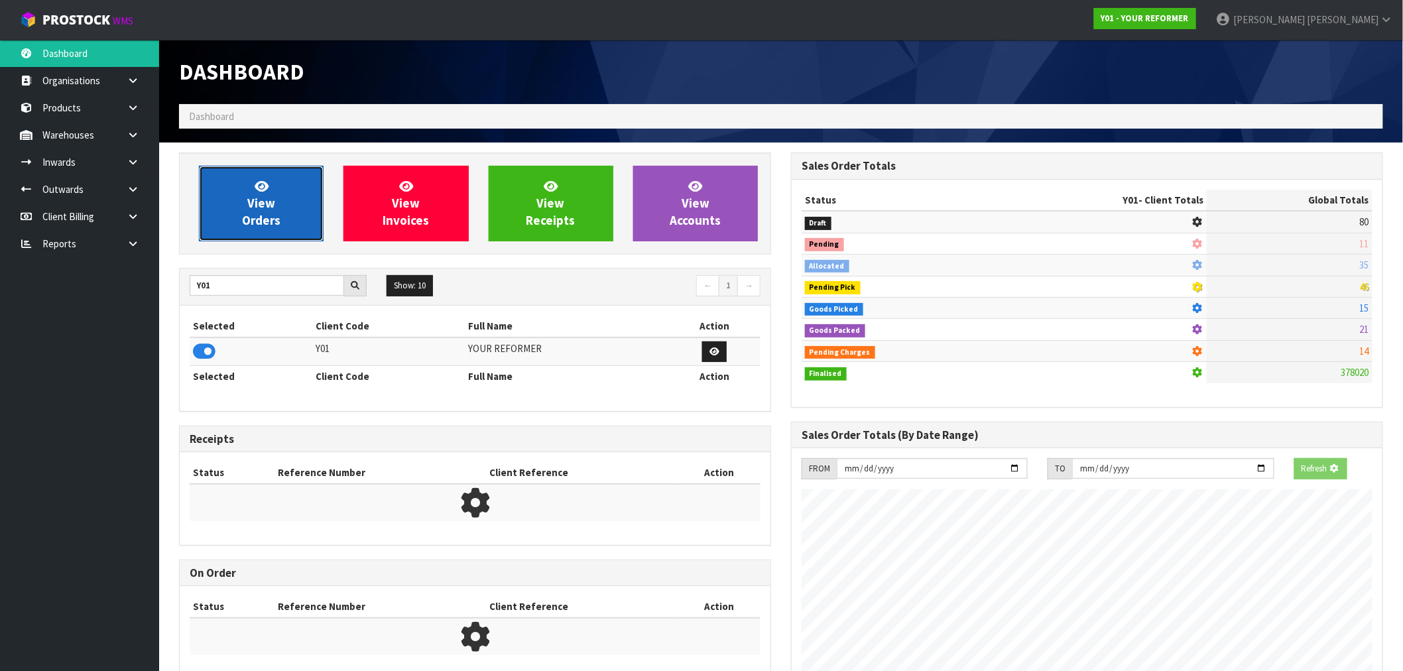
click at [279, 208] on link "View Orders" at bounding box center [261, 204] width 125 height 76
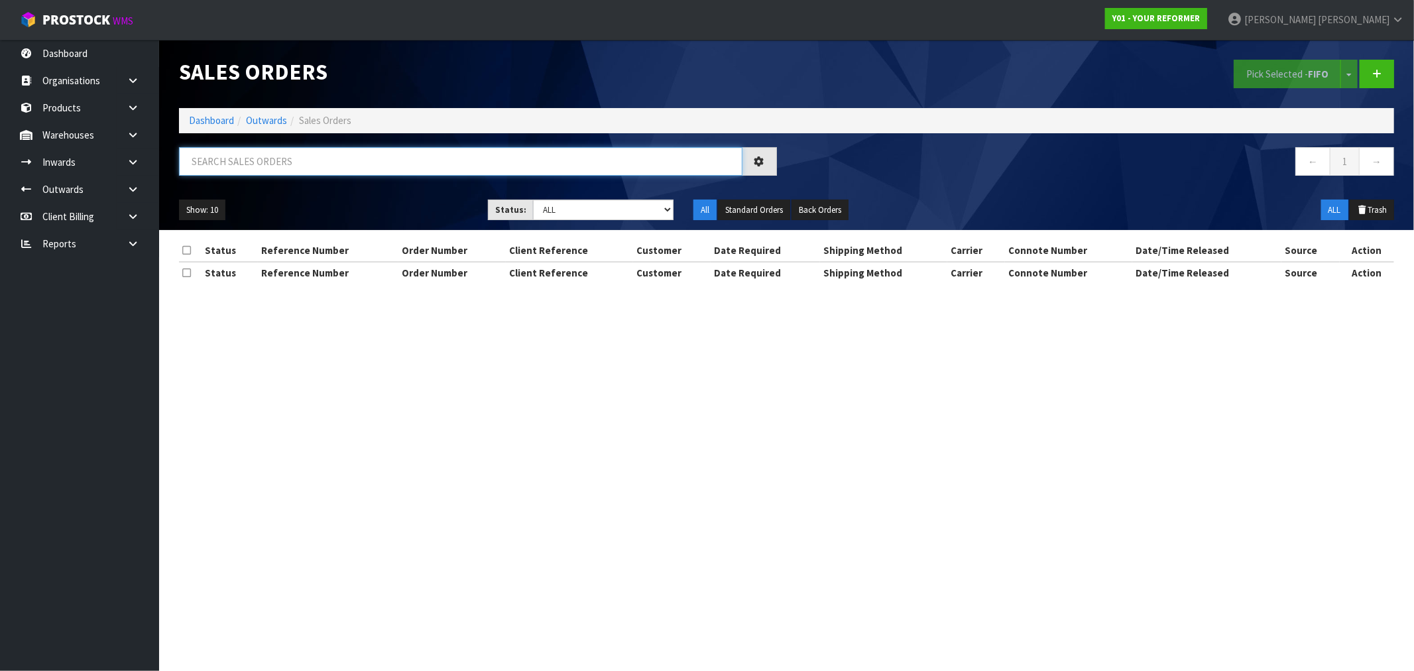
click at [301, 168] on input "text" at bounding box center [461, 161] width 564 height 29
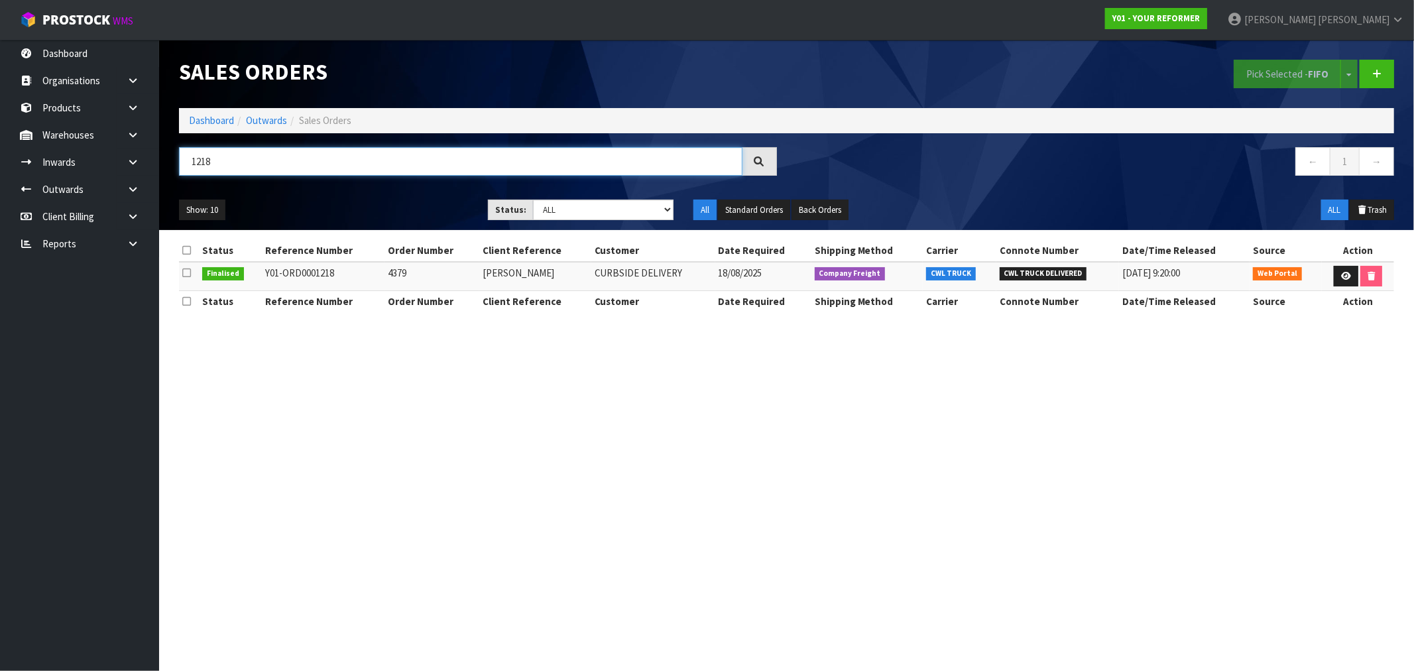
click at [300, 168] on input "1218" at bounding box center [461, 161] width 564 height 29
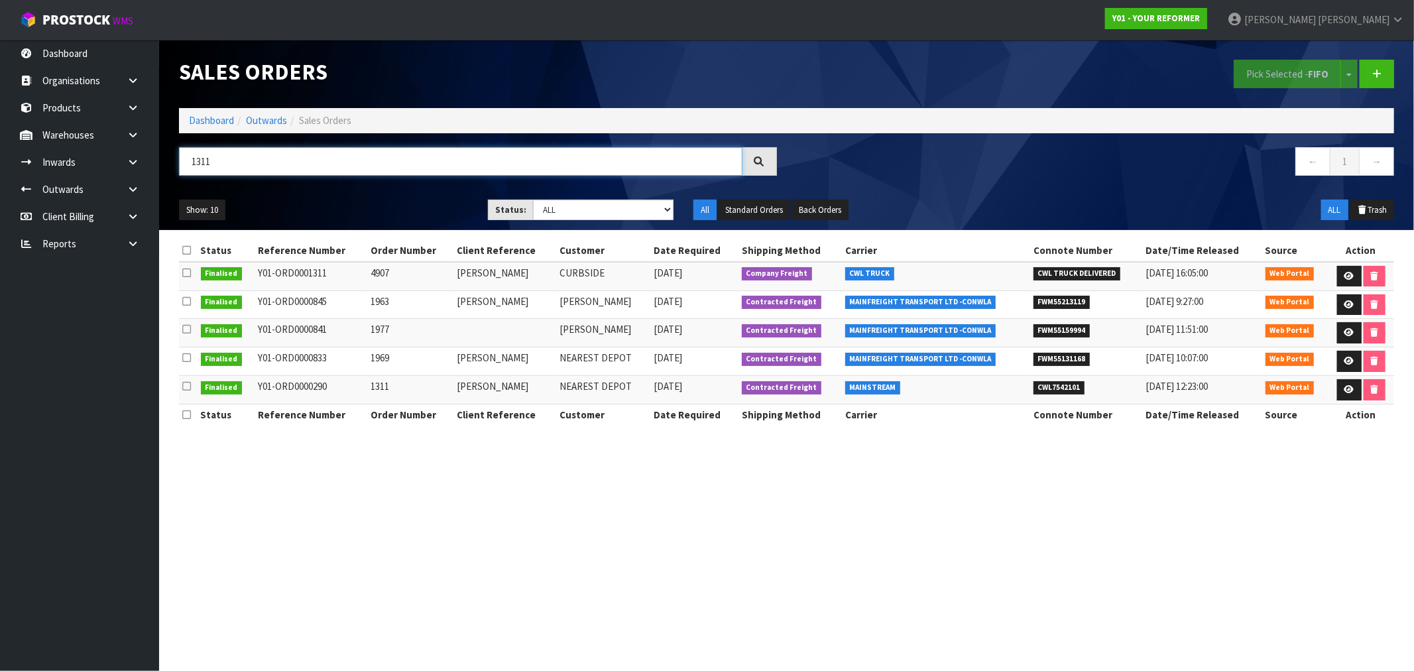
click at [300, 168] on input "1311" at bounding box center [461, 161] width 564 height 29
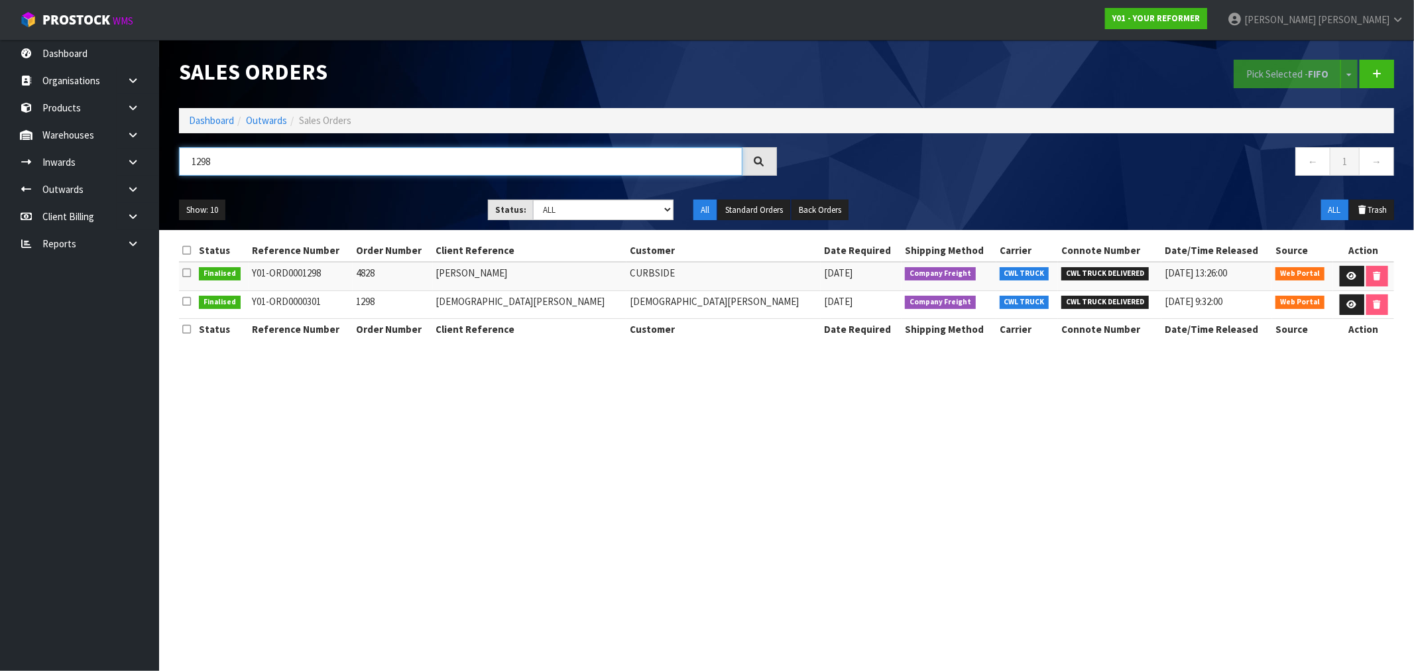
click at [300, 168] on input "1298" at bounding box center [461, 161] width 564 height 29
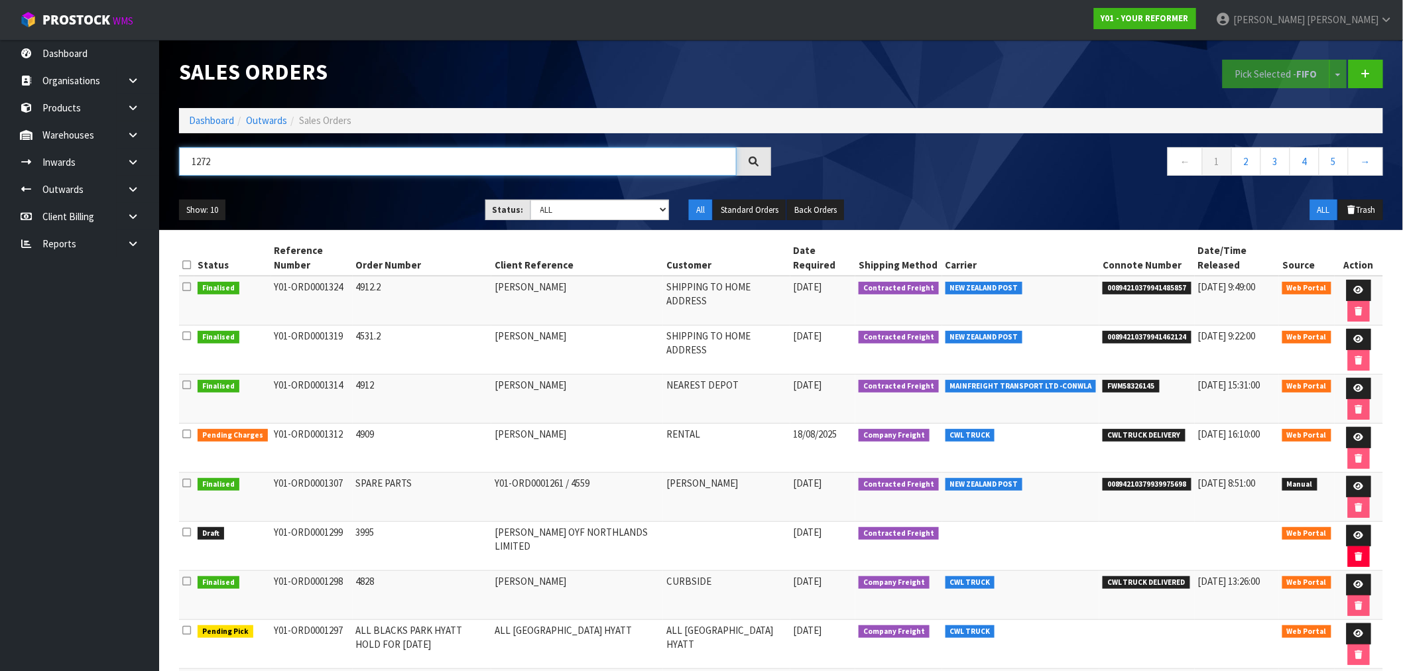
type input "1272"
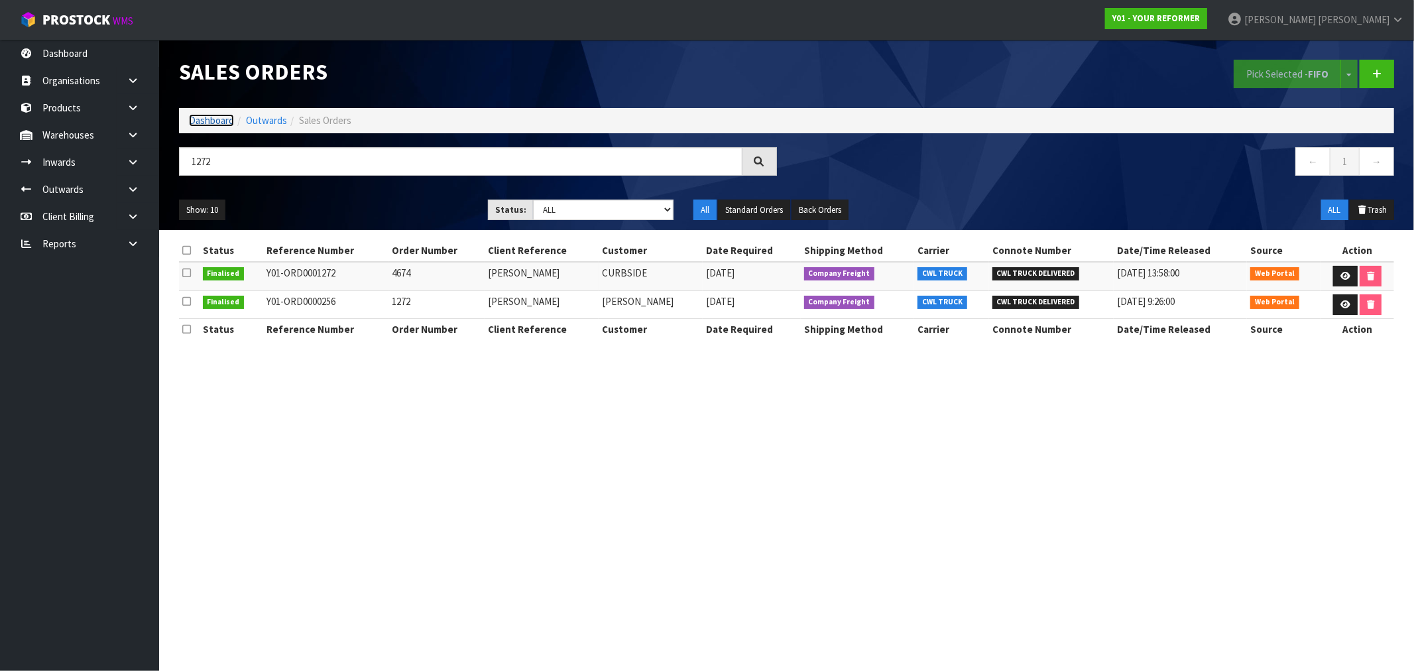
click at [198, 117] on link "Dashboard" at bounding box center [211, 120] width 45 height 13
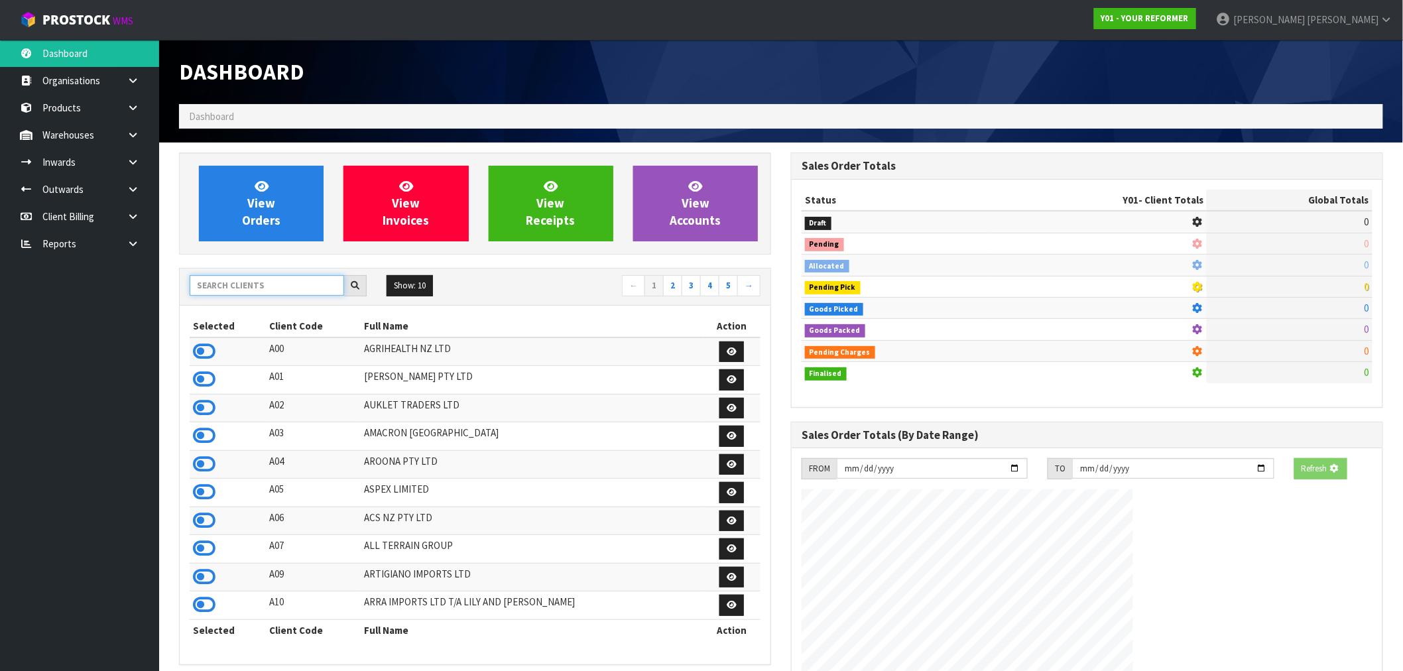
click at [265, 290] on input "text" at bounding box center [267, 285] width 154 height 21
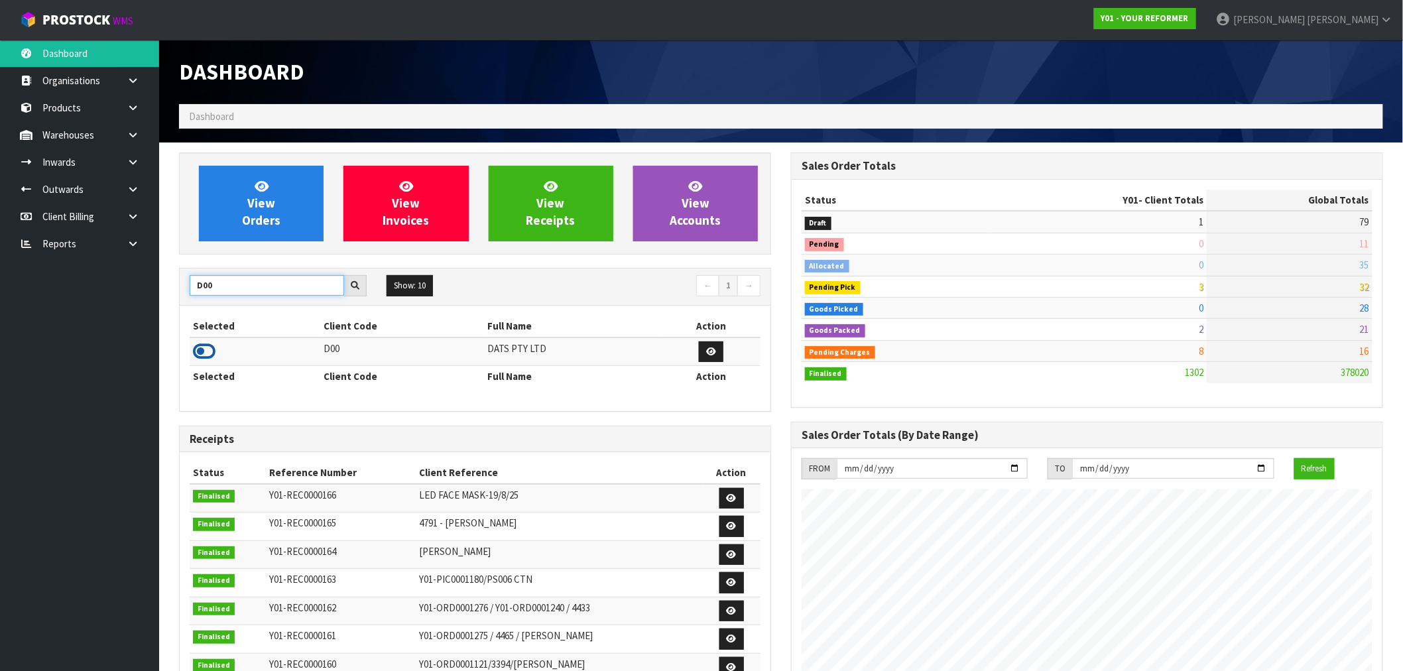
type input "D00"
drag, startPoint x: 204, startPoint y: 353, endPoint x: 307, endPoint y: 276, distance: 128.8
click at [204, 353] on icon at bounding box center [204, 351] width 23 height 20
click at [365, 250] on div "View Orders View Invoices View Receipts View Accounts" at bounding box center [475, 204] width 592 height 102
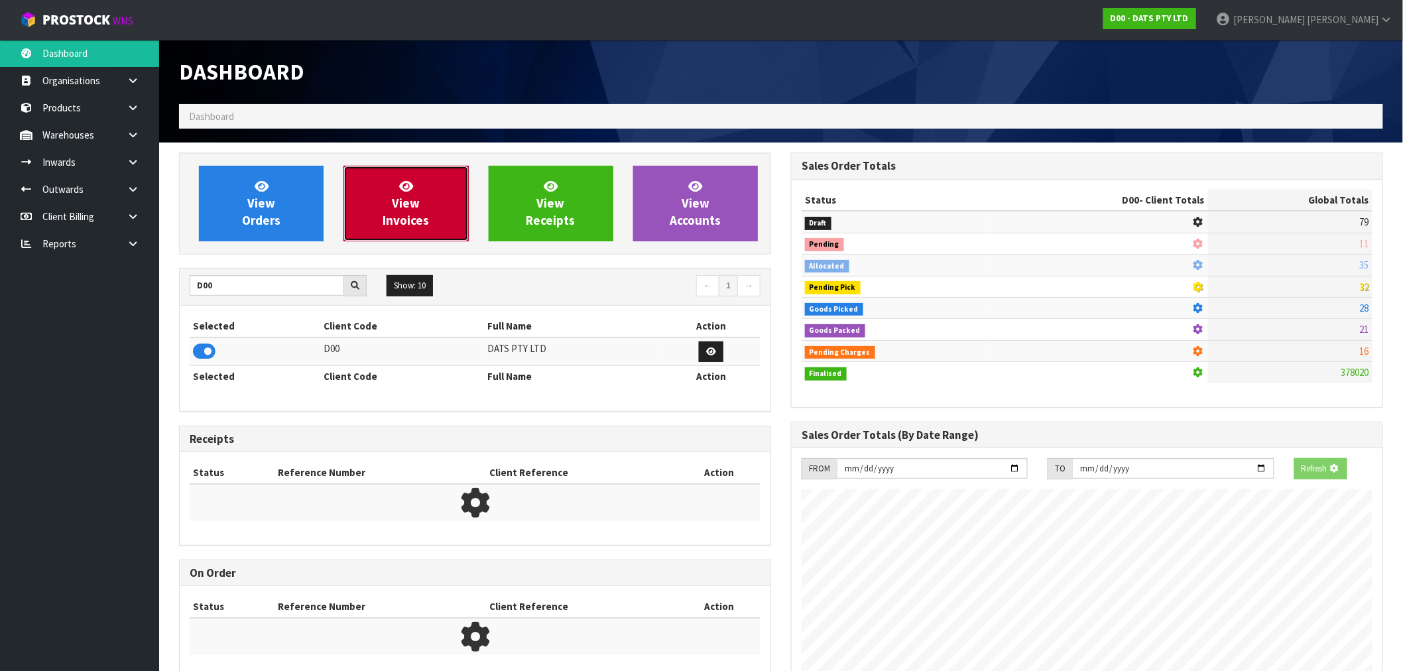
click at [395, 216] on span "View Invoices" at bounding box center [406, 203] width 46 height 50
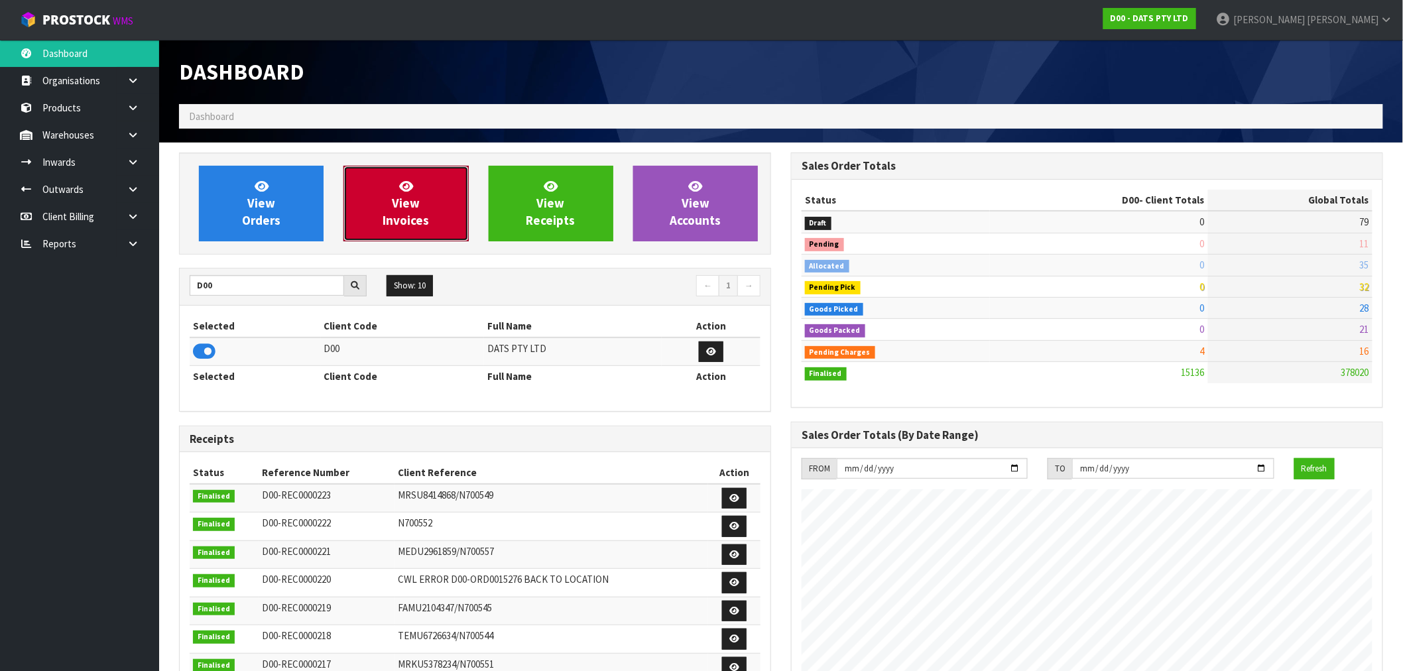
scroll to position [1005, 612]
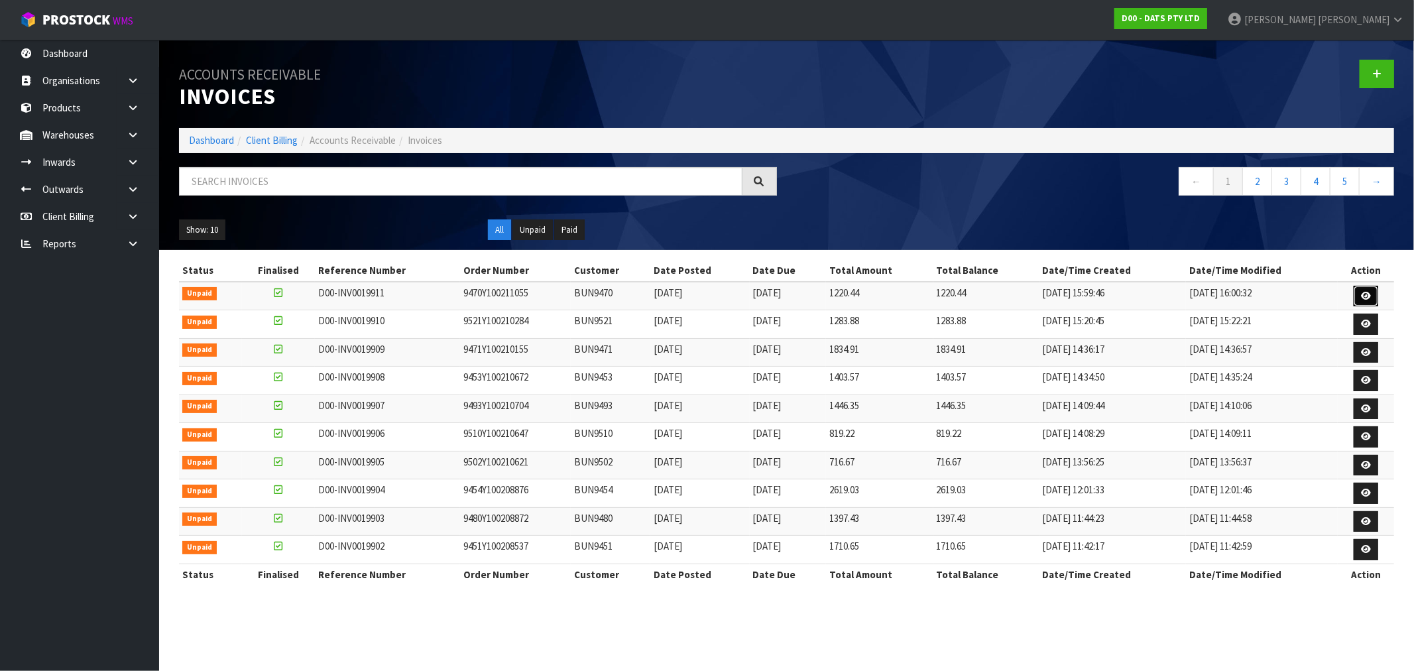
drag, startPoint x: 1368, startPoint y: 292, endPoint x: 1358, endPoint y: 292, distance: 9.9
click at [1367, 292] on icon at bounding box center [1366, 296] width 10 height 9
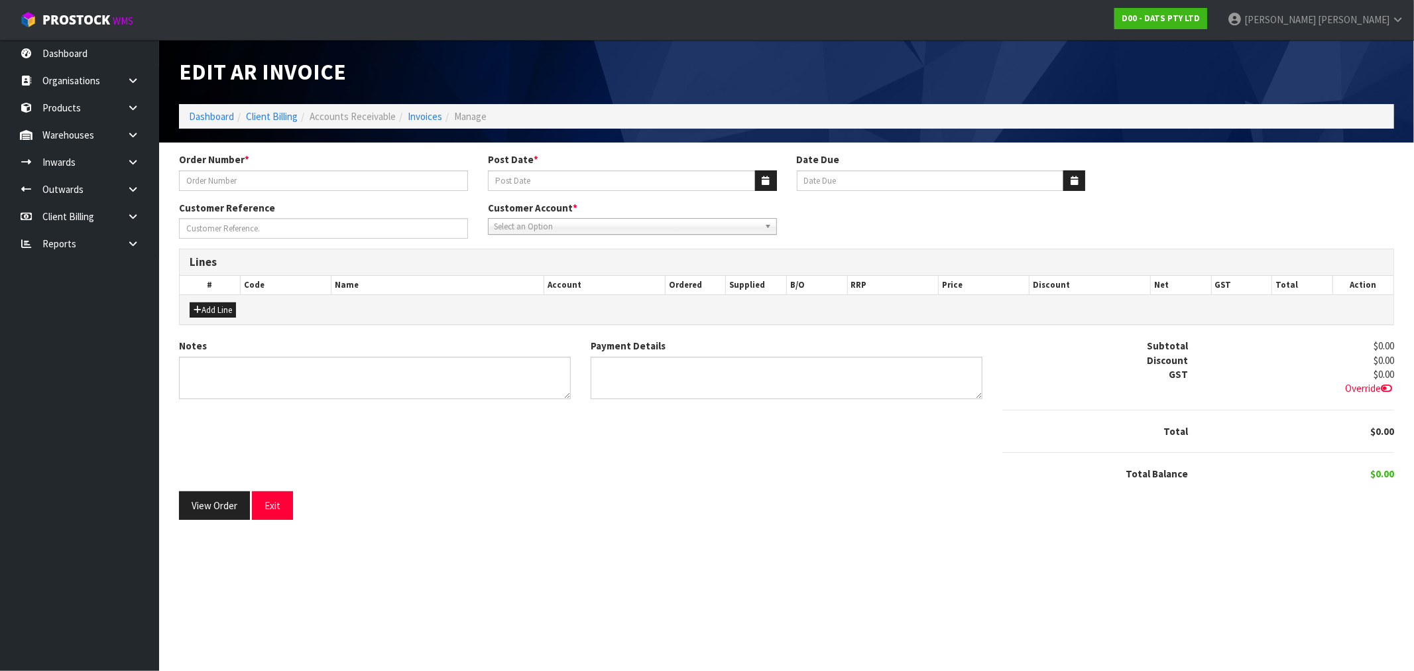
type input "9470Y100211055"
type input "[DATE]"
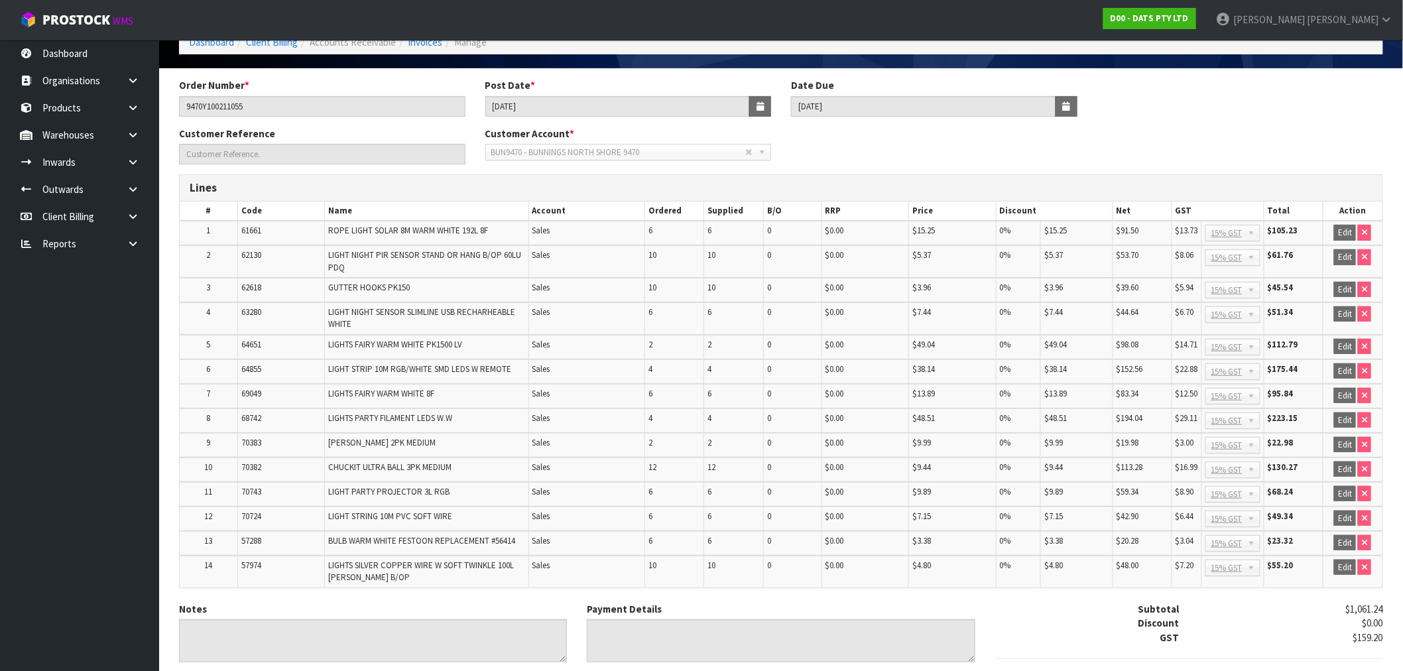
scroll to position [183, 0]
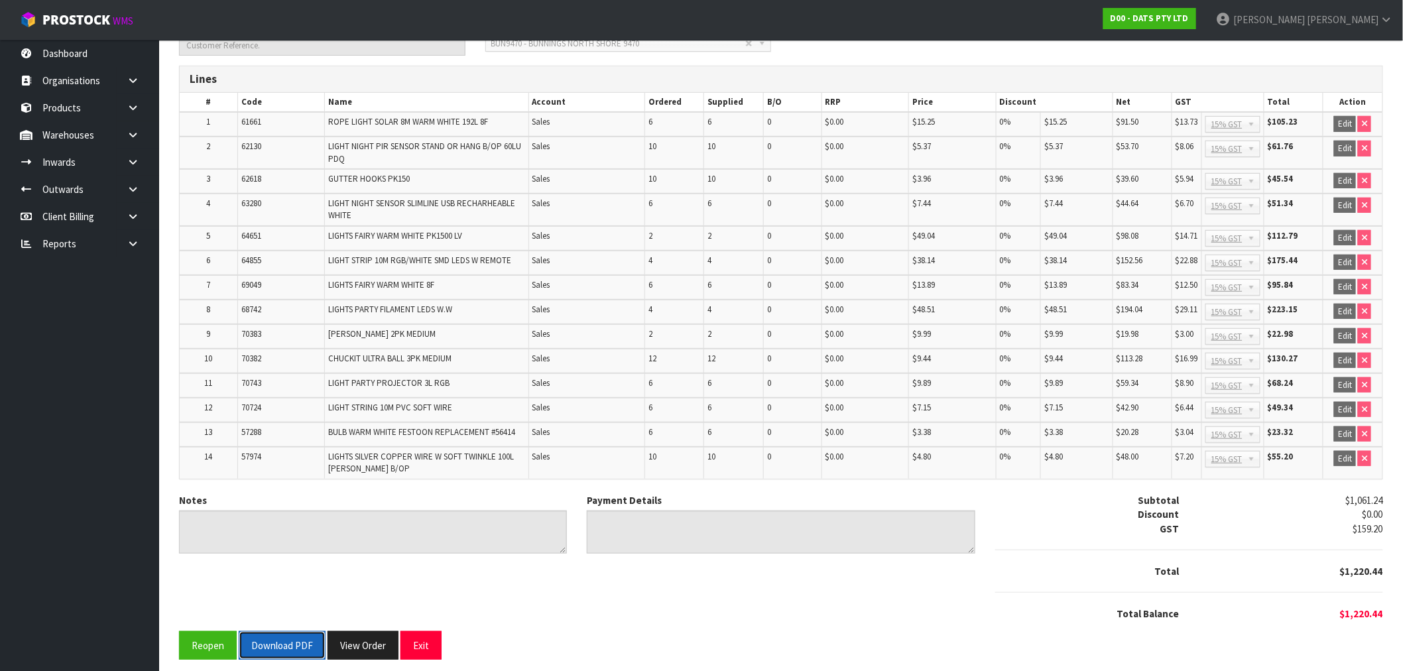
click at [286, 635] on button "Download PDF" at bounding box center [282, 645] width 87 height 29
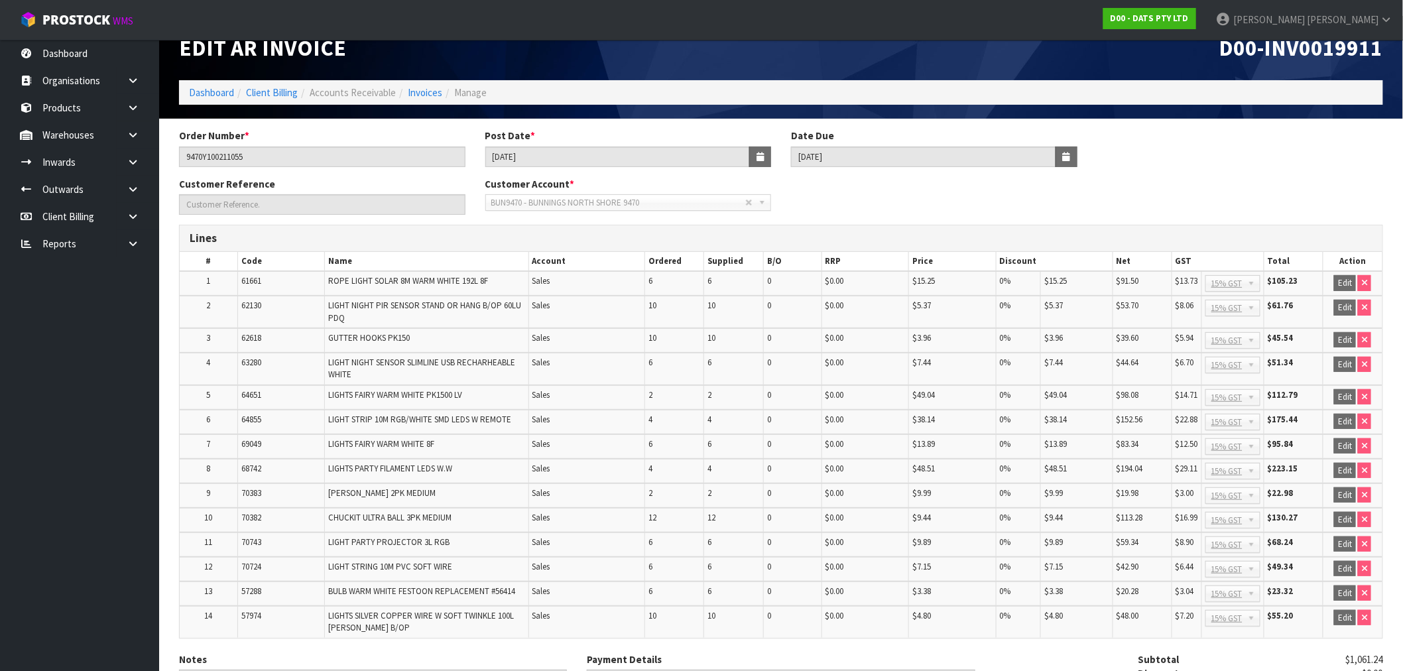
scroll to position [0, 0]
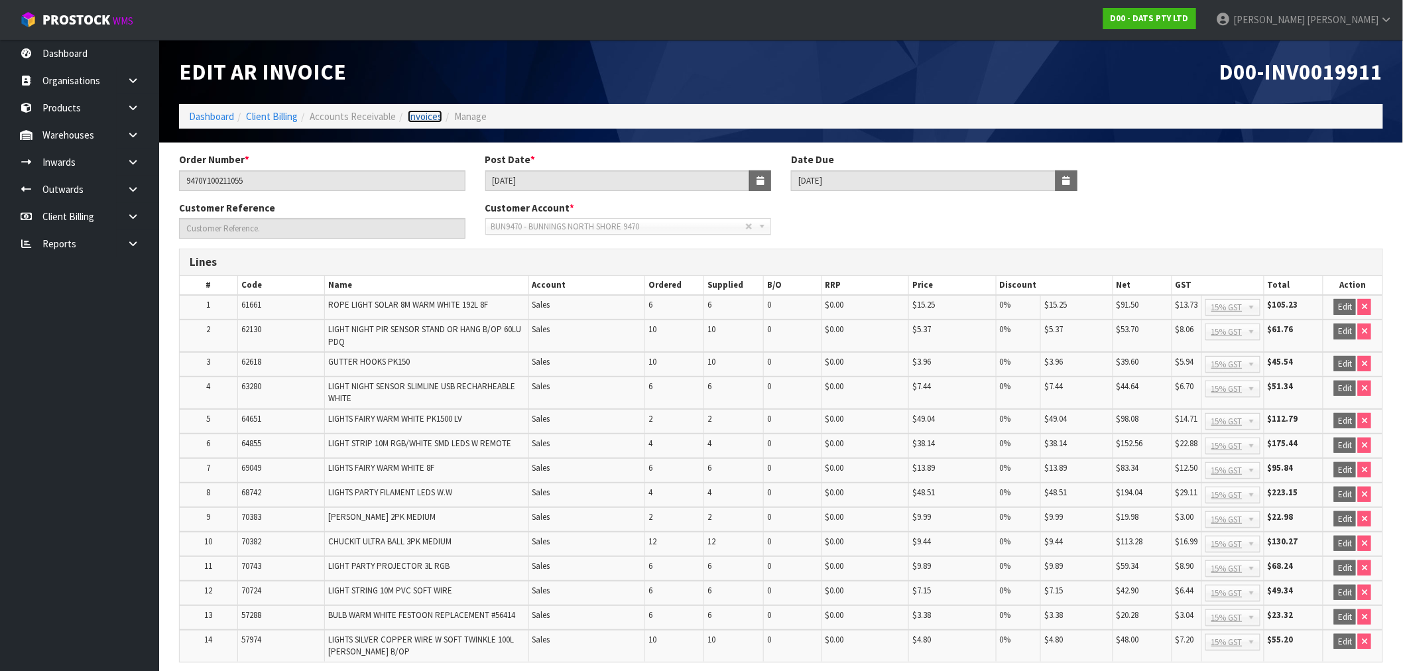
click at [414, 113] on link "Invoices" at bounding box center [425, 116] width 34 height 13
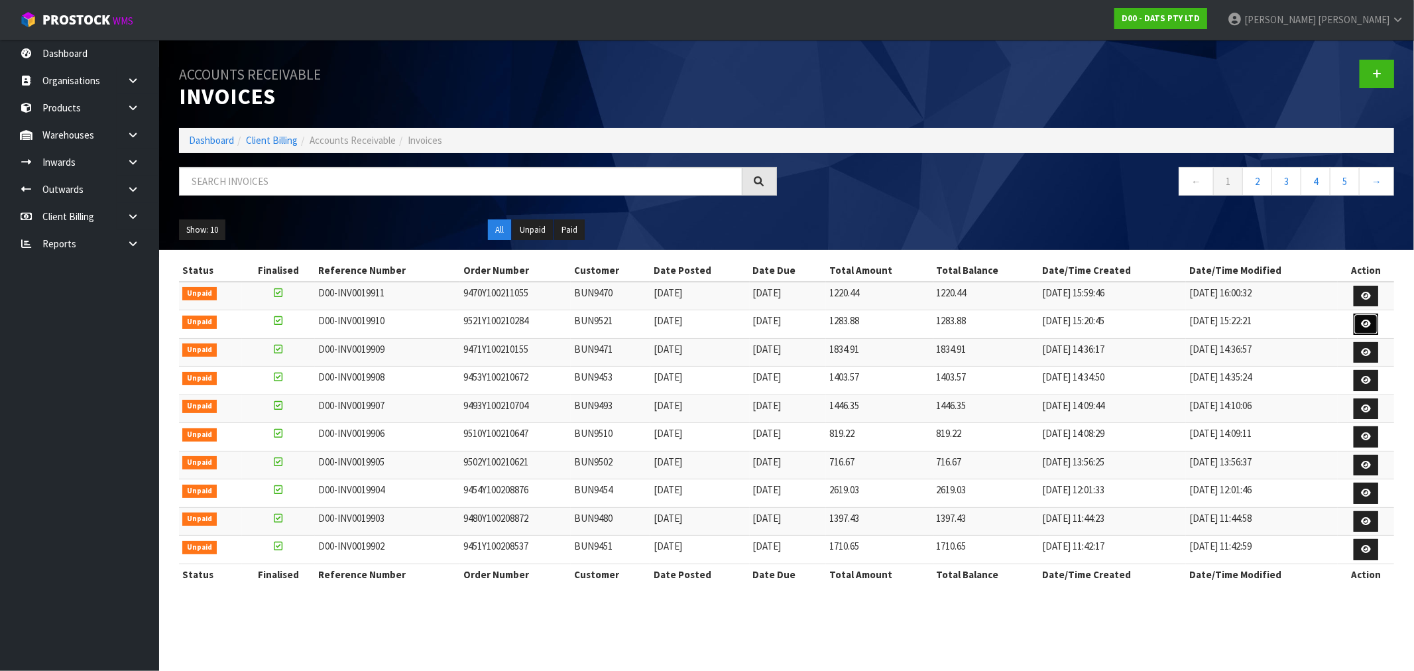
drag, startPoint x: 1367, startPoint y: 322, endPoint x: 1257, endPoint y: 309, distance: 111.5
click at [1367, 322] on icon at bounding box center [1366, 324] width 10 height 9
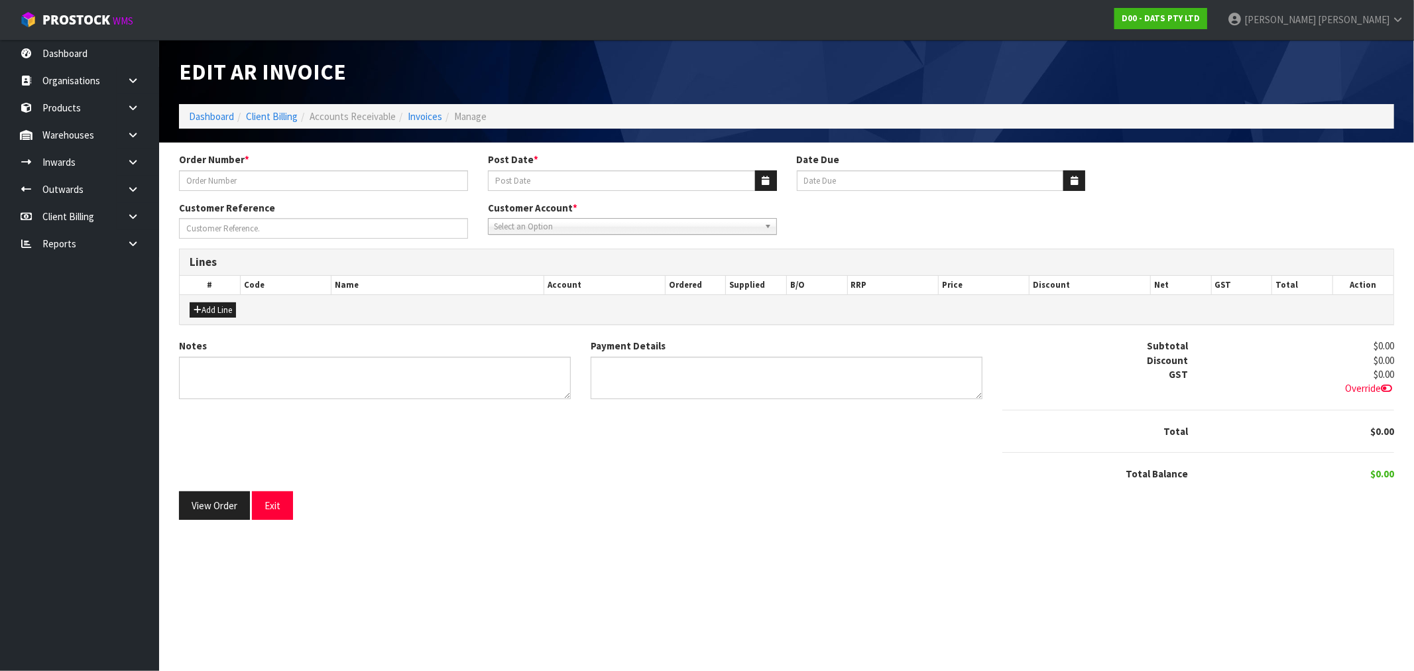
type input "9521Y100210284"
type input "[DATE]"
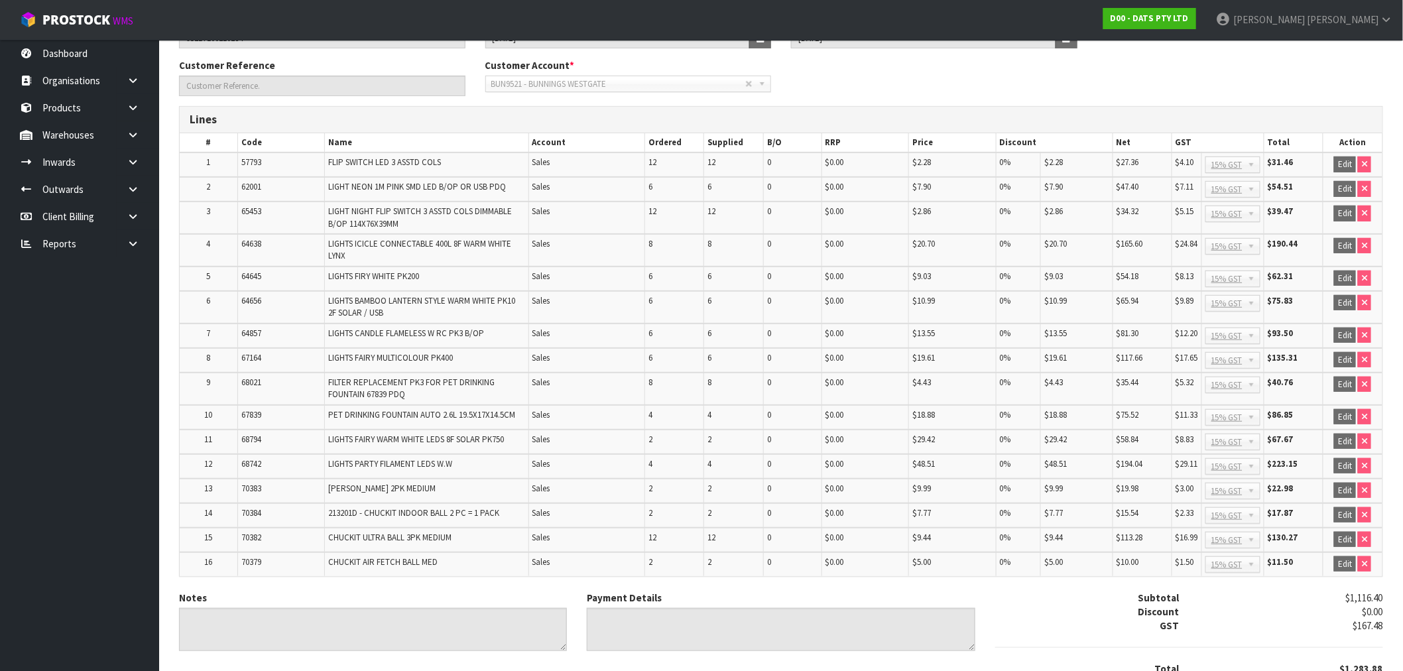
scroll to position [239, 0]
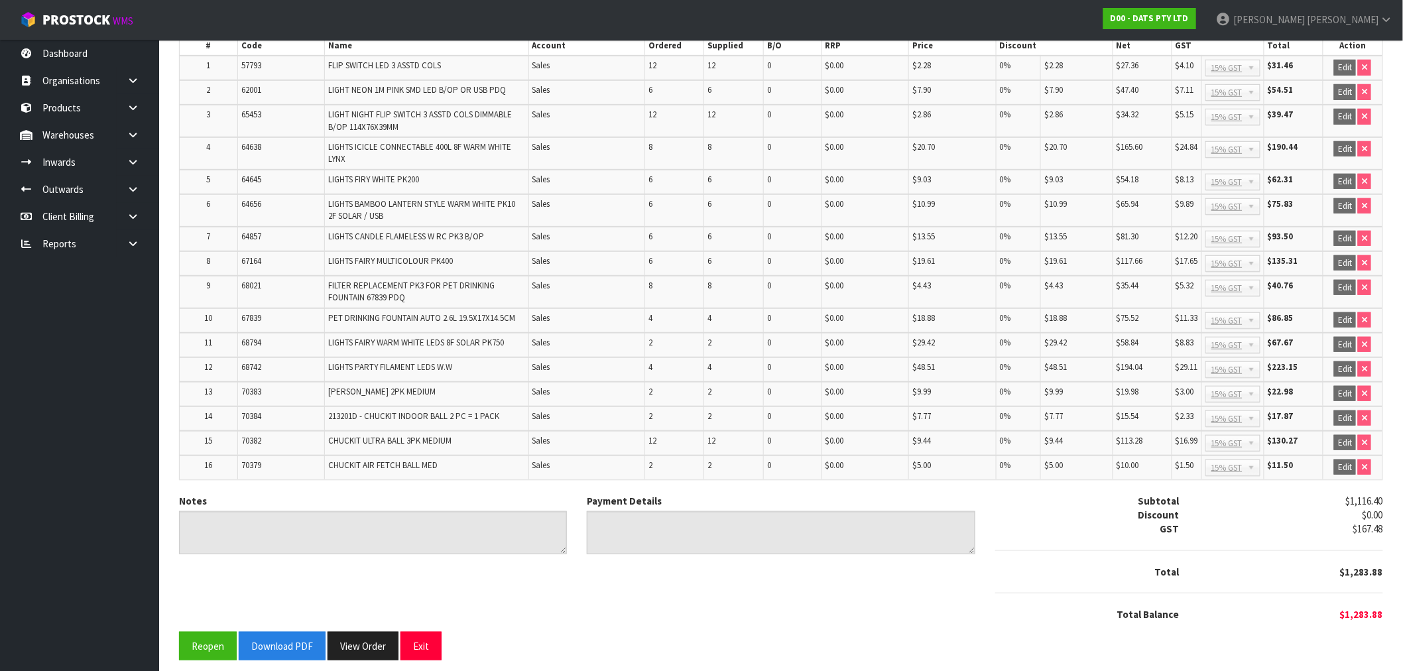
drag, startPoint x: 269, startPoint y: 595, endPoint x: 274, endPoint y: 602, distance: 8.5
click at [267, 595] on div "Notes Payment Details Subtotal $1,116.40 Discount $0.00 GST $167.48 Total $1,28…" at bounding box center [781, 563] width 1224 height 138
click at [296, 633] on button "Download PDF" at bounding box center [282, 646] width 87 height 29
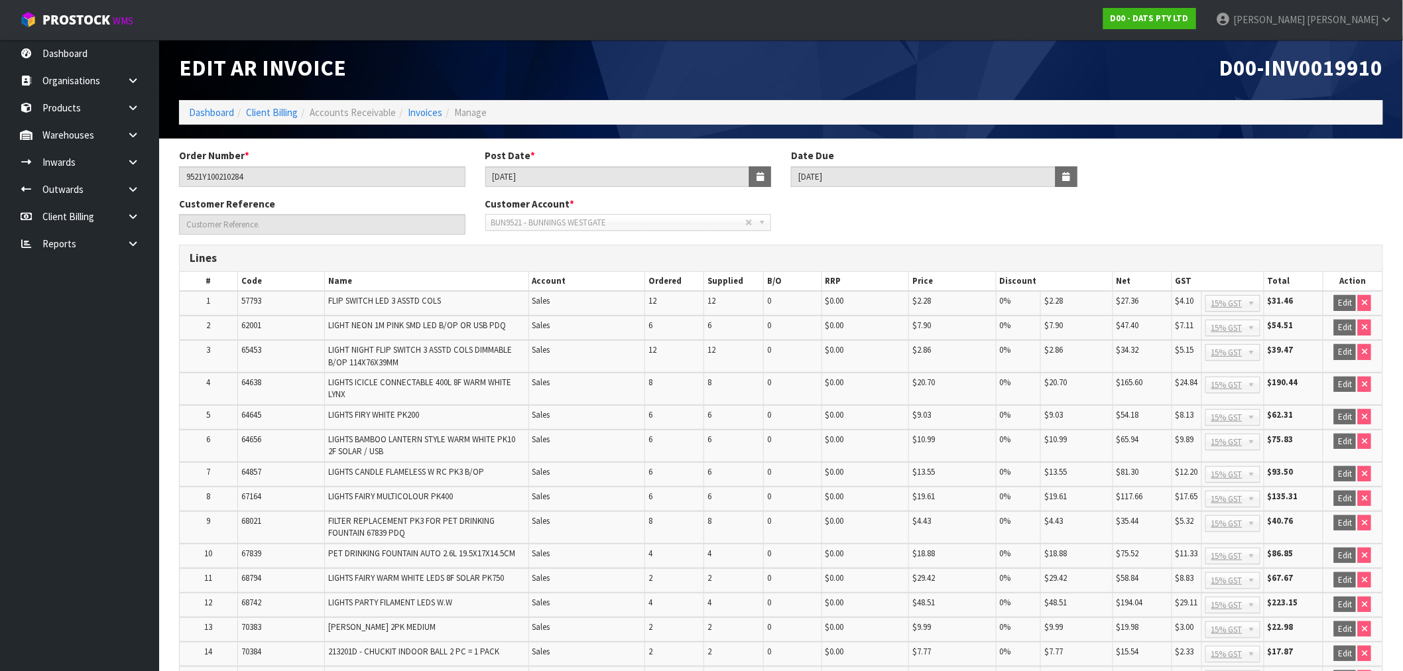
scroll to position [0, 0]
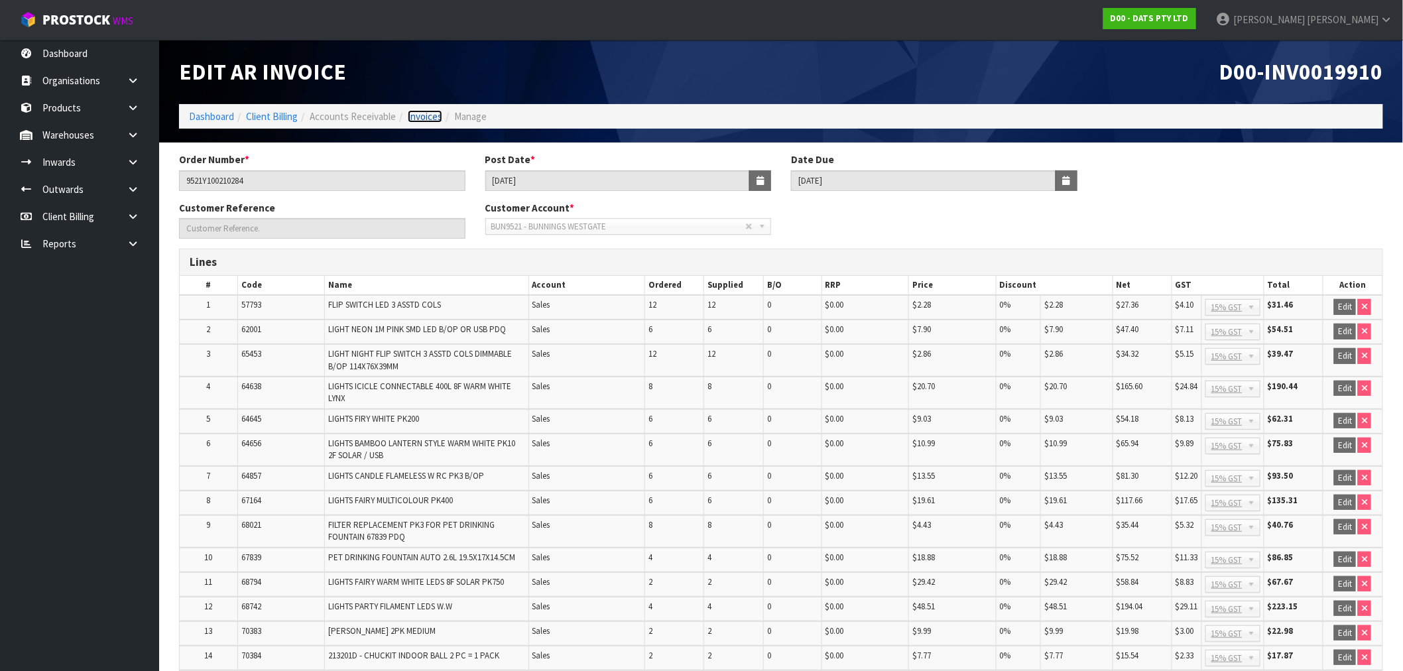
click at [421, 122] on link "Invoices" at bounding box center [425, 116] width 34 height 13
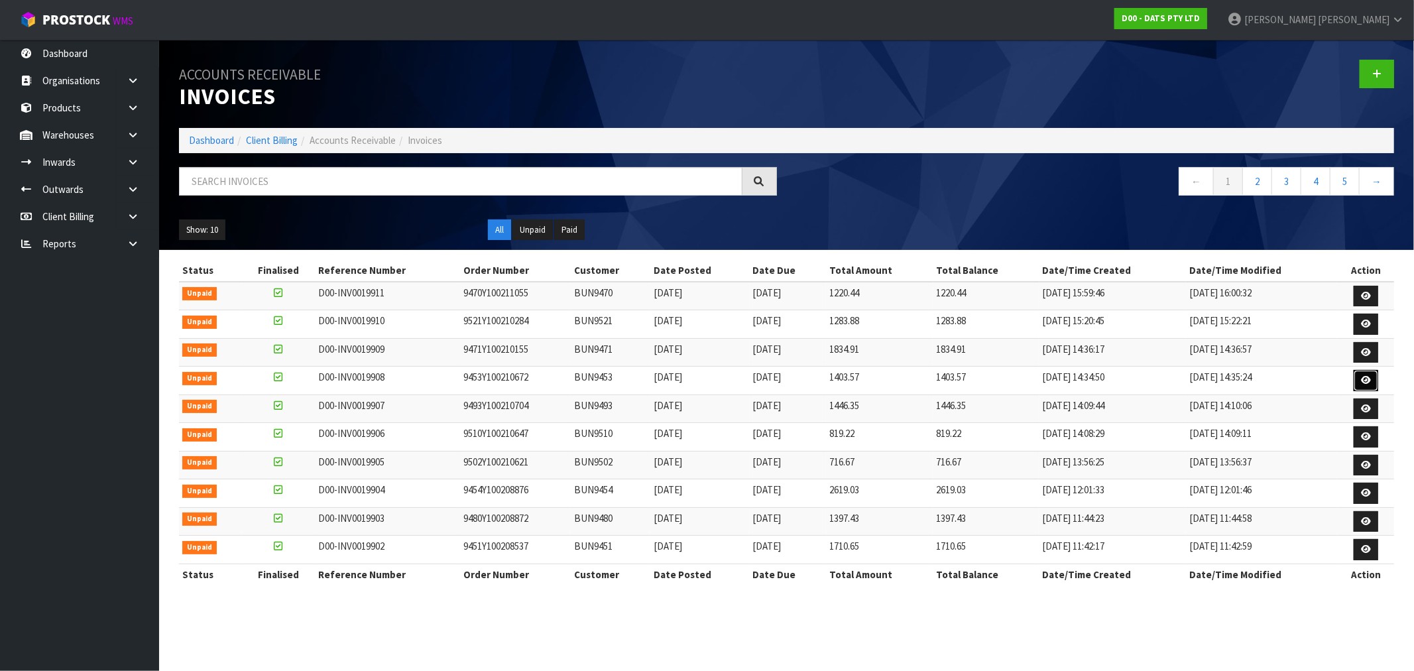
click at [1374, 379] on link at bounding box center [1366, 380] width 25 height 21
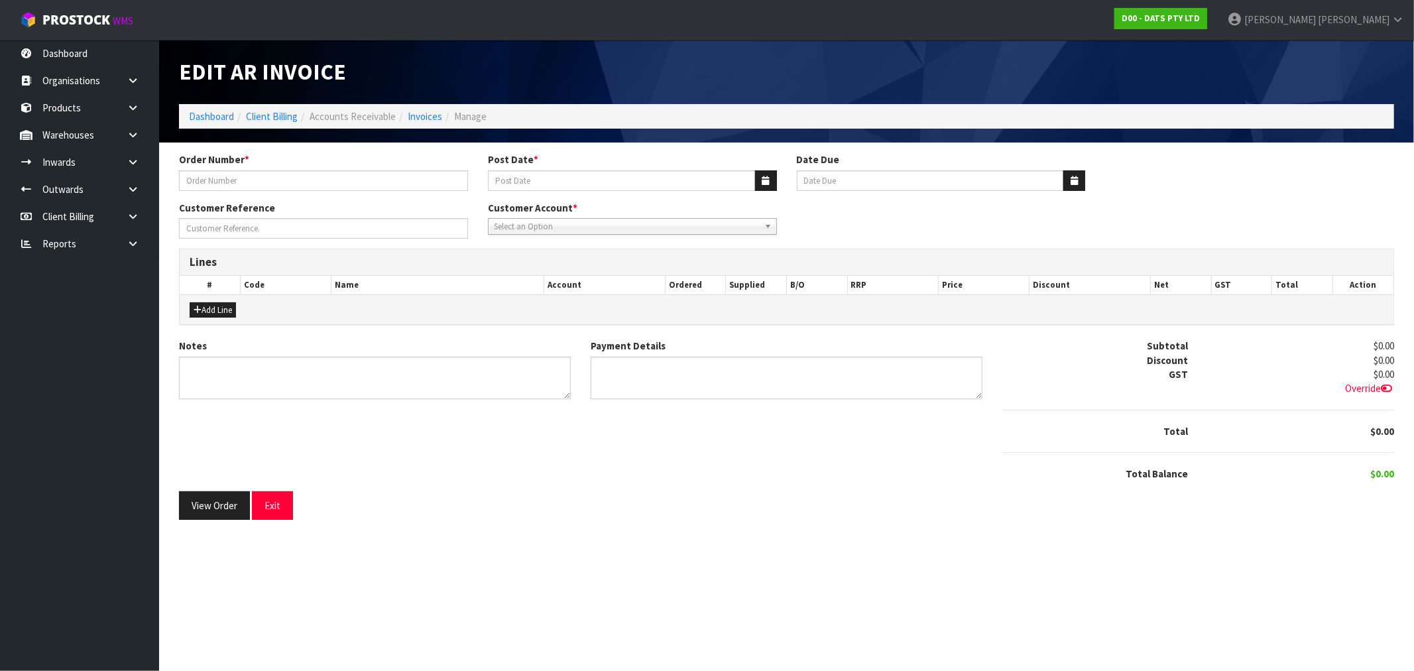
type input "9453Y100210672"
type input "[DATE]"
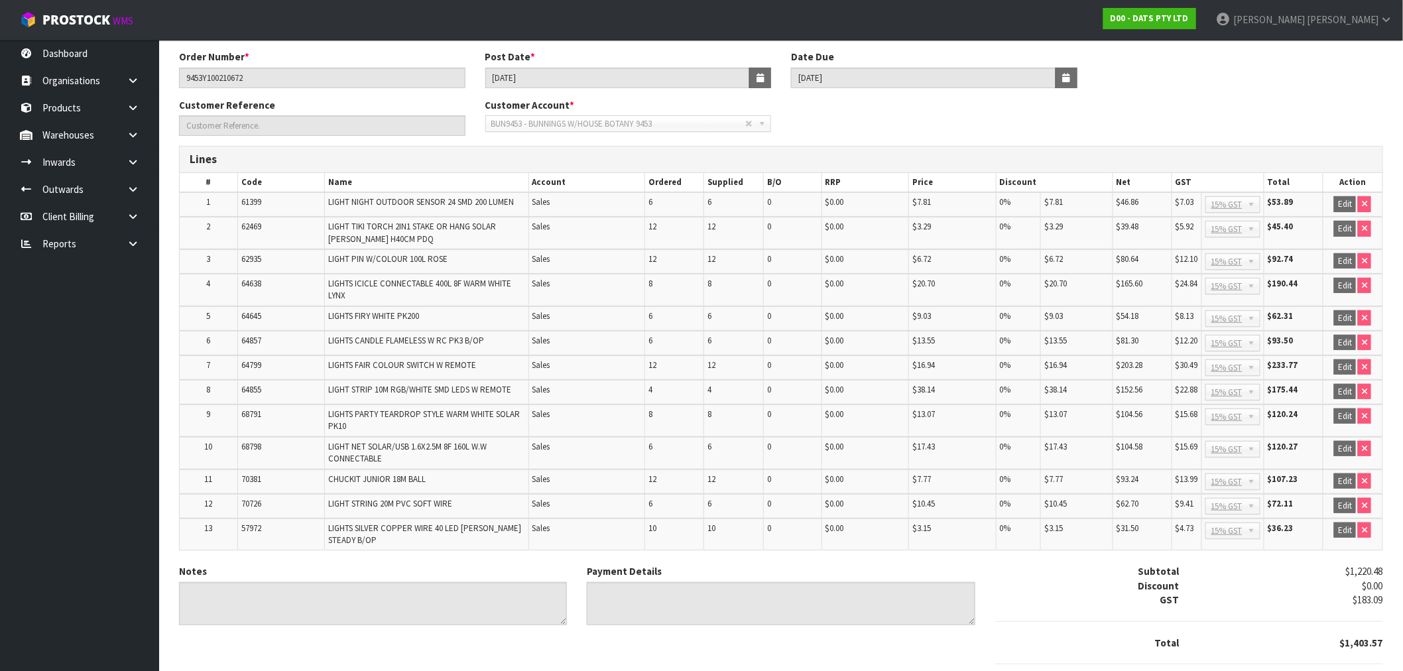
scroll to position [175, 0]
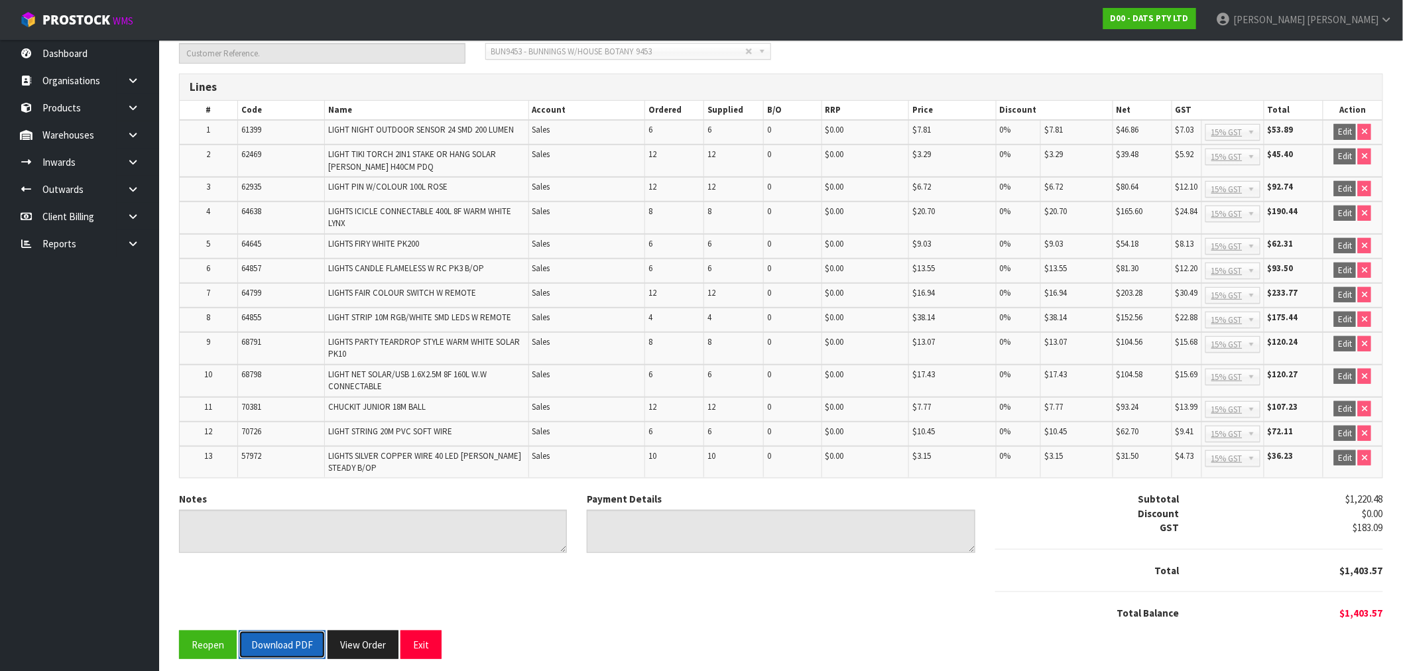
click at [284, 644] on button "Download PDF" at bounding box center [282, 645] width 87 height 29
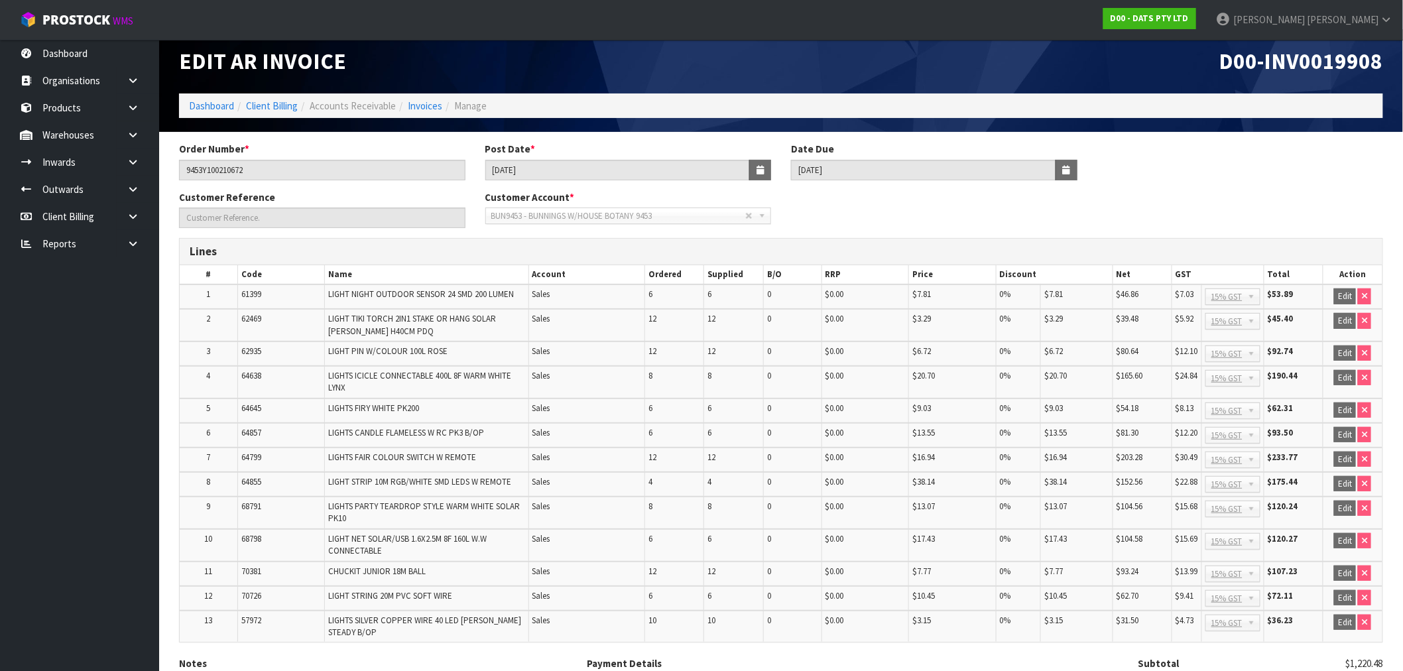
scroll to position [0, 0]
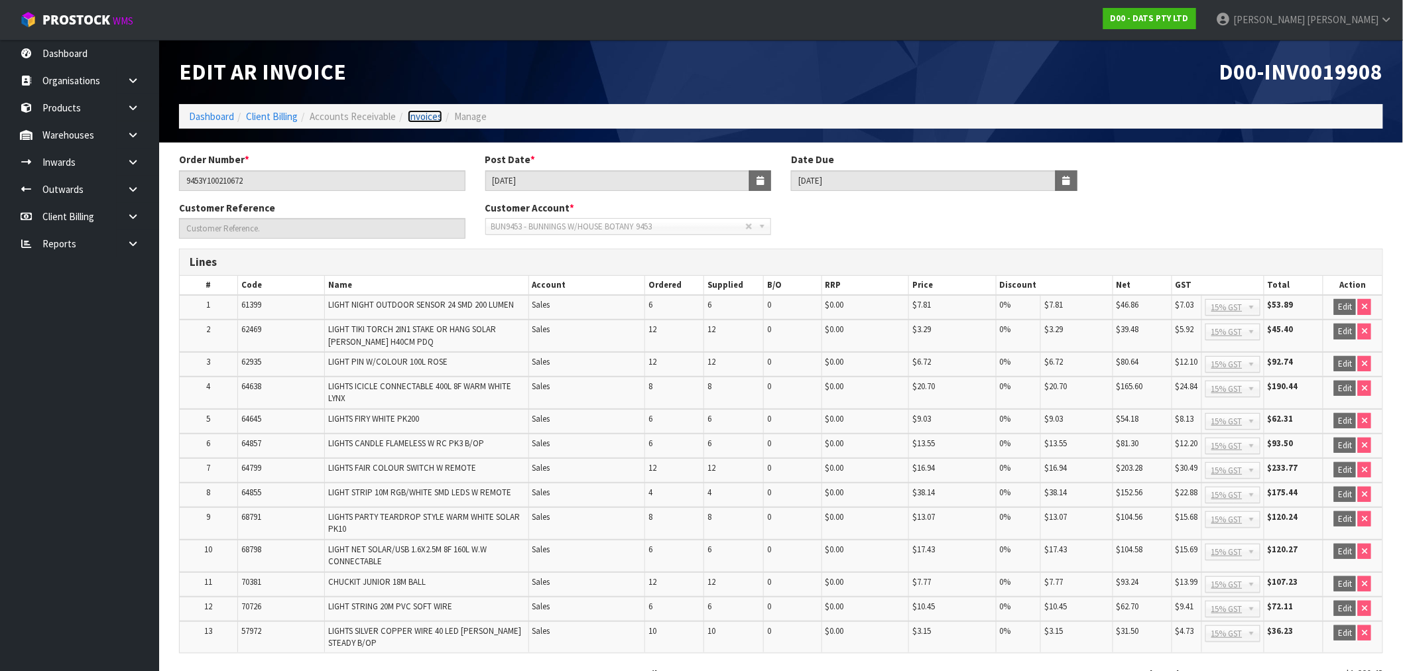
click at [412, 115] on link "Invoices" at bounding box center [425, 116] width 34 height 13
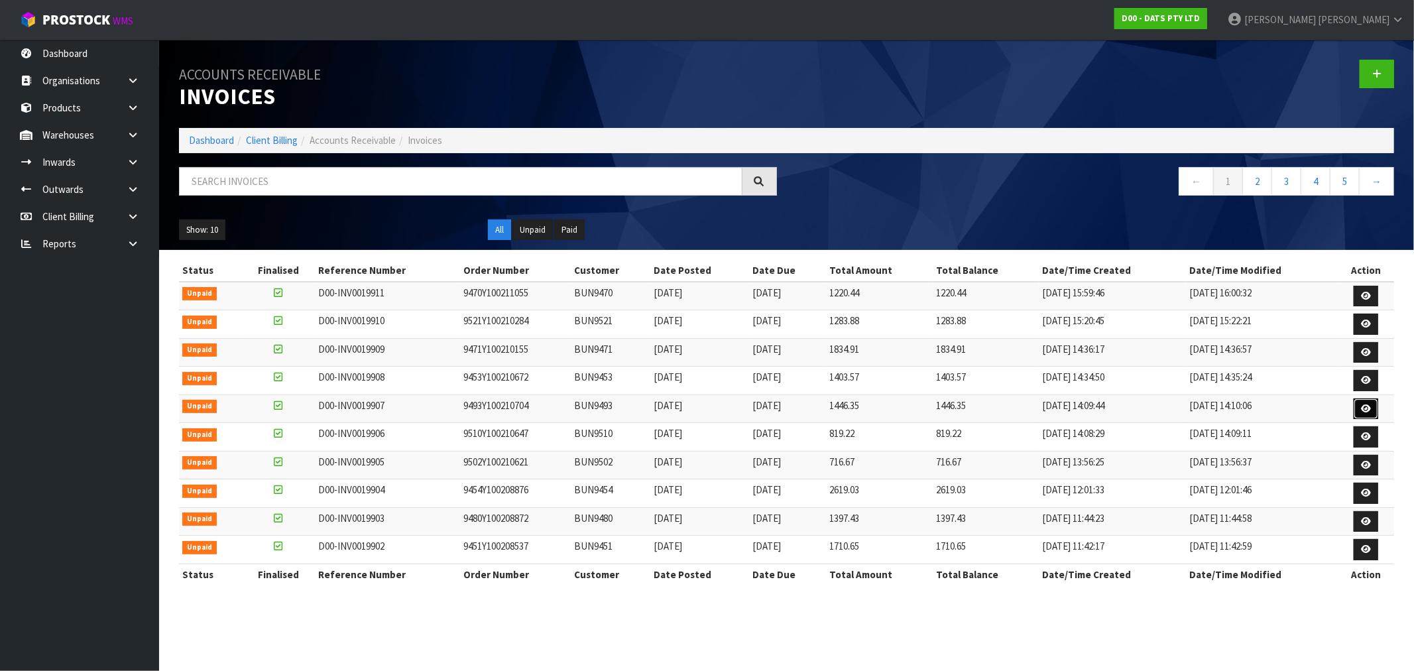
click at [1369, 408] on icon at bounding box center [1366, 408] width 10 height 9
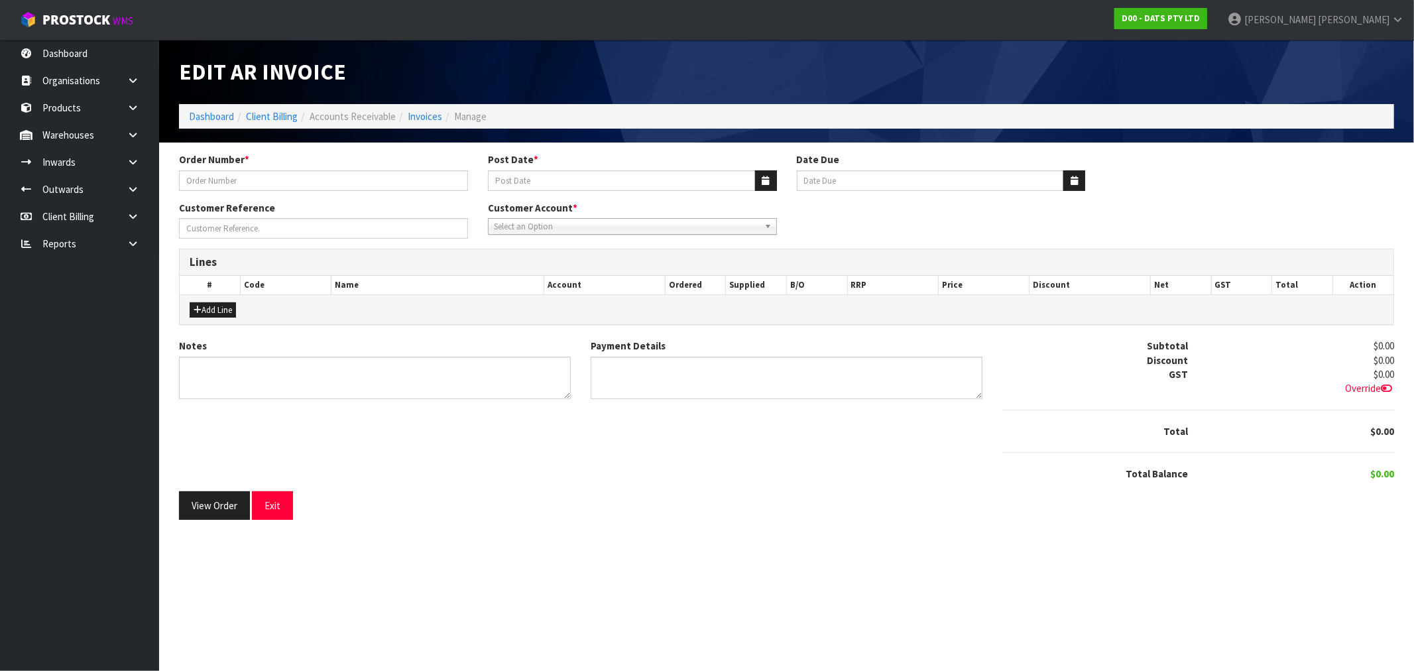
type input "9493Y100210704"
type input "[DATE]"
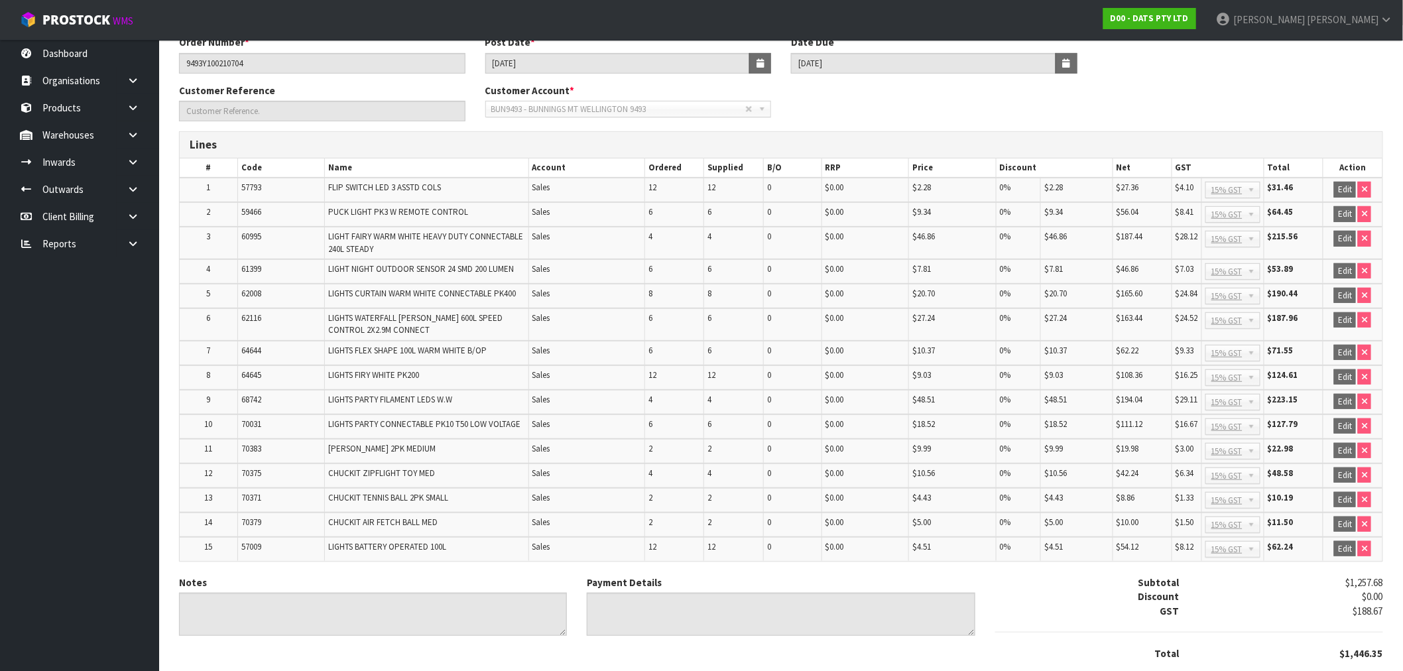
scroll to position [200, 0]
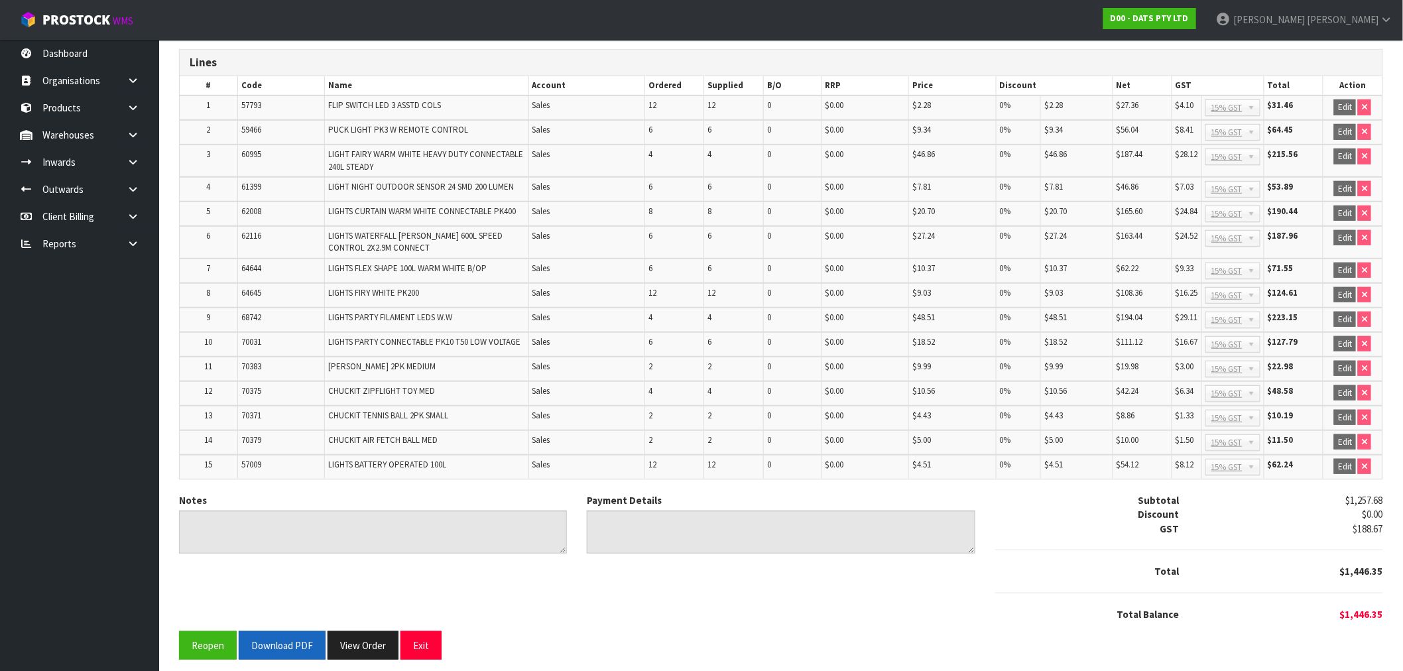
click at [282, 626] on form "Order Number * 9493Y100210704 Post Date * 22/08/2025 Date Due 20/09/2025 Custom…" at bounding box center [781, 306] width 1204 height 707
click at [282, 647] on button "Download PDF" at bounding box center [282, 645] width 87 height 29
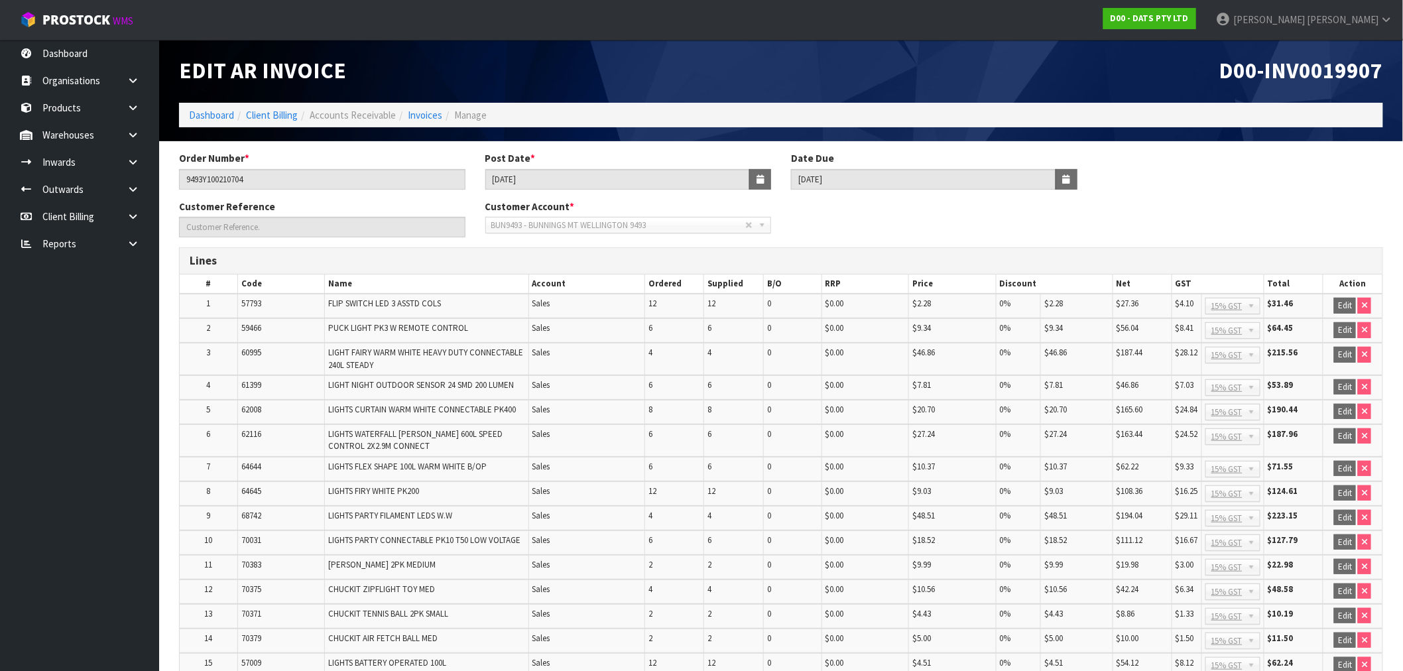
scroll to position [0, 0]
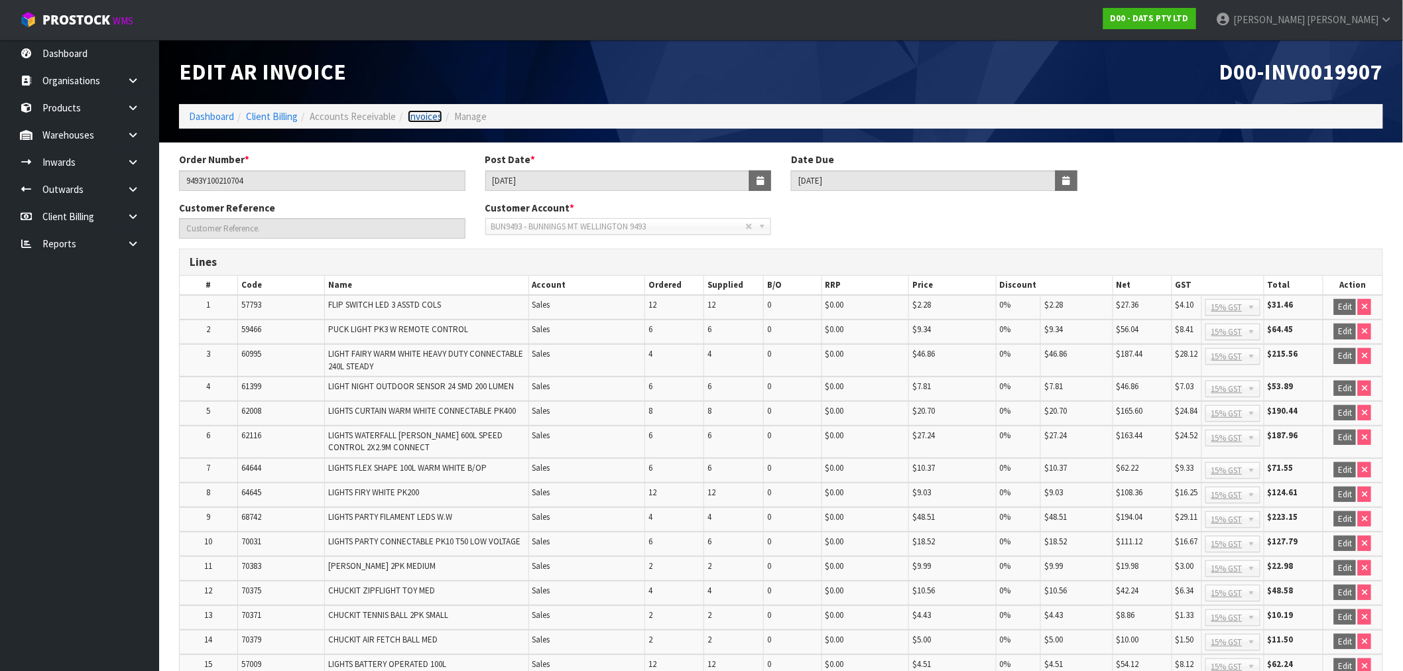
click at [420, 110] on link "Invoices" at bounding box center [425, 116] width 34 height 13
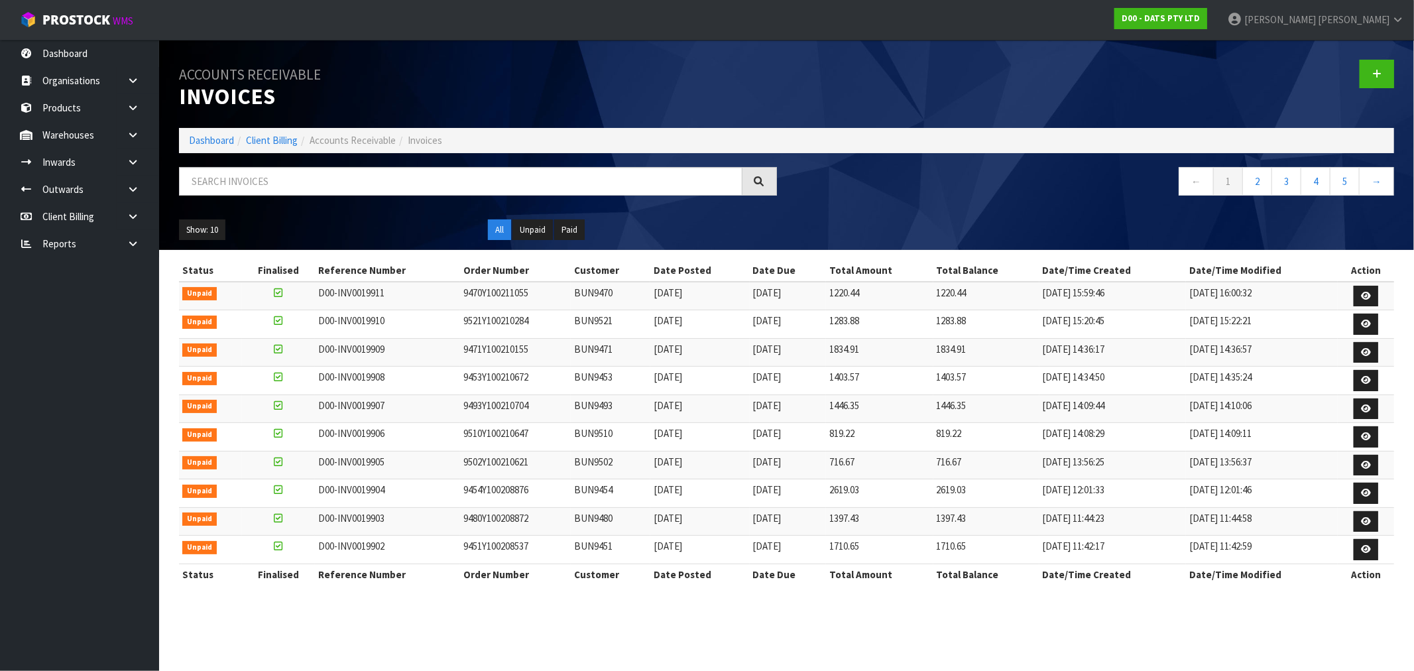
drag, startPoint x: 630, startPoint y: 498, endPoint x: 1326, endPoint y: 491, distance: 696.2
click at [1325, 491] on tr "Unpaid D00-INV0019904 9454Y100208876 BUN9454 22/08/2025 20/09/2025 2619.03 2619…" at bounding box center [786, 493] width 1215 height 29
click at [1371, 495] on icon at bounding box center [1366, 493] width 10 height 9
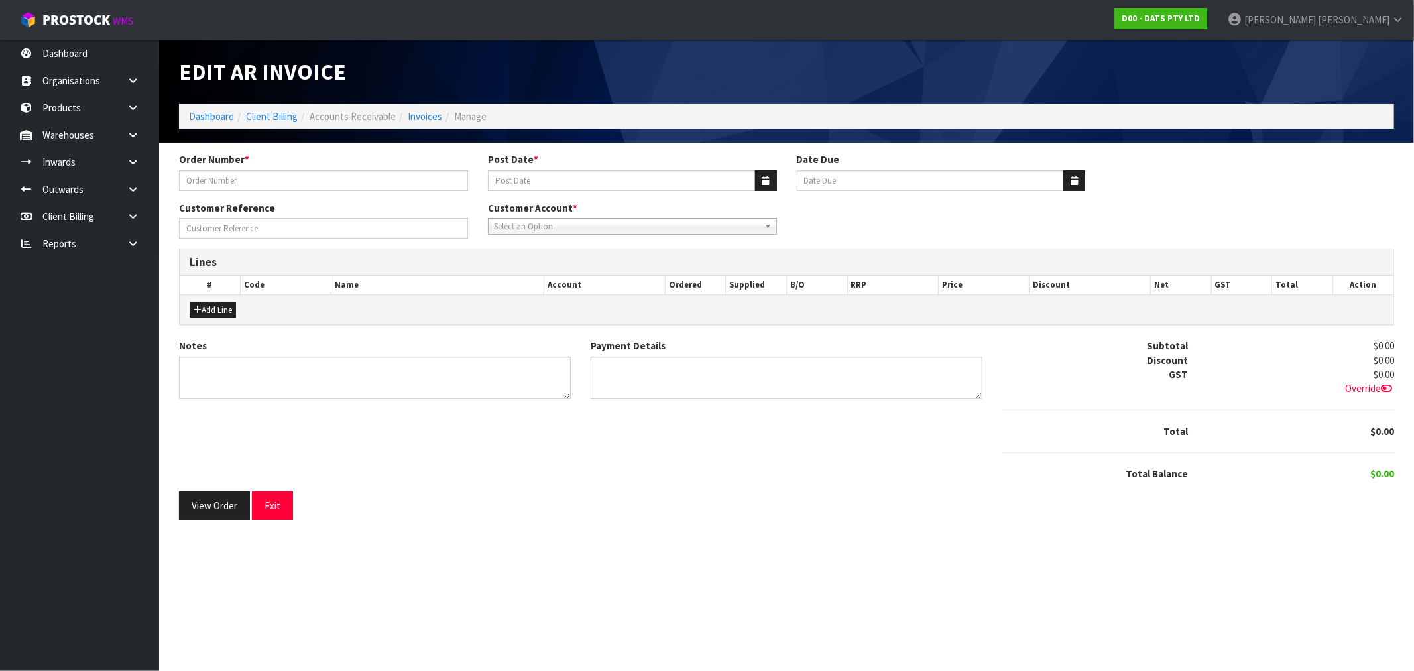
type input "9454Y100208876"
type input "[DATE]"
type input "20/09/2025"
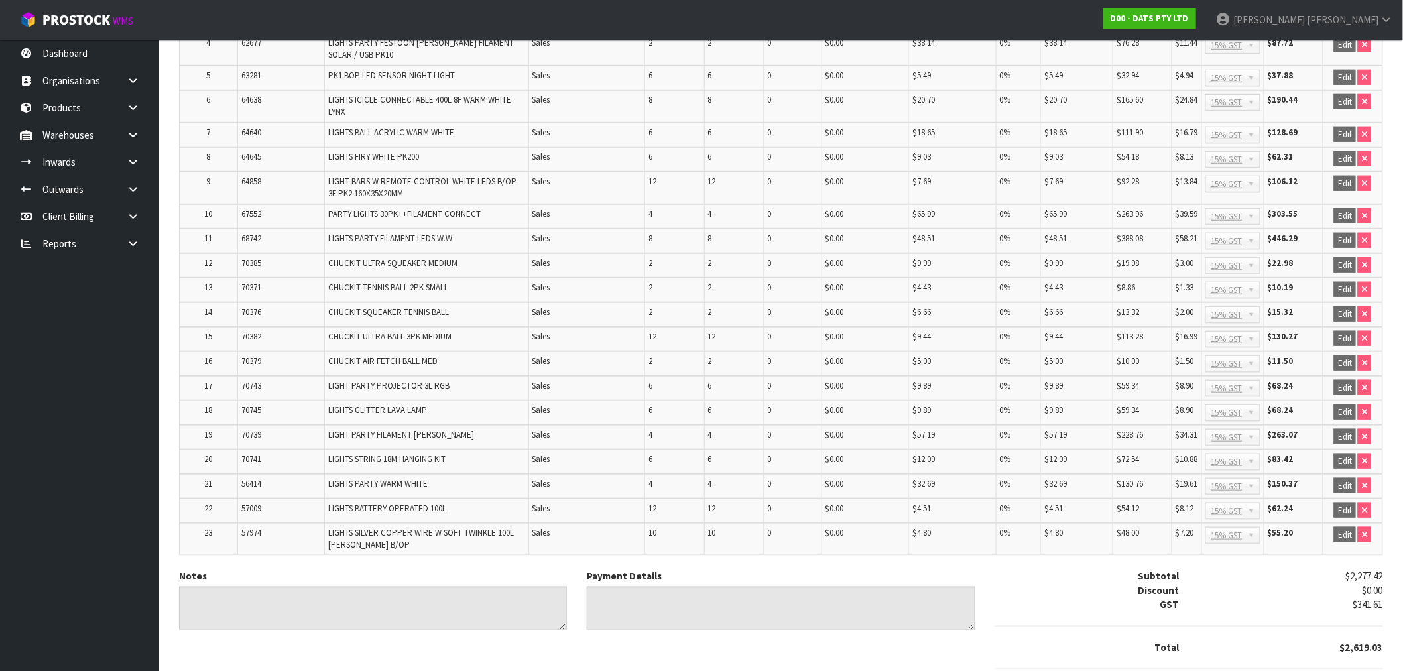
scroll to position [414, 0]
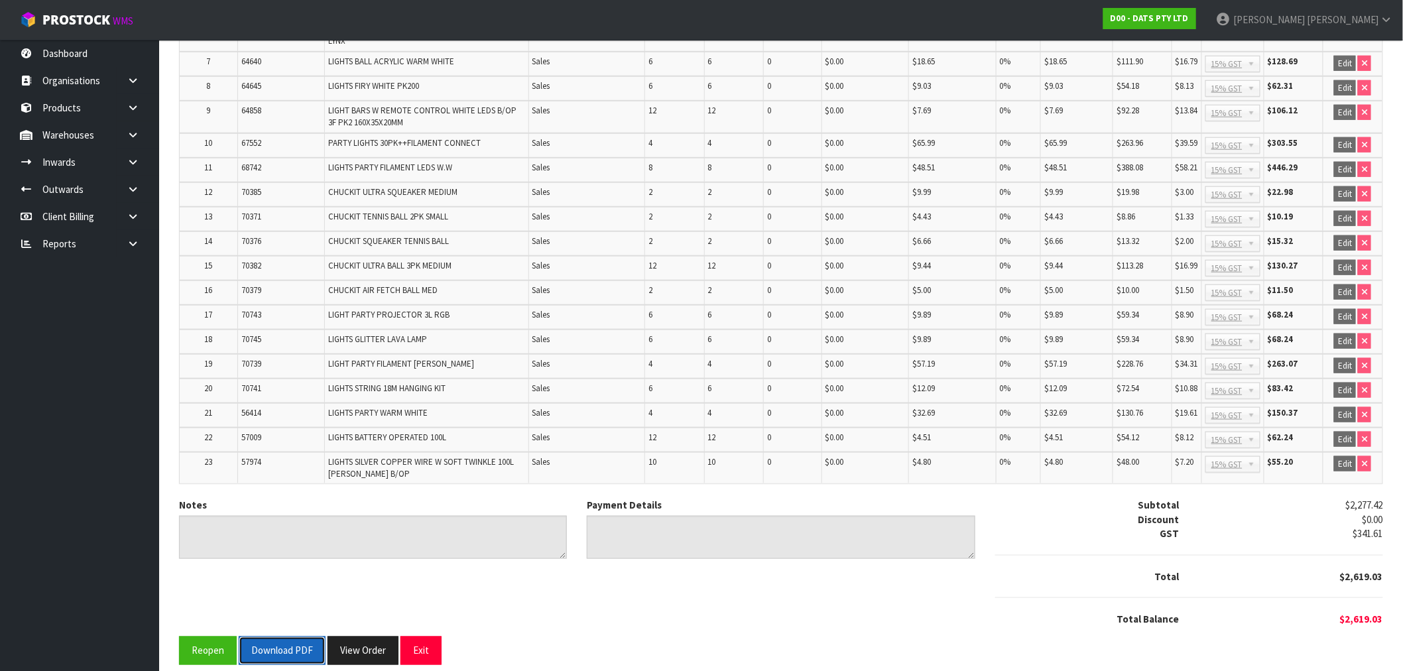
drag, startPoint x: 288, startPoint y: 634, endPoint x: 290, endPoint y: 619, distance: 15.3
click at [290, 637] on button "Download PDF" at bounding box center [282, 651] width 87 height 29
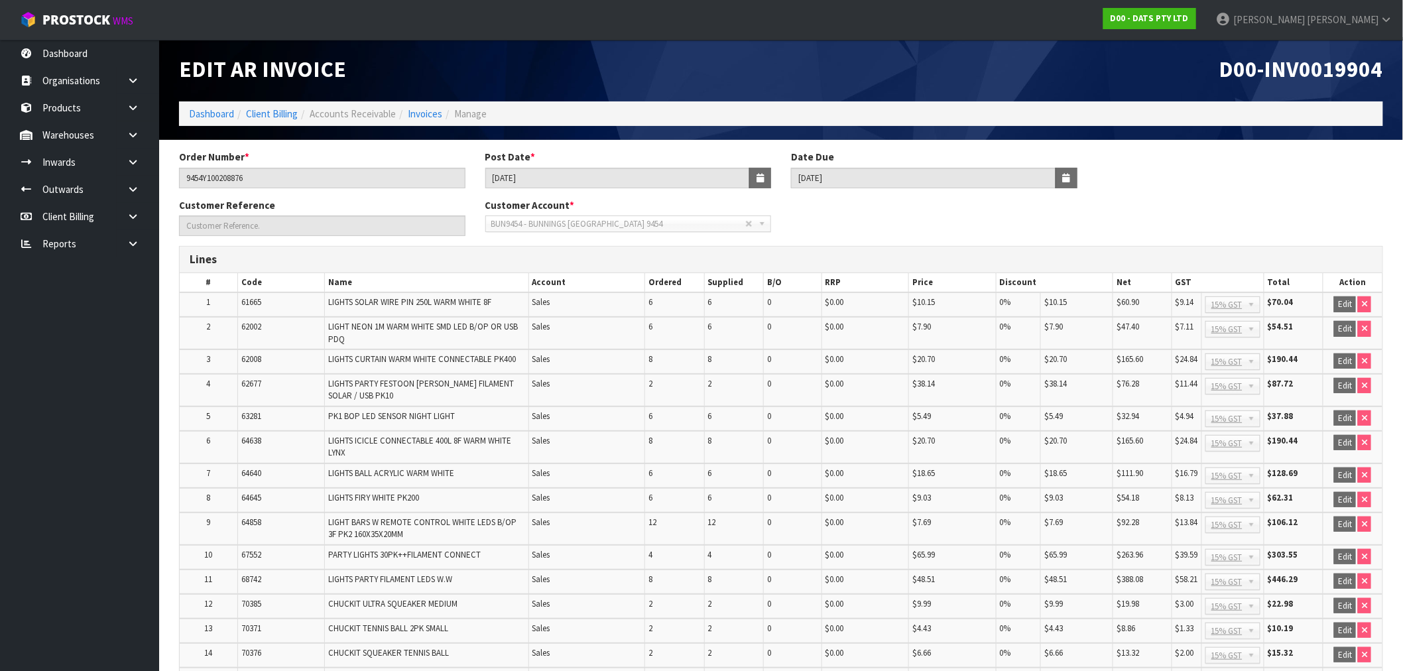
scroll to position [0, 0]
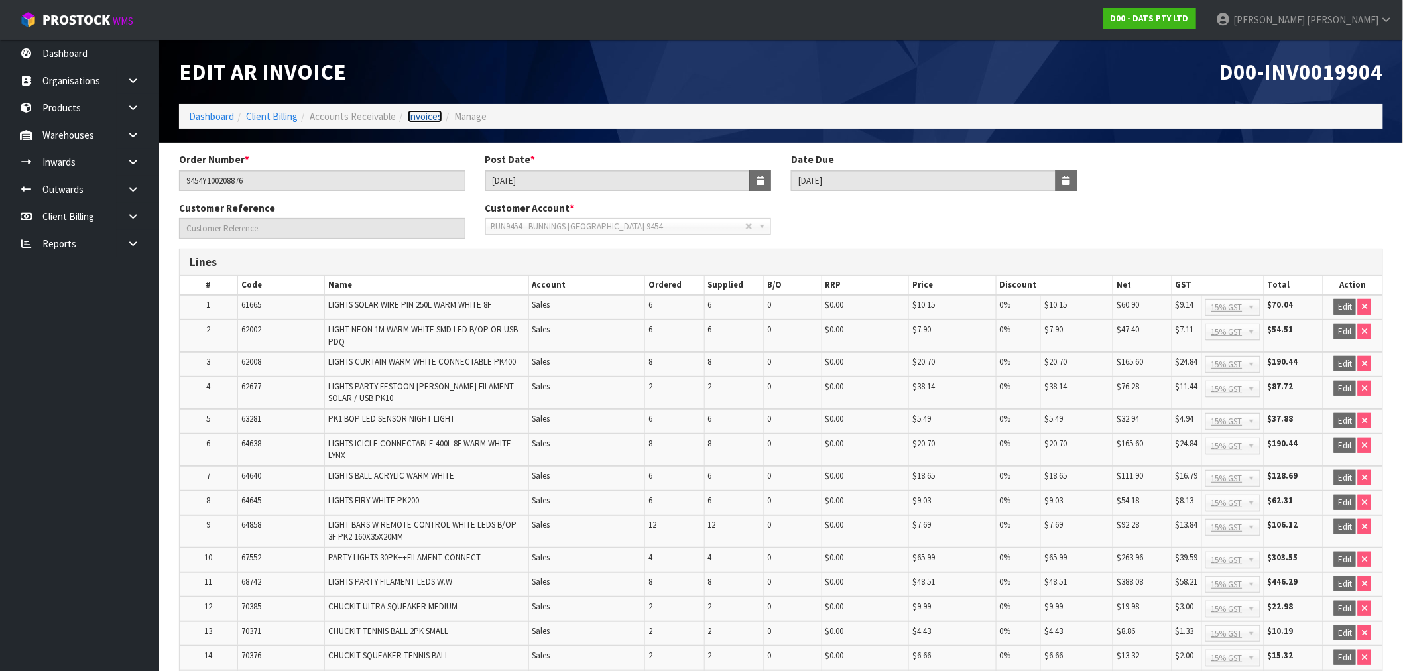
click at [438, 117] on link "Invoices" at bounding box center [425, 116] width 34 height 13
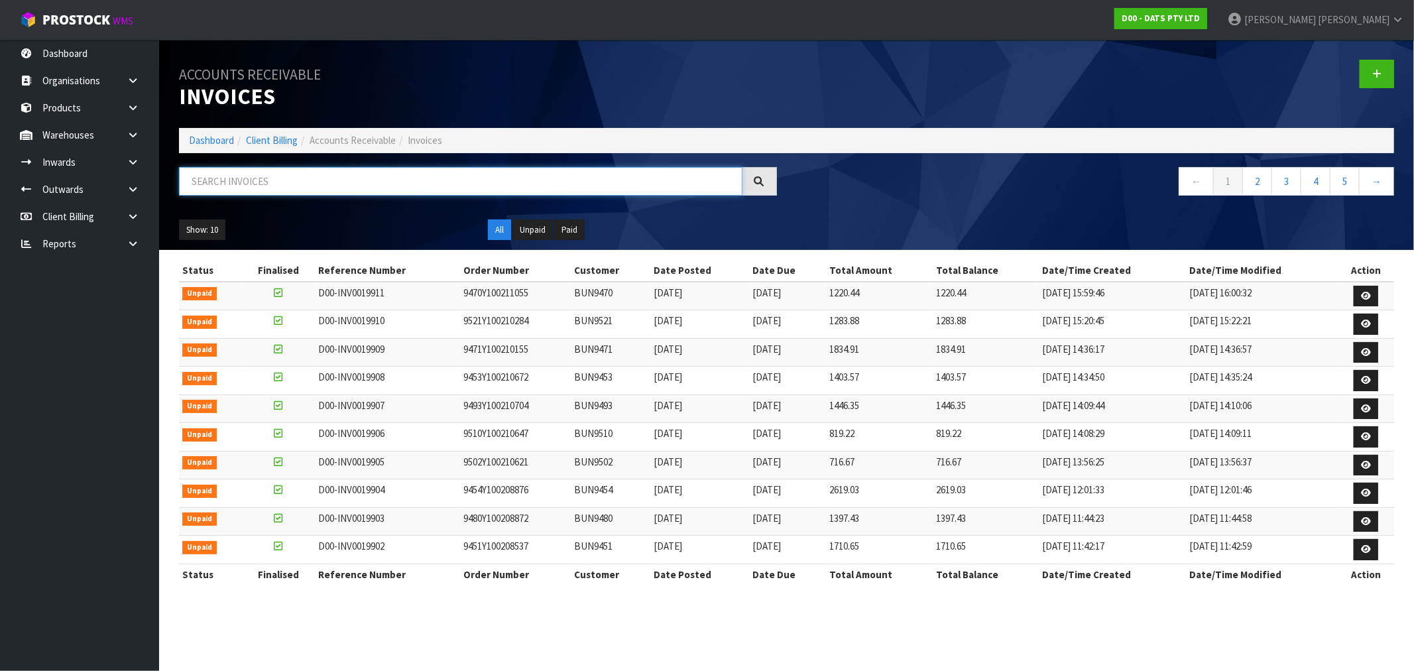
click at [544, 178] on input "text" at bounding box center [461, 181] width 564 height 29
click at [1269, 176] on link "2" at bounding box center [1258, 181] width 30 height 29
click at [1258, 181] on link "2" at bounding box center [1258, 181] width 30 height 29
drag, startPoint x: 322, startPoint y: 529, endPoint x: 1375, endPoint y: 522, distance: 1053.0
click at [1375, 522] on tr "Unpaid D00-INV0019893 9477Y100208909 BUN9477 22/08/2025 20/09/2025 348.43 348.4…" at bounding box center [786, 521] width 1215 height 29
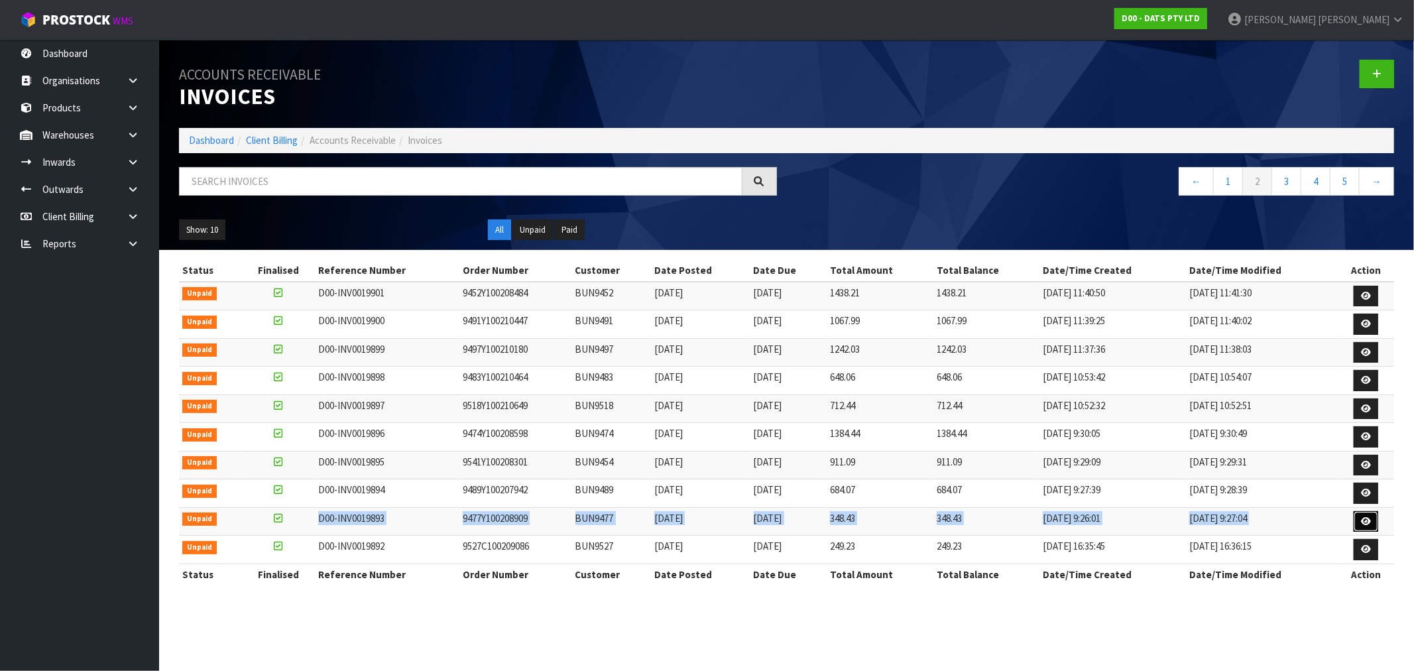
click at [1375, 522] on link at bounding box center [1366, 521] width 25 height 21
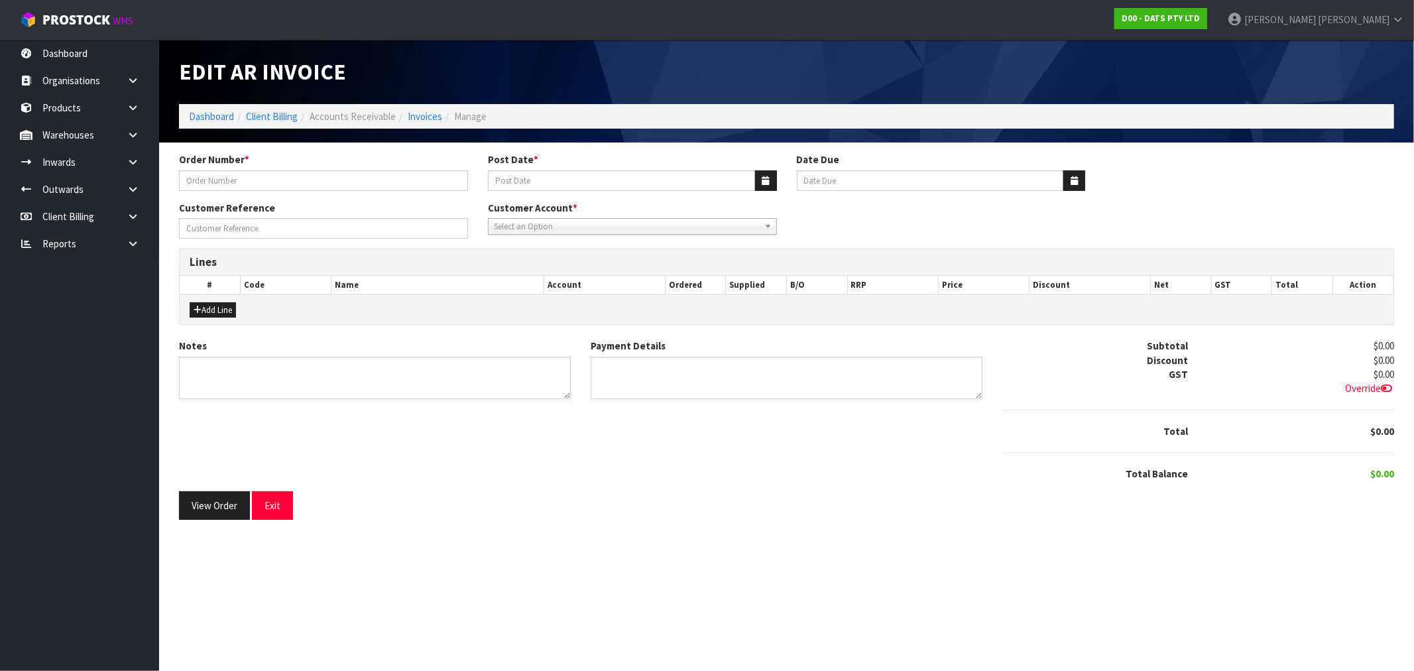
type input "9477Y100208909"
type input "[DATE]"
type input "20/09/2025"
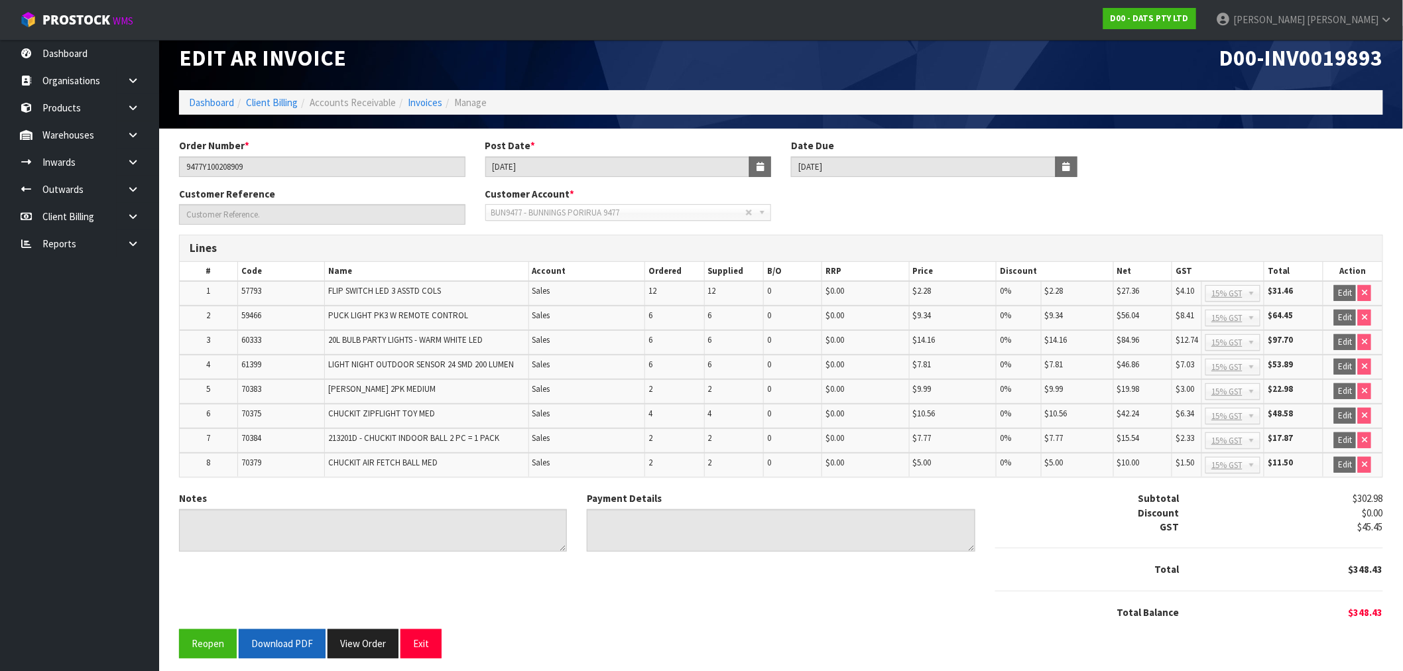
scroll to position [16, 0]
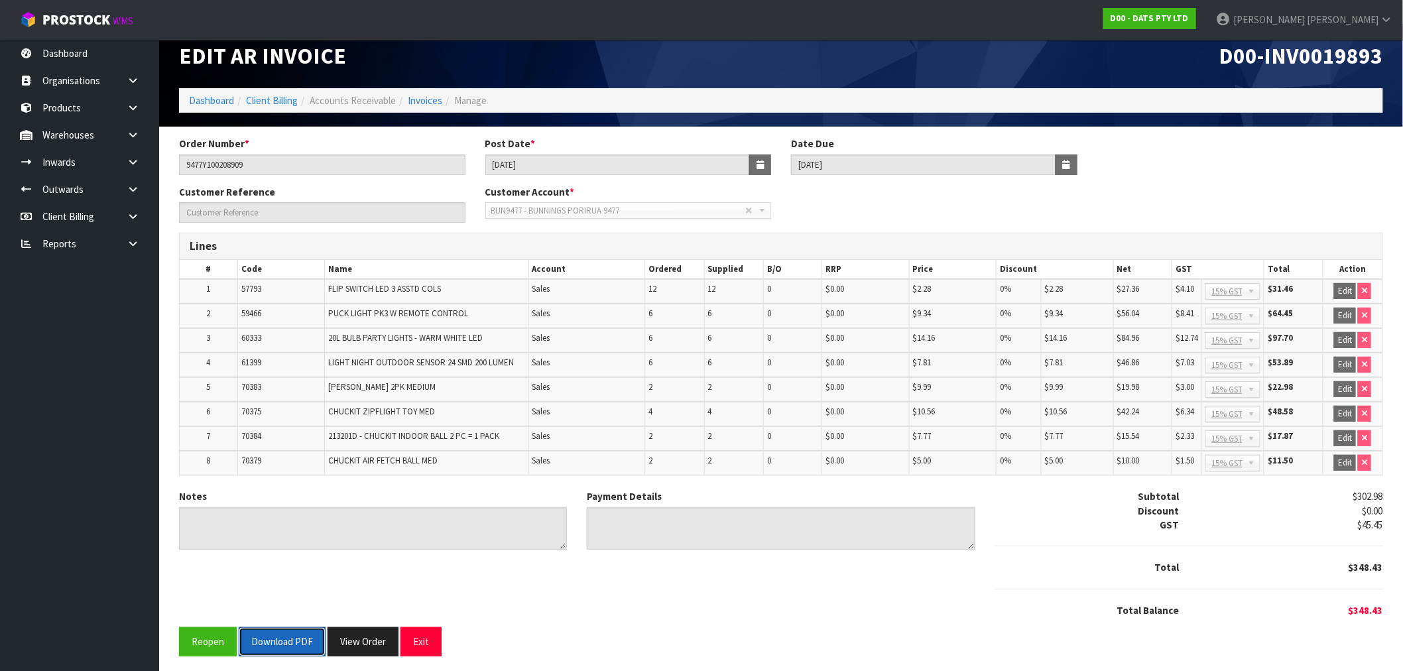
drag, startPoint x: 299, startPoint y: 637, endPoint x: 385, endPoint y: 607, distance: 90.6
click at [298, 637] on button "Download PDF" at bounding box center [282, 641] width 87 height 29
click at [424, 99] on link "Invoices" at bounding box center [425, 100] width 34 height 13
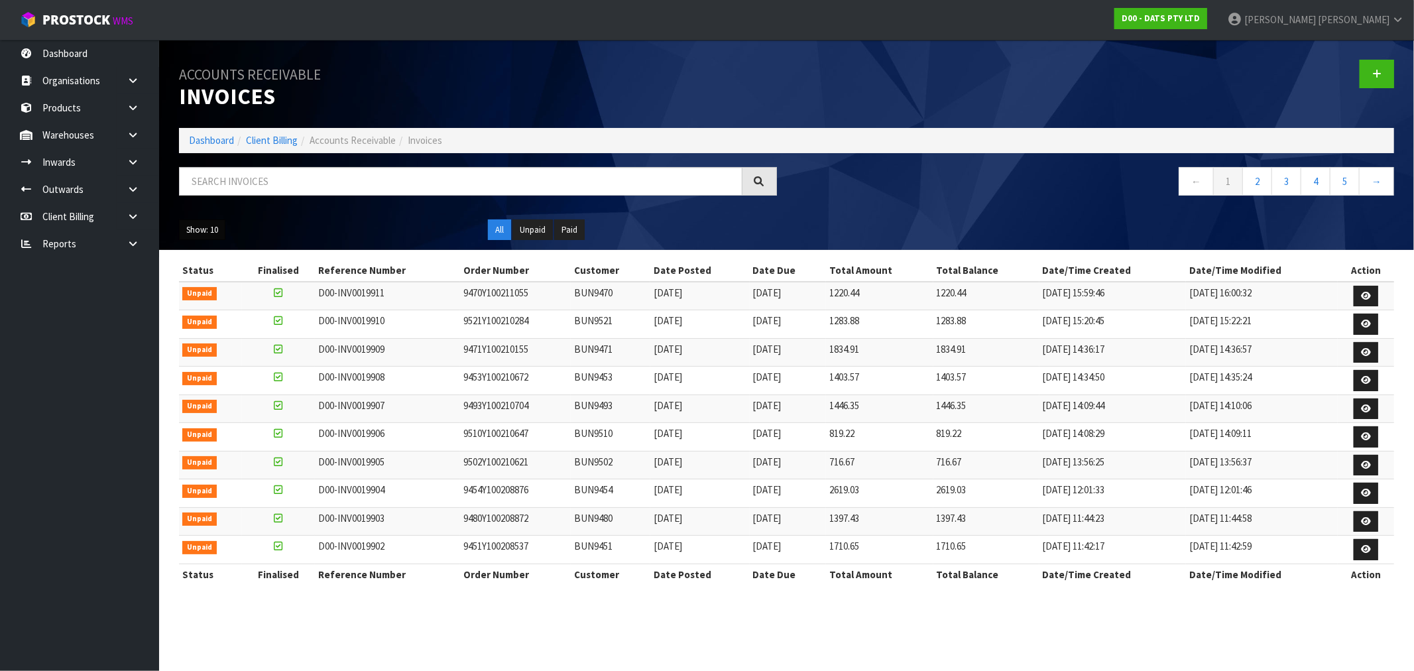
click at [208, 234] on button "Show: 10" at bounding box center [202, 229] width 46 height 21
click at [215, 289] on link "25" at bounding box center [232, 291] width 105 height 18
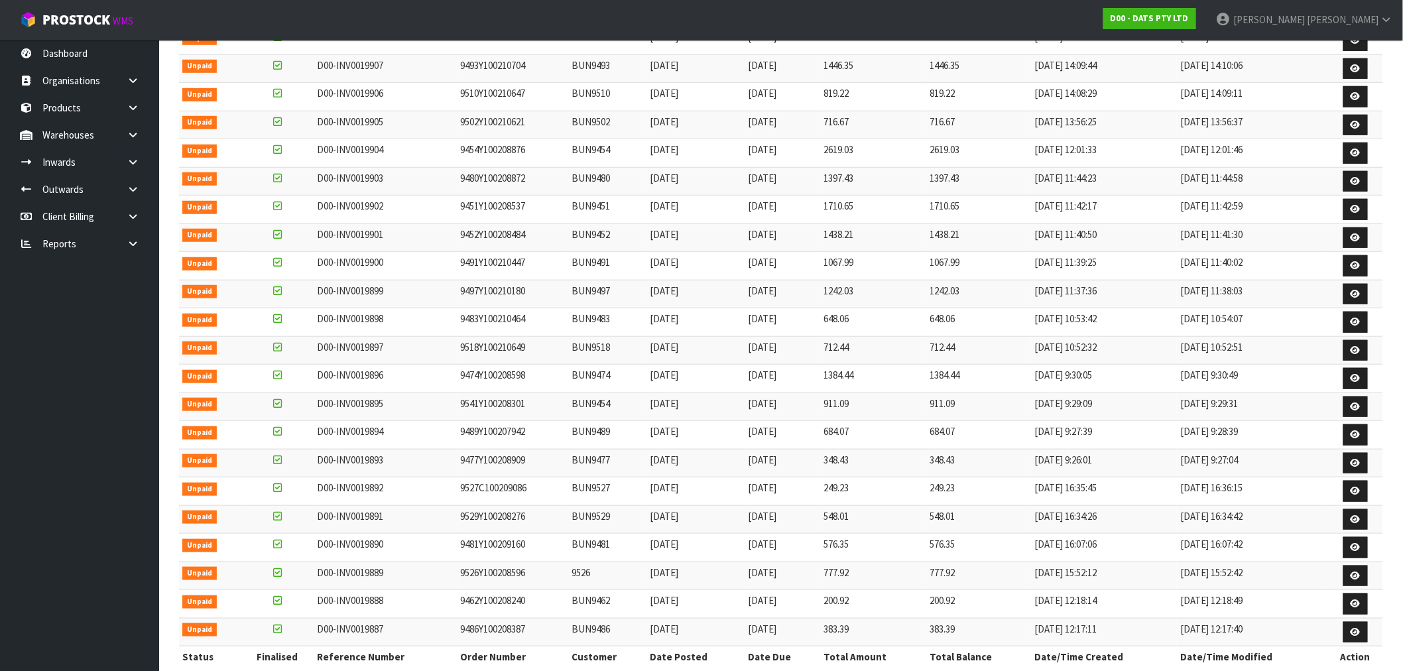
scroll to position [365, 0]
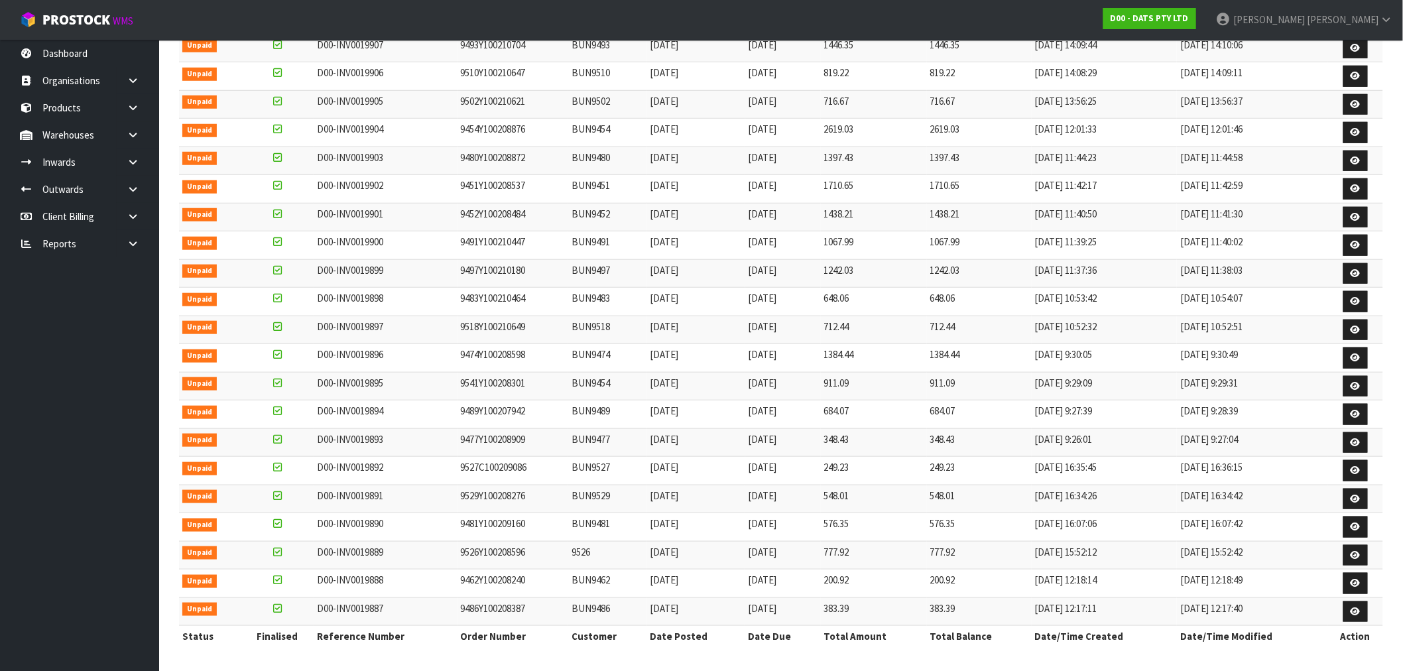
click at [392, 449] on td "D00-INV0019893" at bounding box center [385, 442] width 143 height 29
click at [433, 438] on td "D00-INV0019893" at bounding box center [385, 442] width 143 height 29
drag, startPoint x: 537, startPoint y: 377, endPoint x: 478, endPoint y: 373, distance: 59.1
click at [478, 373] on td "9541Y100208301" at bounding box center [513, 386] width 111 height 29
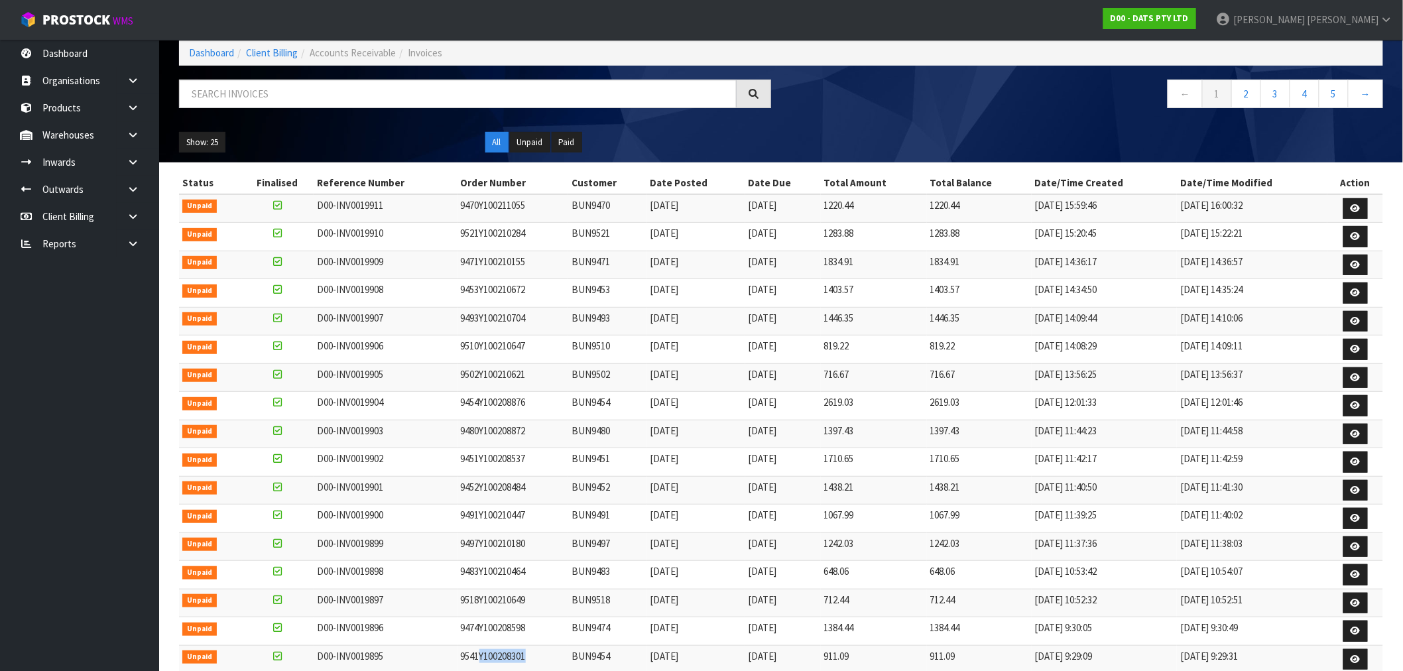
scroll to position [70, 0]
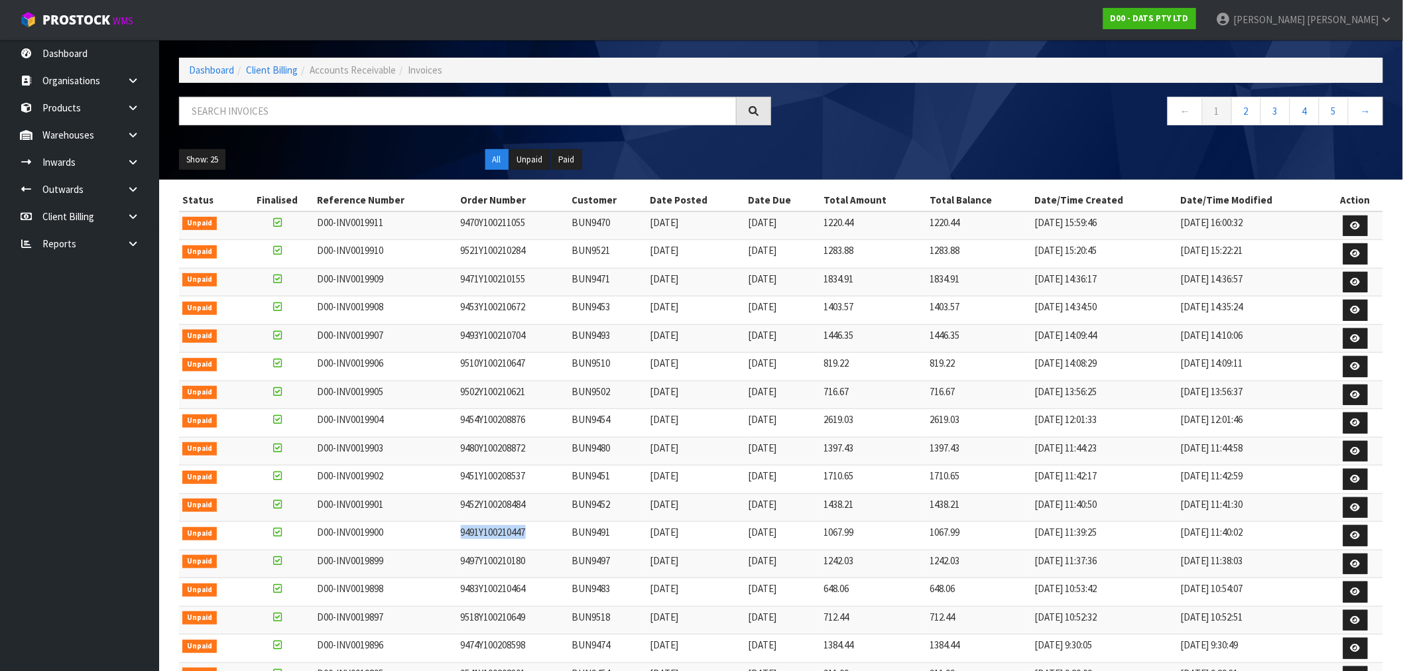
drag, startPoint x: 530, startPoint y: 535, endPoint x: 447, endPoint y: 531, distance: 83.6
click at [447, 531] on tr "Unpaid D00-INV0019900 9491Y100210447 BUN9491 22/08/2025 20/09/2025 1067.99 1067…" at bounding box center [781, 536] width 1204 height 29
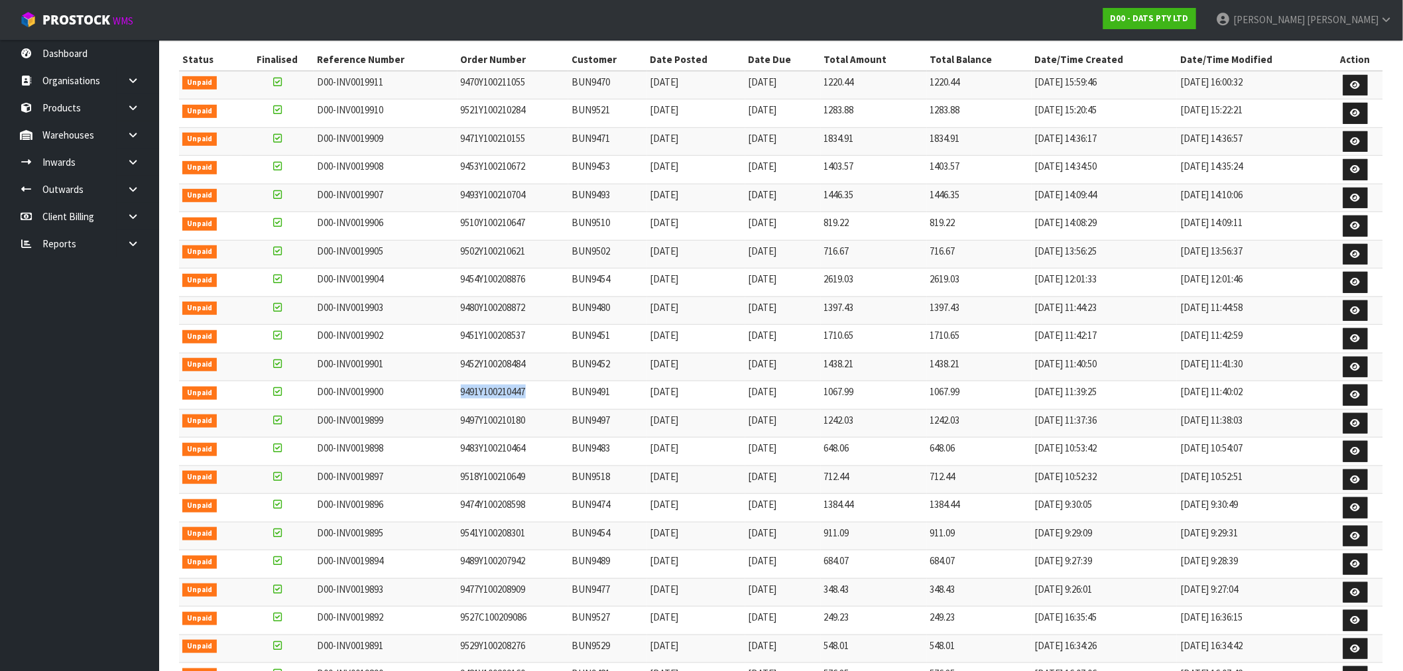
scroll to position [217, 0]
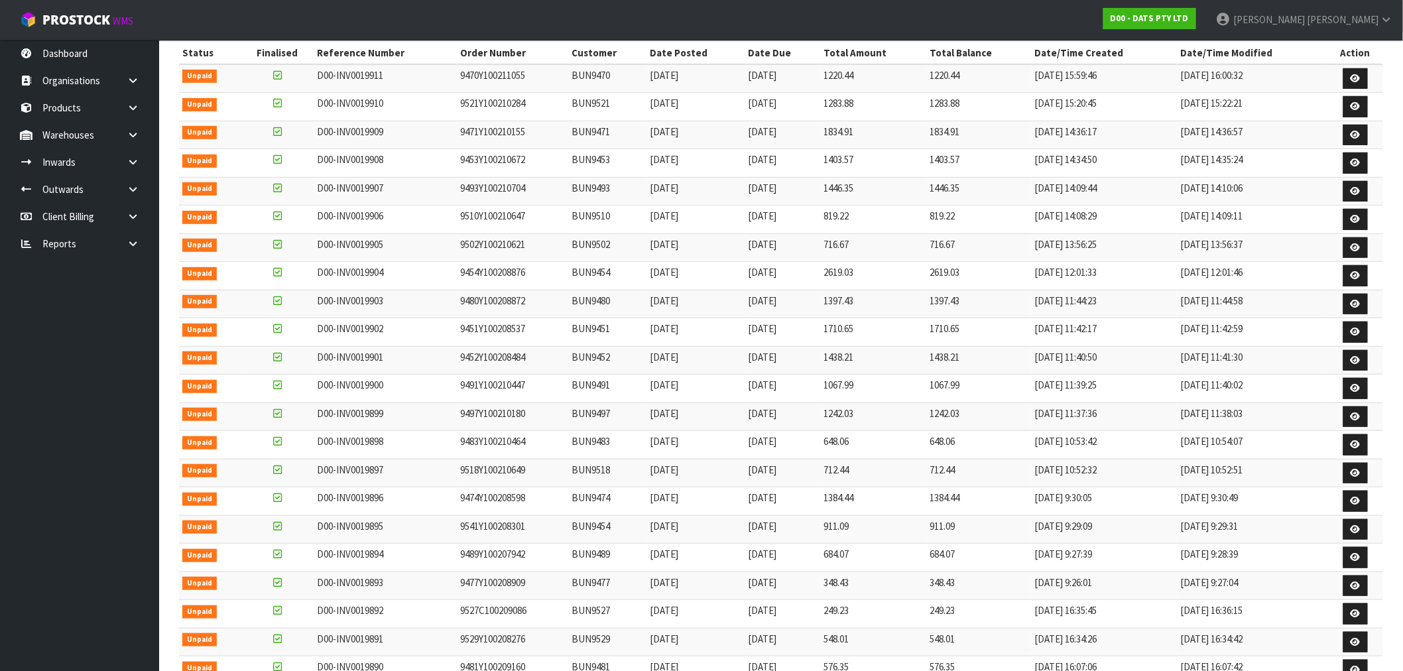
drag, startPoint x: 530, startPoint y: 199, endPoint x: 526, endPoint y: 208, distance: 9.5
click at [526, 208] on tbody "Unpaid D00-INV0019911 9470Y100211055 BUN9470 22/08/2025 20/09/2025 1220.44 1220…" at bounding box center [781, 416] width 1204 height 705
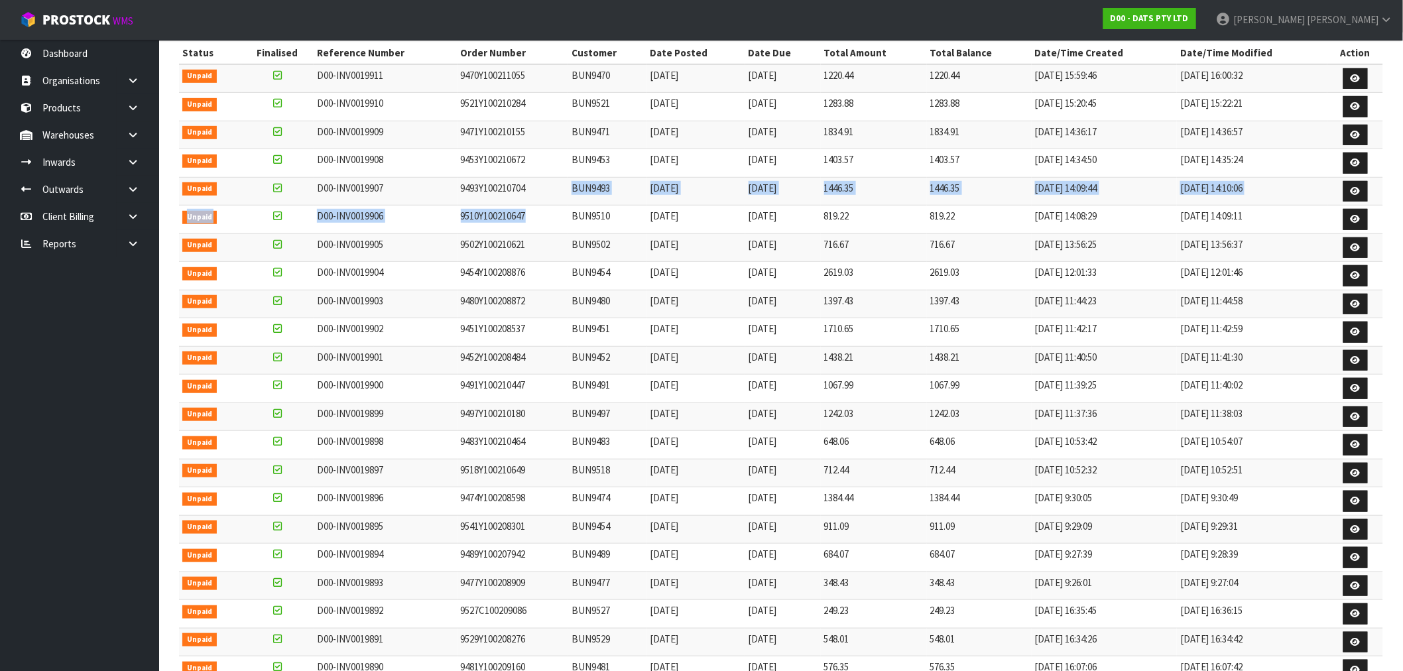
click at [532, 217] on td "9510Y100210647" at bounding box center [513, 220] width 111 height 29
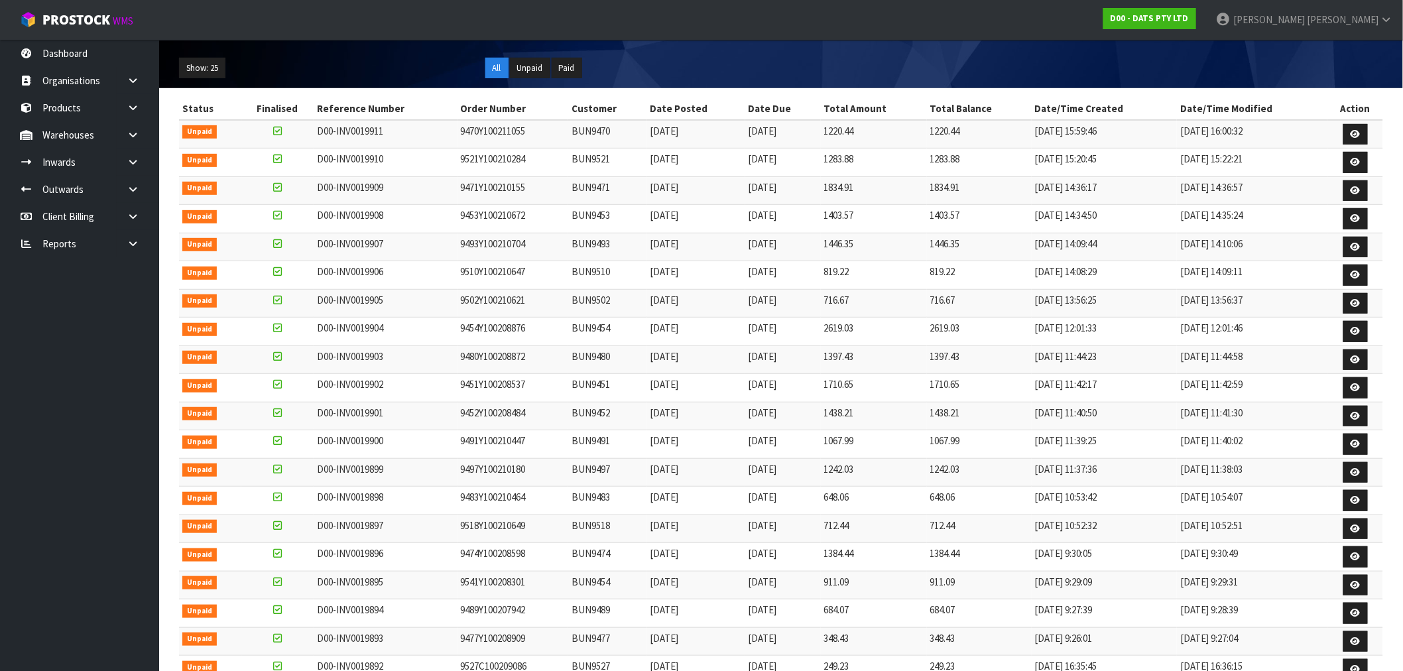
scroll to position [70, 0]
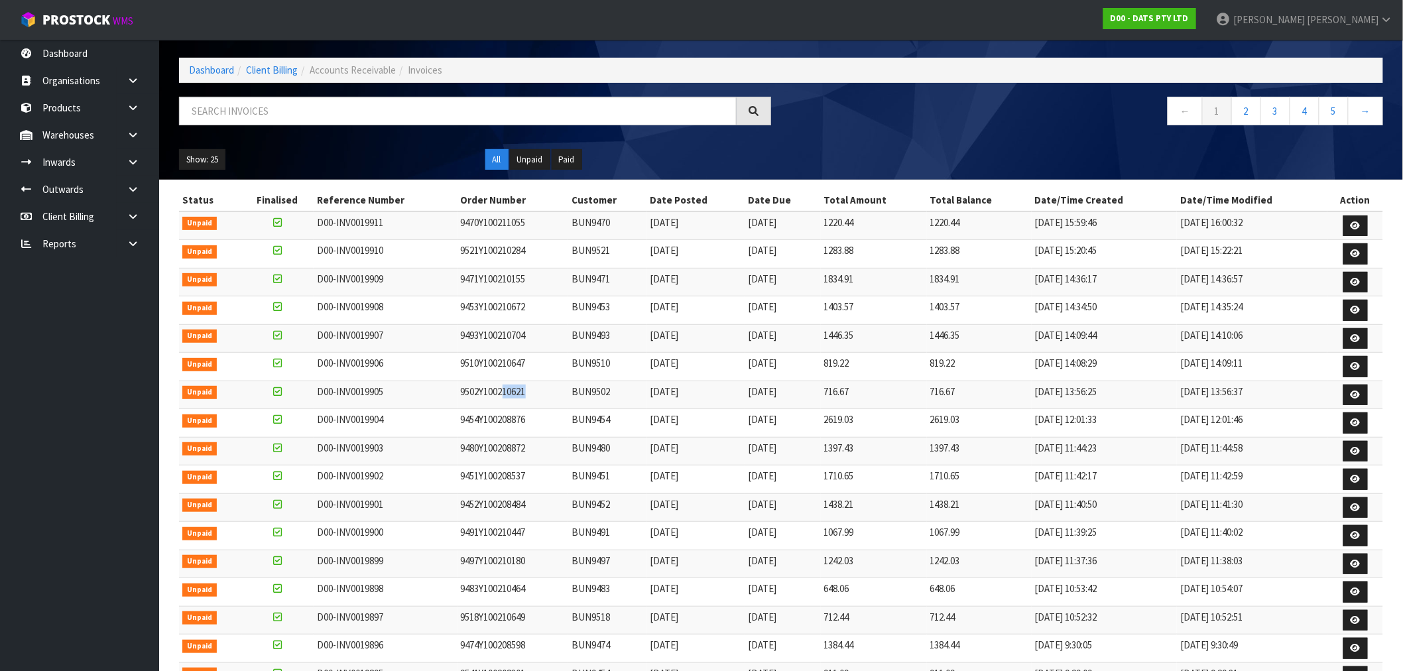
drag, startPoint x: 531, startPoint y: 393, endPoint x: 501, endPoint y: 380, distance: 32.7
click at [501, 381] on td "9502Y100210621" at bounding box center [513, 395] width 111 height 29
drag, startPoint x: 524, startPoint y: 369, endPoint x: 443, endPoint y: 362, distance: 81.2
click at [443, 362] on tr "Unpaid D00-INV0019906 9510Y100210647 BUN9510 22/08/2025 20/09/2025 819.22 819.2…" at bounding box center [781, 367] width 1204 height 29
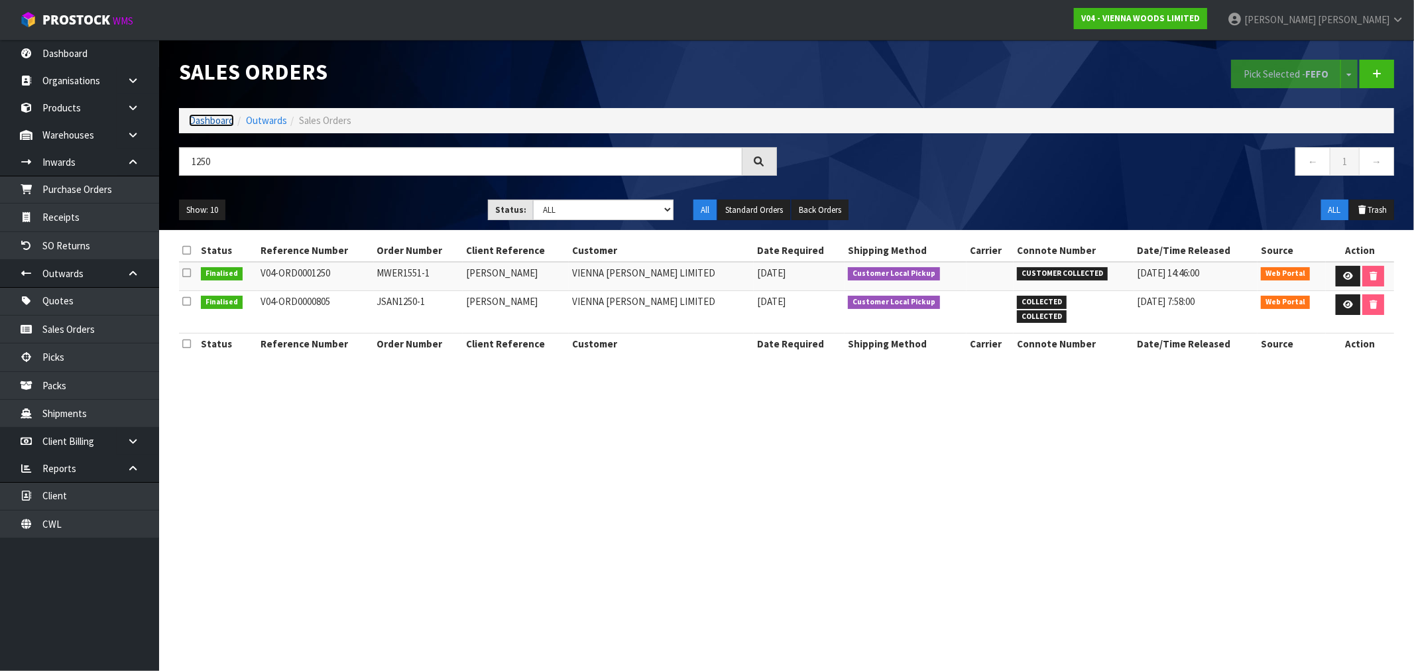
click at [202, 118] on link "Dashboard" at bounding box center [211, 120] width 45 height 13
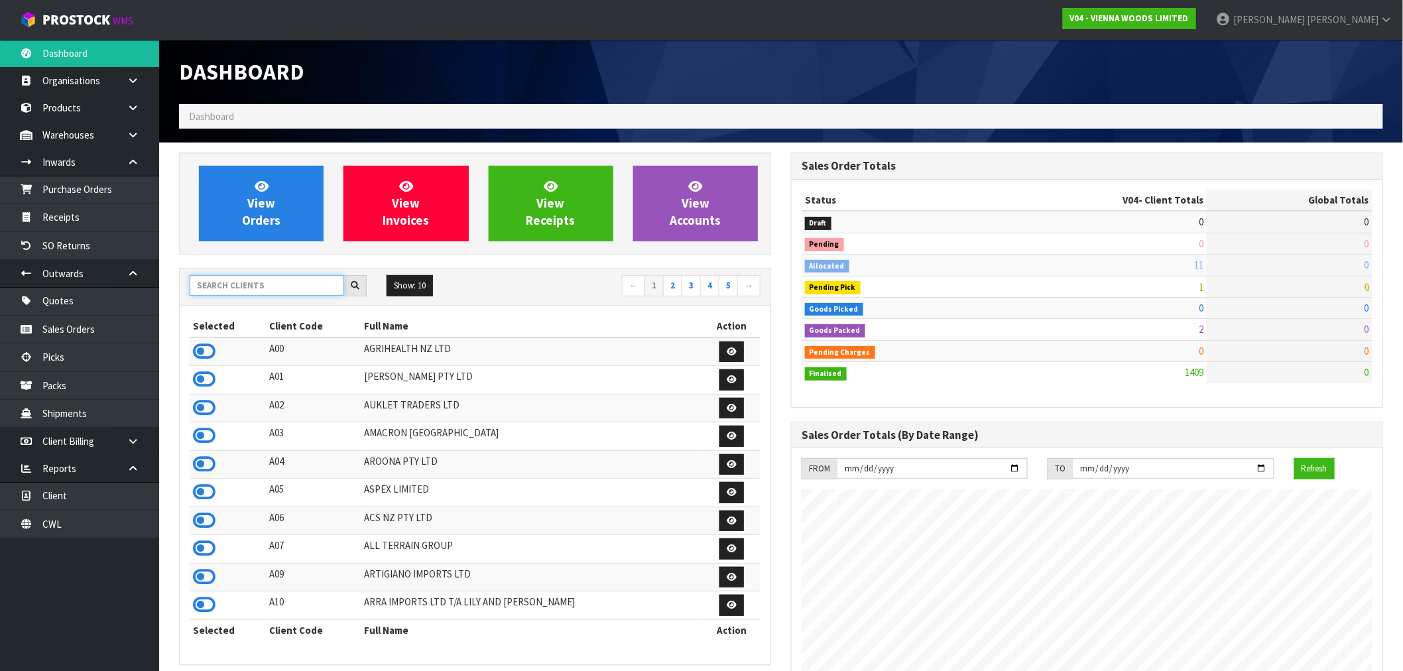
scroll to position [827, 612]
click at [249, 284] on input "text" at bounding box center [267, 285] width 154 height 21
type input "J01"
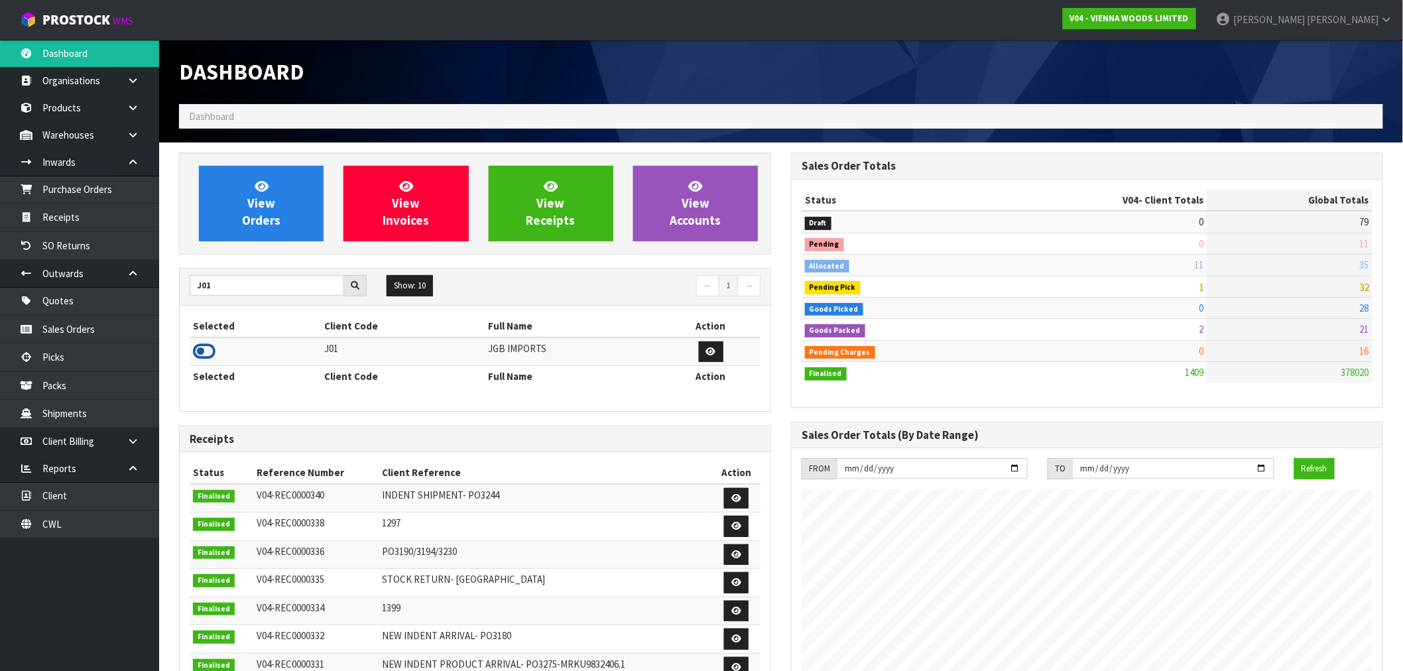
click at [202, 350] on icon at bounding box center [204, 351] width 23 height 20
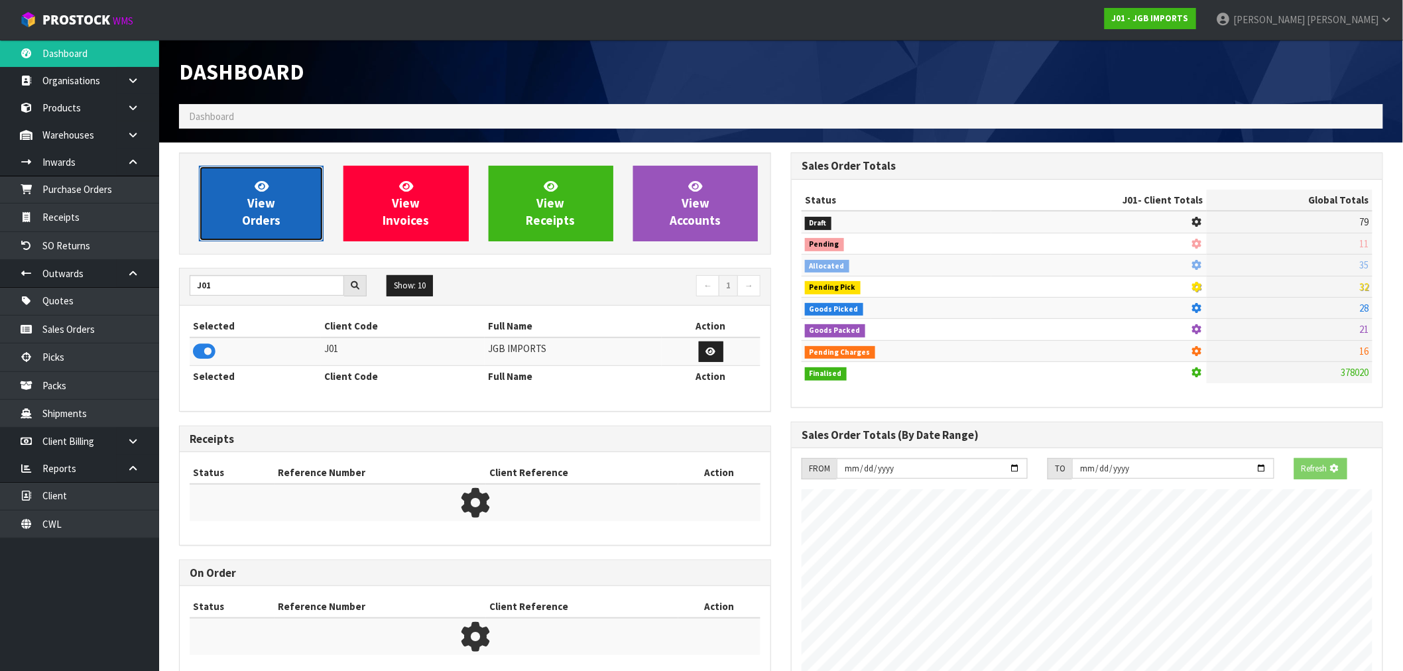
scroll to position [662237, 662451]
click at [248, 187] on link "View Orders" at bounding box center [261, 204] width 125 height 76
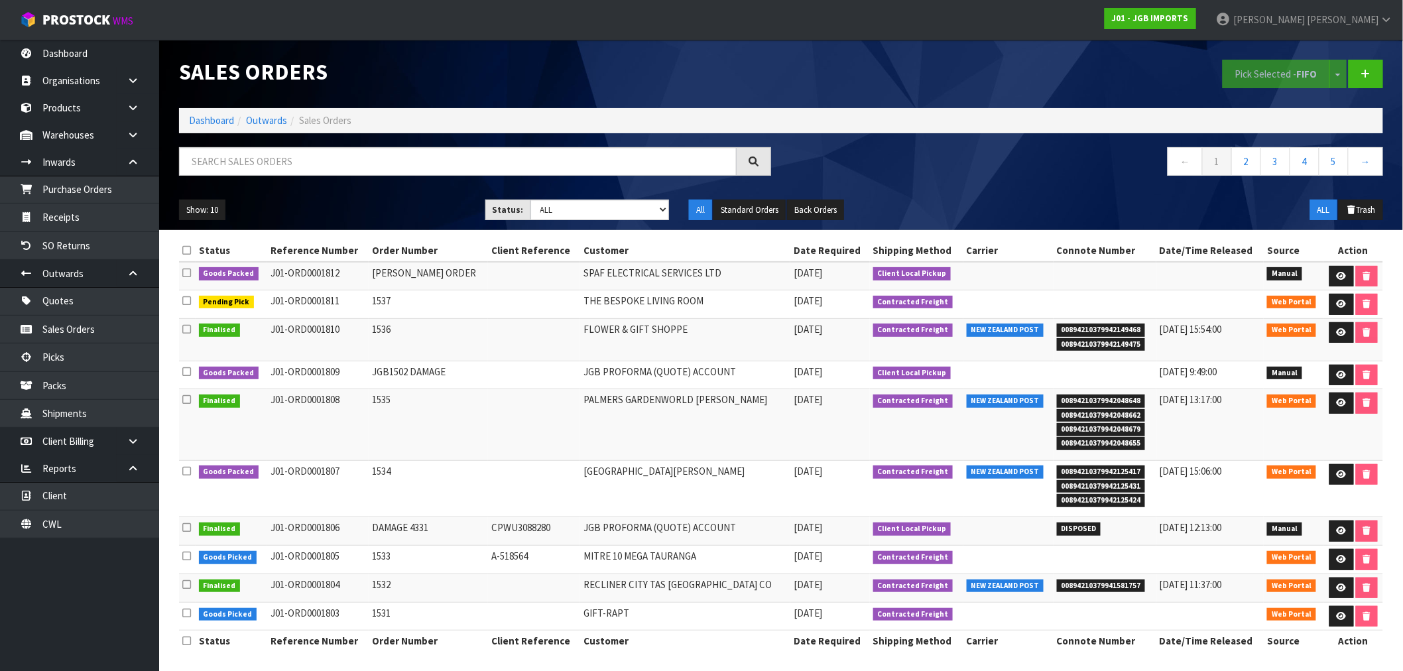
click at [219, 127] on li "Dashboard" at bounding box center [211, 120] width 45 height 14
click at [219, 118] on link "Dashboard" at bounding box center [211, 120] width 45 height 13
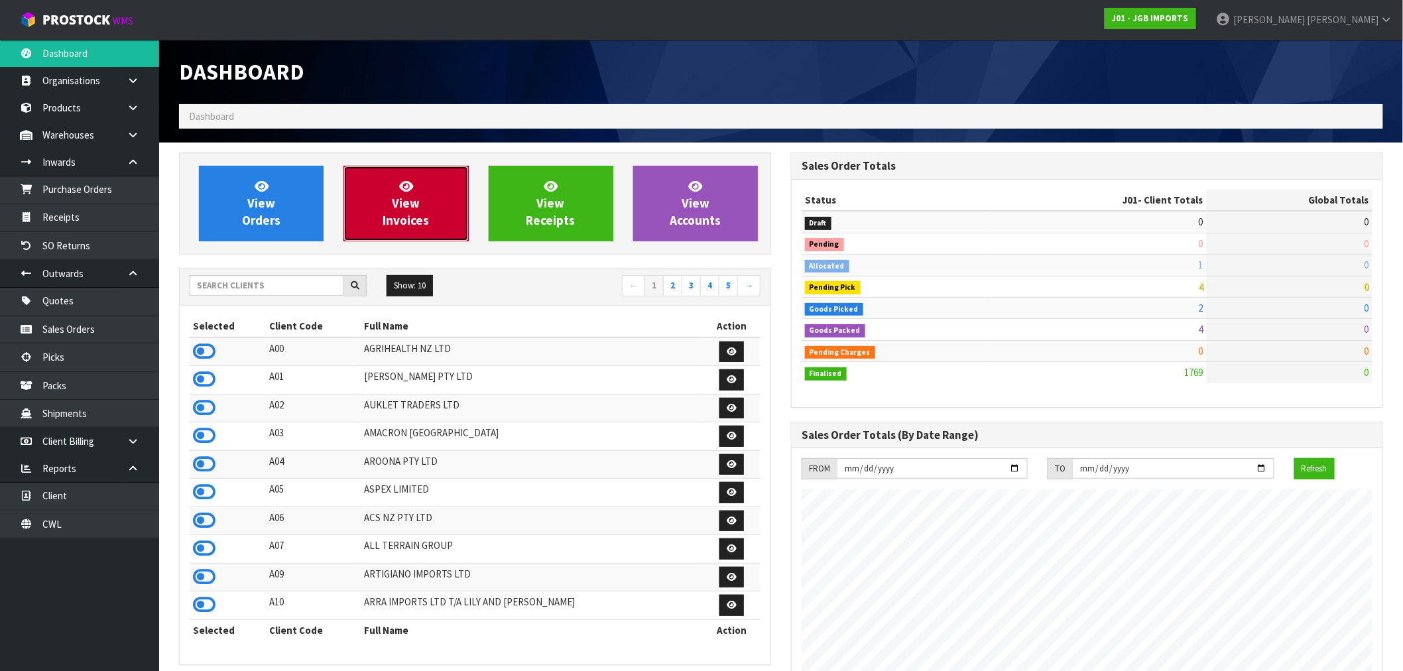
click at [369, 190] on link "View Invoices" at bounding box center [405, 204] width 125 height 76
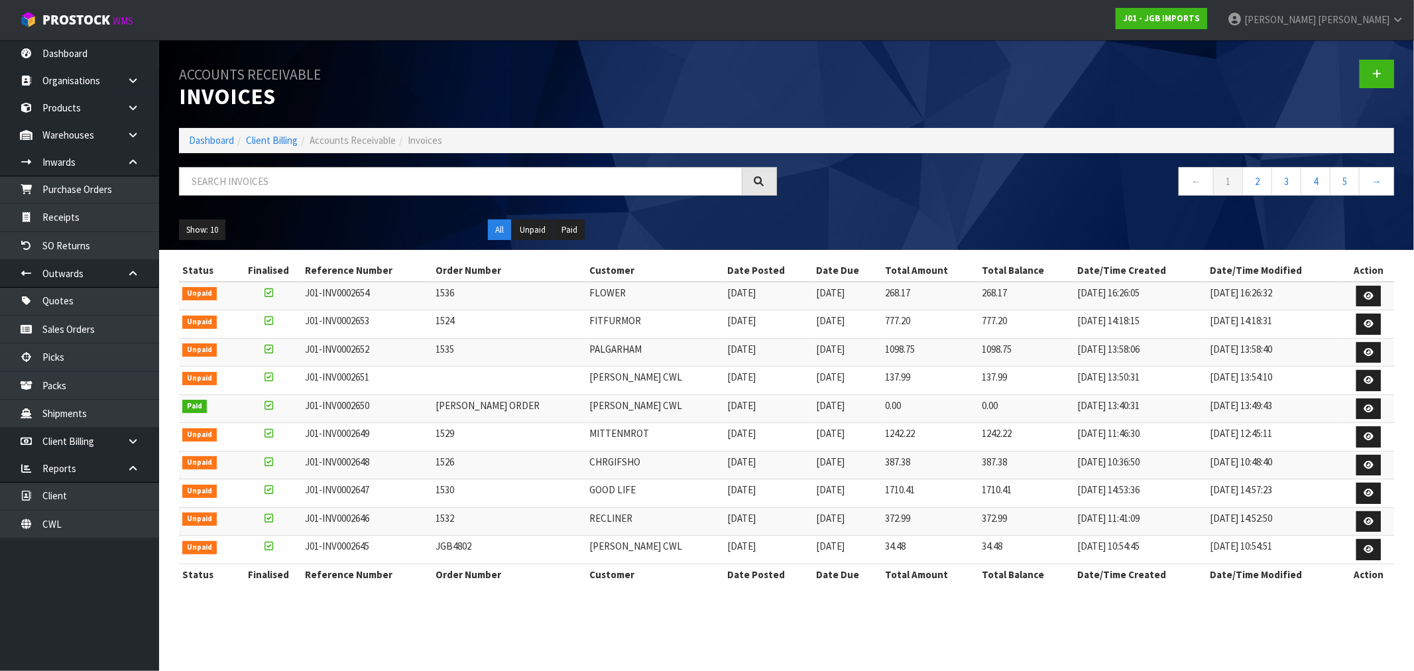
drag, startPoint x: 715, startPoint y: 462, endPoint x: 210, endPoint y: 294, distance: 532.6
click at [210, 294] on tbody "Unpaid J01-INV0002654 1536 FLOWER [DATE] [DATE] 268.17 268.17 [DATE] 16:26:05 […" at bounding box center [786, 423] width 1215 height 282
click at [353, 474] on td "J01-INV0002648" at bounding box center [367, 465] width 131 height 29
click at [389, 495] on td "J01-INV0002647" at bounding box center [367, 493] width 131 height 29
drag, startPoint x: 732, startPoint y: 529, endPoint x: 241, endPoint y: 481, distance: 493.0
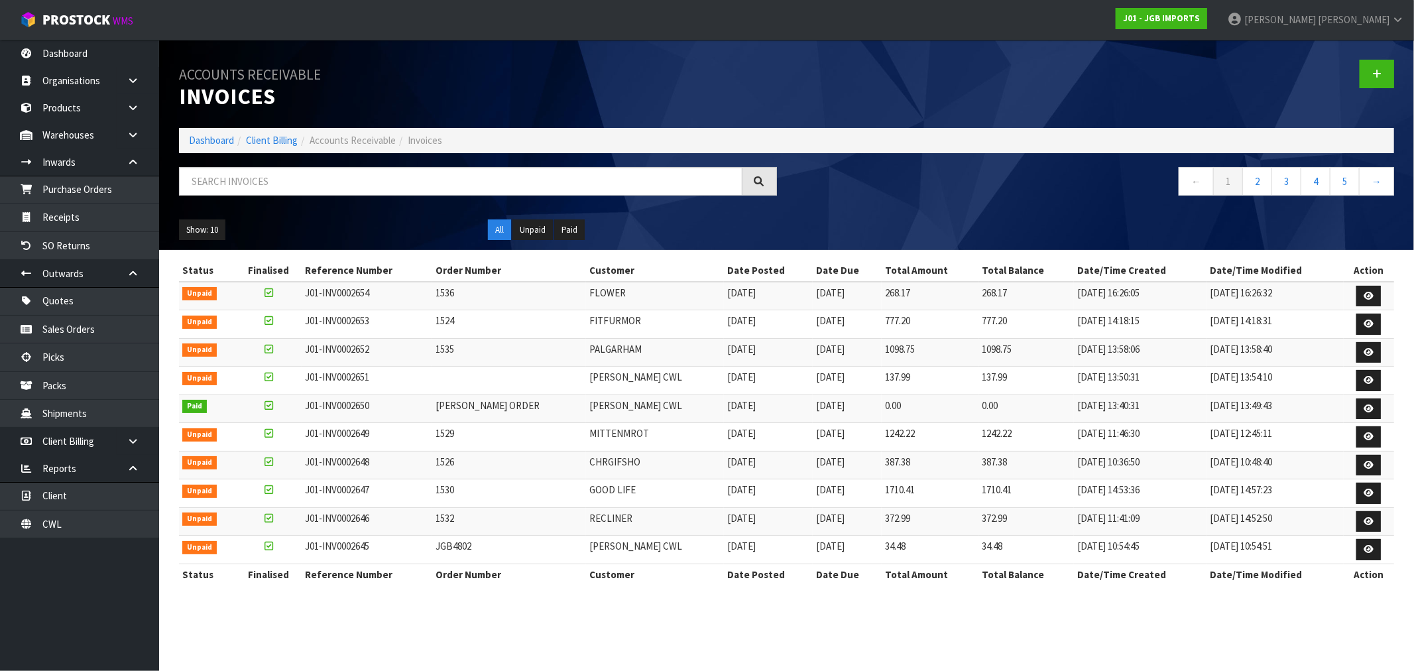
click at [241, 481] on tbody "Unpaid J01-INV0002654 1536 FLOWER [DATE] [DATE] 268.17 268.17 [DATE] 16:26:05 […" at bounding box center [786, 423] width 1215 height 282
click at [1369, 465] on icon at bounding box center [1369, 465] width 10 height 9
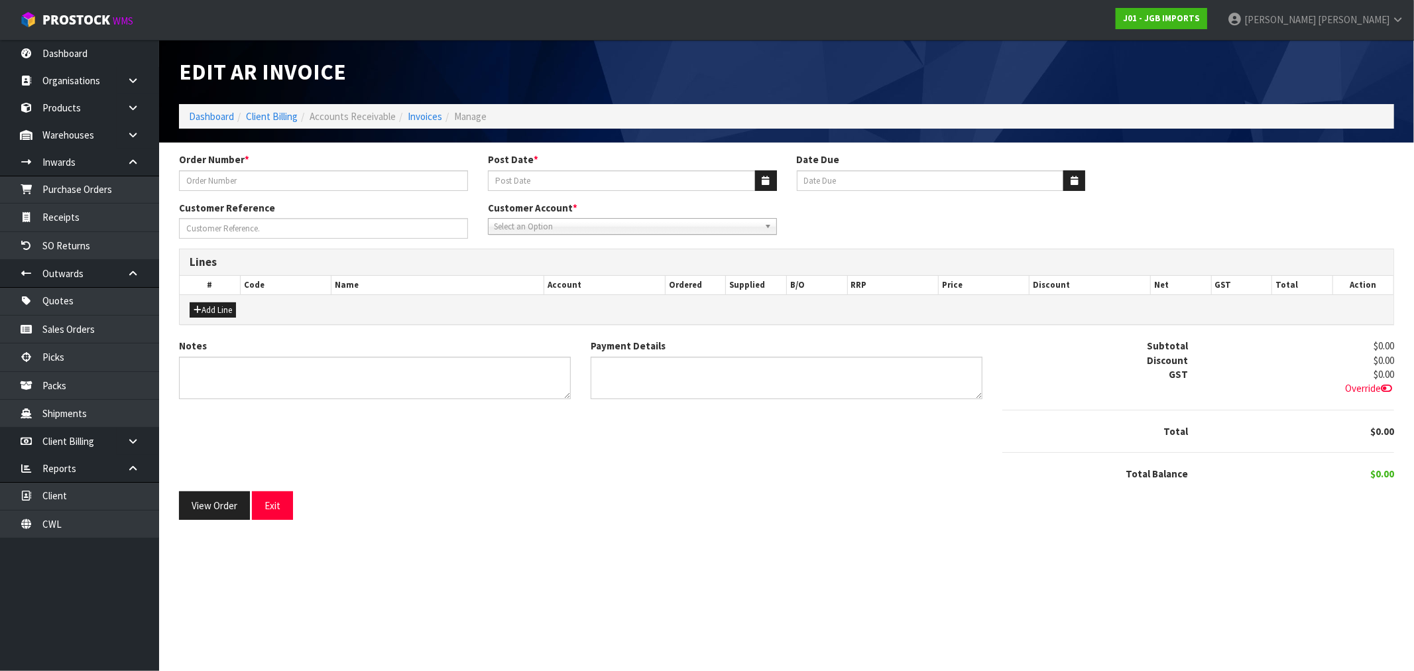
type input "1526"
type input "[DATE]"
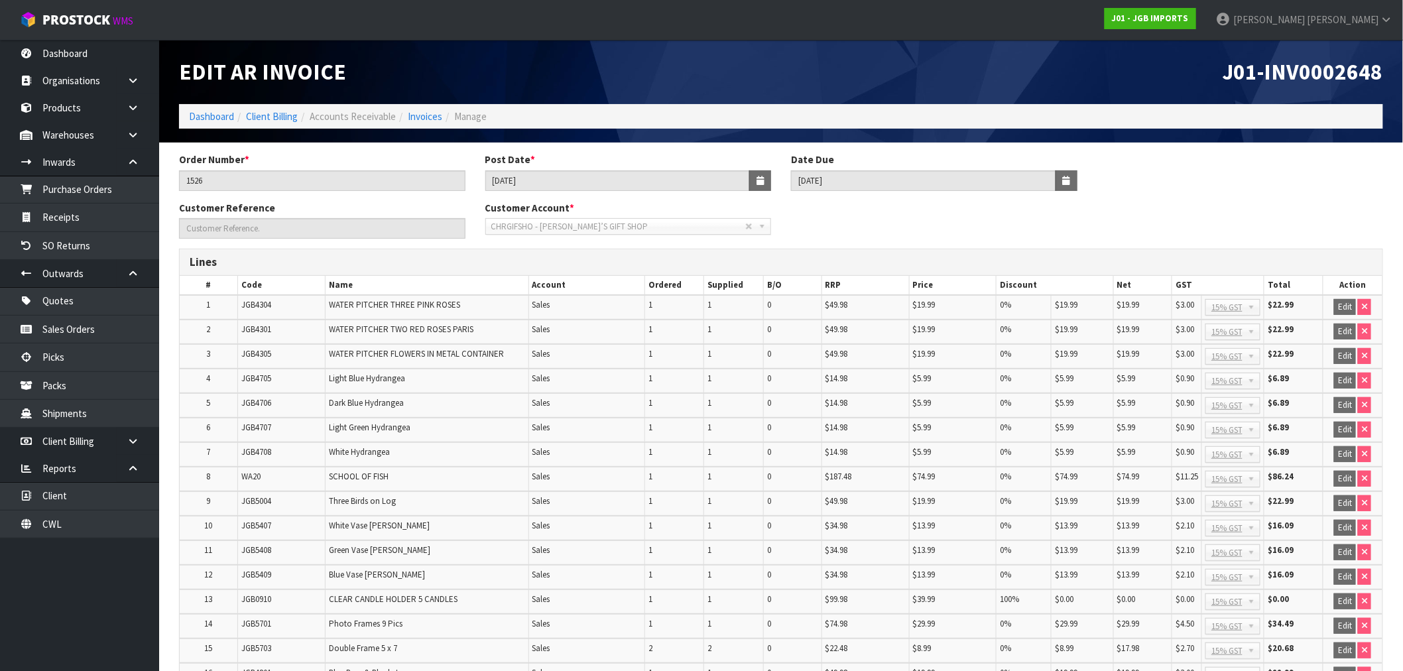
scroll to position [255, 0]
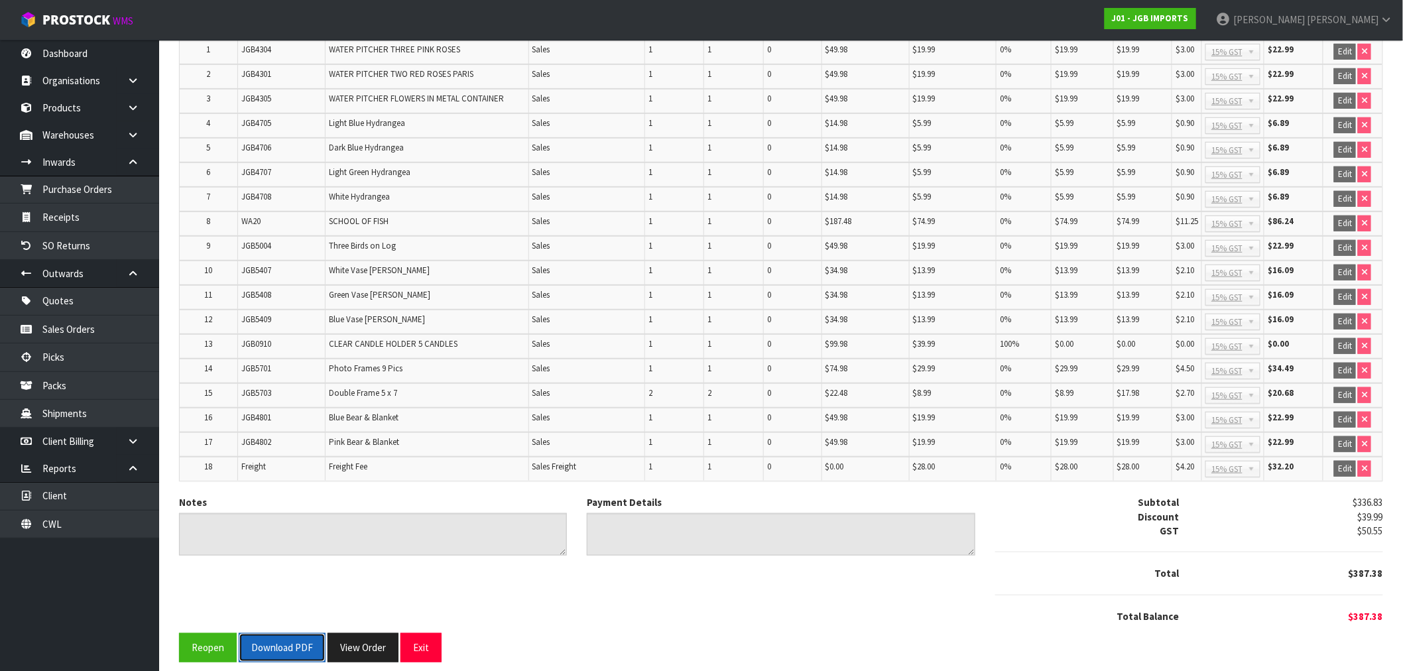
click at [290, 633] on button "Download PDF" at bounding box center [282, 647] width 87 height 29
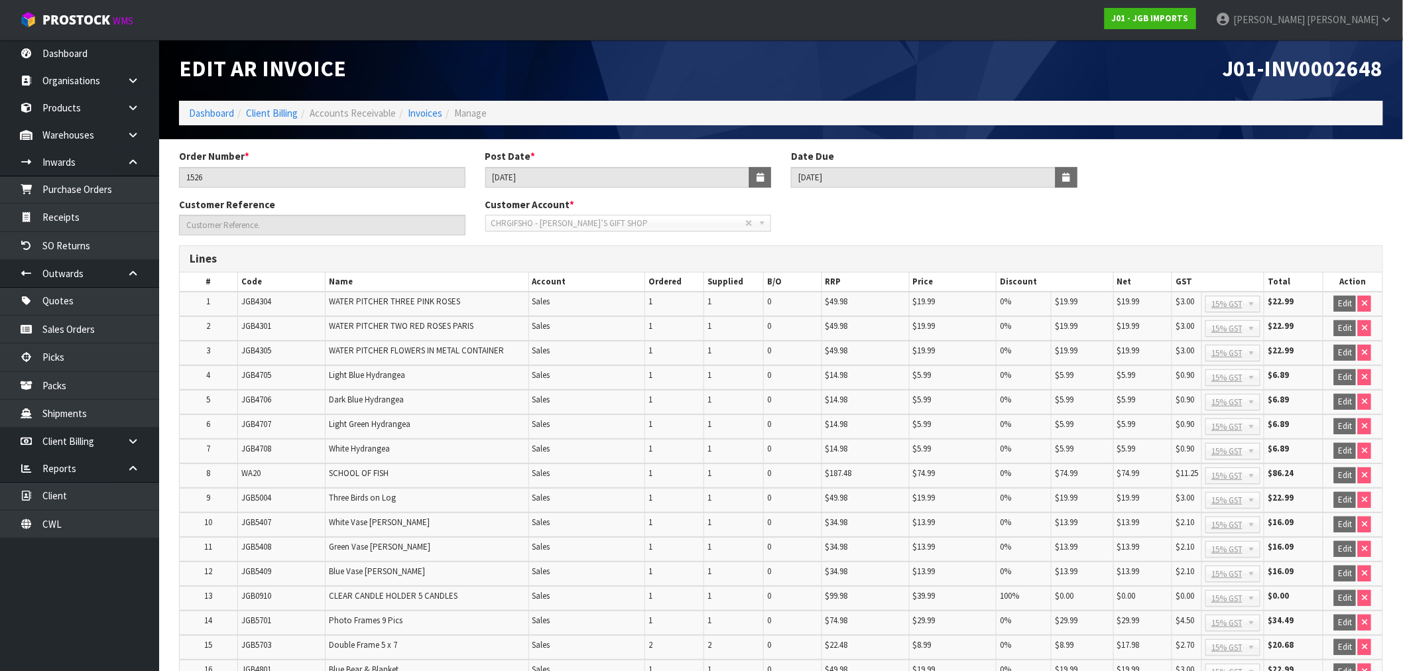
scroll to position [0, 0]
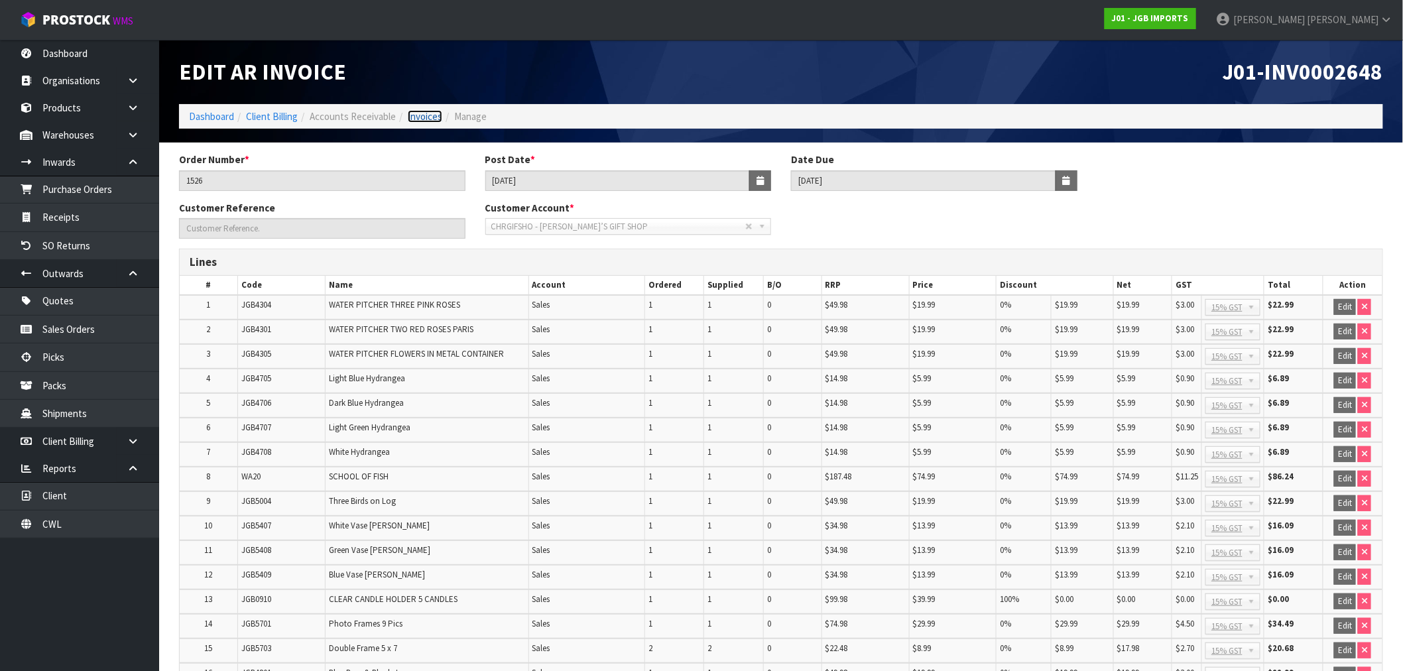
click at [432, 115] on link "Invoices" at bounding box center [425, 116] width 34 height 13
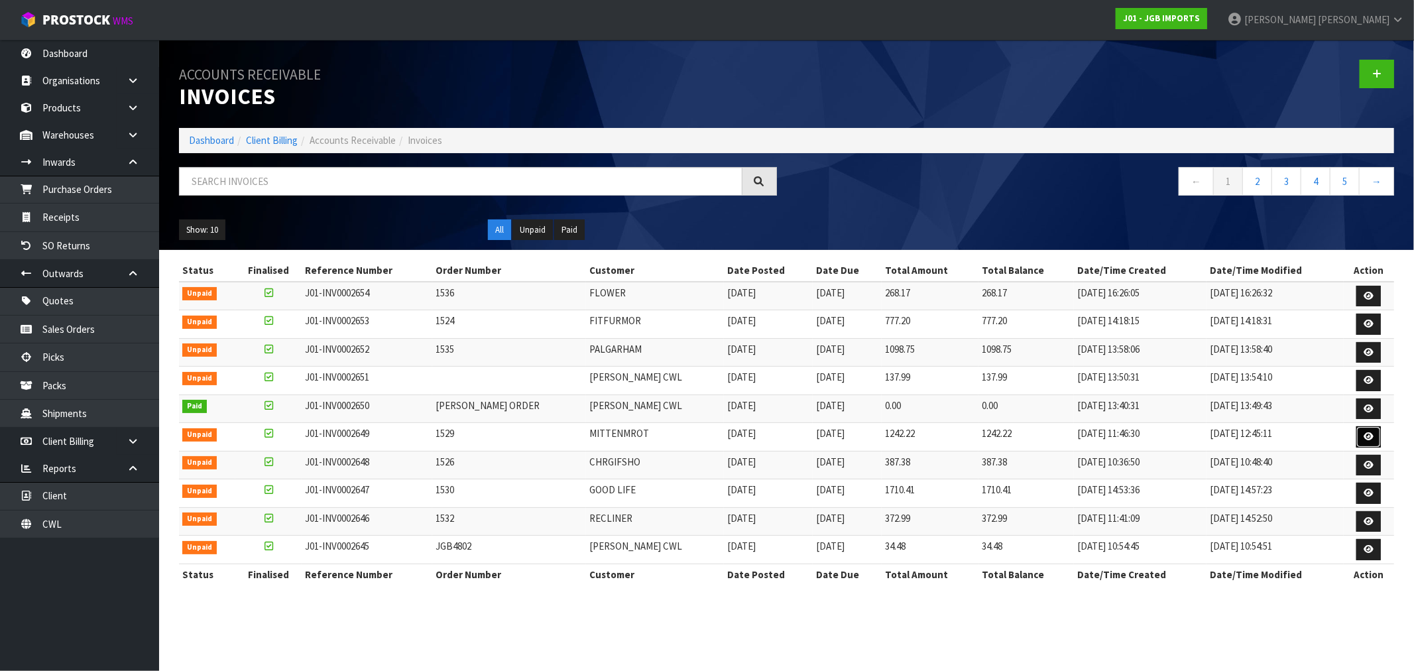
click at [1369, 440] on icon at bounding box center [1369, 436] width 10 height 9
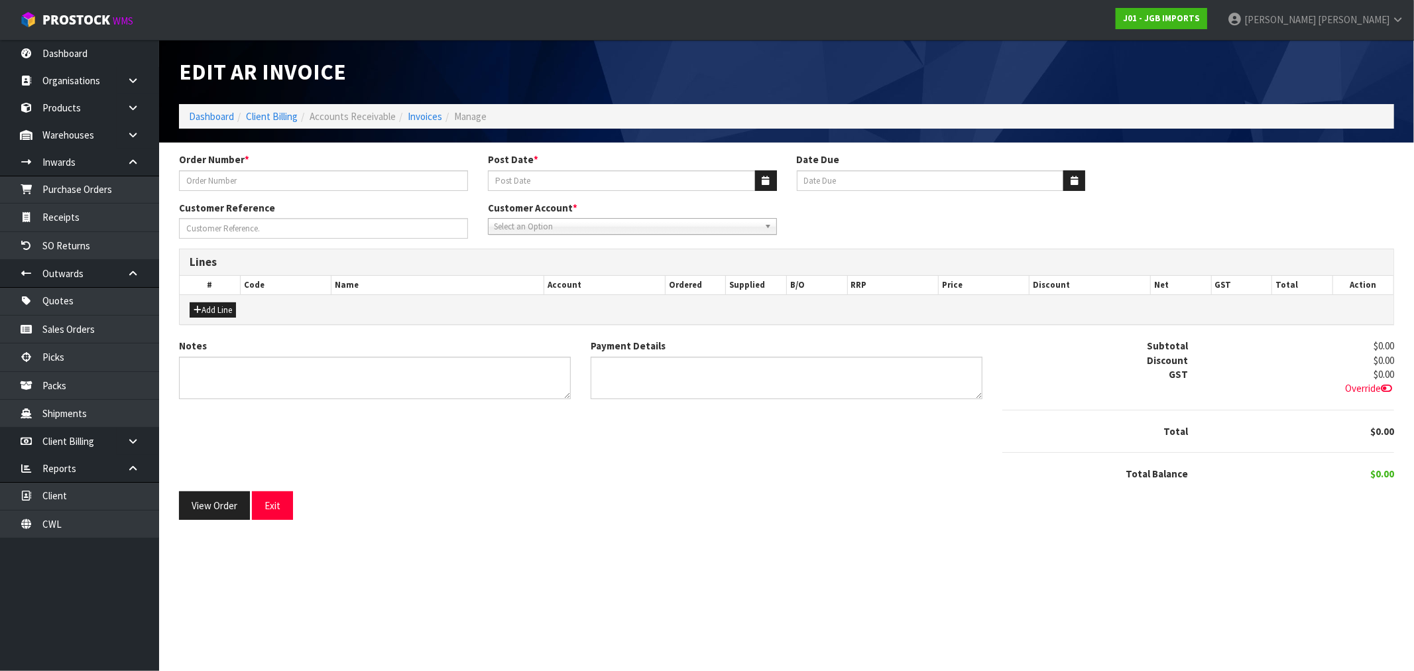
type input "1529"
type input "[DATE]"
type input "X-518522"
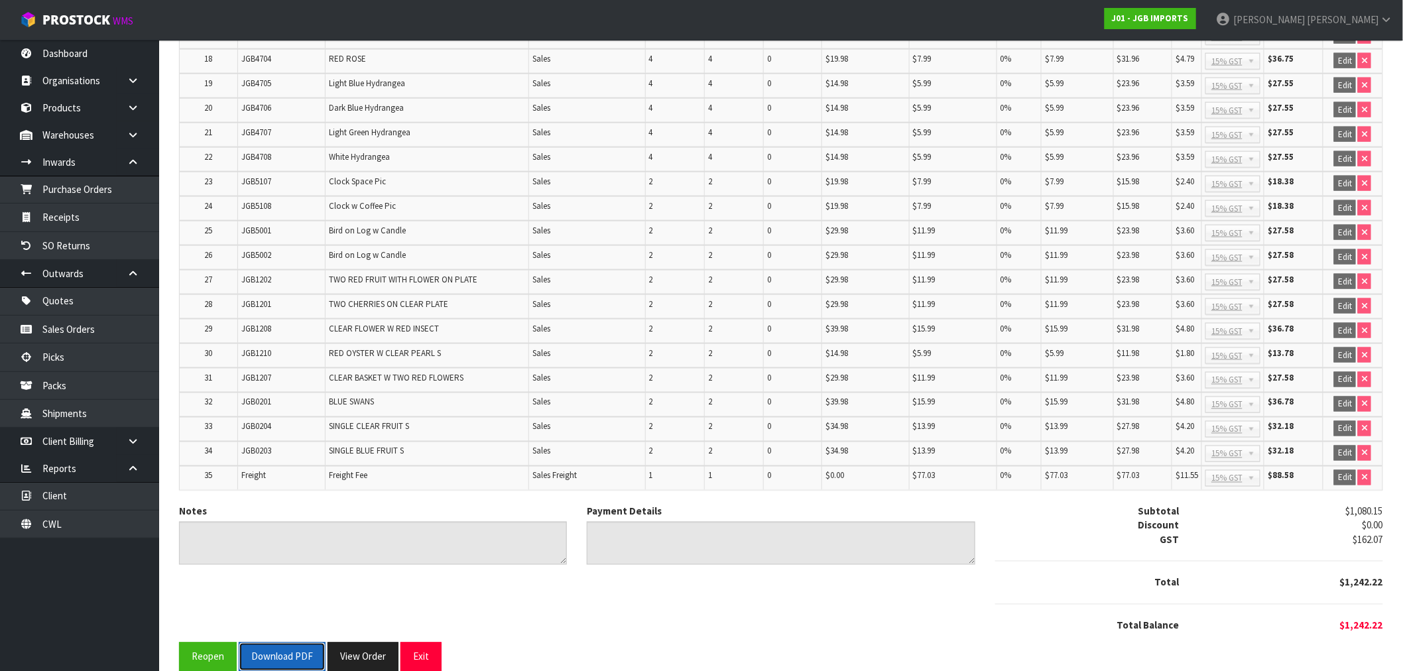
click at [271, 643] on button "Download PDF" at bounding box center [282, 657] width 87 height 29
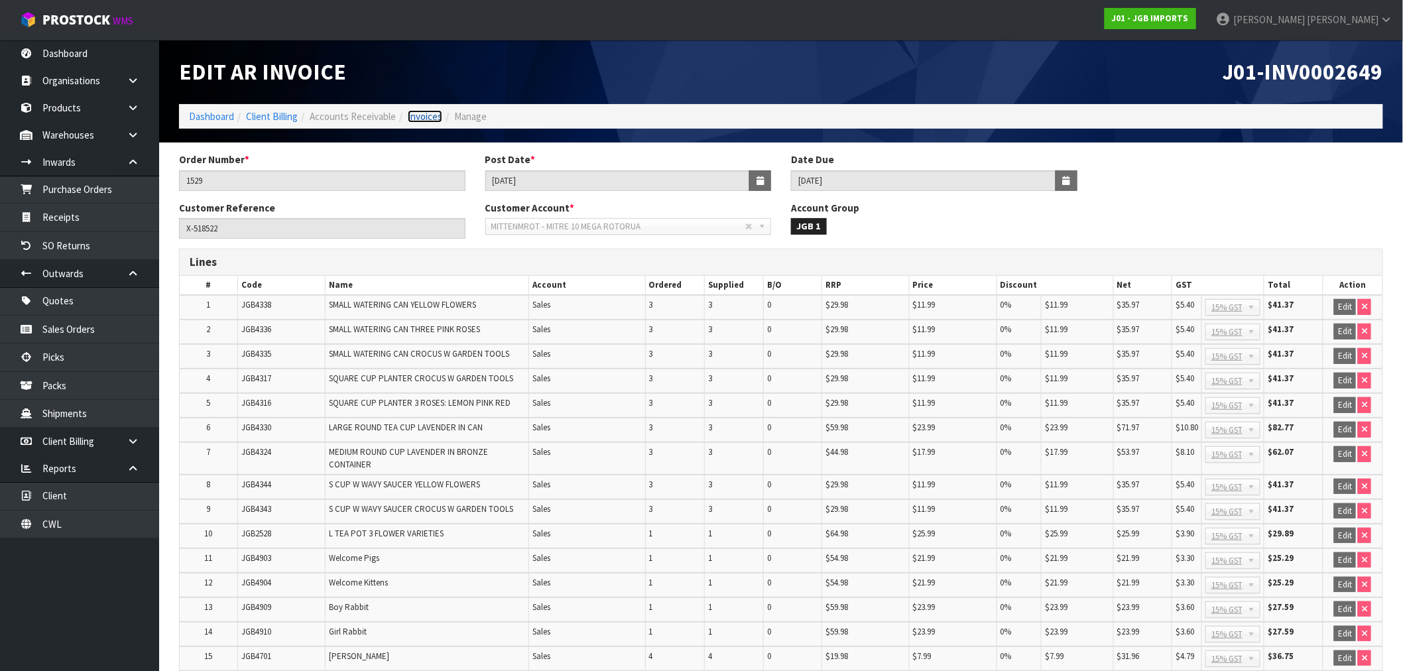
click at [435, 115] on link "Invoices" at bounding box center [425, 116] width 34 height 13
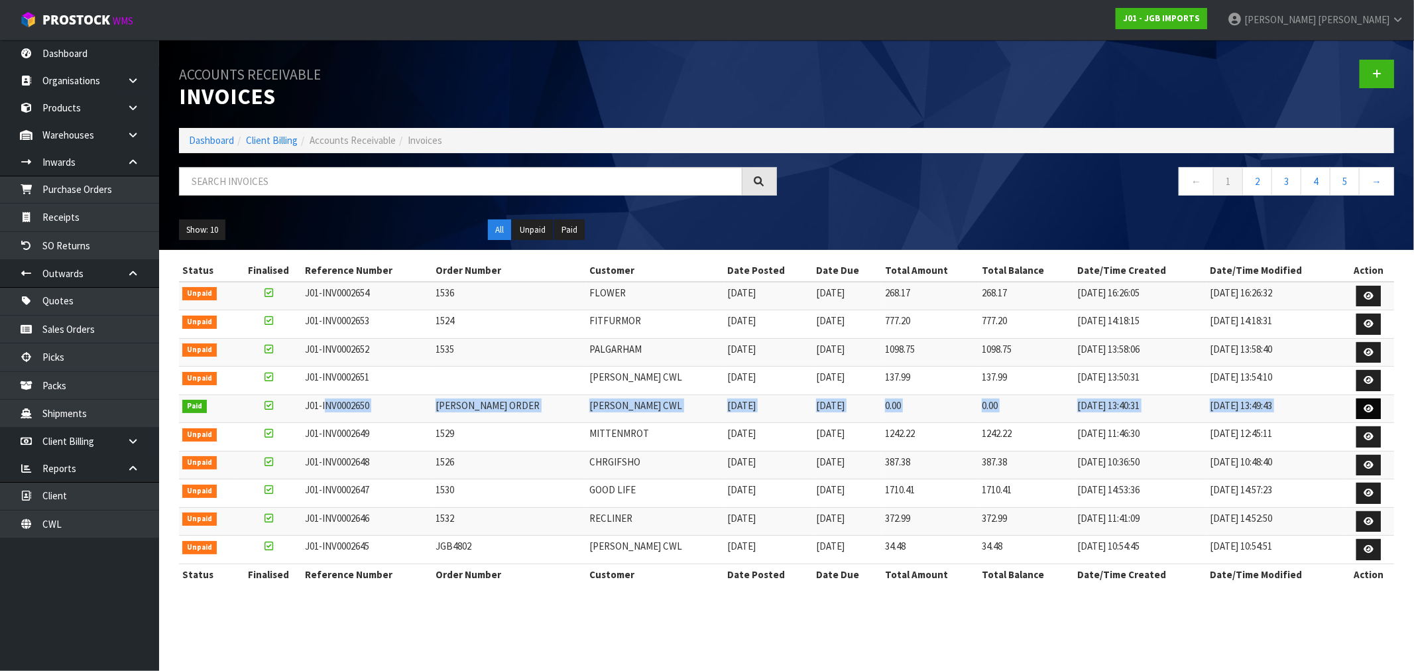
drag, startPoint x: 339, startPoint y: 411, endPoint x: 1369, endPoint y: 408, distance: 1029.7
click at [1367, 408] on tr "Paid J01-INV0002650 [PERSON_NAME] ORDER [PERSON_NAME] CWL [DATE] [DATE] 0.00 0.…" at bounding box center [786, 409] width 1215 height 29
click at [1376, 407] on link at bounding box center [1369, 409] width 25 height 21
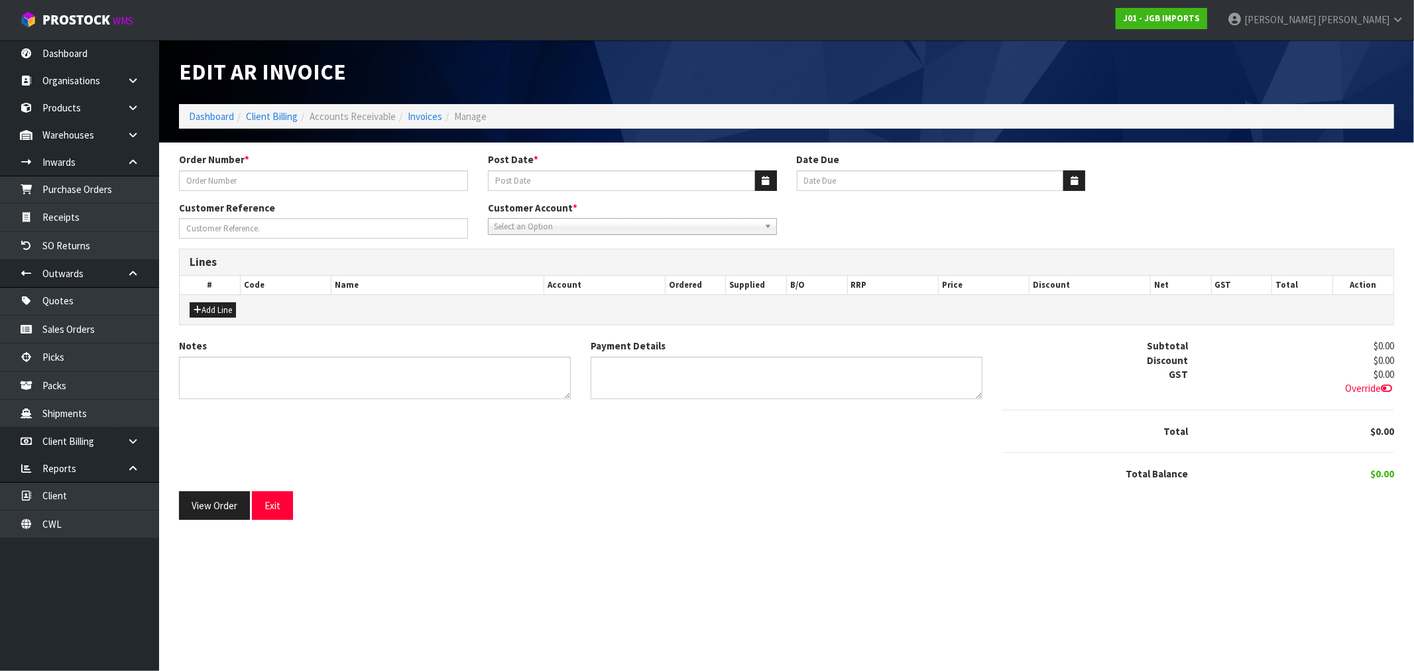
type input "[PERSON_NAME] ORDER"
type input "[DATE]"
type textarea "CANCEL - REDONE ON NEW INVOICE"
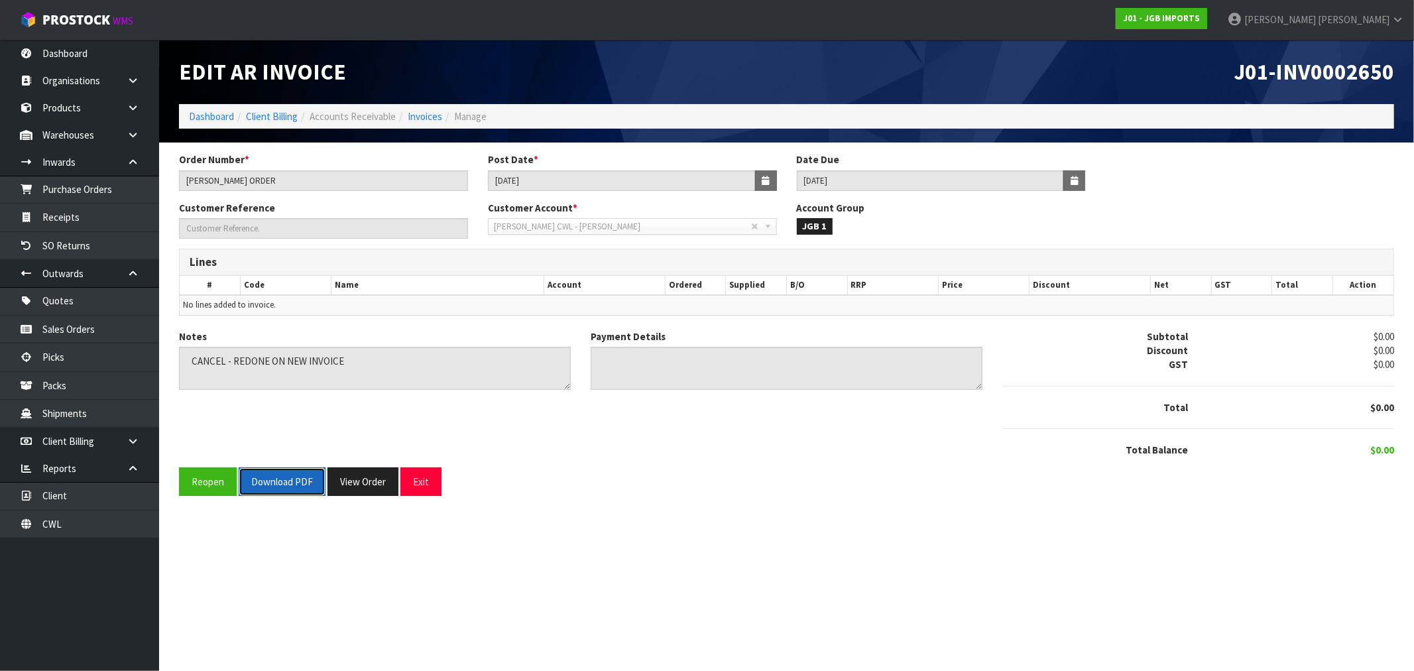
click at [293, 485] on button "Download PDF" at bounding box center [282, 481] width 87 height 29
drag, startPoint x: 420, startPoint y: 113, endPoint x: 462, endPoint y: 123, distance: 43.4
click at [420, 113] on link "Invoices" at bounding box center [425, 116] width 34 height 13
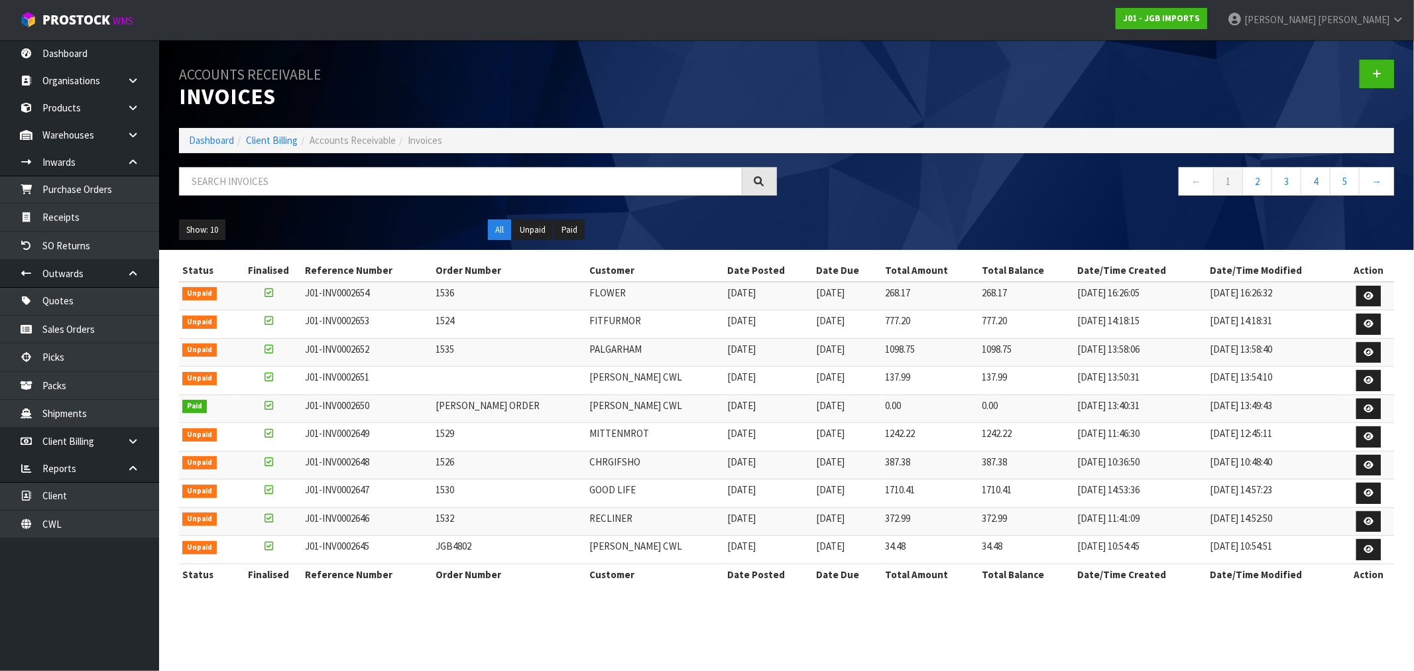
drag, startPoint x: 322, startPoint y: 378, endPoint x: 1219, endPoint y: 395, distance: 896.6
click at [1219, 395] on tbody "Unpaid J01-INV0002654 1536 FLOWER [DATE] [DATE] 268.17 268.17 [DATE] 16:26:05 […" at bounding box center [786, 423] width 1215 height 282
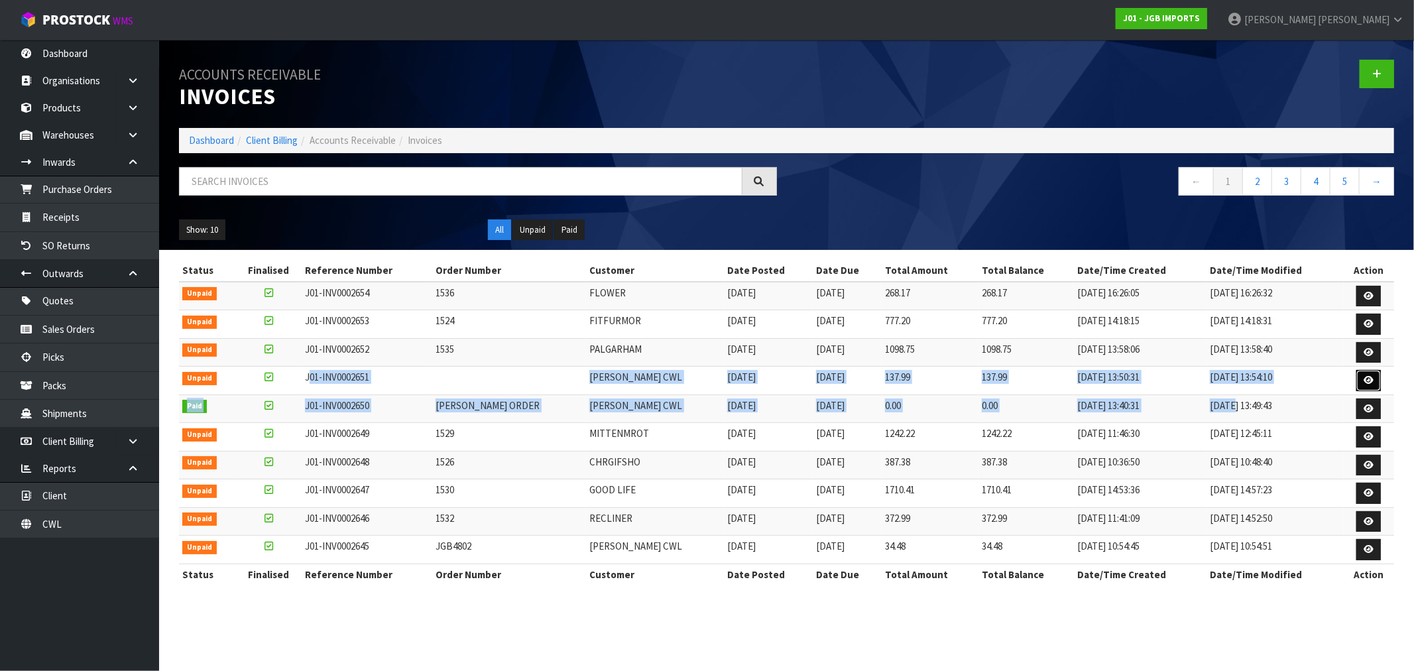
click at [1365, 386] on link at bounding box center [1369, 380] width 25 height 21
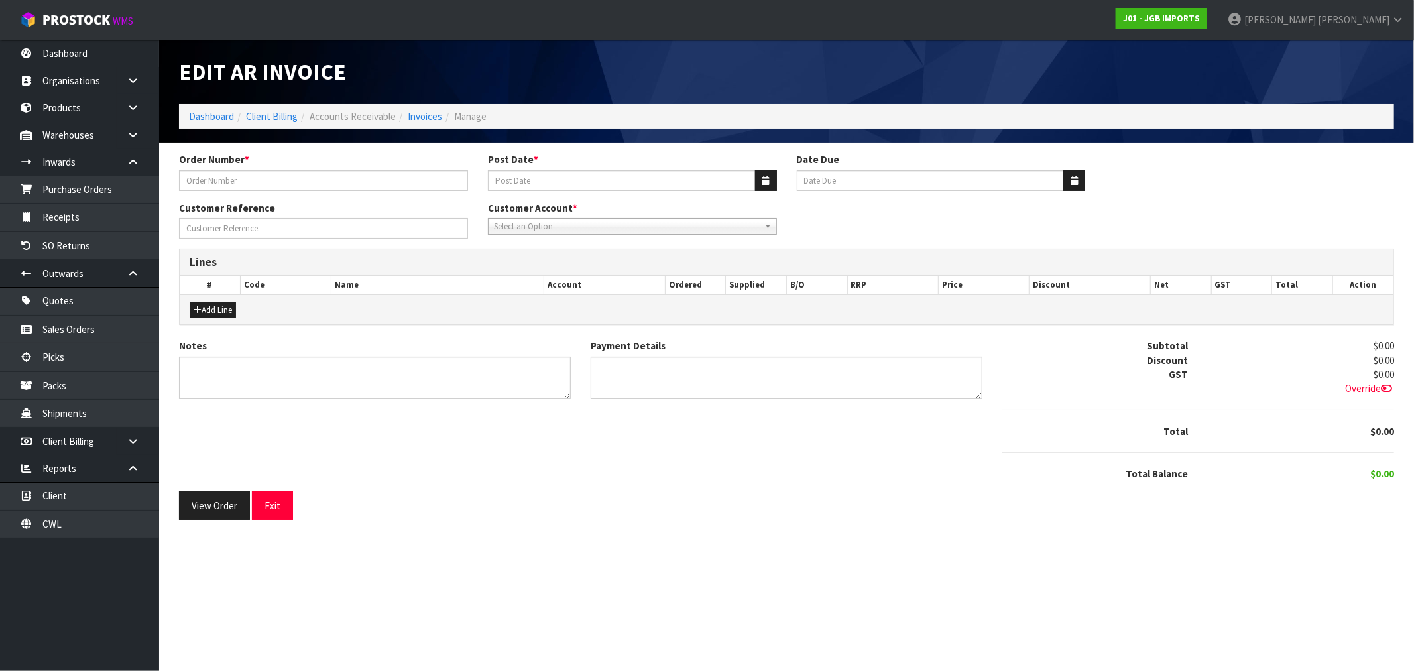
type input "[PERSON_NAME] ORDER"
type input "[DATE]"
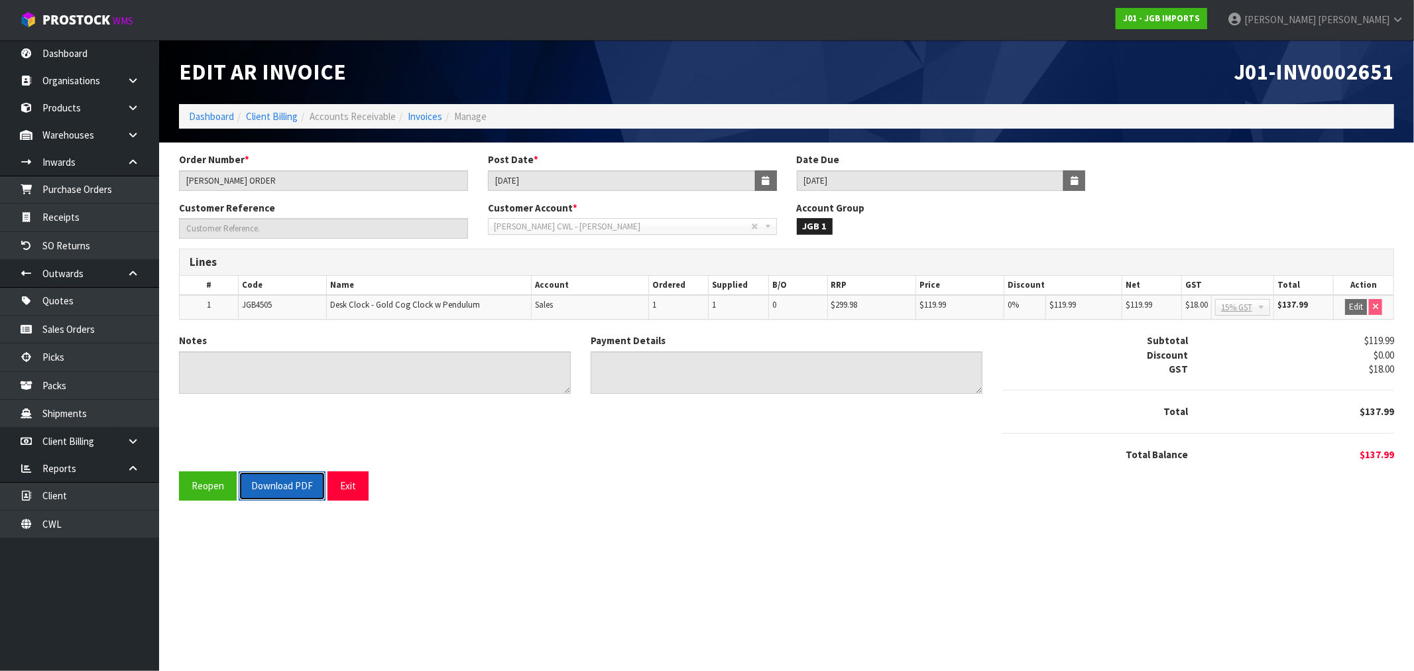
click at [269, 493] on button "Download PDF" at bounding box center [282, 485] width 87 height 29
click at [424, 113] on link "Invoices" at bounding box center [425, 116] width 34 height 13
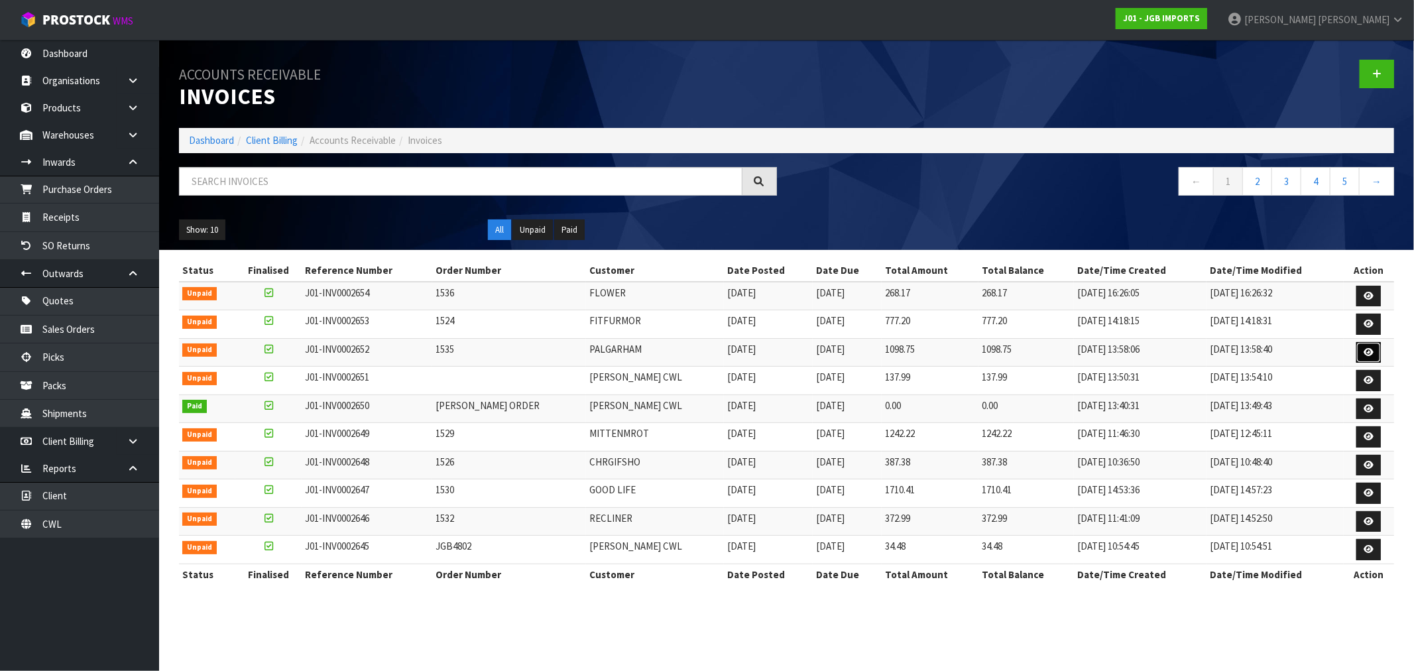
click at [1361, 353] on link at bounding box center [1369, 352] width 25 height 21
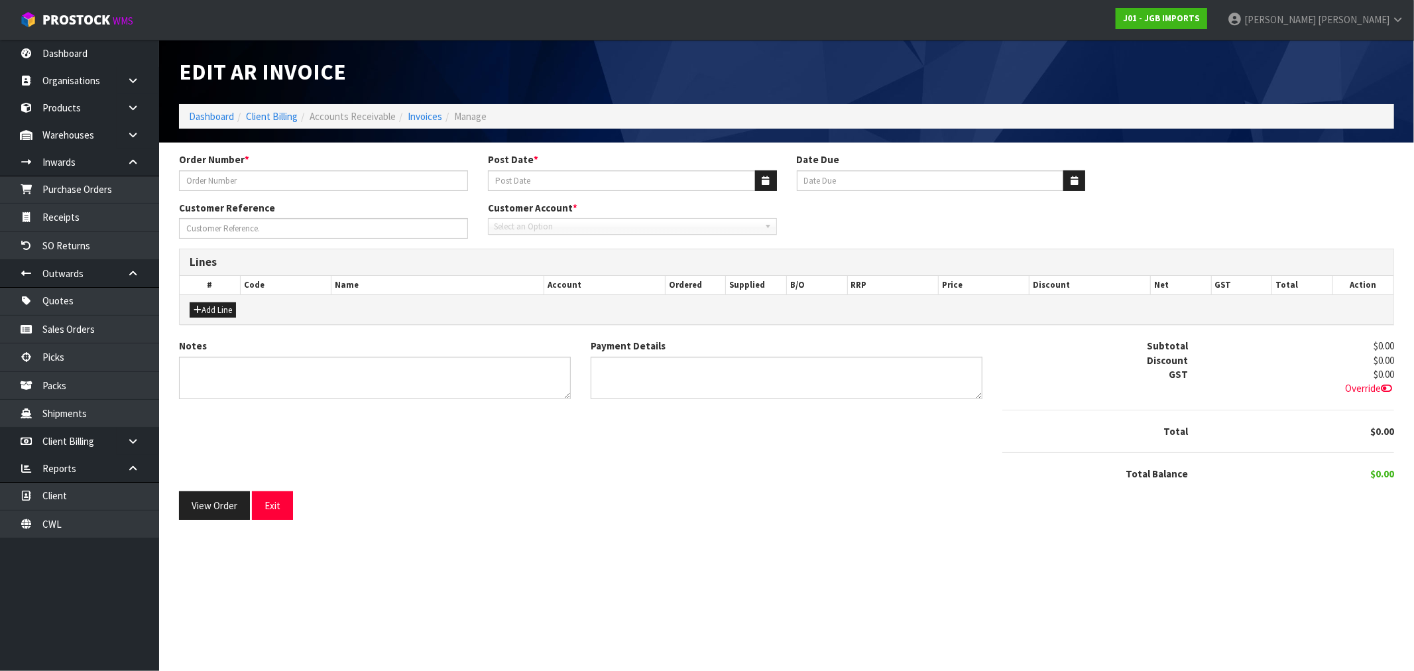
type input "1535"
type input "[DATE]"
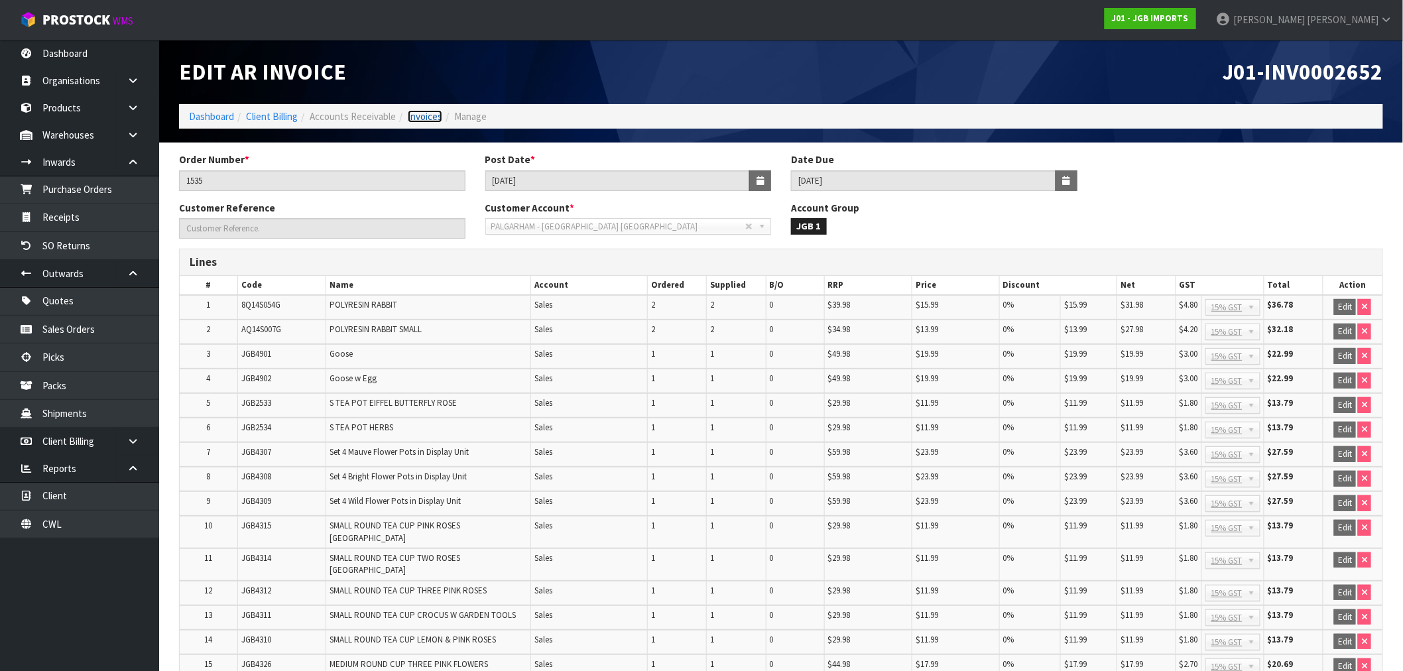
click at [418, 117] on link "Invoices" at bounding box center [425, 116] width 34 height 13
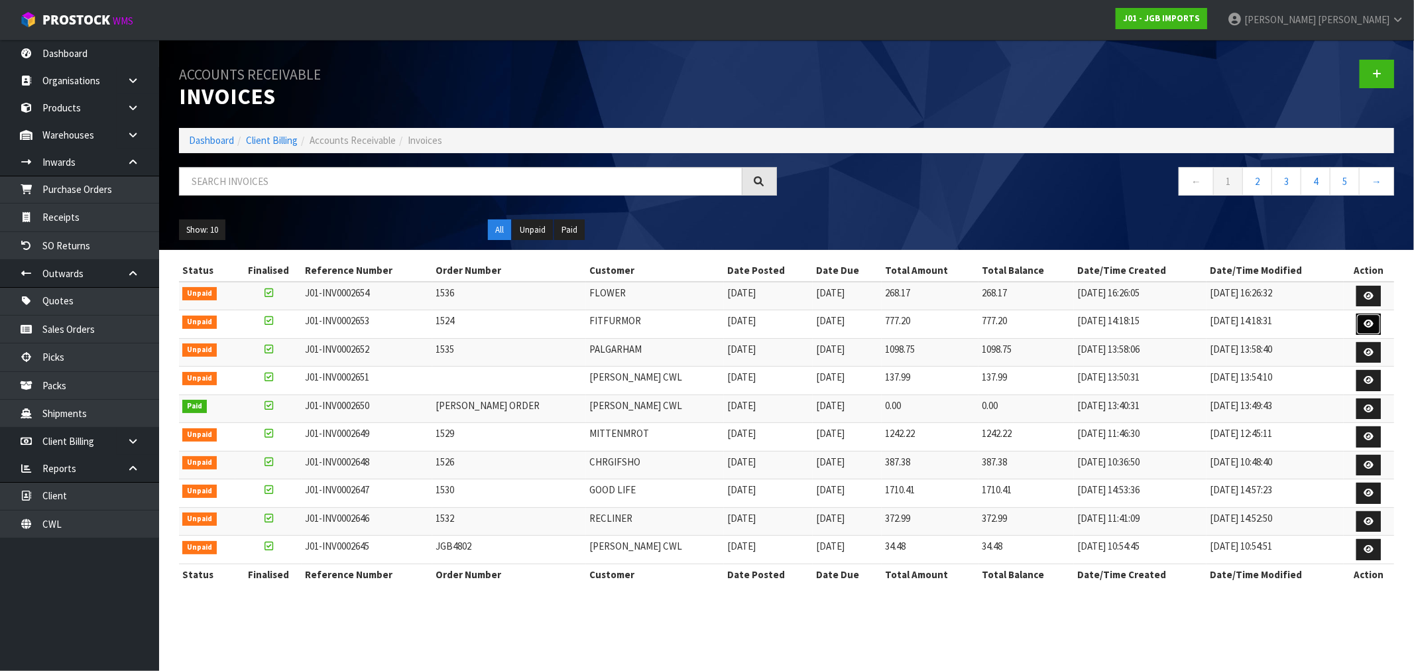
click at [1369, 326] on icon at bounding box center [1369, 324] width 10 height 9
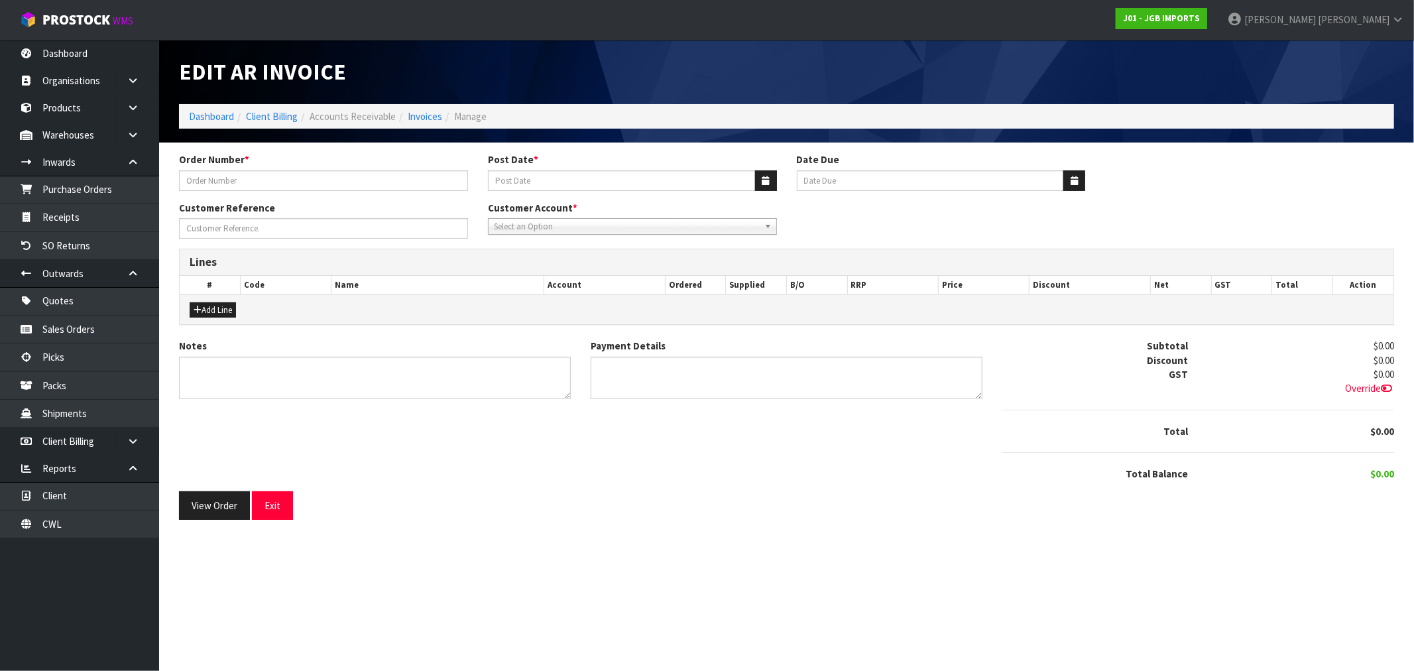
type input "1524"
type input "[DATE]"
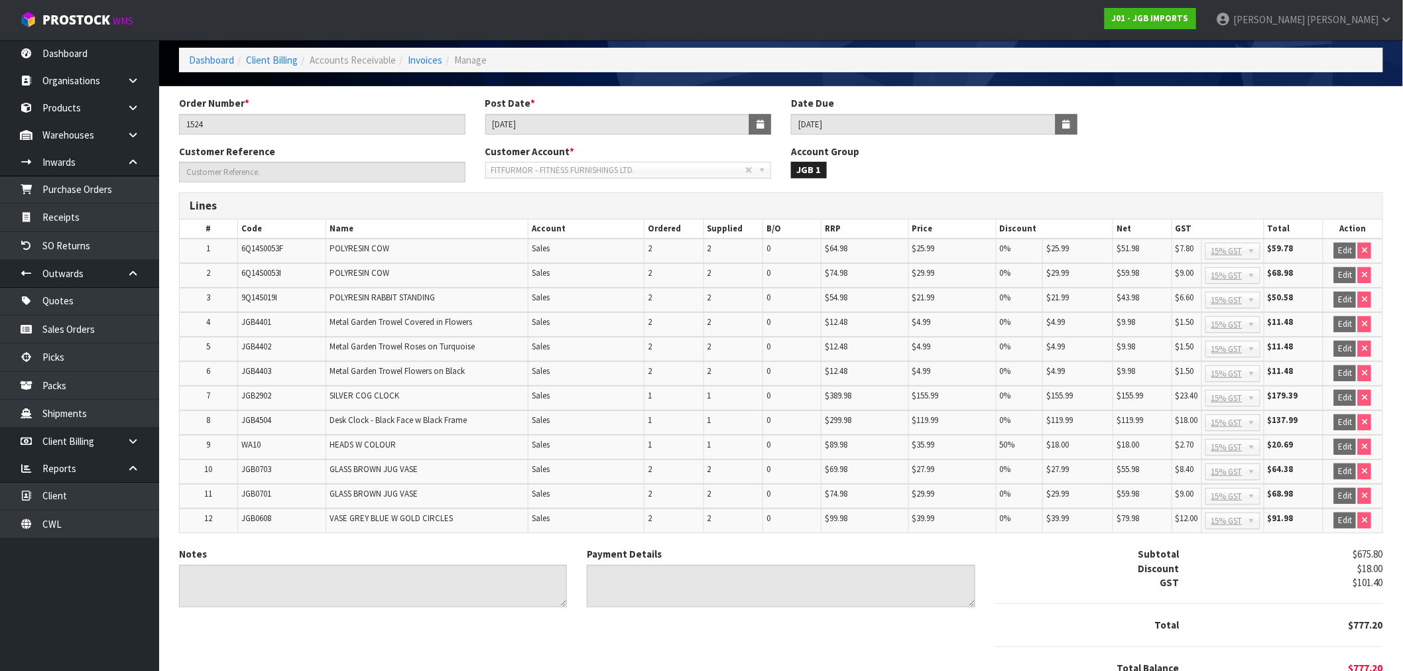
scroll to position [111, 0]
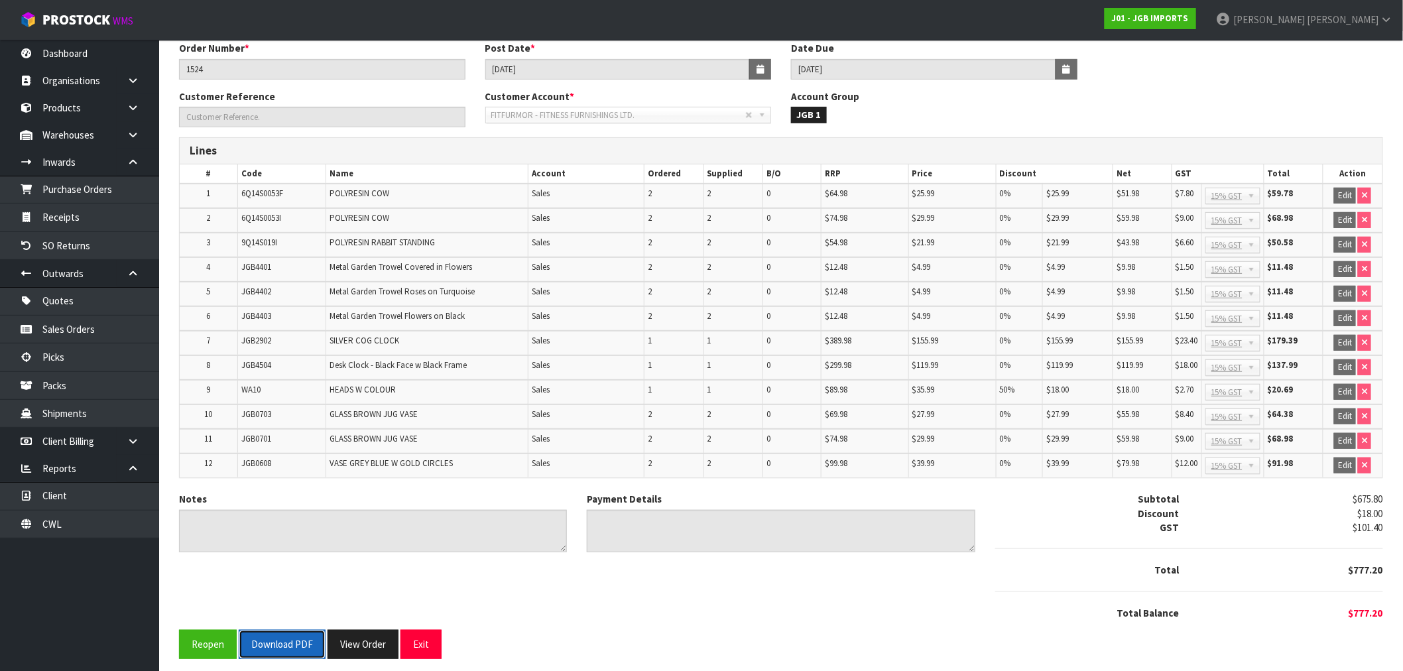
click at [309, 640] on button "Download PDF" at bounding box center [282, 644] width 87 height 29
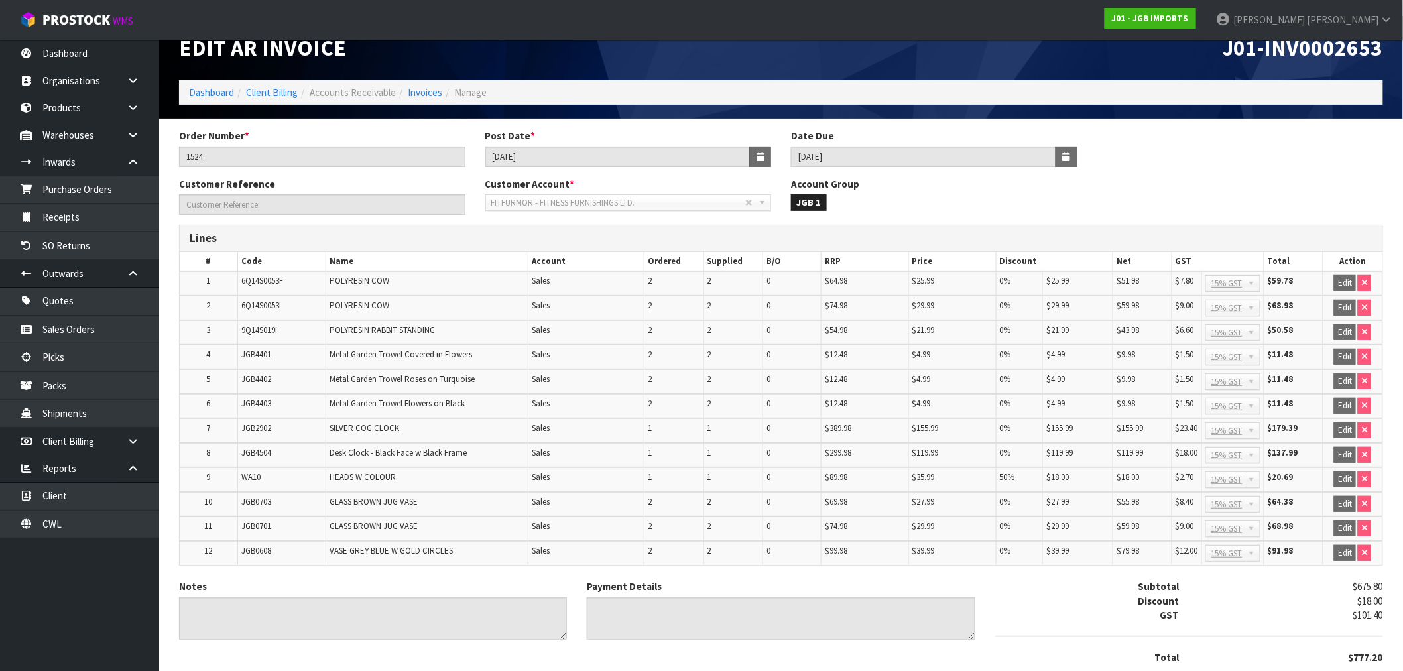
scroll to position [0, 0]
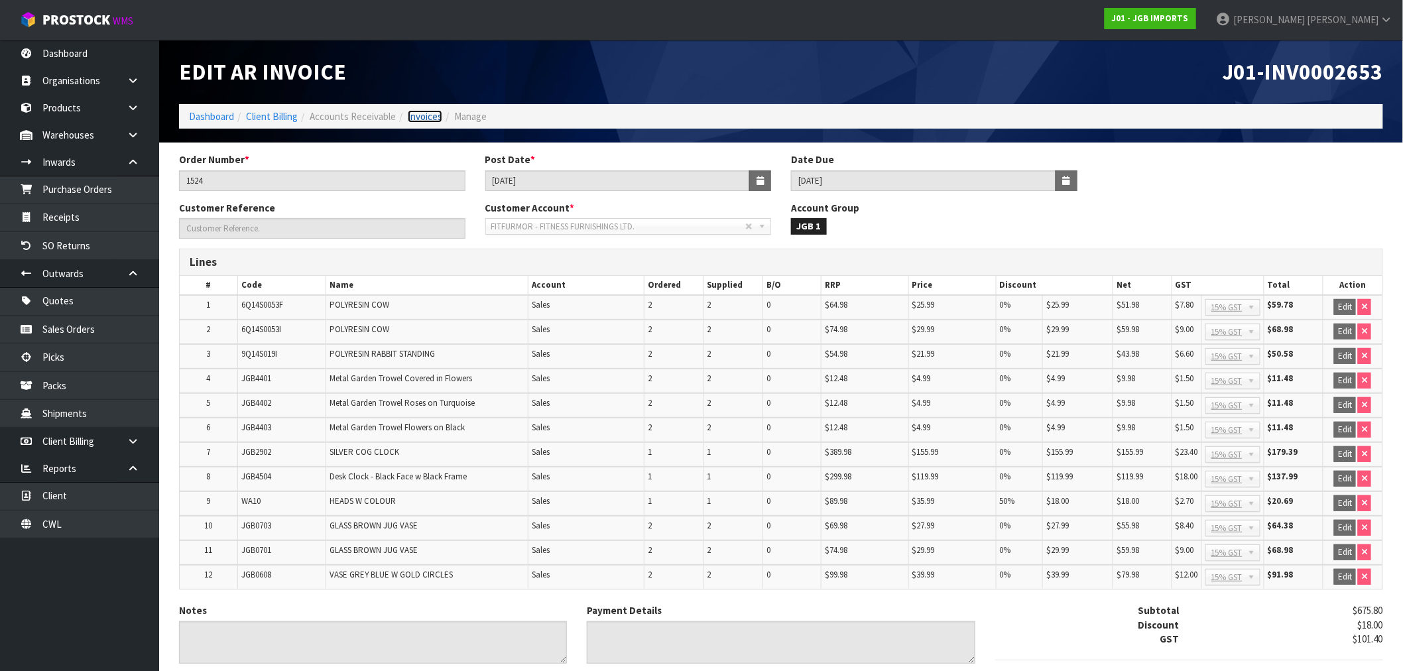
click at [420, 113] on link "Invoices" at bounding box center [425, 116] width 34 height 13
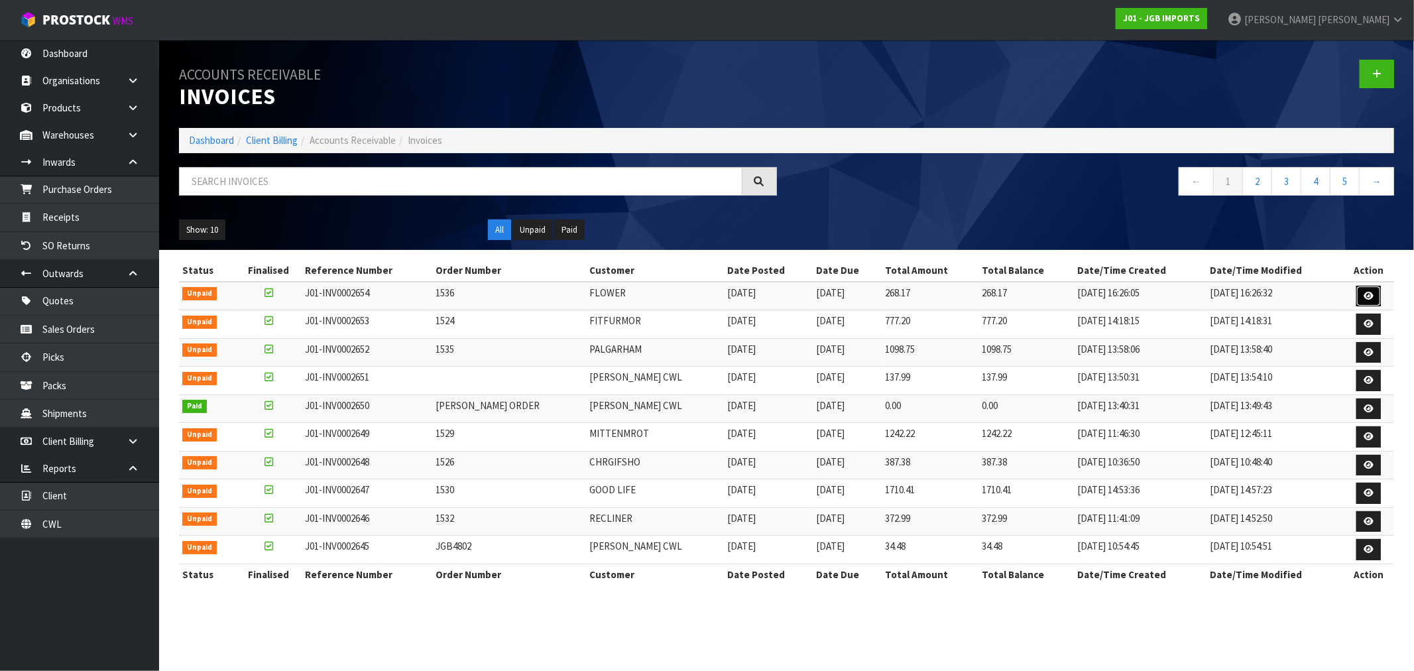
click at [1368, 290] on link at bounding box center [1369, 296] width 25 height 21
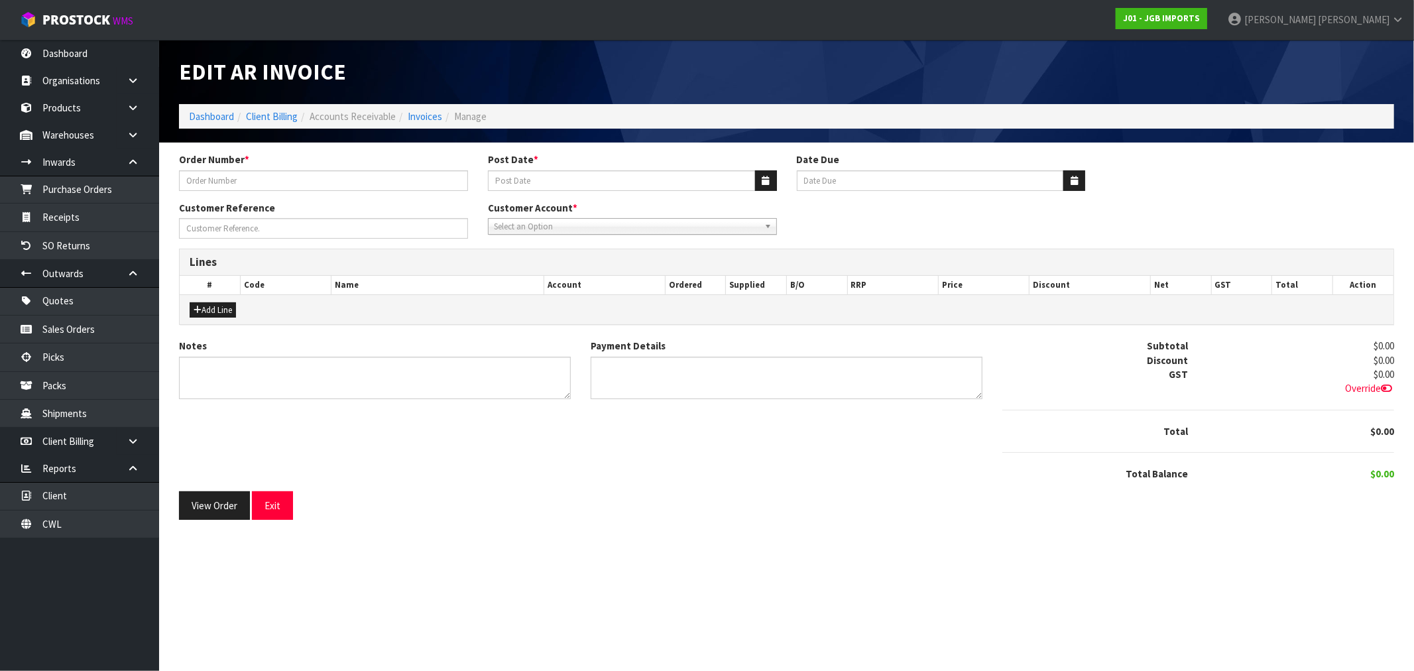
type input "1536"
type input "[DATE]"
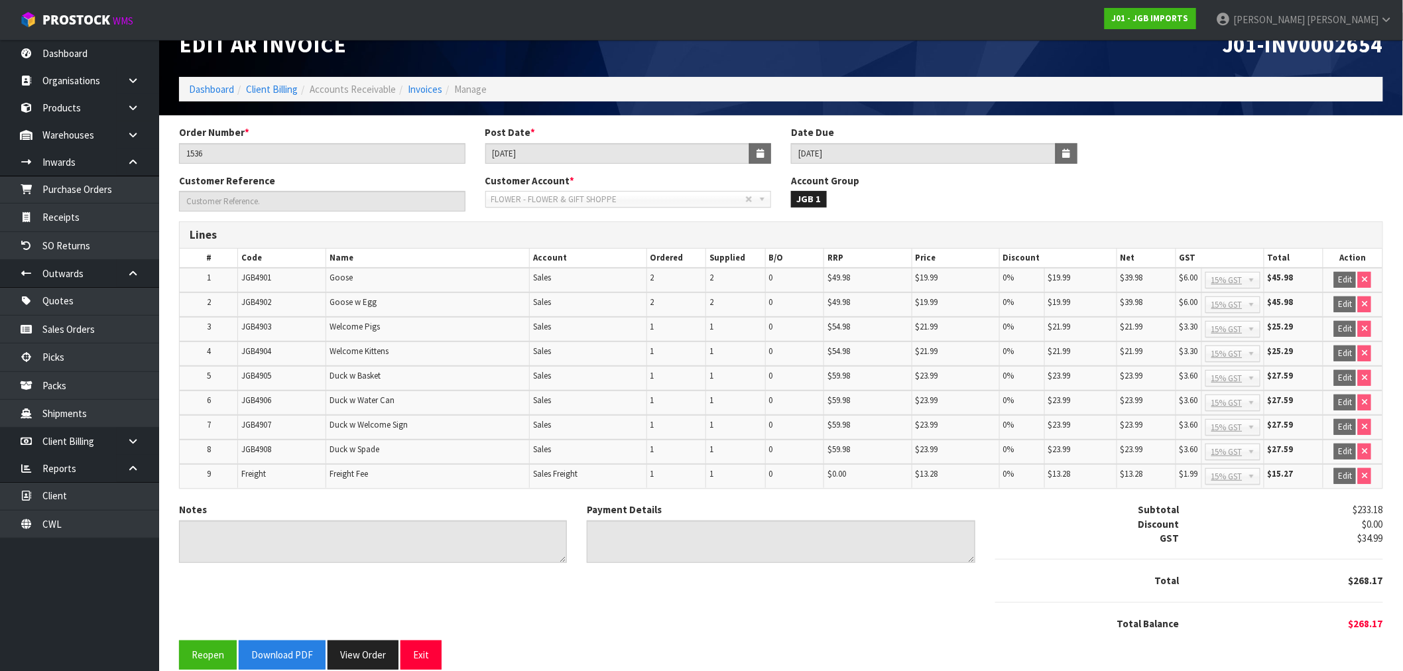
scroll to position [40, 0]
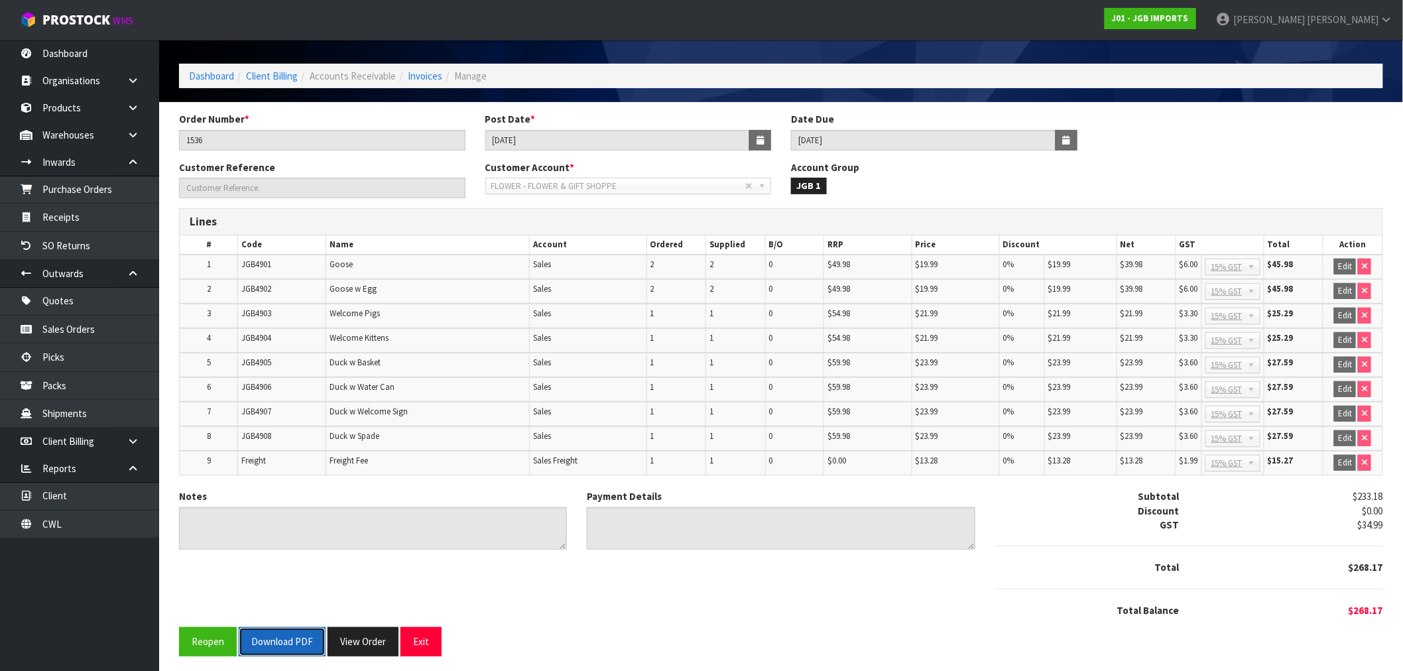
click at [293, 634] on button "Download PDF" at bounding box center [282, 641] width 87 height 29
click at [430, 74] on link "Invoices" at bounding box center [425, 76] width 34 height 13
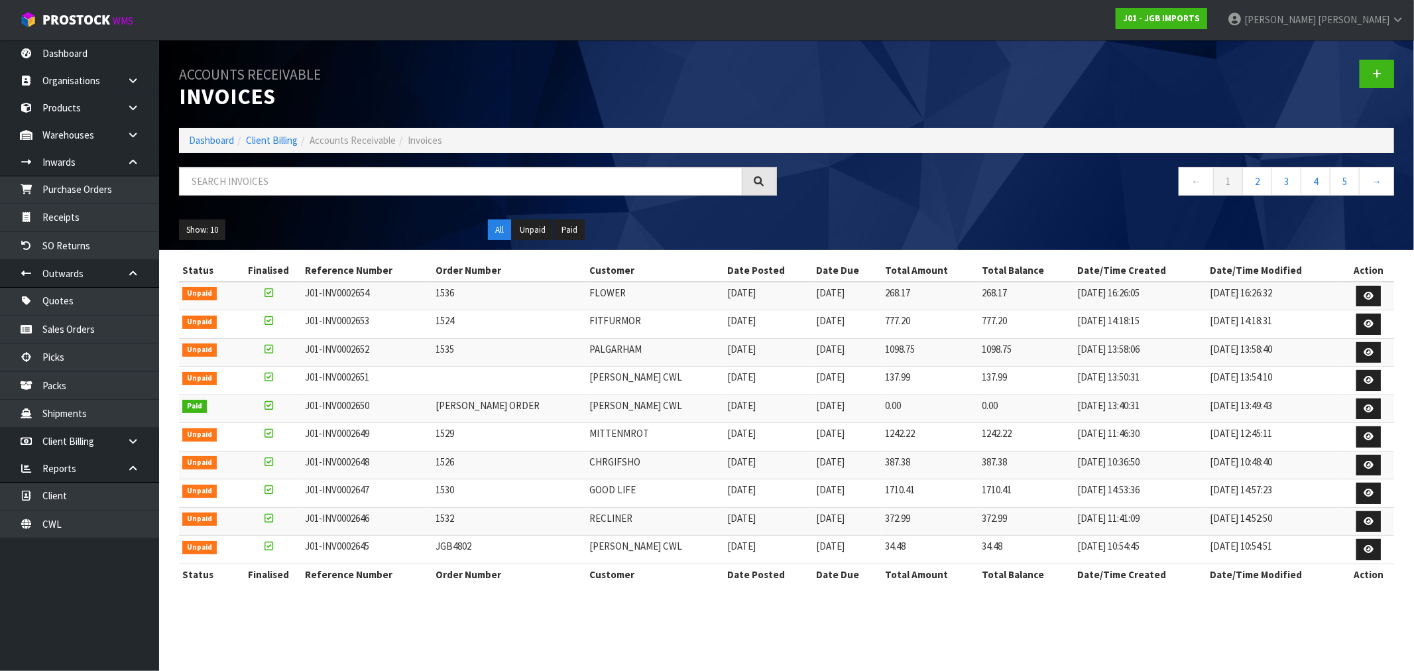
drag, startPoint x: 685, startPoint y: 461, endPoint x: 249, endPoint y: 282, distance: 471.0
click at [249, 282] on tbody "Unpaid J01-INV0002654 1536 FLOWER [DATE] [DATE] 268.17 268.17 [DATE] 16:26:05 […" at bounding box center [786, 423] width 1215 height 282
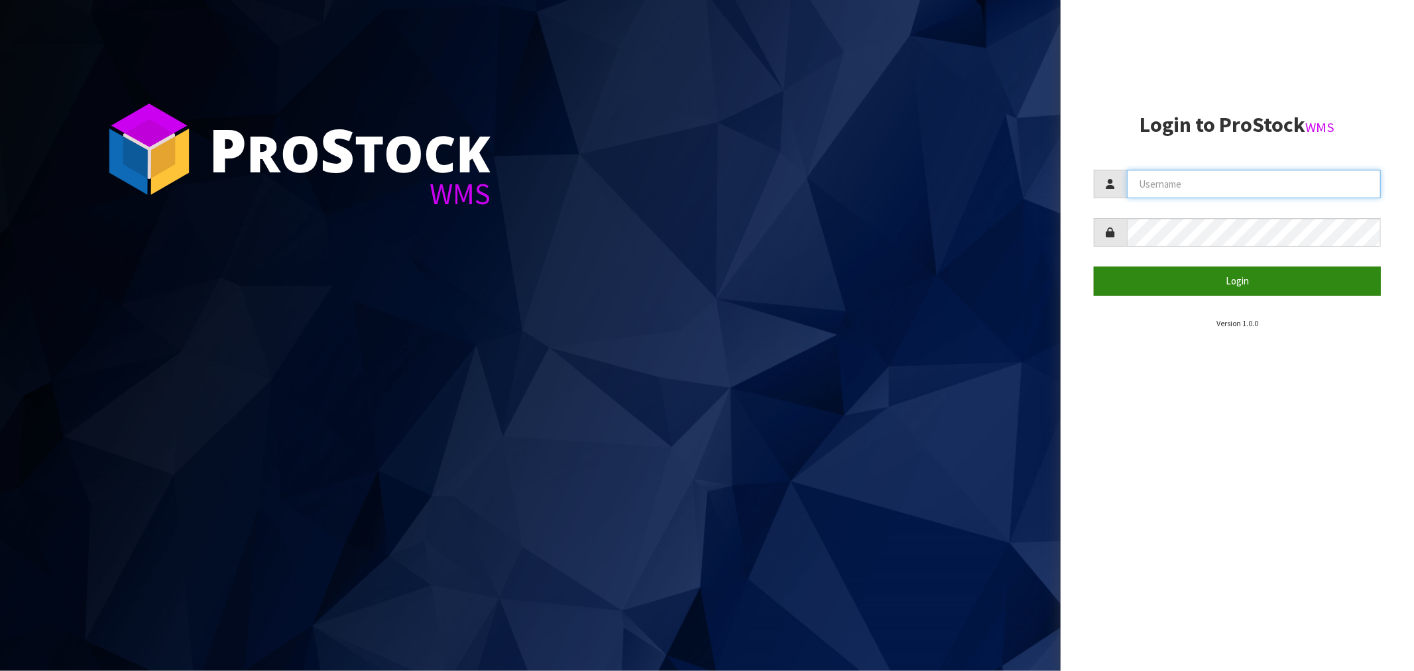
type input "[PERSON_NAME]"
click at [1212, 276] on button "Login" at bounding box center [1237, 281] width 287 height 29
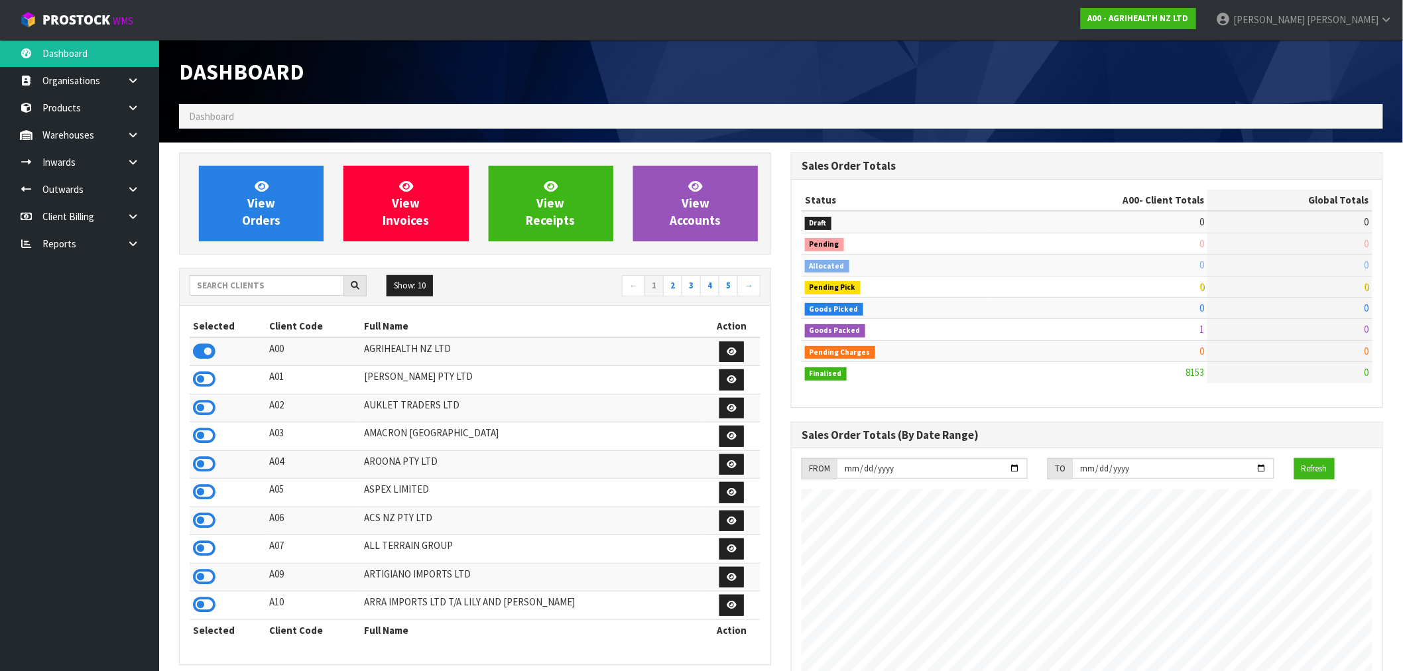
scroll to position [1005, 612]
click at [243, 289] on input "text" at bounding box center [267, 285] width 154 height 21
type input "D00"
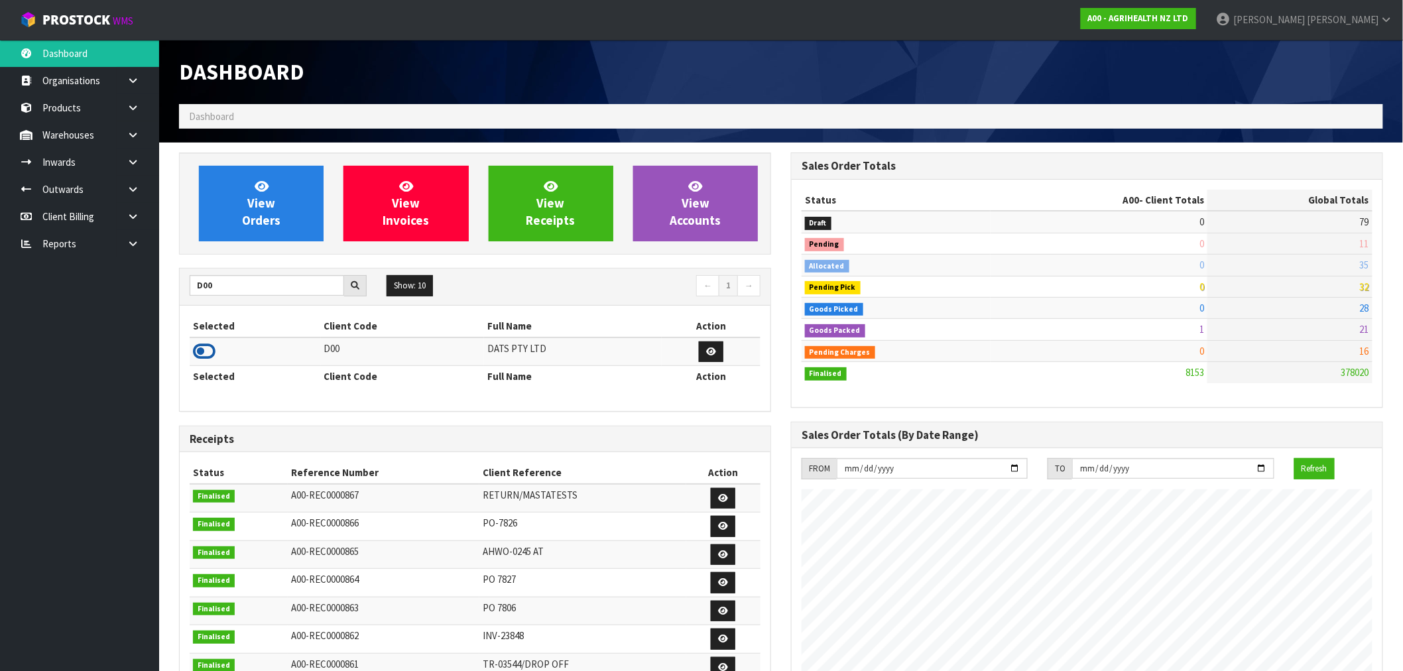
drag, startPoint x: 204, startPoint y: 349, endPoint x: 306, endPoint y: 199, distance: 181.9
click at [206, 347] on icon at bounding box center [204, 351] width 23 height 20
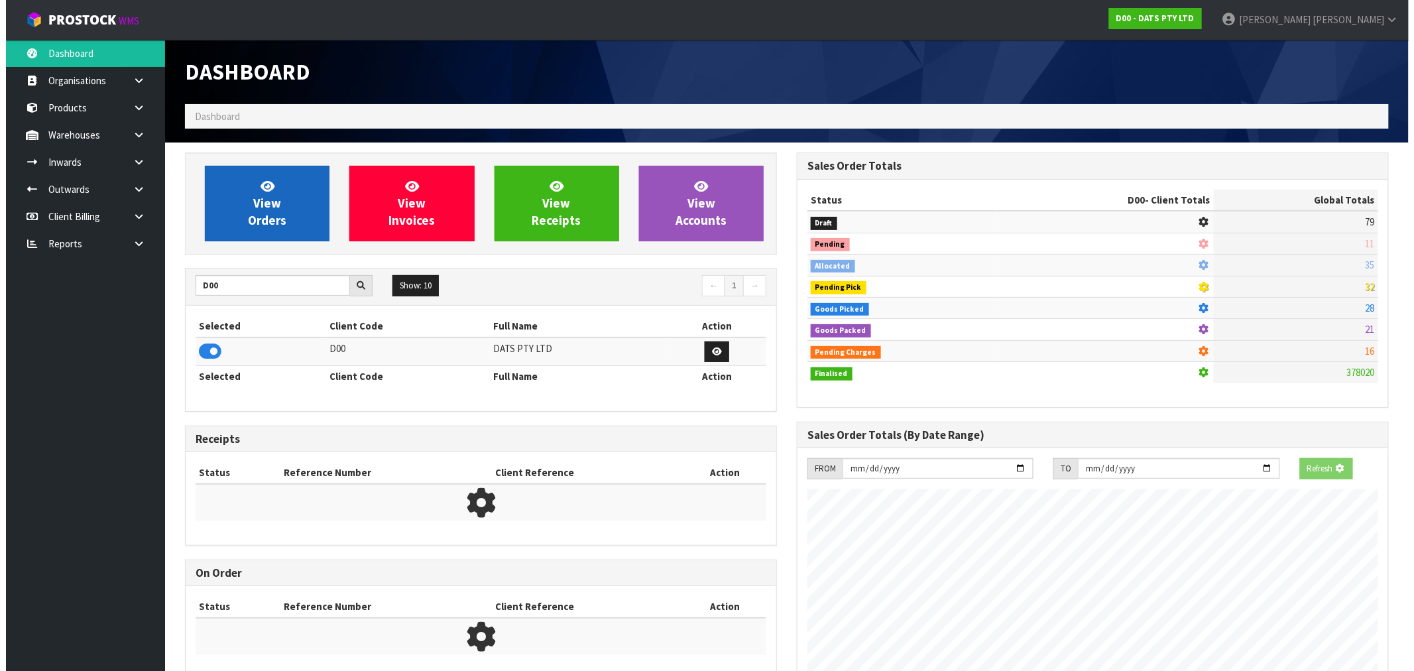
scroll to position [662237, 662451]
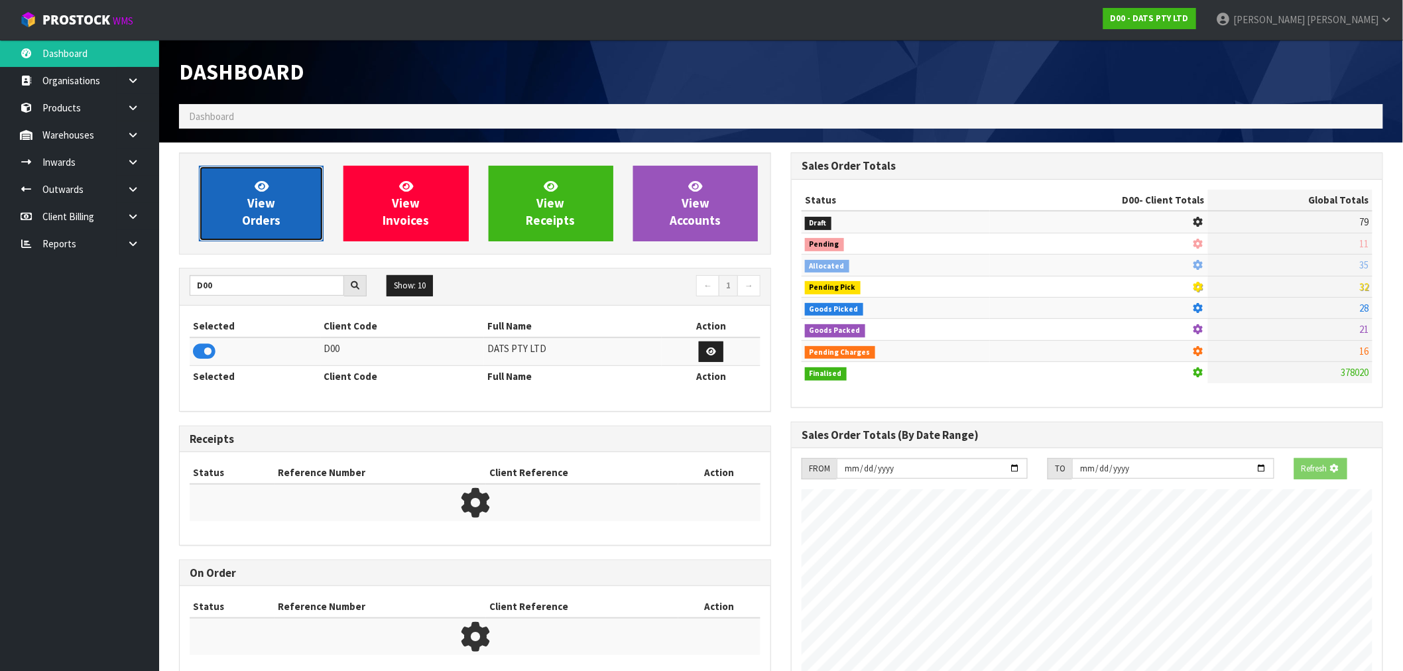
click at [255, 182] on icon at bounding box center [262, 186] width 14 height 13
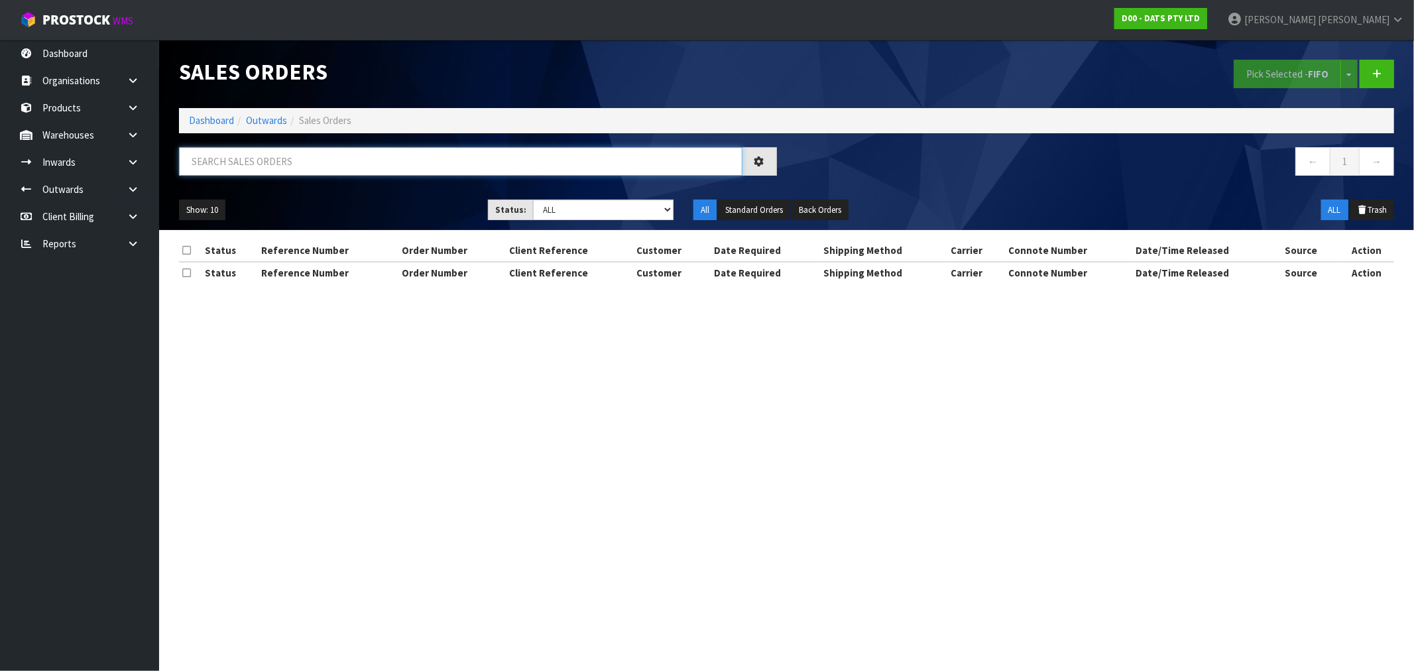
click at [332, 170] on input "text" at bounding box center [461, 161] width 564 height 29
paste input "9470Y100211055"
type input "9470Y100211055"
